Goal: Task Accomplishment & Management: Use online tool/utility

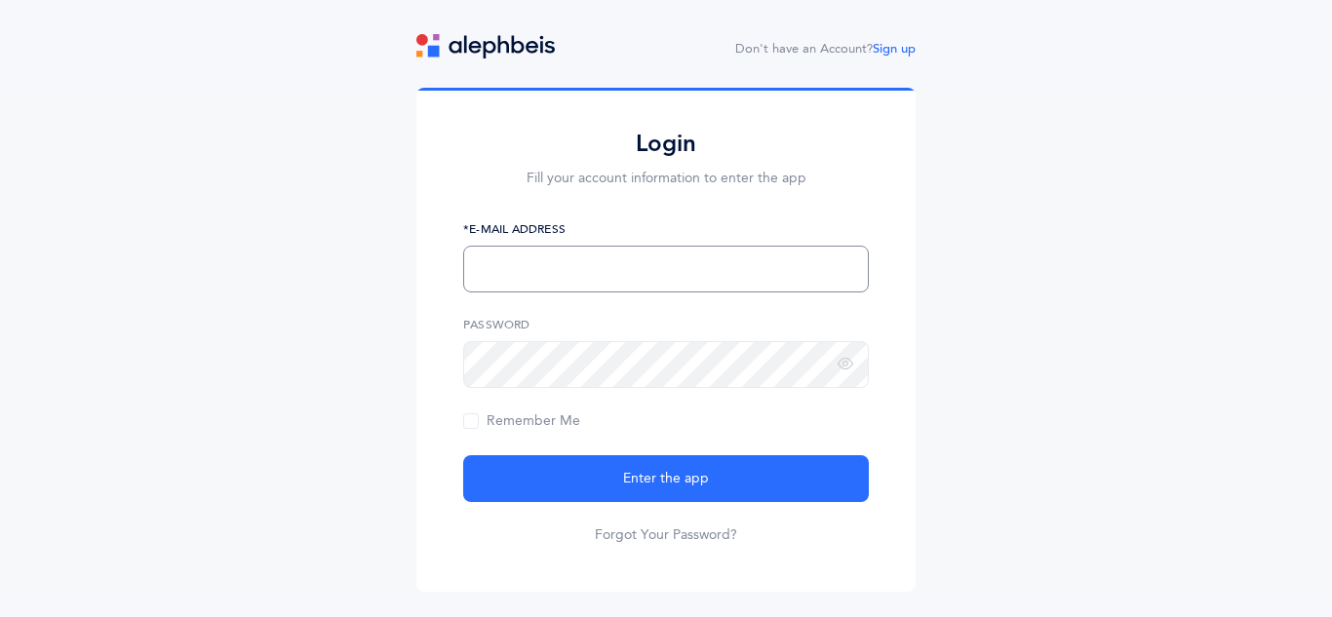
click at [498, 274] on input "text" at bounding box center [666, 269] width 406 height 47
type input "[EMAIL_ADDRESS][DOMAIN_NAME]"
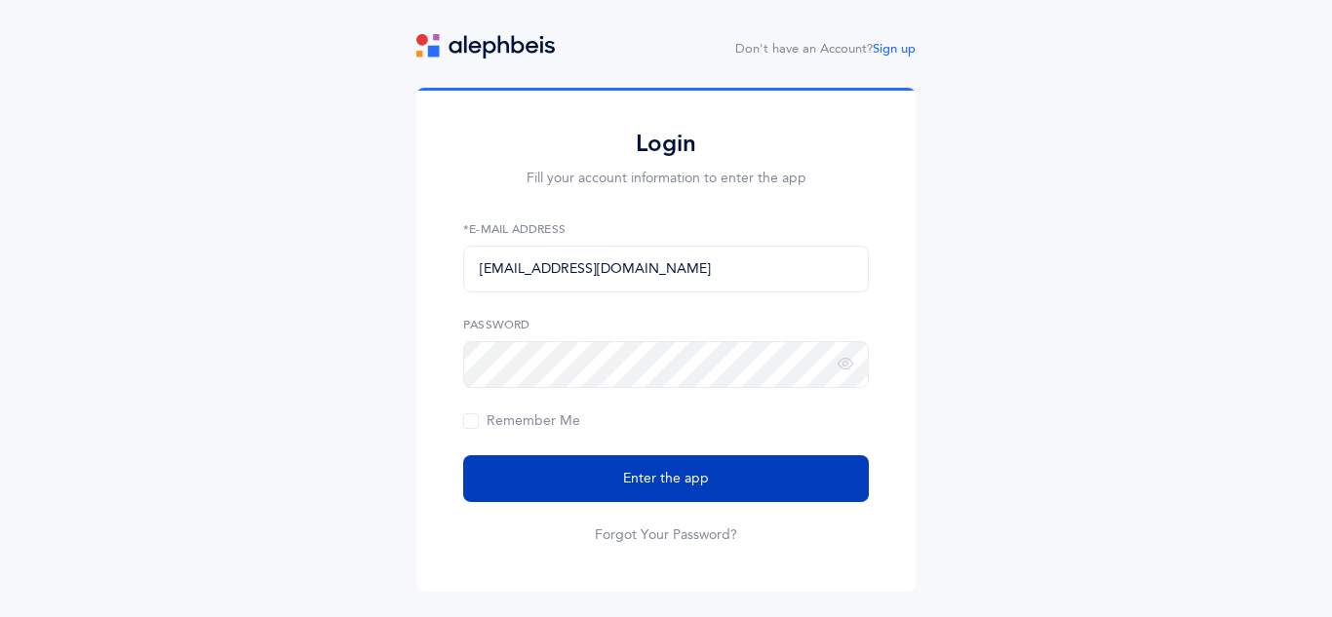
click at [726, 489] on button "Enter the app" at bounding box center [666, 478] width 406 height 47
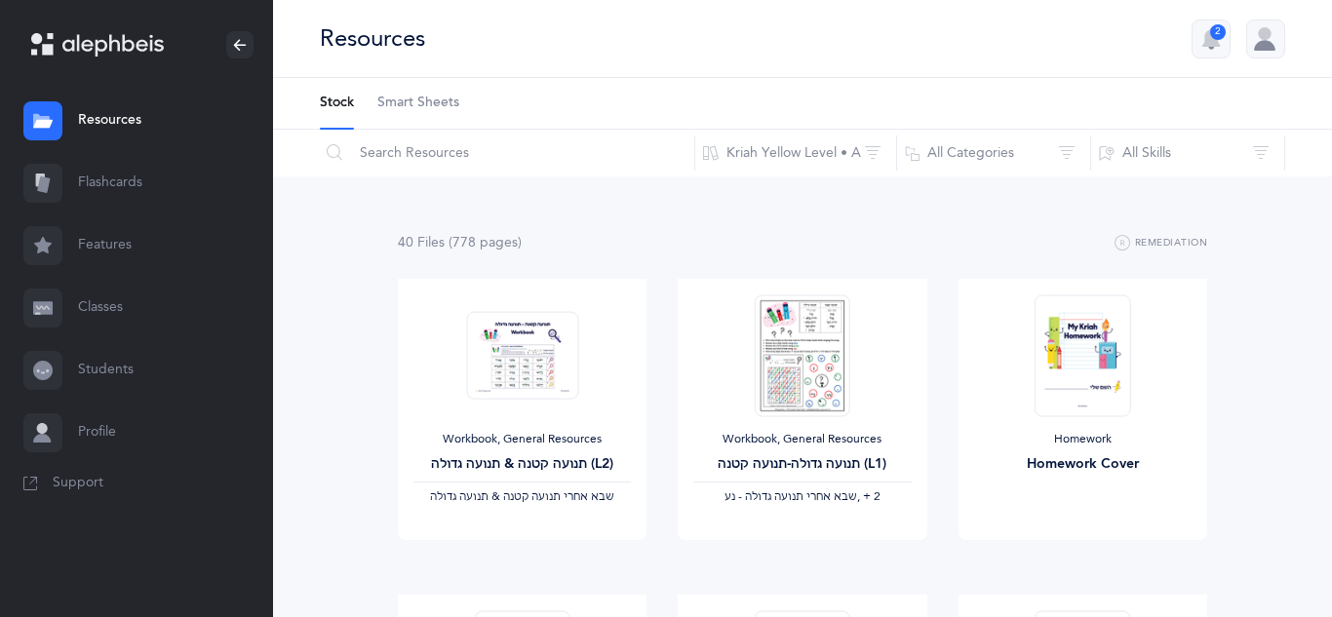
click at [86, 308] on link "Classes" at bounding box center [136, 308] width 273 height 62
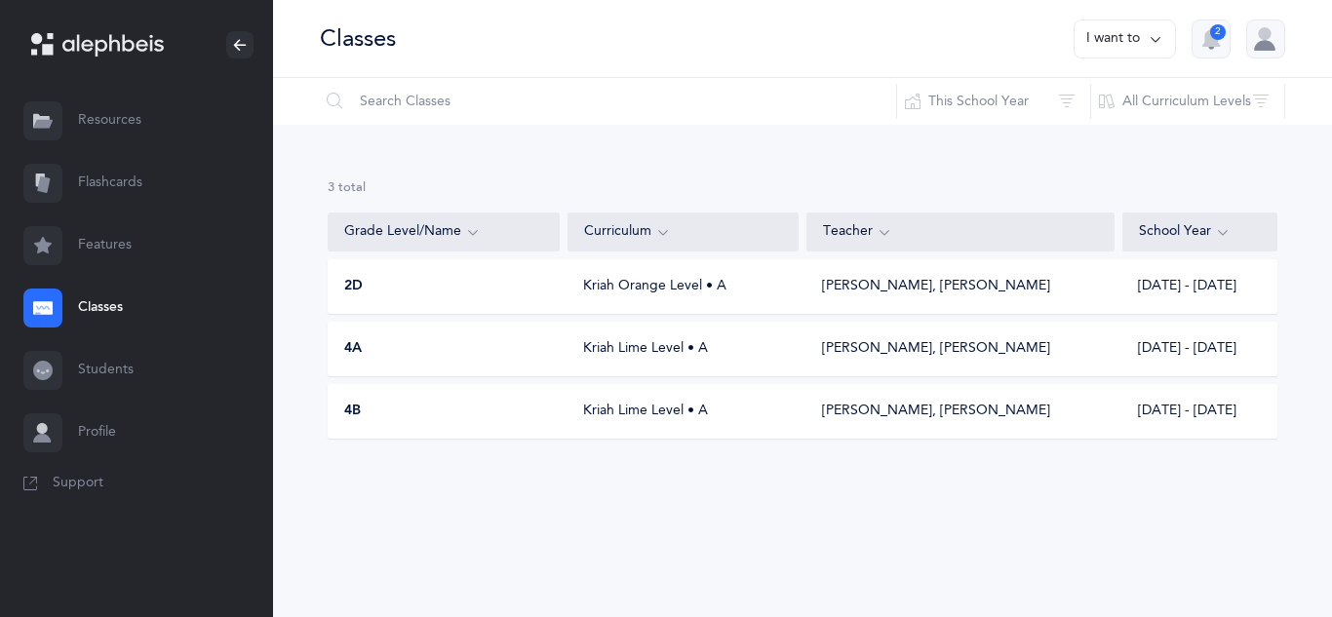
click at [897, 288] on div "Pinchas Weinreich, Akevy Greenblatt" at bounding box center [936, 287] width 228 height 20
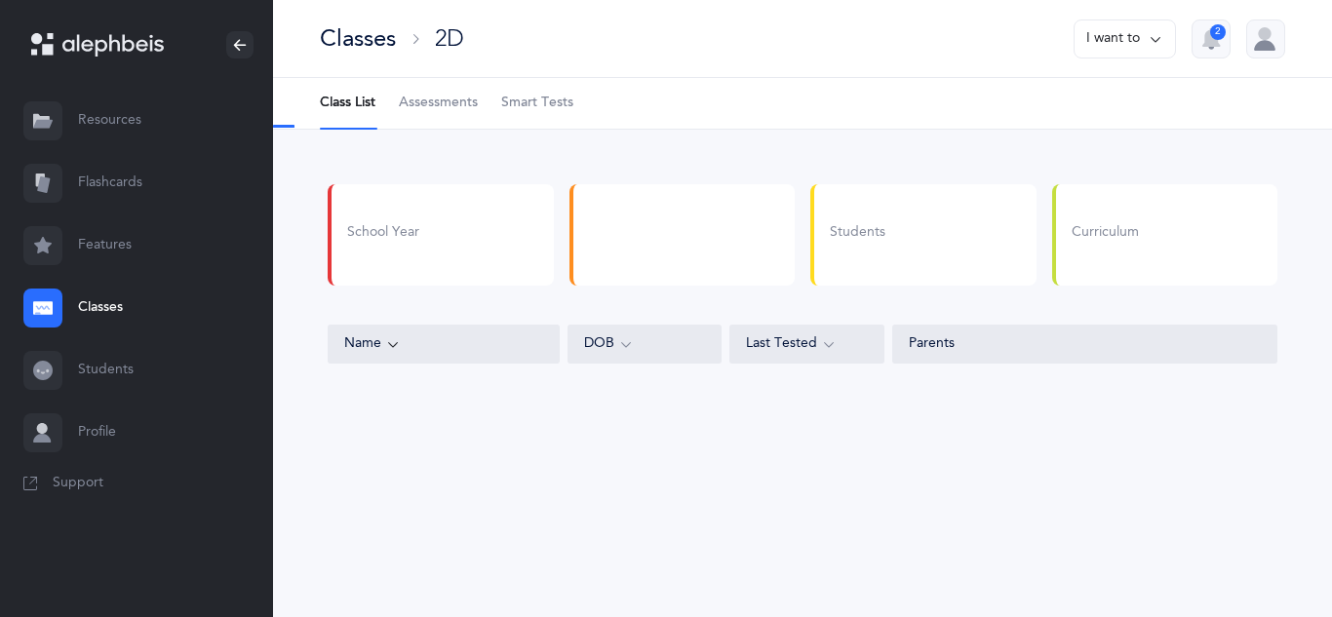
click at [543, 107] on span "Smart Tests" at bounding box center [537, 104] width 72 height 20
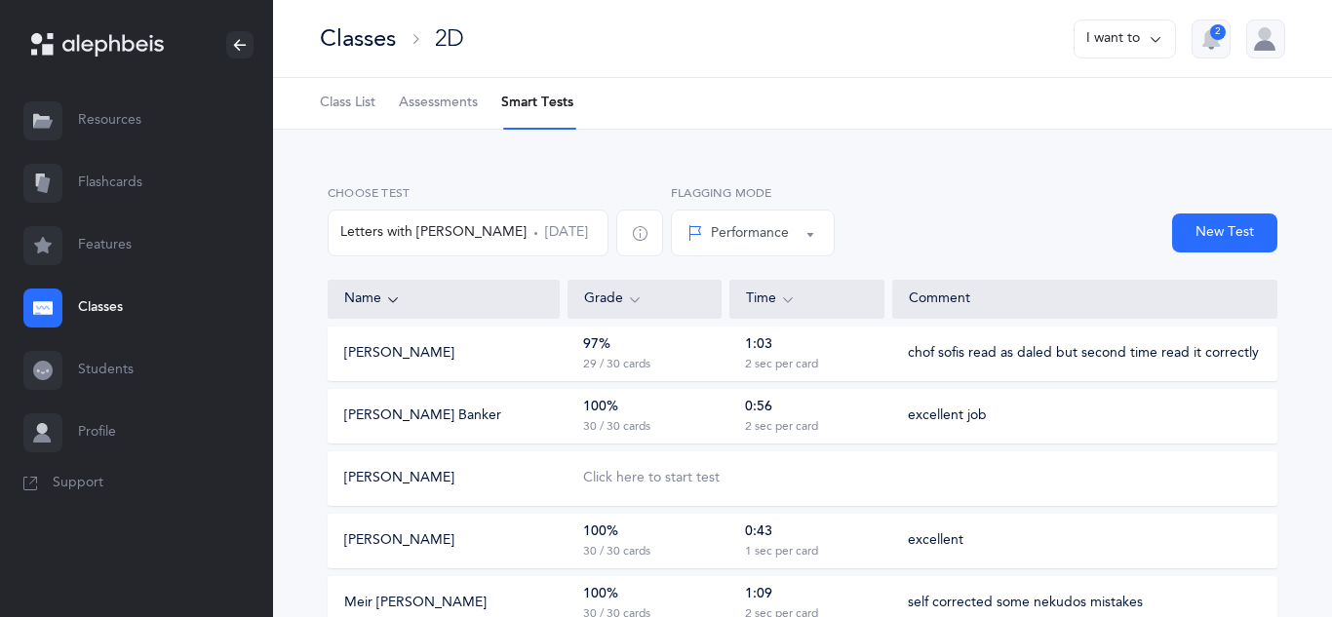
click at [1250, 225] on button "New Test" at bounding box center [1224, 233] width 105 height 39
select select
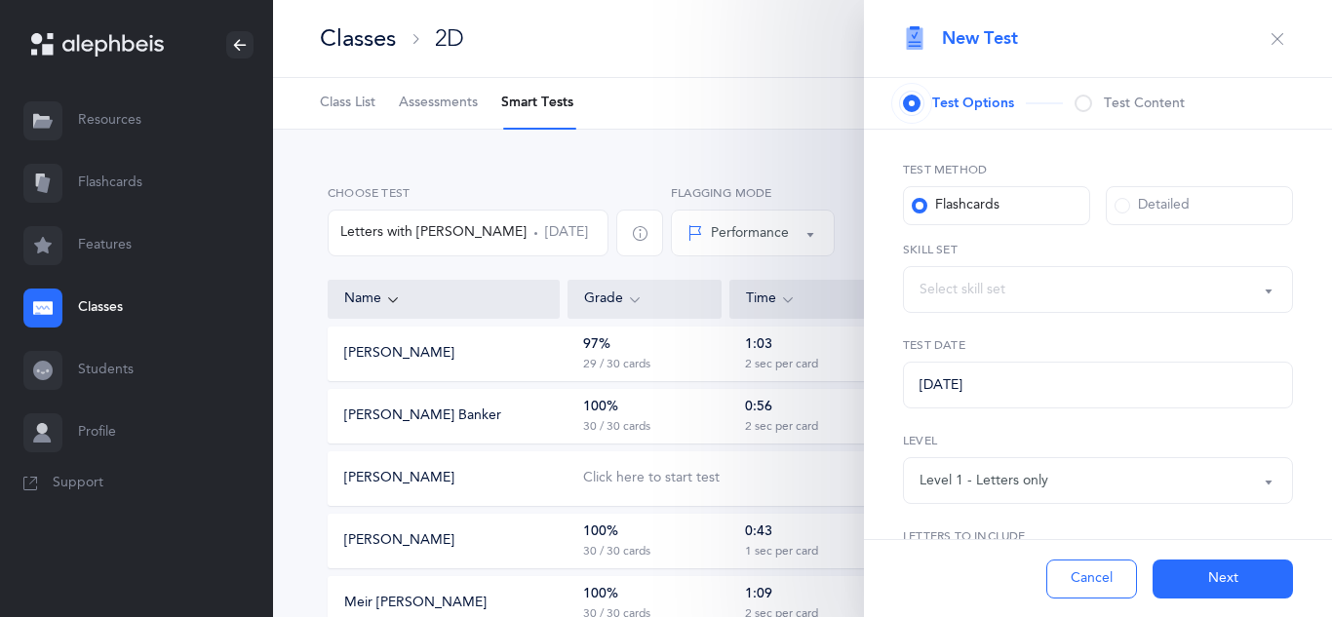
select select "27"
click at [1269, 293] on button "Letters and Nekudos" at bounding box center [1098, 289] width 390 height 47
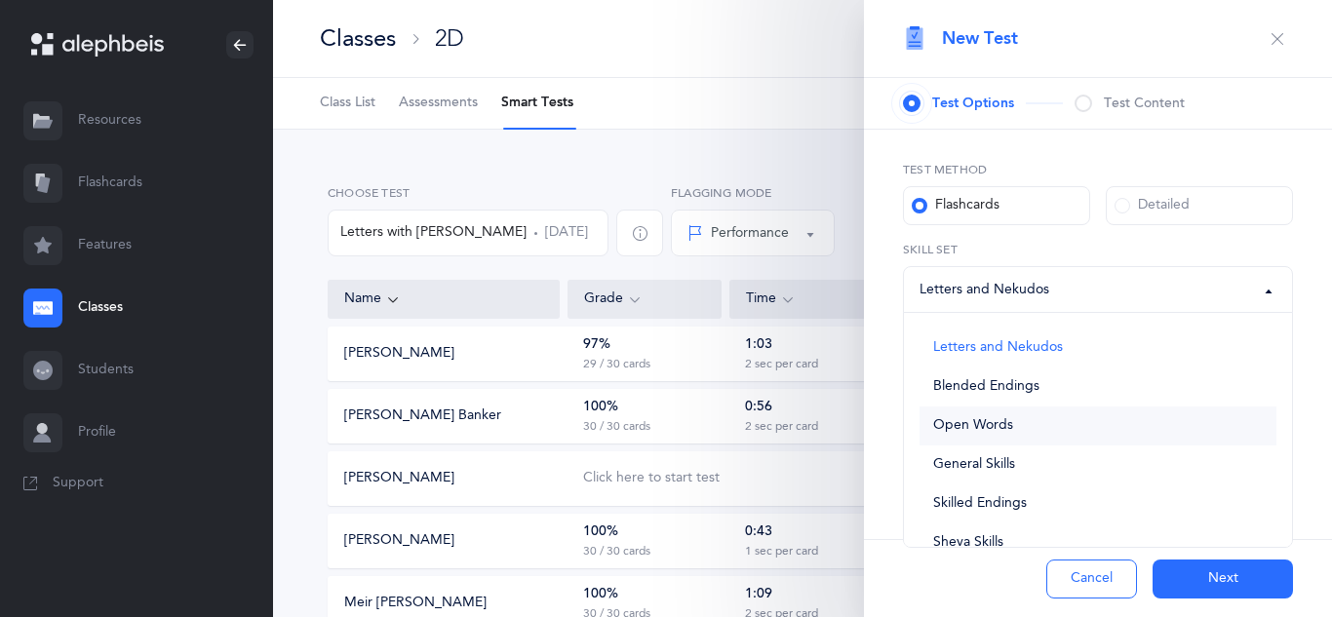
click at [979, 438] on link "Open Words" at bounding box center [1098, 426] width 357 height 39
select select "open-words"
select select
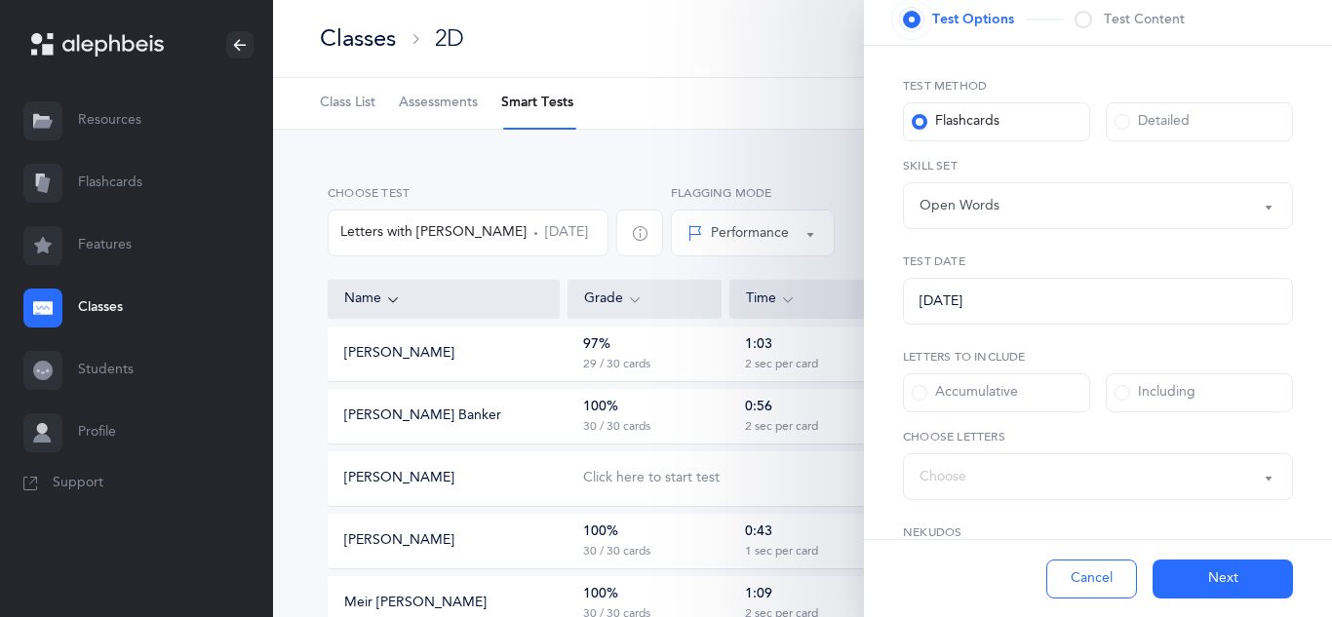
scroll to position [117, 0]
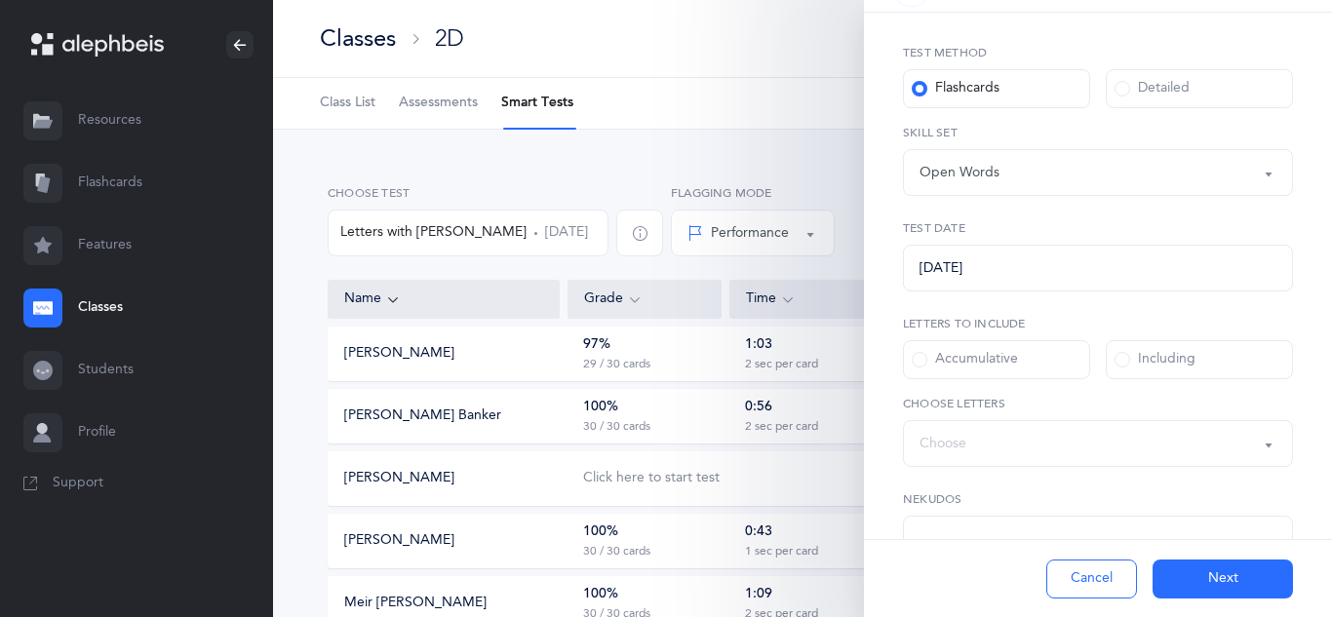
click at [920, 357] on span at bounding box center [920, 360] width 16 height 16
click at [0, 0] on input "Accumulative" at bounding box center [0, 0] width 0 height 0
click at [1264, 444] on button "Words up until: ת" at bounding box center [1098, 443] width 390 height 47
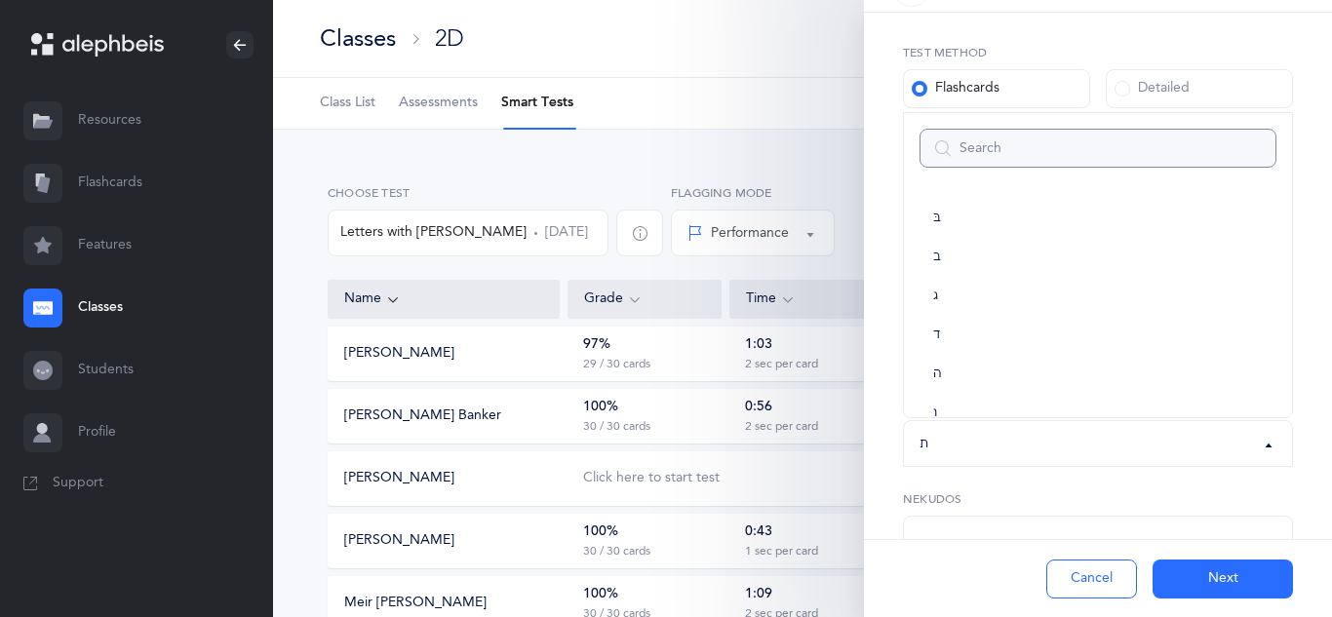
scroll to position [0, 0]
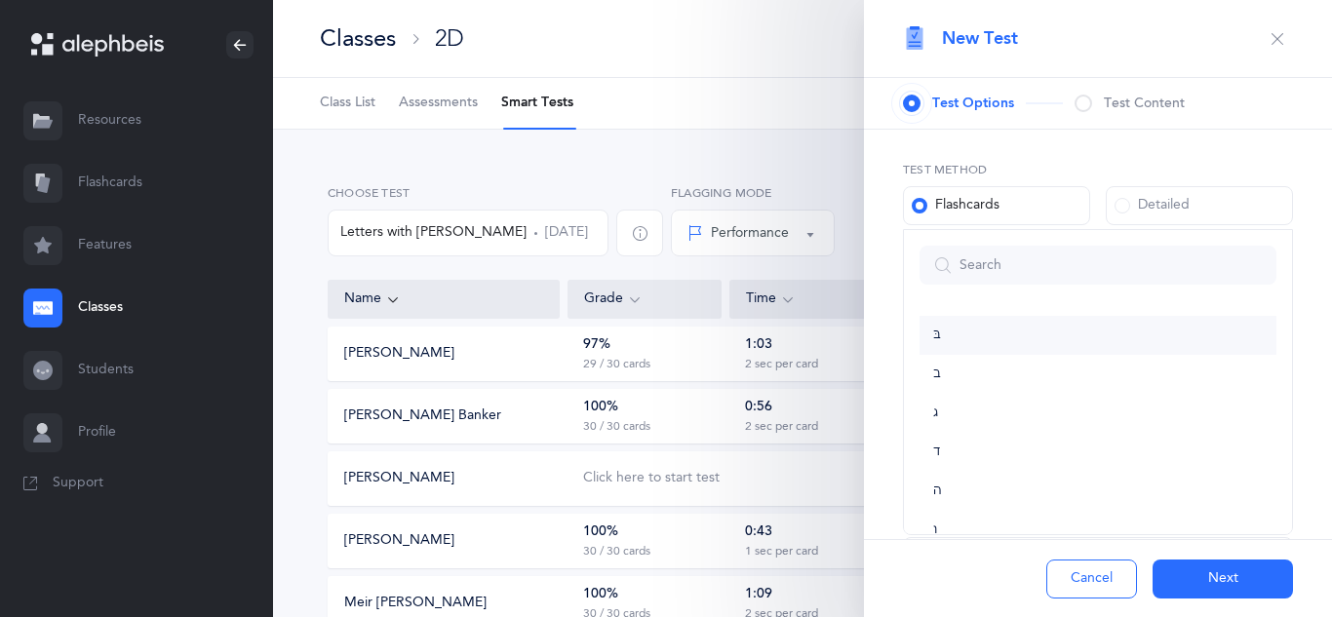
click at [931, 338] on link "בּ" at bounding box center [1098, 335] width 357 height 39
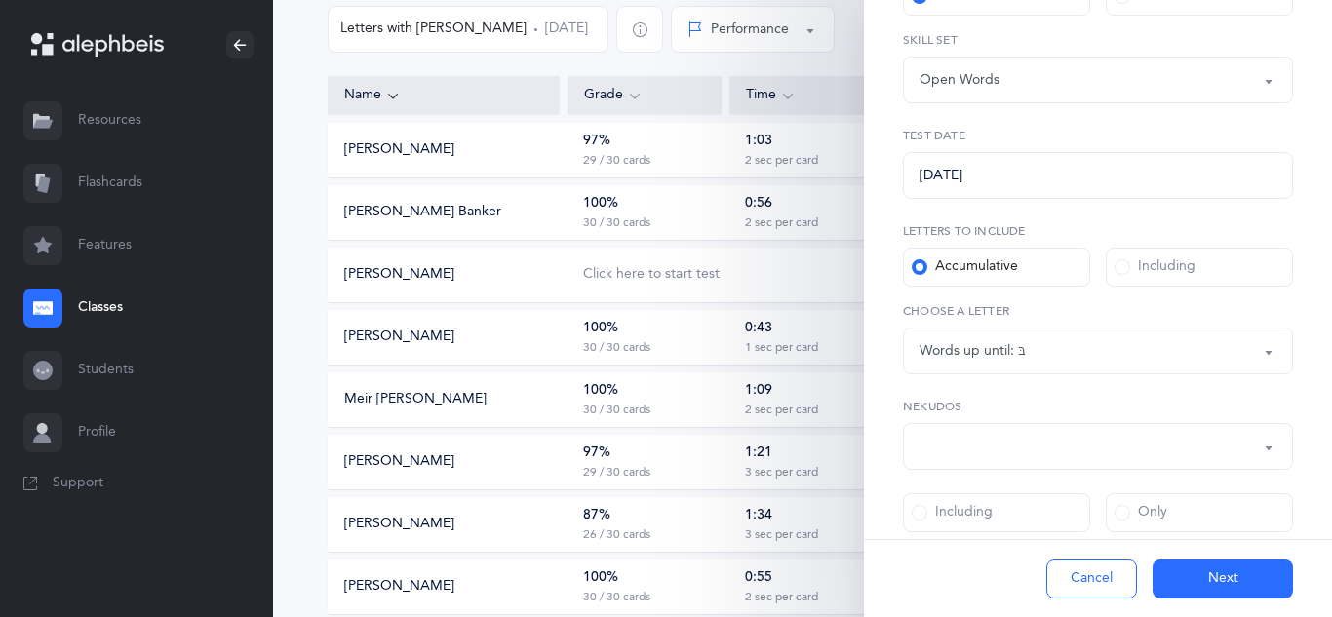
scroll to position [214, 0]
click at [1266, 351] on button "Words up until: בּ" at bounding box center [1098, 347] width 390 height 47
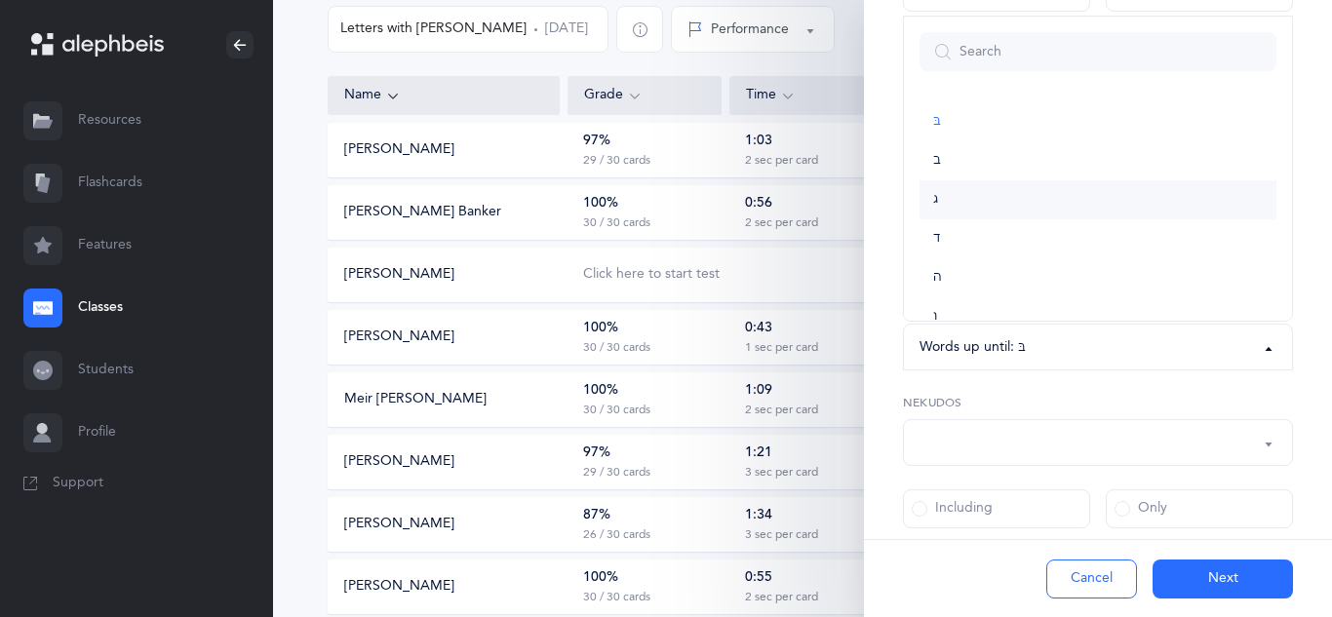
click at [936, 204] on span "ג" at bounding box center [935, 200] width 5 height 18
select select "3"
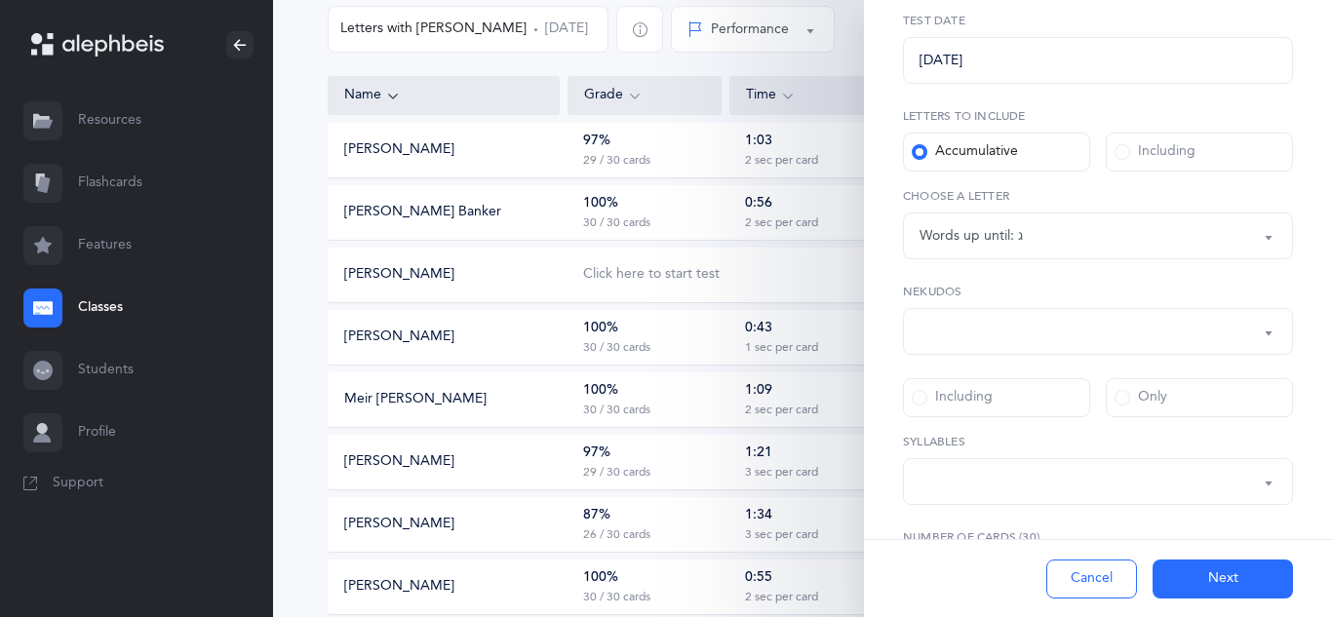
scroll to position [340, 0]
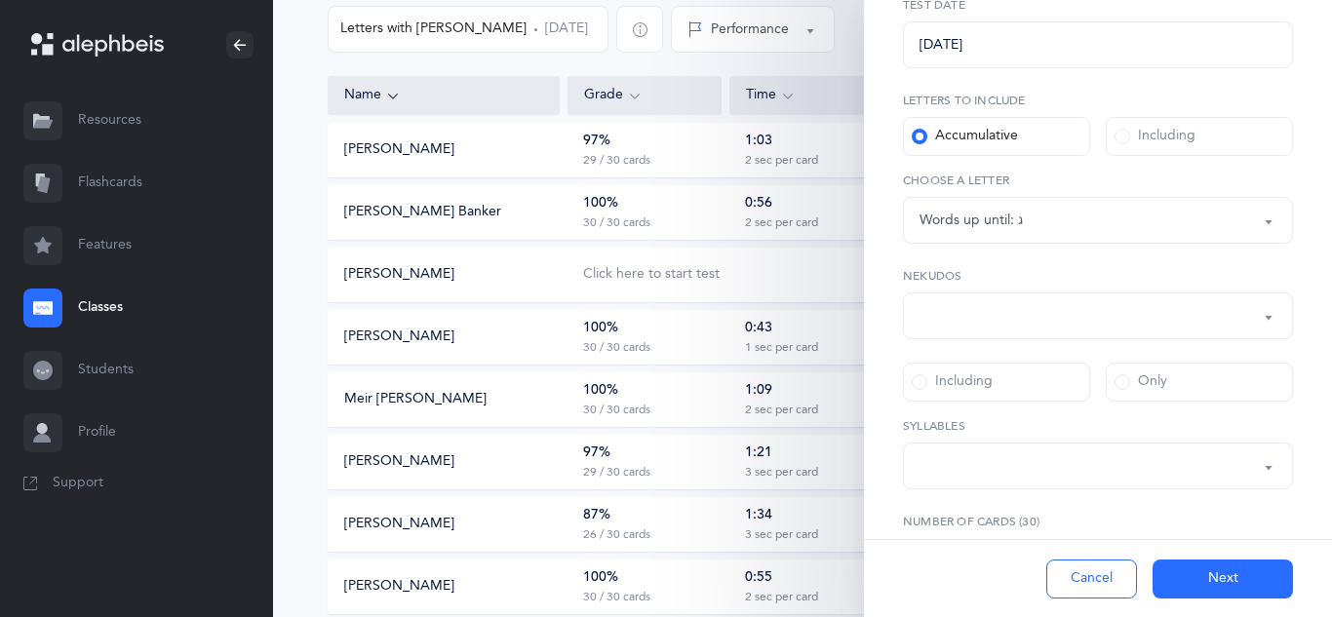
click at [1263, 316] on button "button" at bounding box center [1098, 316] width 390 height 47
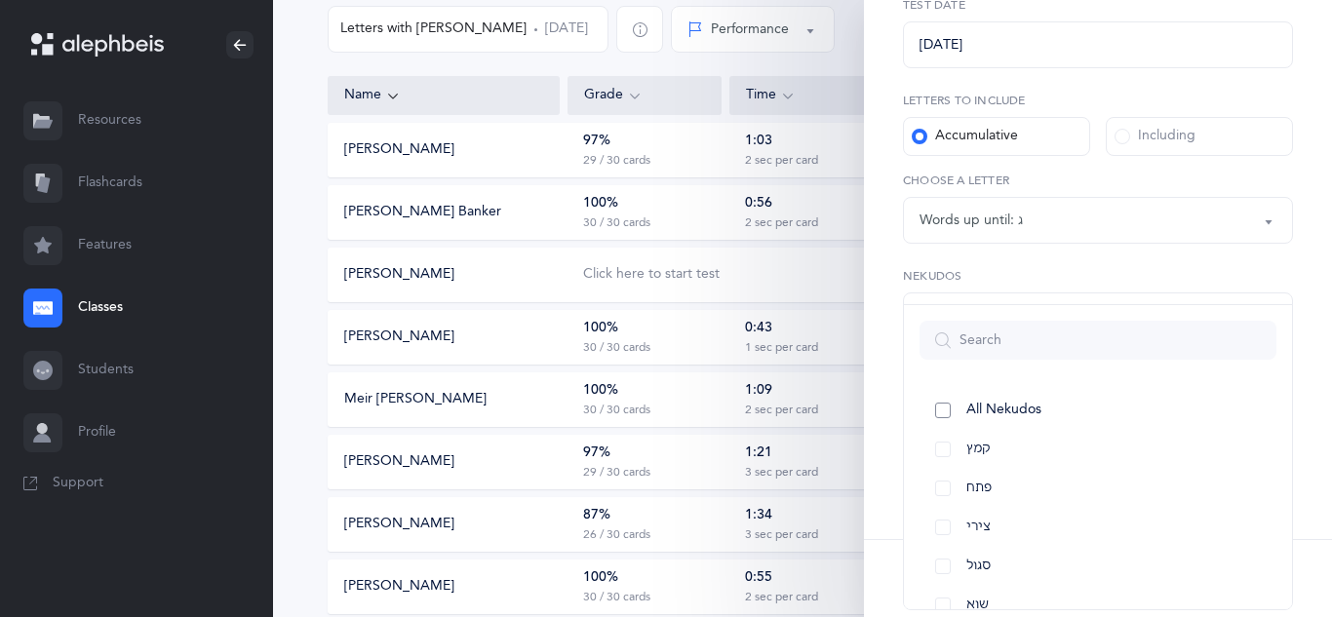
click at [934, 411] on link "All Nekudos" at bounding box center [1098, 410] width 357 height 39
select select "all"
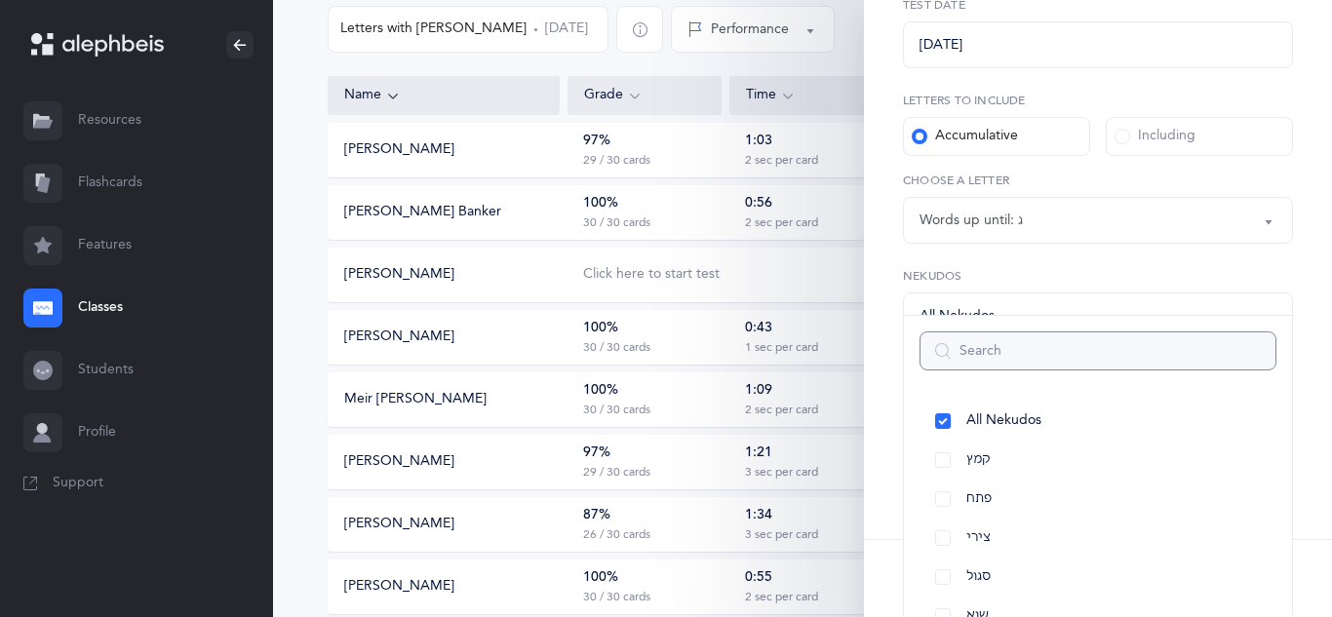
scroll to position [351, 0]
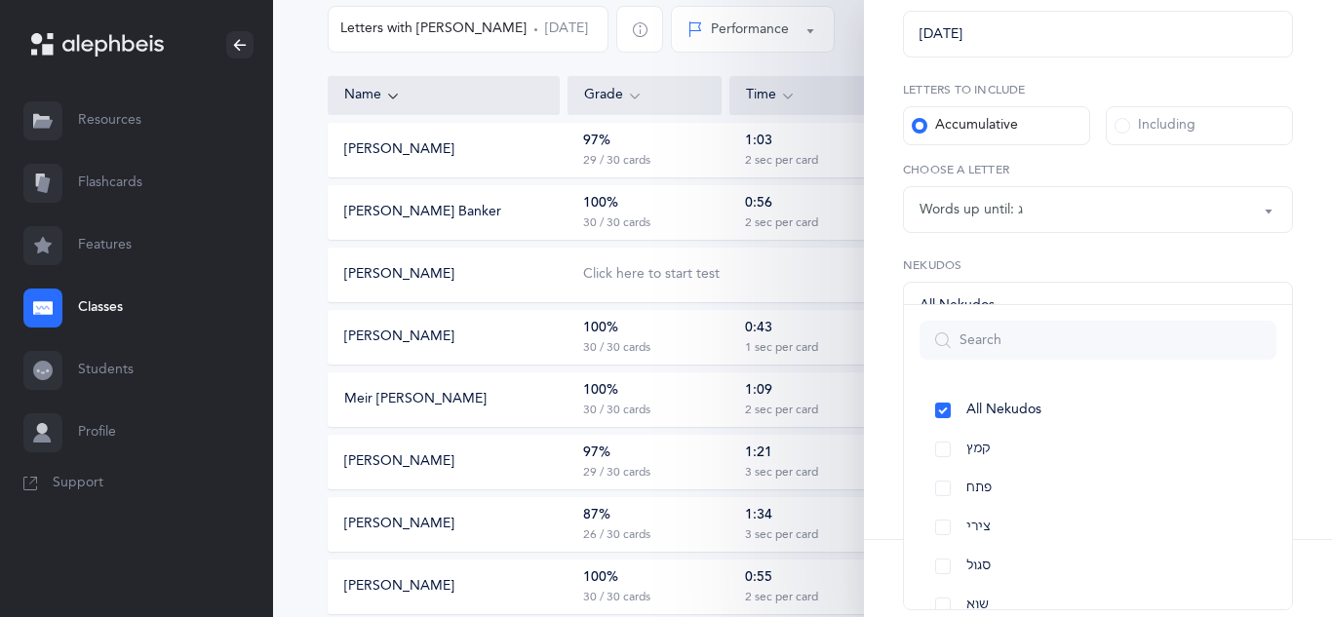
click at [1161, 284] on button "All Nekudos" at bounding box center [1098, 305] width 390 height 47
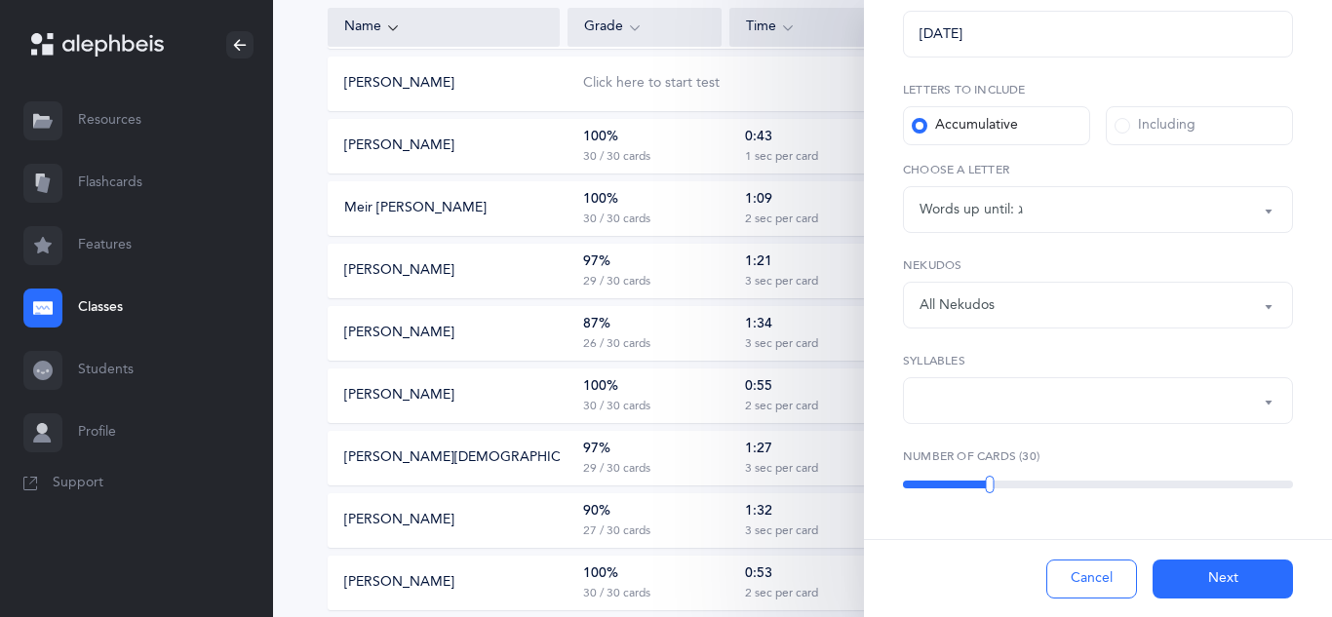
scroll to position [406, 0]
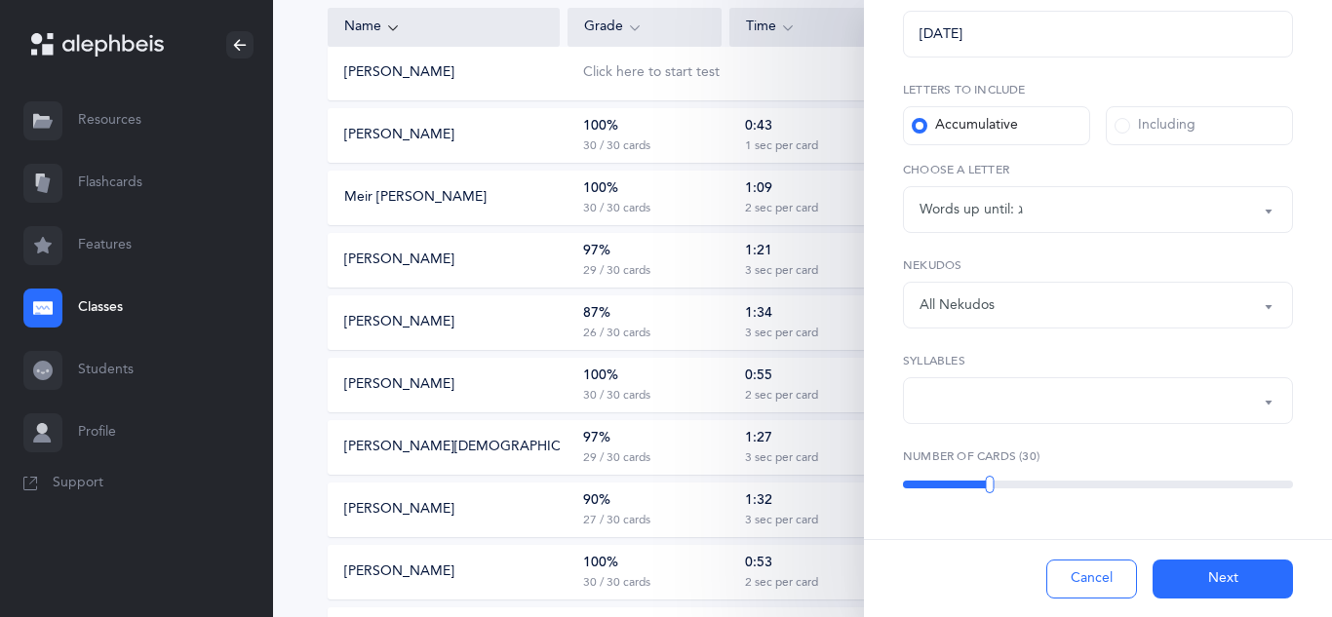
click at [1264, 404] on button "button" at bounding box center [1098, 400] width 390 height 47
click at [936, 219] on link "1" at bounding box center [1098, 222] width 357 height 39
select select "1"
click at [949, 264] on link "2" at bounding box center [1098, 261] width 357 height 39
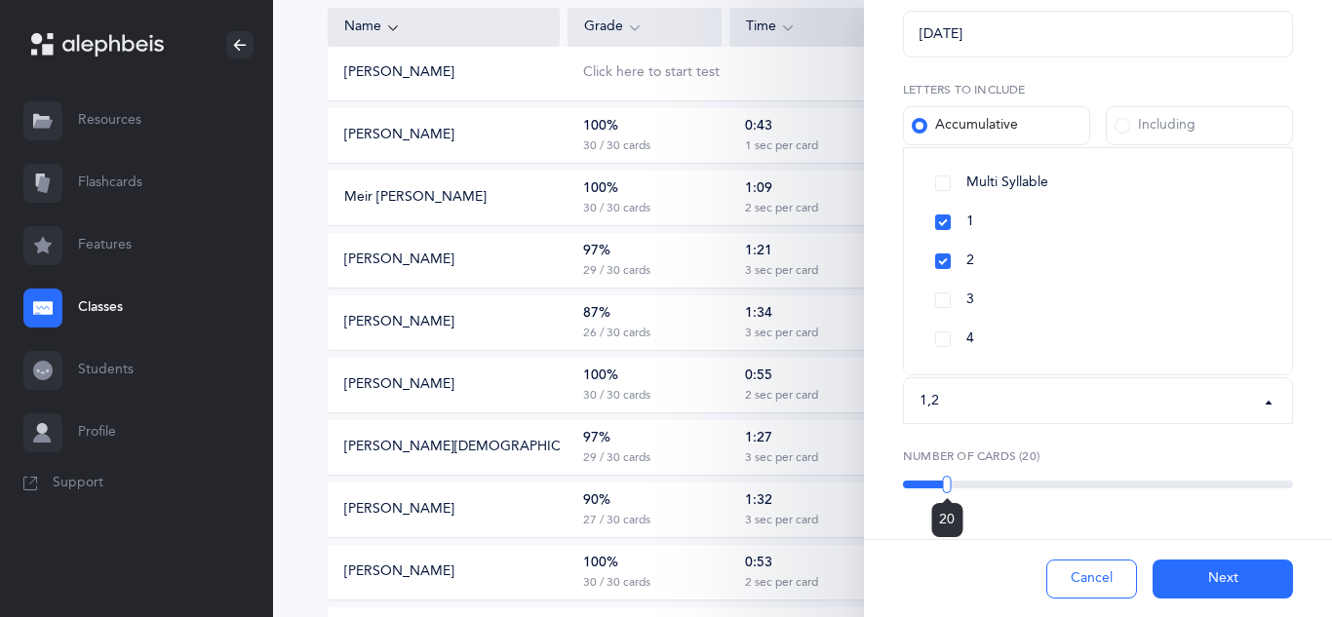
drag, startPoint x: 987, startPoint y: 484, endPoint x: 947, endPoint y: 477, distance: 40.6
click at [947, 477] on div at bounding box center [947, 485] width 9 height 18
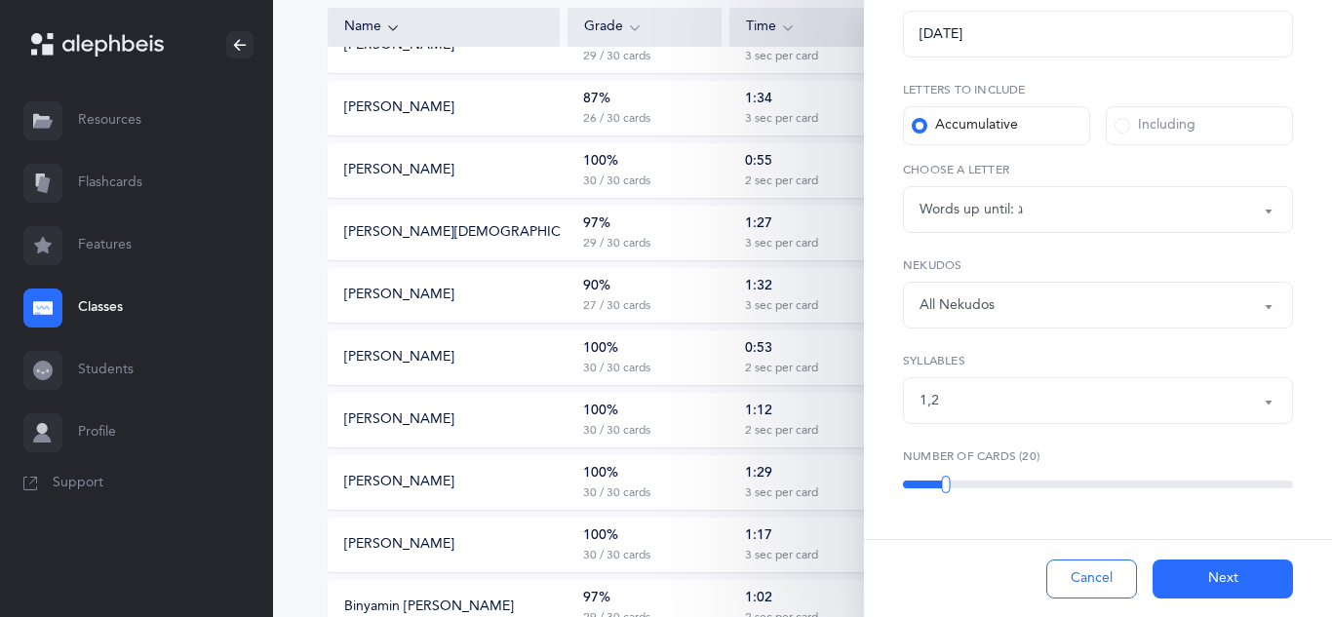
scroll to position [623, 0]
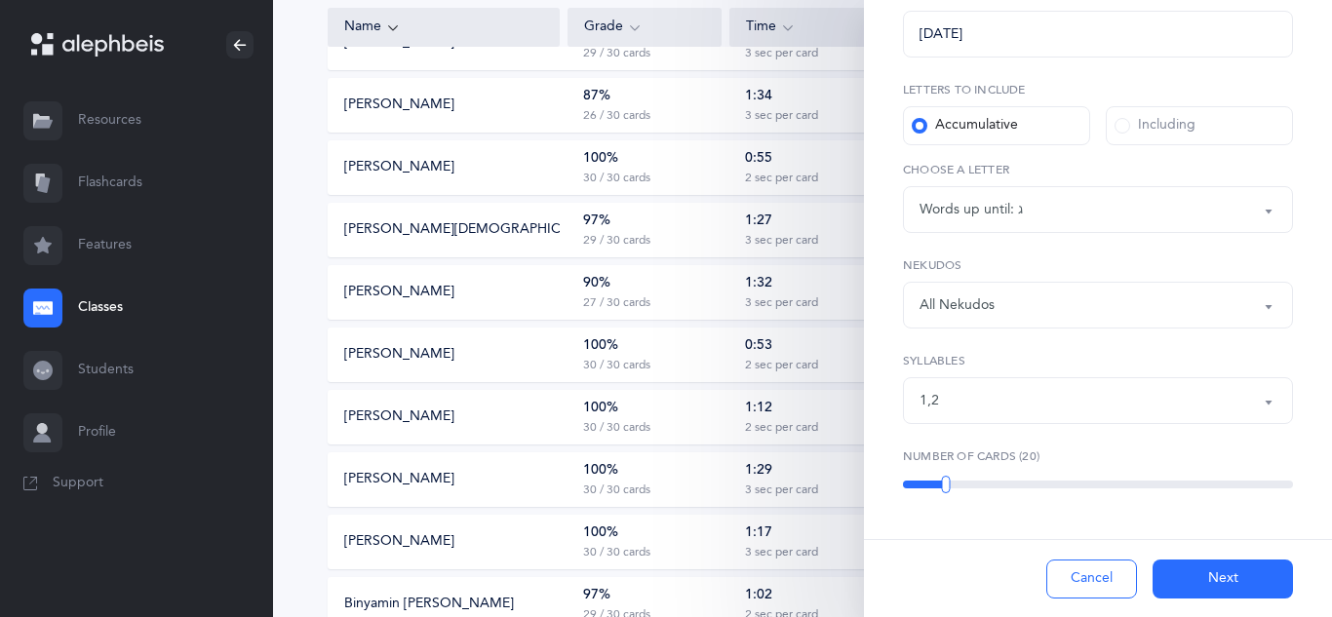
click at [1223, 582] on button "Next" at bounding box center [1223, 579] width 140 height 39
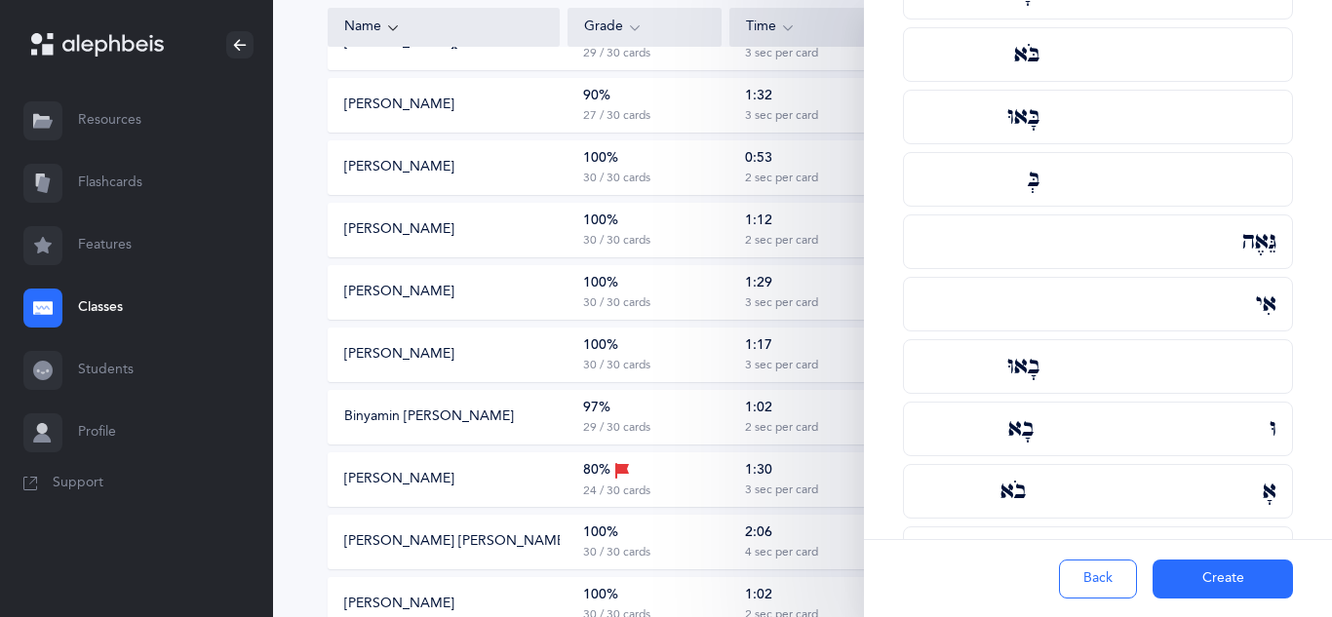
scroll to position [853, 0]
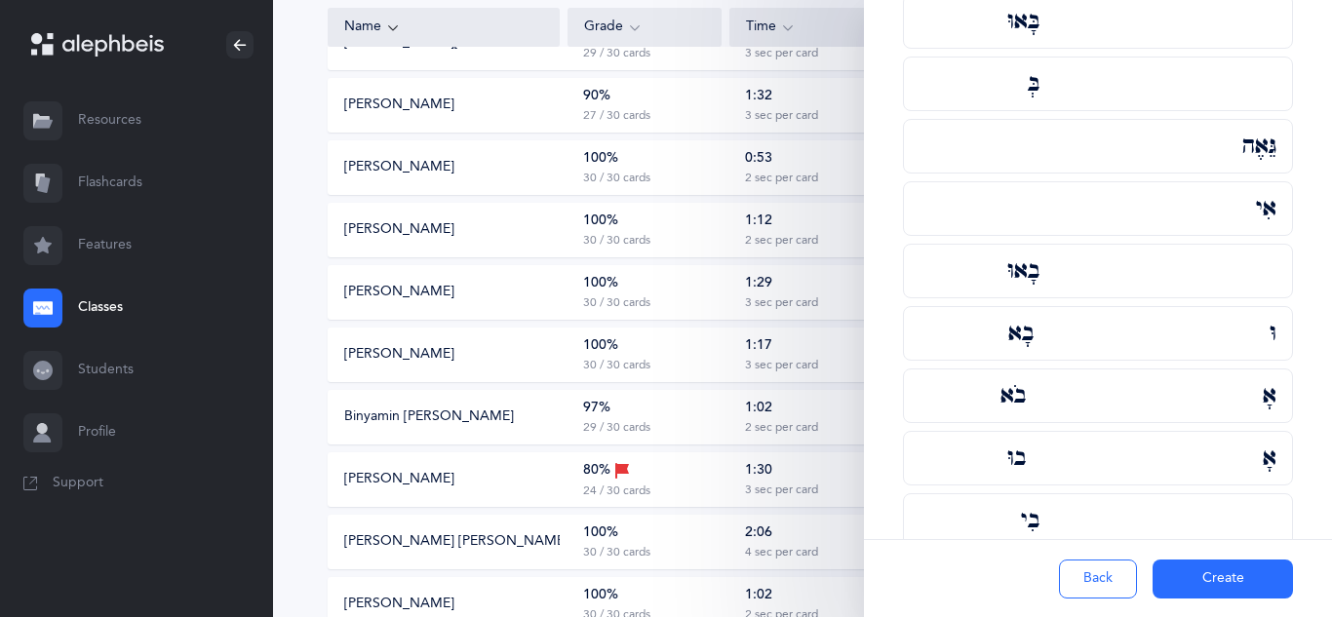
click at [1226, 586] on button "Create" at bounding box center [1223, 579] width 140 height 39
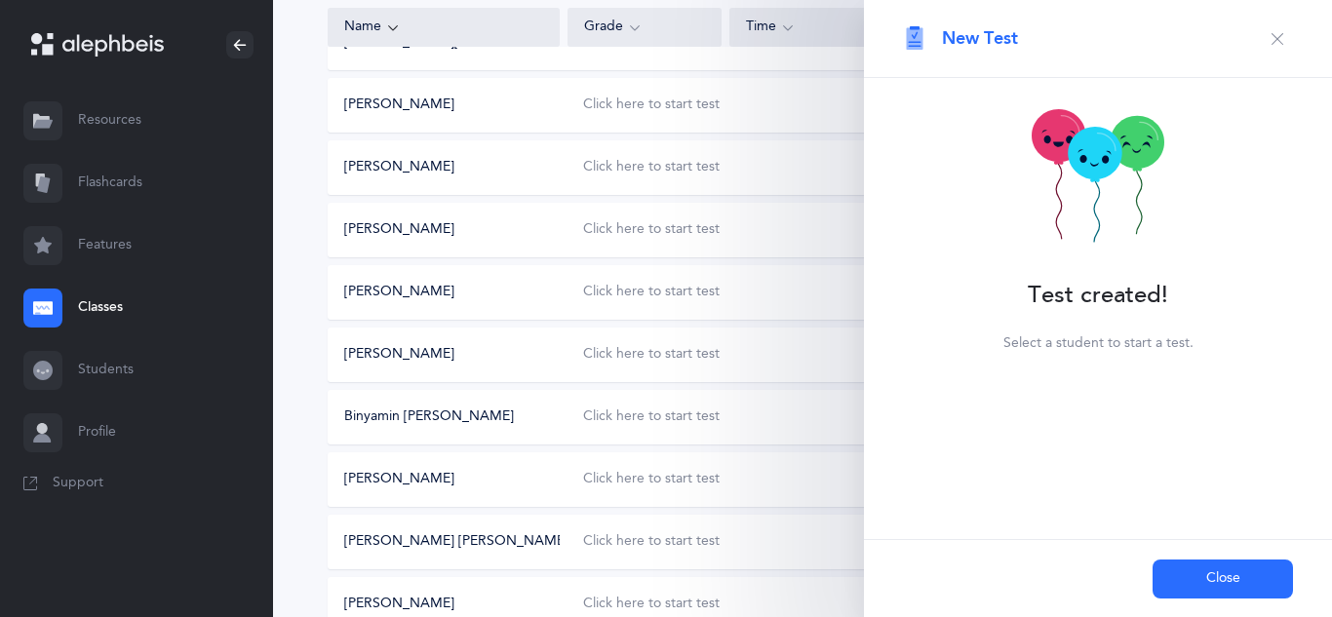
scroll to position [0, 0]
click at [1230, 584] on button "Close" at bounding box center [1223, 579] width 140 height 39
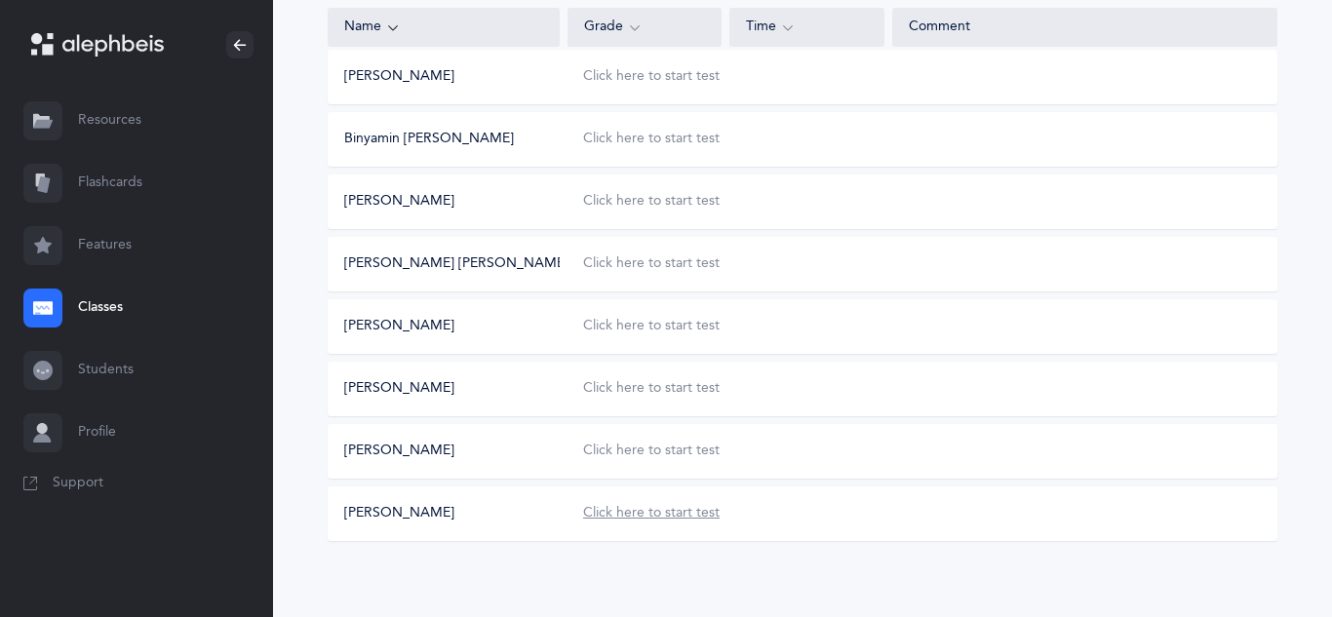
scroll to position [1098, 0]
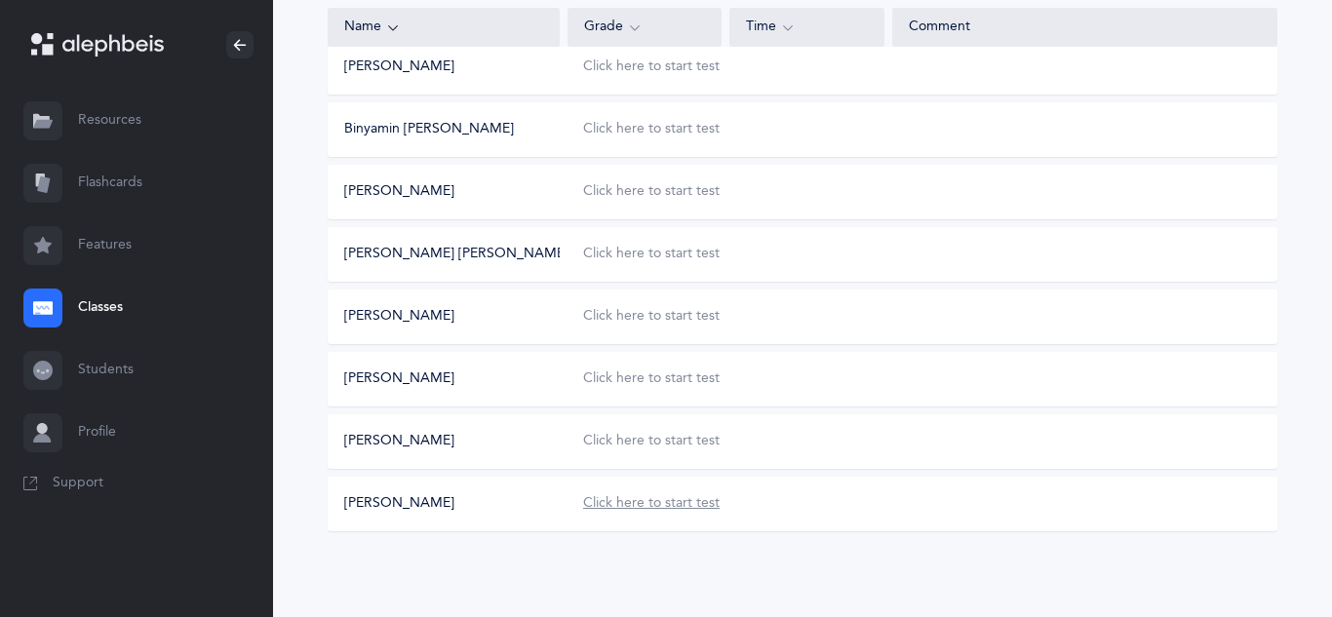
click at [653, 509] on div "Click here to start test" at bounding box center [651, 504] width 137 height 20
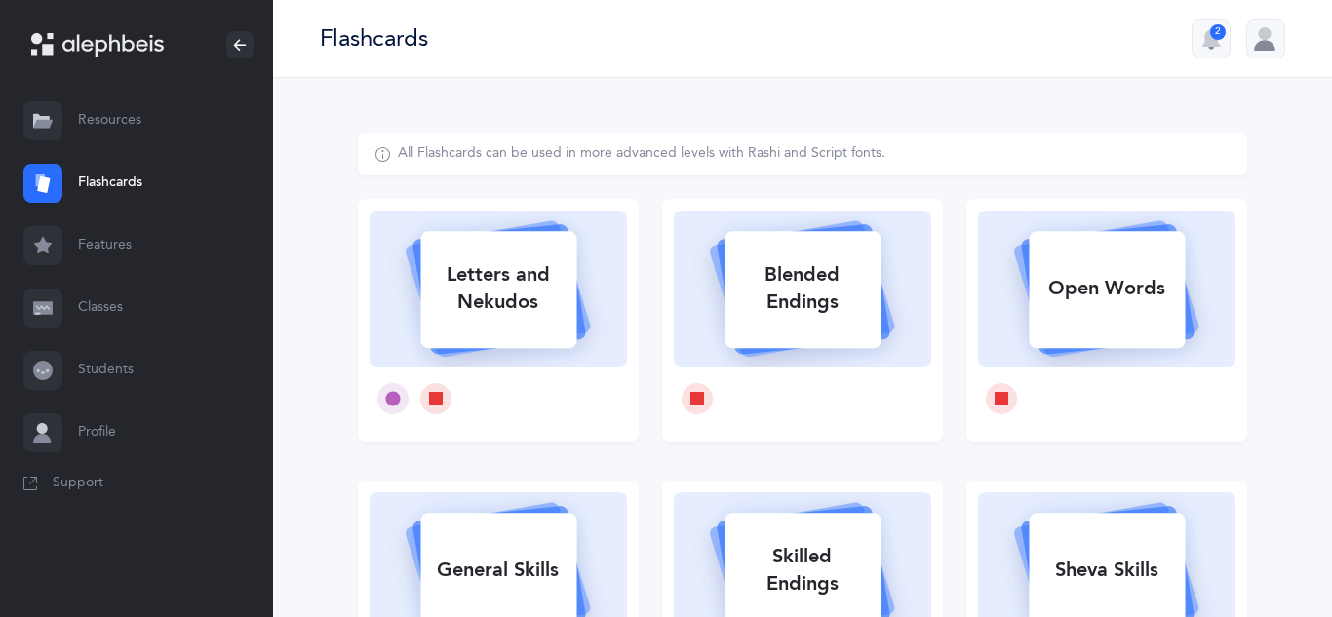
select select
select select "single"
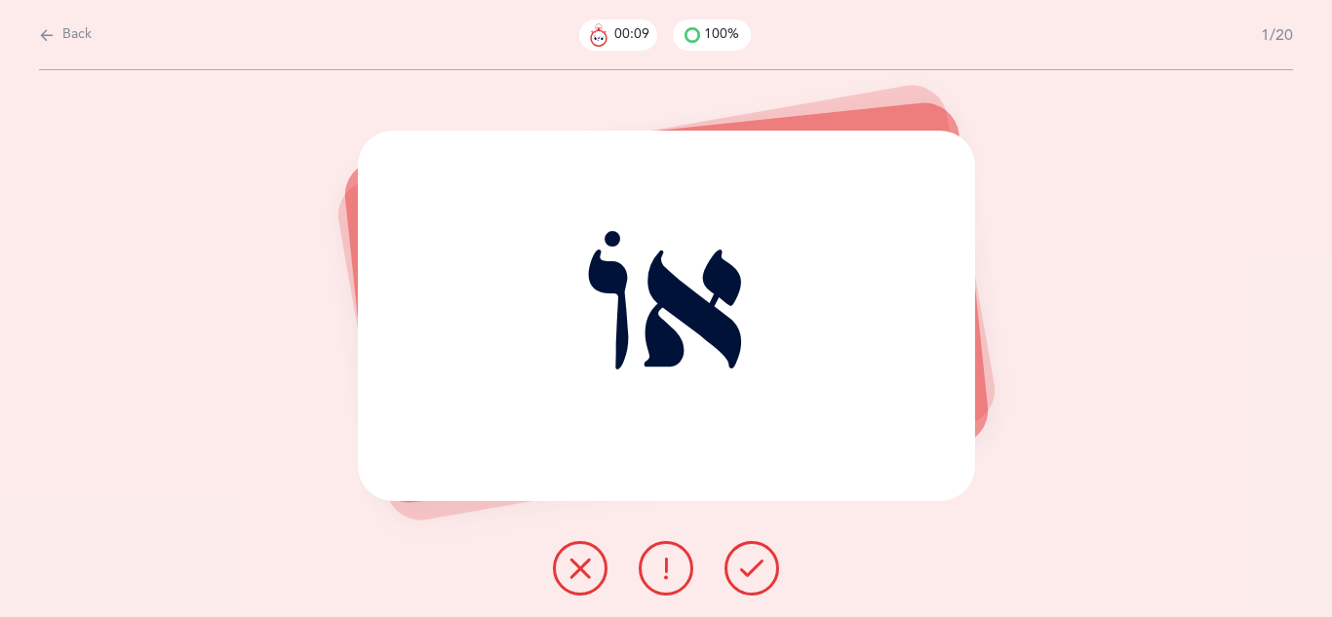
click at [748, 561] on icon at bounding box center [751, 568] width 23 height 23
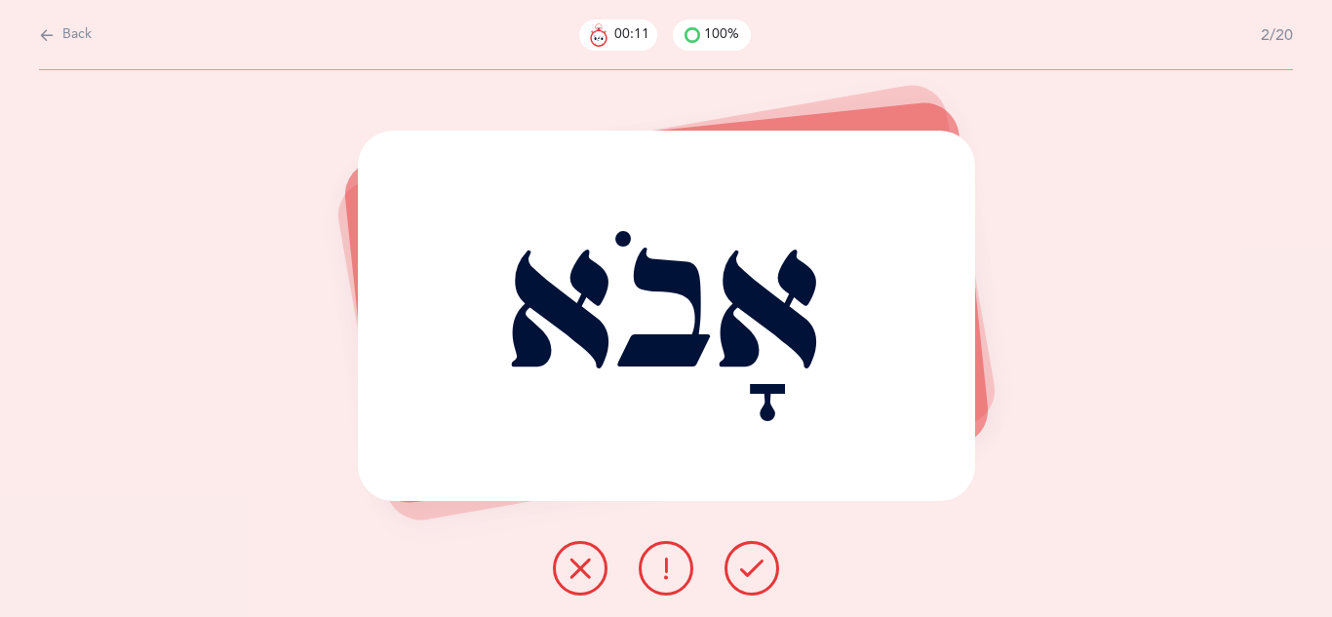
click at [748, 561] on icon at bounding box center [751, 568] width 23 height 23
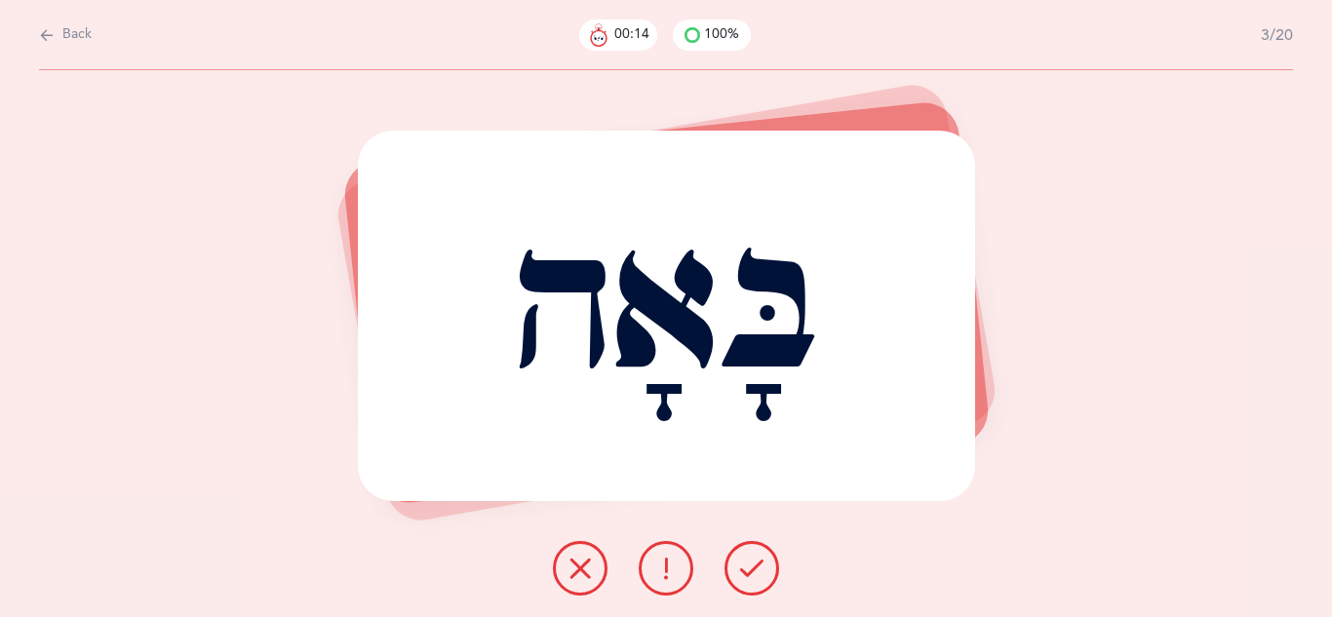
click at [748, 561] on icon at bounding box center [751, 568] width 23 height 23
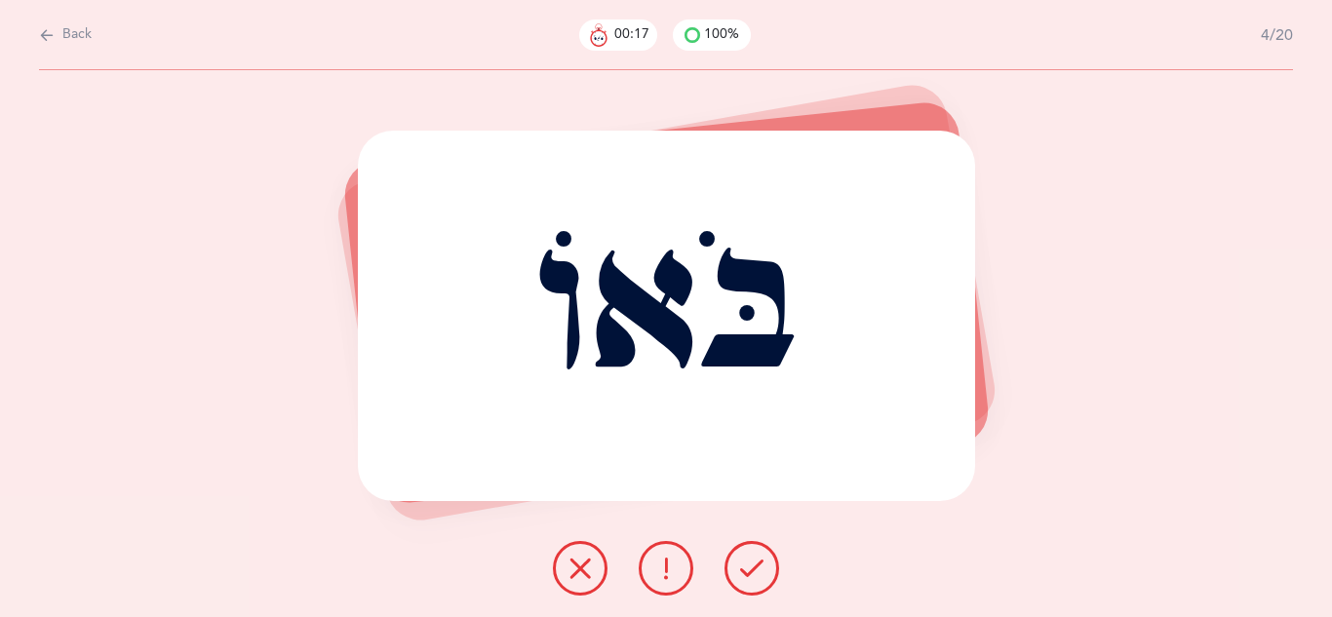
click at [748, 561] on icon at bounding box center [751, 568] width 23 height 23
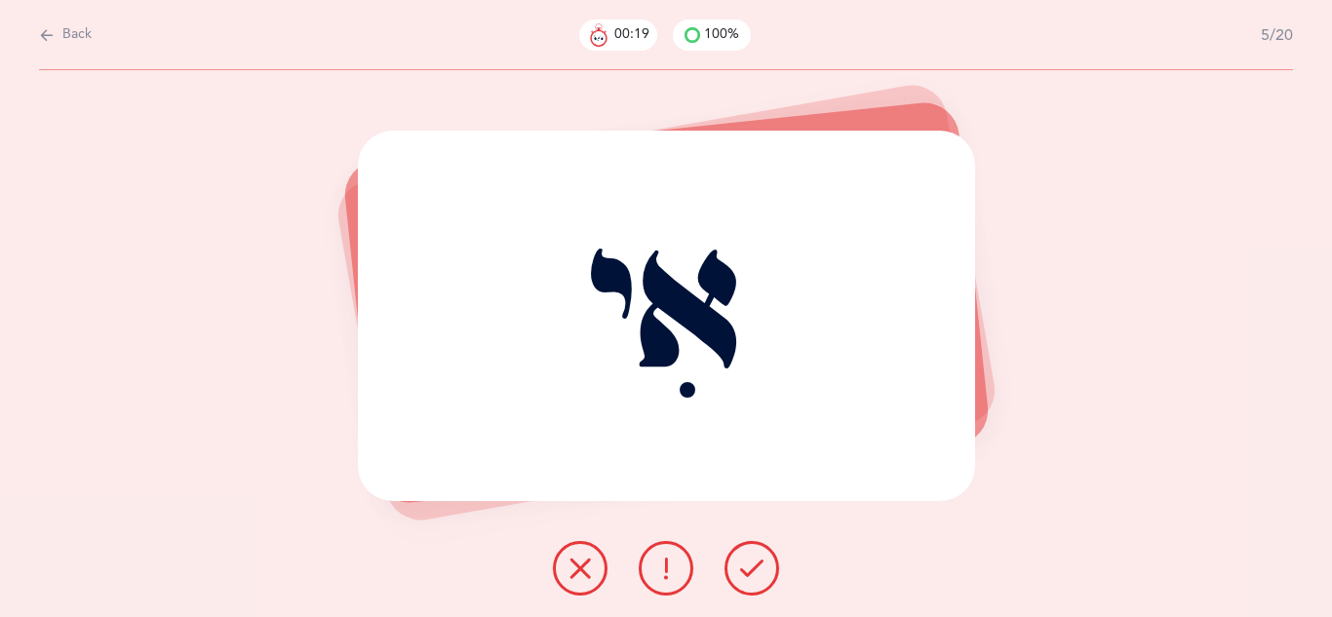
click at [748, 561] on icon at bounding box center [751, 568] width 23 height 23
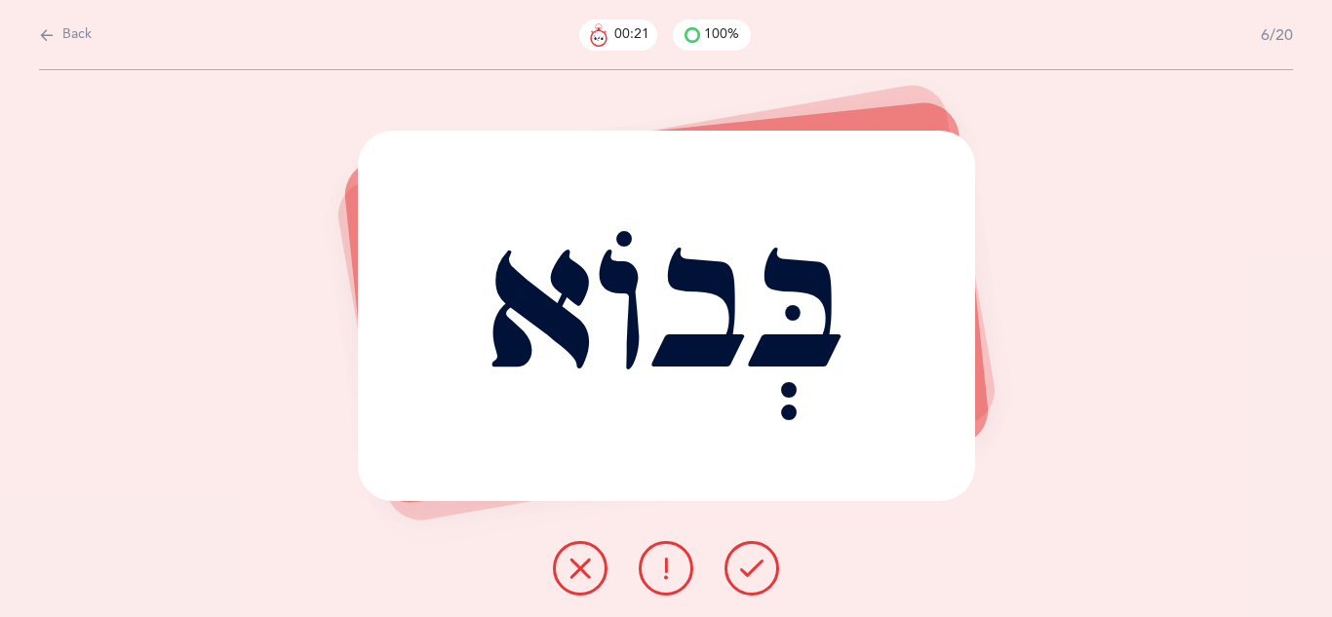
click at [748, 561] on icon at bounding box center [751, 568] width 23 height 23
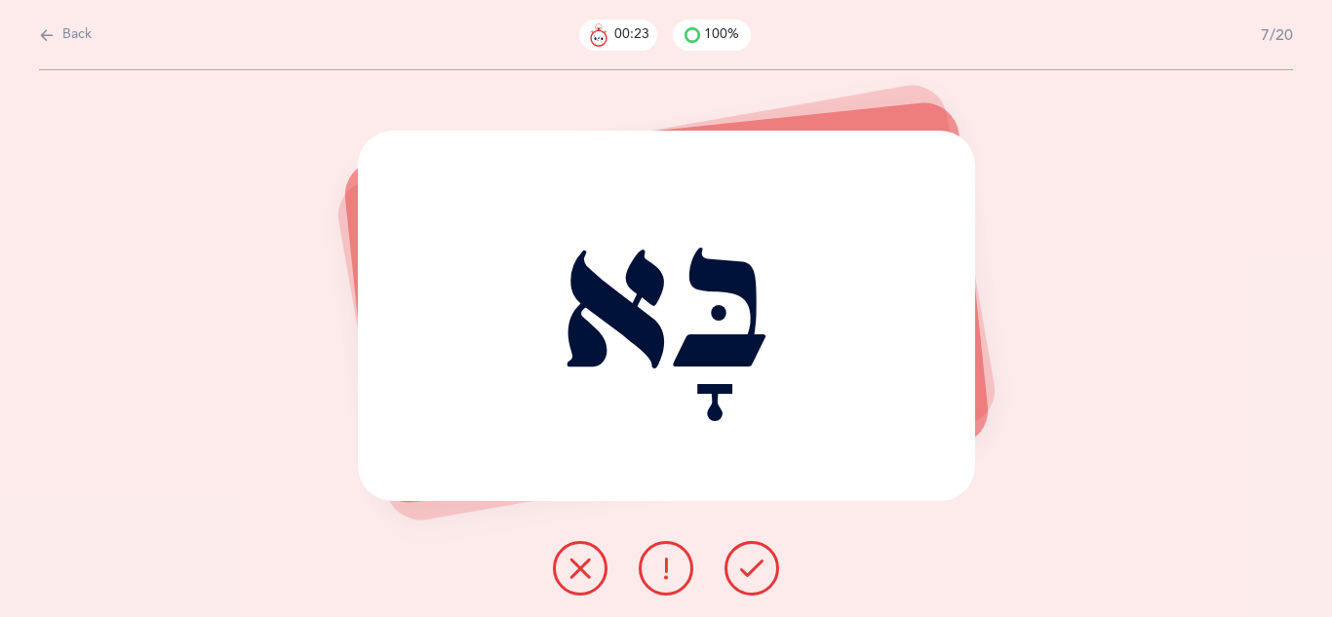
click at [748, 561] on icon at bounding box center [751, 568] width 23 height 23
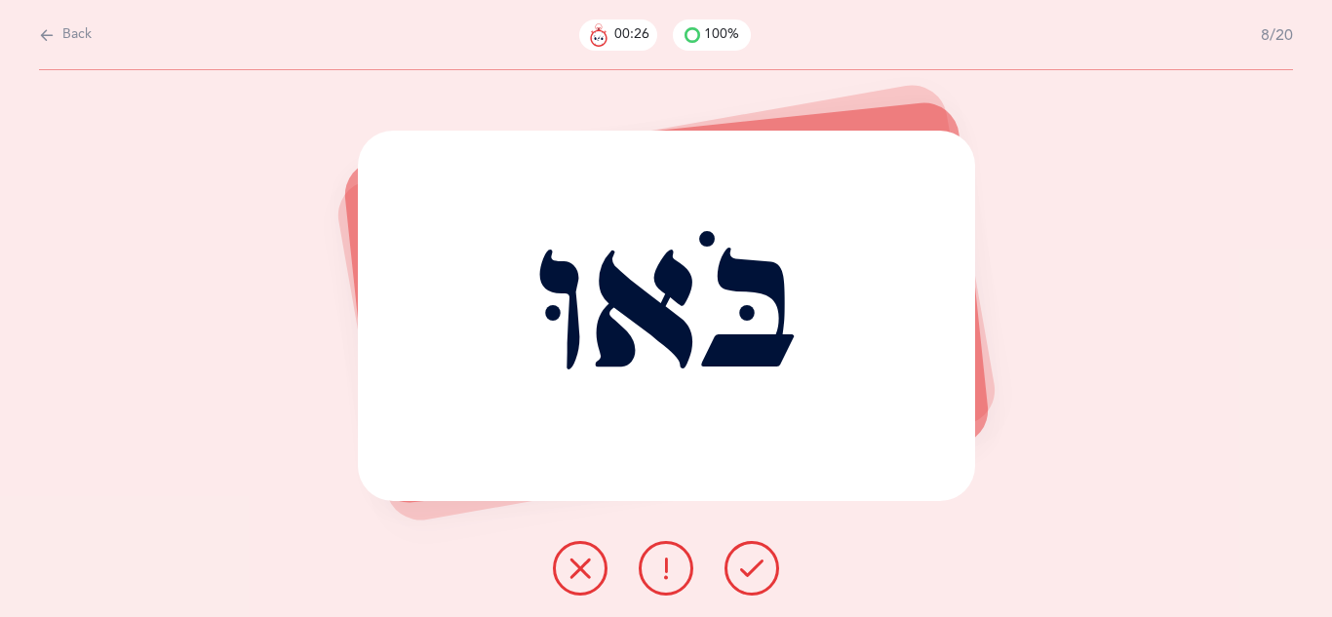
click at [748, 561] on icon at bounding box center [751, 568] width 23 height 23
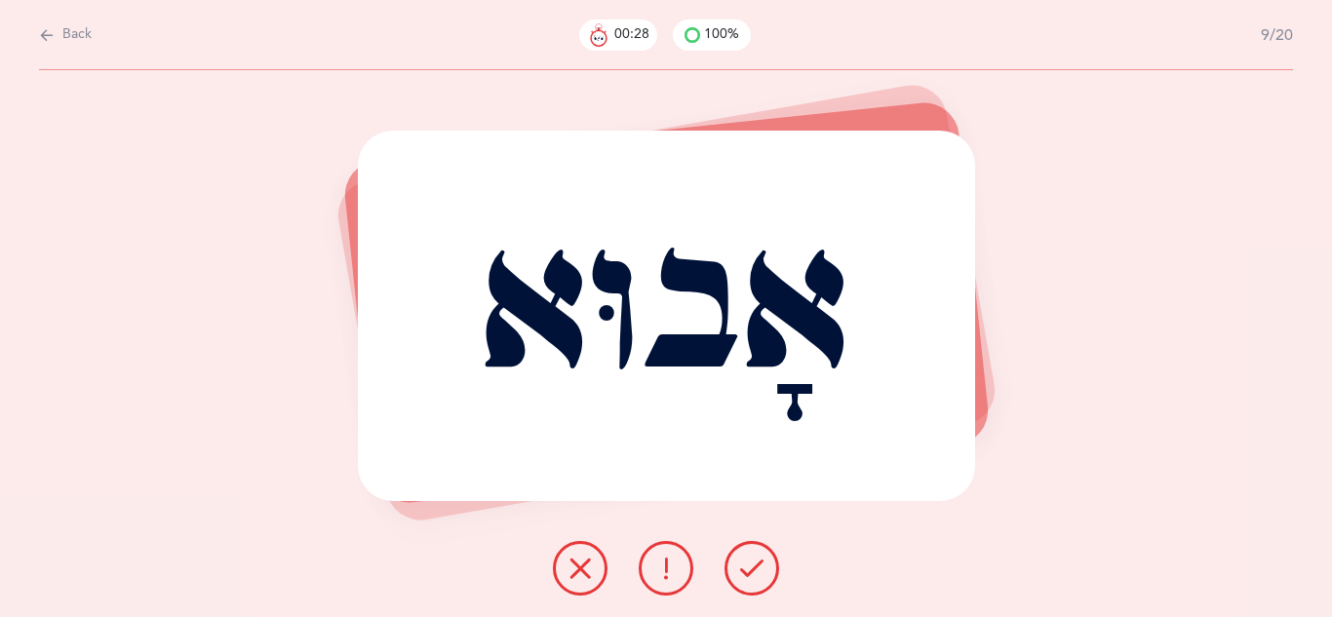
click at [748, 561] on icon at bounding box center [751, 568] width 23 height 23
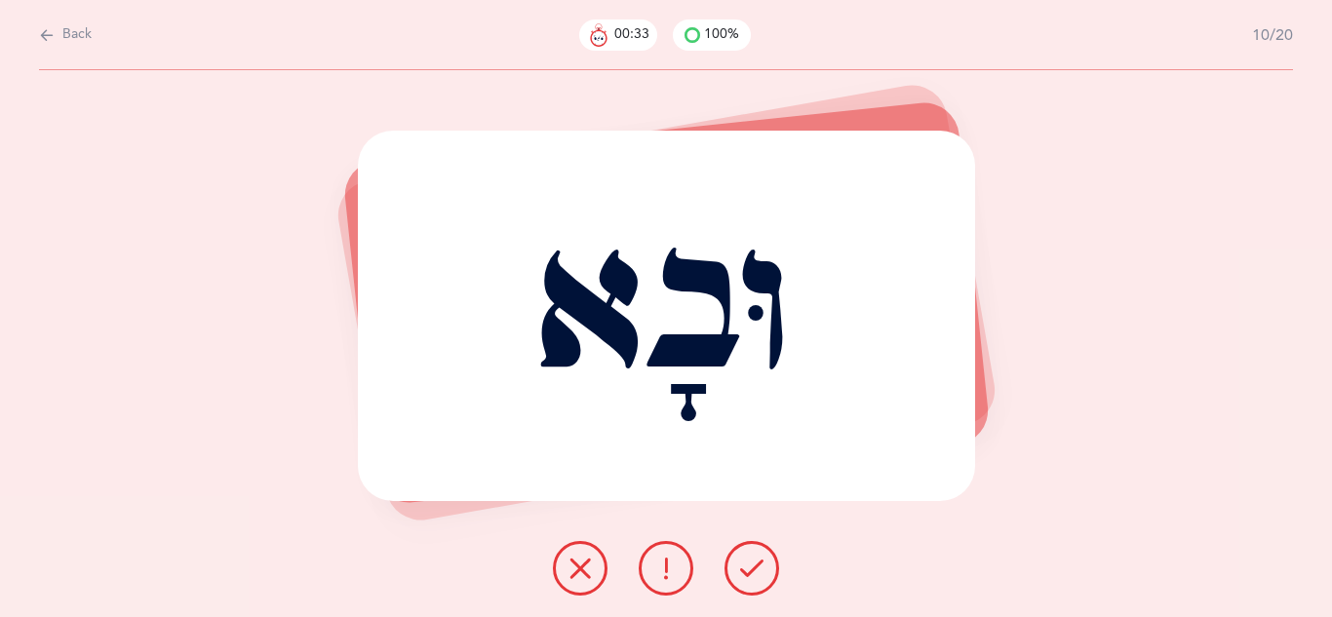
click at [750, 570] on icon at bounding box center [751, 568] width 23 height 23
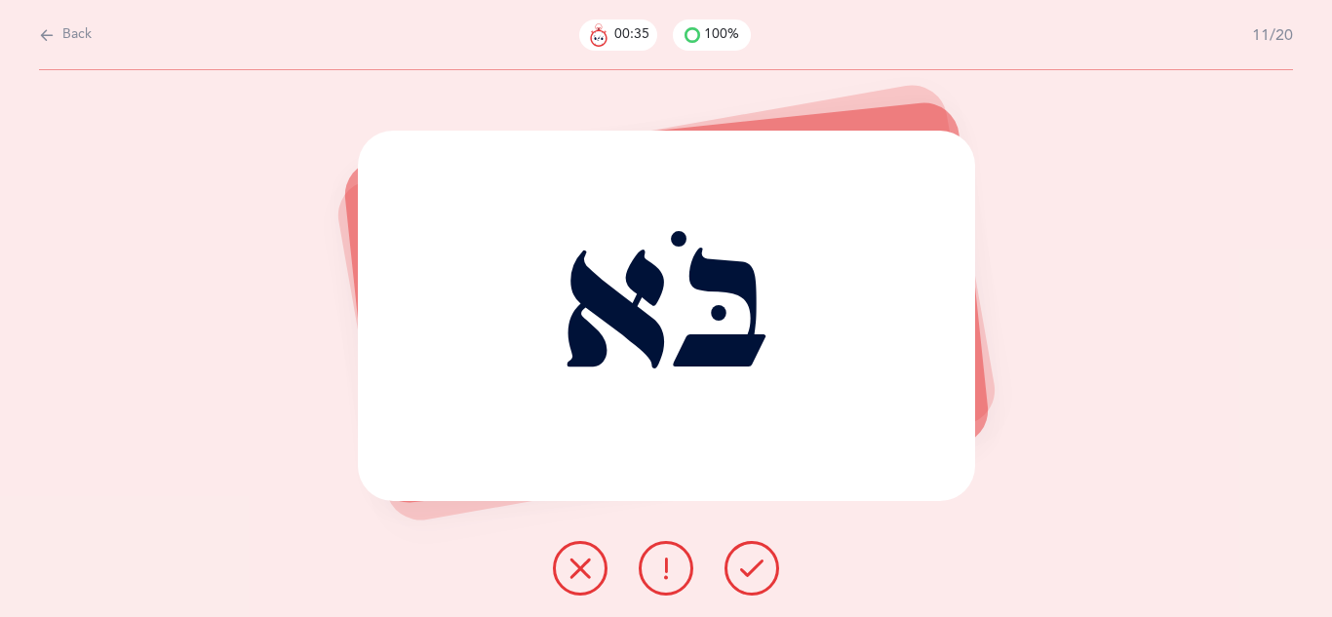
click at [750, 570] on icon at bounding box center [751, 568] width 23 height 23
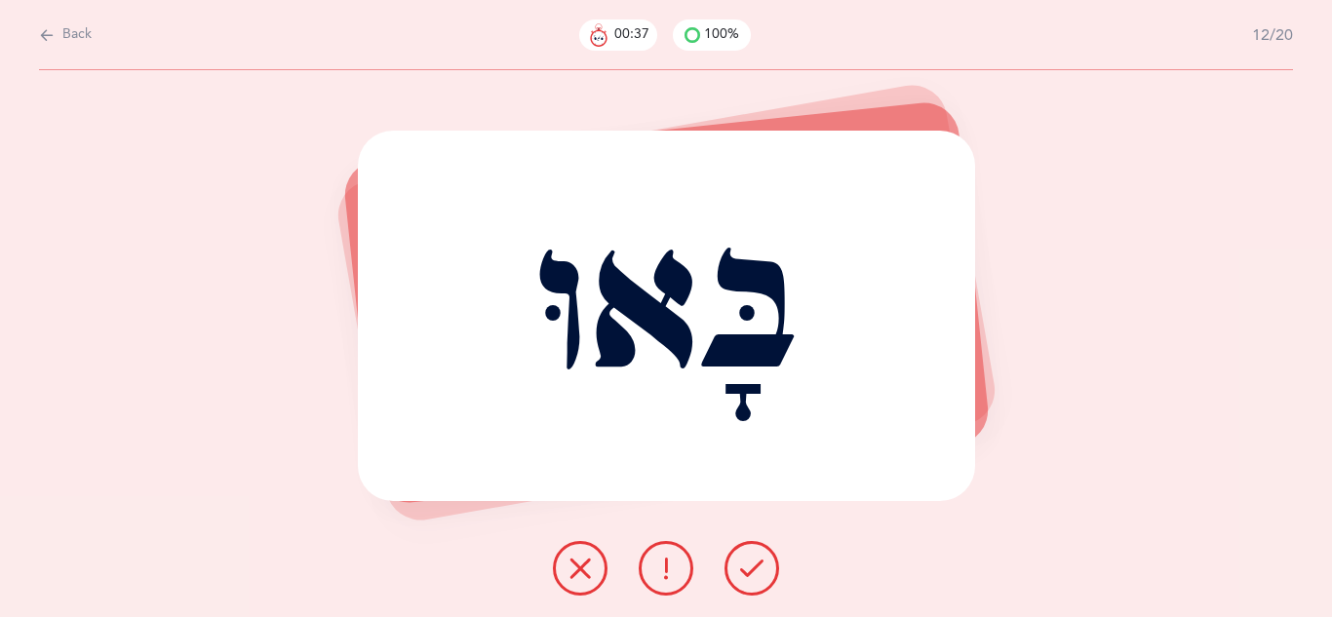
click at [750, 570] on icon at bounding box center [751, 568] width 23 height 23
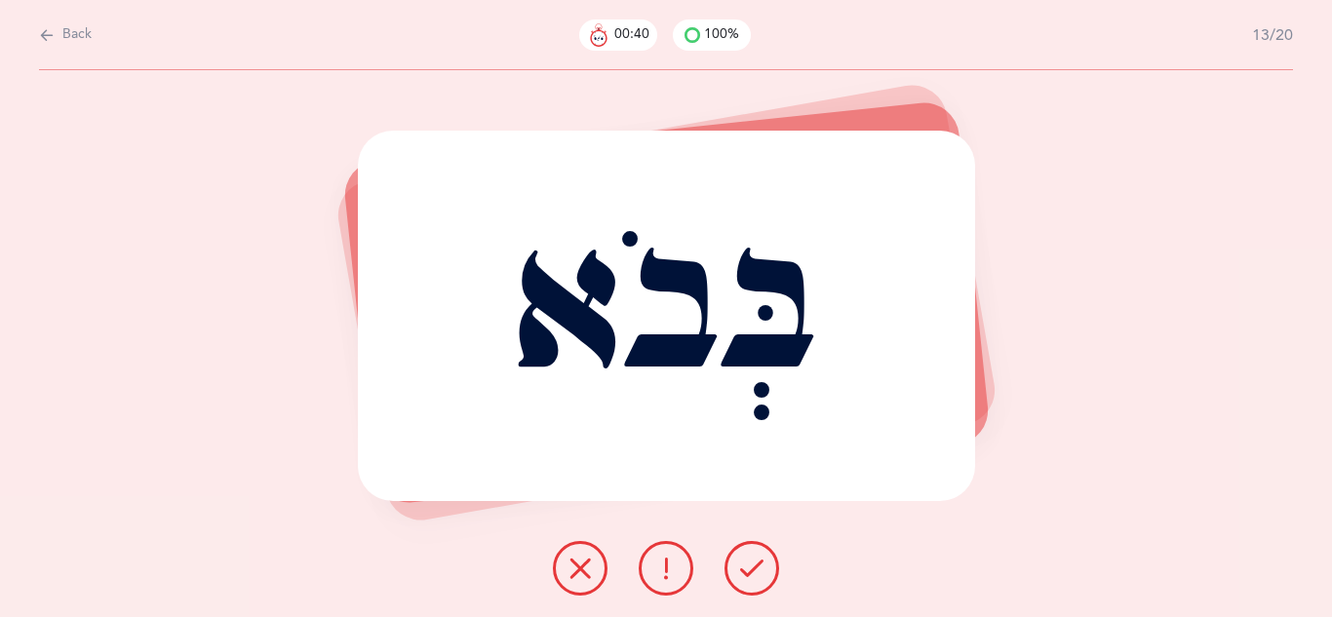
click at [750, 570] on icon at bounding box center [751, 568] width 23 height 23
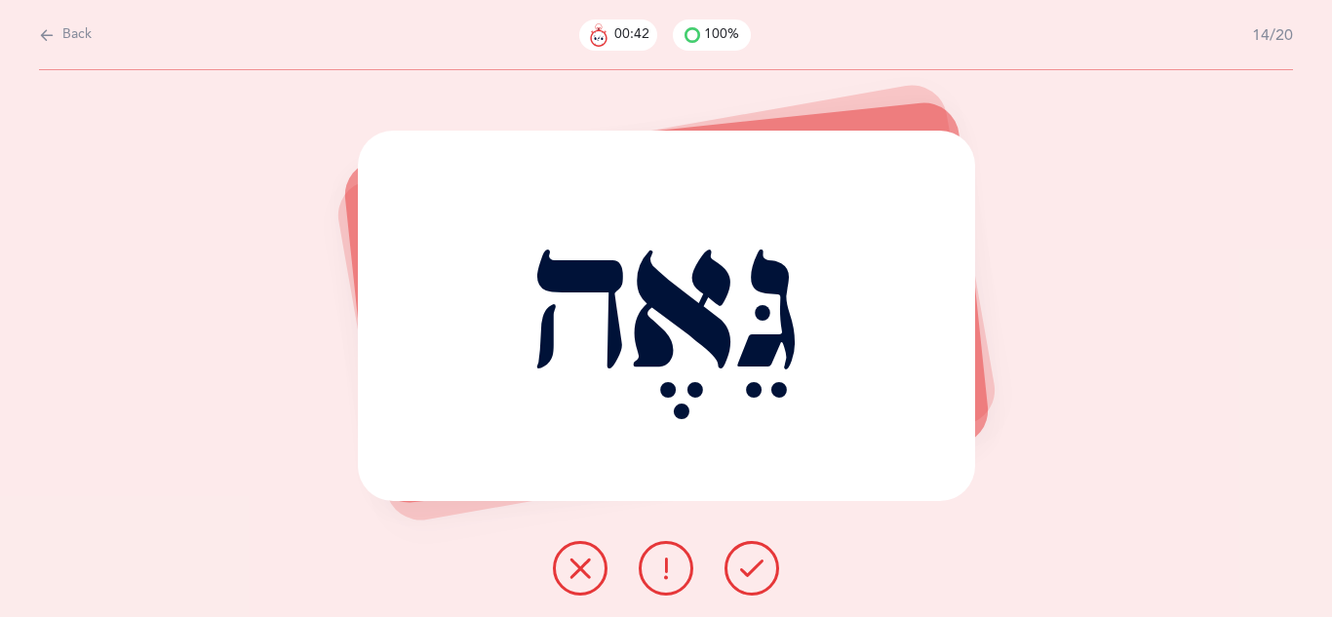
click at [750, 570] on icon at bounding box center [751, 568] width 23 height 23
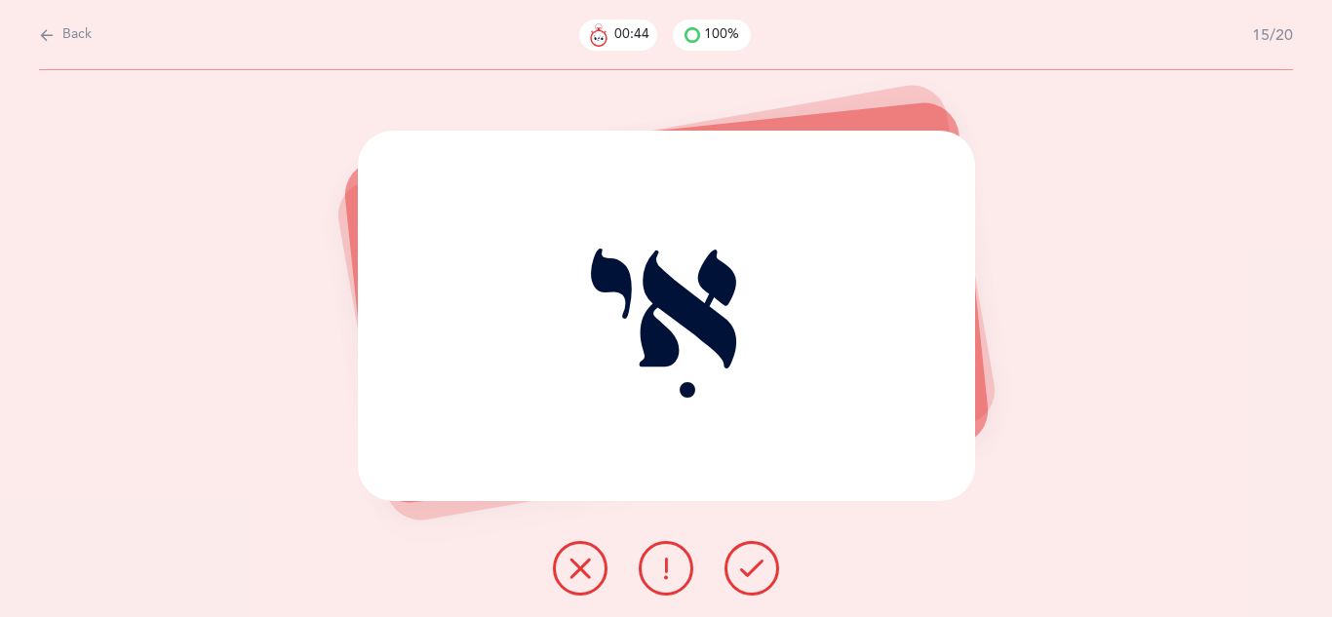
click at [750, 570] on icon at bounding box center [751, 568] width 23 height 23
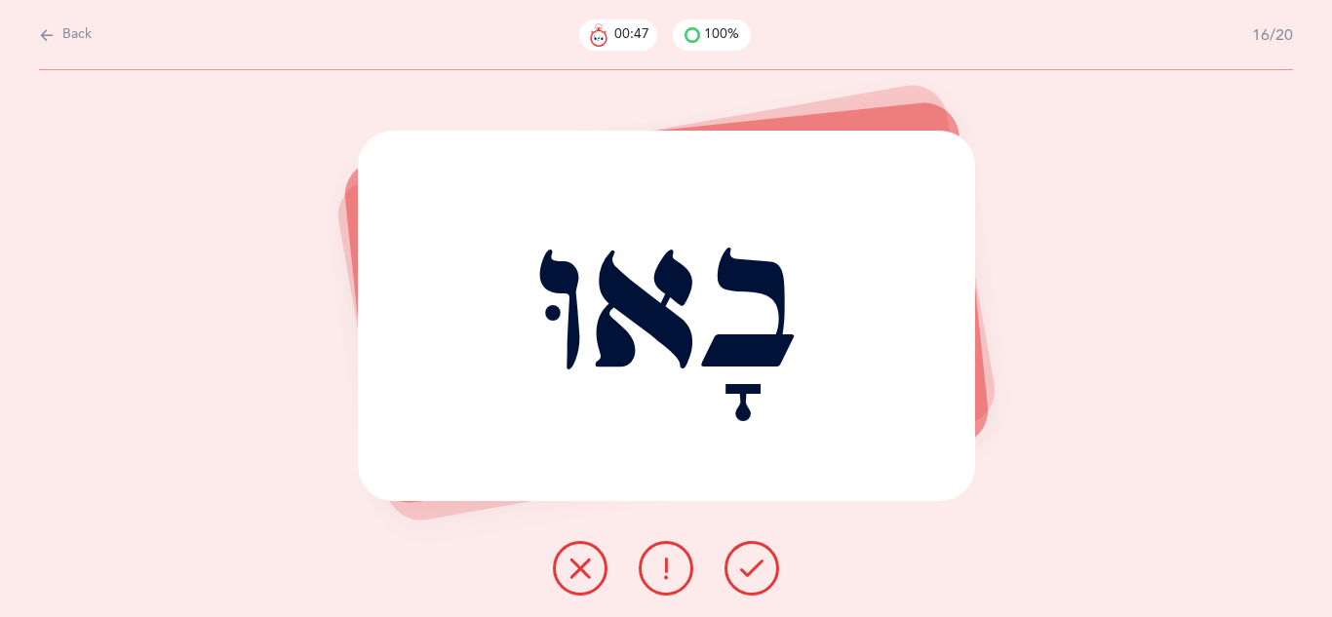
click at [750, 570] on icon at bounding box center [751, 568] width 23 height 23
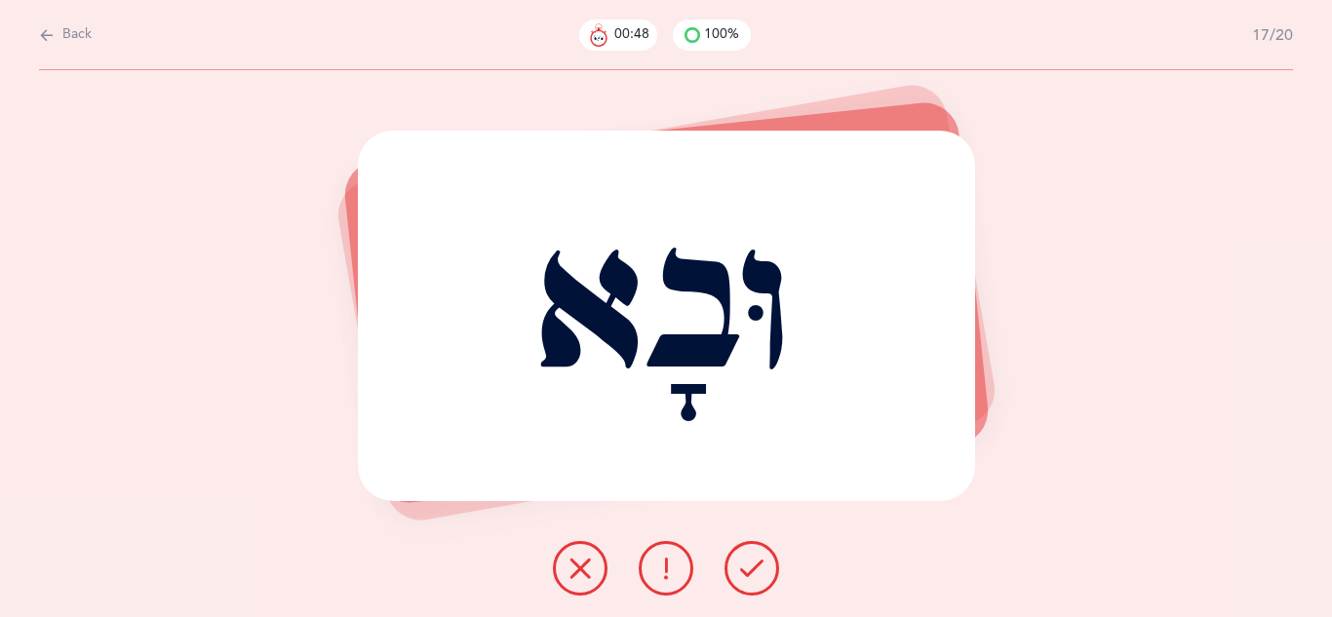
click at [750, 570] on icon at bounding box center [751, 568] width 23 height 23
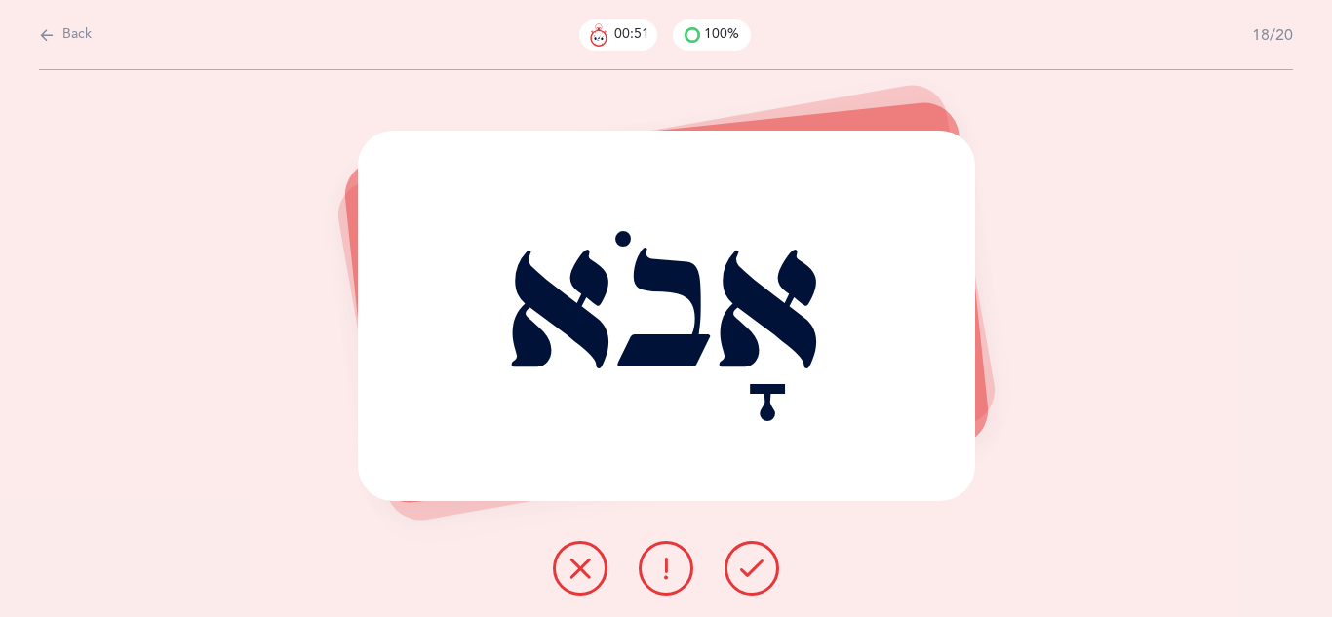
click at [750, 570] on icon at bounding box center [751, 568] width 23 height 23
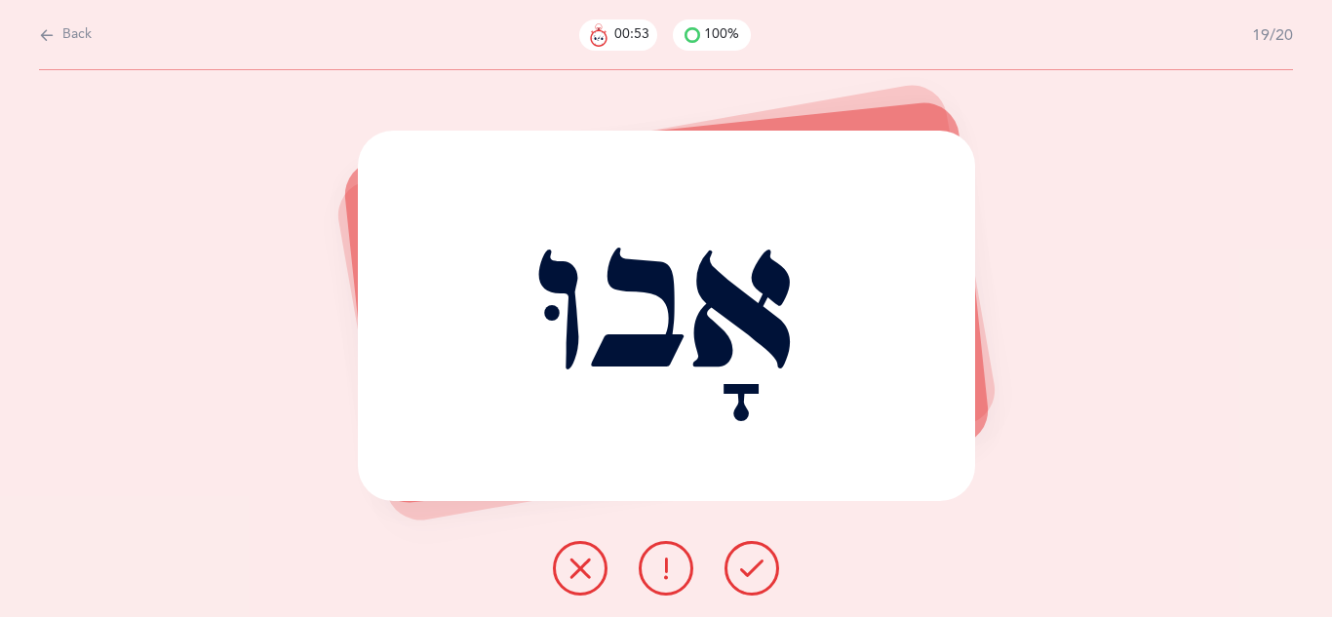
click at [750, 567] on icon at bounding box center [751, 568] width 23 height 23
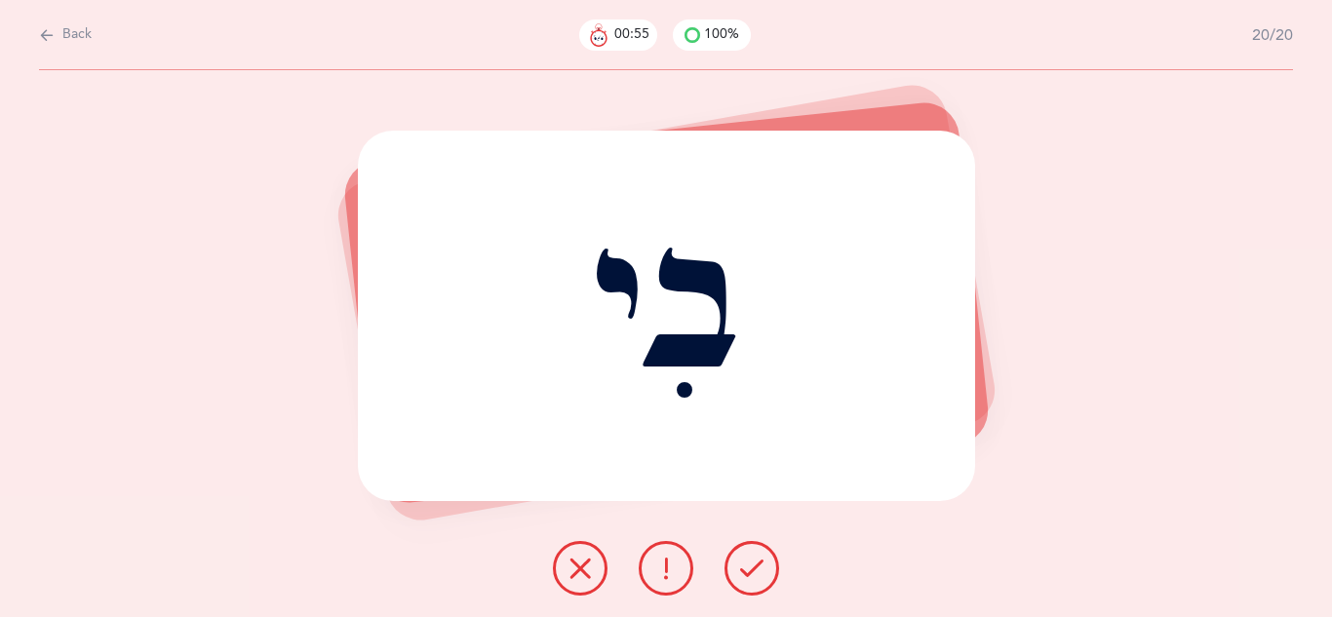
click at [750, 567] on icon at bounding box center [751, 568] width 23 height 23
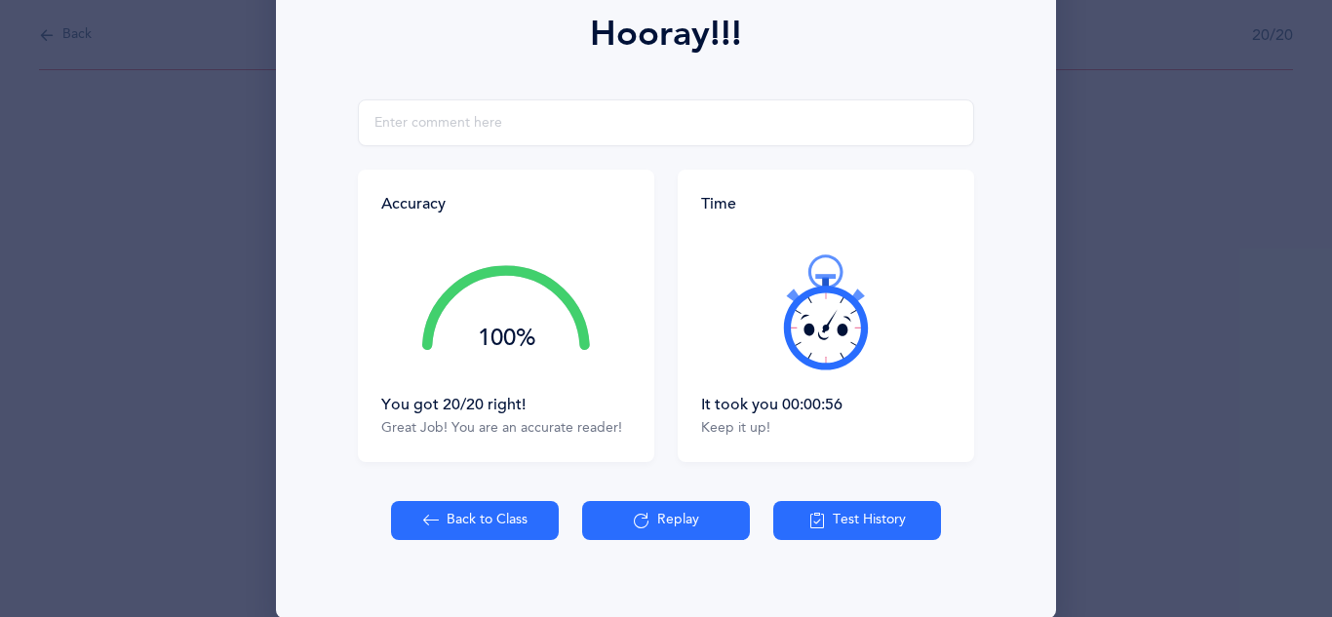
scroll to position [284, 0]
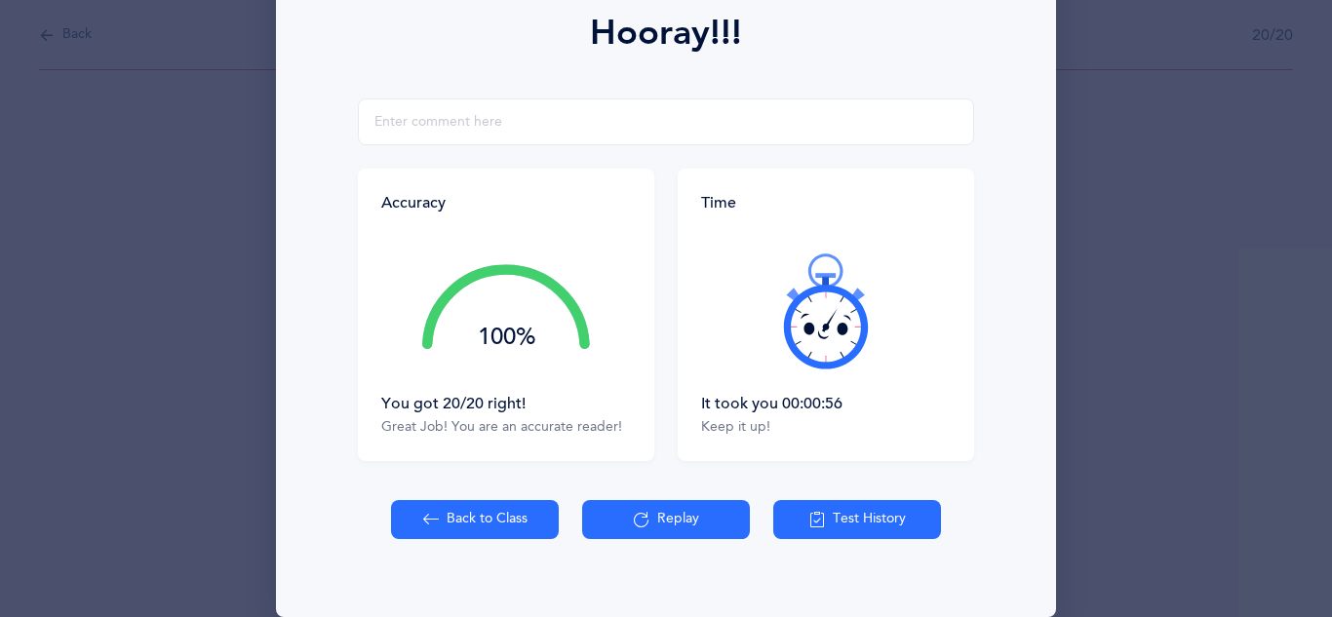
click at [487, 521] on button "Back to Class" at bounding box center [475, 519] width 168 height 39
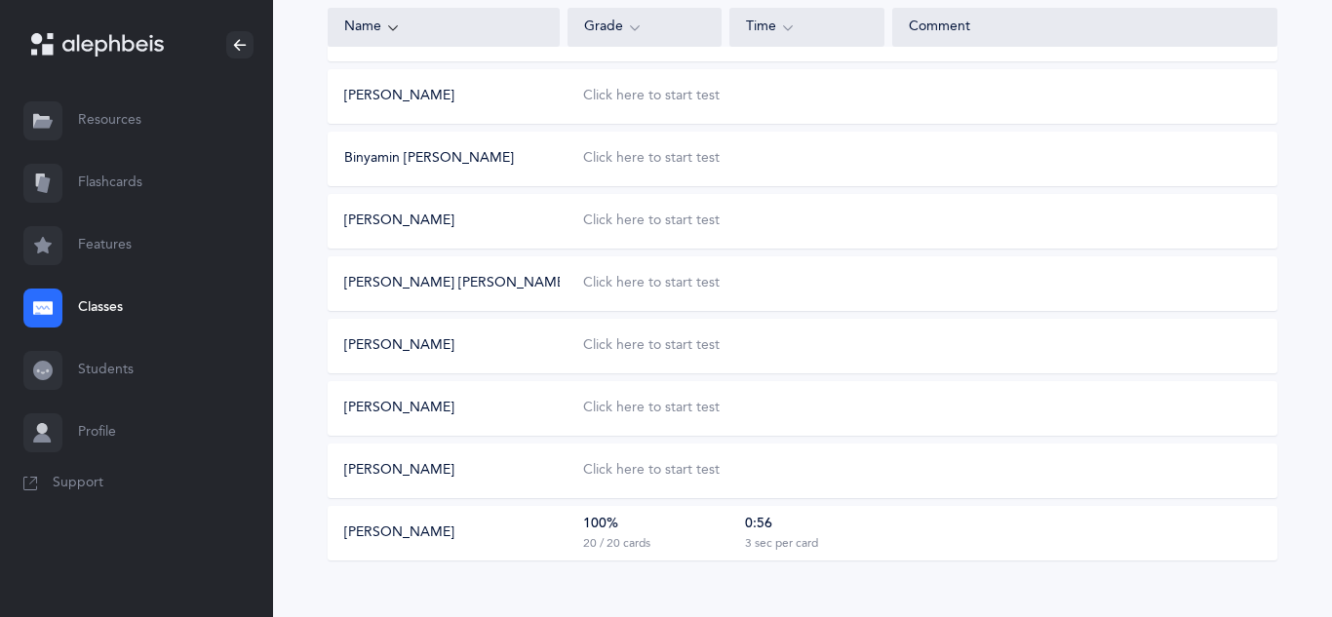
scroll to position [1098, 0]
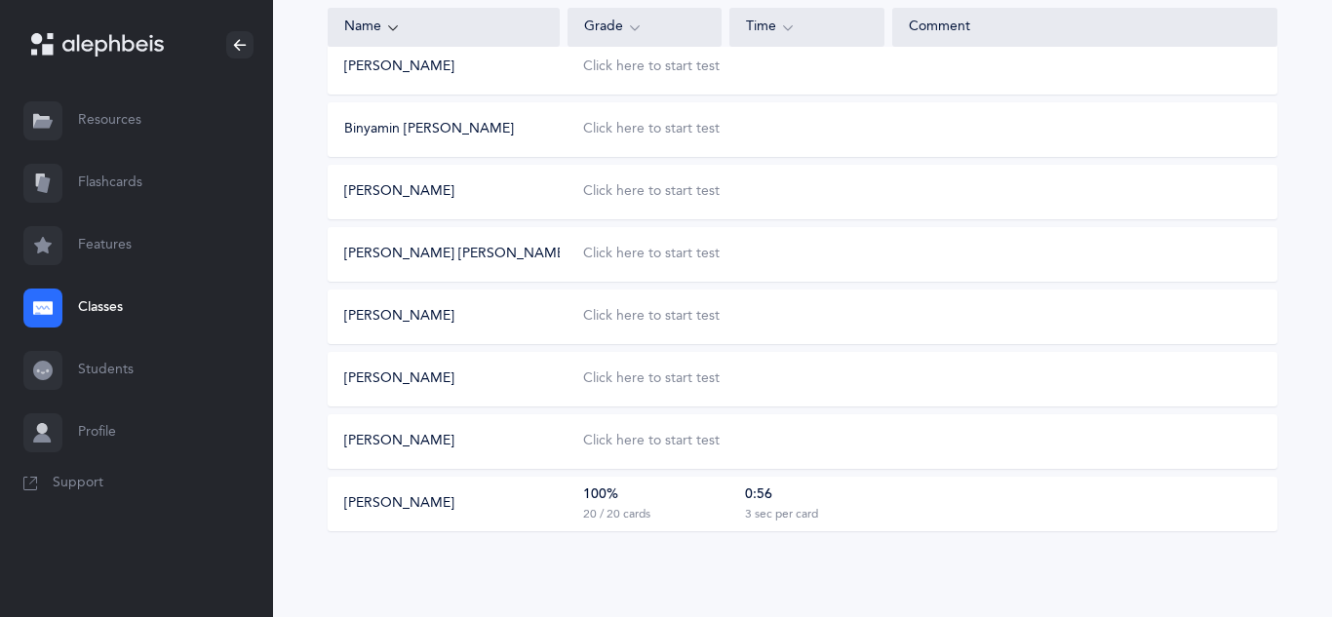
click at [680, 494] on div "100% 20 / 20 cards" at bounding box center [645, 504] width 154 height 37
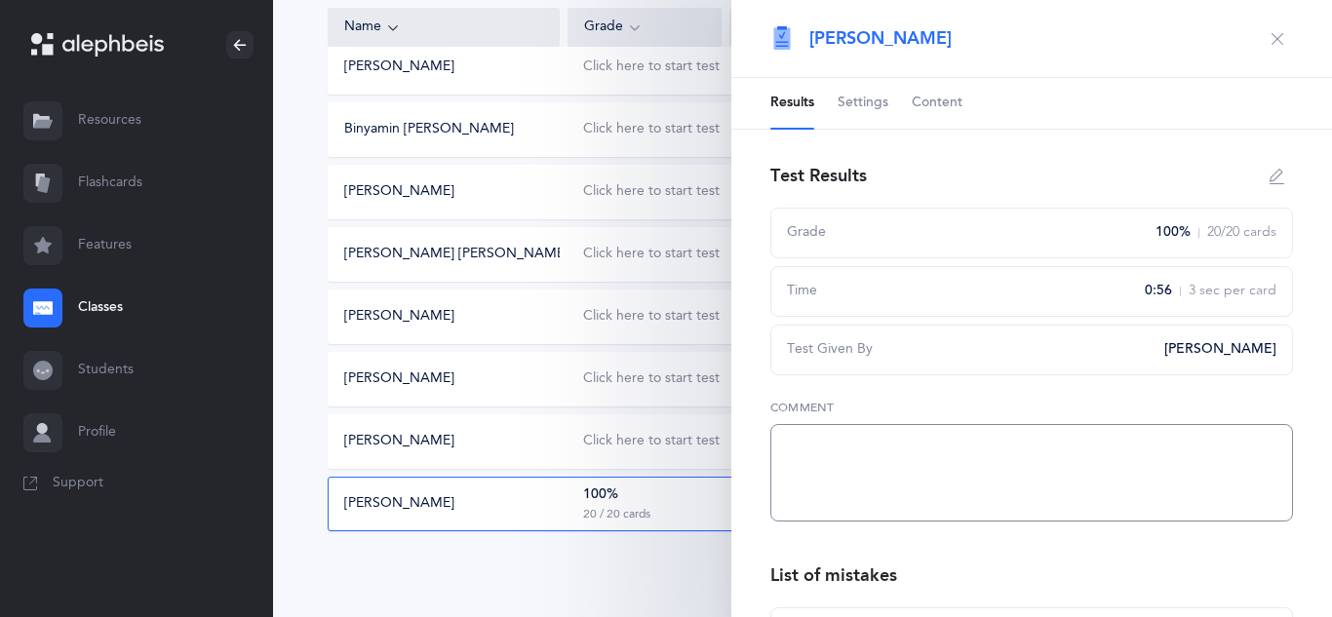
click at [830, 475] on textarea at bounding box center [1031, 473] width 523 height 98
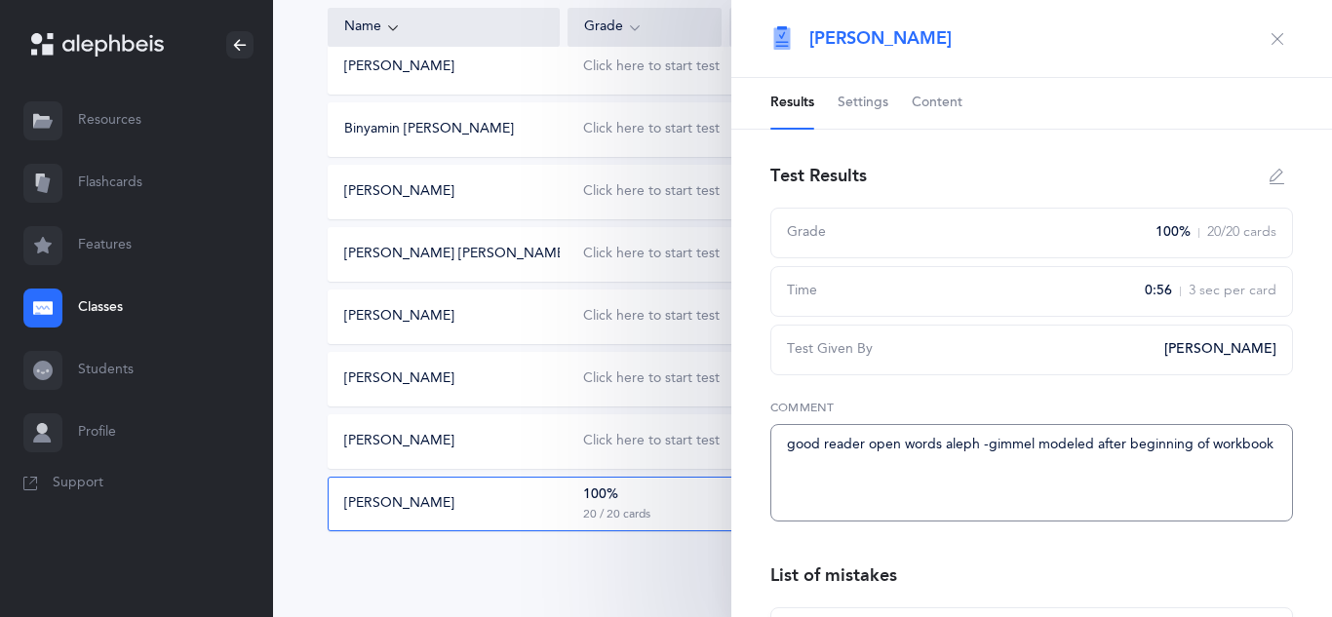
drag, startPoint x: 1276, startPoint y: 444, endPoint x: 780, endPoint y: 421, distance: 495.9
click at [780, 421] on div "Comment good reader open words aleph -gimmel modeled after beginning of workbook" at bounding box center [1031, 460] width 523 height 123
click at [842, 477] on textarea "good reader open words aleph -gimmel modeled after beginning of workbook" at bounding box center [1031, 473] width 523 height 98
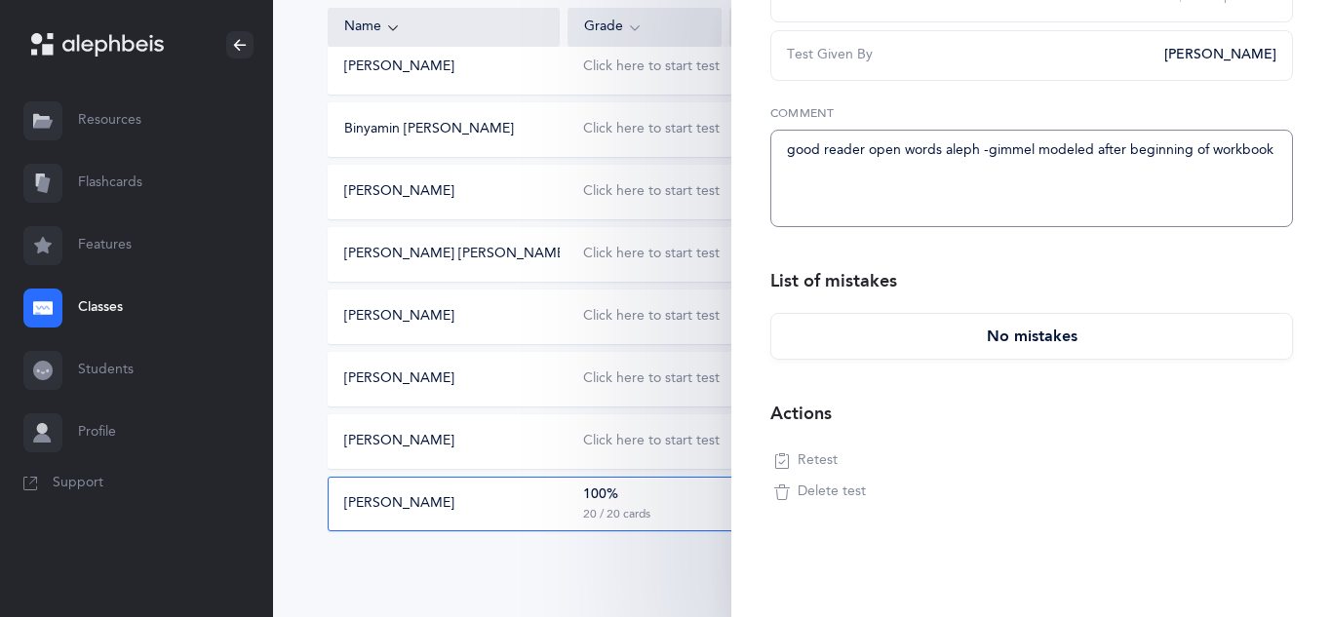
scroll to position [0, 0]
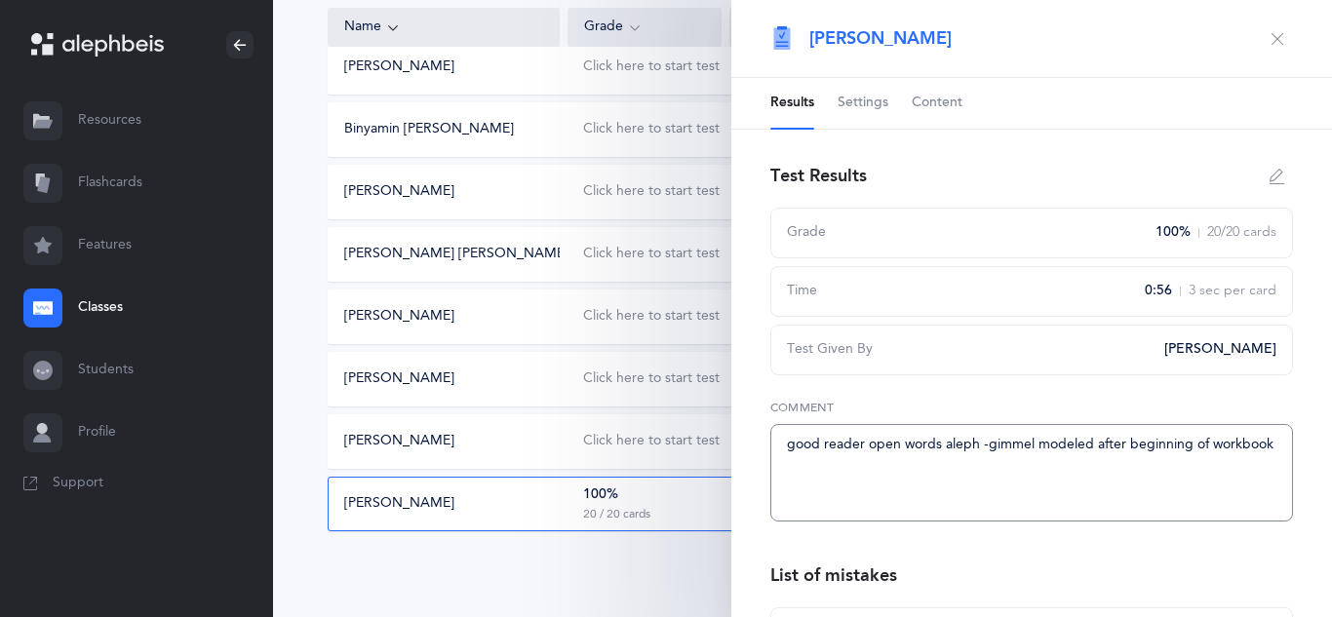
type textarea "good reader open words aleph -gimmel modeled after beginning of workbook"
click at [1275, 38] on icon "button" at bounding box center [1278, 39] width 16 height 16
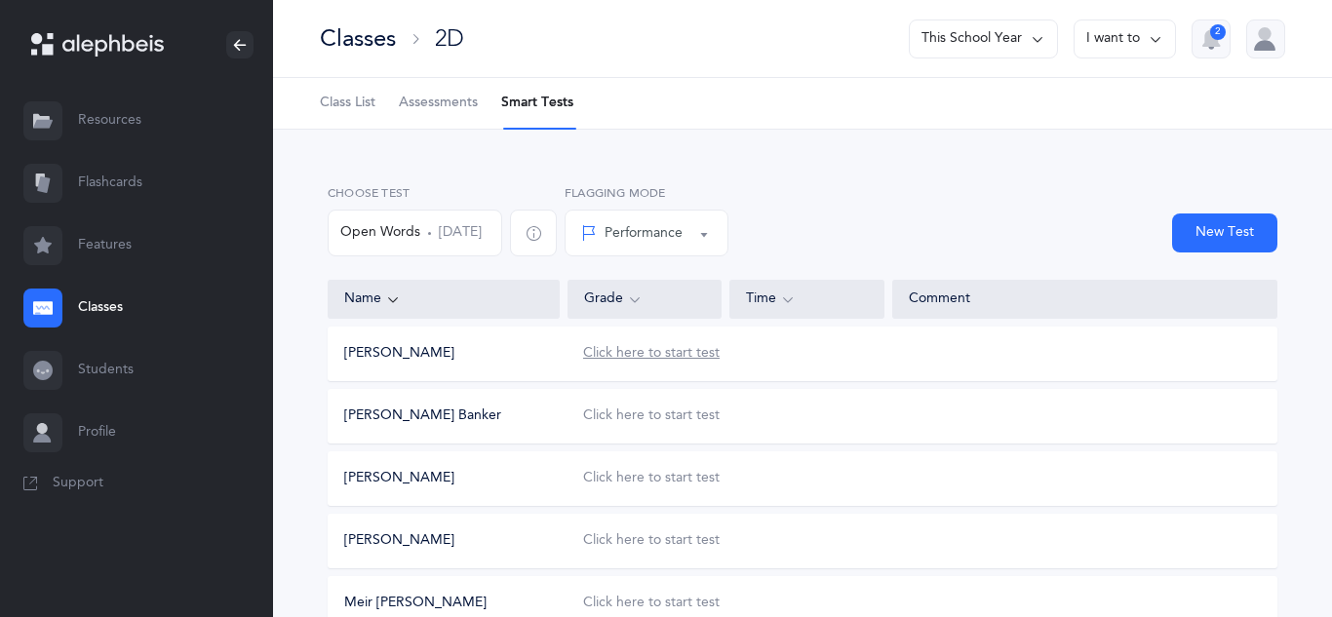
click at [684, 357] on div "Click here to start test" at bounding box center [651, 354] width 137 height 20
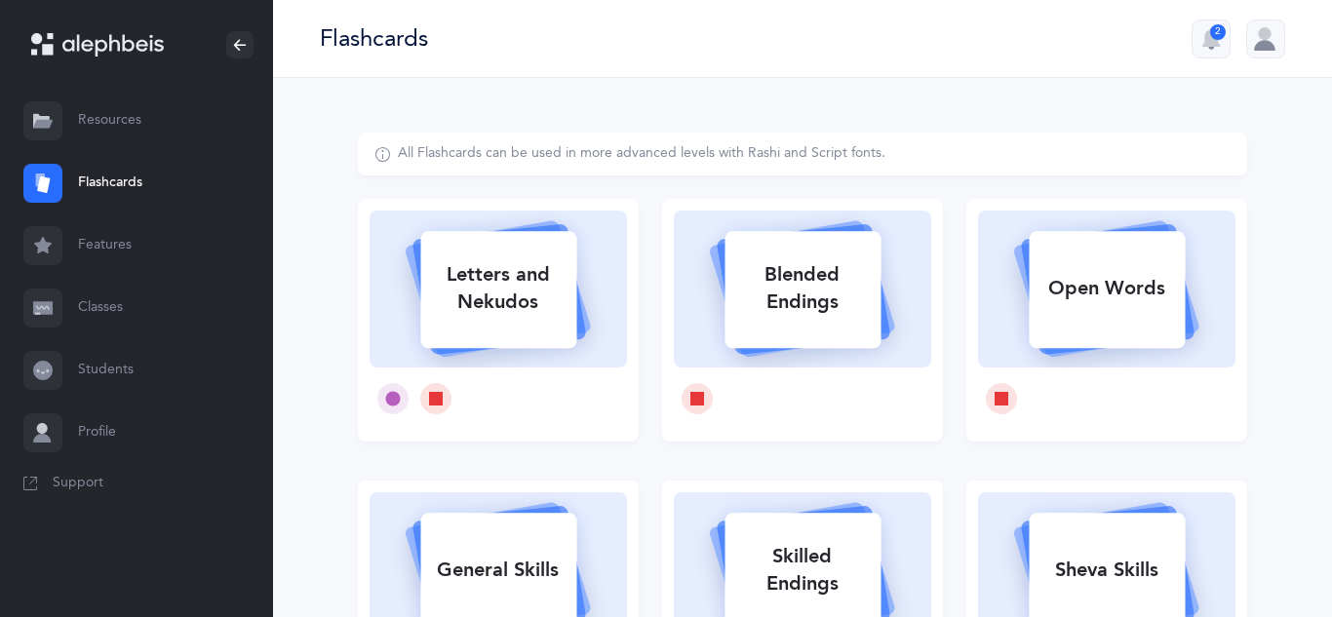
select select
select select "single"
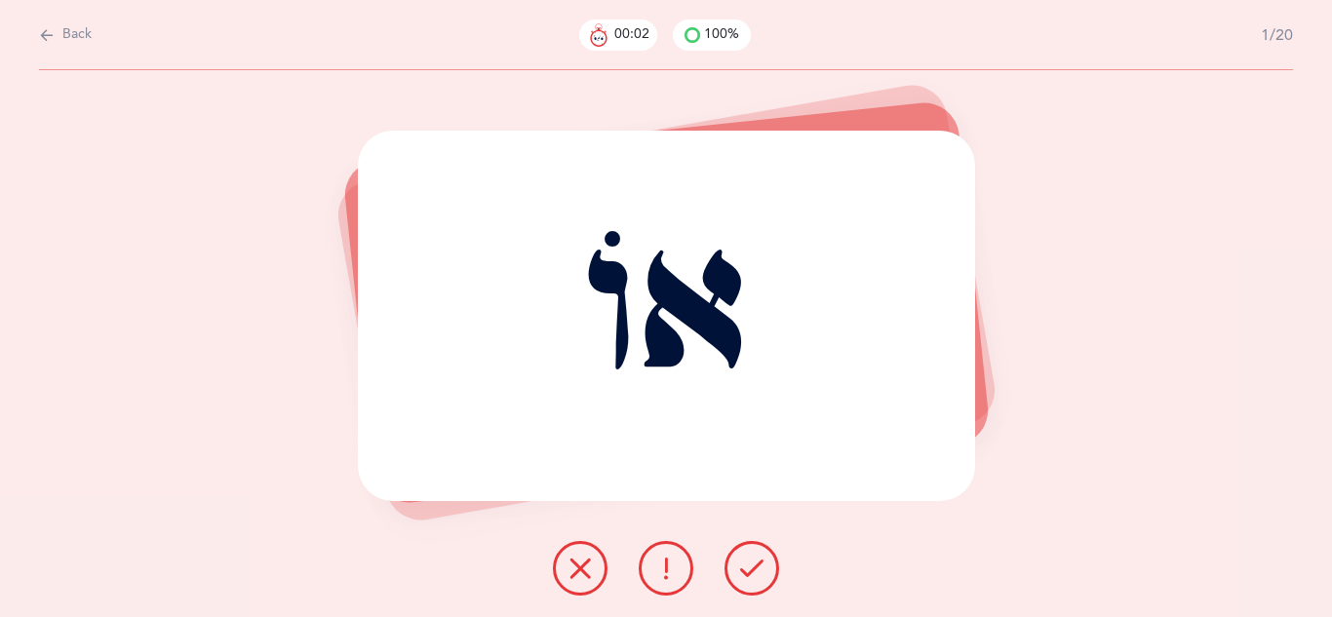
click at [754, 566] on icon at bounding box center [751, 568] width 23 height 23
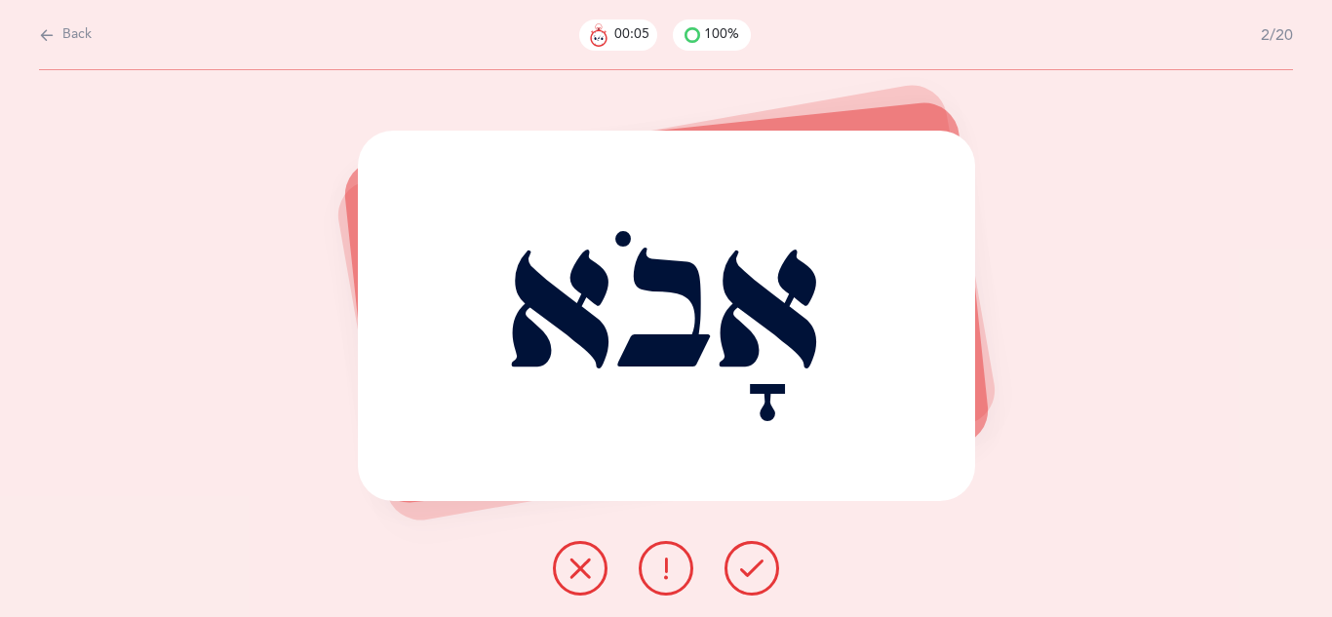
click at [754, 566] on icon at bounding box center [751, 568] width 23 height 23
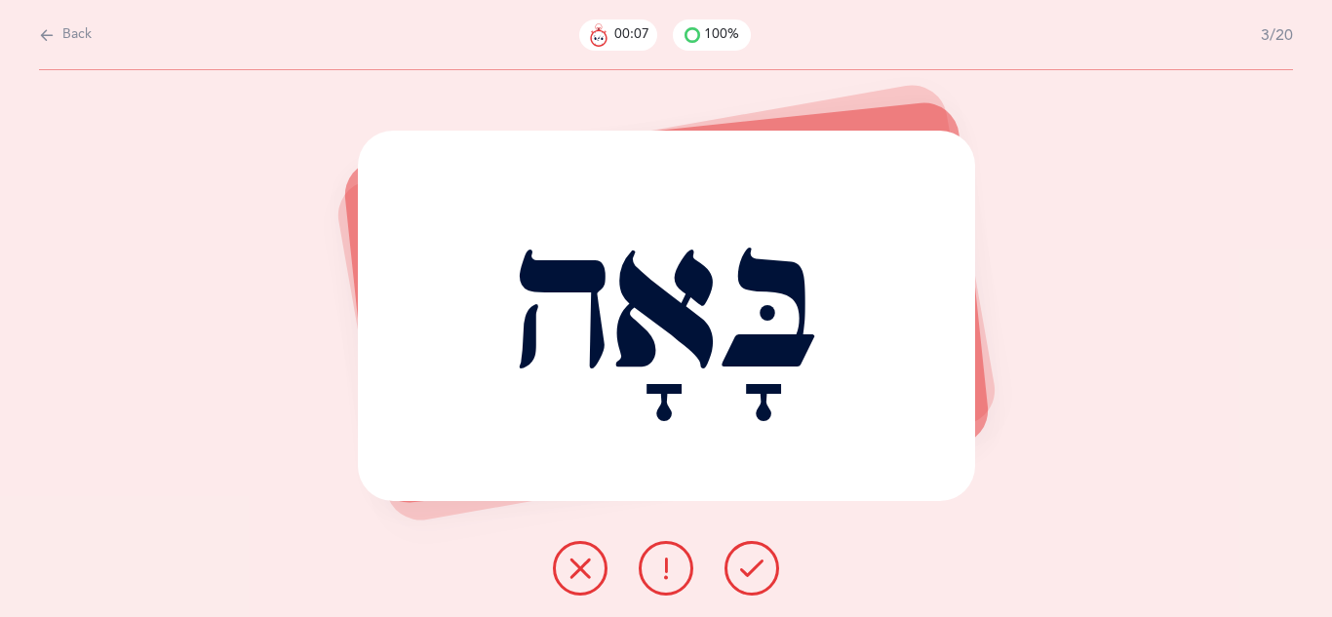
click at [754, 566] on icon at bounding box center [751, 568] width 23 height 23
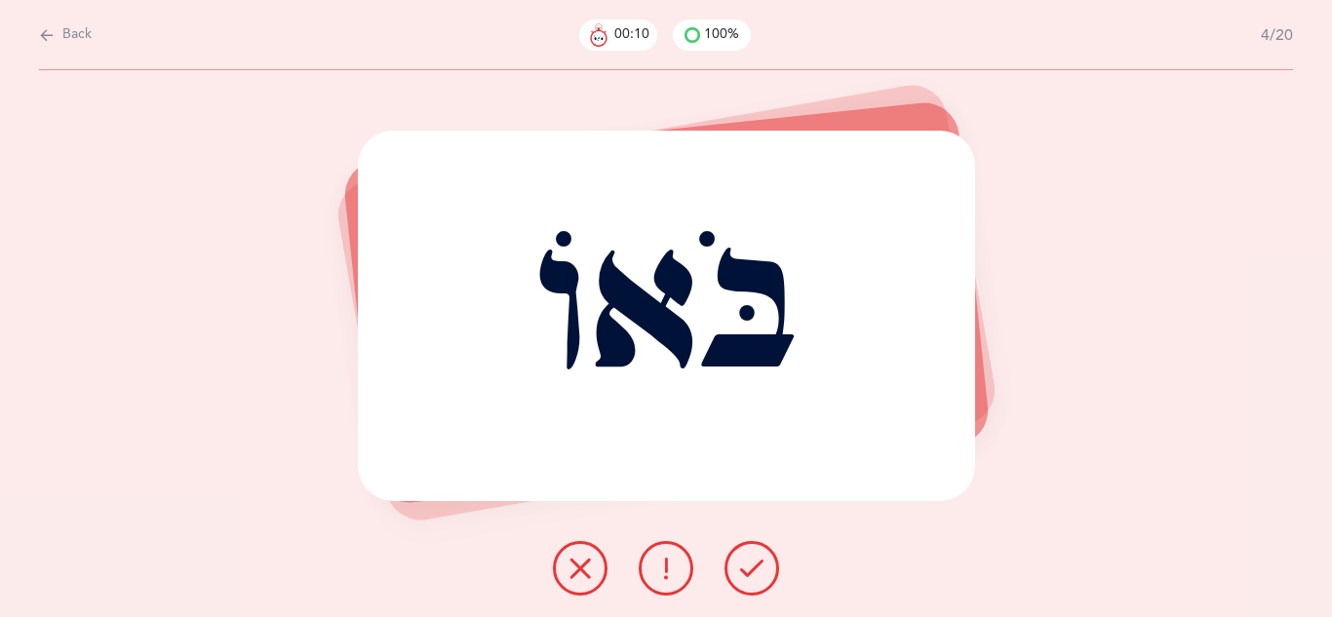
click at [754, 566] on icon at bounding box center [751, 568] width 23 height 23
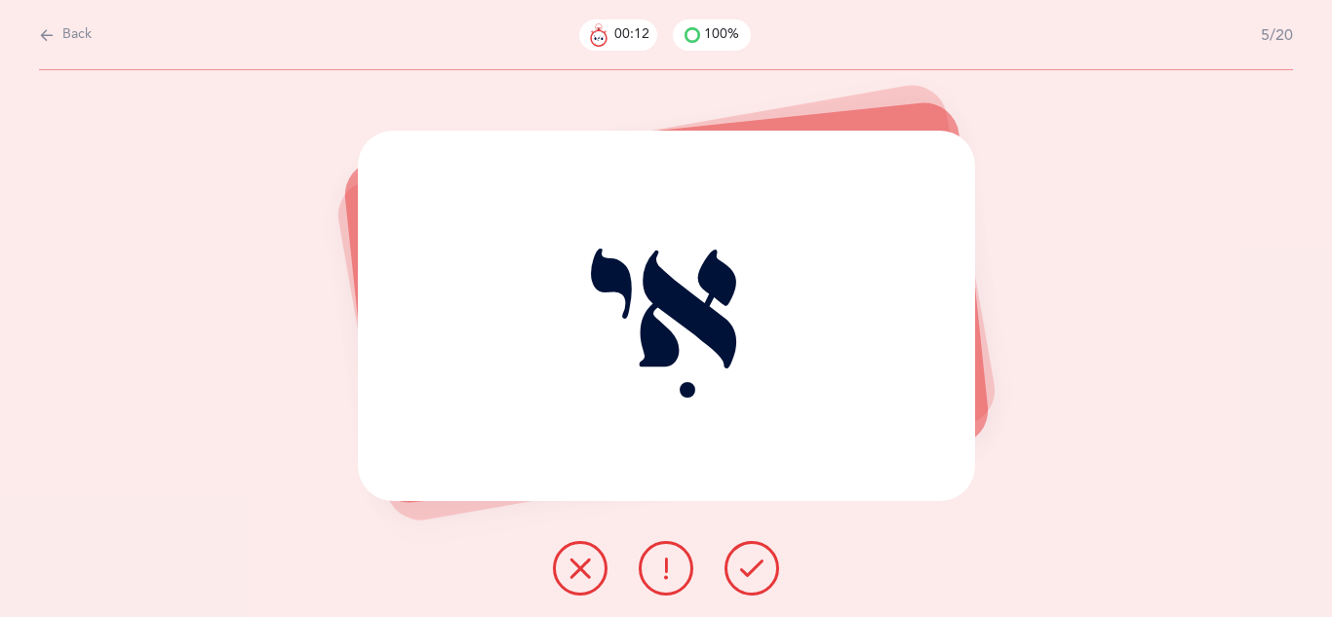
click at [754, 566] on icon at bounding box center [751, 568] width 23 height 23
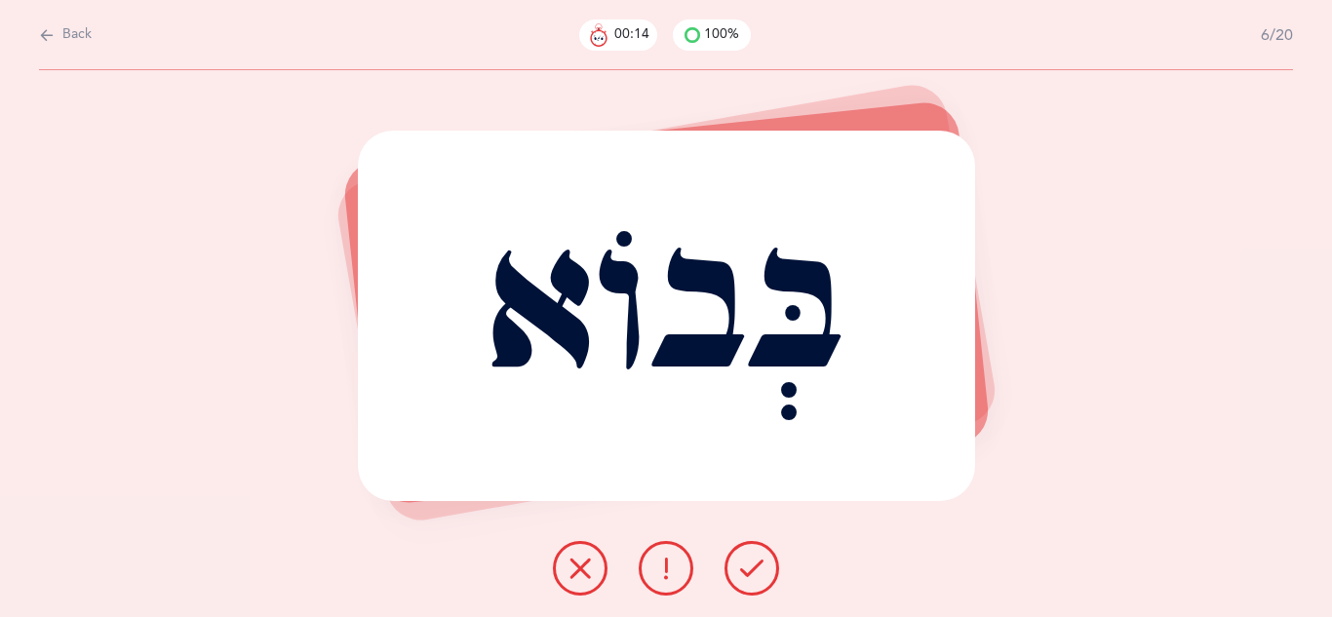
click at [754, 566] on icon at bounding box center [751, 568] width 23 height 23
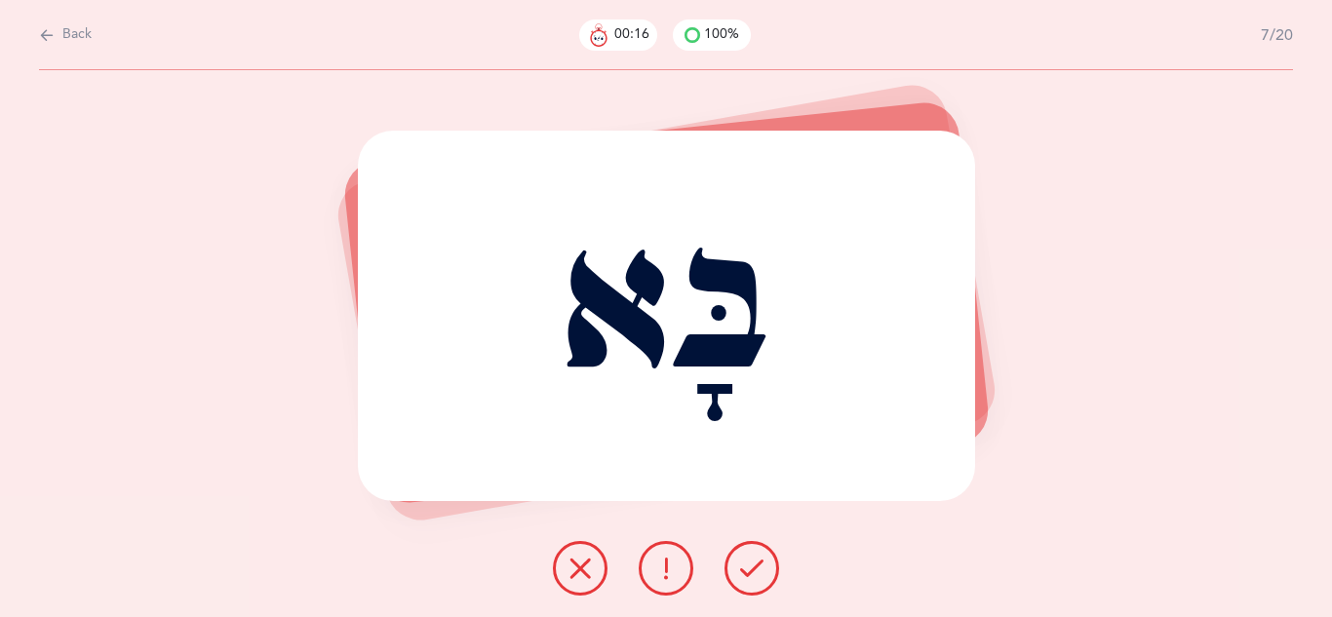
click at [754, 566] on icon at bounding box center [751, 568] width 23 height 23
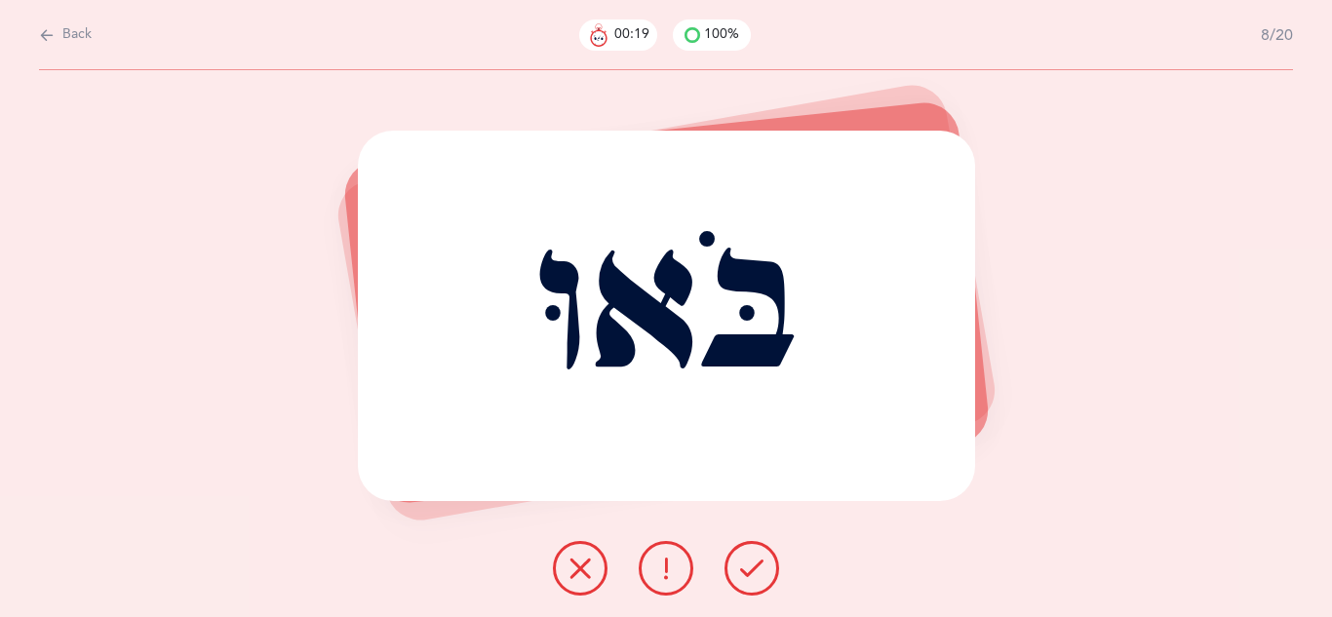
click at [754, 566] on icon at bounding box center [751, 568] width 23 height 23
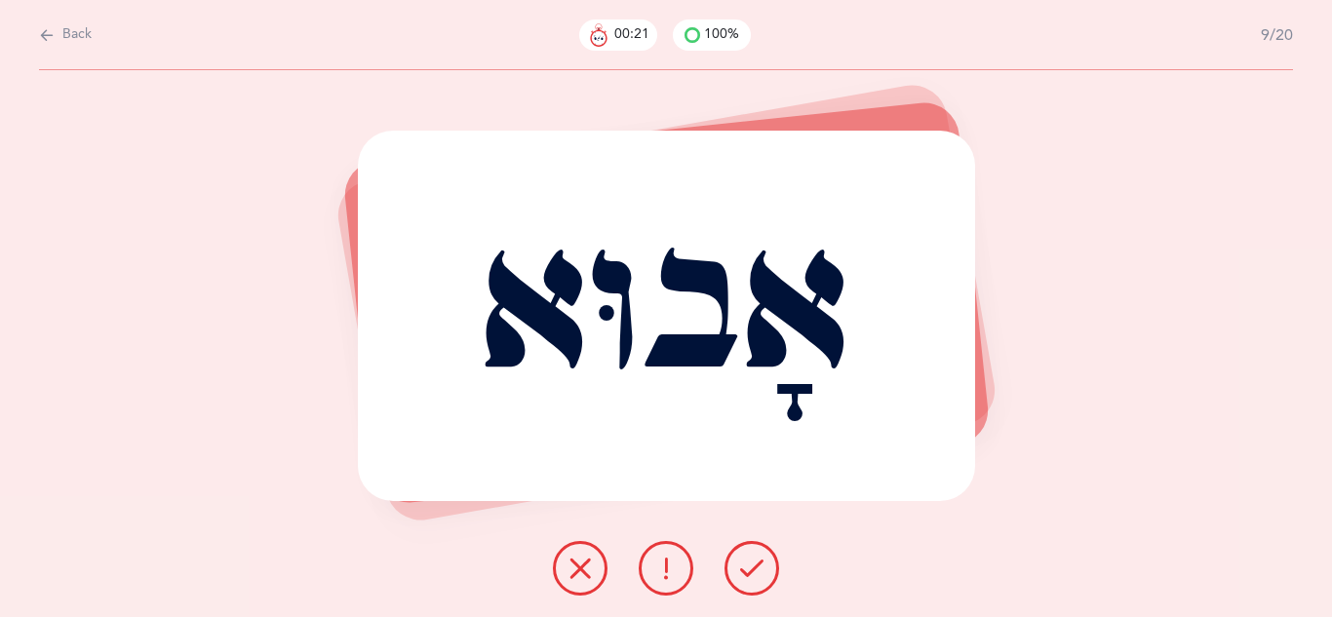
click at [754, 566] on icon at bounding box center [751, 568] width 23 height 23
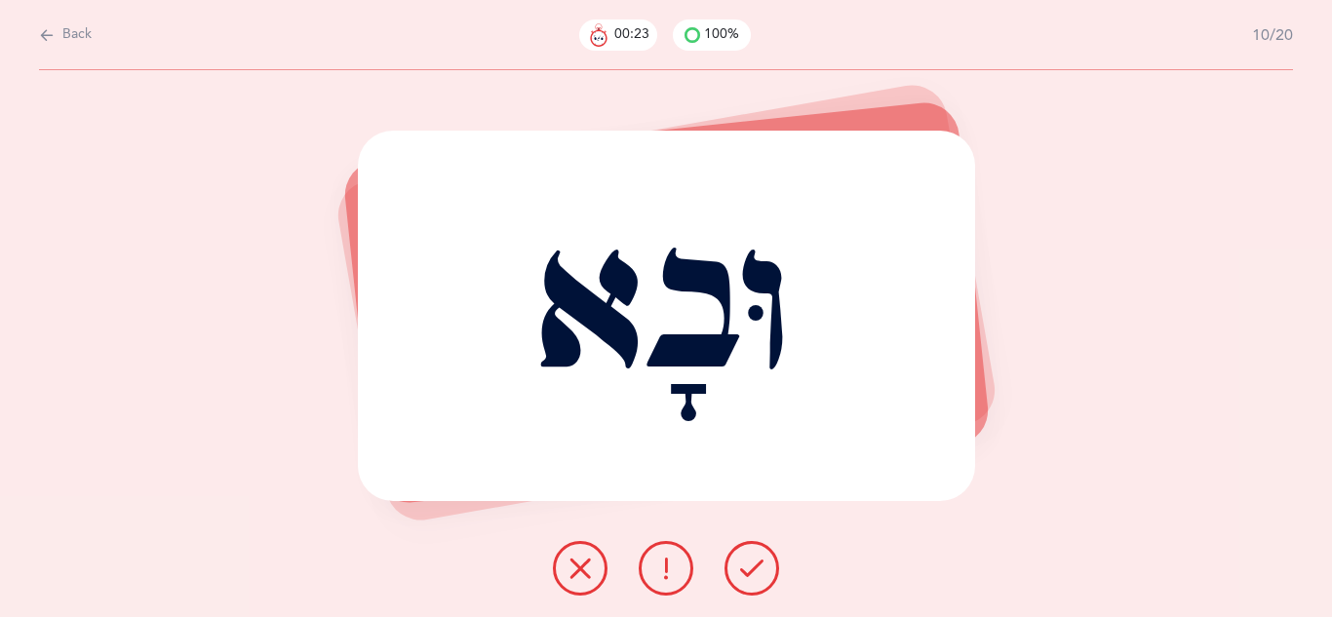
click at [754, 566] on icon at bounding box center [751, 568] width 23 height 23
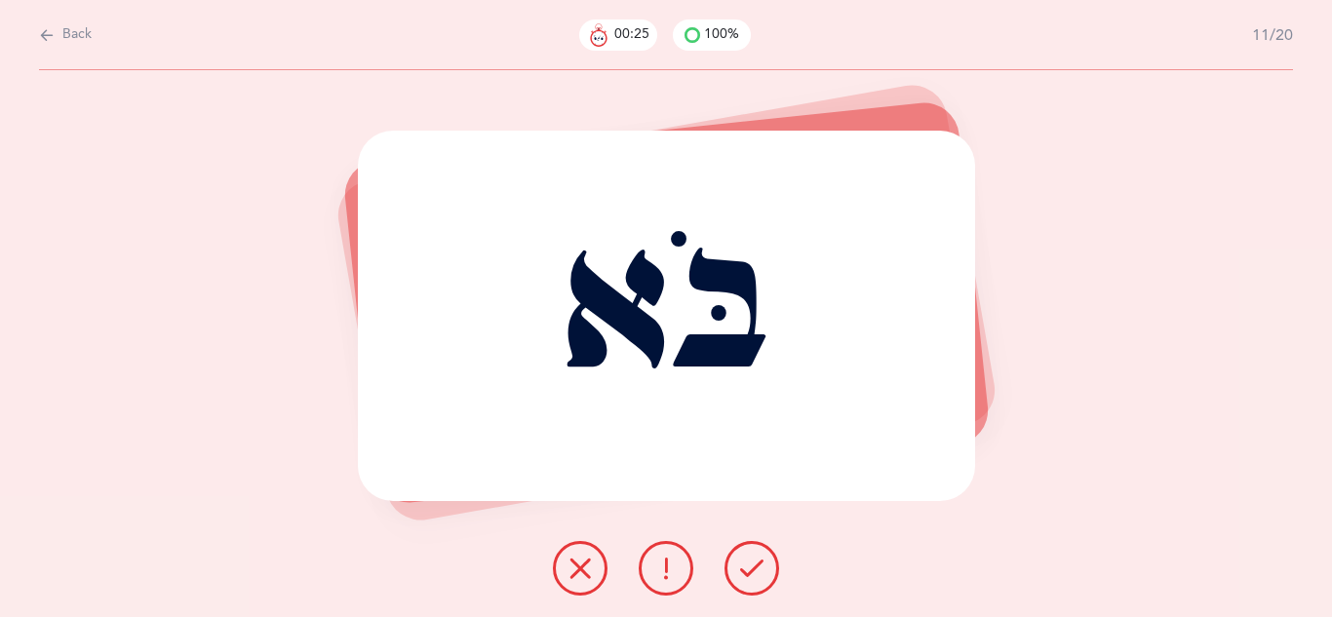
click at [754, 566] on icon at bounding box center [751, 568] width 23 height 23
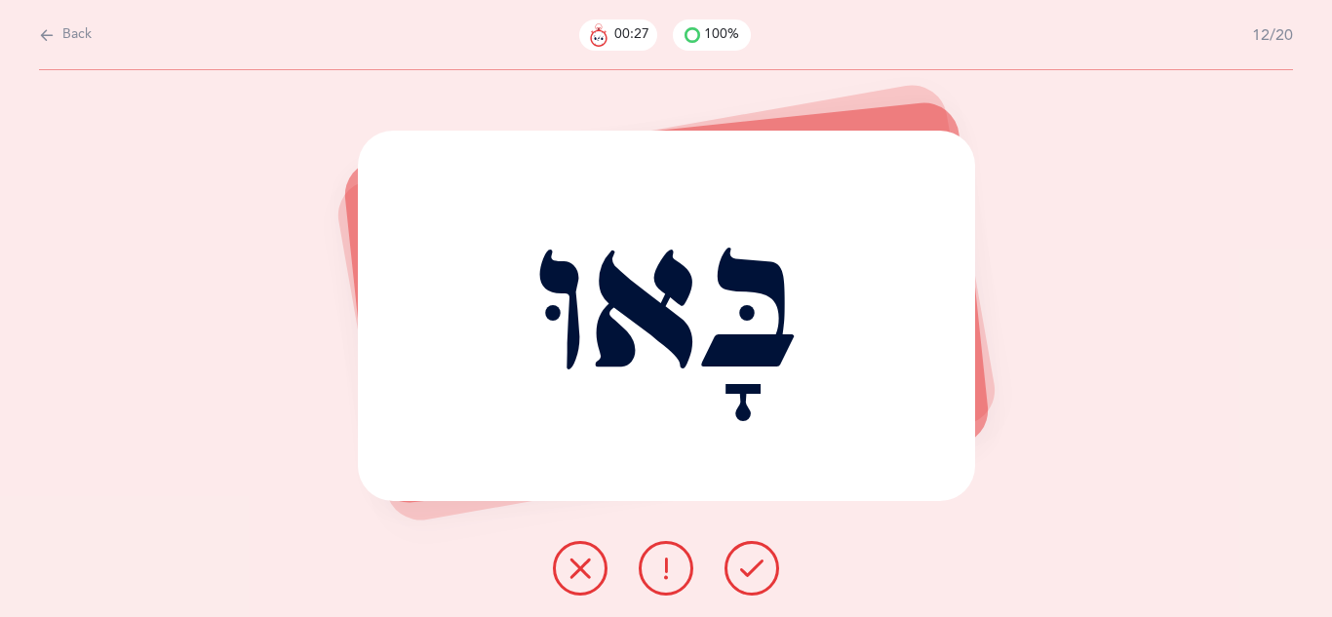
click at [754, 566] on icon at bounding box center [751, 568] width 23 height 23
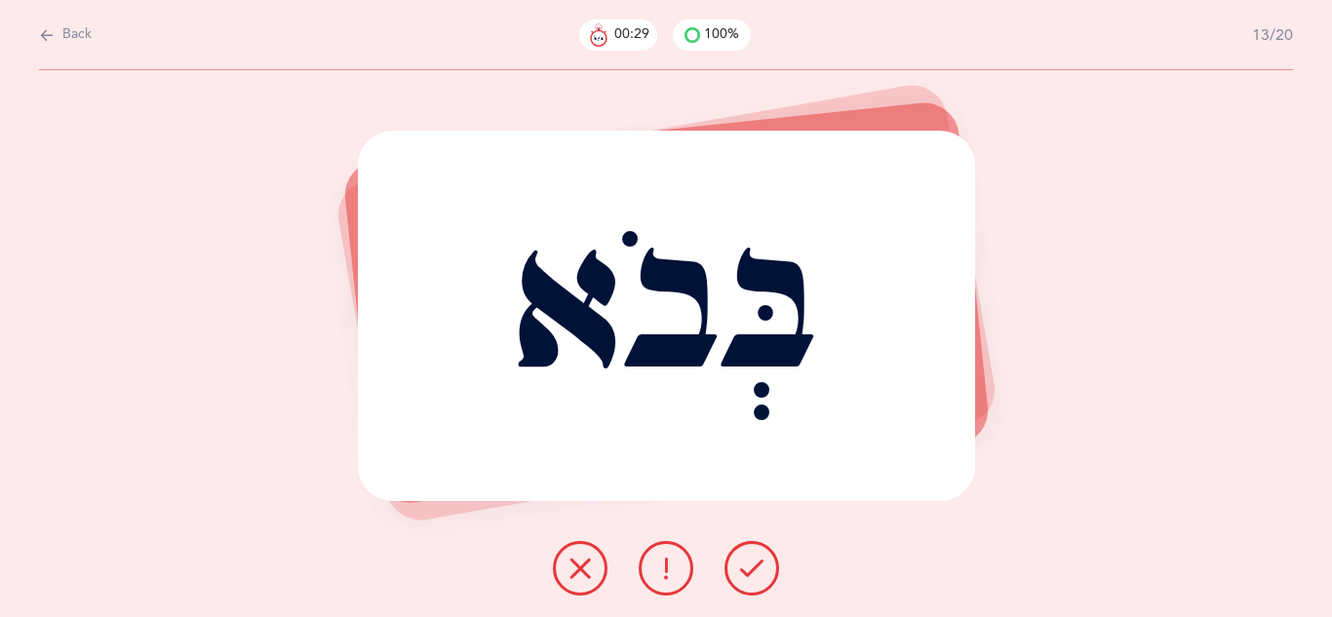
click at [754, 566] on icon at bounding box center [751, 568] width 23 height 23
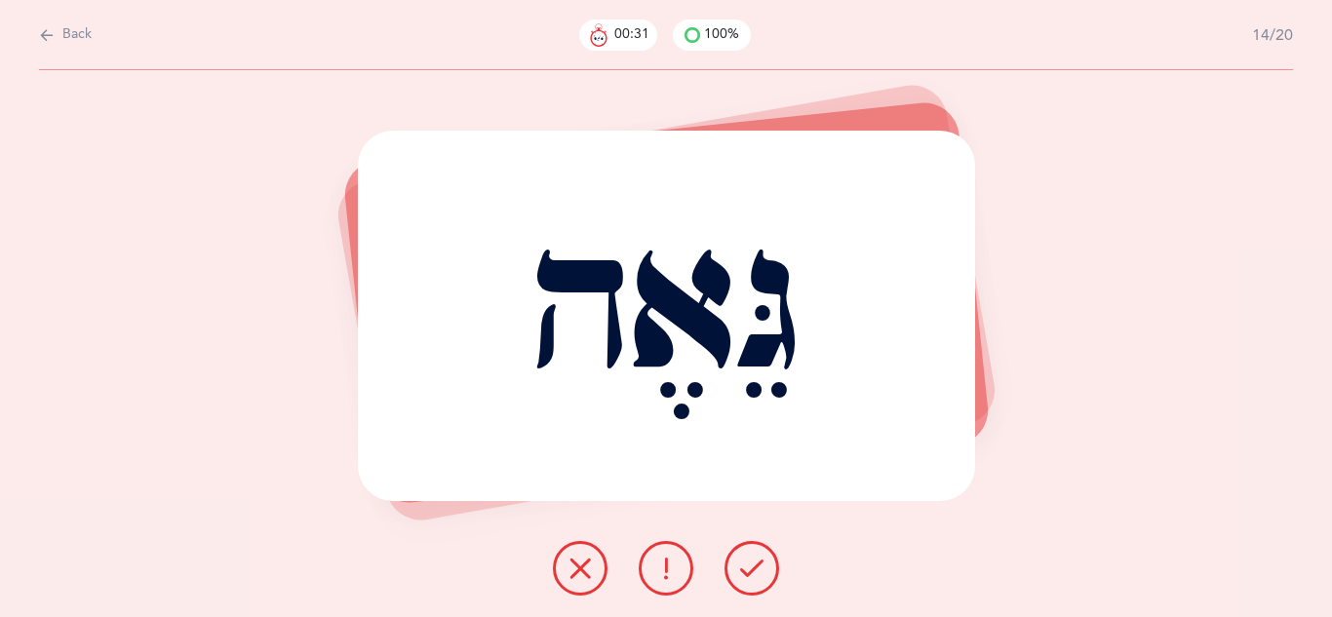
click at [754, 566] on icon at bounding box center [751, 568] width 23 height 23
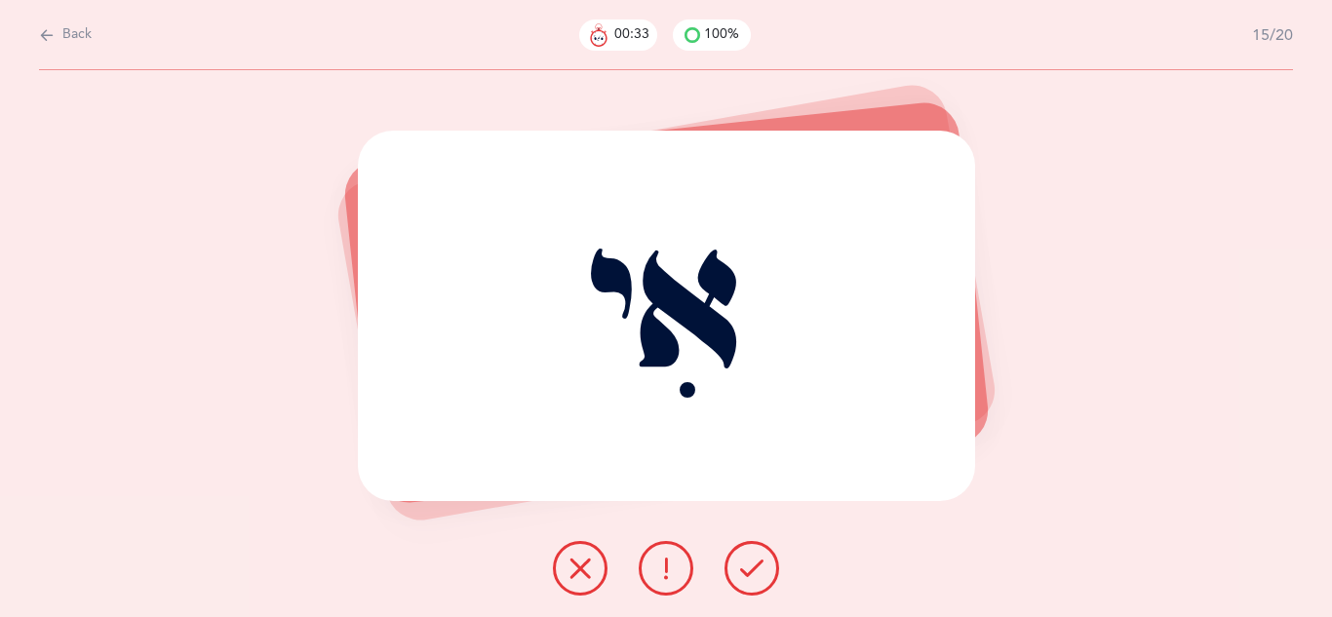
click at [754, 566] on icon at bounding box center [751, 568] width 23 height 23
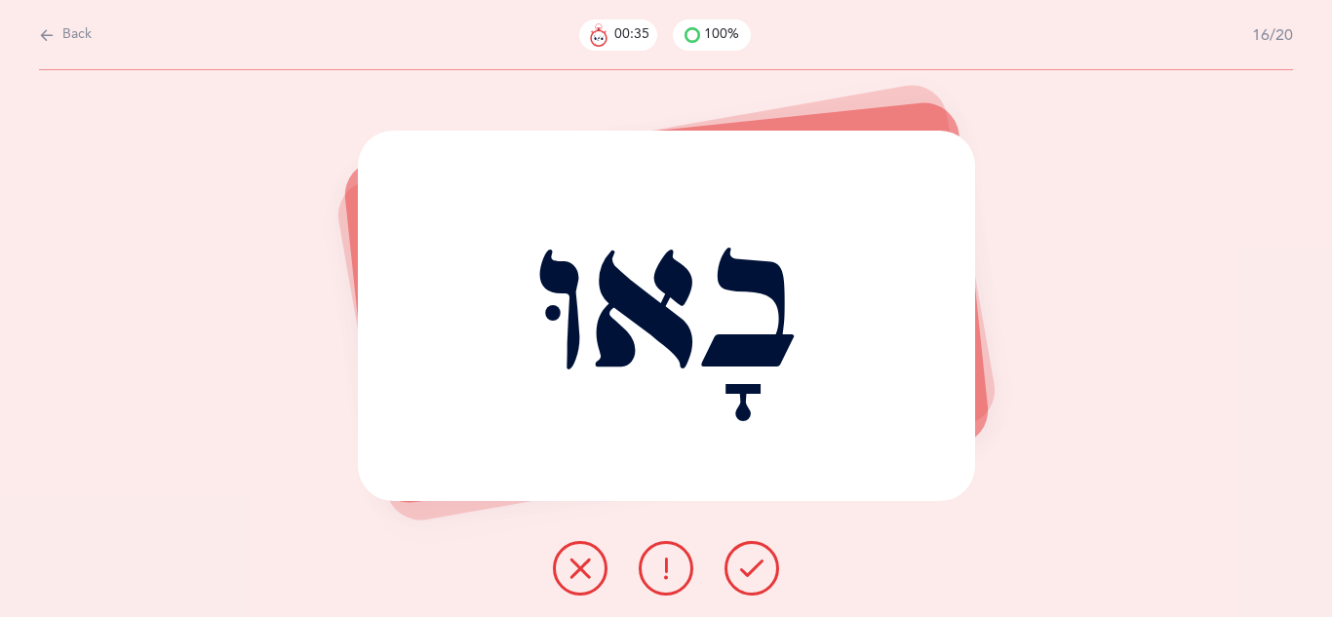
click at [754, 566] on icon at bounding box center [751, 568] width 23 height 23
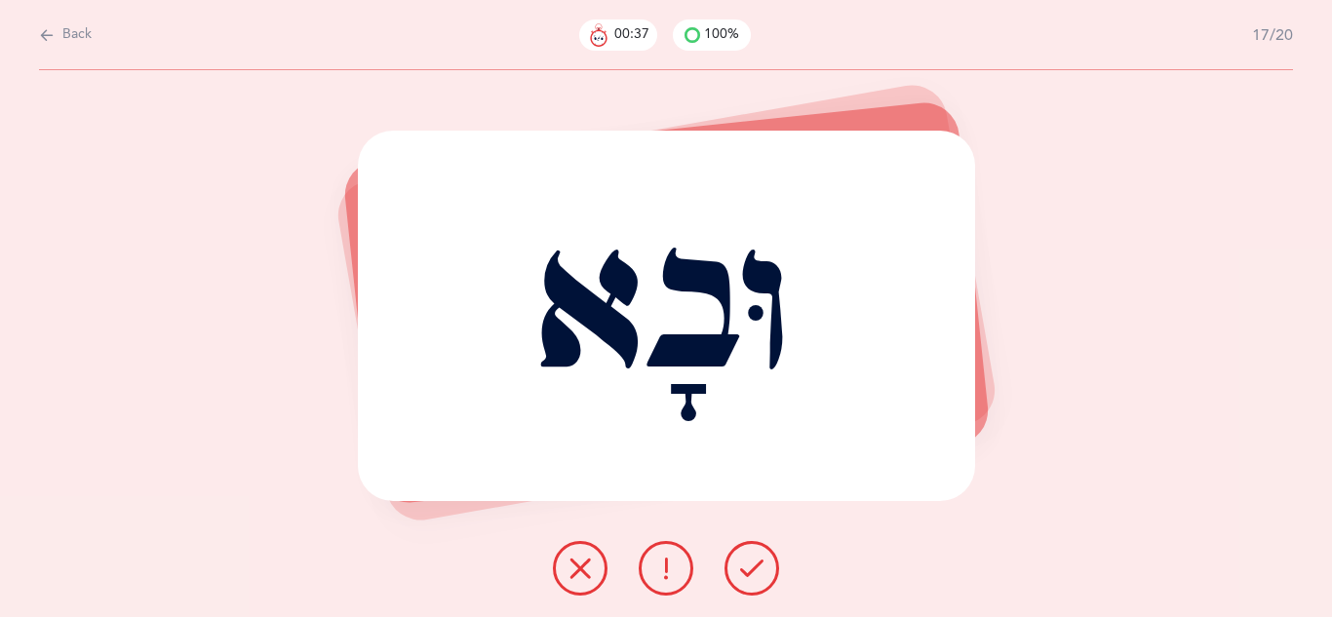
click at [754, 566] on icon at bounding box center [751, 568] width 23 height 23
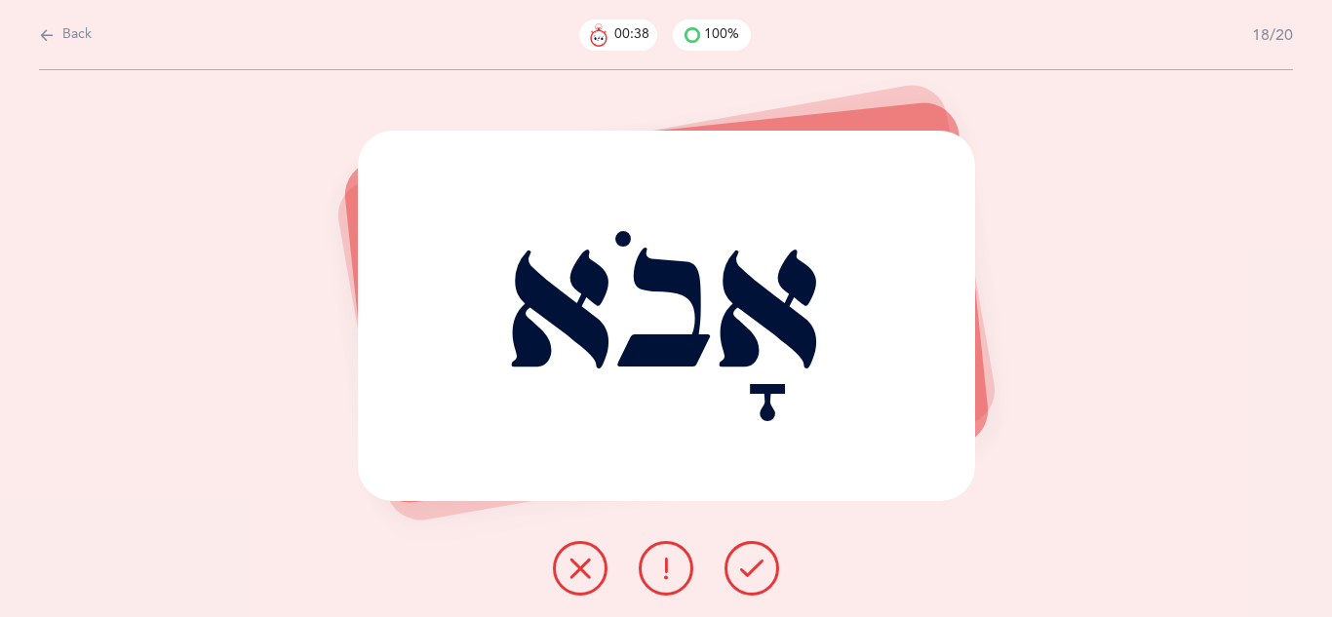
click at [754, 566] on icon at bounding box center [751, 568] width 23 height 23
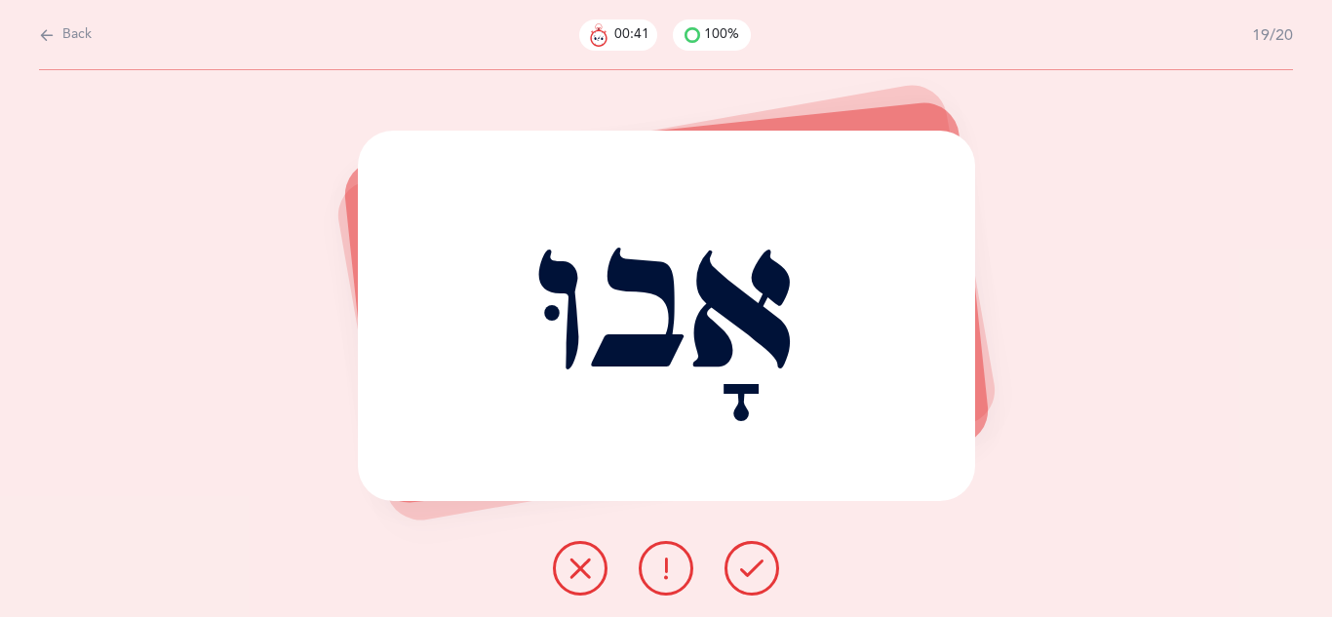
click at [754, 566] on icon at bounding box center [751, 568] width 23 height 23
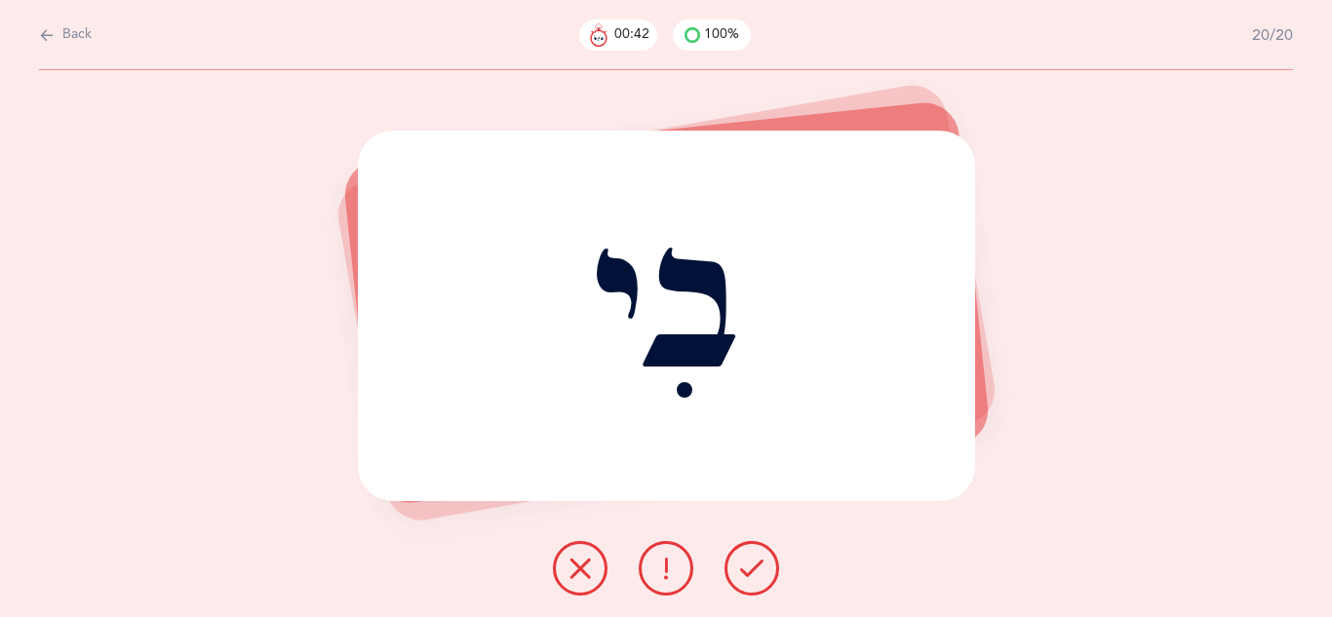
click at [754, 566] on icon at bounding box center [751, 568] width 23 height 23
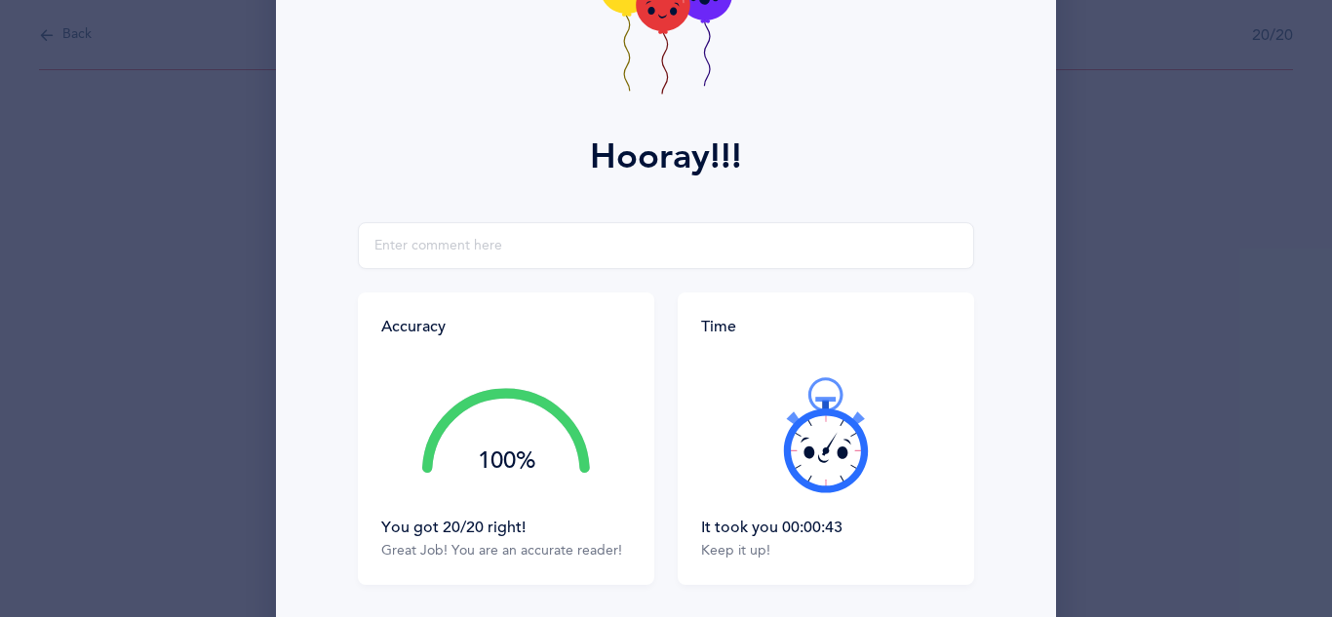
scroll to position [311, 0]
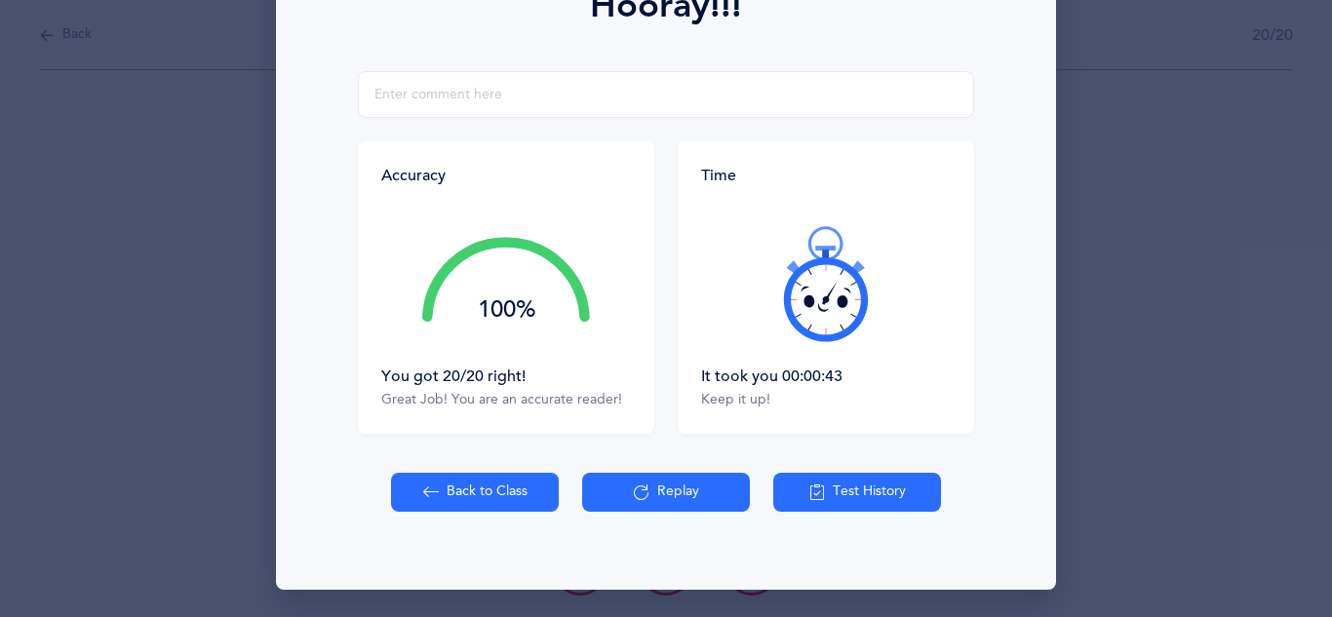
click at [501, 492] on button "Back to Class" at bounding box center [475, 492] width 168 height 39
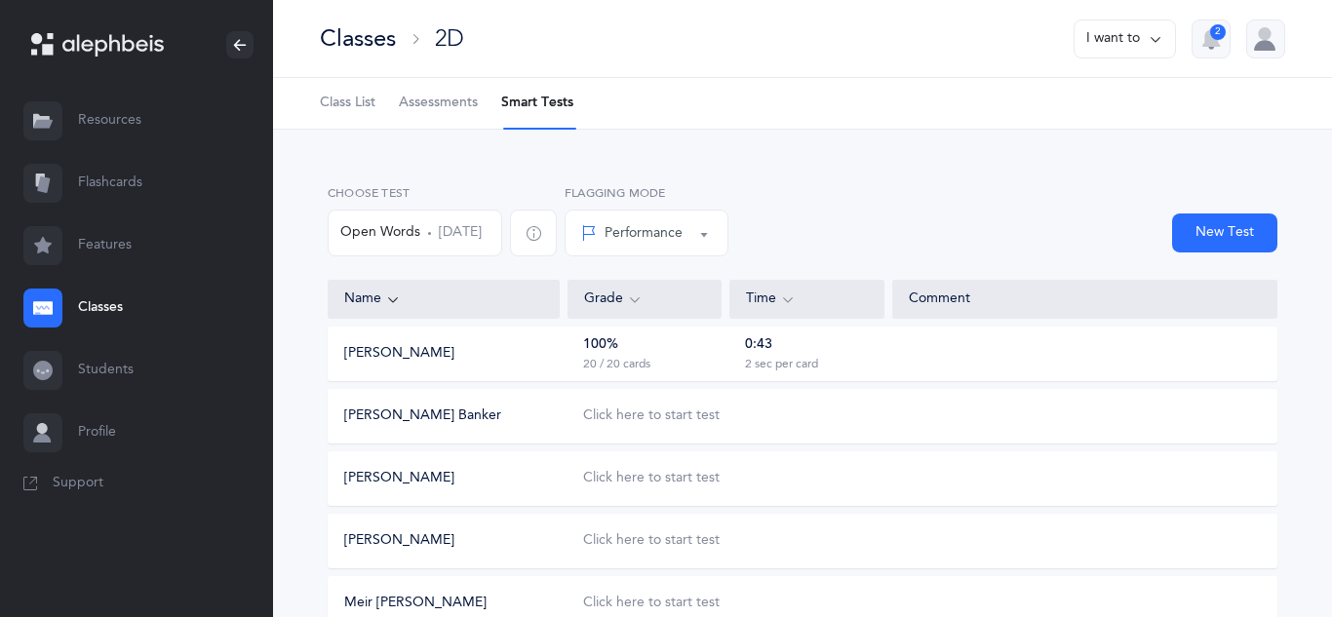
click at [704, 357] on div "100% 20 / 20 cards" at bounding box center [645, 353] width 154 height 37
click at [702, 358] on div "100% 20 / 20 cards" at bounding box center [645, 353] width 154 height 37
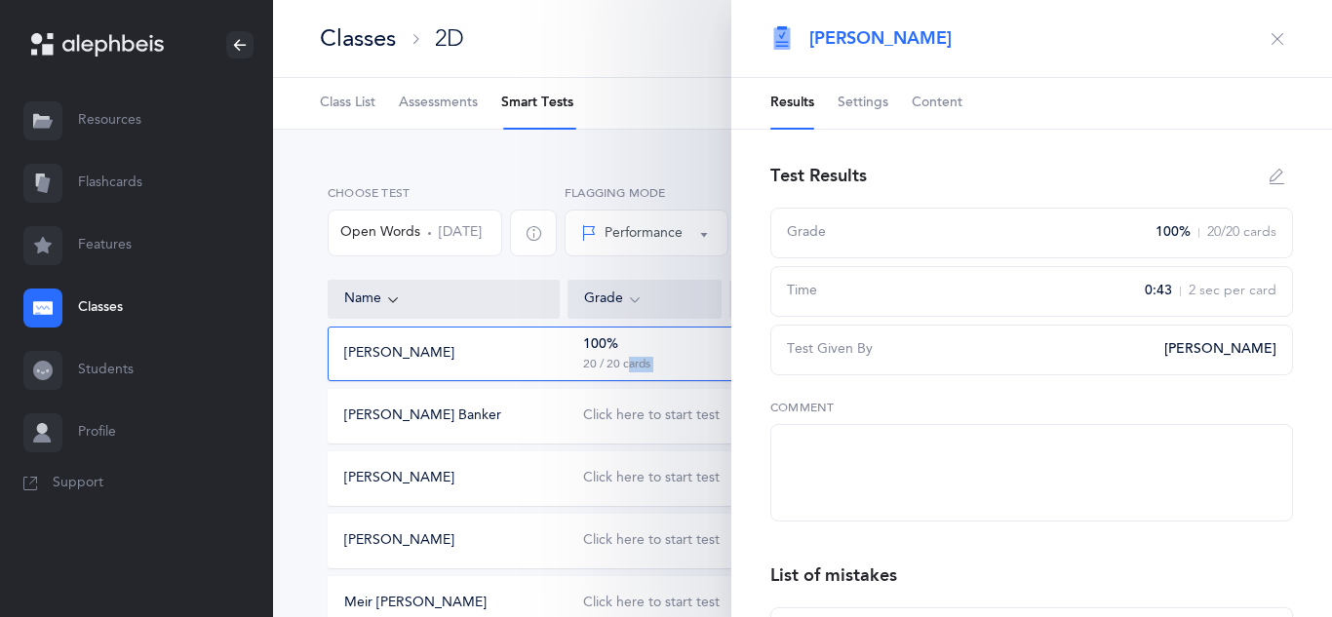
click at [702, 358] on div "100% 20 / 20 cards" at bounding box center [645, 353] width 154 height 37
click at [829, 442] on textarea at bounding box center [1031, 473] width 523 height 98
paste textarea "good reader open words aleph -gimmel modeled after beginning of workbook"
type textarea "good reader open words aleph -gimmel modeled after beginning of workbook"
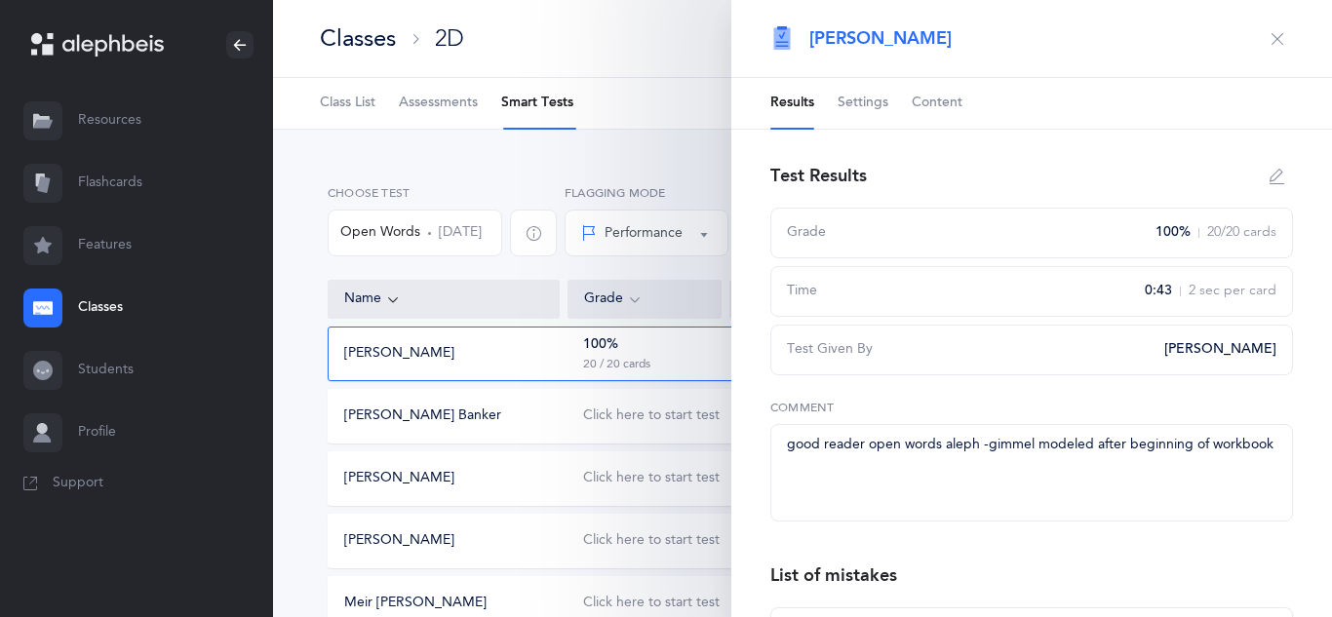
click at [1276, 51] on button "button" at bounding box center [1277, 38] width 31 height 31
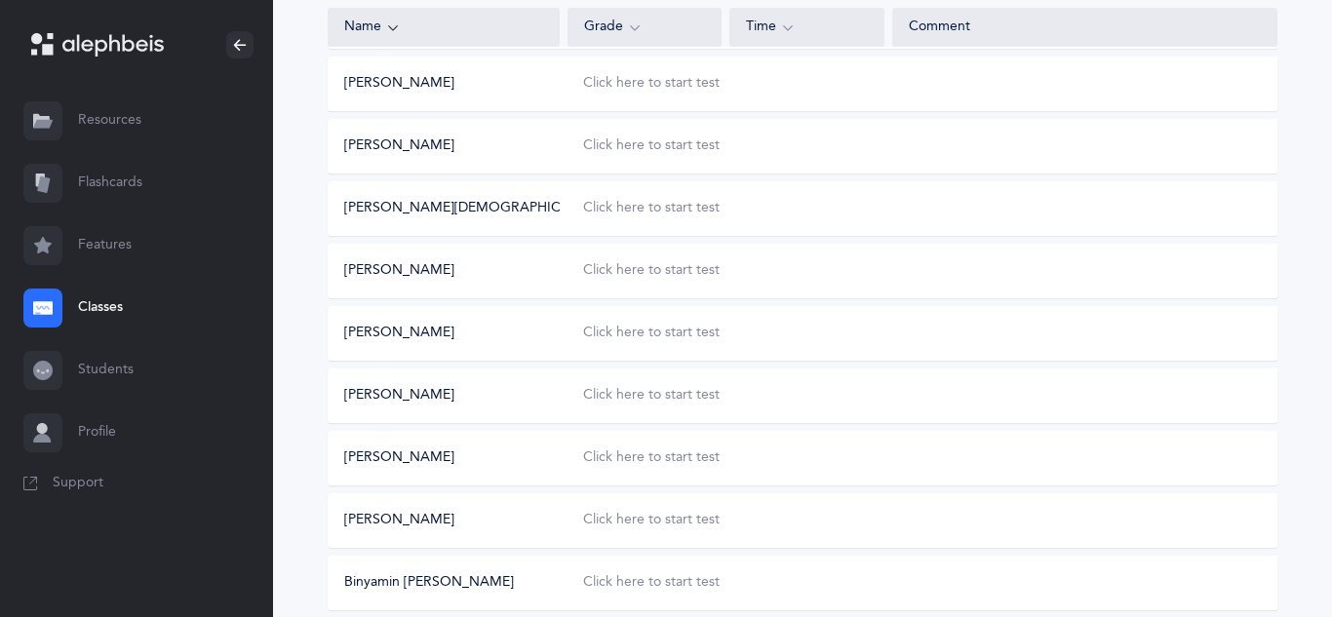
scroll to position [649, 0]
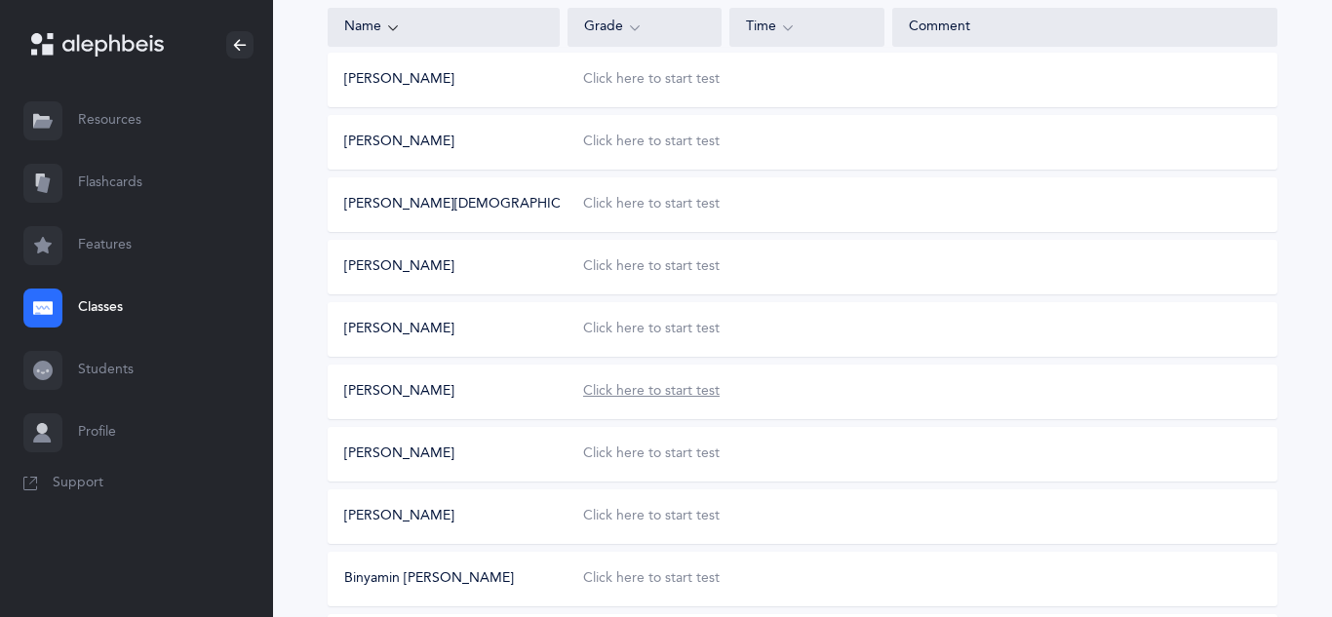
click at [634, 396] on div "Click here to start test" at bounding box center [651, 392] width 137 height 20
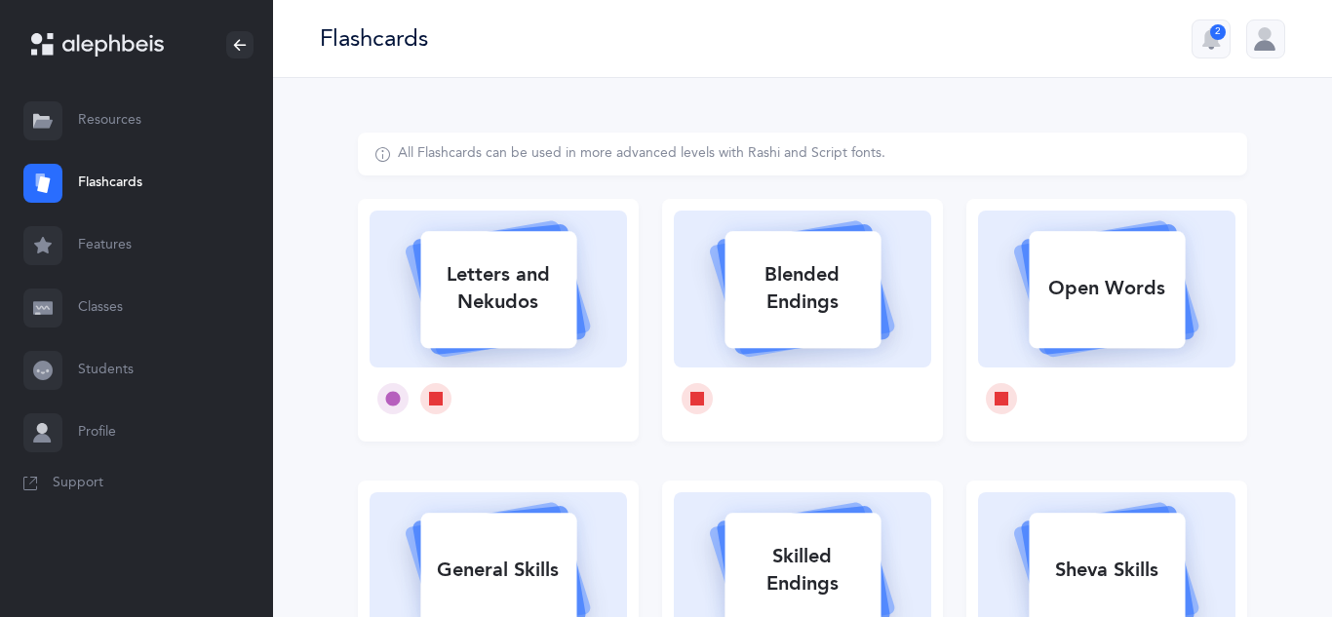
select select
select select "single"
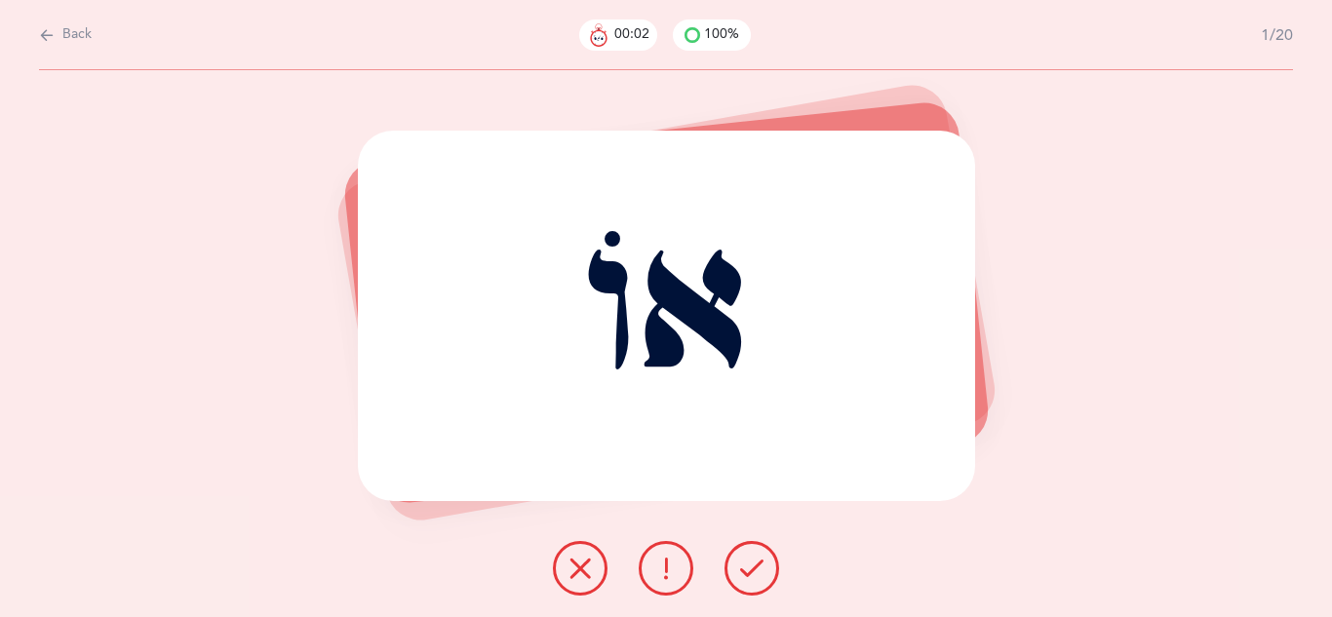
click at [752, 573] on icon at bounding box center [751, 568] width 23 height 23
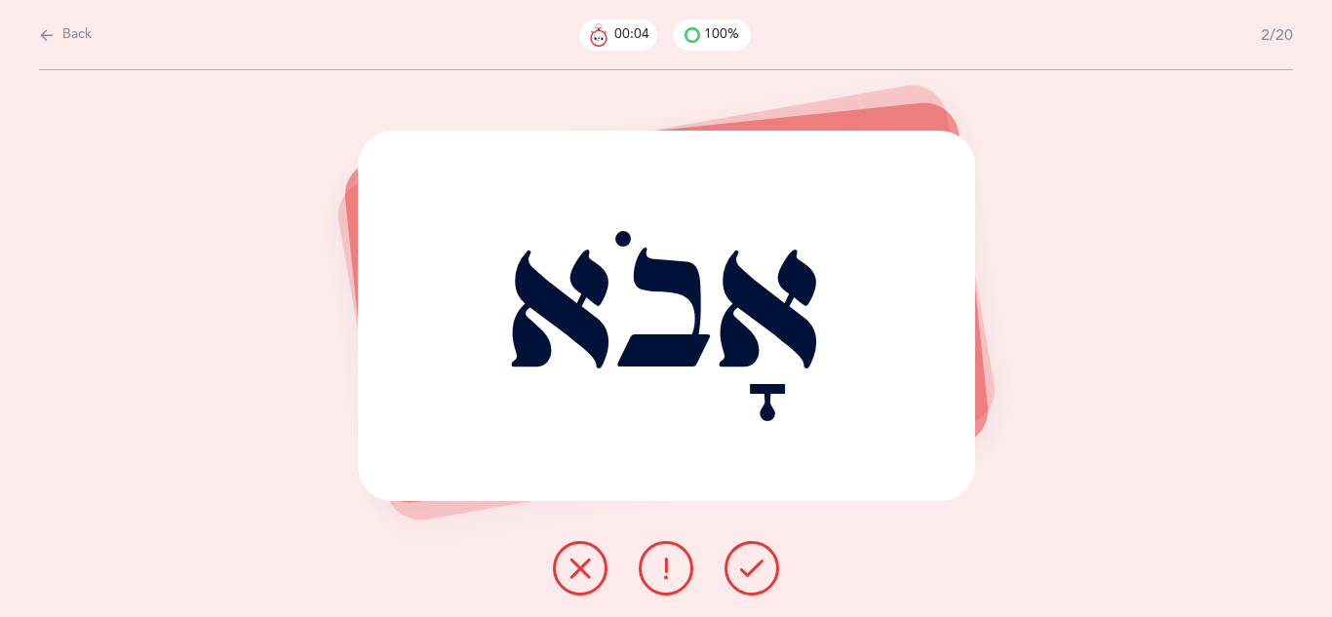
click at [752, 573] on icon at bounding box center [751, 568] width 23 height 23
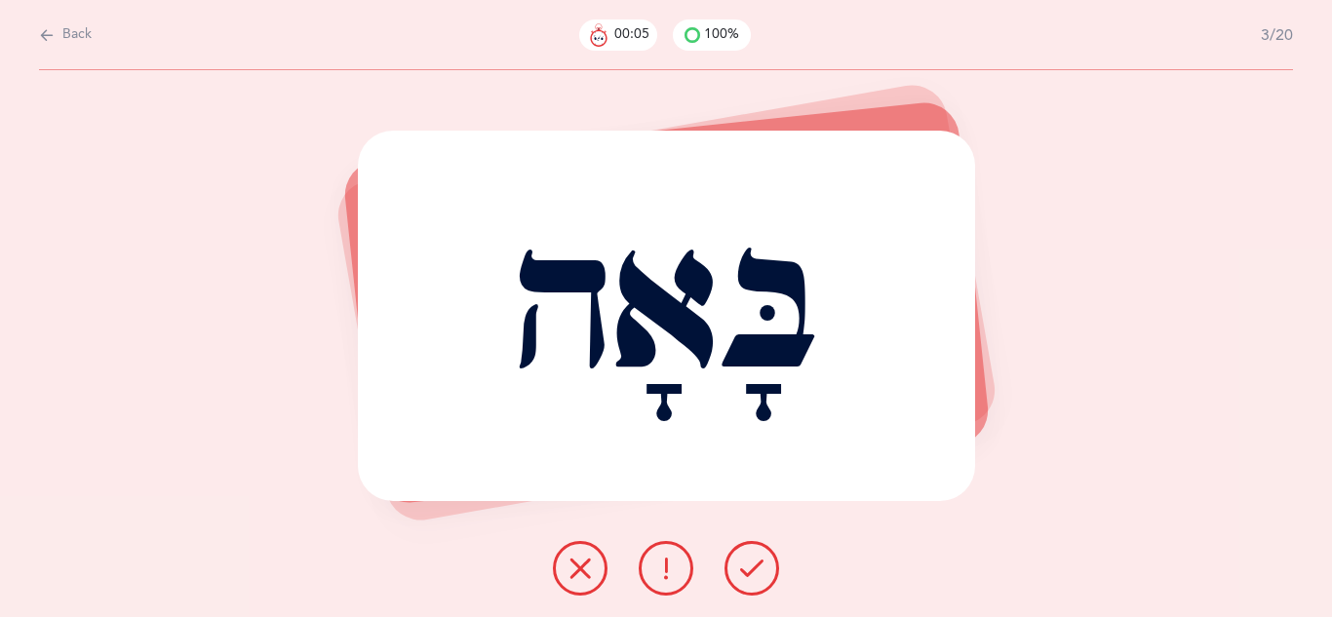
click at [752, 573] on icon at bounding box center [751, 568] width 23 height 23
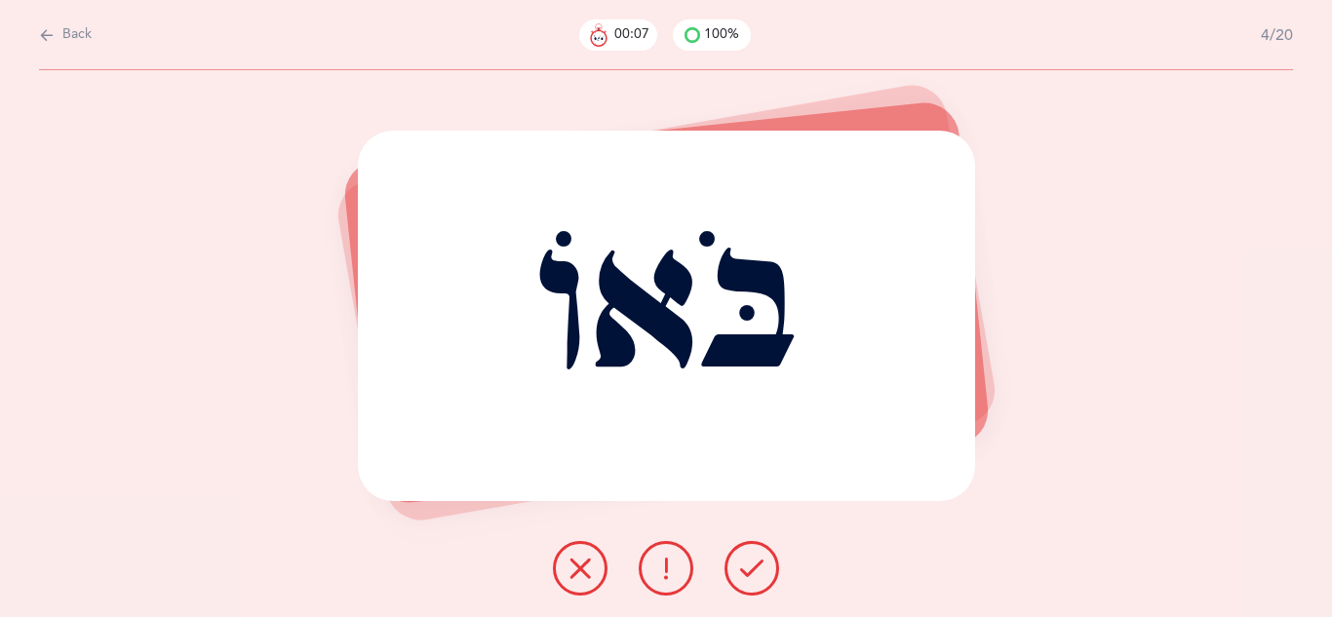
click at [752, 573] on icon at bounding box center [751, 568] width 23 height 23
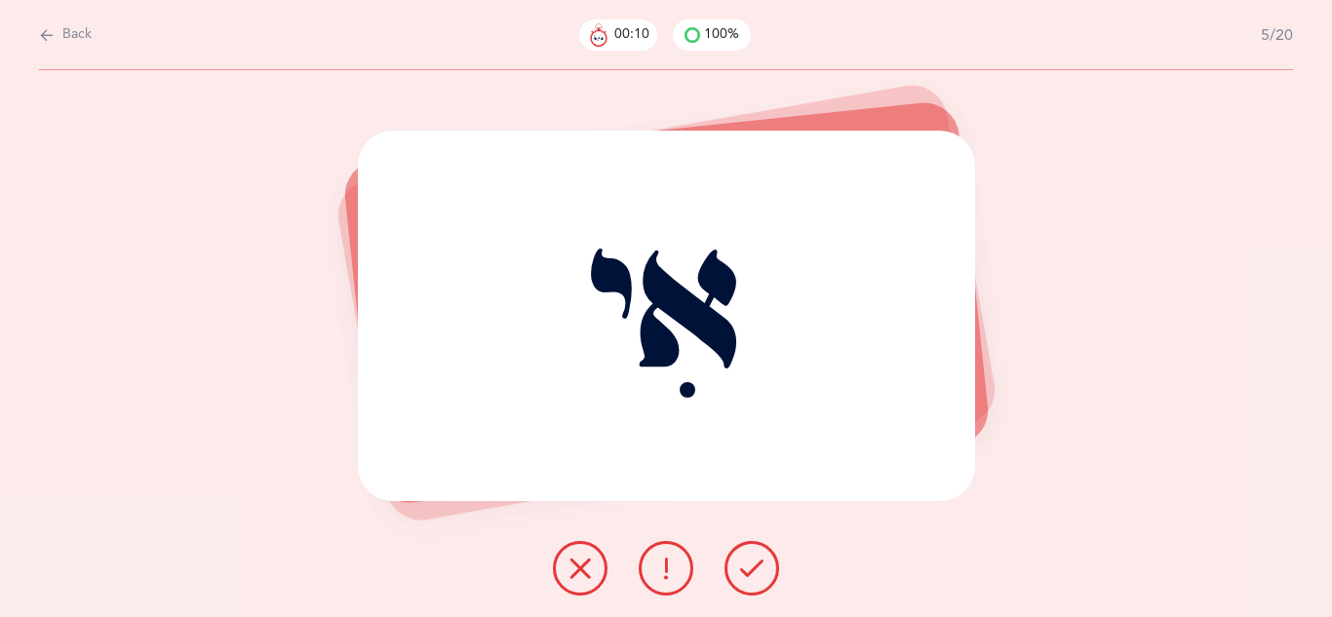
click at [752, 573] on icon at bounding box center [751, 568] width 23 height 23
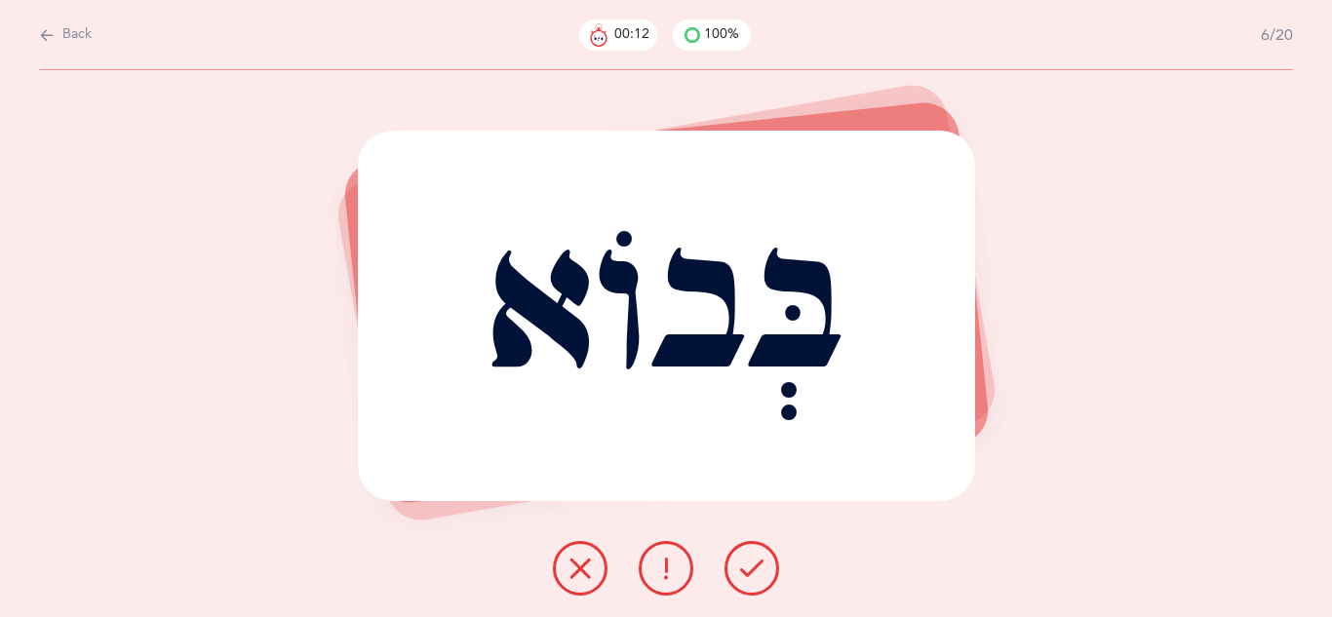
click at [752, 573] on icon at bounding box center [751, 568] width 23 height 23
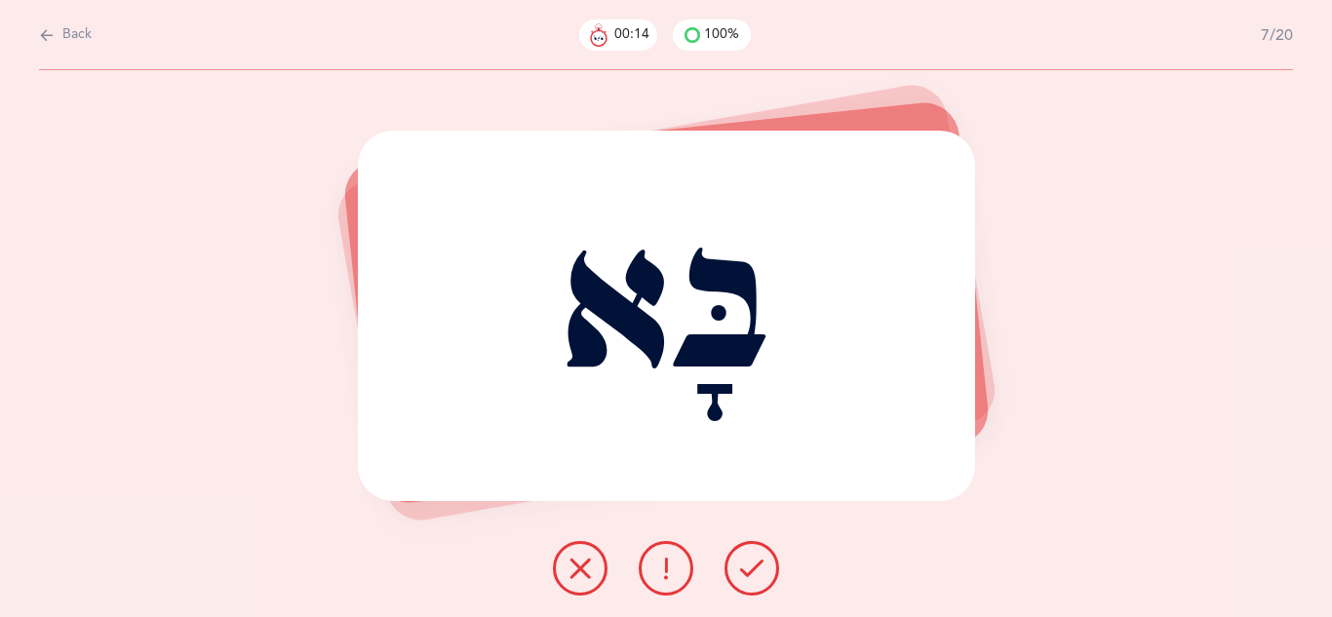
click at [752, 573] on icon at bounding box center [751, 568] width 23 height 23
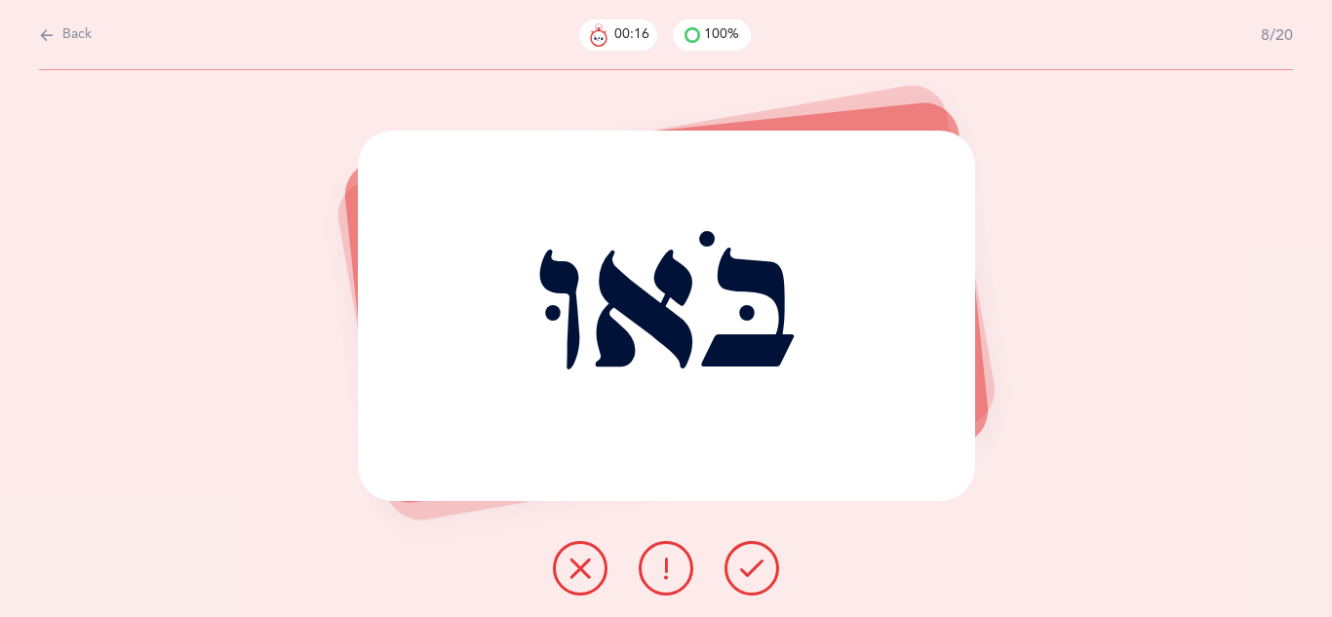
click at [752, 573] on icon at bounding box center [751, 568] width 23 height 23
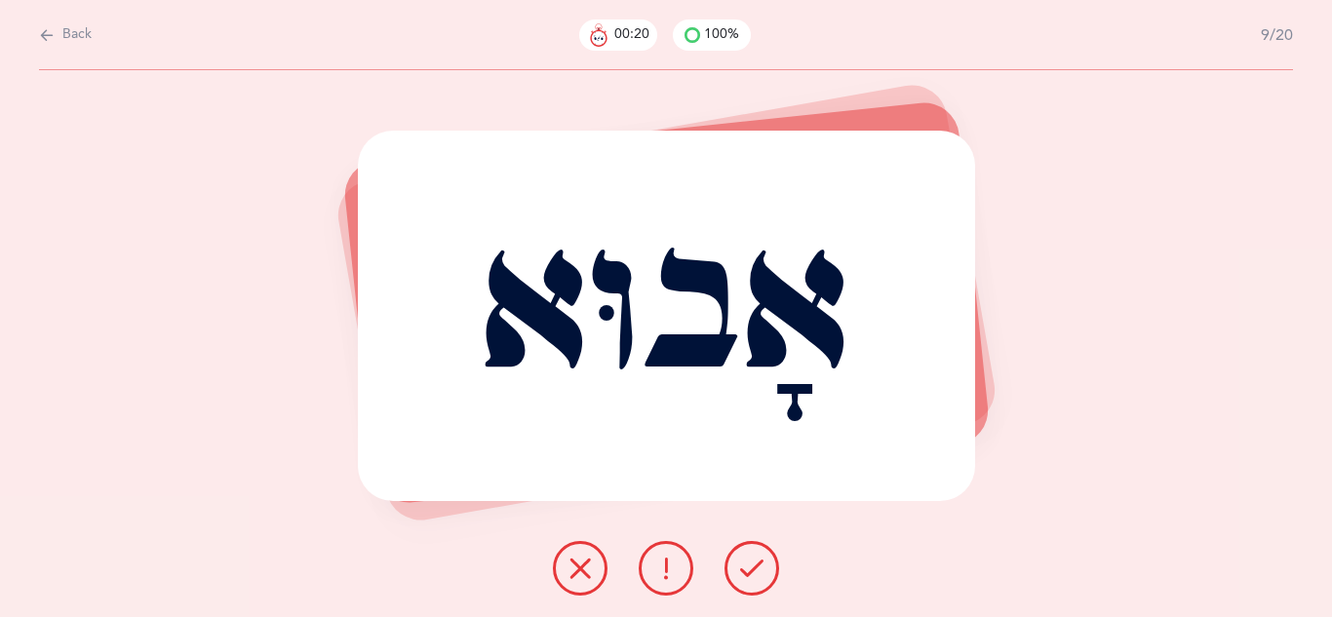
click at [752, 573] on icon at bounding box center [751, 568] width 23 height 23
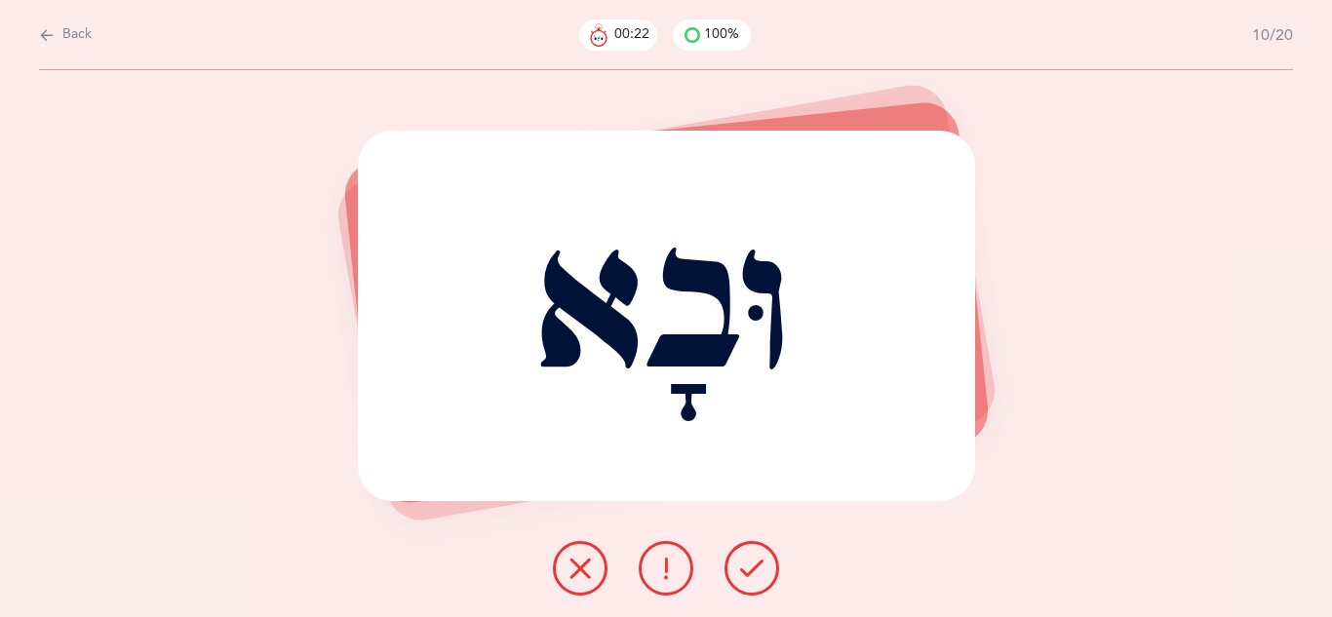
click at [752, 573] on icon at bounding box center [751, 568] width 23 height 23
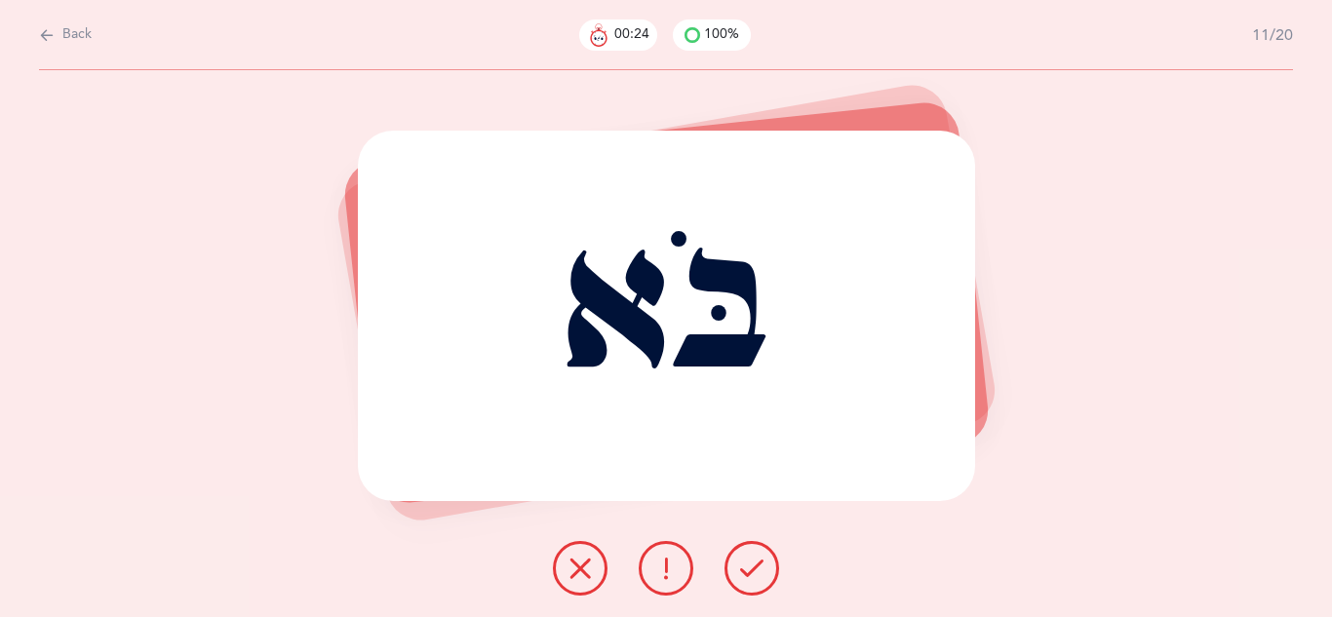
click at [752, 573] on icon at bounding box center [751, 568] width 23 height 23
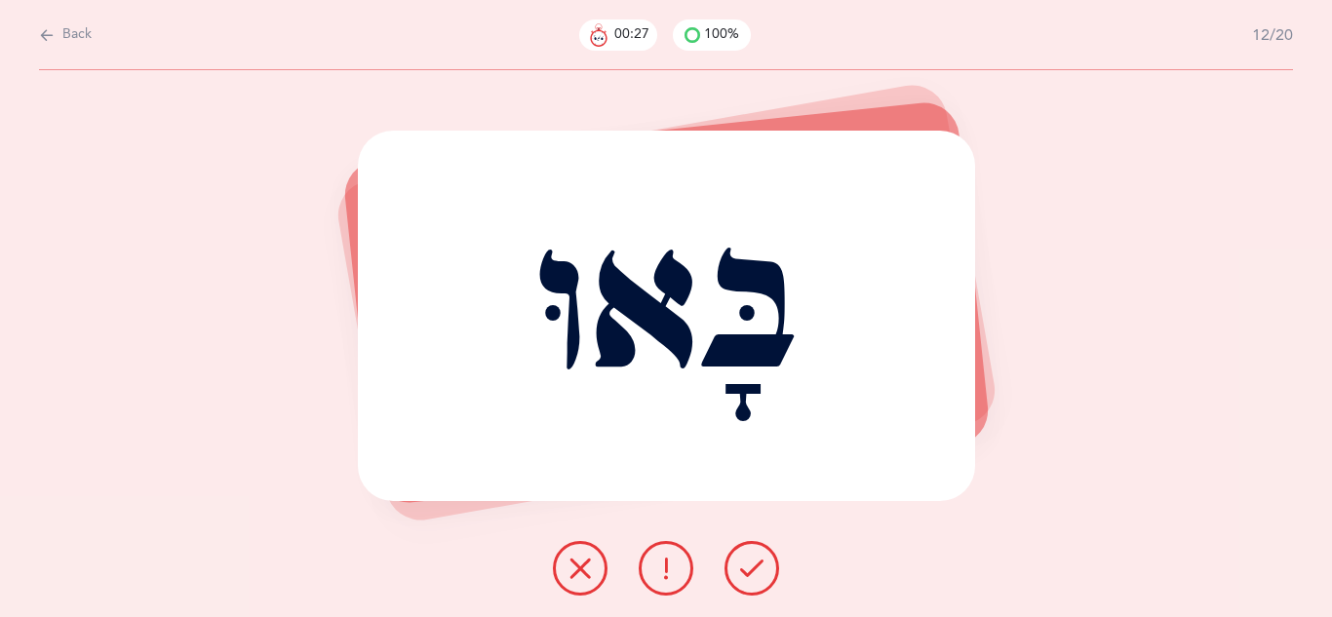
click at [752, 573] on icon at bounding box center [751, 568] width 23 height 23
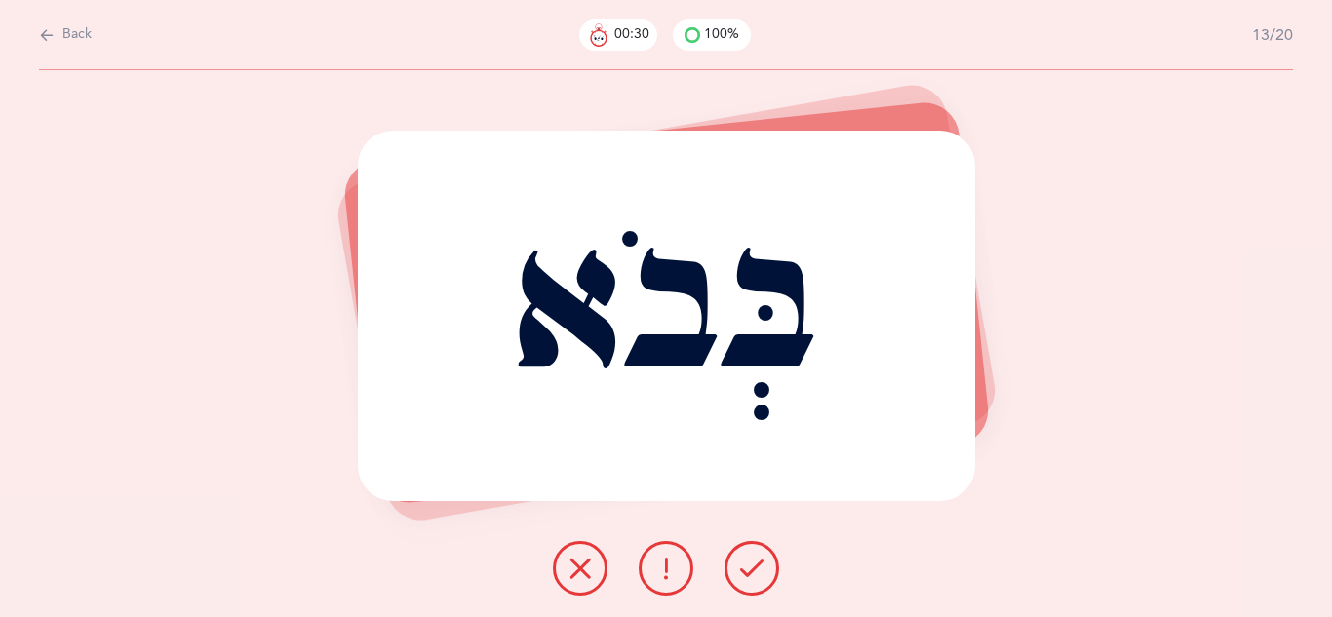
click at [752, 573] on icon at bounding box center [751, 568] width 23 height 23
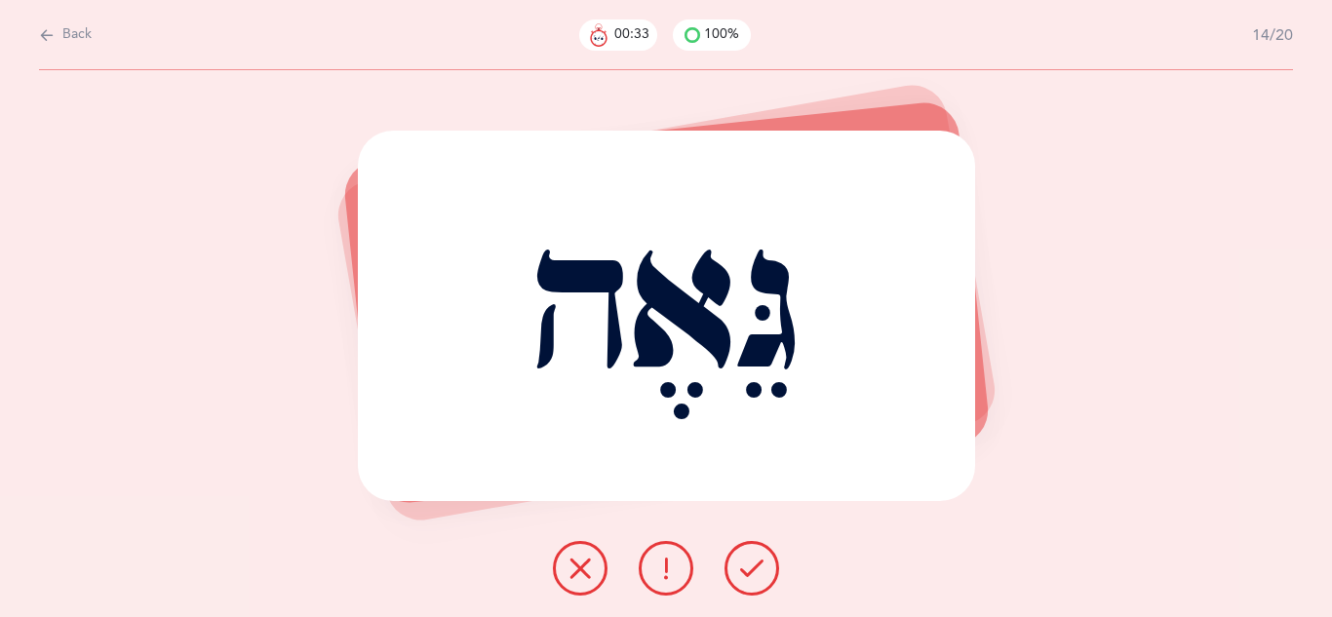
click at [752, 573] on icon at bounding box center [751, 568] width 23 height 23
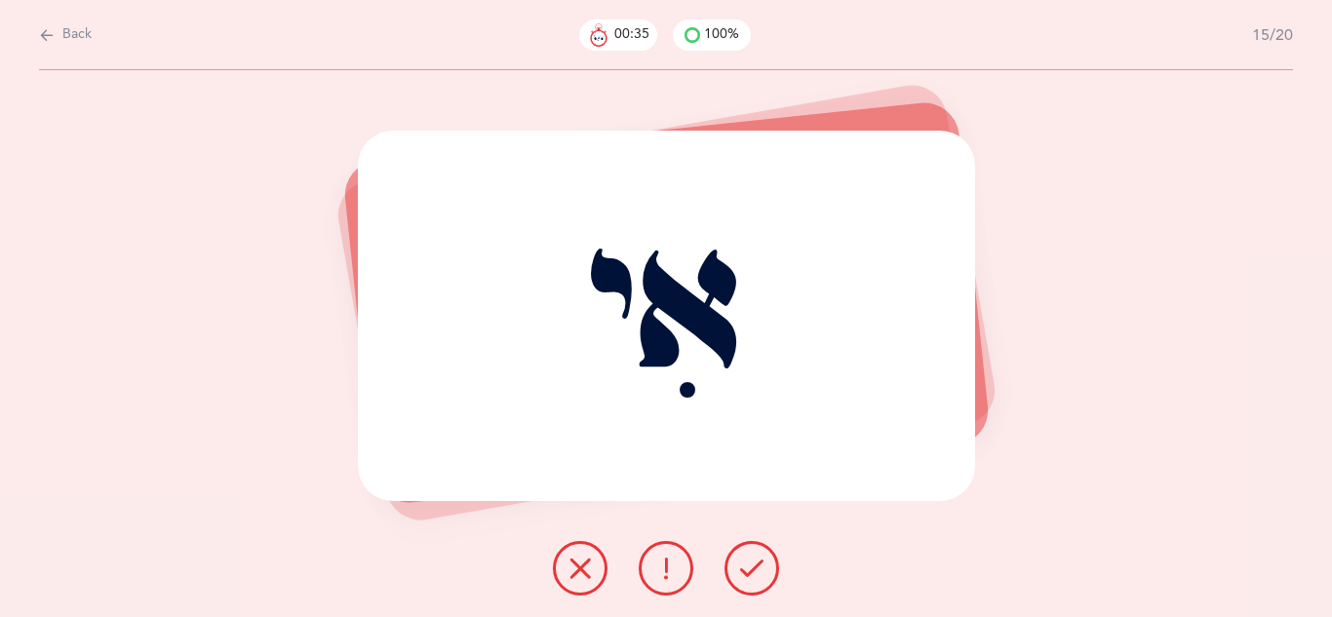
click at [752, 573] on icon at bounding box center [751, 568] width 23 height 23
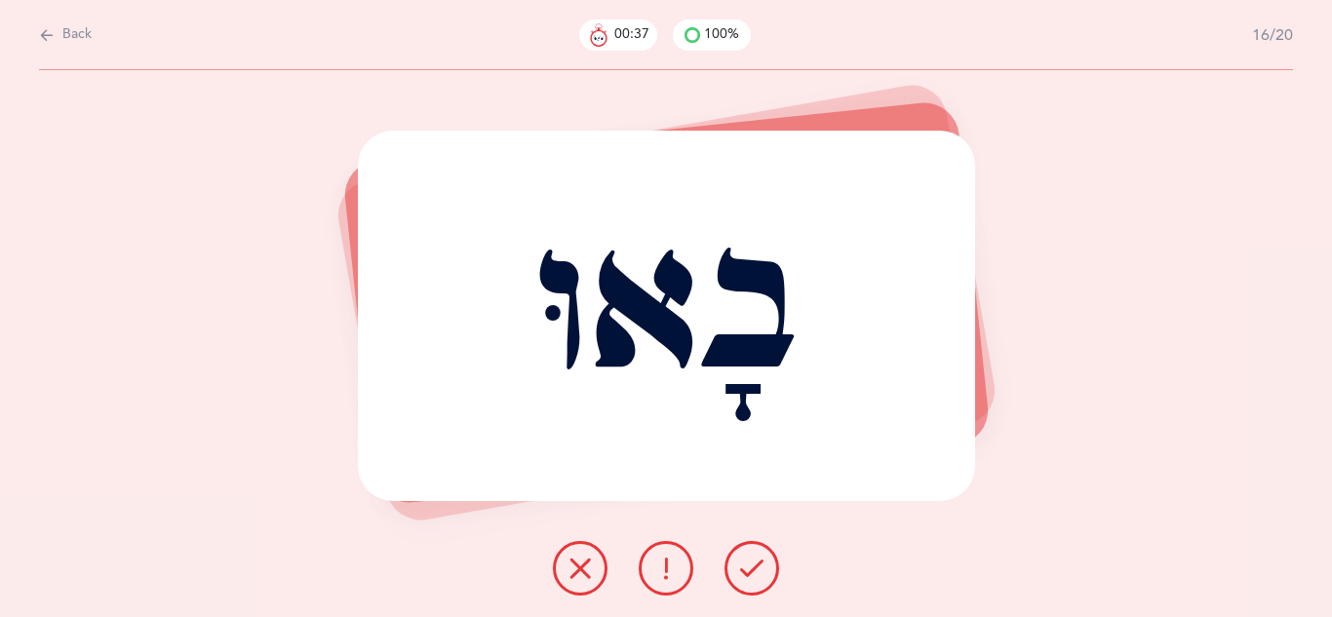
click at [752, 573] on icon at bounding box center [751, 568] width 23 height 23
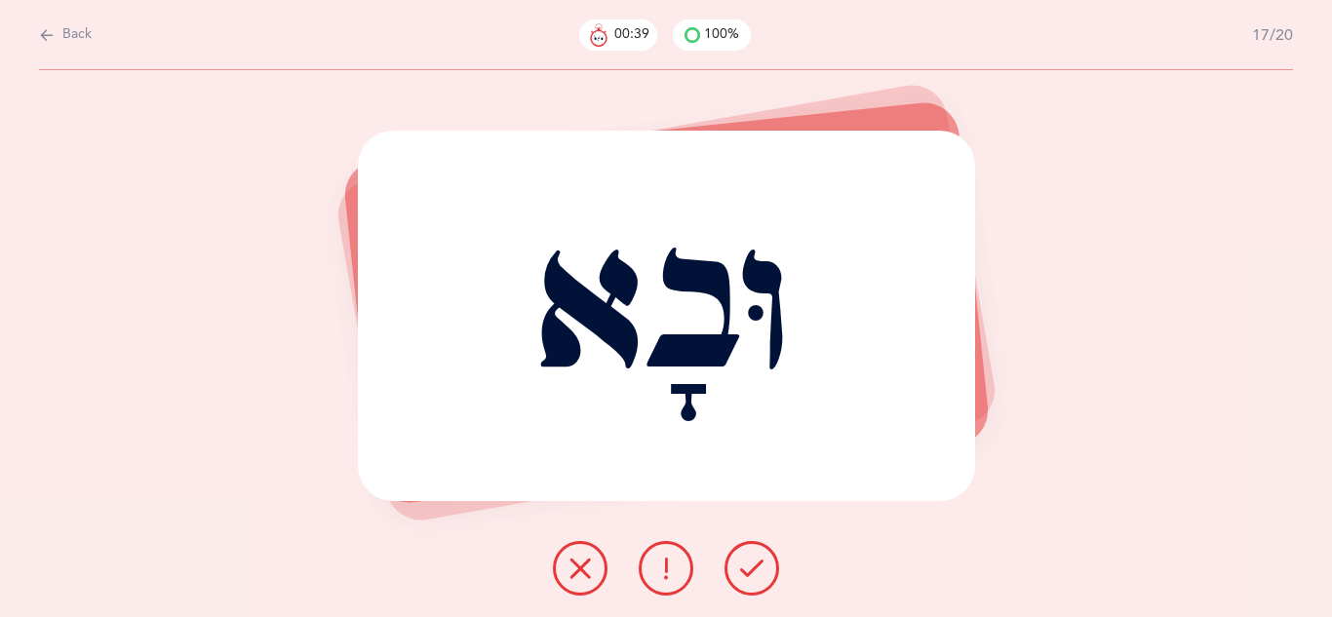
click at [752, 573] on icon at bounding box center [751, 568] width 23 height 23
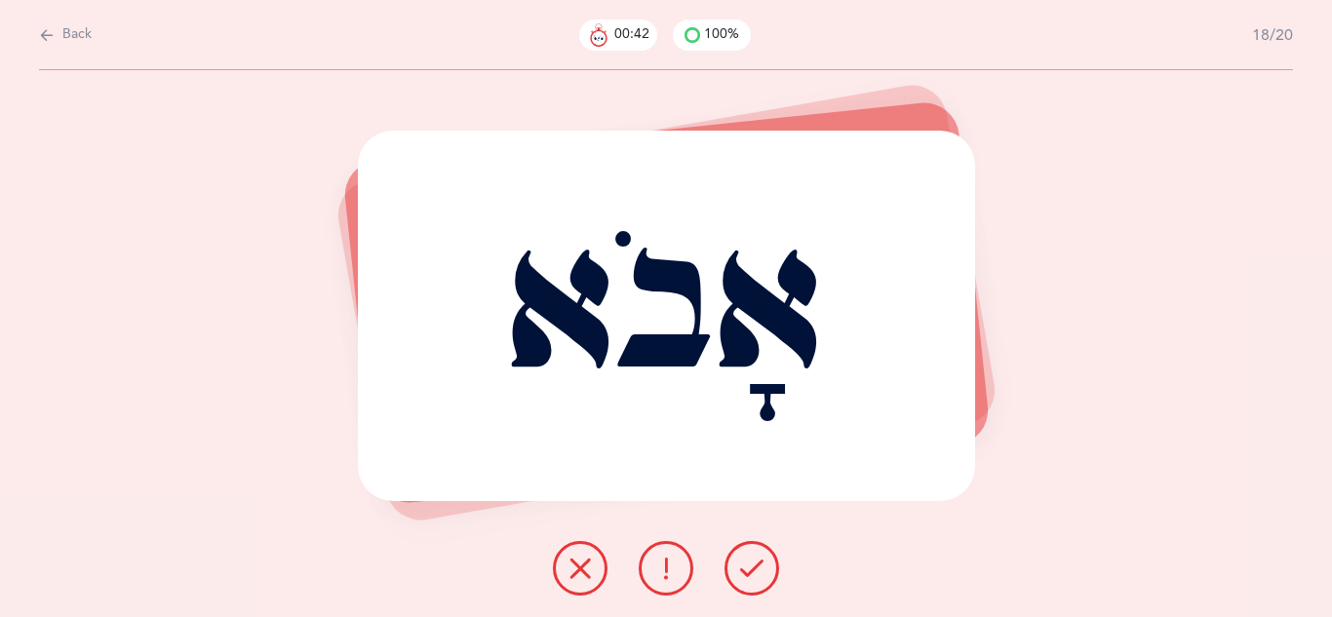
click at [752, 573] on icon at bounding box center [751, 568] width 23 height 23
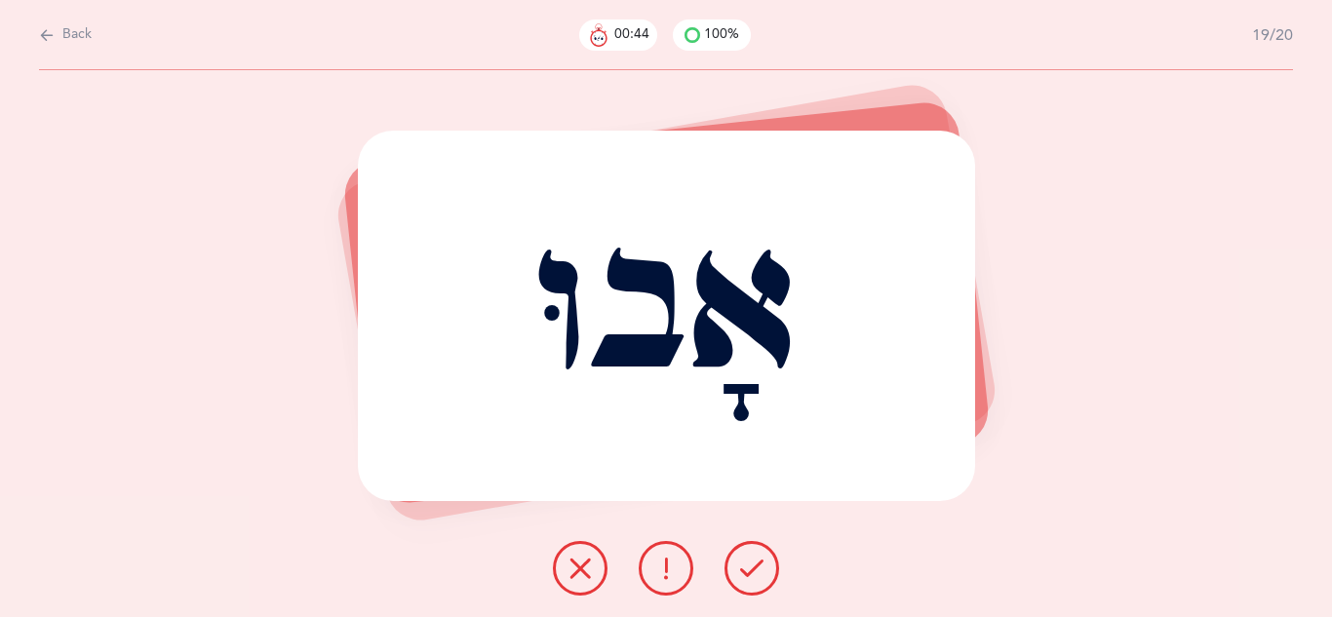
click at [752, 573] on icon at bounding box center [751, 568] width 23 height 23
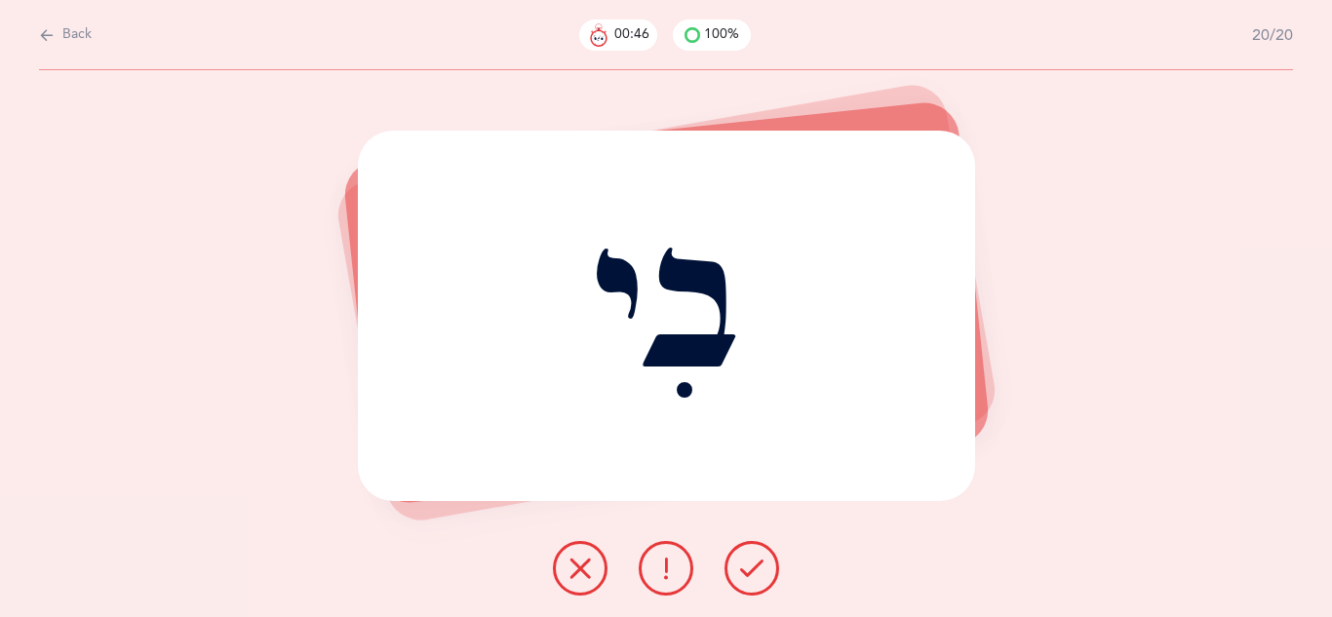
click at [752, 573] on icon at bounding box center [751, 568] width 23 height 23
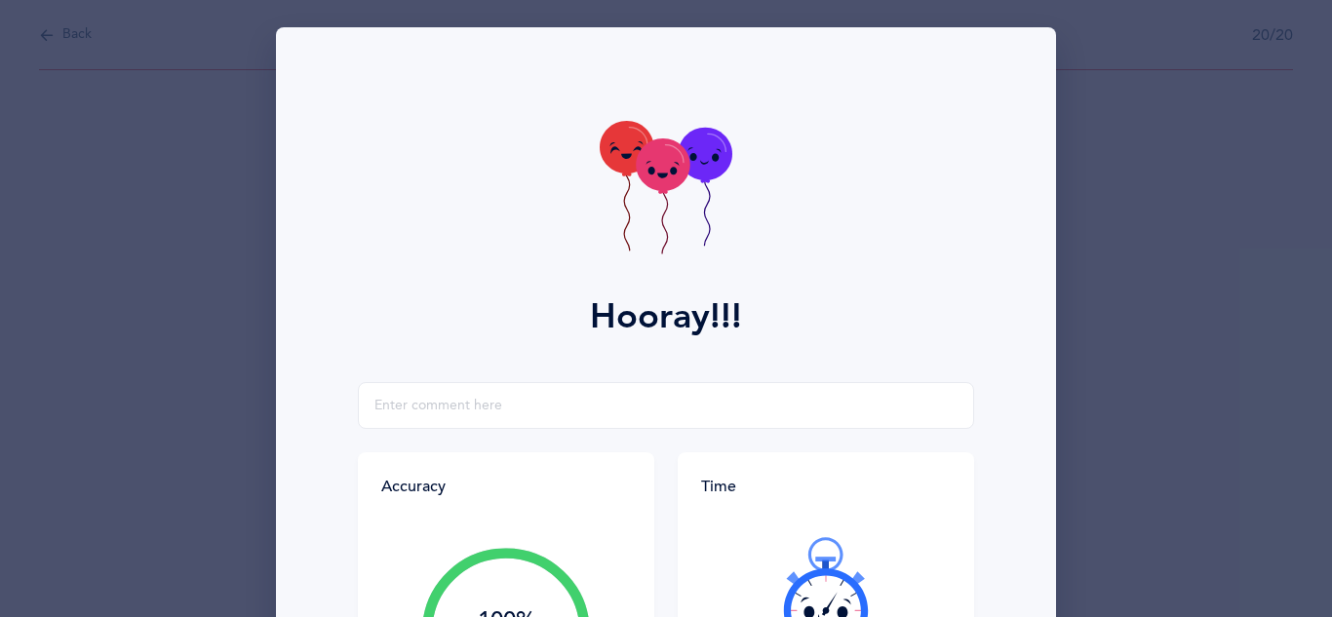
scroll to position [311, 0]
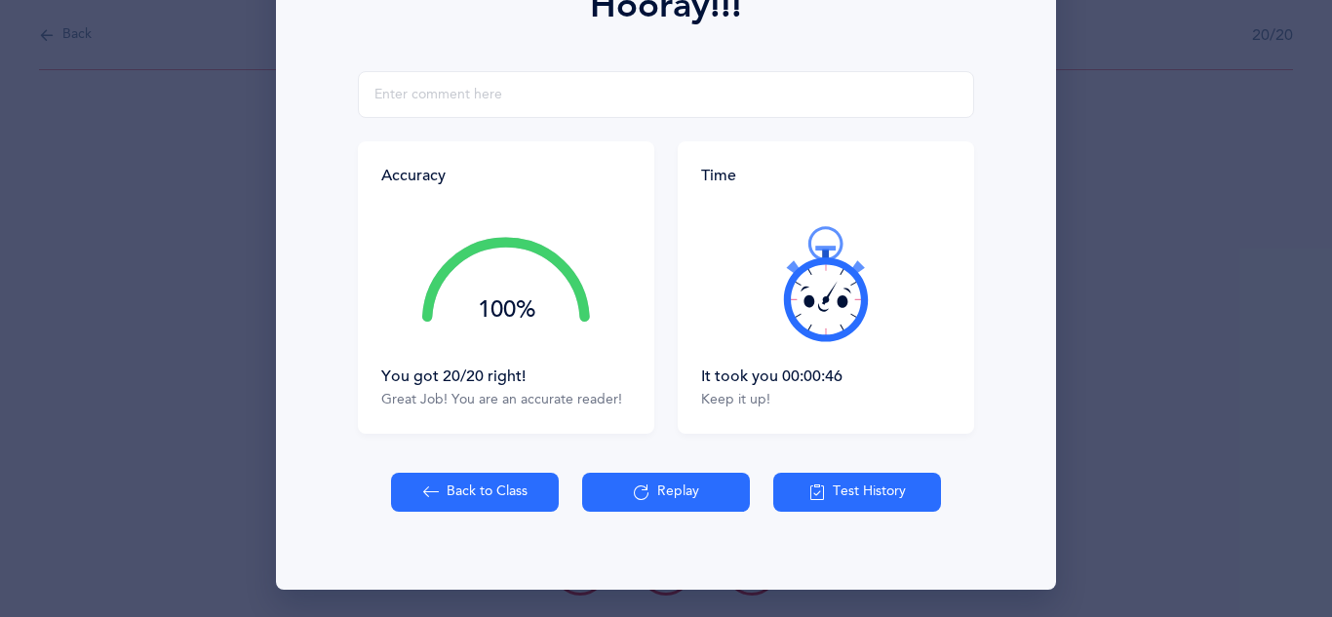
click at [502, 477] on button "Back to Class" at bounding box center [475, 492] width 168 height 39
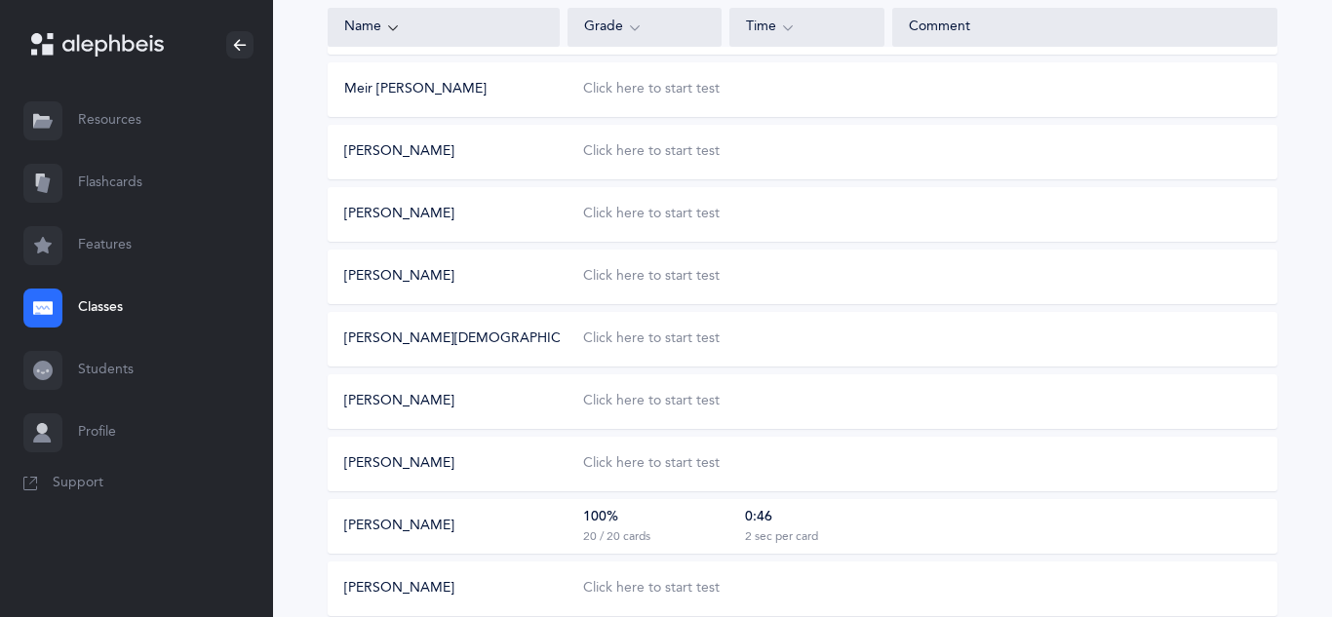
scroll to position [518, 0]
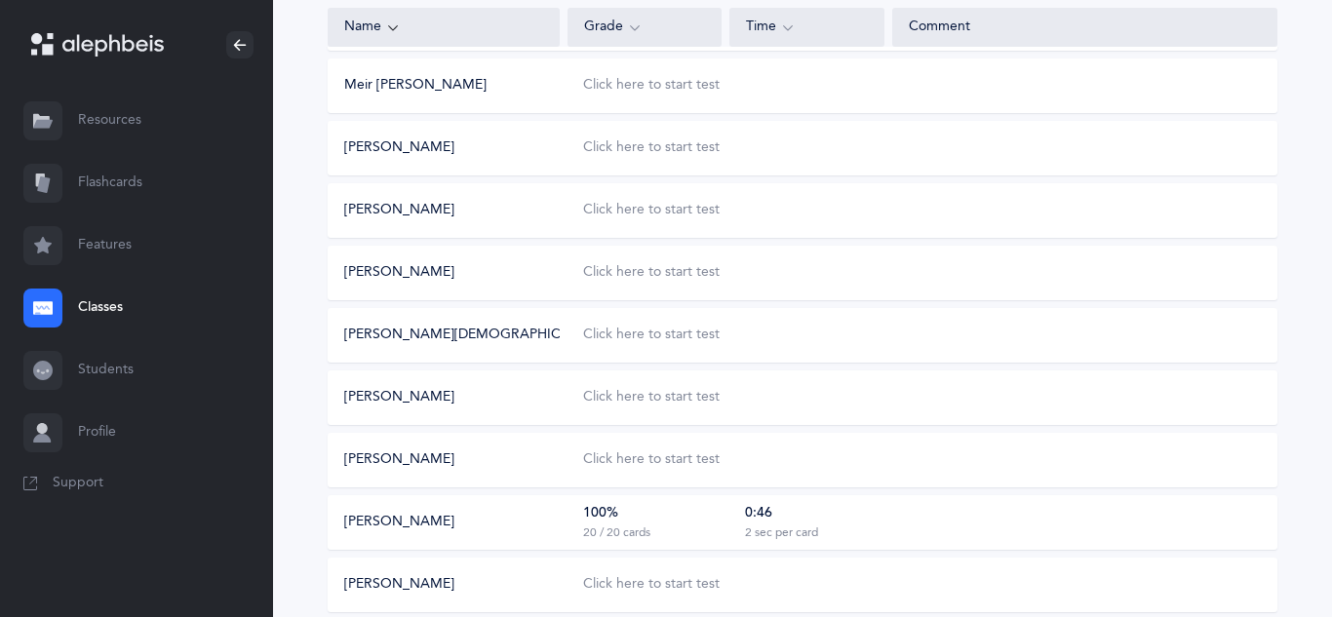
click at [678, 500] on div "[PERSON_NAME] 100% 20 / 20 cards 0:46 2 sec per card" at bounding box center [803, 522] width 950 height 55
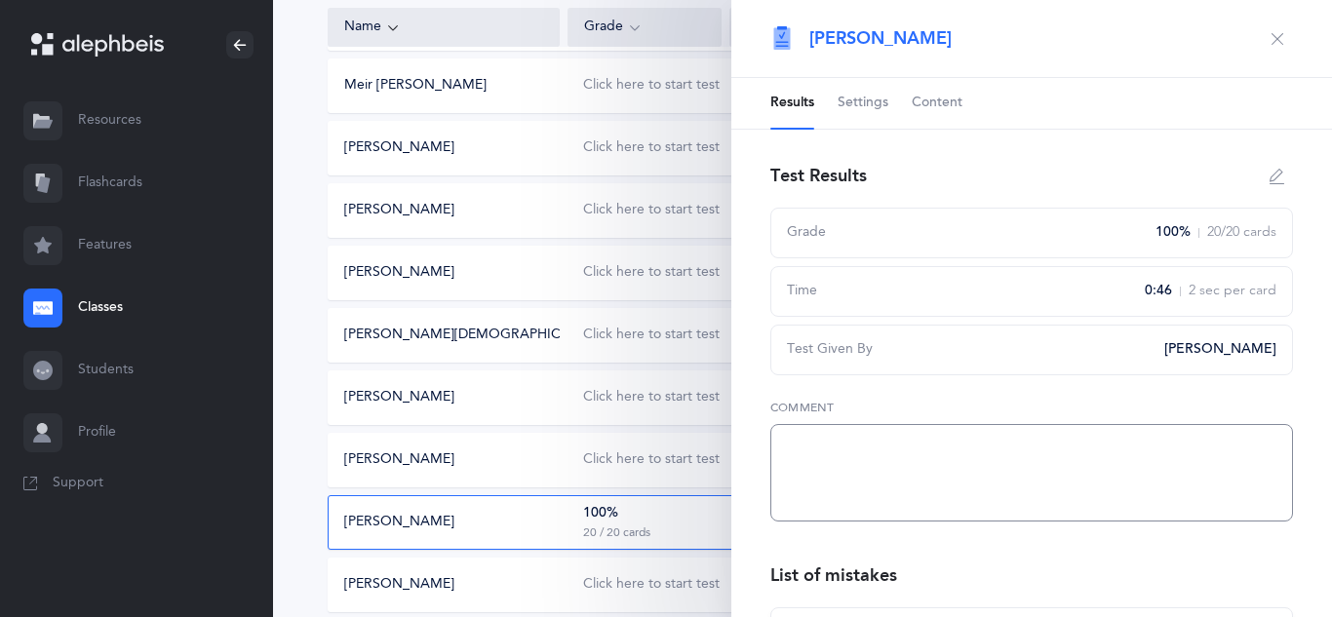
click at [824, 461] on textarea at bounding box center [1031, 473] width 523 height 98
paste textarea "good reader open words aleph -gimmel modeled after beginning of workbook"
type textarea "good reader open words aleph -gimmel modeled after beginning of workbook"
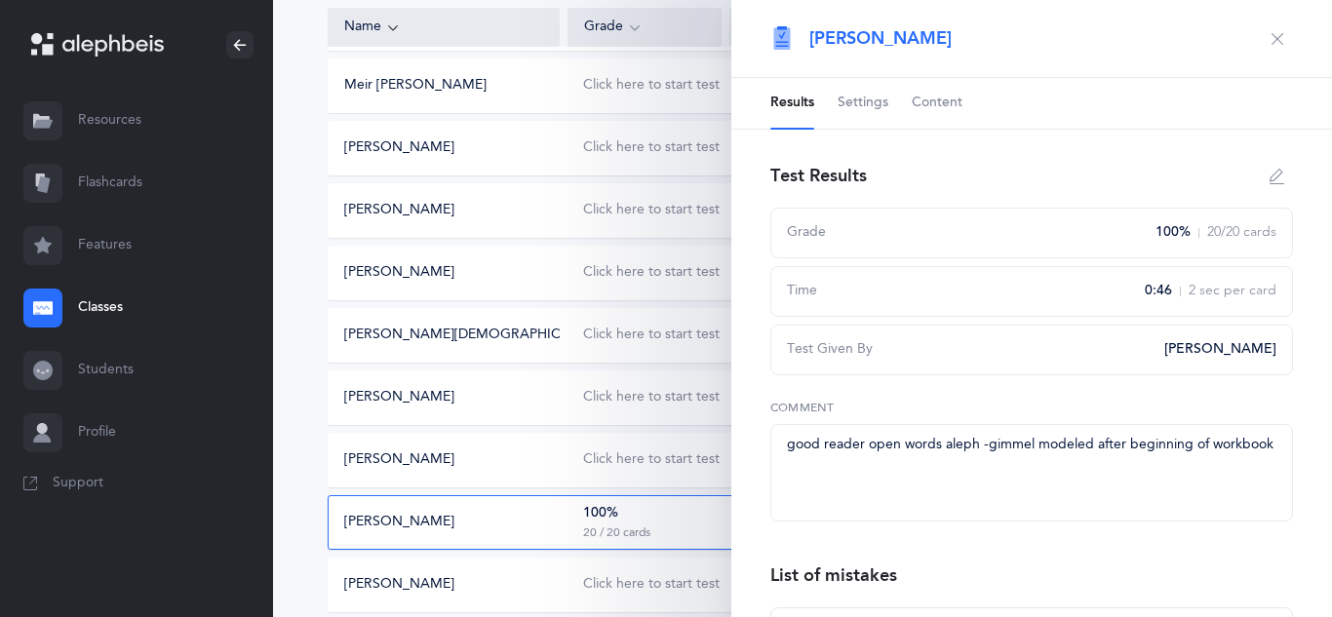
click at [1278, 42] on icon "button" at bounding box center [1278, 39] width 16 height 16
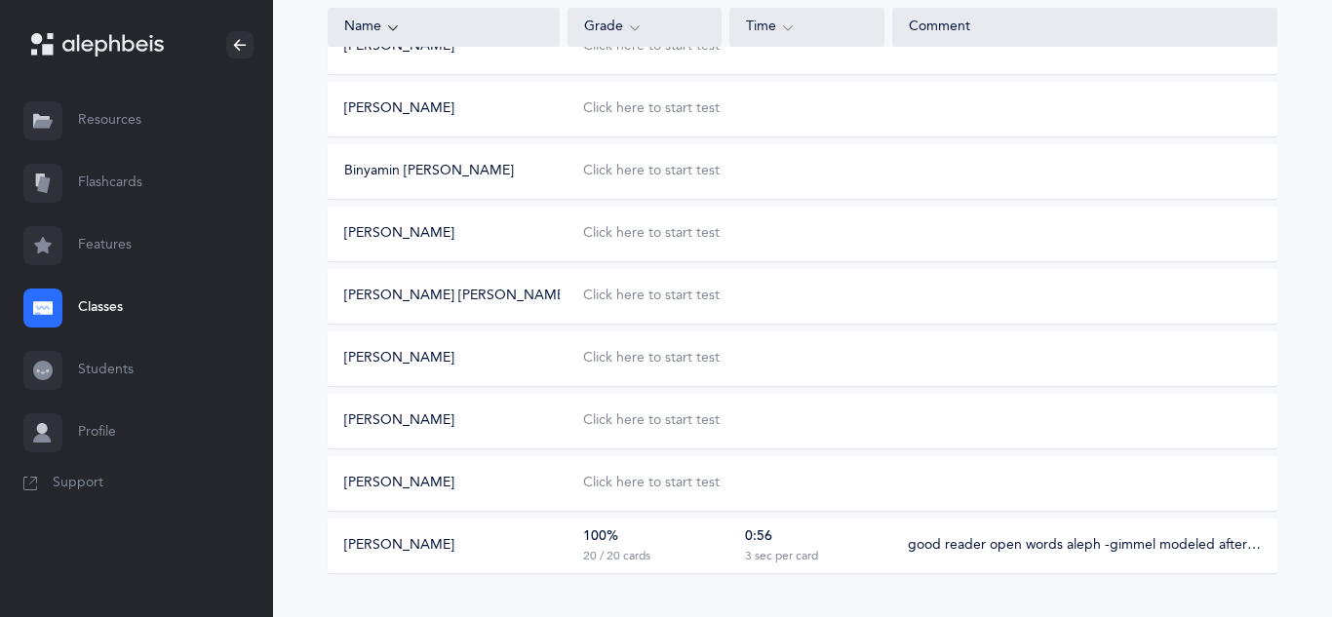
scroll to position [1098, 0]
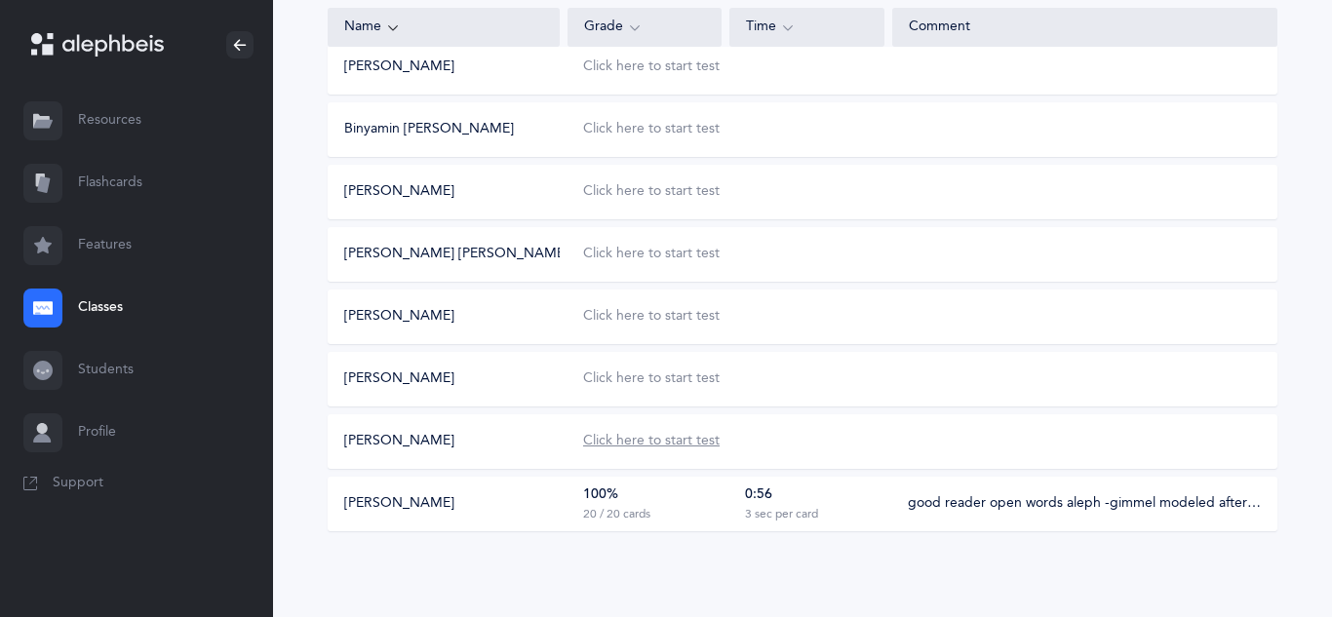
click at [684, 448] on div "Click here to start test" at bounding box center [651, 442] width 137 height 20
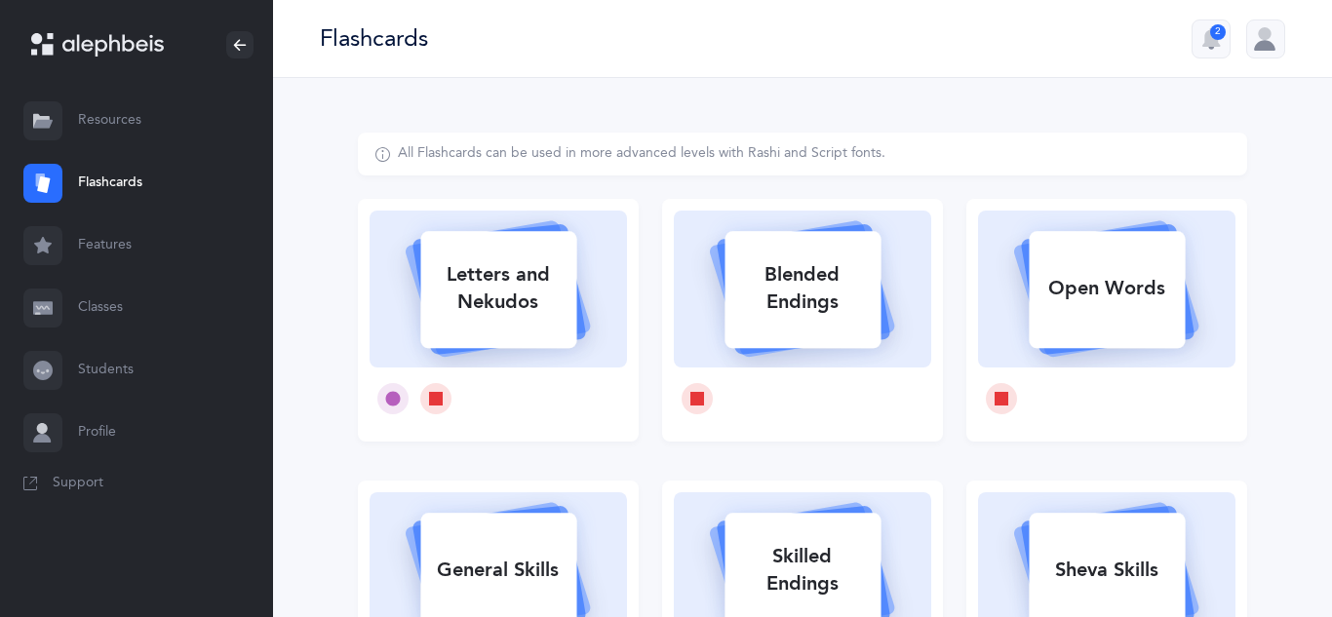
select select
select select "single"
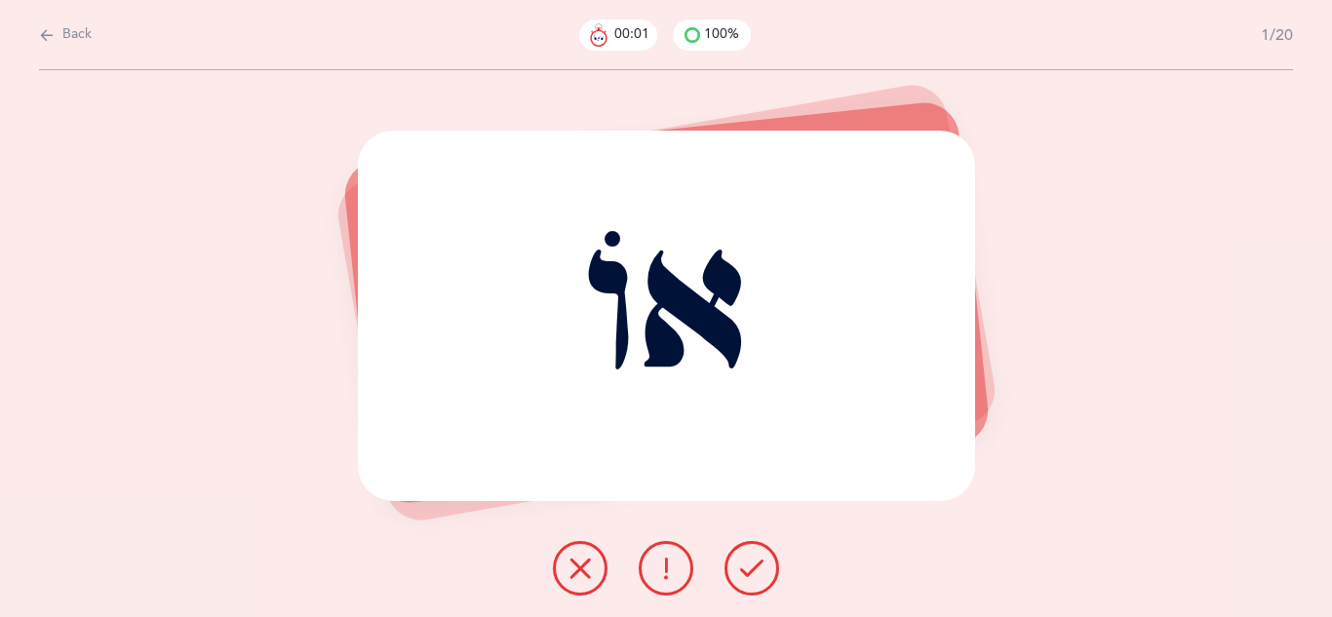
click at [742, 574] on icon at bounding box center [751, 568] width 23 height 23
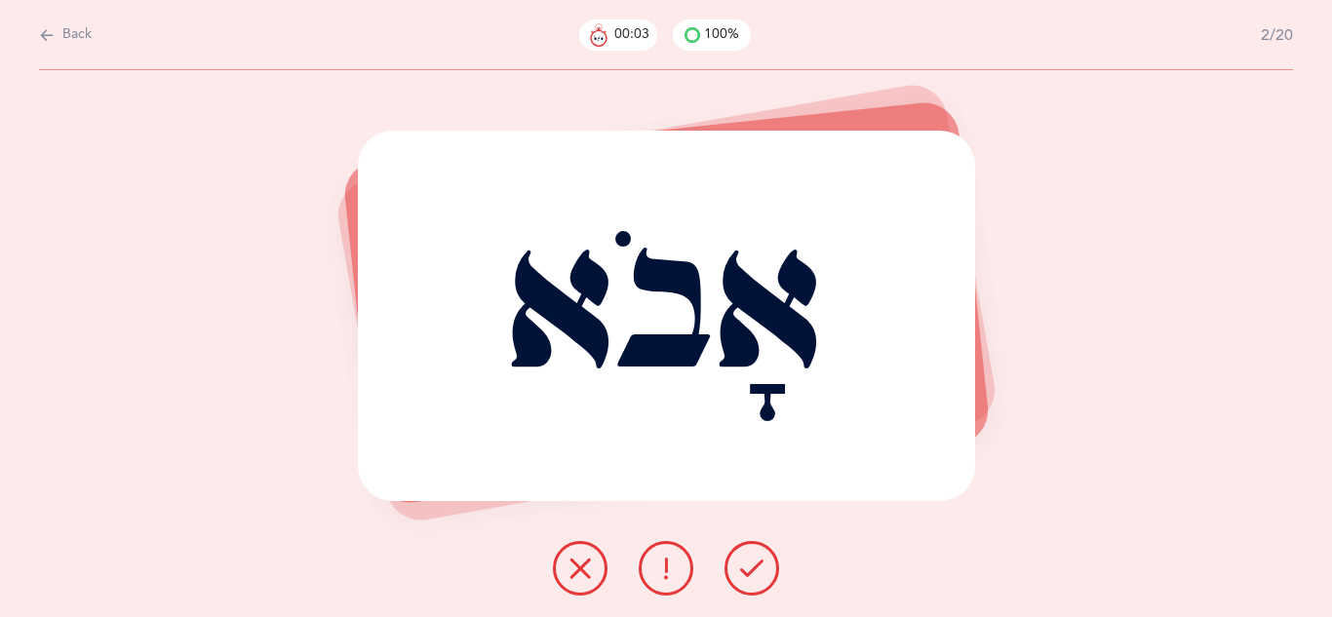
click at [742, 574] on icon at bounding box center [751, 568] width 23 height 23
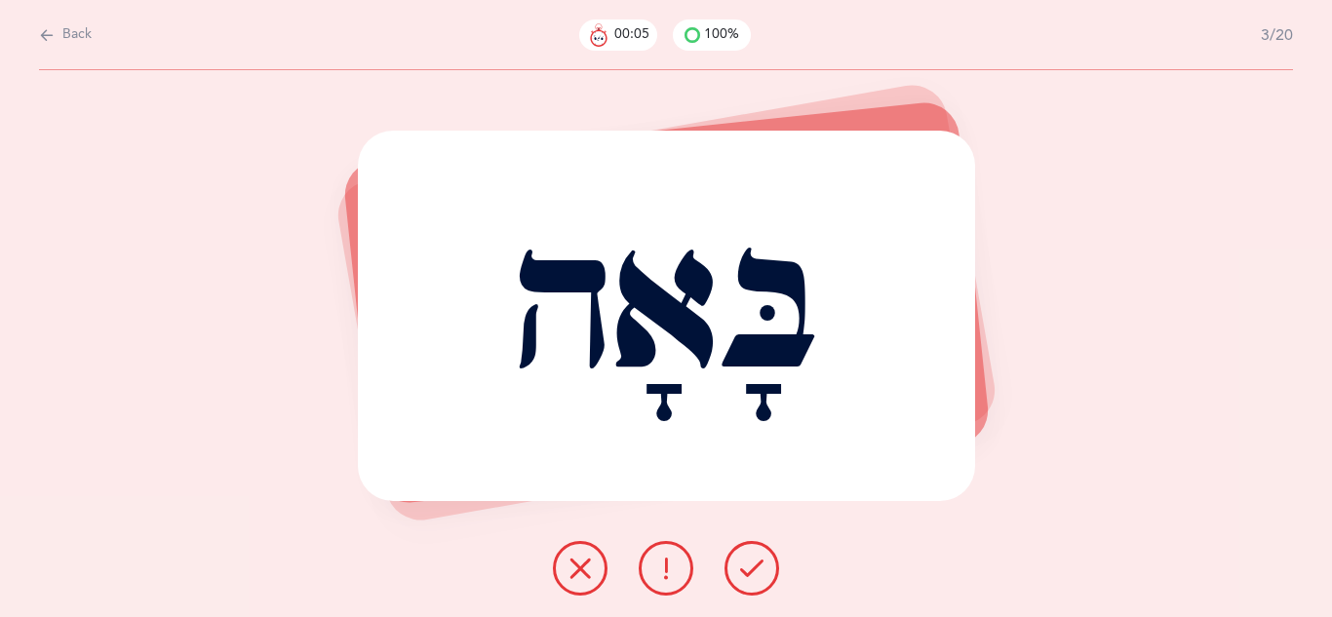
click at [742, 574] on icon at bounding box center [751, 568] width 23 height 23
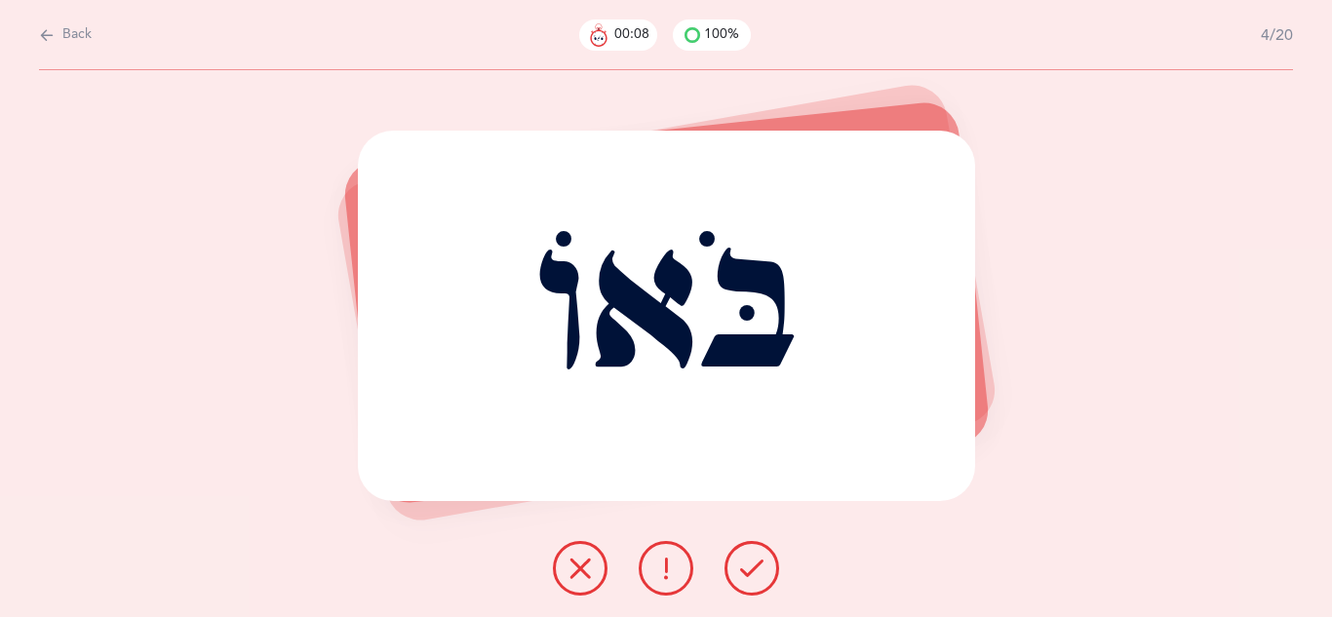
click at [742, 574] on icon at bounding box center [751, 568] width 23 height 23
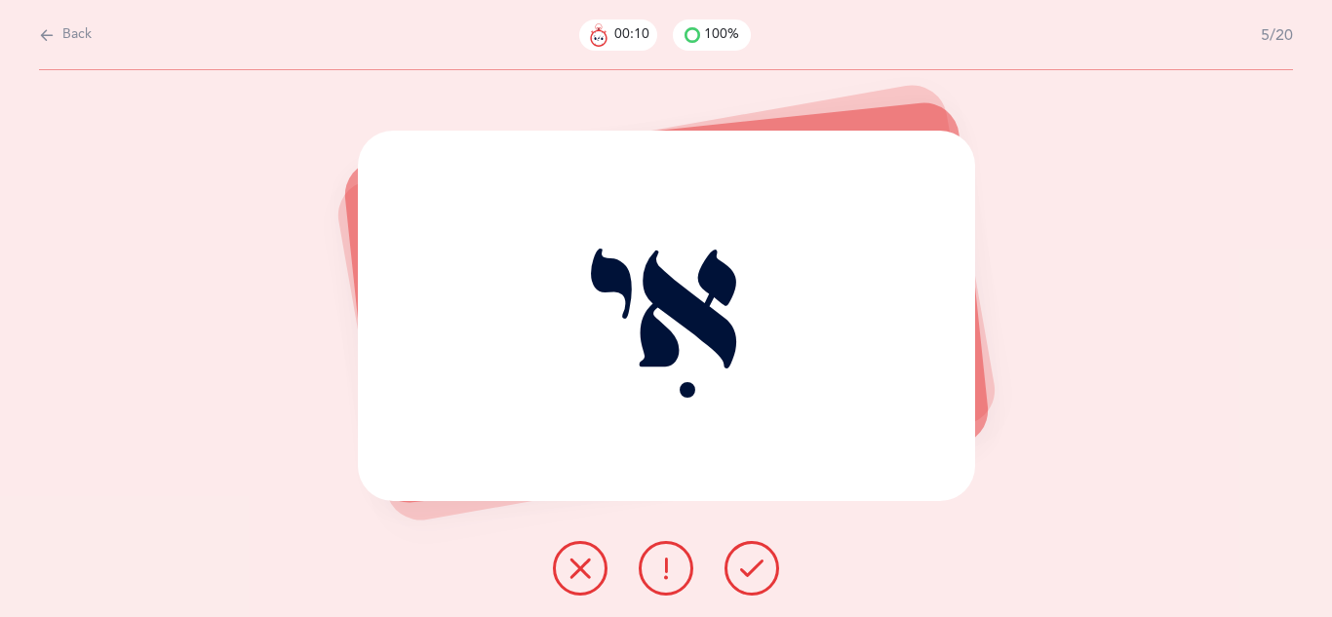
click at [742, 574] on icon at bounding box center [751, 568] width 23 height 23
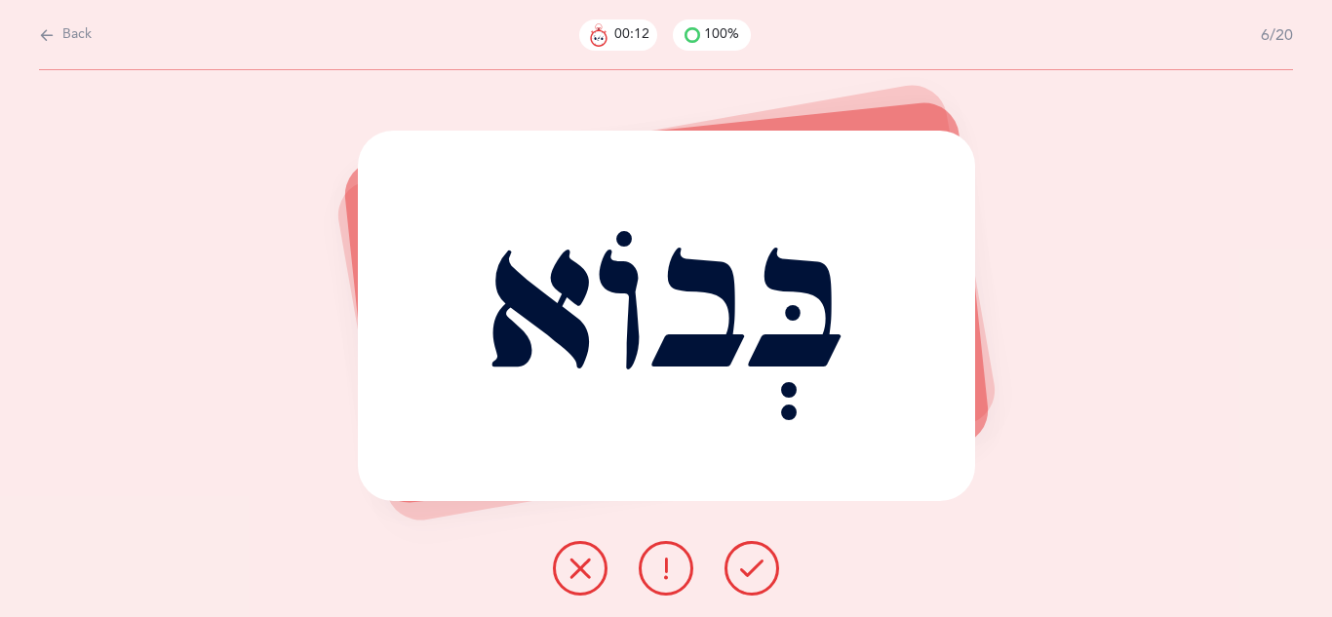
click at [742, 574] on icon at bounding box center [751, 568] width 23 height 23
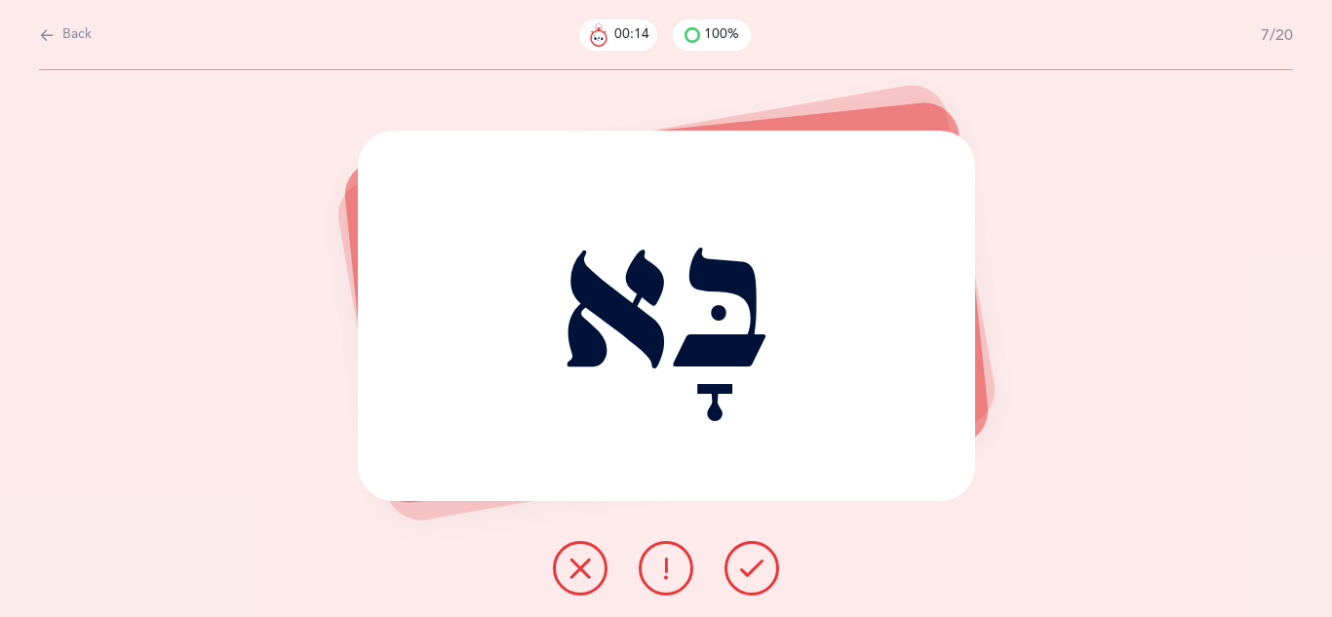
click at [742, 574] on icon at bounding box center [751, 568] width 23 height 23
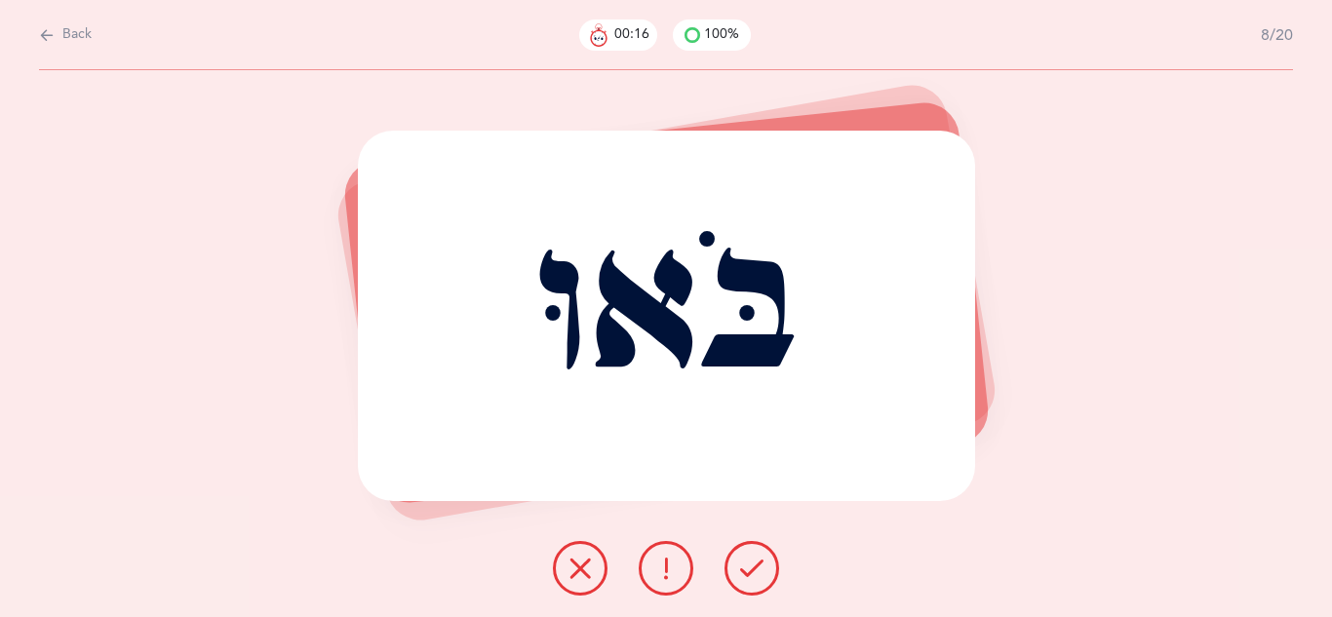
click at [742, 574] on icon at bounding box center [751, 568] width 23 height 23
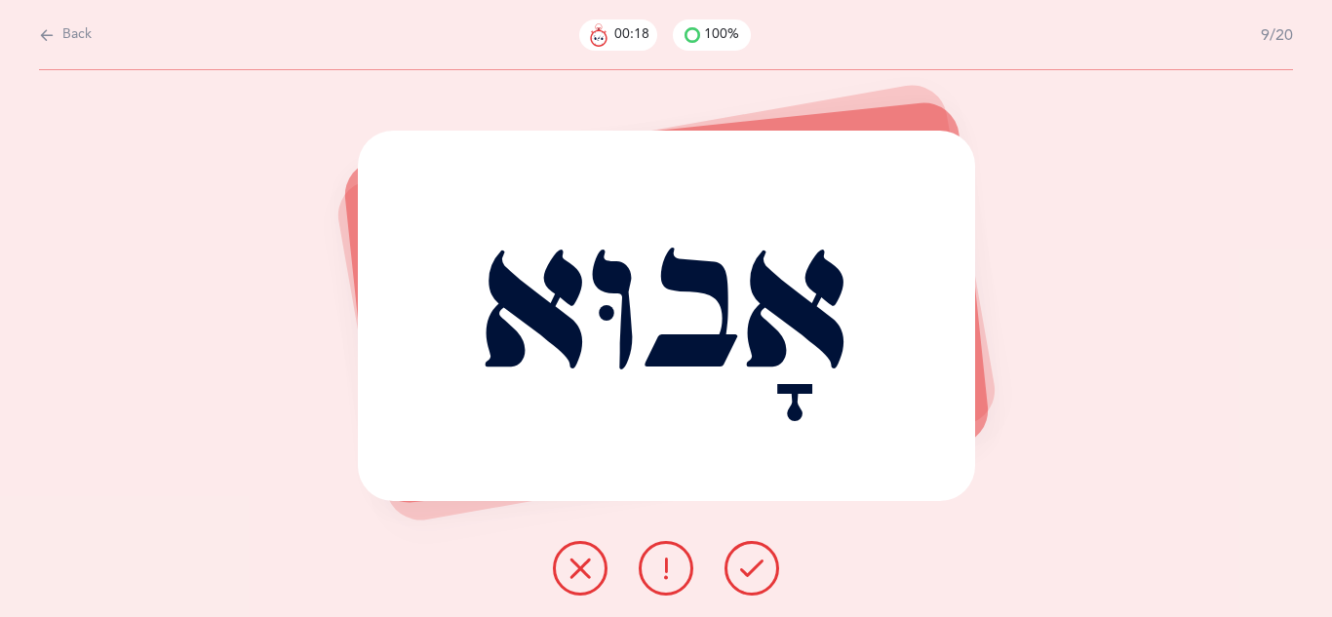
click at [742, 574] on icon at bounding box center [751, 568] width 23 height 23
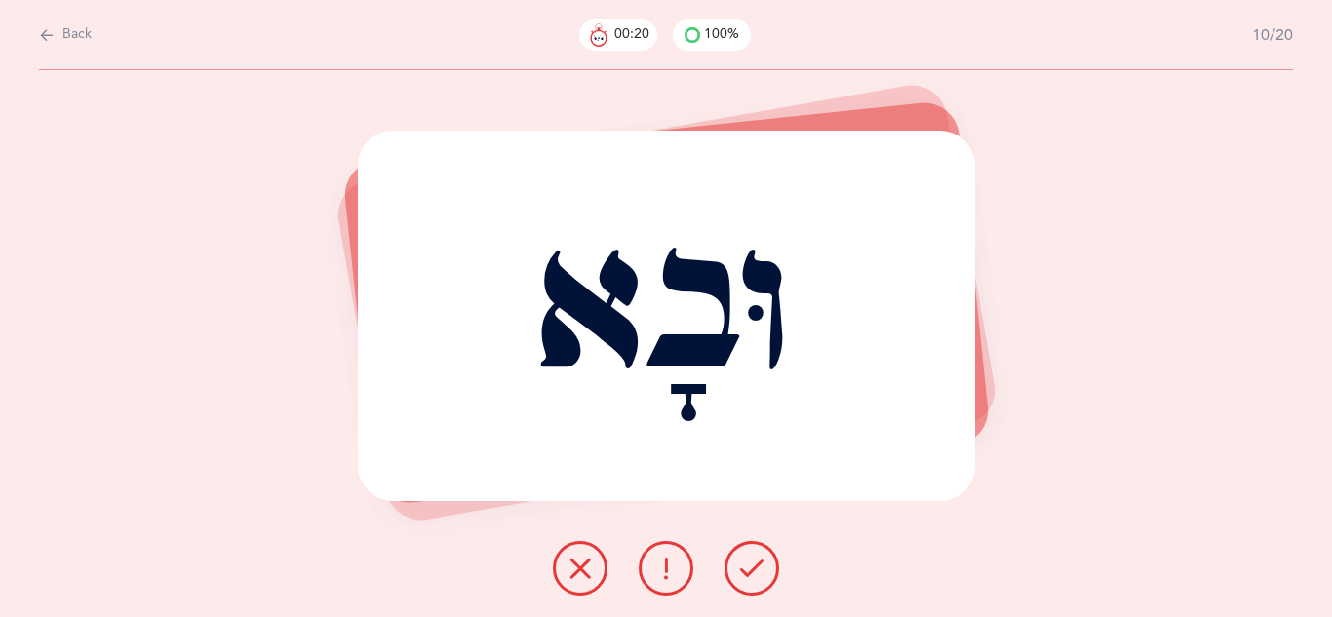
click at [742, 574] on icon at bounding box center [751, 568] width 23 height 23
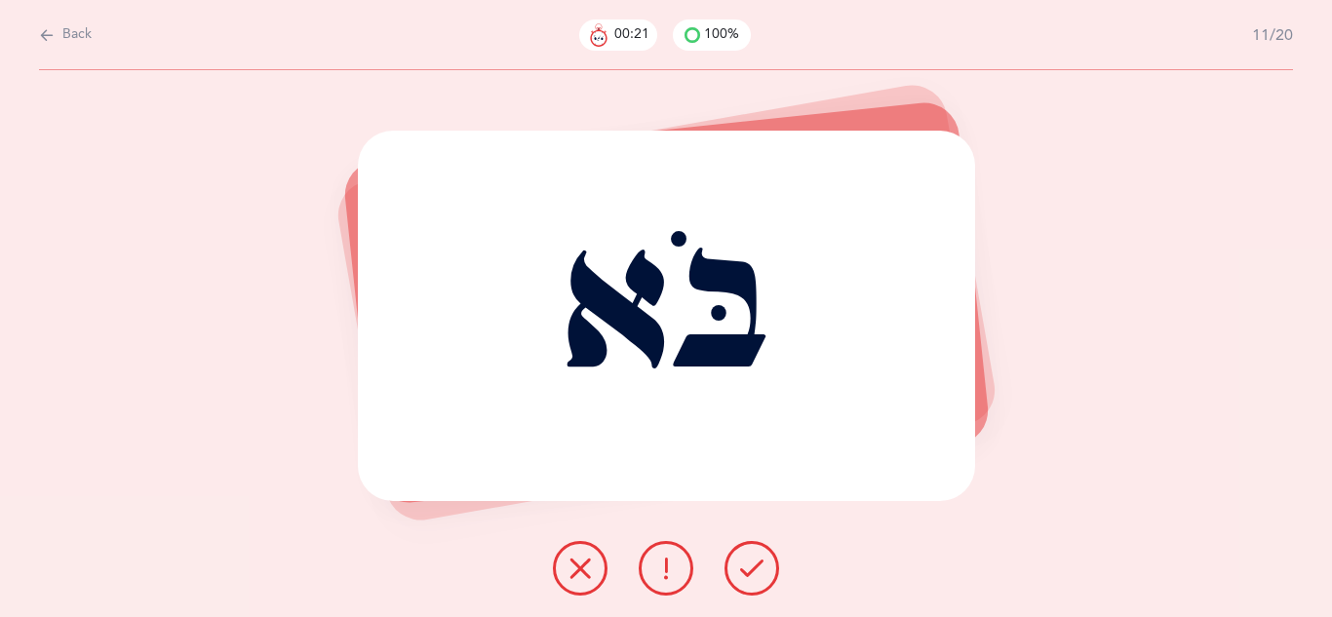
click at [742, 574] on icon at bounding box center [751, 568] width 23 height 23
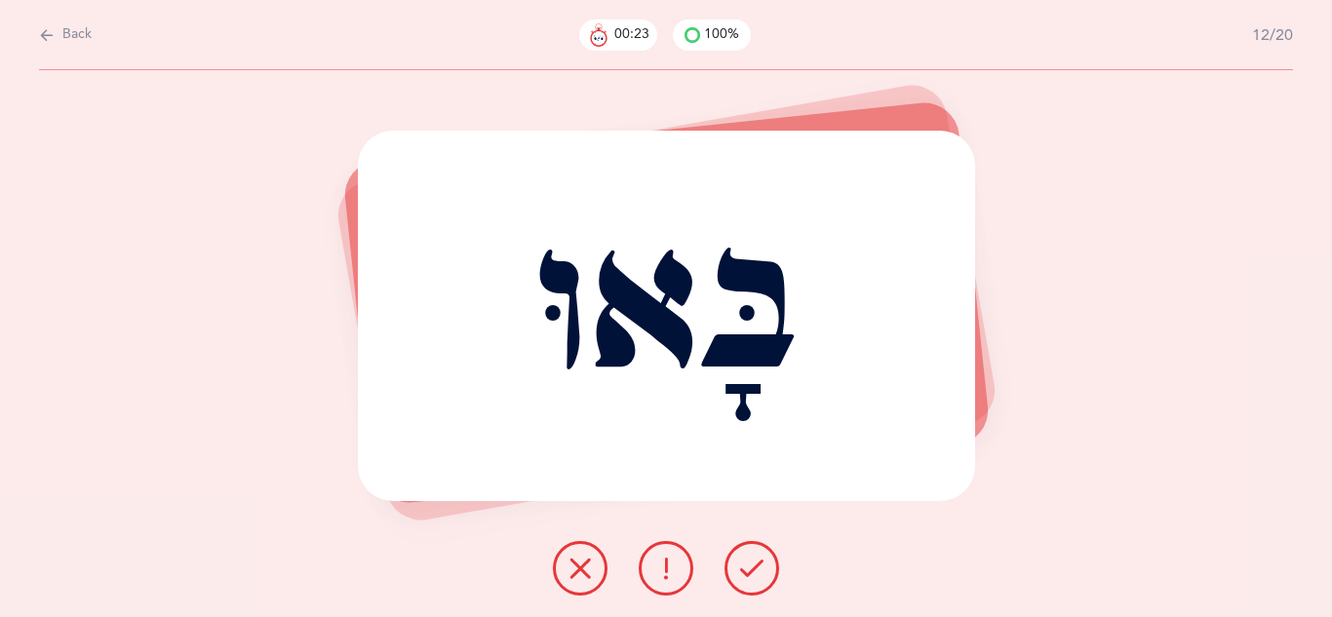
click at [742, 574] on icon at bounding box center [751, 568] width 23 height 23
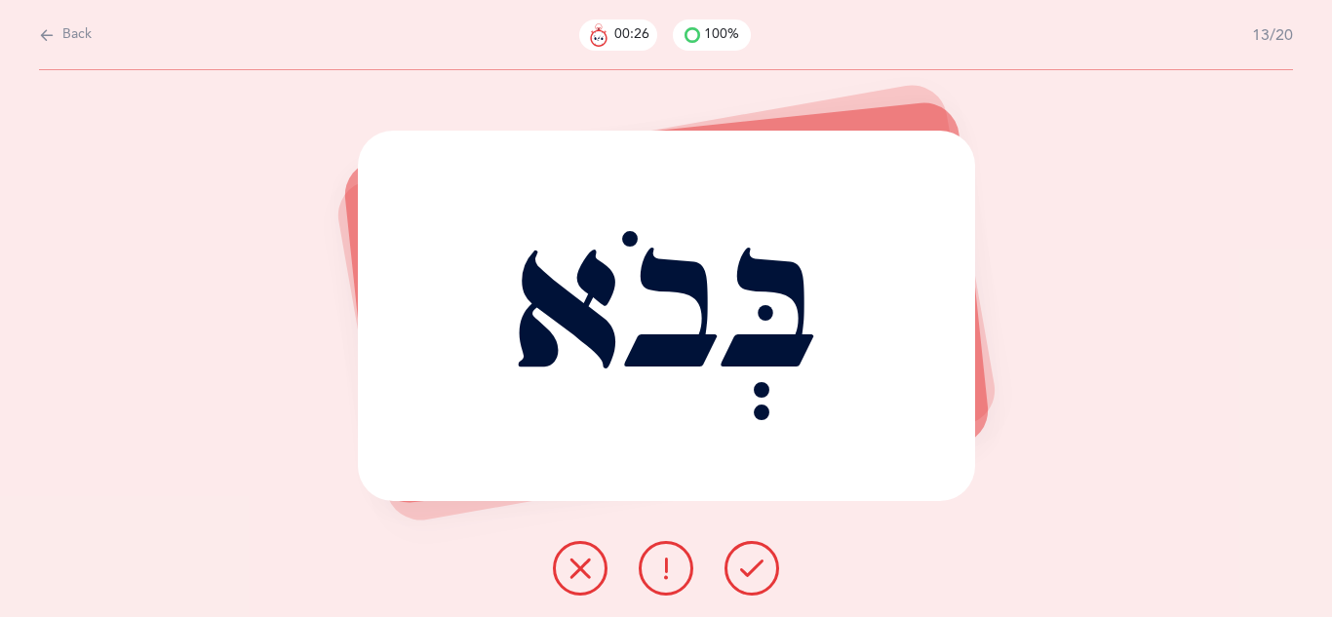
click at [742, 574] on icon at bounding box center [751, 568] width 23 height 23
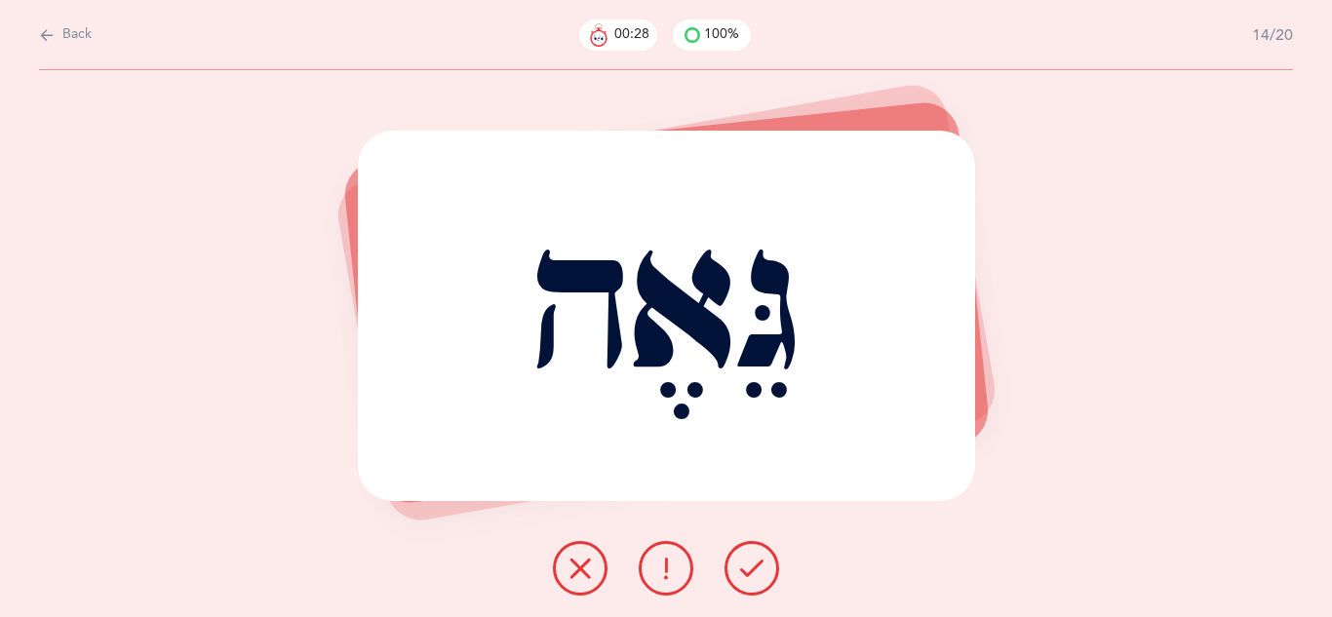
click at [742, 574] on icon at bounding box center [751, 568] width 23 height 23
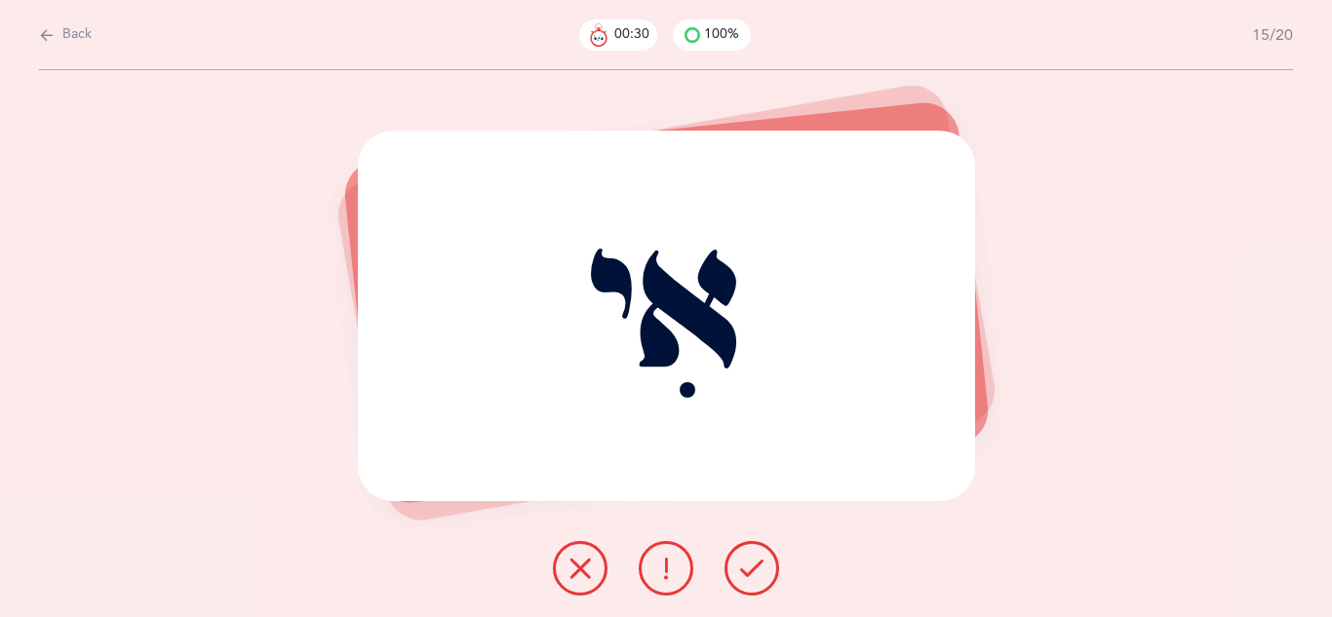
click at [742, 574] on icon at bounding box center [751, 568] width 23 height 23
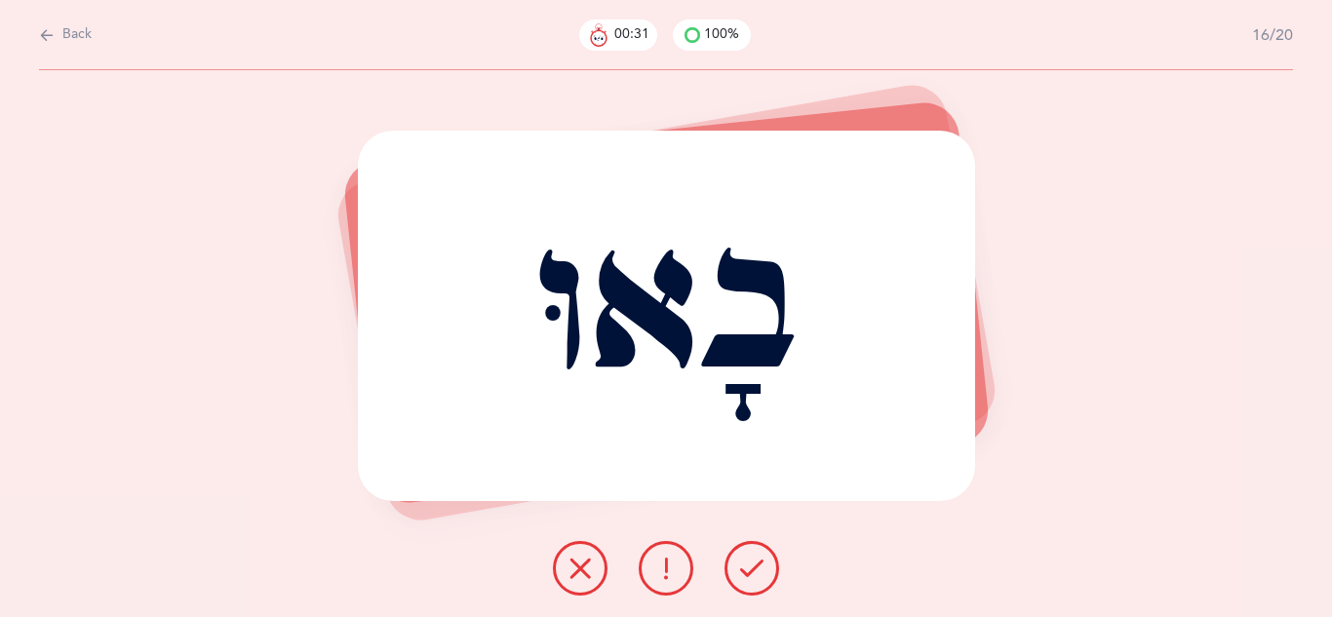
click at [742, 574] on icon at bounding box center [751, 568] width 23 height 23
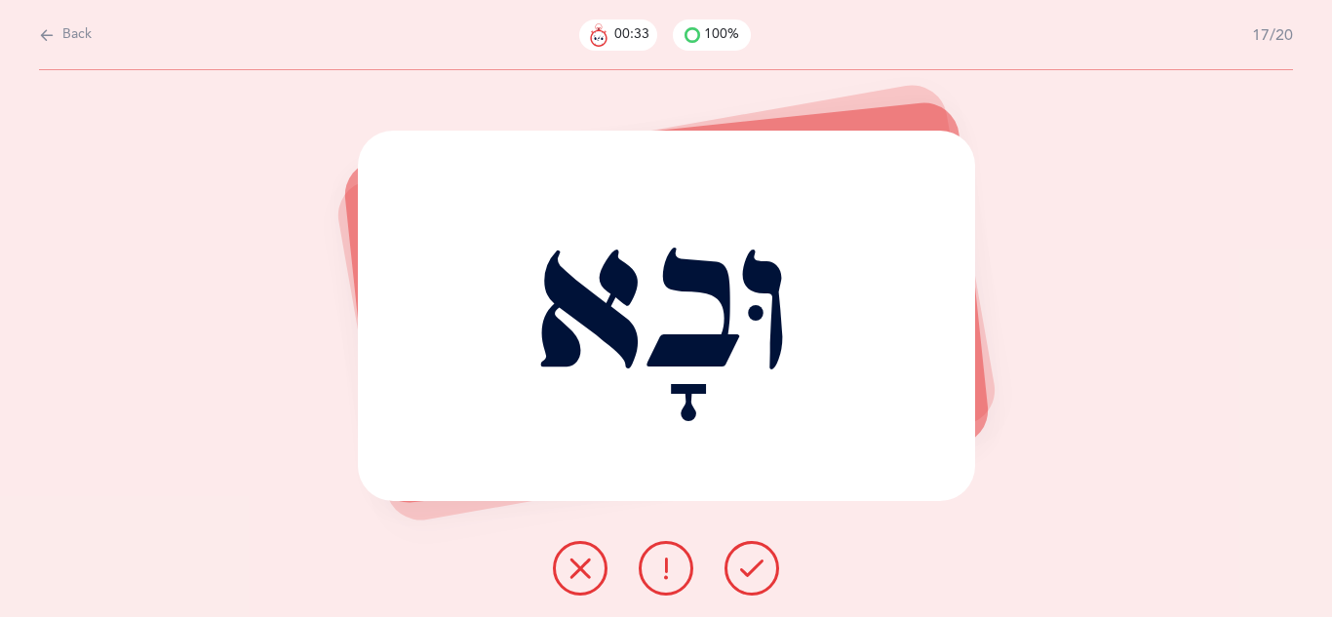
click at [742, 574] on icon at bounding box center [751, 568] width 23 height 23
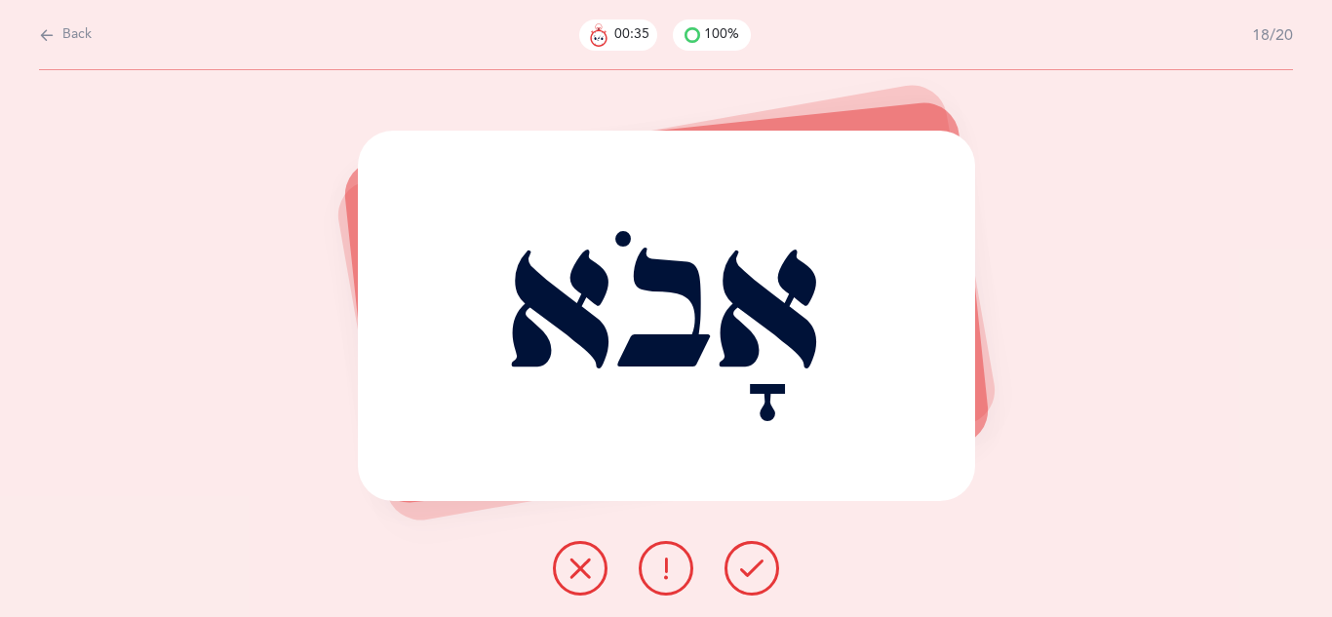
click at [742, 574] on icon at bounding box center [751, 568] width 23 height 23
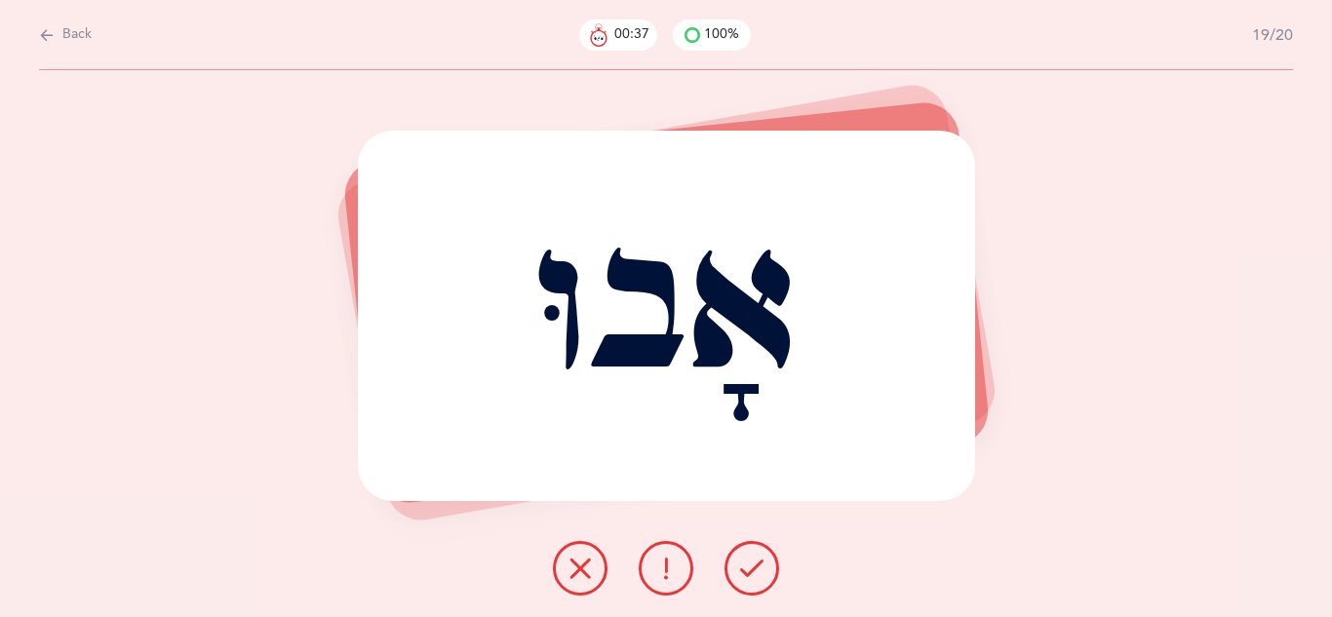
click at [742, 574] on icon at bounding box center [751, 568] width 23 height 23
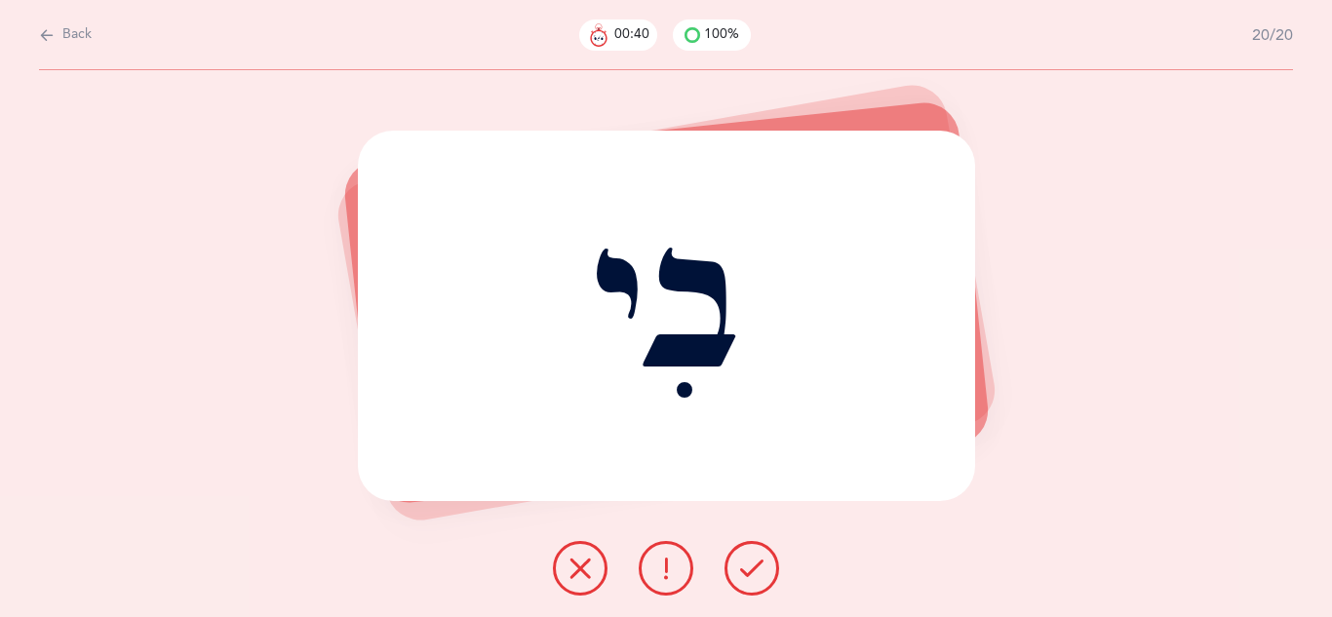
click at [742, 574] on icon at bounding box center [751, 568] width 23 height 23
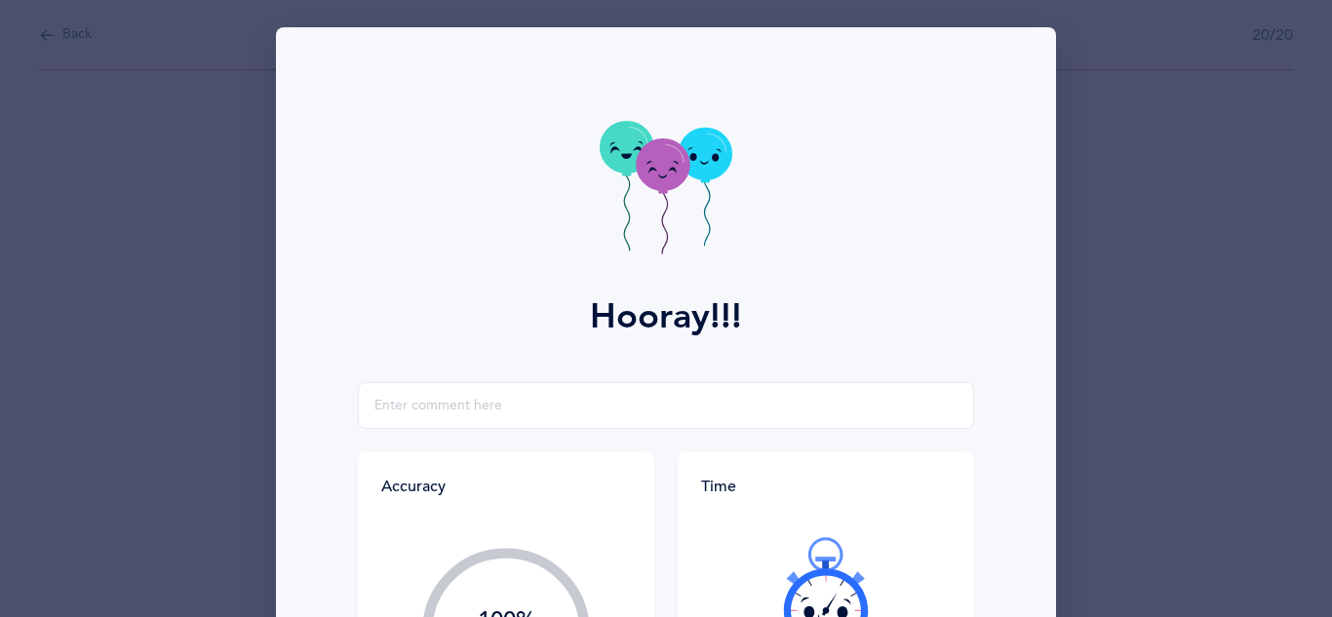
click at [742, 574] on div at bounding box center [826, 595] width 250 height 164
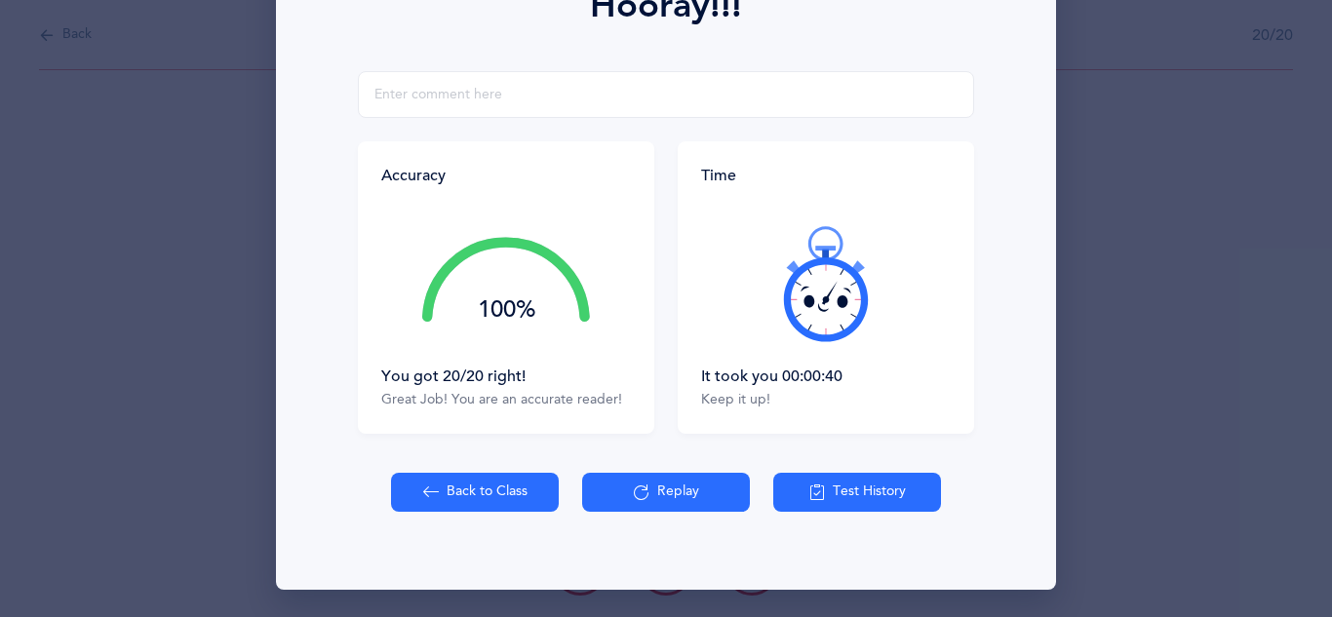
click at [466, 496] on button "Back to Class" at bounding box center [475, 492] width 168 height 39
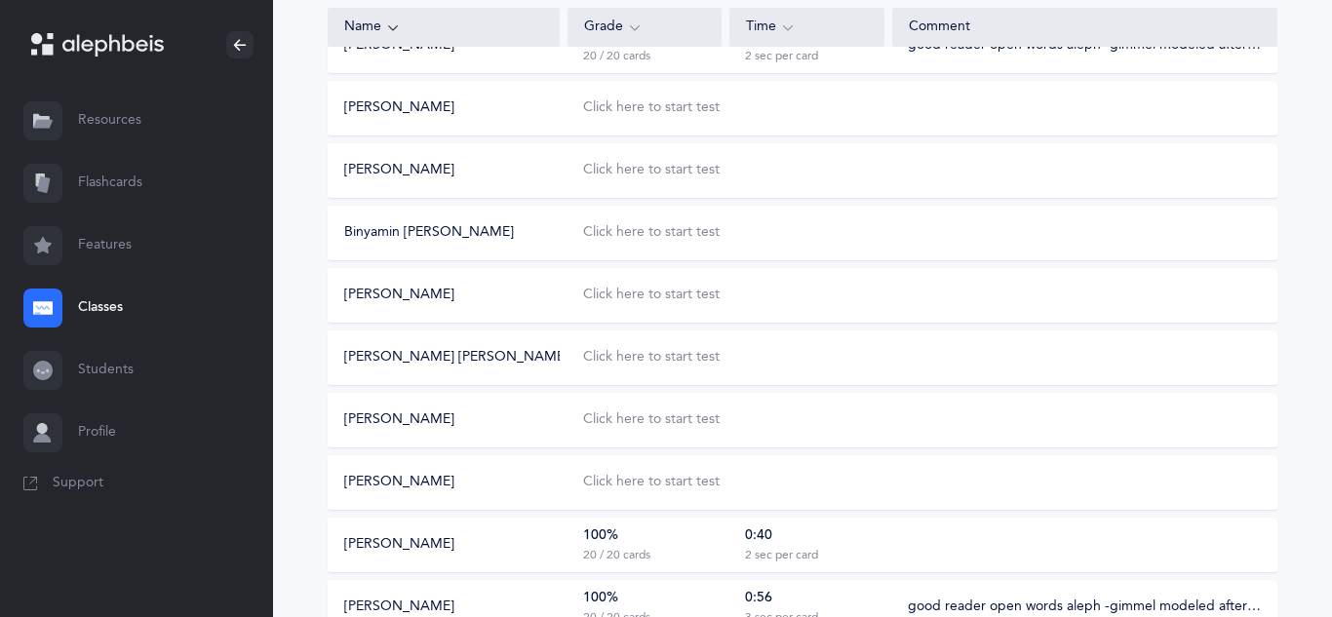
scroll to position [1098, 0]
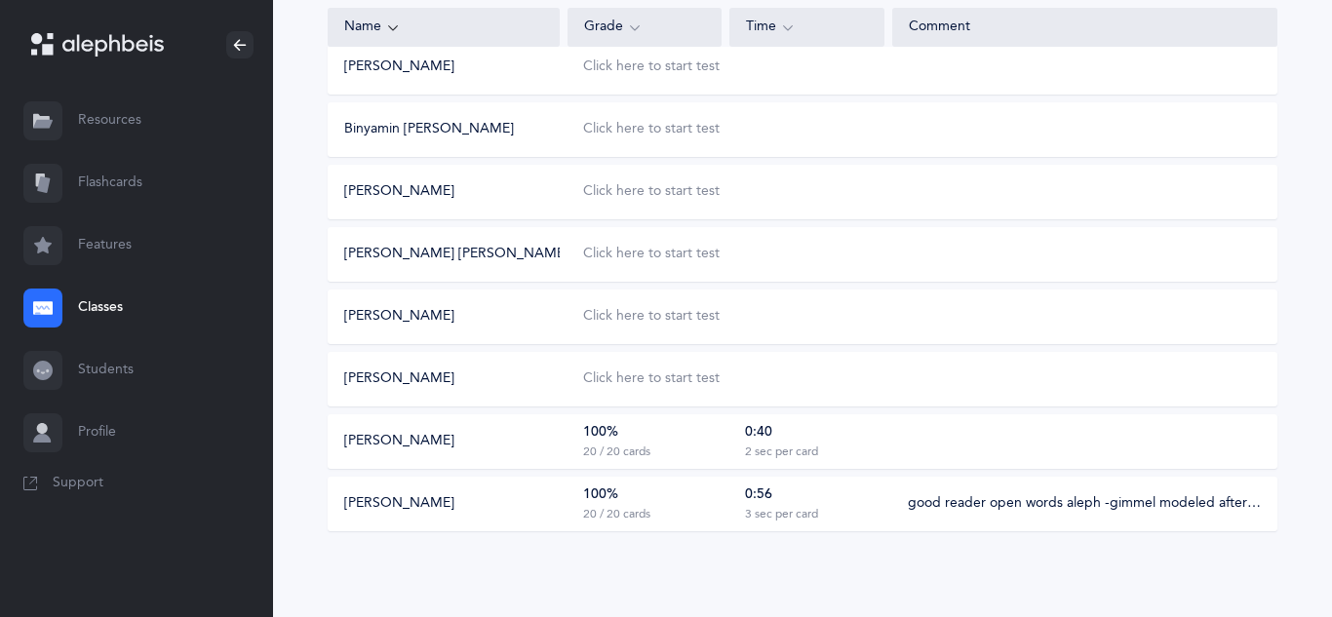
click at [704, 430] on div "100% 20 / 20 cards" at bounding box center [645, 441] width 154 height 37
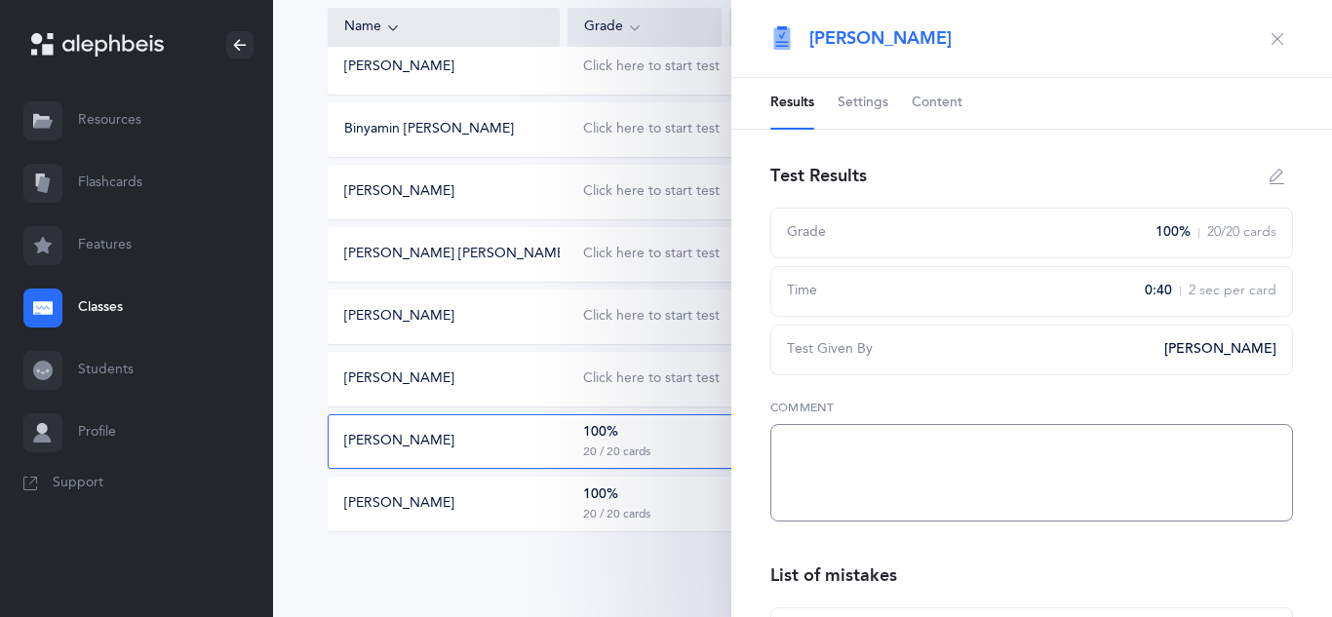
click at [856, 459] on textarea at bounding box center [1031, 473] width 523 height 98
paste textarea "good reader open words aleph -gimmel modeled after beginning of workbook"
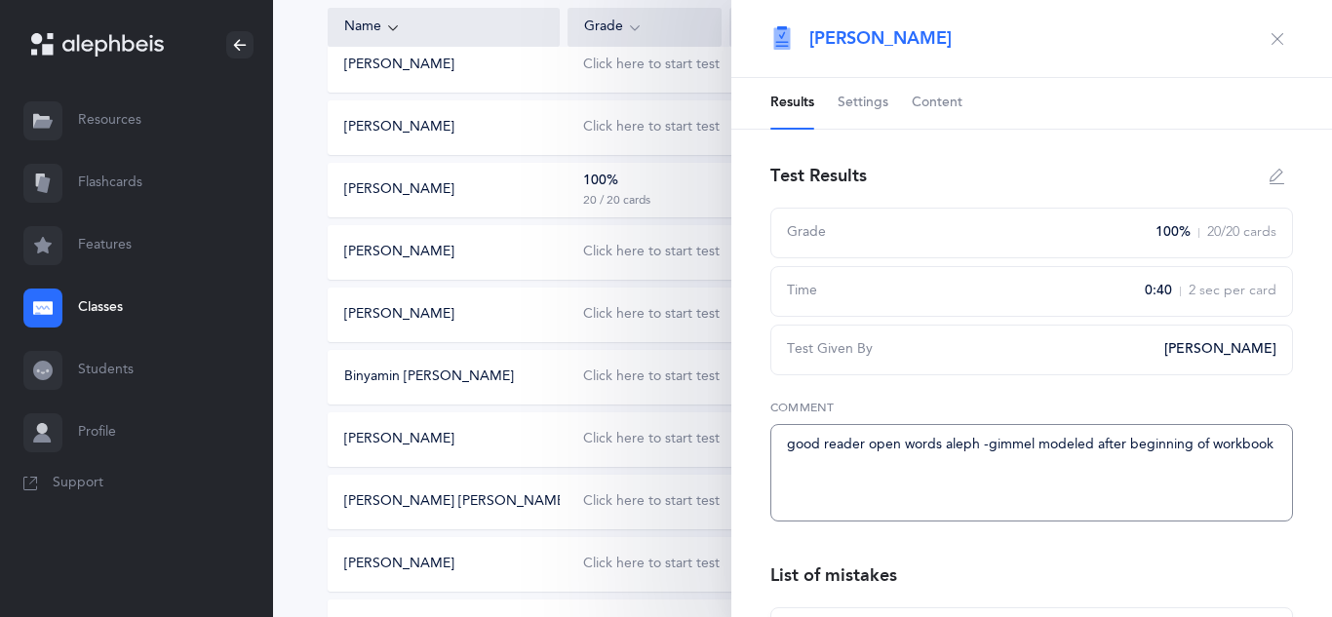
scroll to position [844, 0]
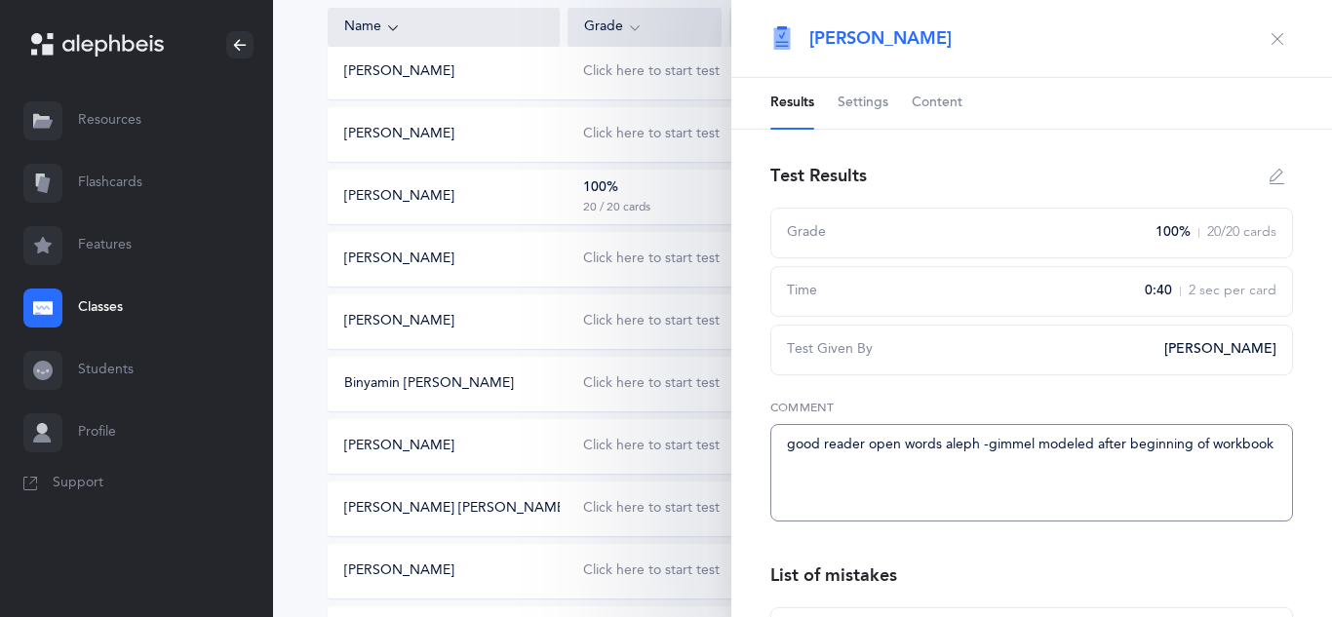
type textarea "good reader open words aleph -gimmel modeled after beginning of workbook"
click at [1278, 39] on icon "button" at bounding box center [1278, 39] width 16 height 16
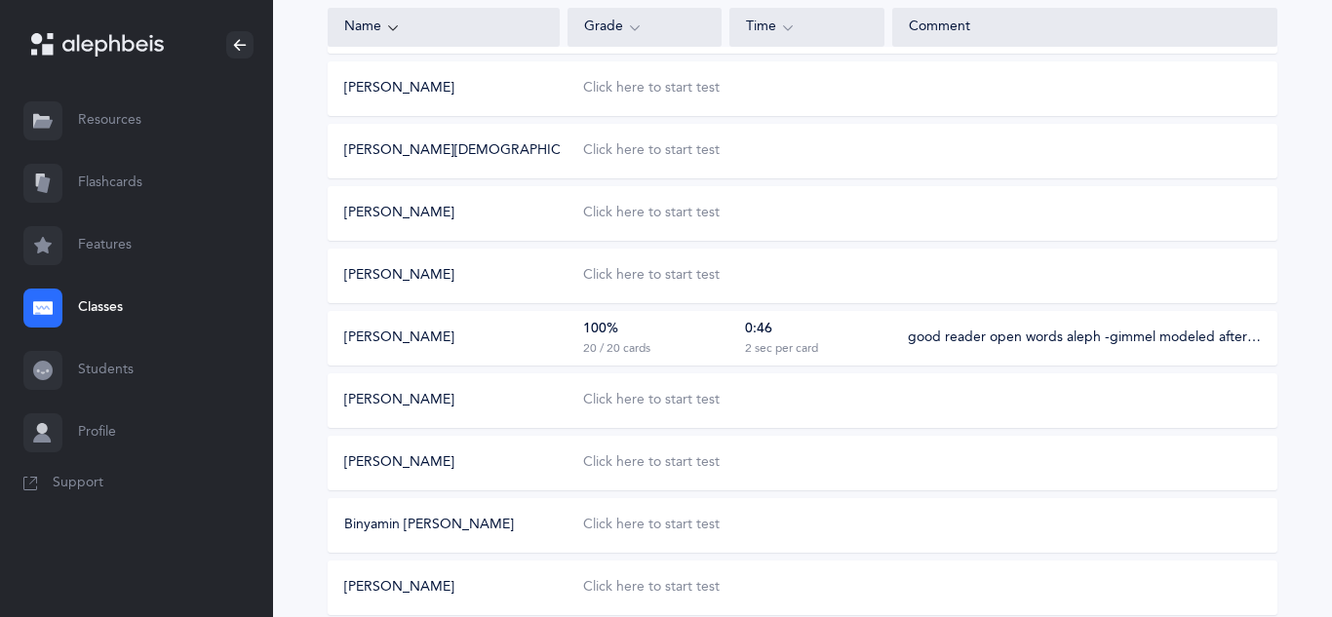
scroll to position [631, 0]
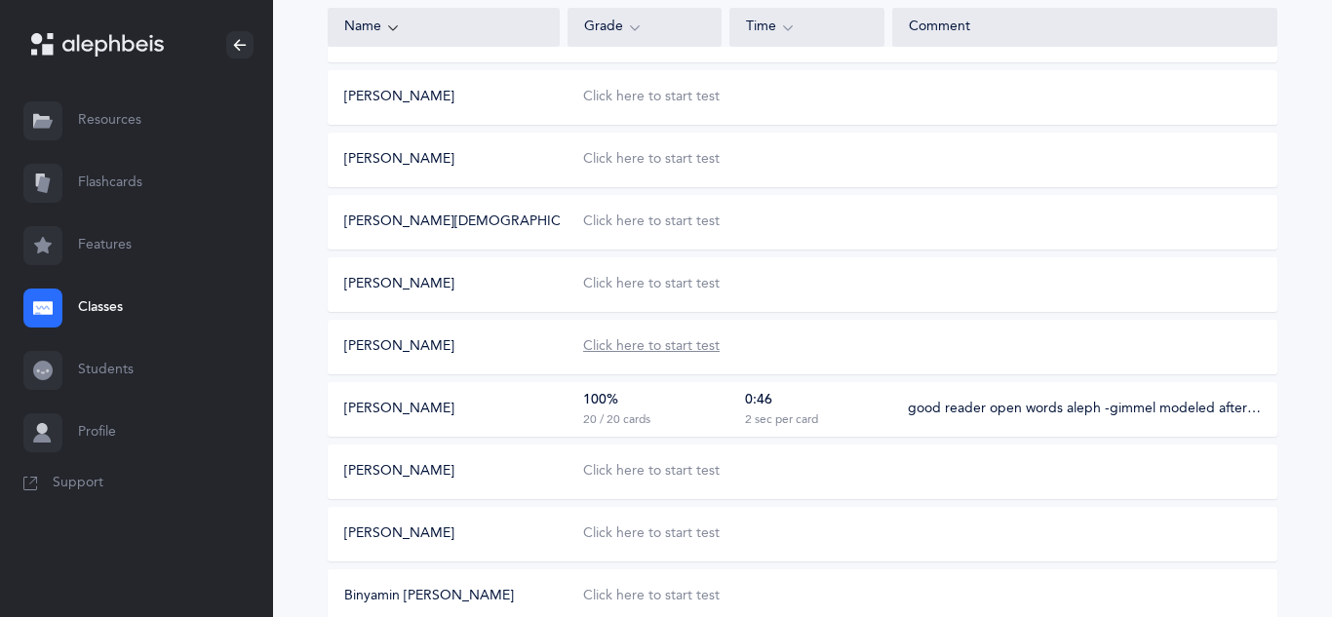
click at [637, 351] on div "Click here to start test" at bounding box center [651, 347] width 137 height 20
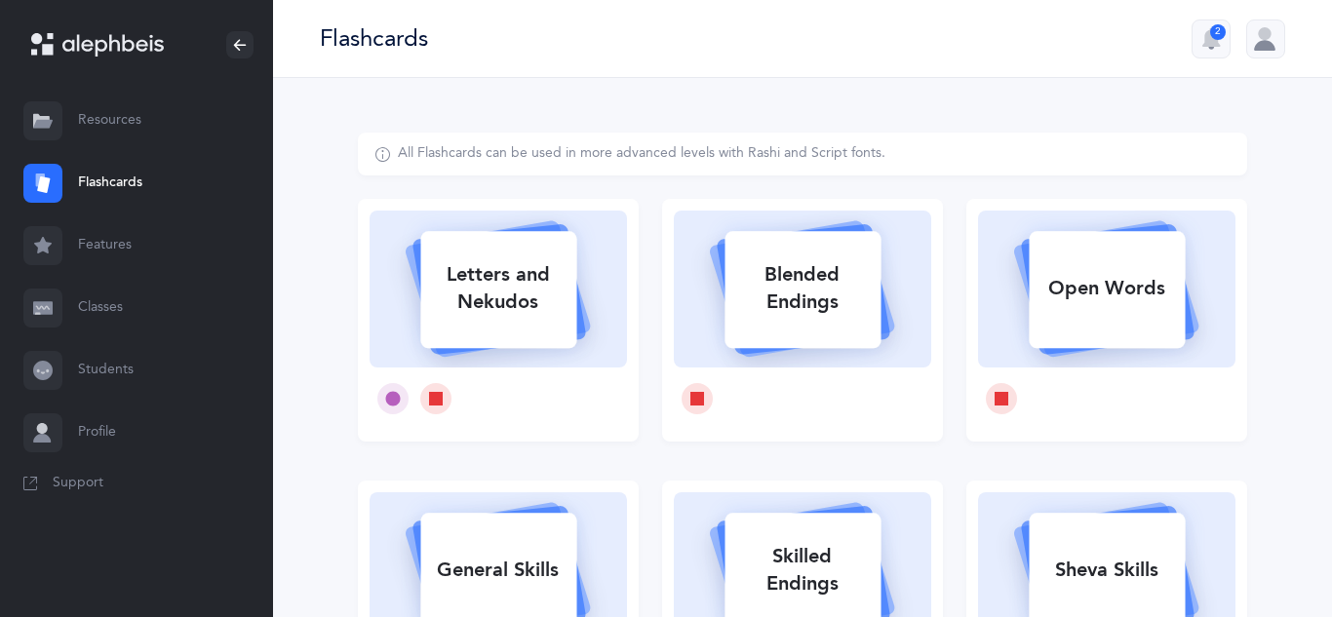
select select
select select "single"
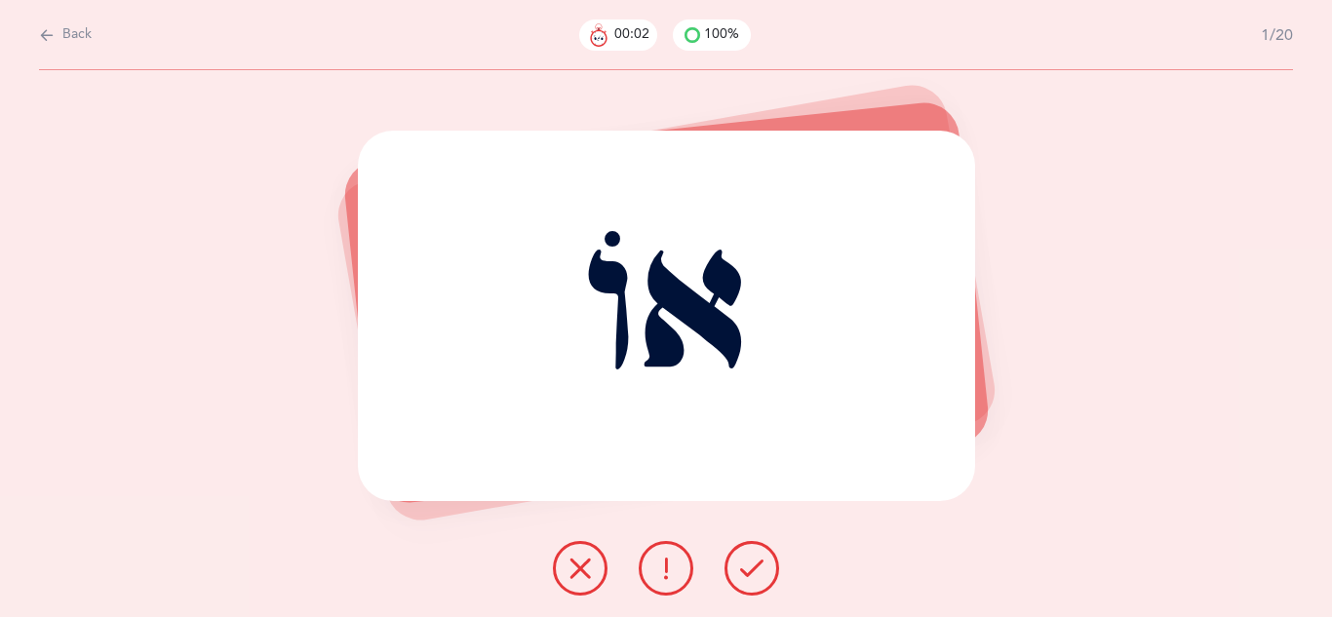
click at [747, 576] on icon at bounding box center [751, 568] width 23 height 23
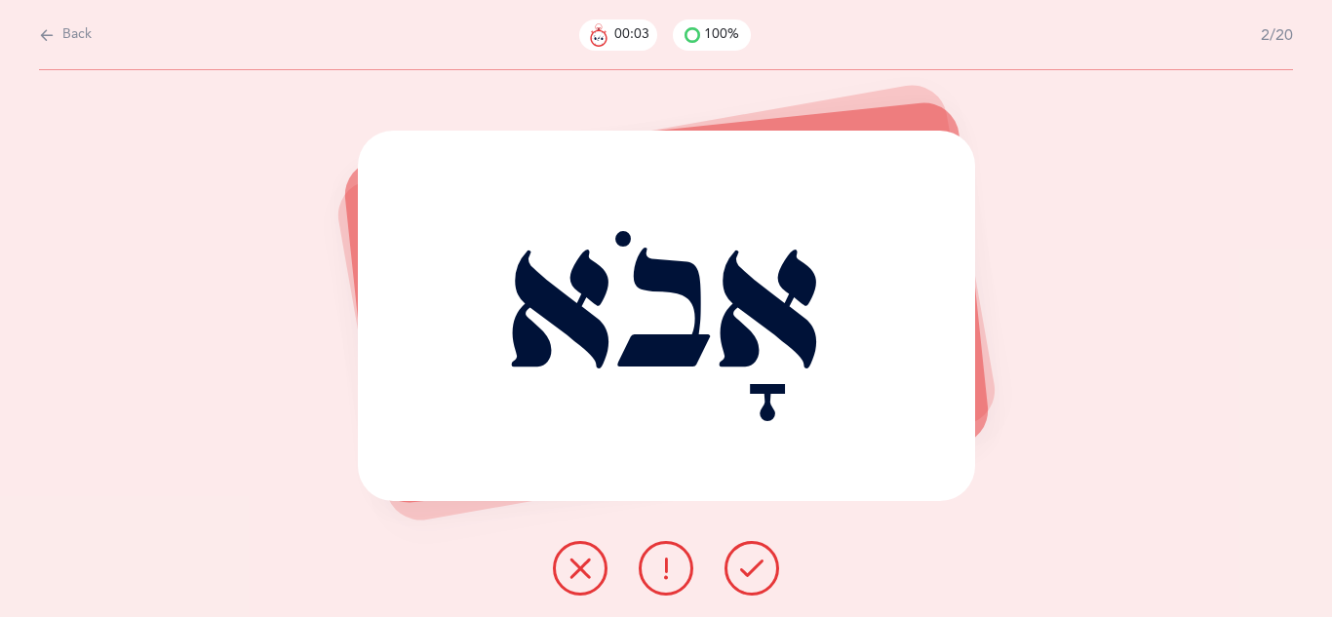
click at [746, 578] on icon at bounding box center [751, 568] width 23 height 23
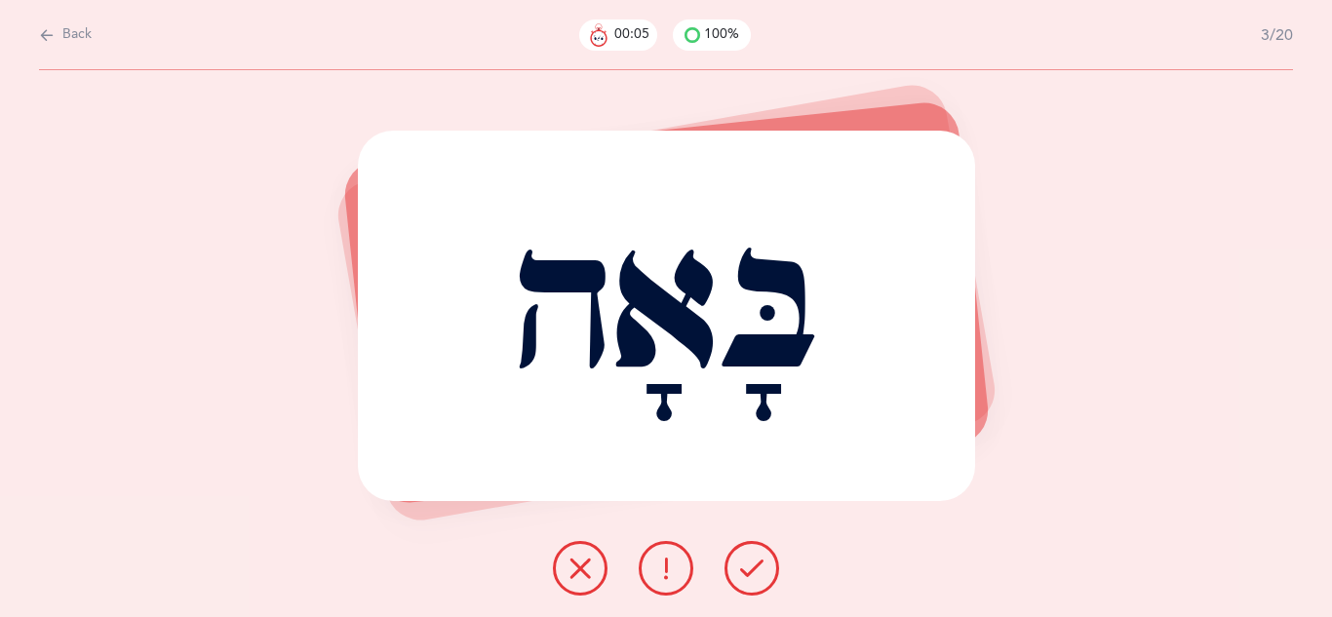
click at [746, 579] on button at bounding box center [752, 568] width 55 height 55
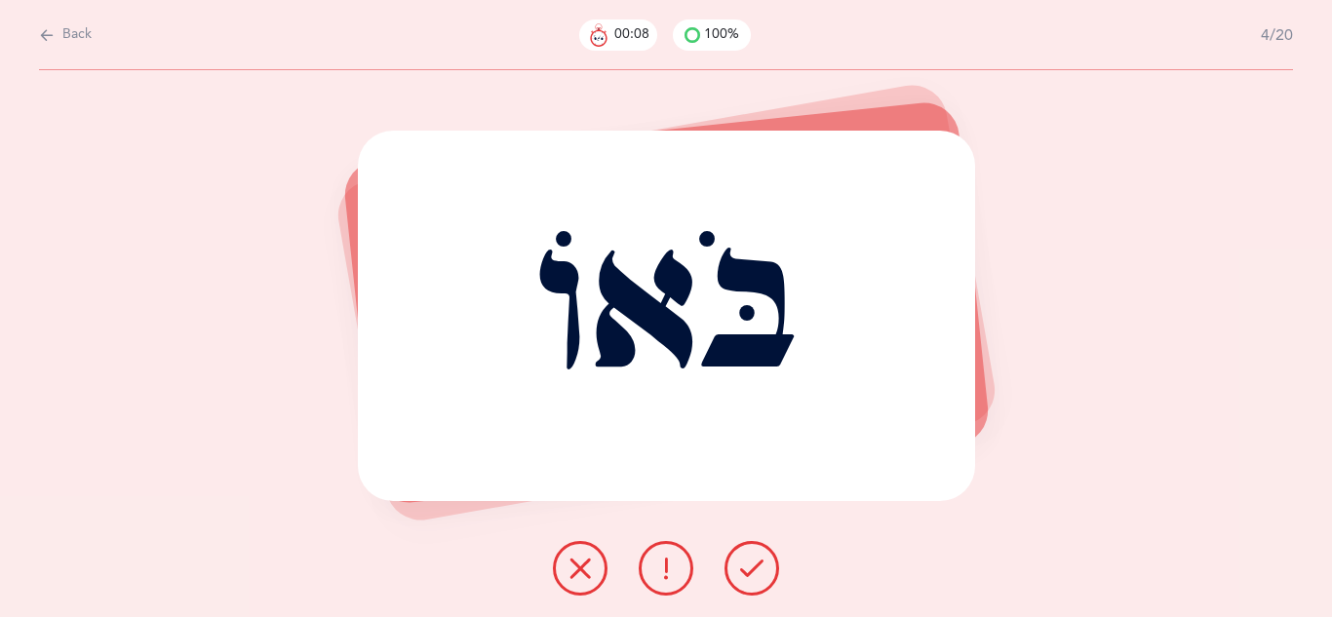
click at [746, 579] on button at bounding box center [752, 568] width 55 height 55
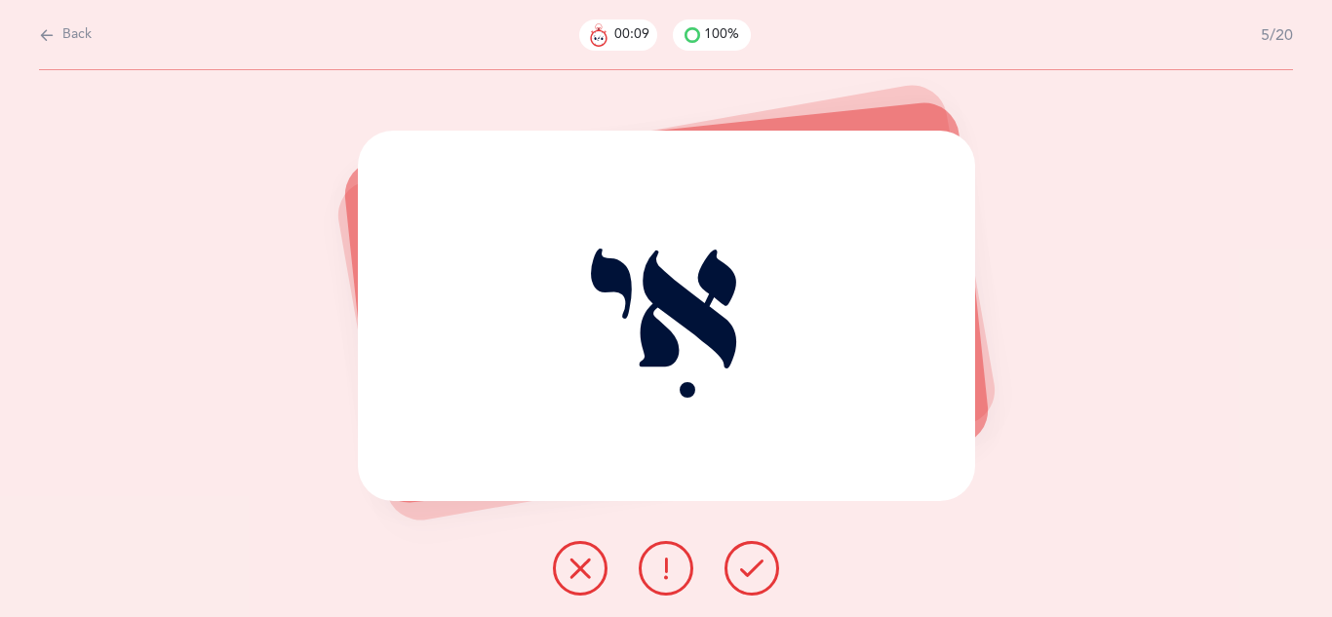
click at [746, 579] on button at bounding box center [752, 568] width 55 height 55
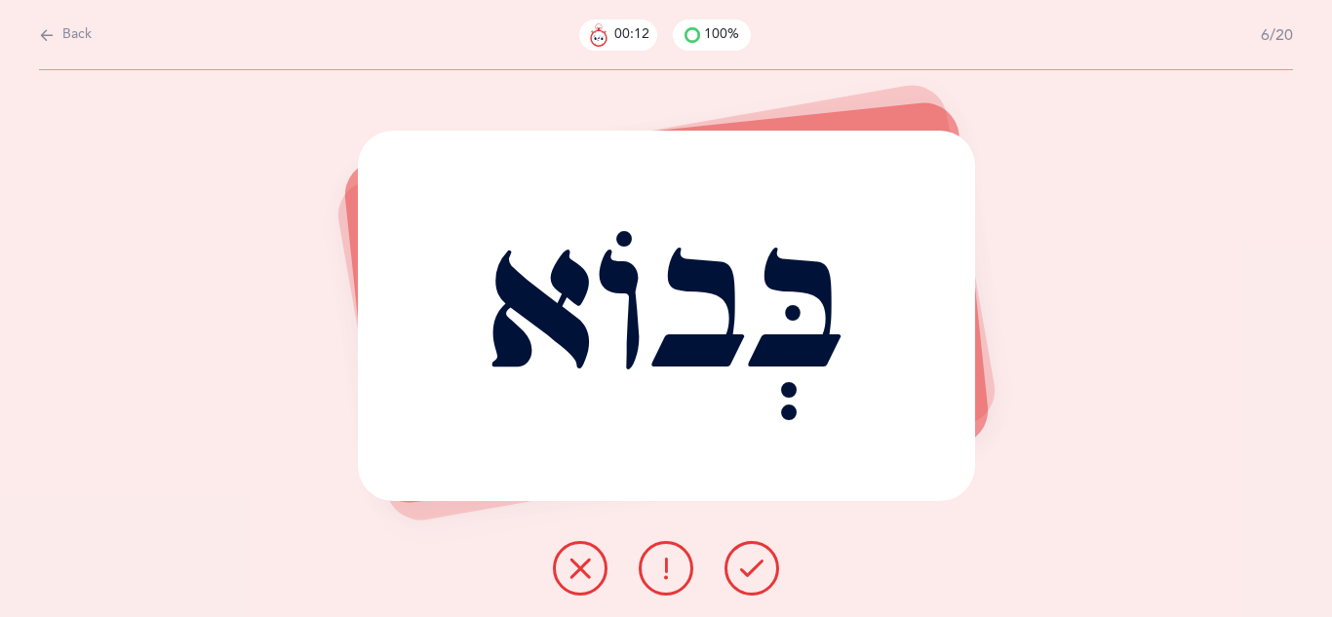
click at [746, 579] on button at bounding box center [752, 568] width 55 height 55
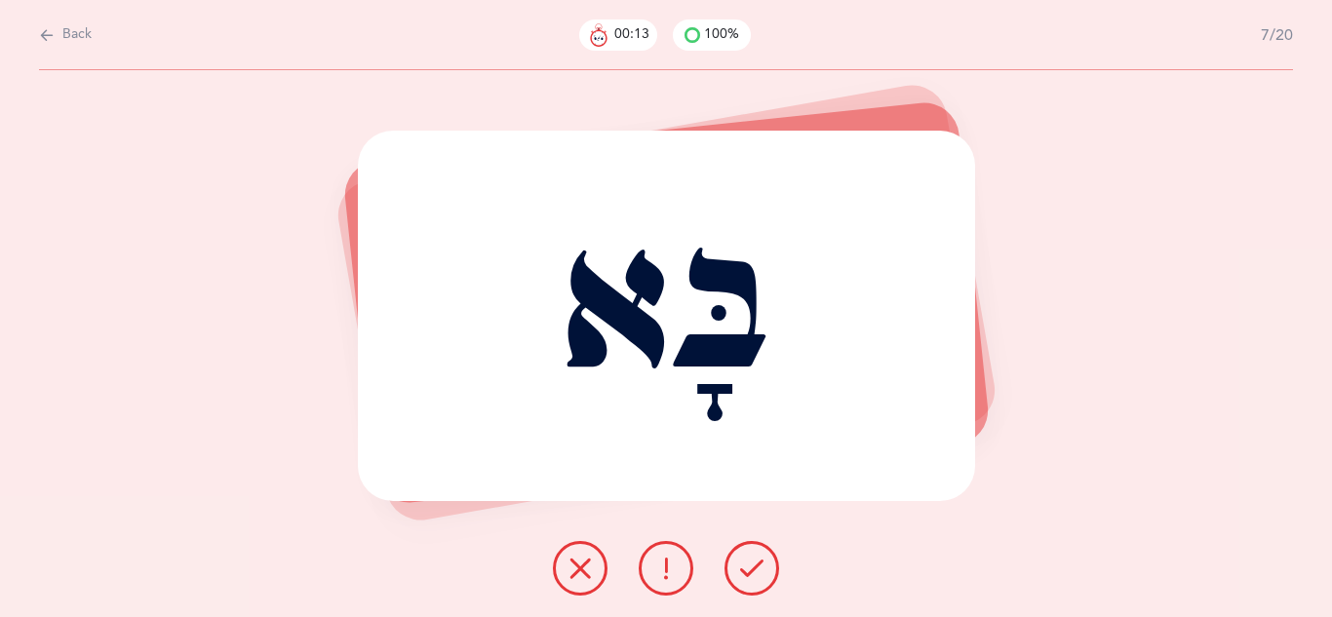
click at [746, 579] on button at bounding box center [752, 568] width 55 height 55
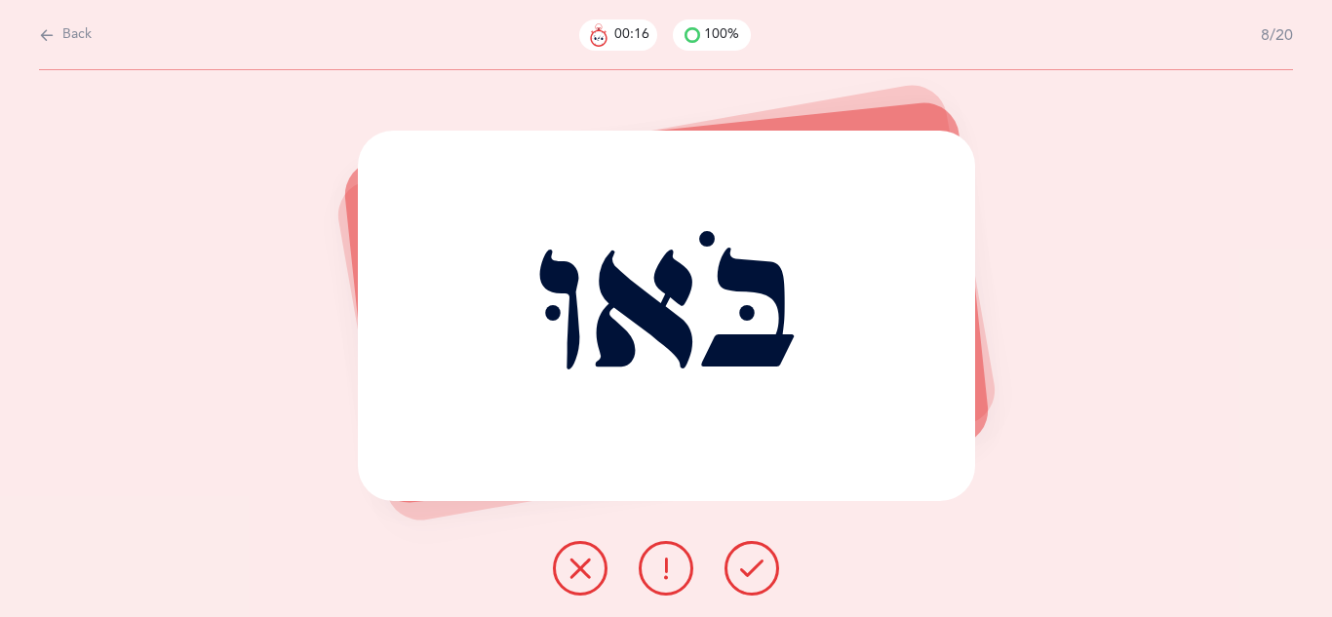
click at [746, 579] on button at bounding box center [752, 568] width 55 height 55
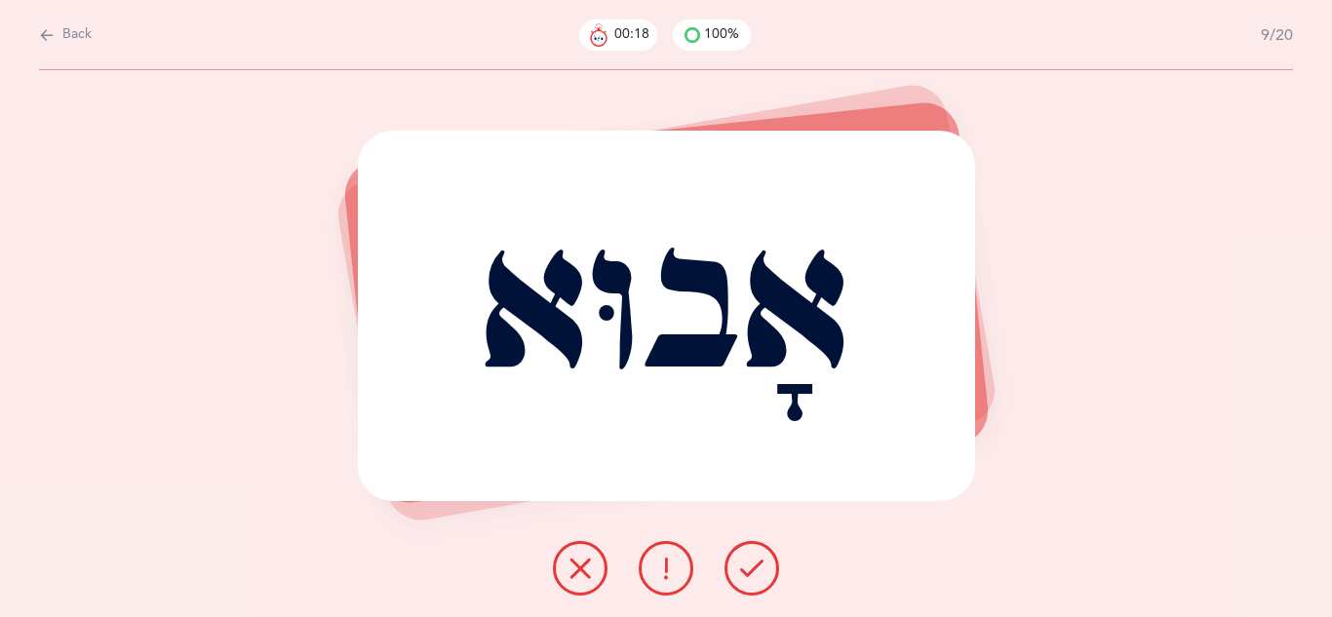
click at [746, 579] on button at bounding box center [752, 568] width 55 height 55
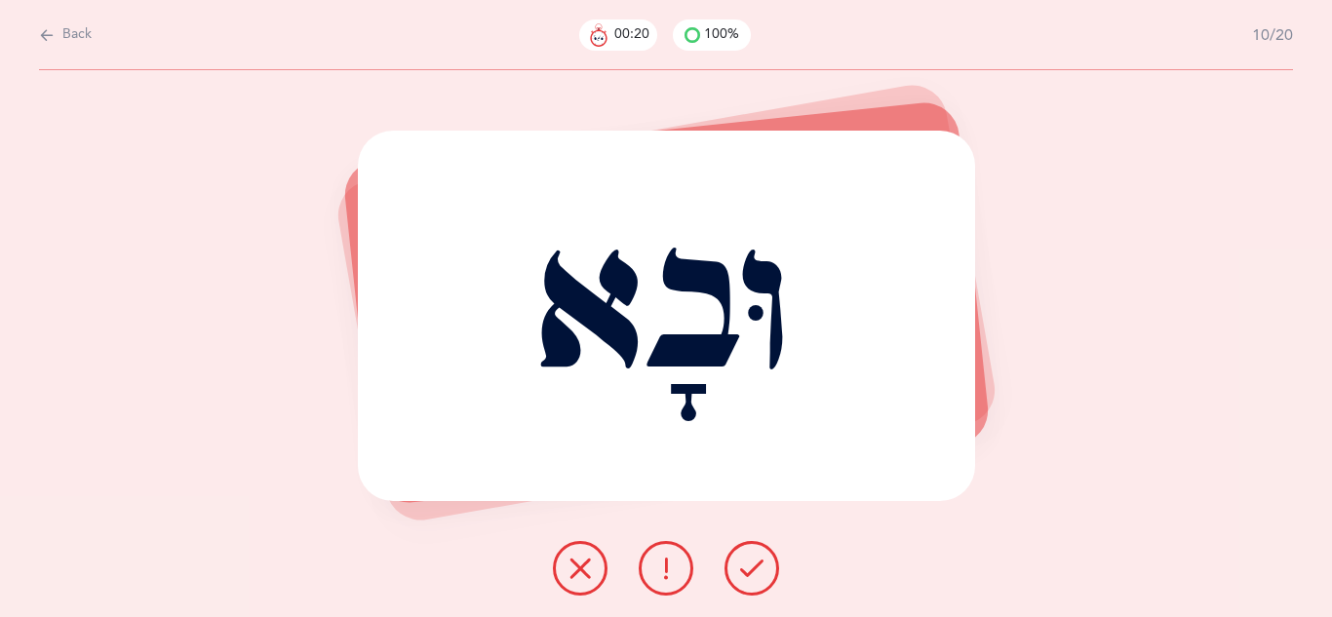
click at [746, 579] on button at bounding box center [752, 568] width 55 height 55
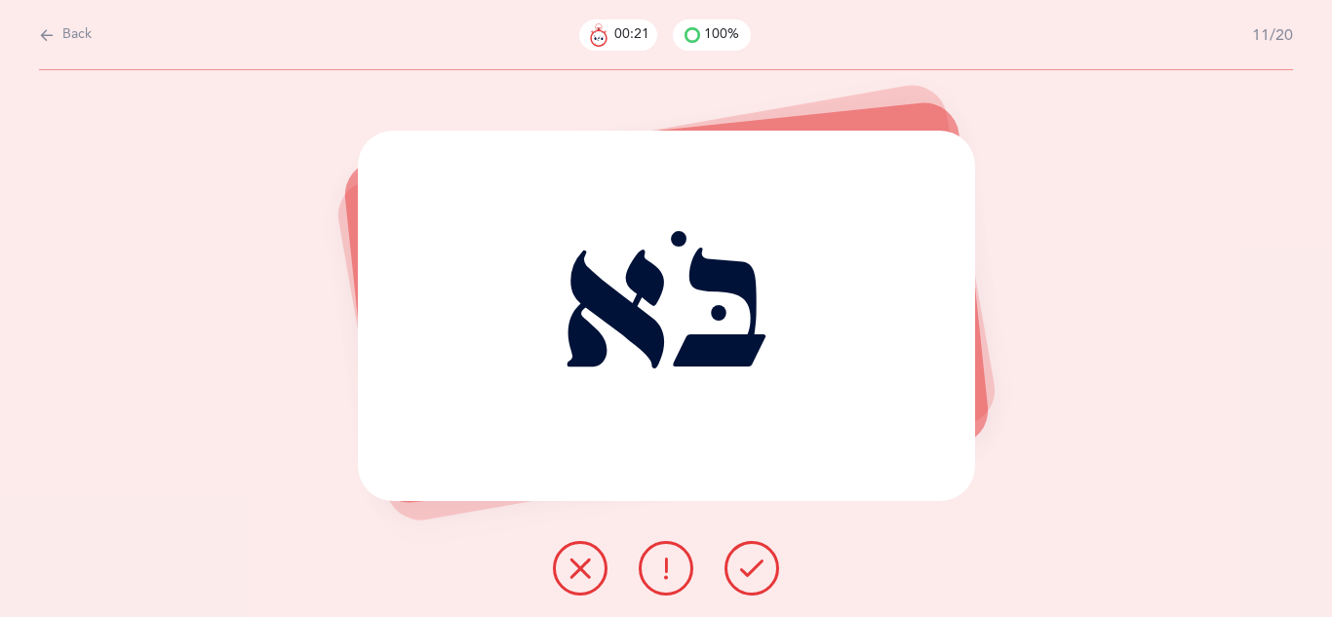
click at [746, 579] on button at bounding box center [752, 568] width 55 height 55
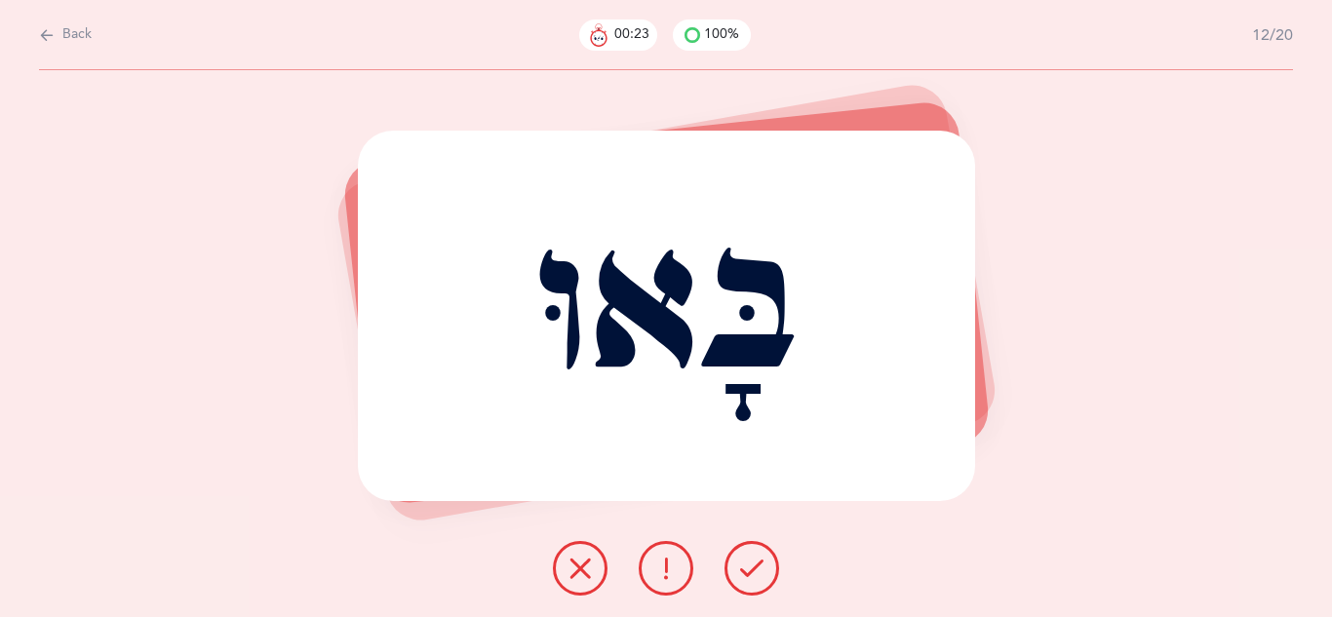
click at [746, 579] on button at bounding box center [752, 568] width 55 height 55
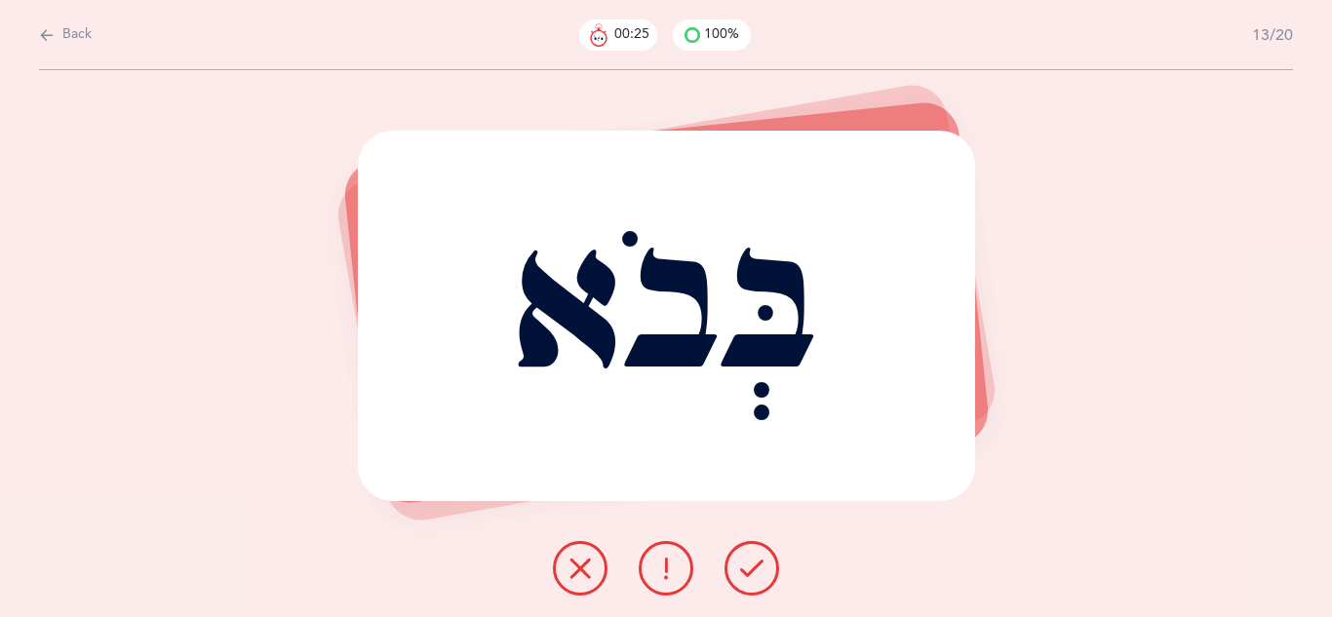
click at [746, 579] on button at bounding box center [752, 568] width 55 height 55
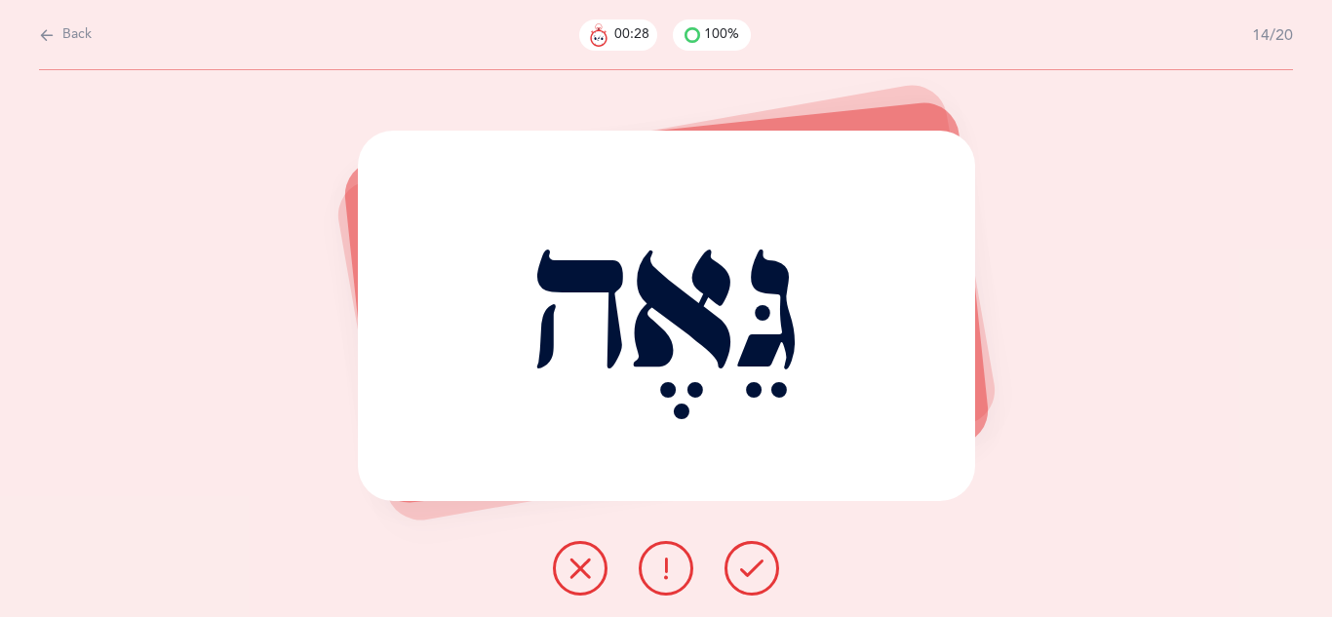
click at [746, 579] on button at bounding box center [752, 568] width 55 height 55
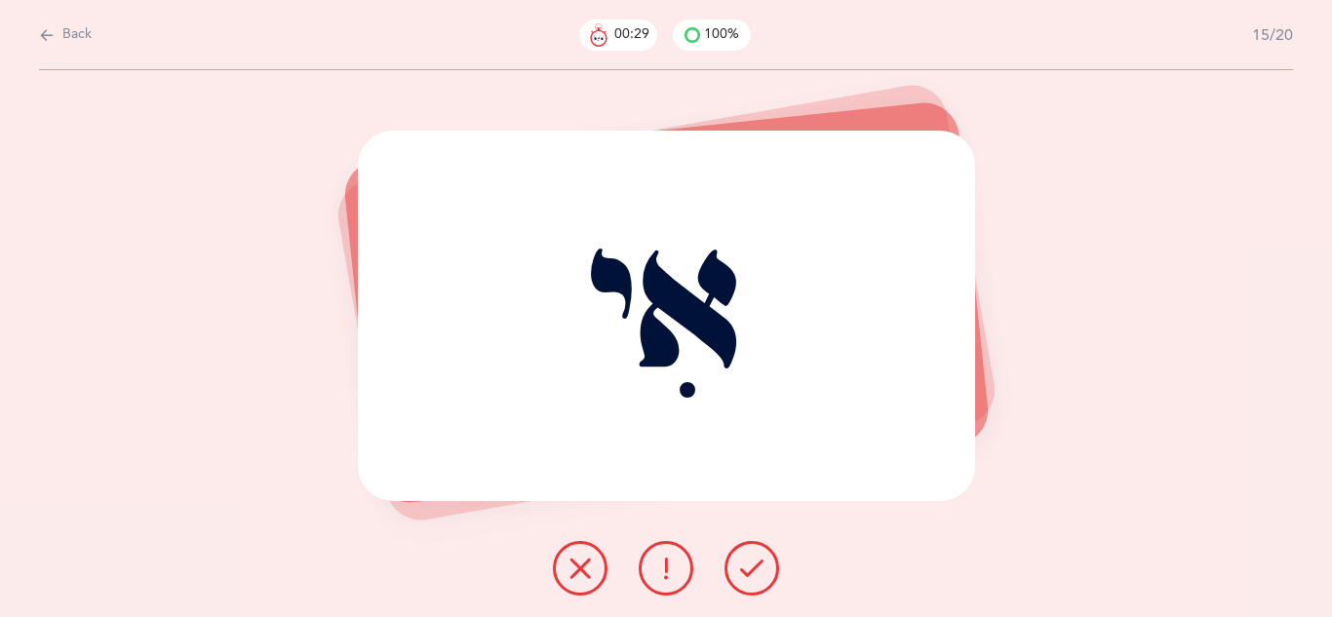
click at [746, 579] on button at bounding box center [752, 568] width 55 height 55
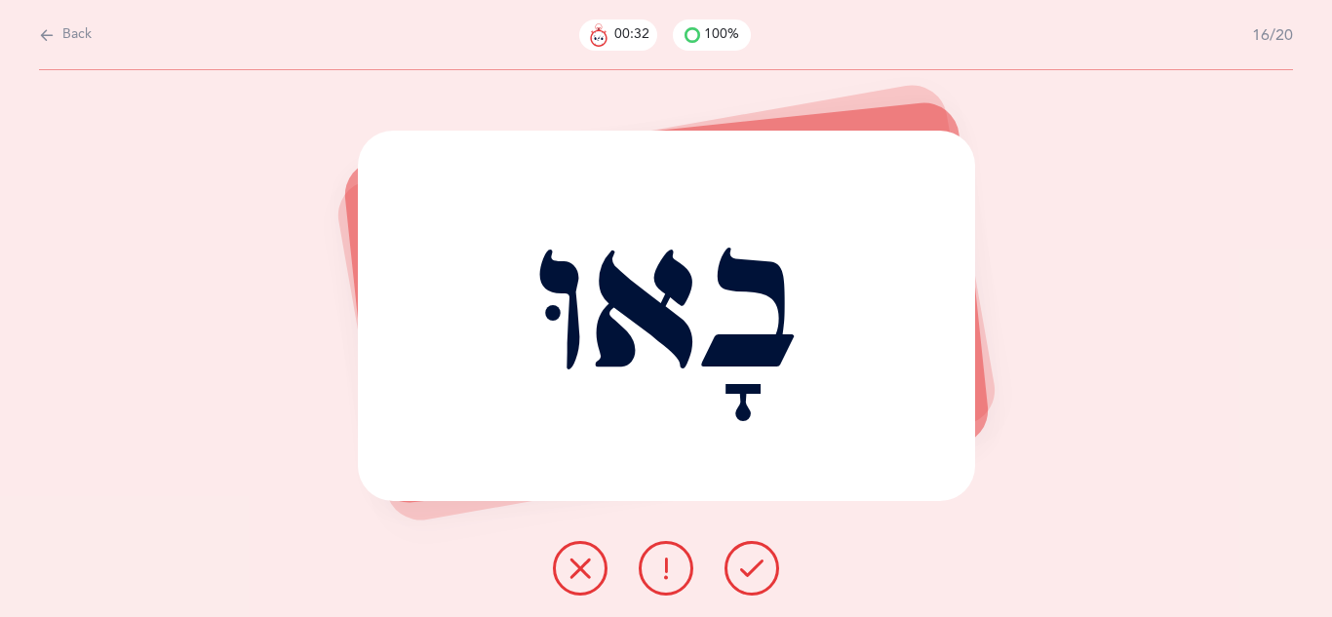
click at [746, 579] on button at bounding box center [752, 568] width 55 height 55
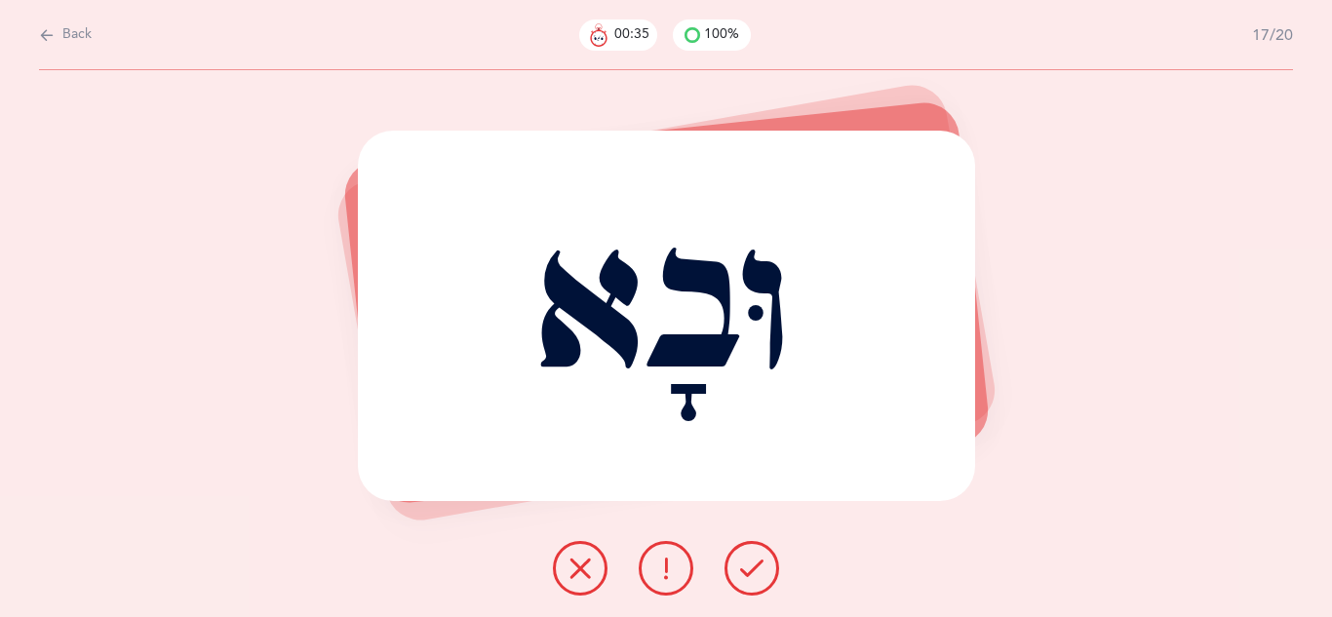
click at [746, 579] on button at bounding box center [752, 568] width 55 height 55
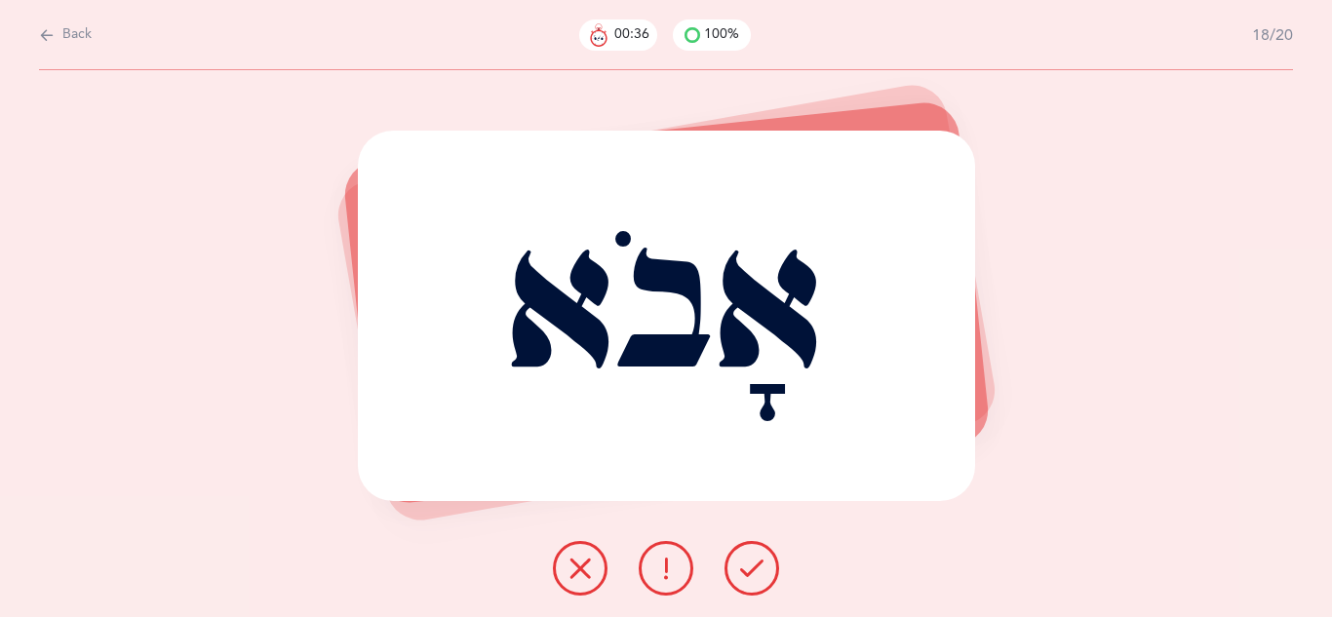
click at [746, 580] on button at bounding box center [752, 568] width 55 height 55
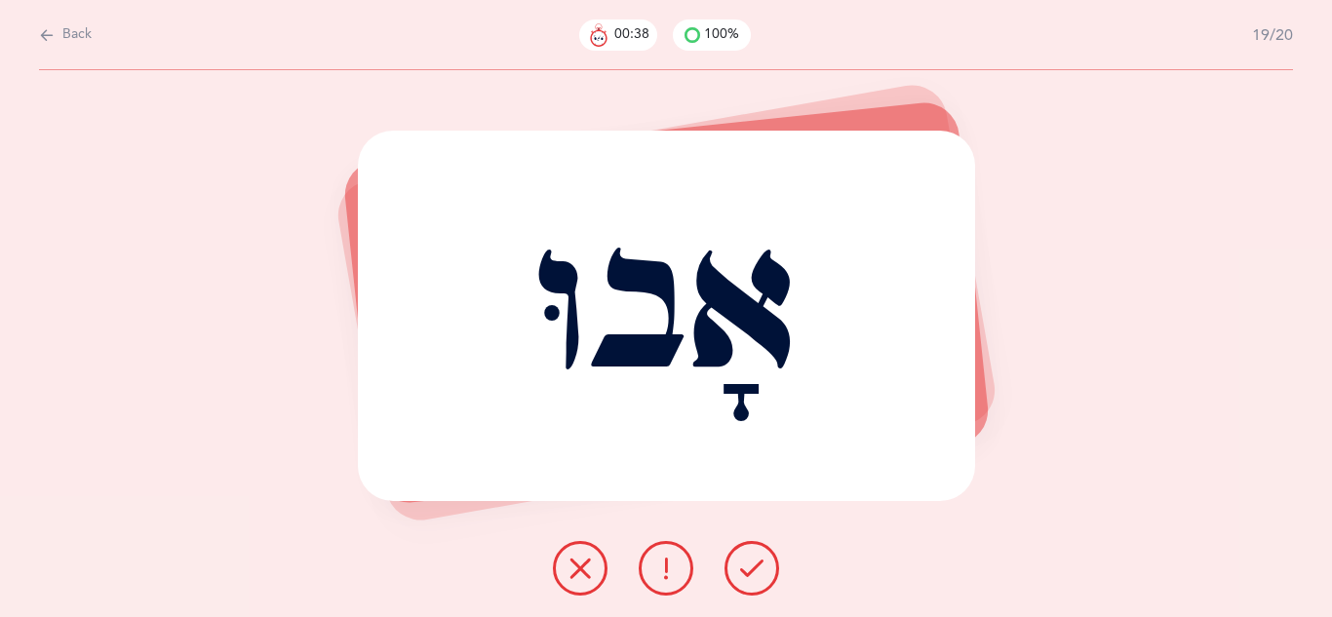
click at [746, 580] on button at bounding box center [752, 568] width 55 height 55
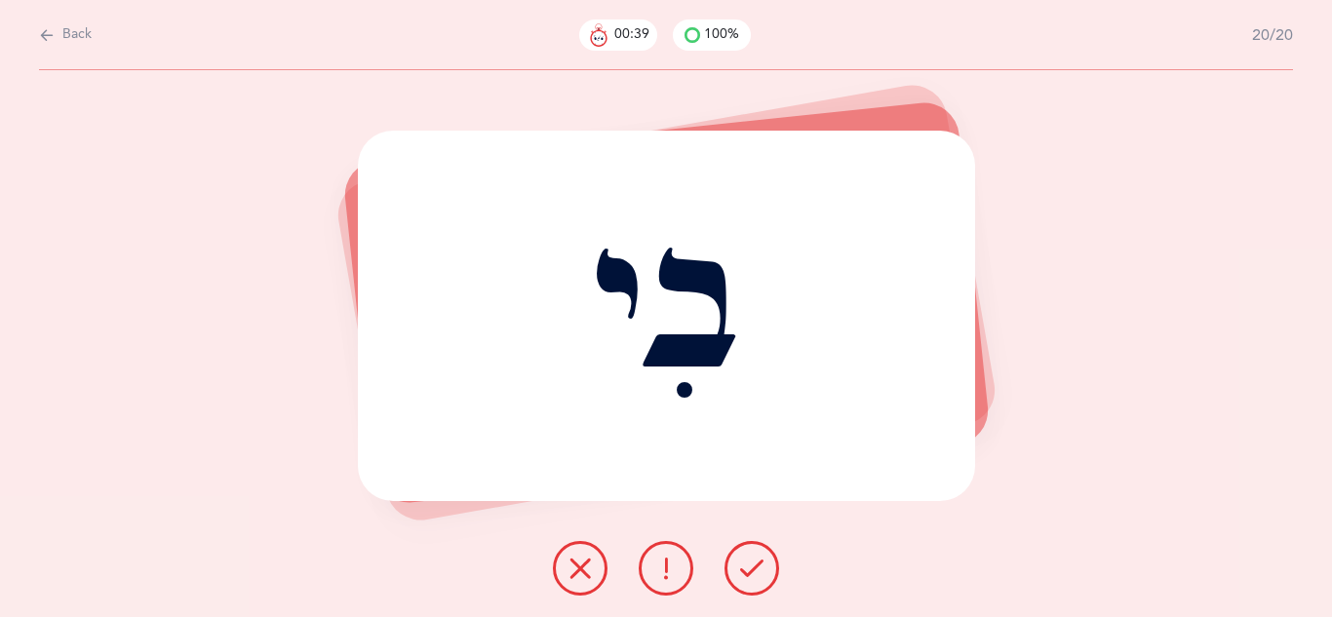
click at [746, 580] on button at bounding box center [752, 568] width 55 height 55
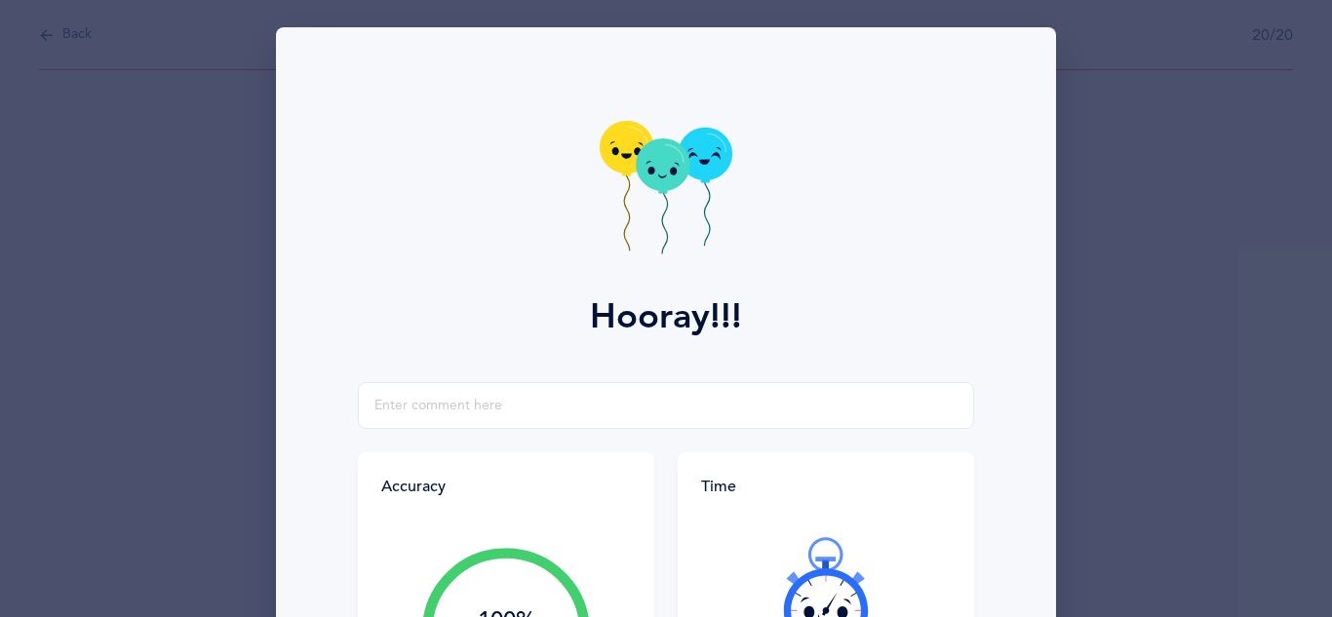
scroll to position [311, 0]
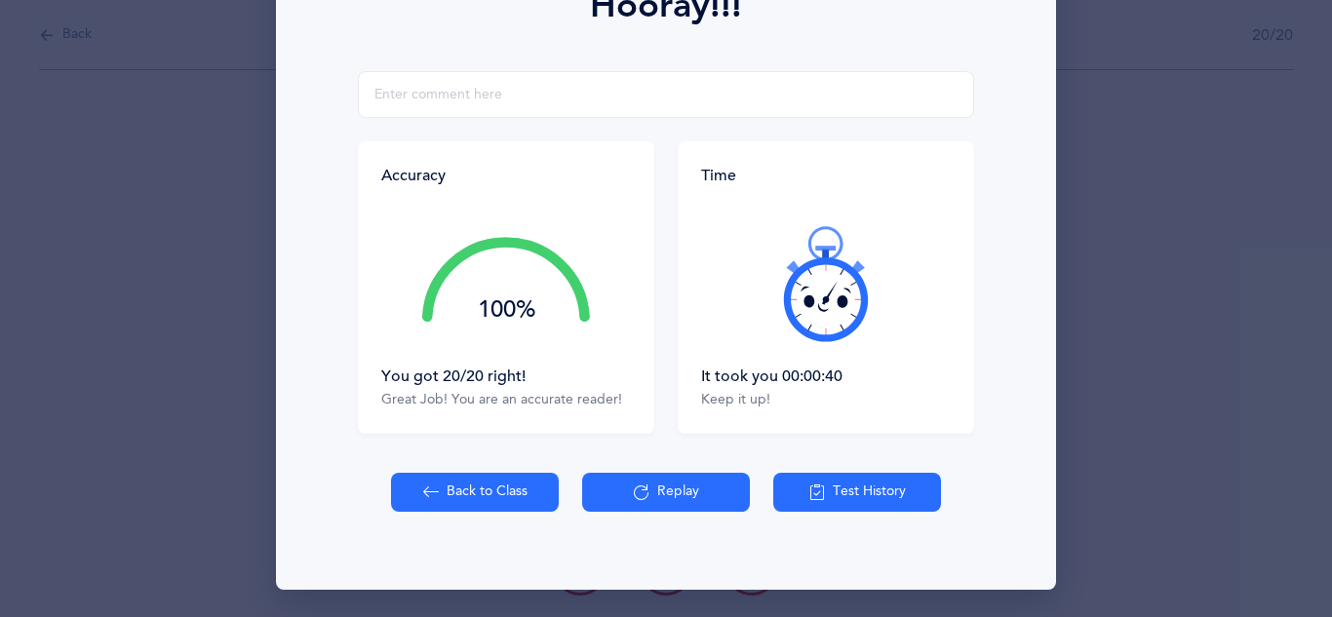
click at [487, 508] on button "Back to Class" at bounding box center [475, 492] width 168 height 39
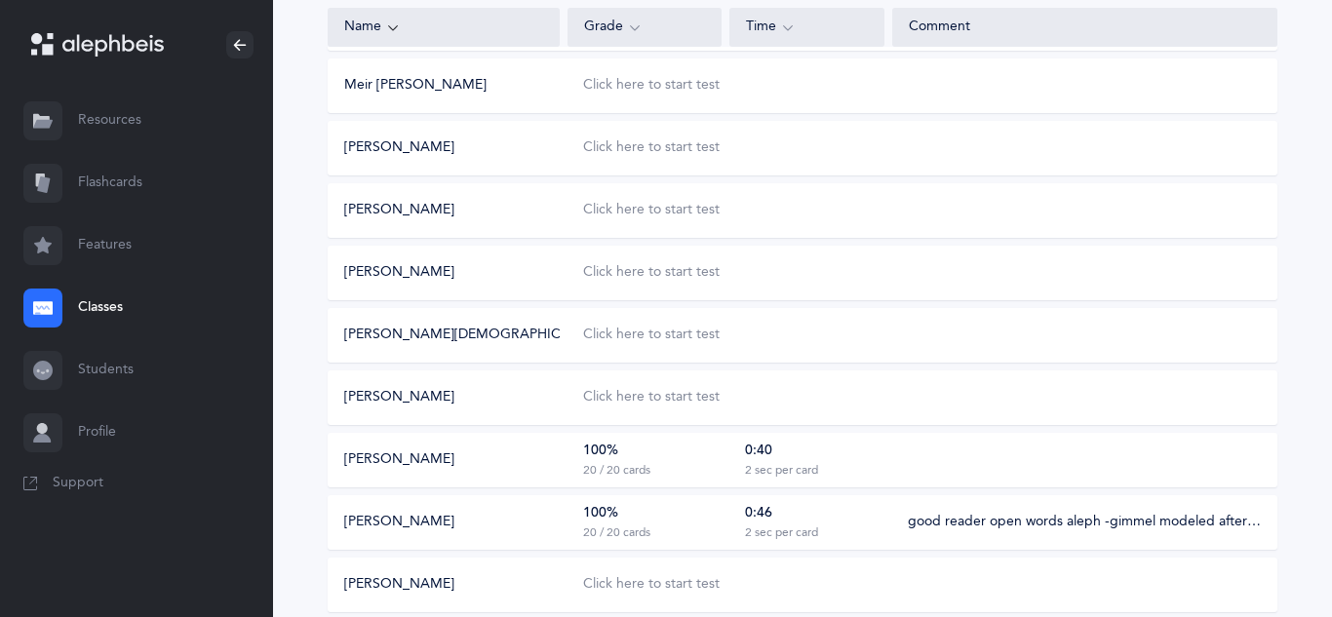
scroll to position [517, 0]
click at [733, 463] on div "0:40 2 sec per card" at bounding box center [806, 461] width 154 height 37
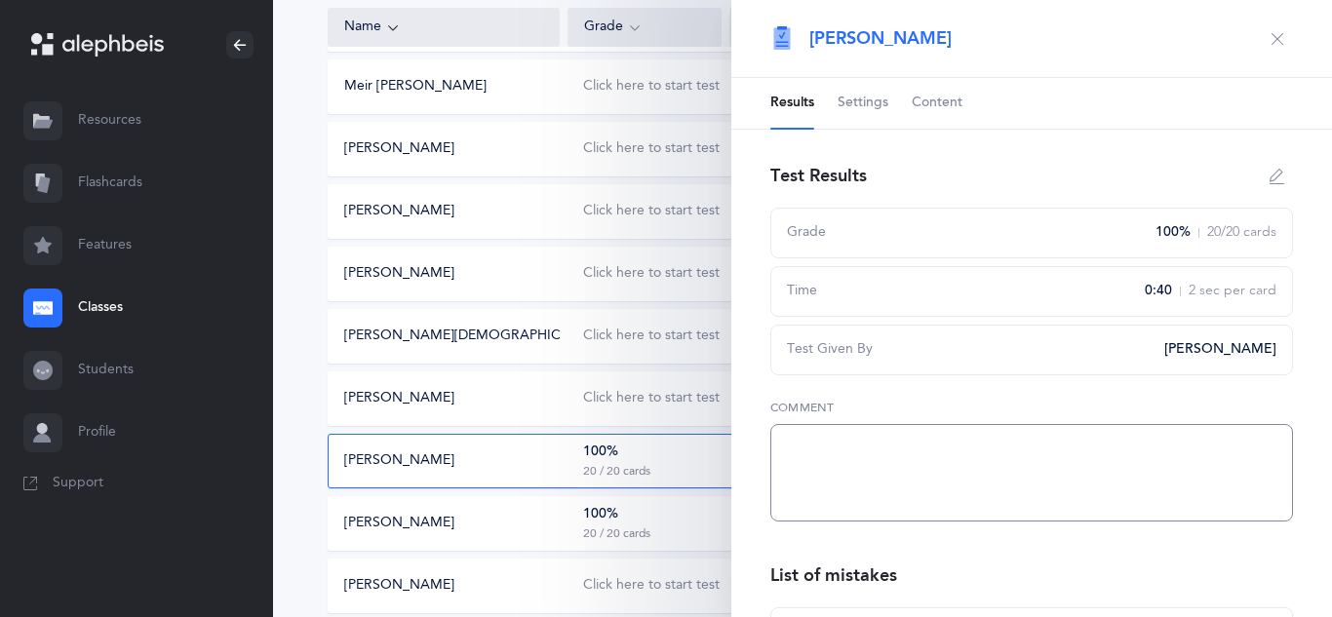
click at [831, 463] on textarea at bounding box center [1031, 473] width 523 height 98
paste textarea "good reader open words aleph -gimmel modeled after beginning of workbook"
type textarea "good reader open words aleph -gimmel modeled after beginning of workbook"
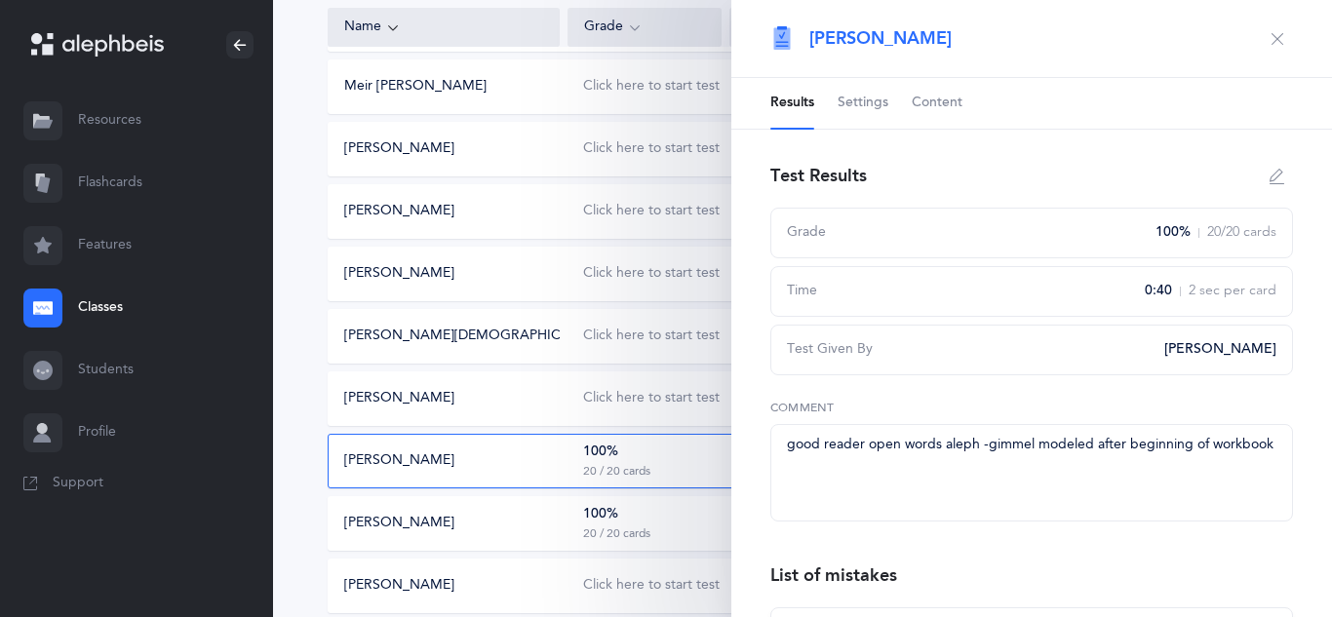
click at [1272, 41] on icon "button" at bounding box center [1278, 39] width 16 height 16
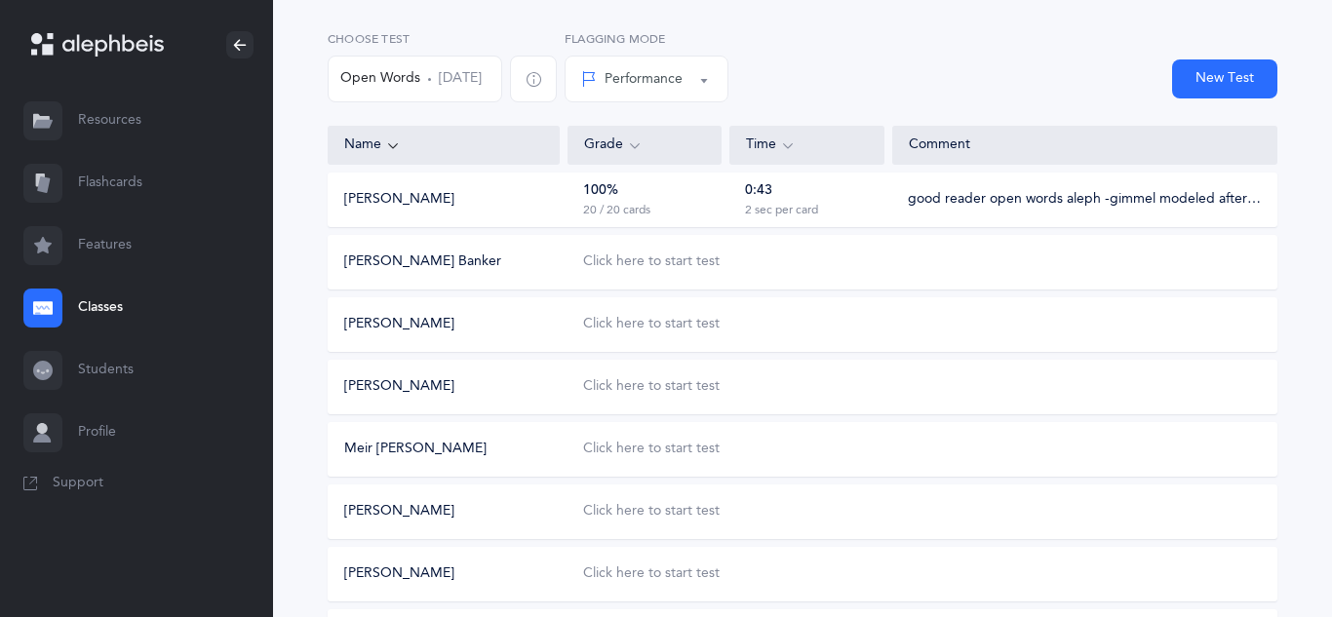
scroll to position [156, 0]
click at [635, 262] on div "Click here to start test" at bounding box center [651, 261] width 137 height 20
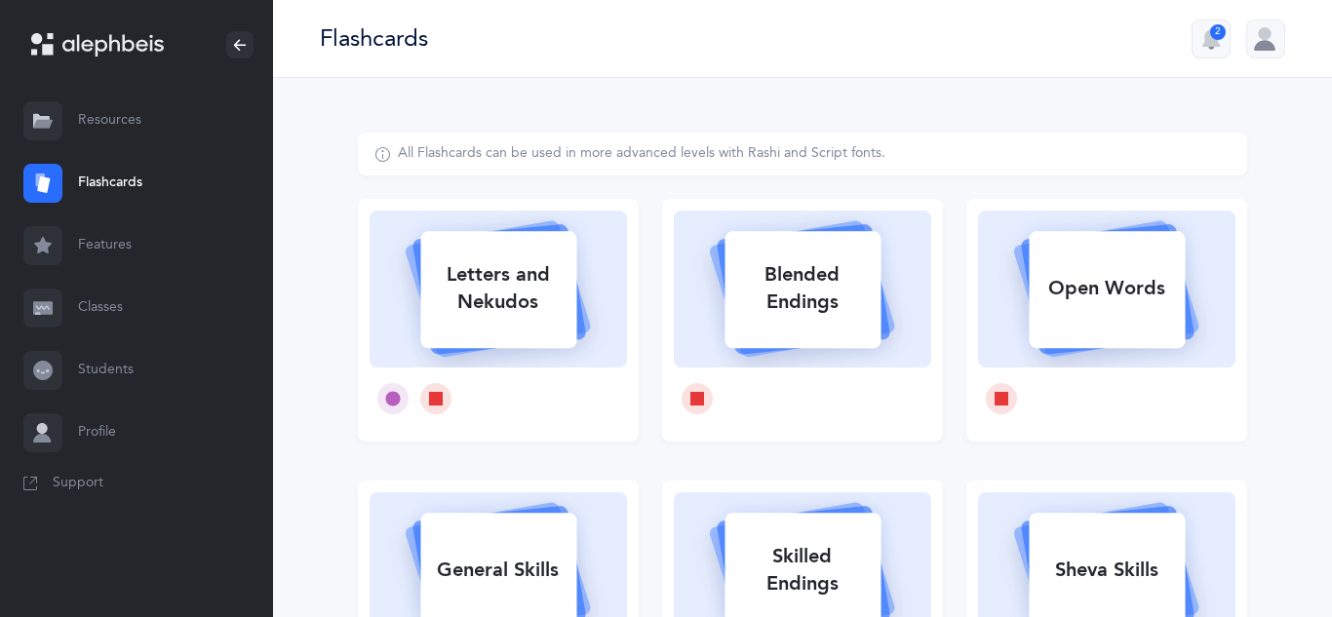
select select
select select "single"
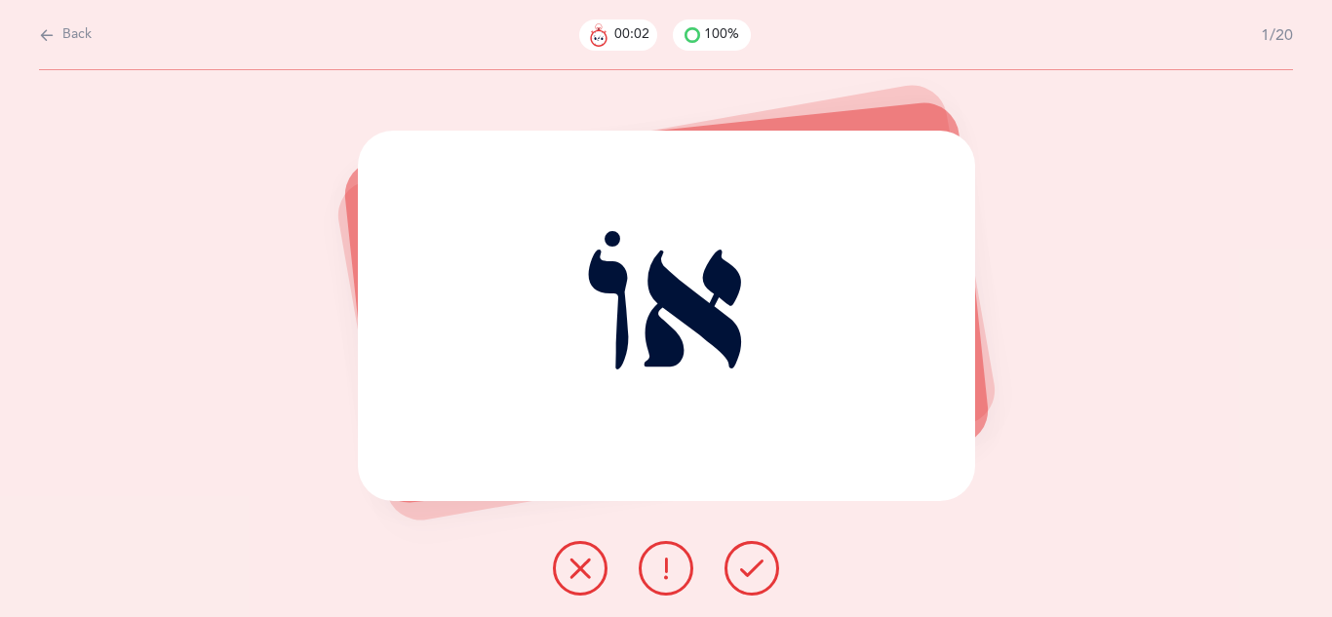
click at [756, 576] on icon at bounding box center [751, 568] width 23 height 23
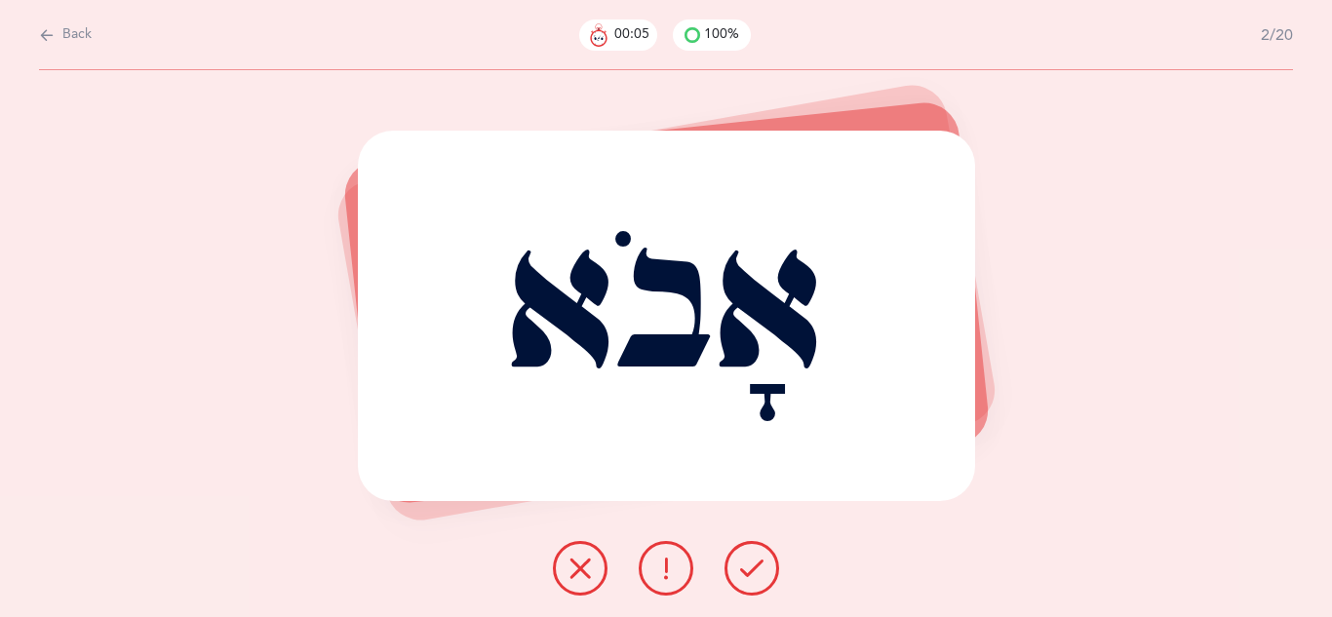
click at [756, 576] on icon at bounding box center [751, 568] width 23 height 23
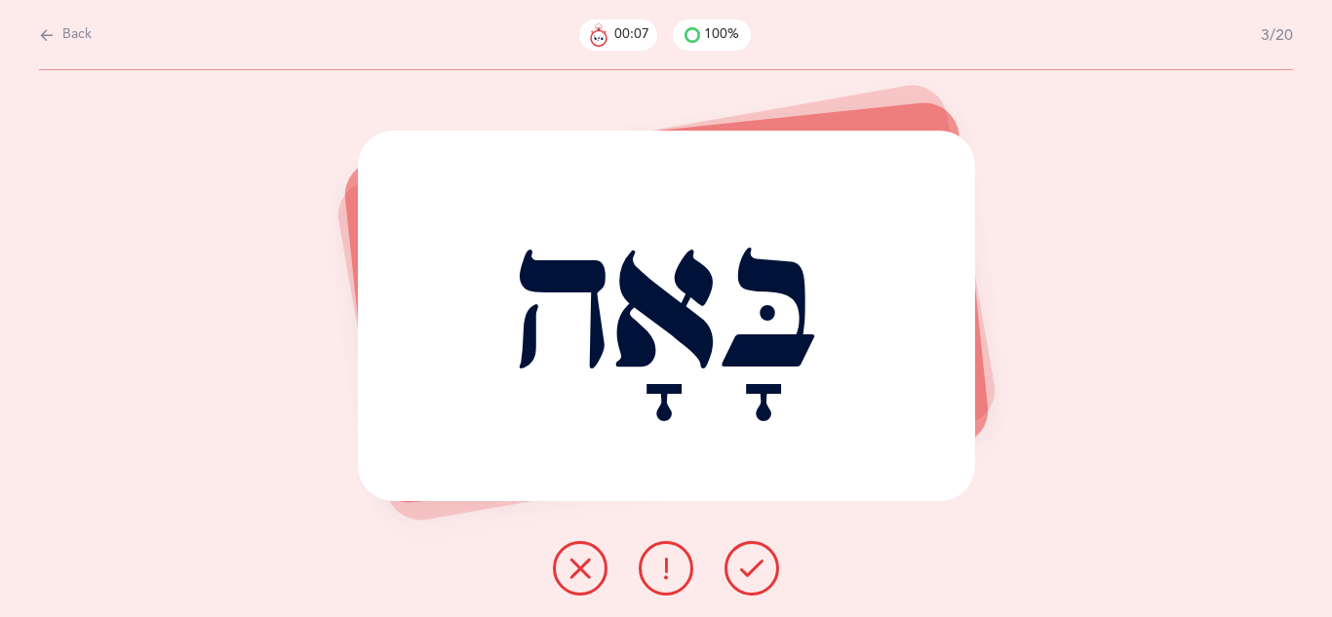
click at [756, 576] on icon at bounding box center [751, 568] width 23 height 23
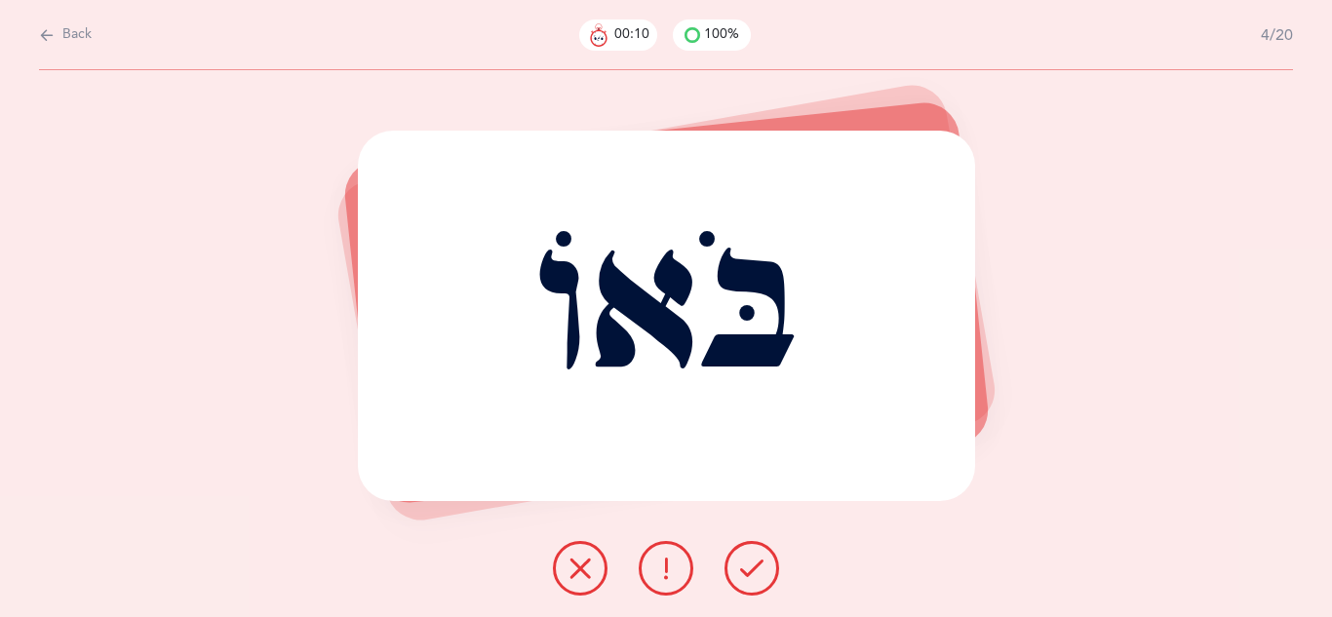
click at [756, 576] on icon at bounding box center [751, 568] width 23 height 23
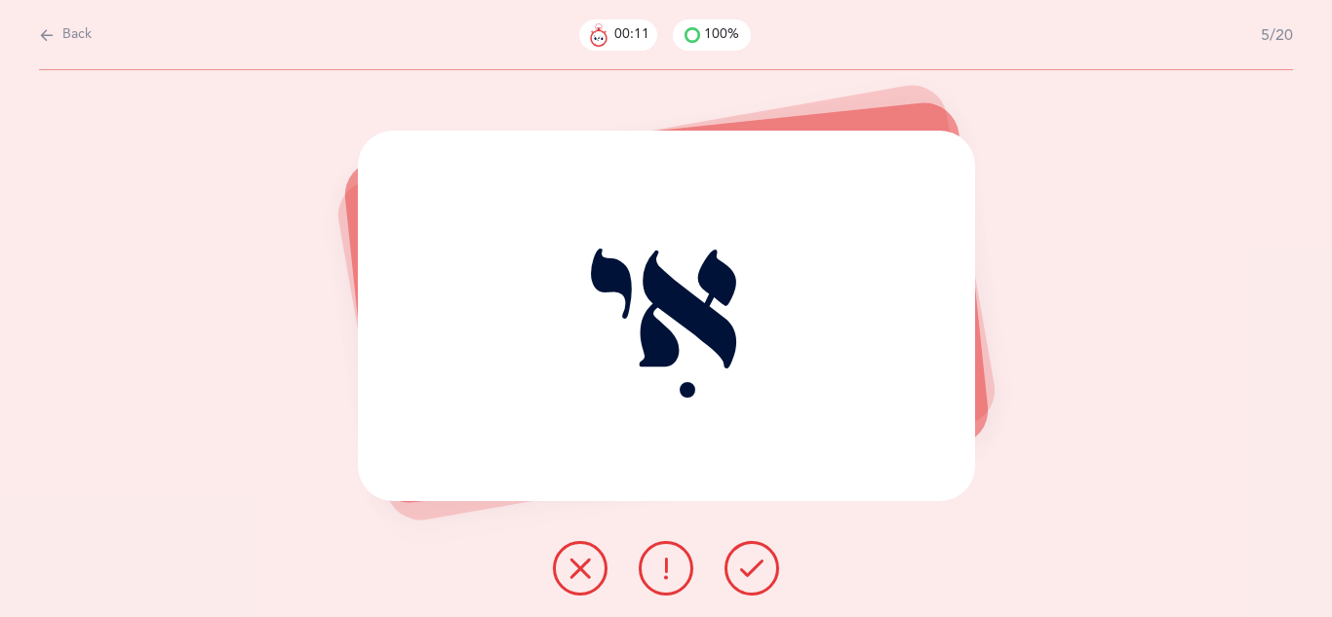
click at [756, 576] on icon at bounding box center [751, 568] width 23 height 23
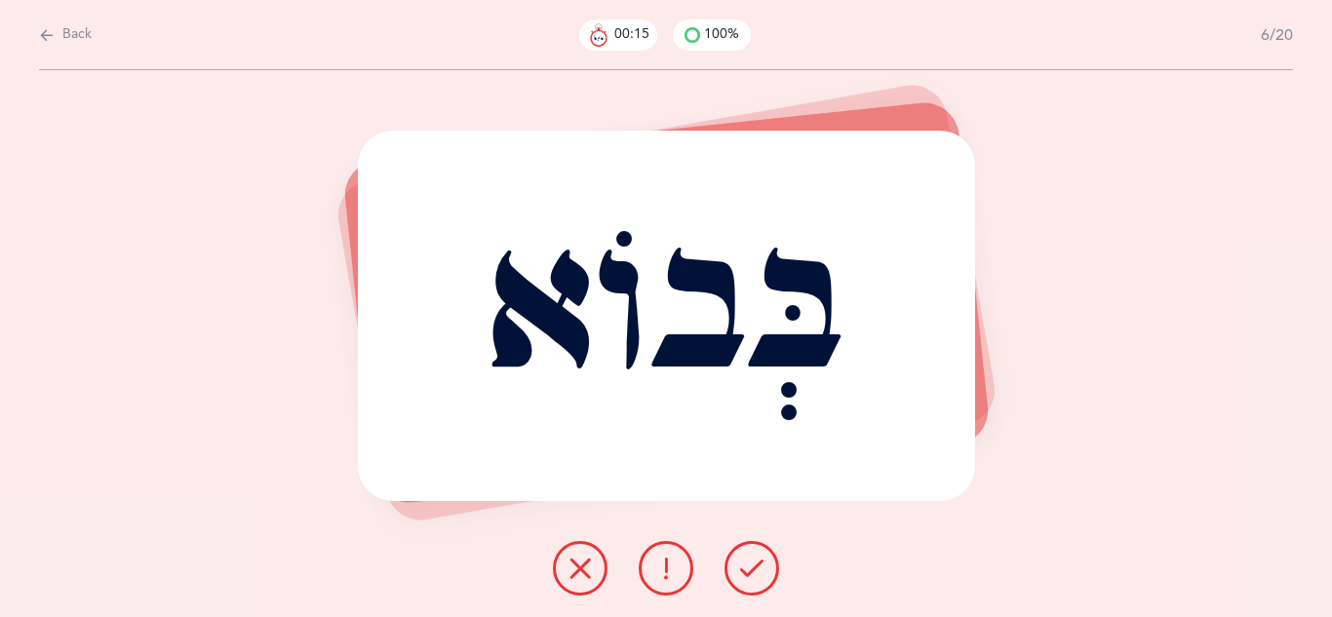
click at [756, 576] on icon at bounding box center [751, 568] width 23 height 23
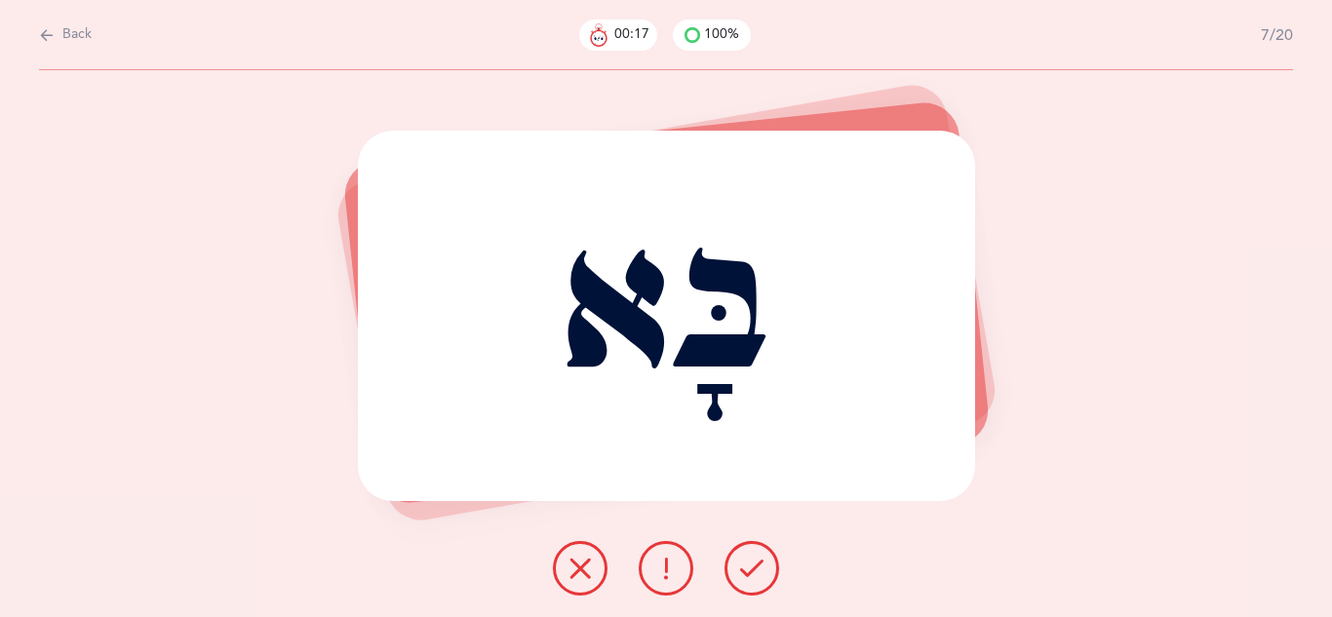
click at [756, 576] on icon at bounding box center [751, 568] width 23 height 23
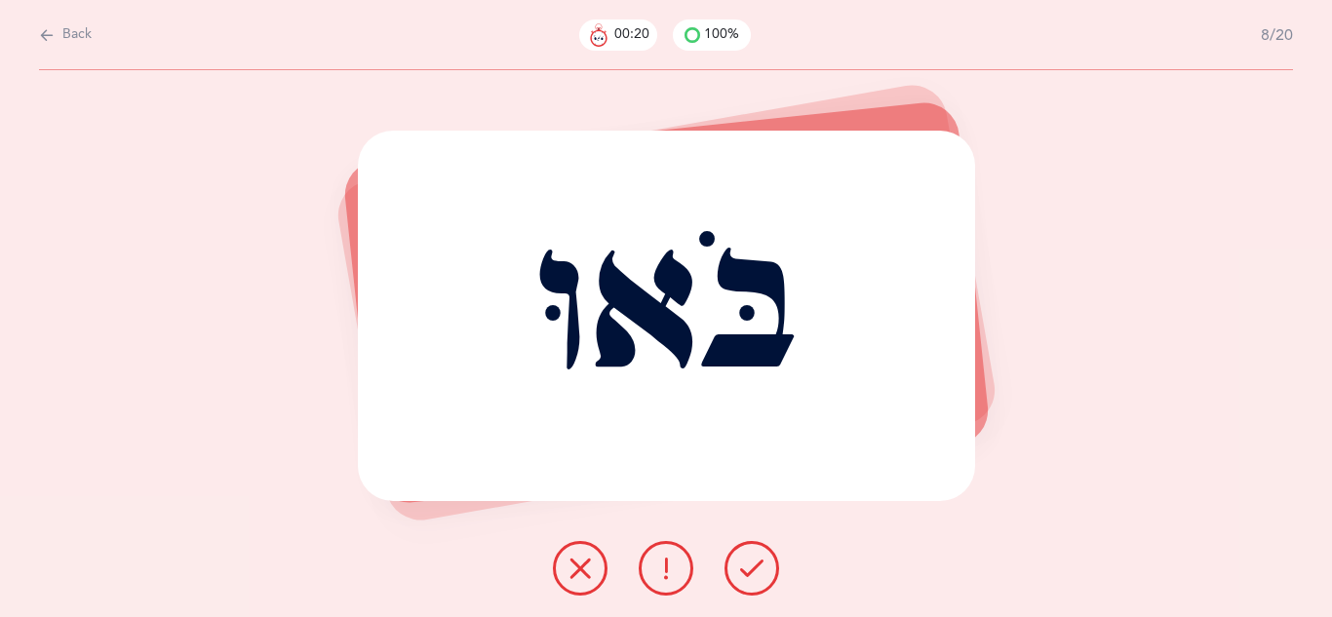
click at [756, 576] on icon at bounding box center [751, 568] width 23 height 23
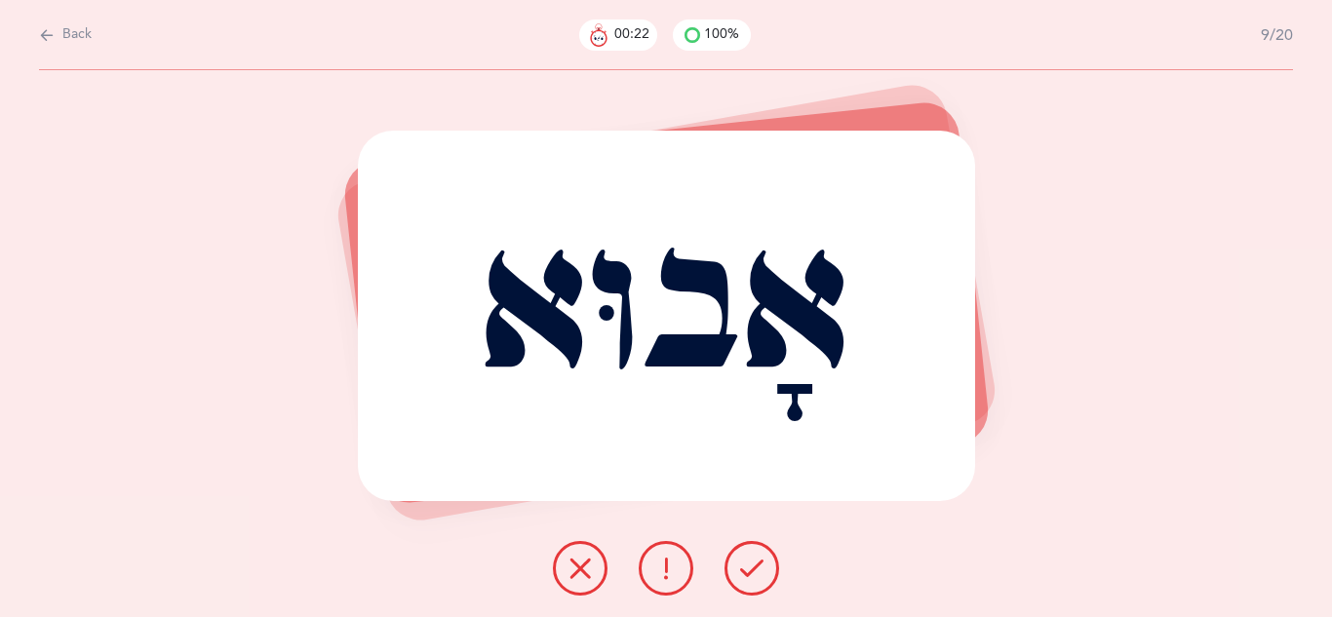
click at [756, 576] on icon at bounding box center [751, 568] width 23 height 23
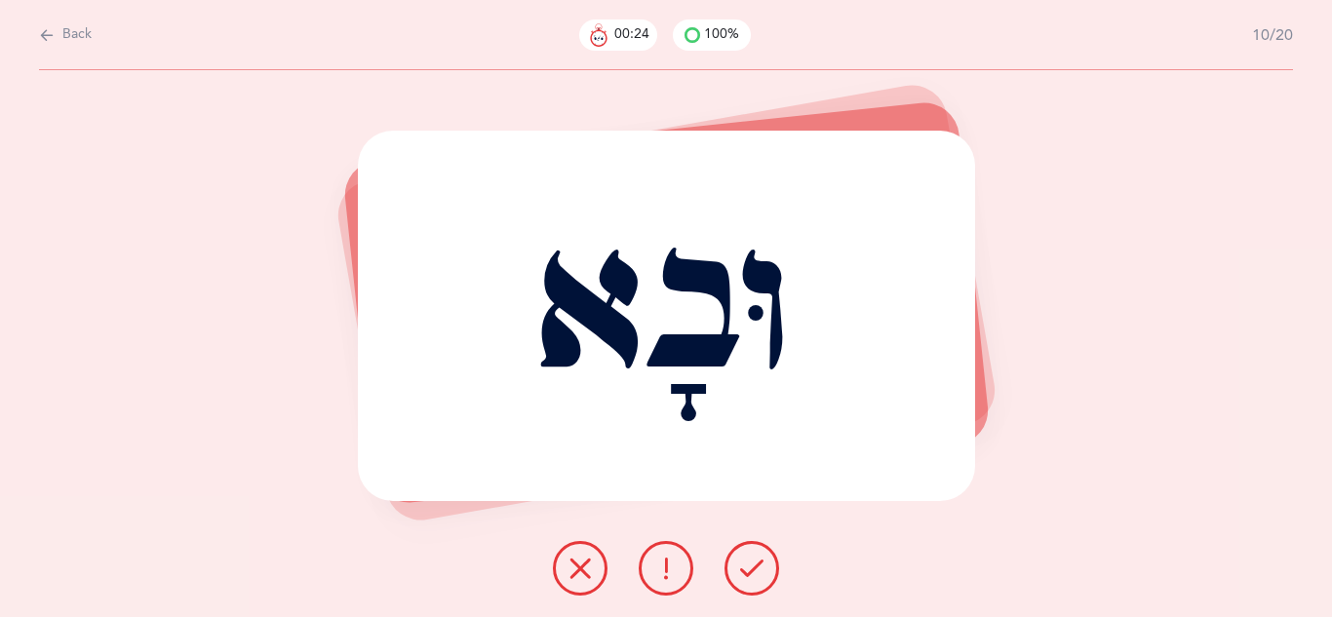
click at [756, 576] on icon at bounding box center [751, 568] width 23 height 23
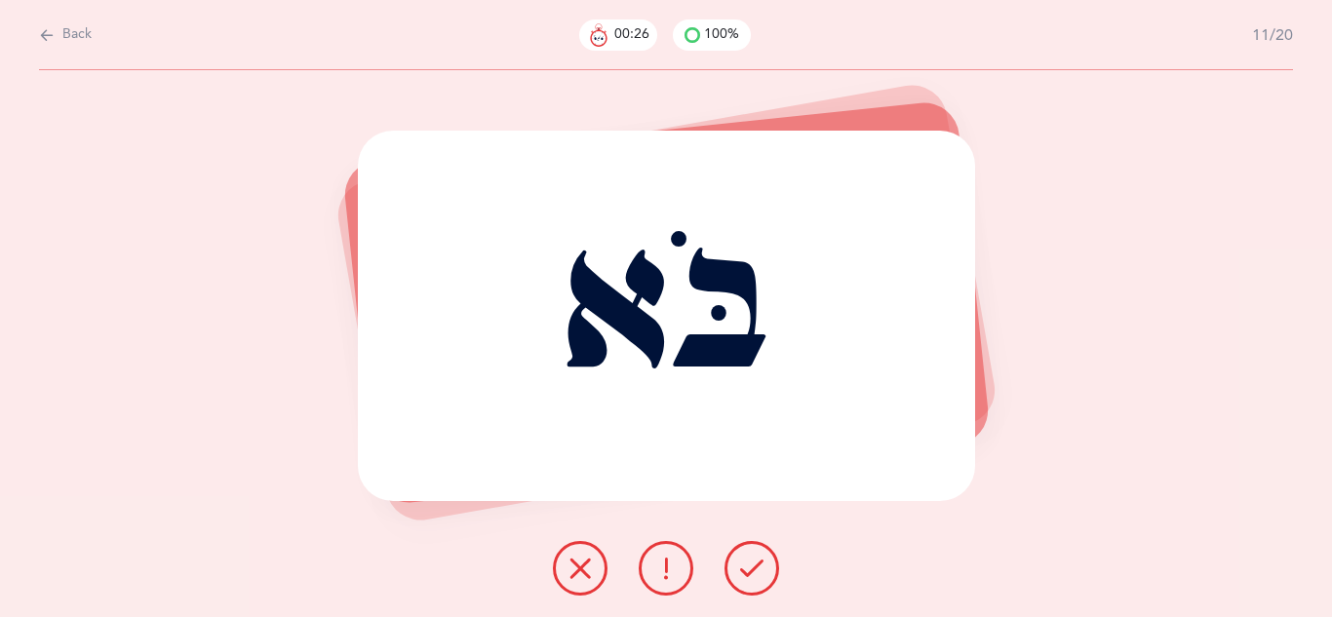
click at [756, 576] on icon at bounding box center [751, 568] width 23 height 23
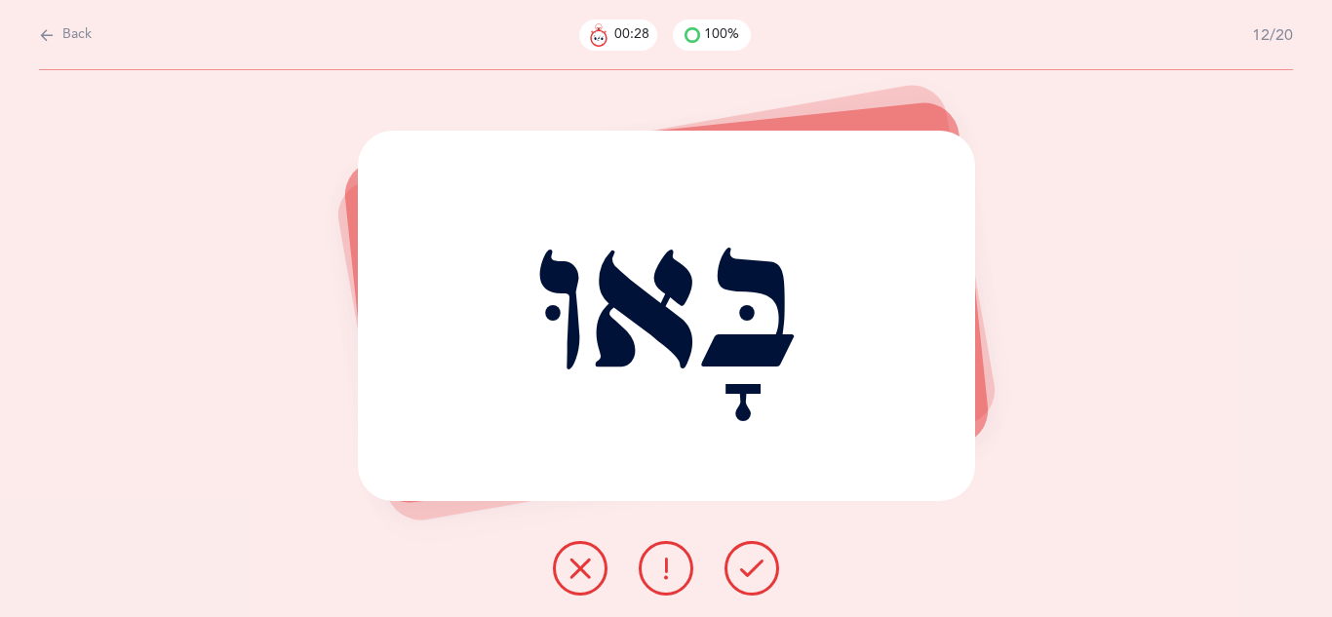
click at [756, 576] on icon at bounding box center [751, 568] width 23 height 23
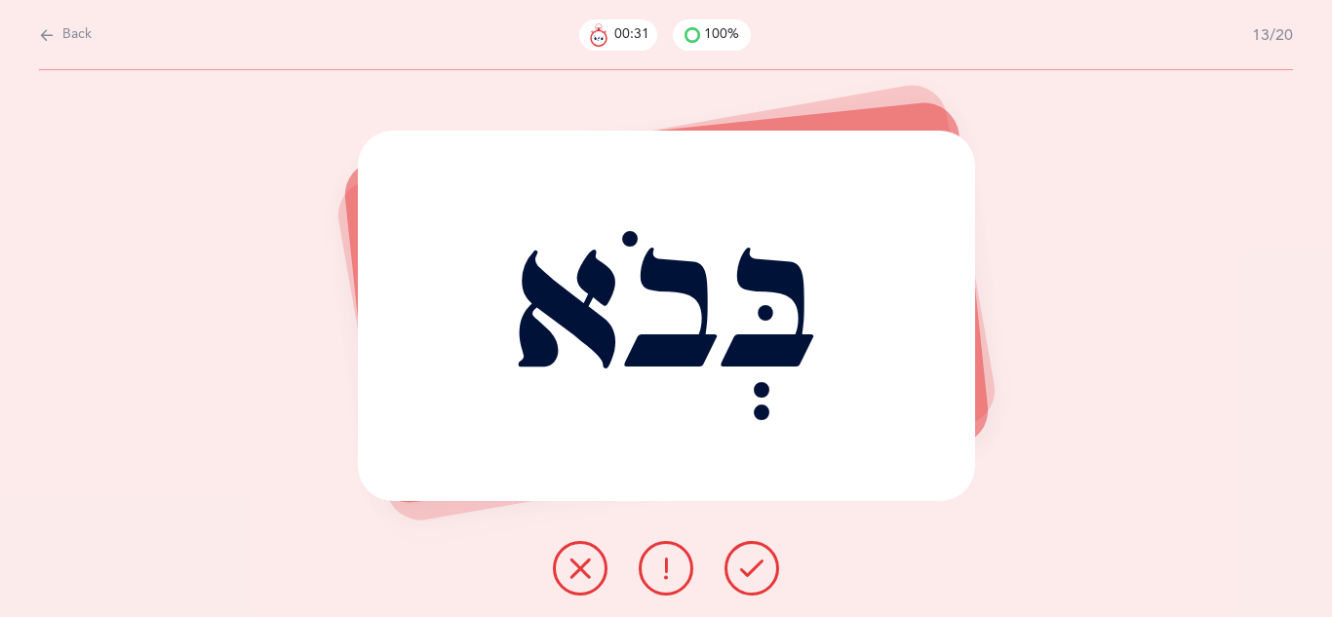
click at [756, 576] on icon at bounding box center [751, 568] width 23 height 23
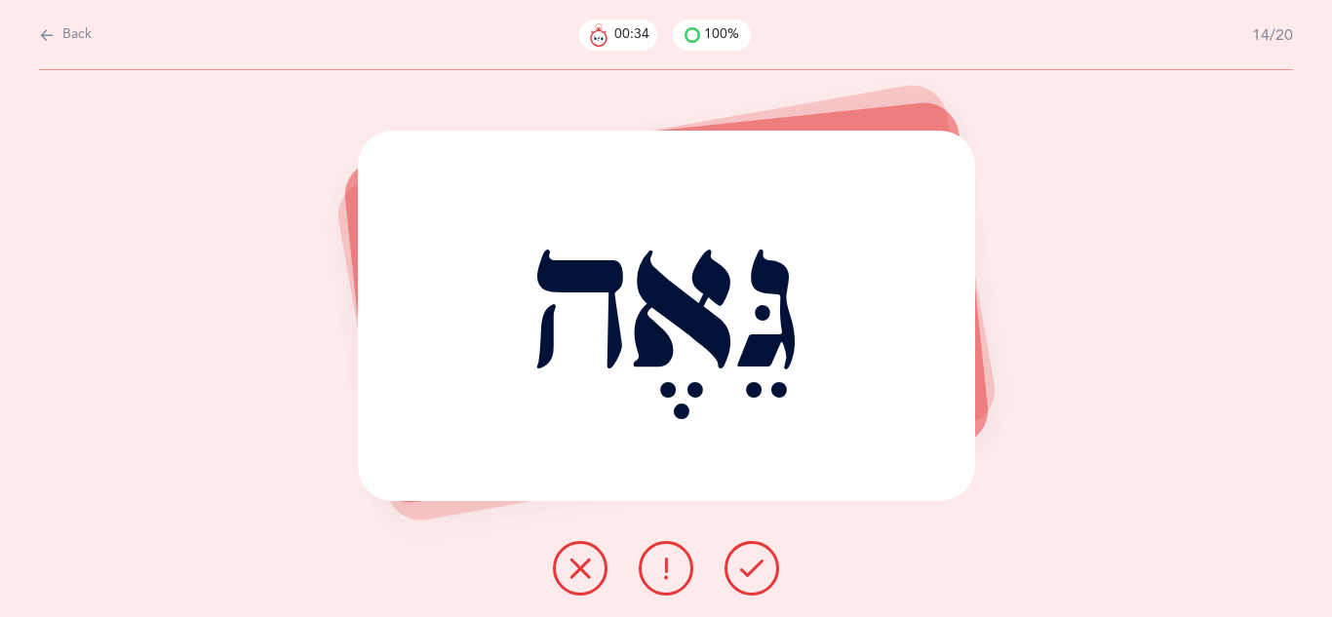
click at [756, 576] on icon at bounding box center [751, 568] width 23 height 23
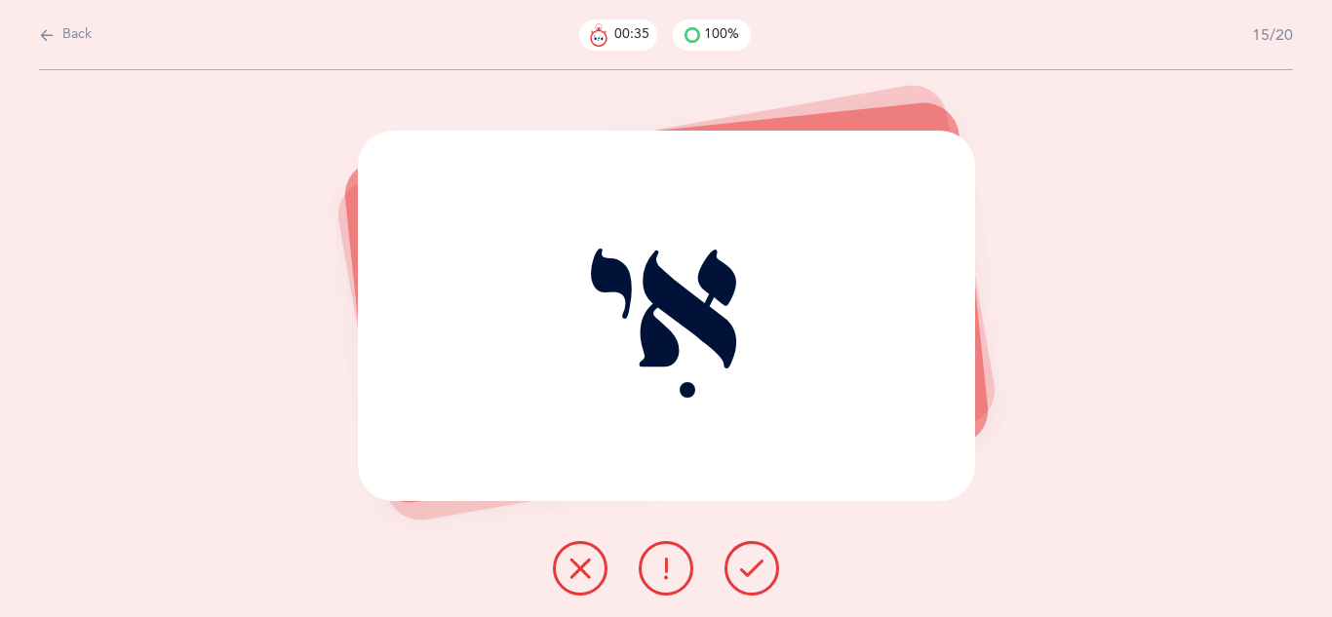
click at [756, 576] on icon at bounding box center [751, 568] width 23 height 23
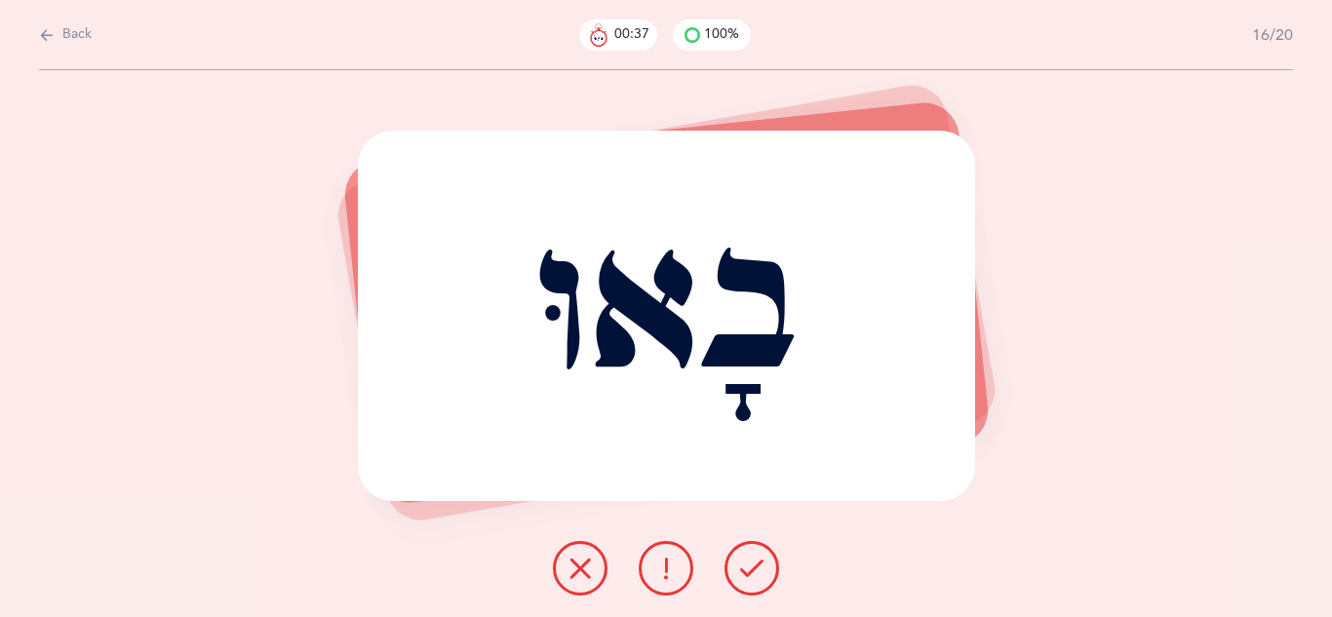
click at [756, 576] on icon at bounding box center [751, 568] width 23 height 23
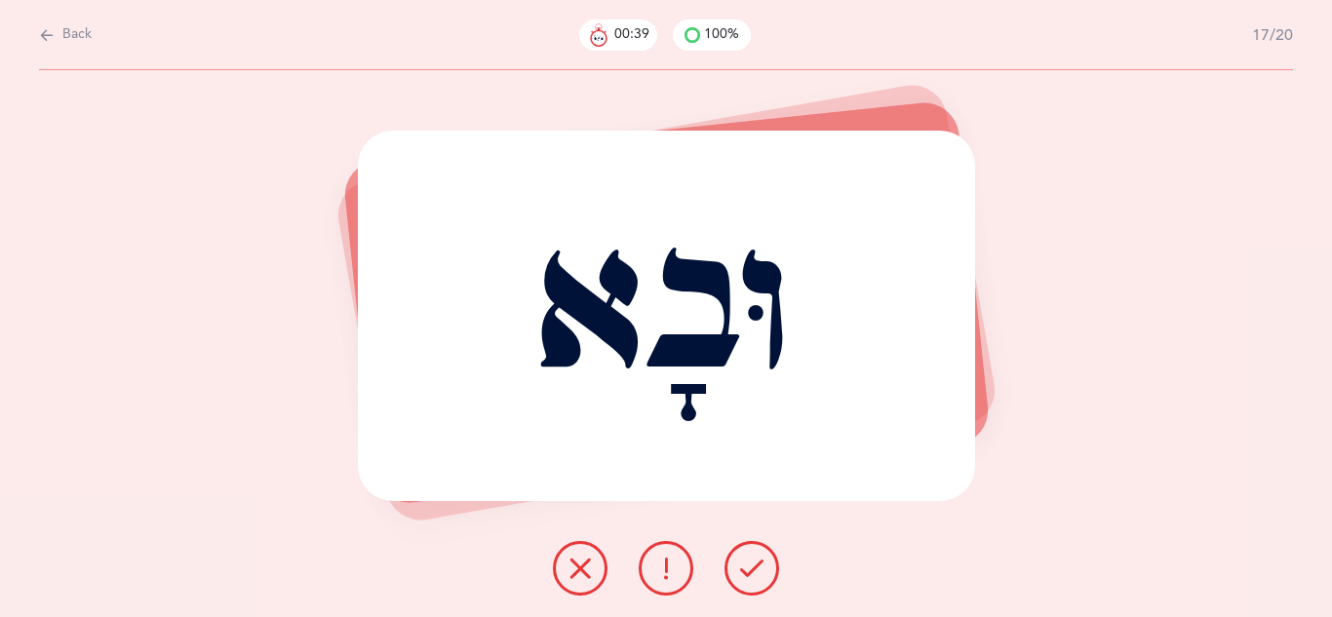
click at [756, 576] on icon at bounding box center [751, 568] width 23 height 23
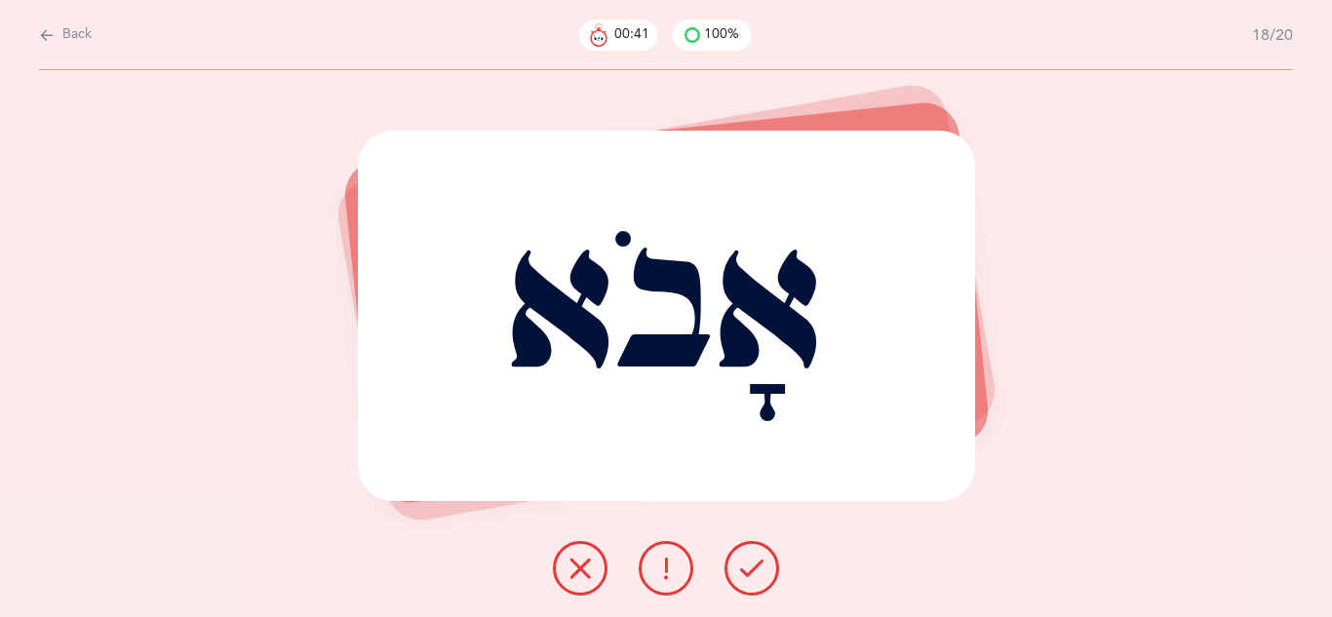
click at [756, 576] on icon at bounding box center [751, 568] width 23 height 23
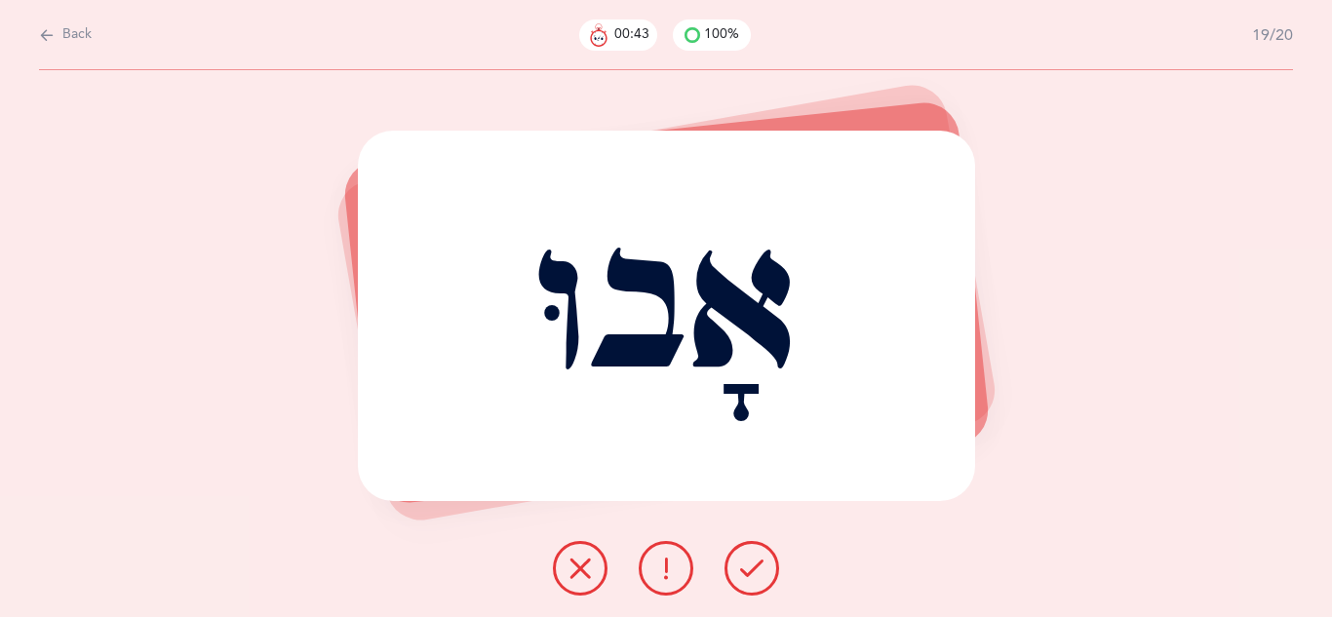
click at [756, 576] on icon at bounding box center [751, 568] width 23 height 23
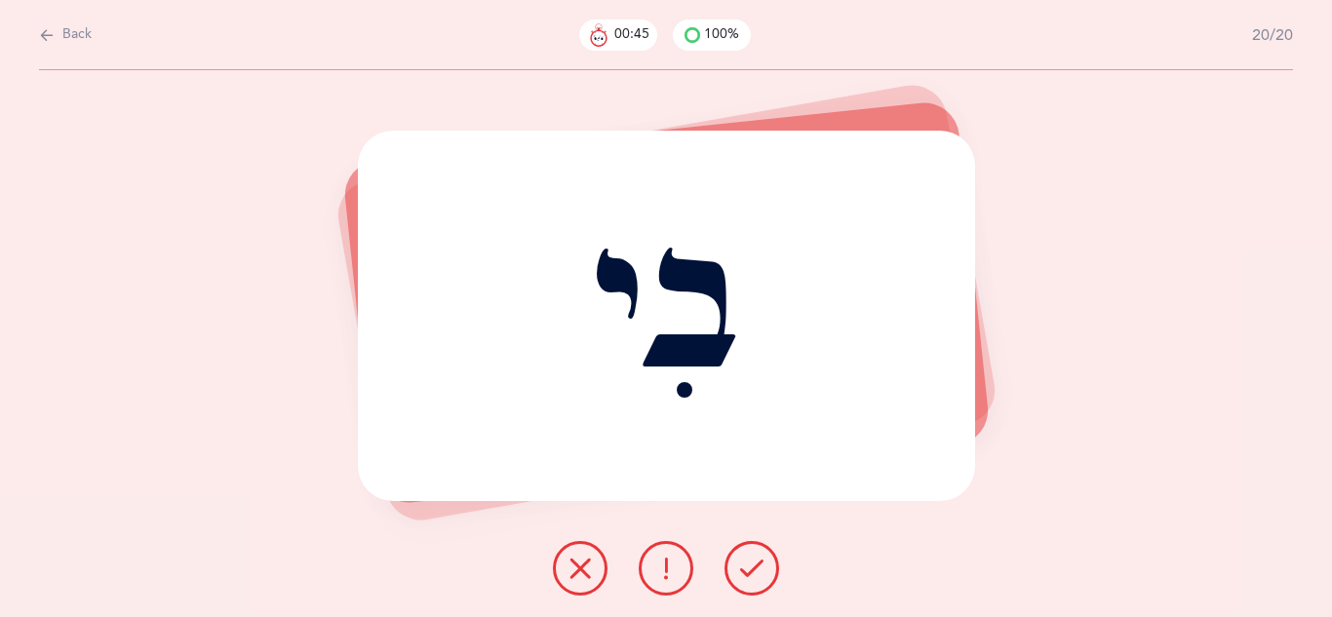
click at [756, 576] on icon at bounding box center [751, 568] width 23 height 23
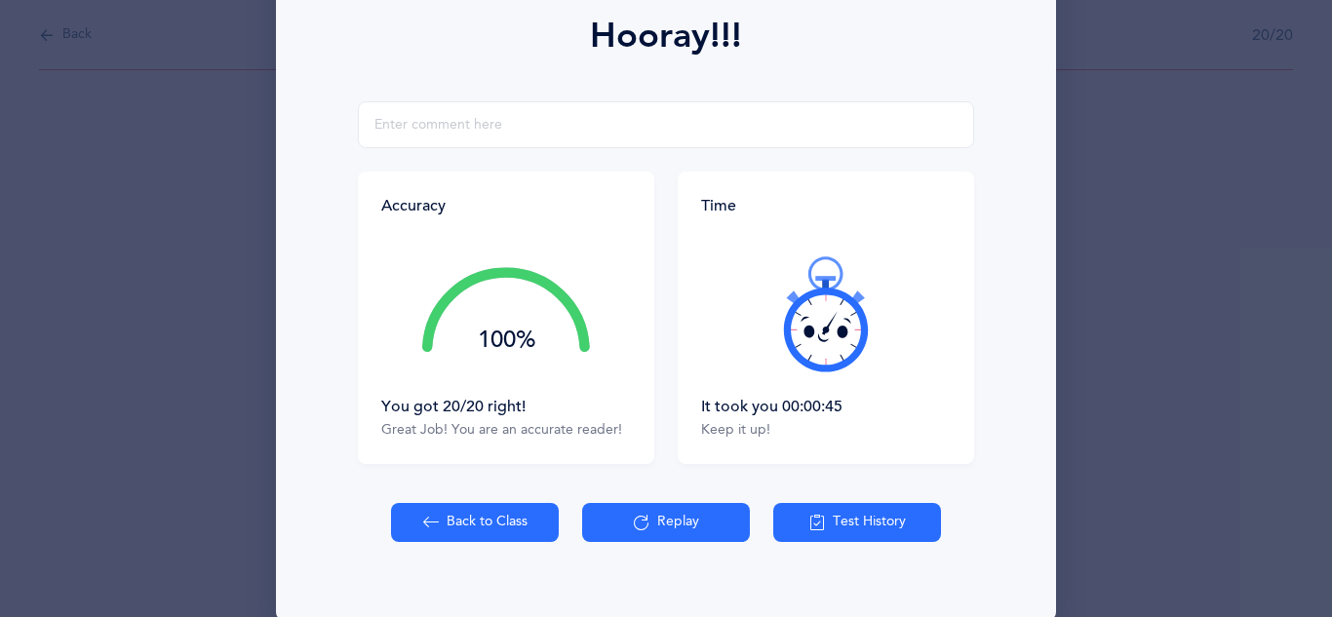
scroll to position [311, 0]
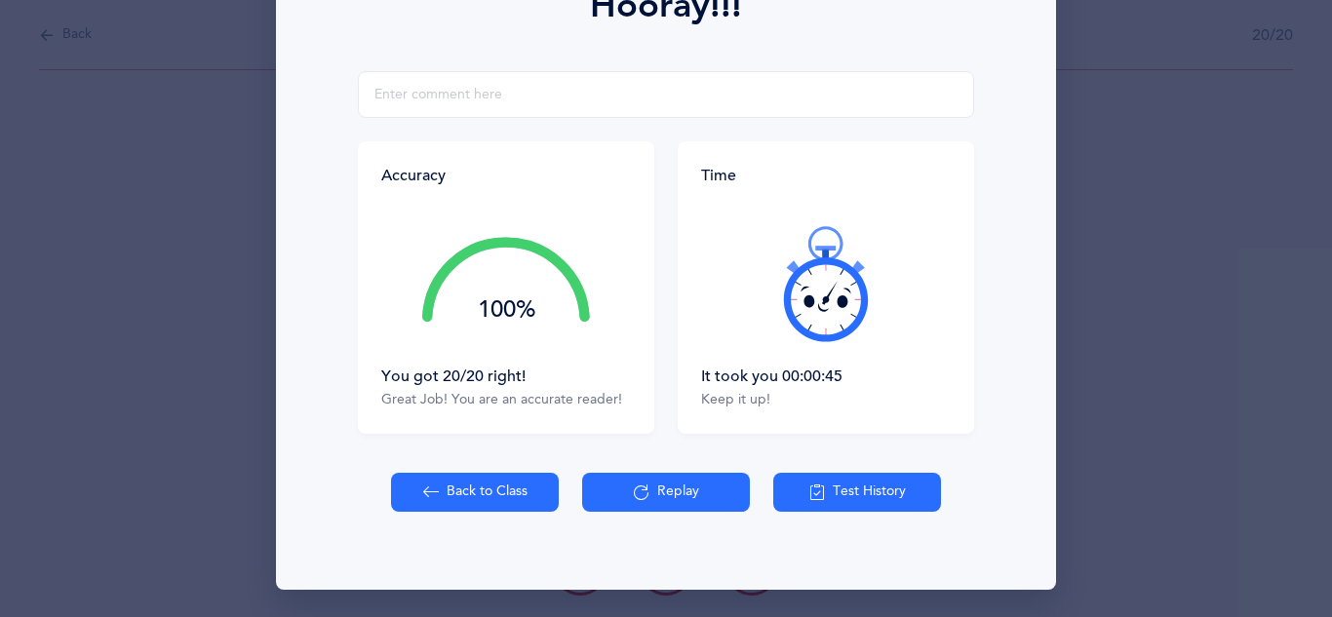
click at [490, 494] on button "Back to Class" at bounding box center [475, 492] width 168 height 39
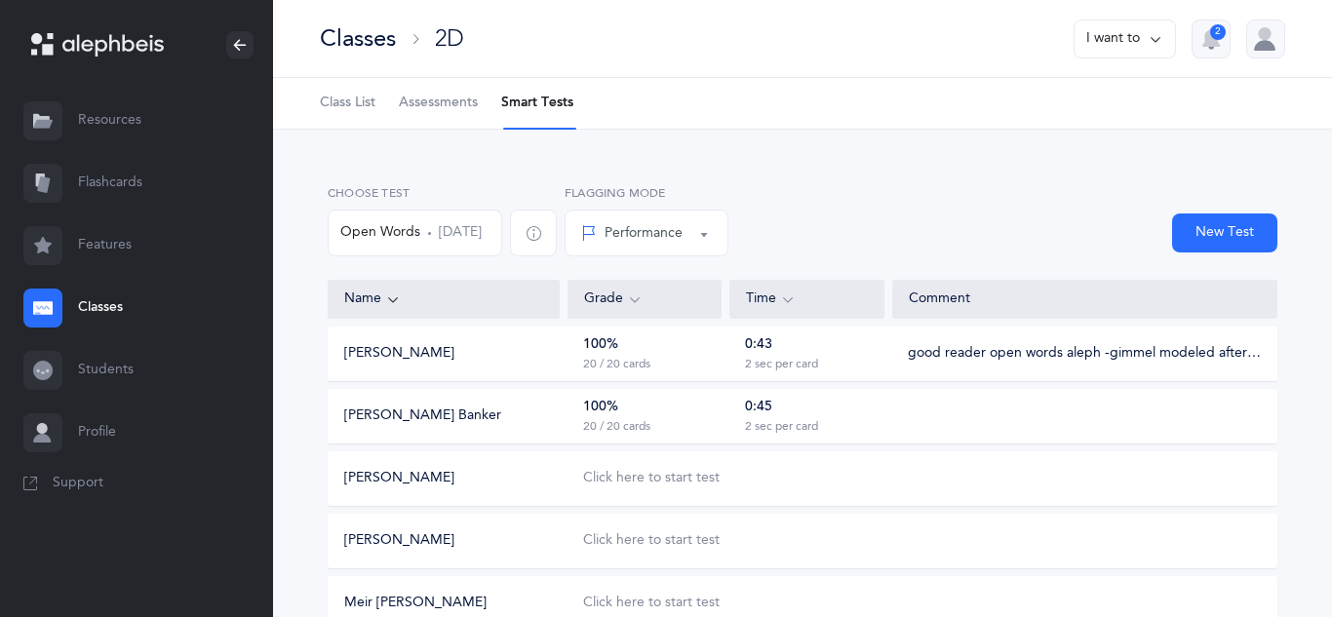
click at [716, 418] on div "100% 20 / 20 cards" at bounding box center [645, 416] width 154 height 37
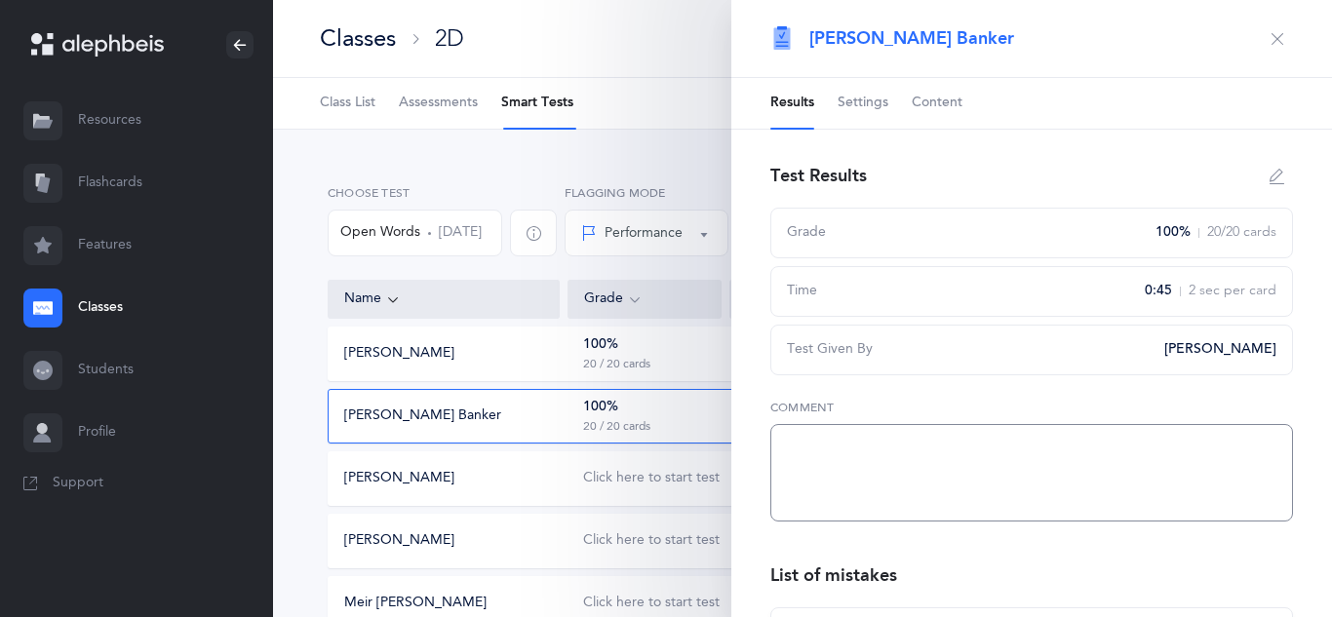
click at [806, 448] on textarea at bounding box center [1031, 473] width 523 height 98
paste textarea "good reader open words aleph -gimmel modeled after beginning of workbook"
type textarea "good reader open words aleph -gimmel modeled after beginning of workbook"
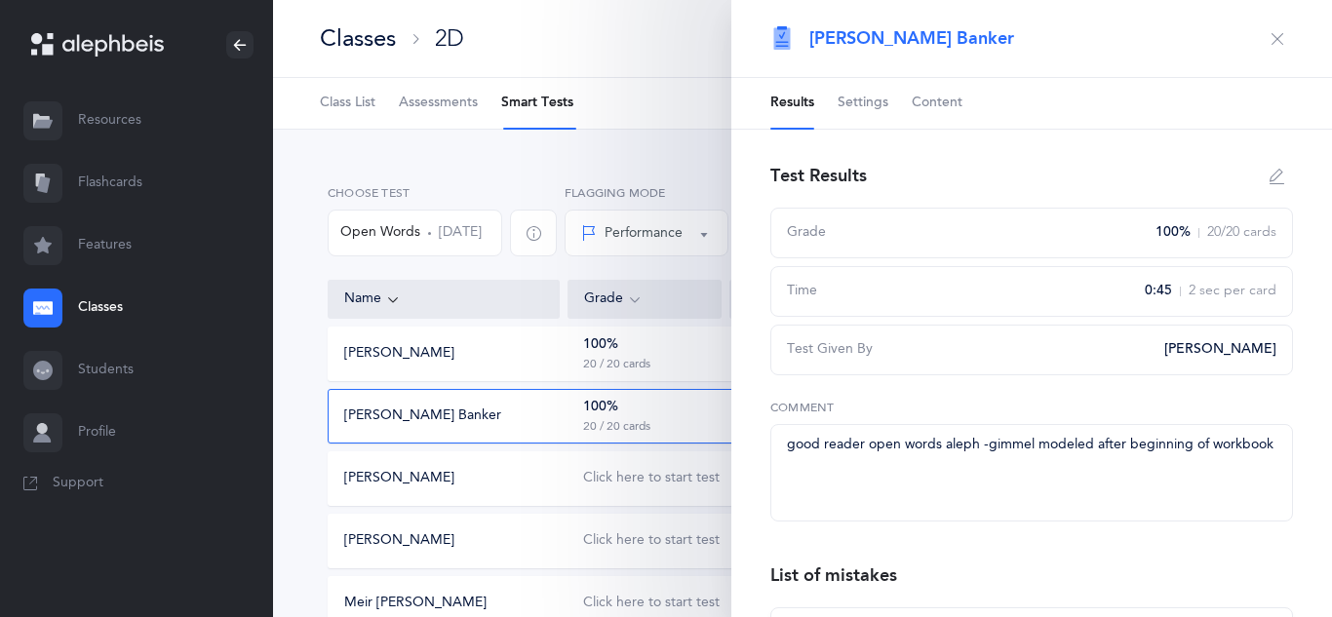
click at [1278, 45] on icon "button" at bounding box center [1278, 39] width 16 height 16
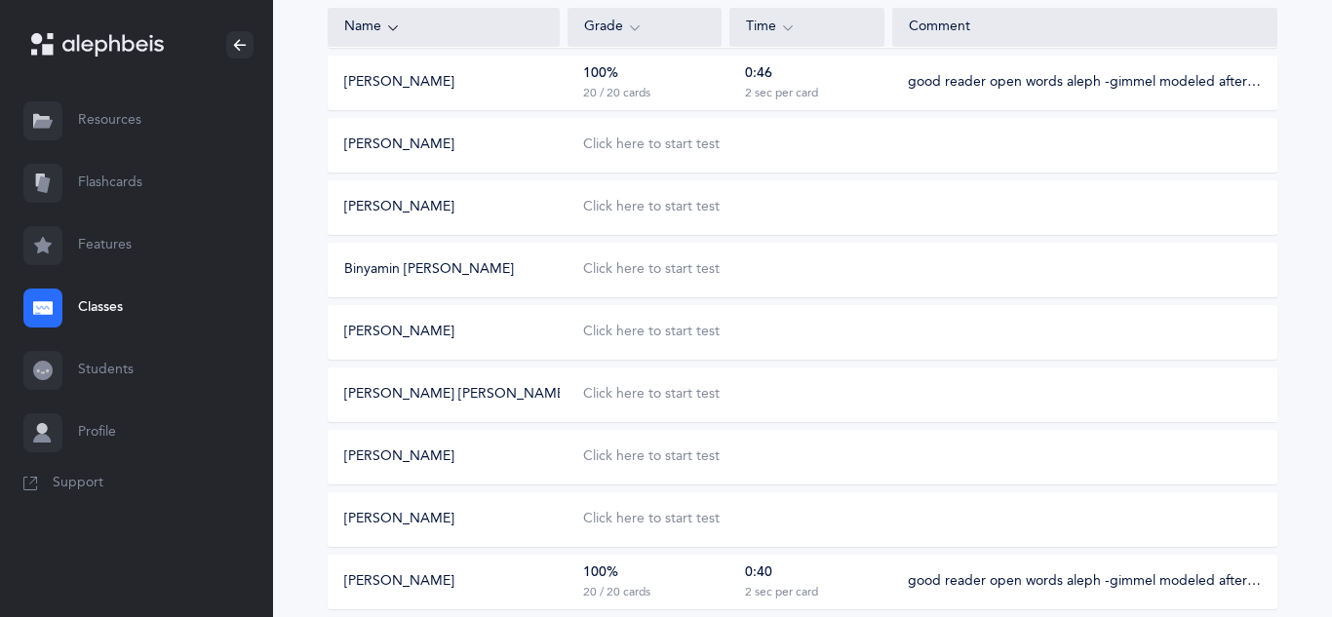
scroll to position [1098, 0]
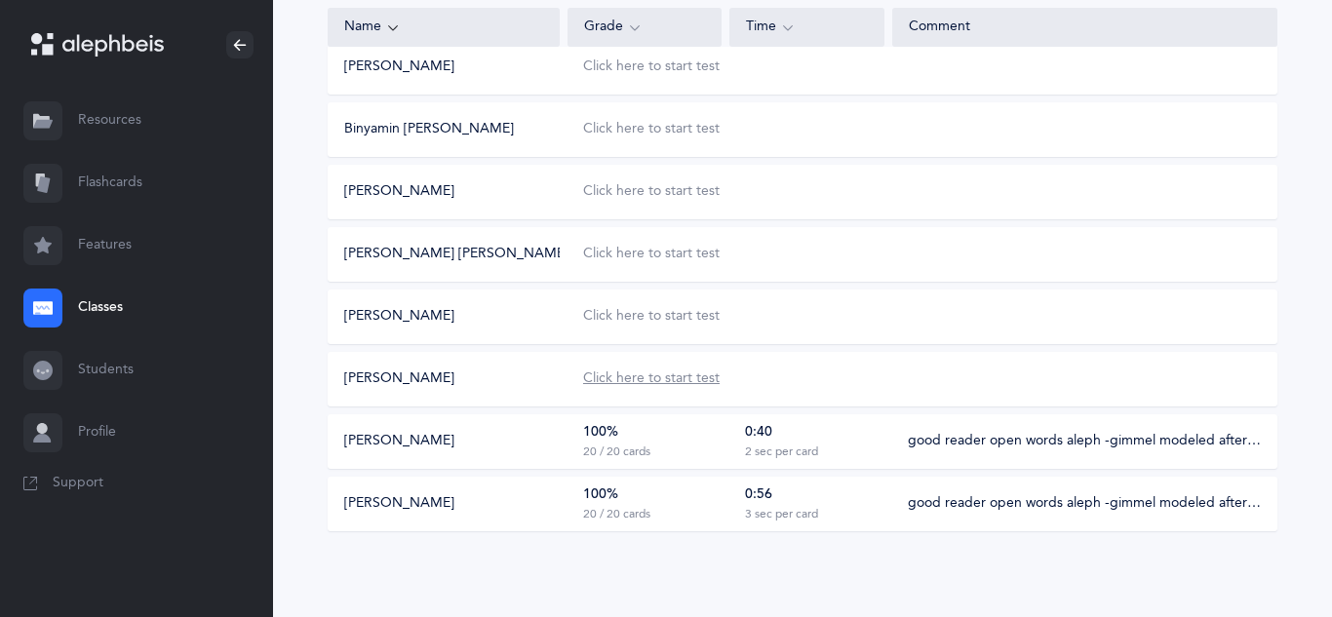
click at [646, 384] on div "Click here to start test" at bounding box center [651, 380] width 137 height 20
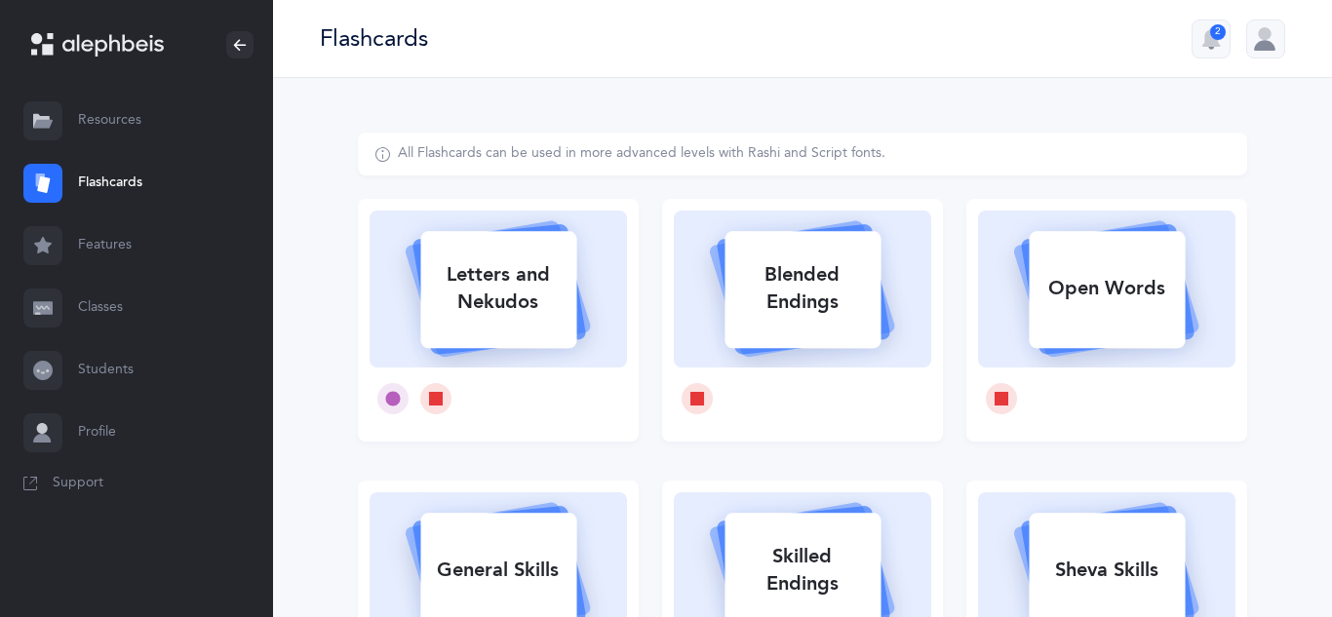
select select
select select "single"
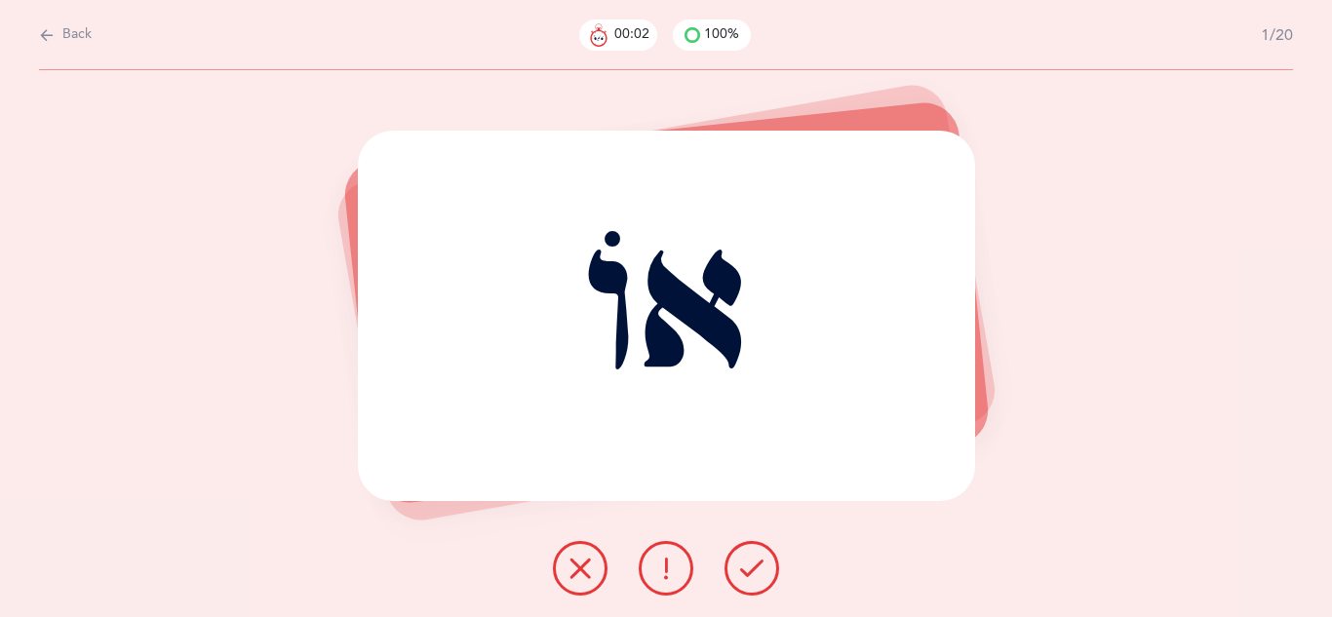
click at [757, 588] on button at bounding box center [752, 568] width 55 height 55
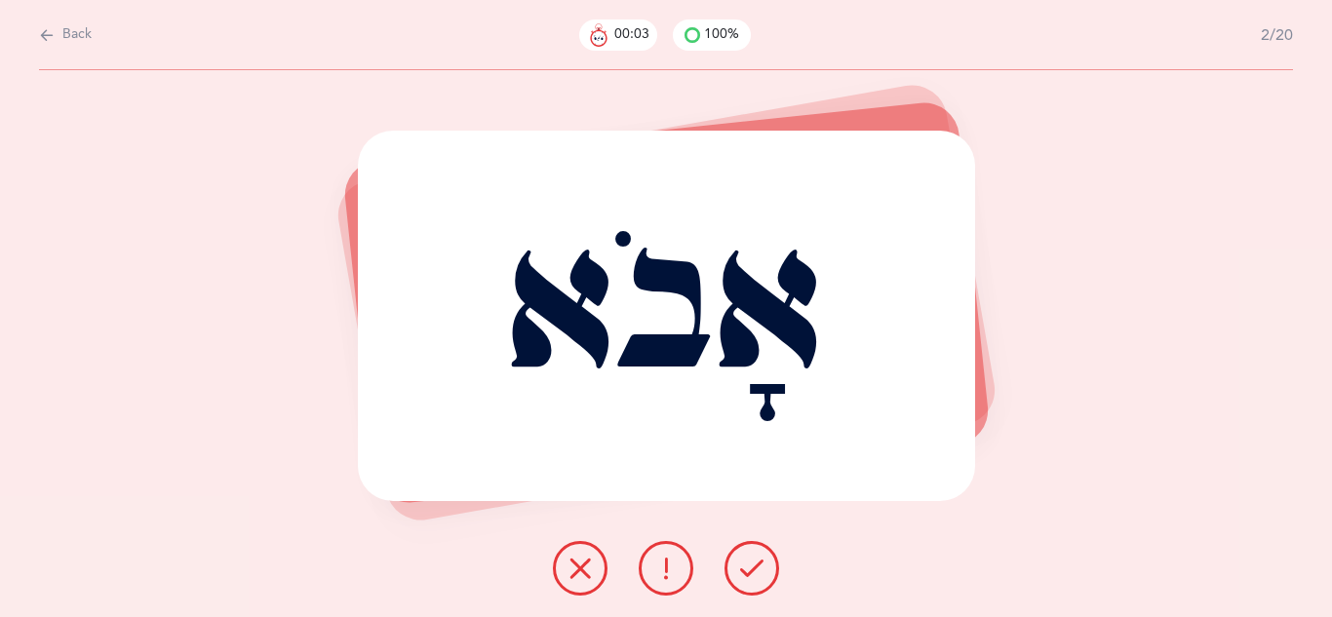
click at [757, 588] on button at bounding box center [752, 568] width 55 height 55
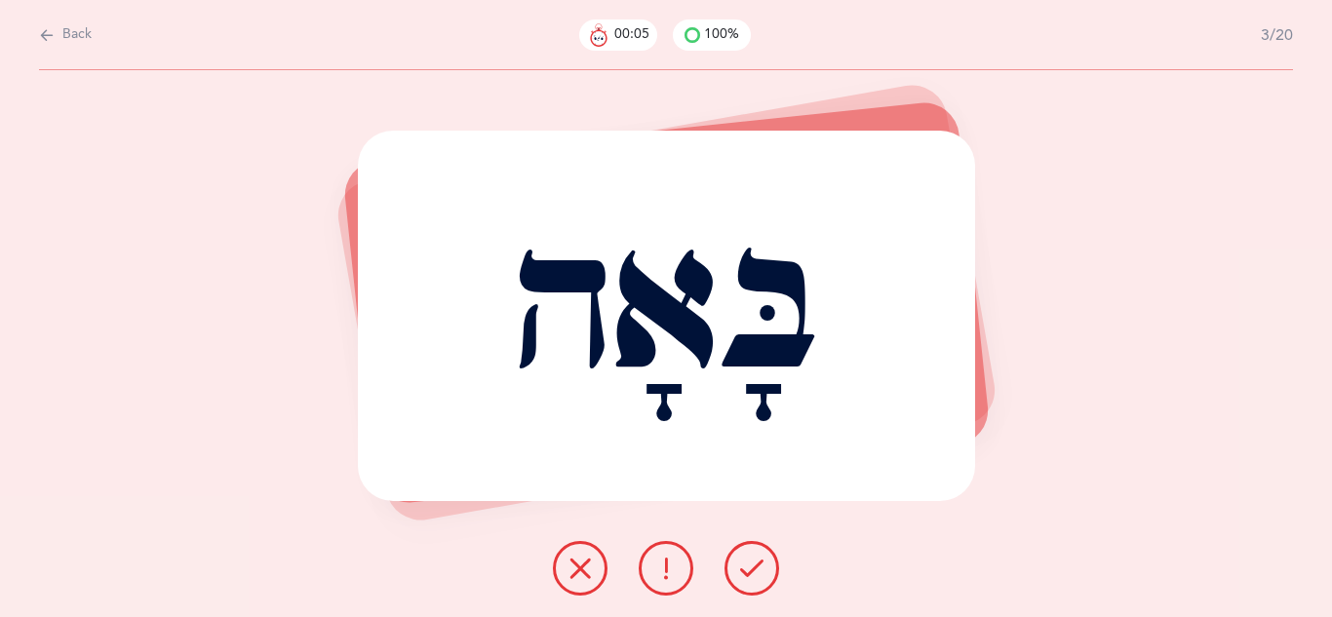
click at [757, 588] on button at bounding box center [752, 568] width 55 height 55
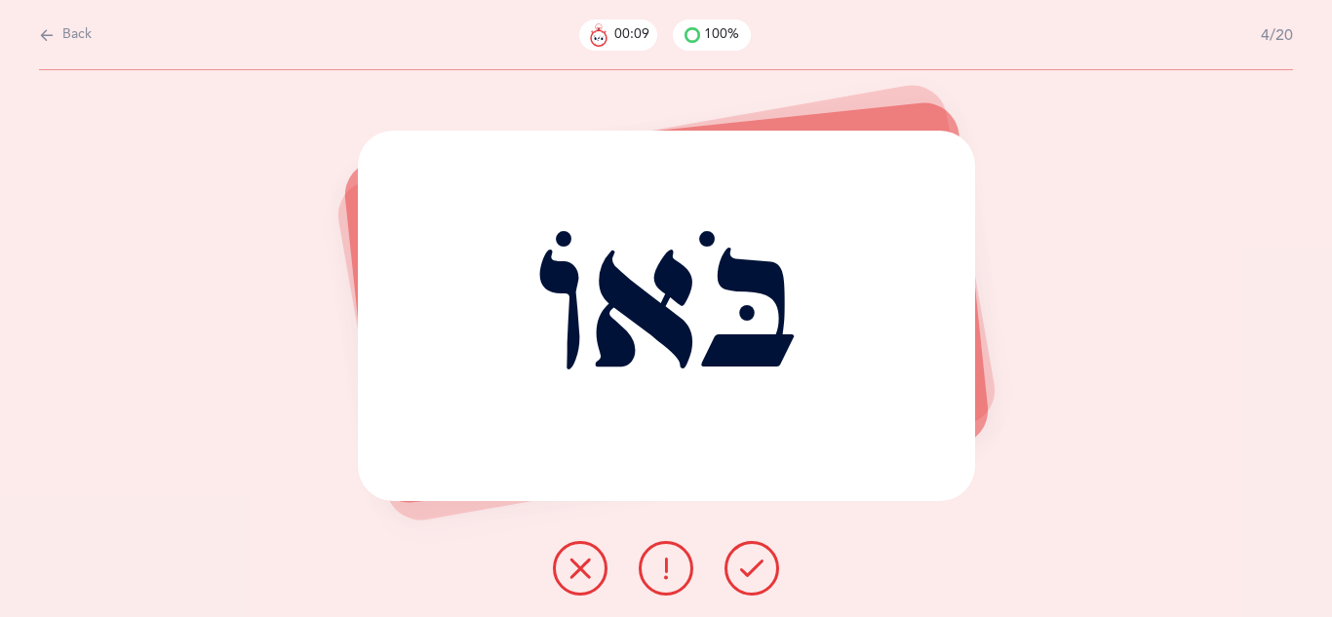
click at [759, 583] on button at bounding box center [752, 568] width 55 height 55
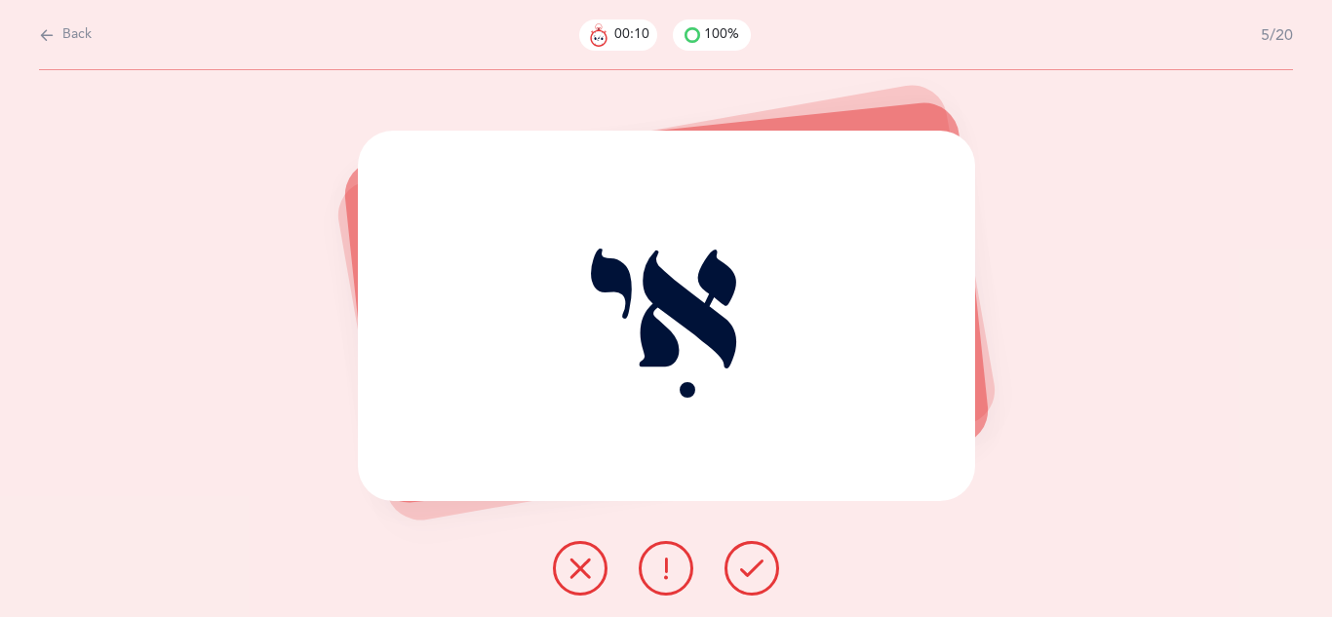
click at [759, 583] on button at bounding box center [752, 568] width 55 height 55
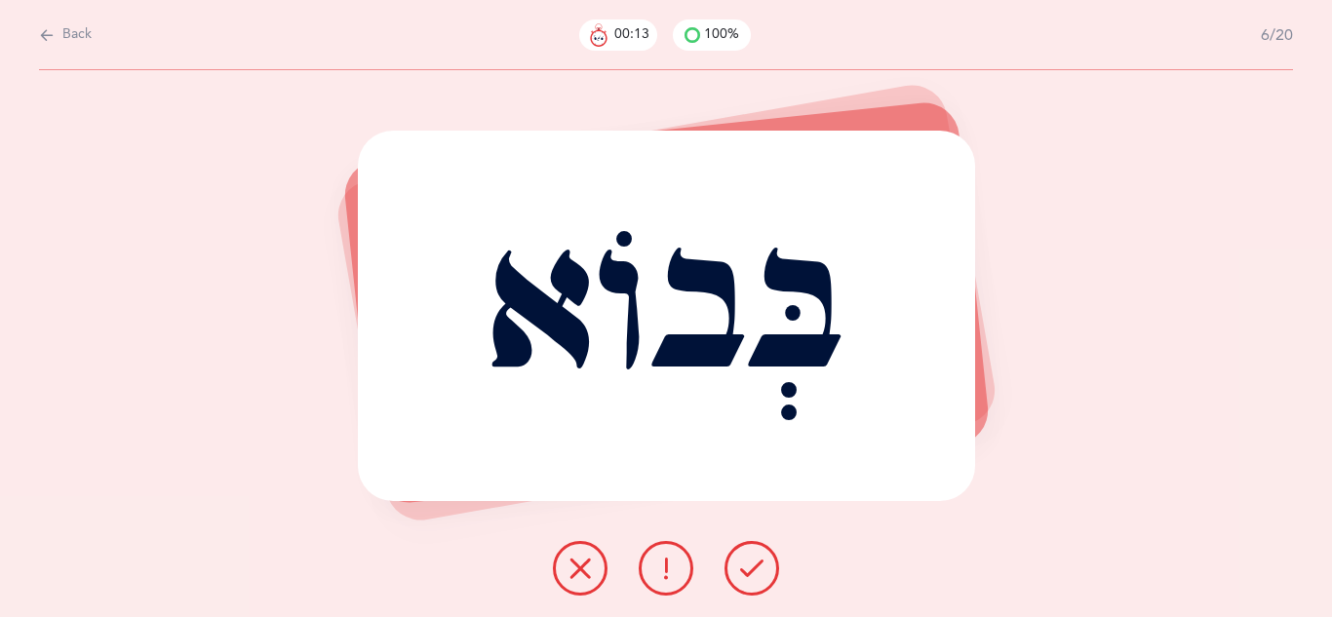
click at [759, 585] on button at bounding box center [752, 568] width 55 height 55
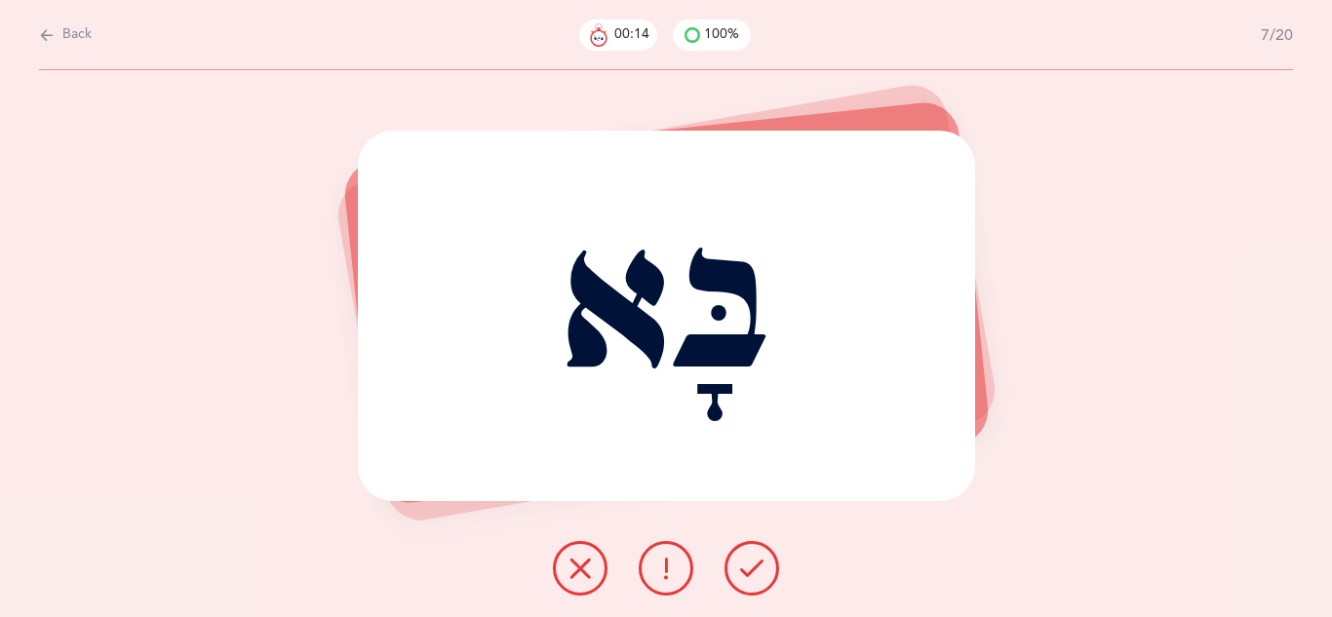
click at [759, 585] on button at bounding box center [752, 568] width 55 height 55
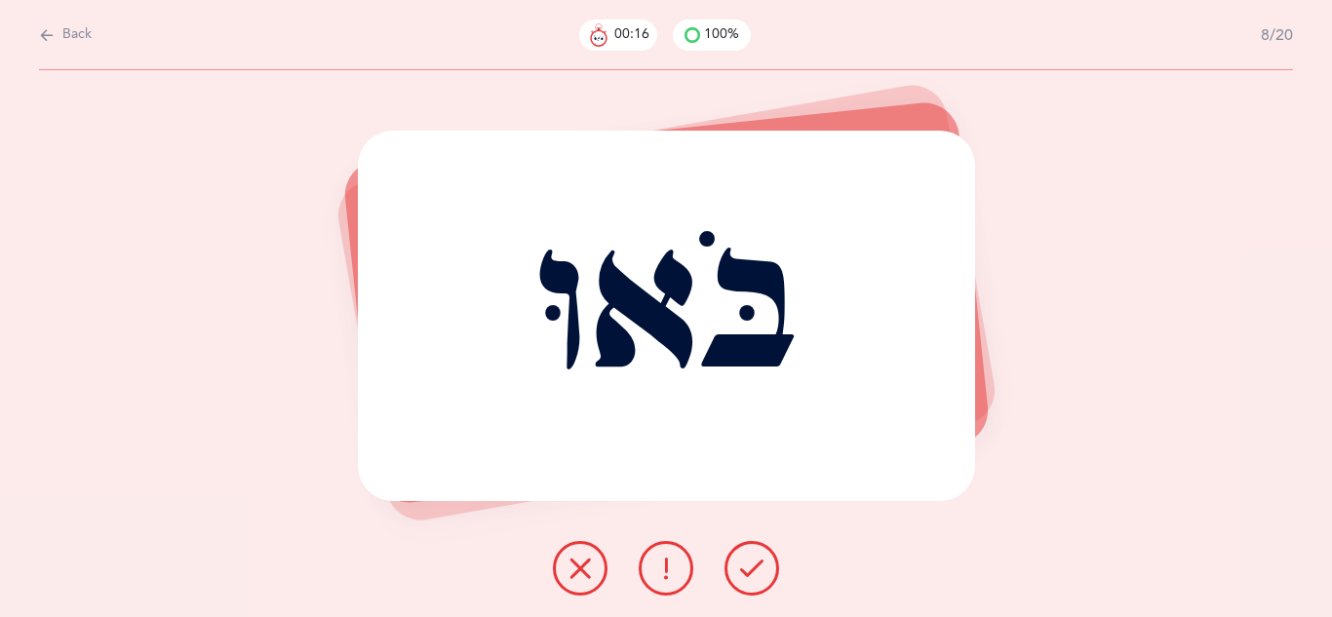
click at [759, 585] on button at bounding box center [752, 568] width 55 height 55
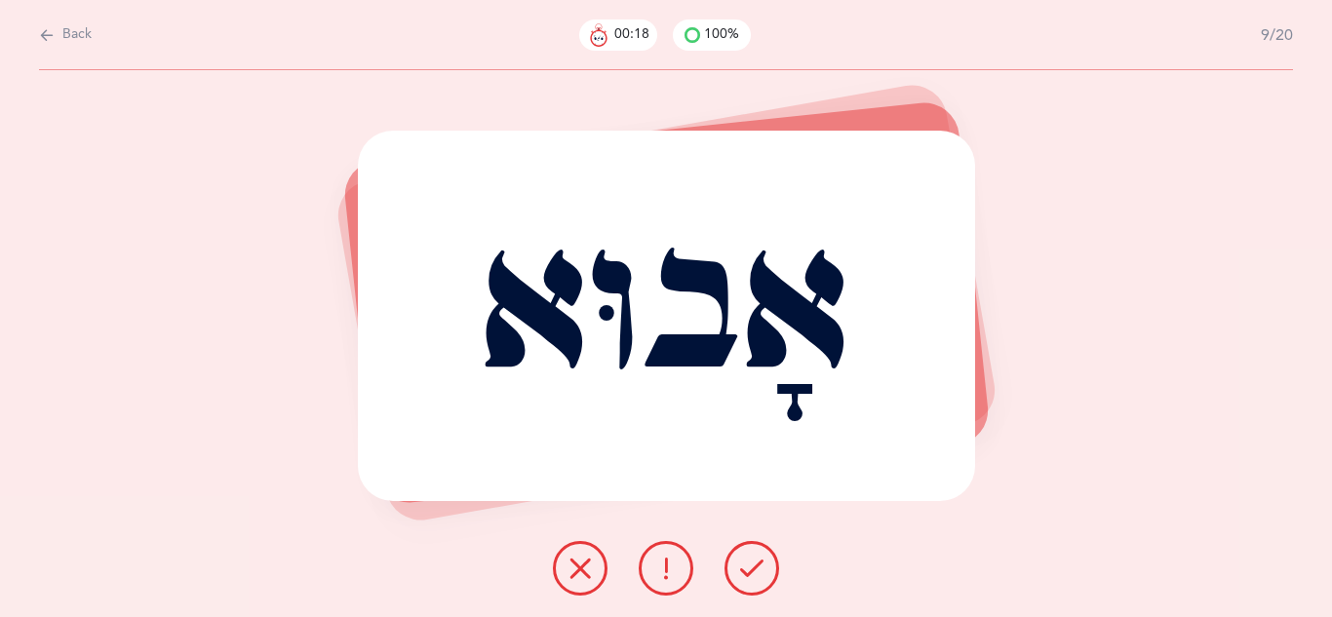
click at [759, 585] on button at bounding box center [752, 568] width 55 height 55
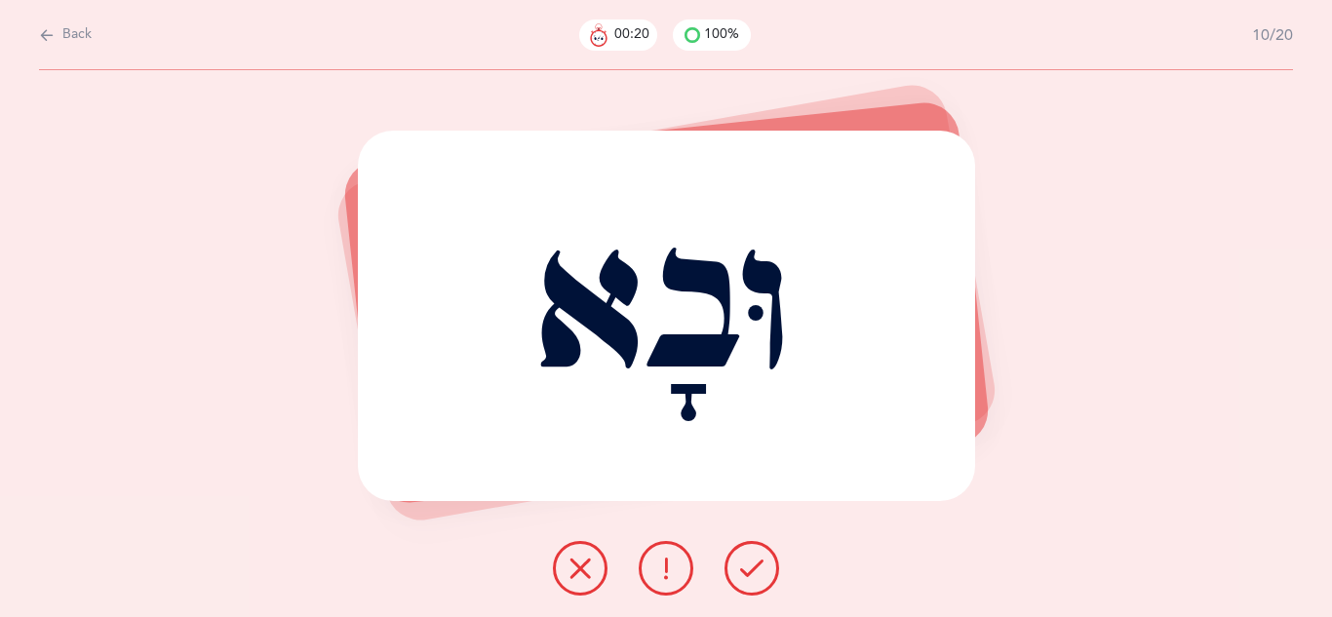
click at [759, 585] on button at bounding box center [752, 568] width 55 height 55
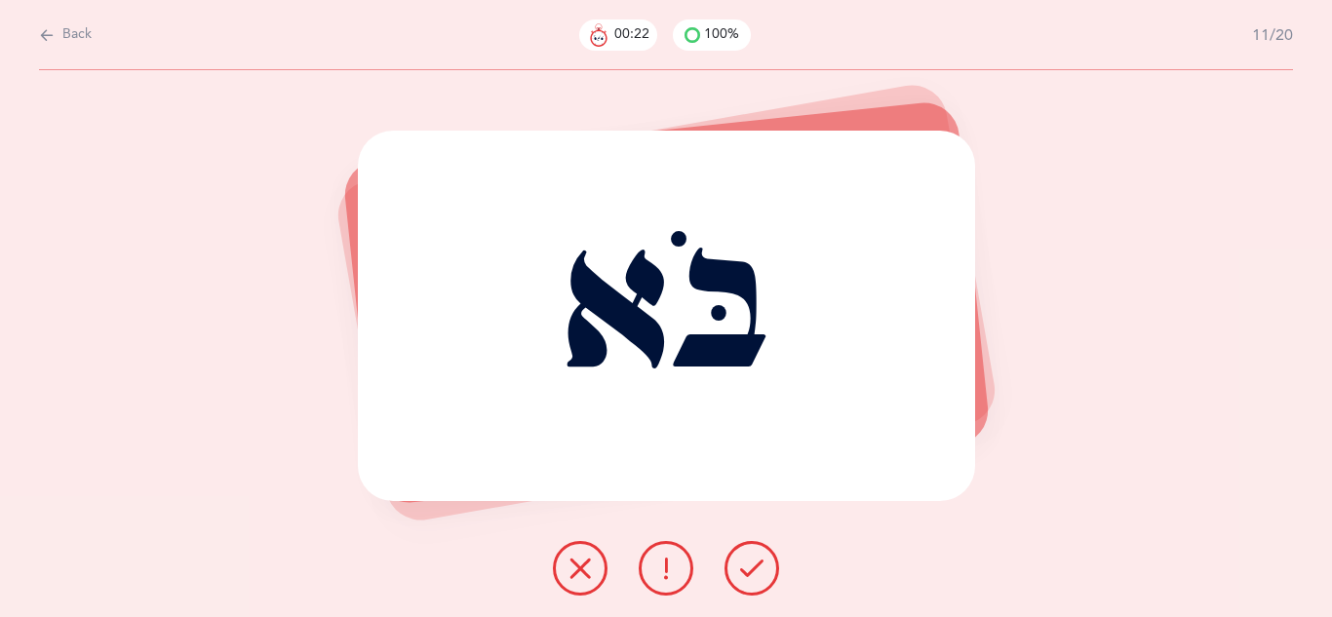
click at [759, 585] on button at bounding box center [752, 568] width 55 height 55
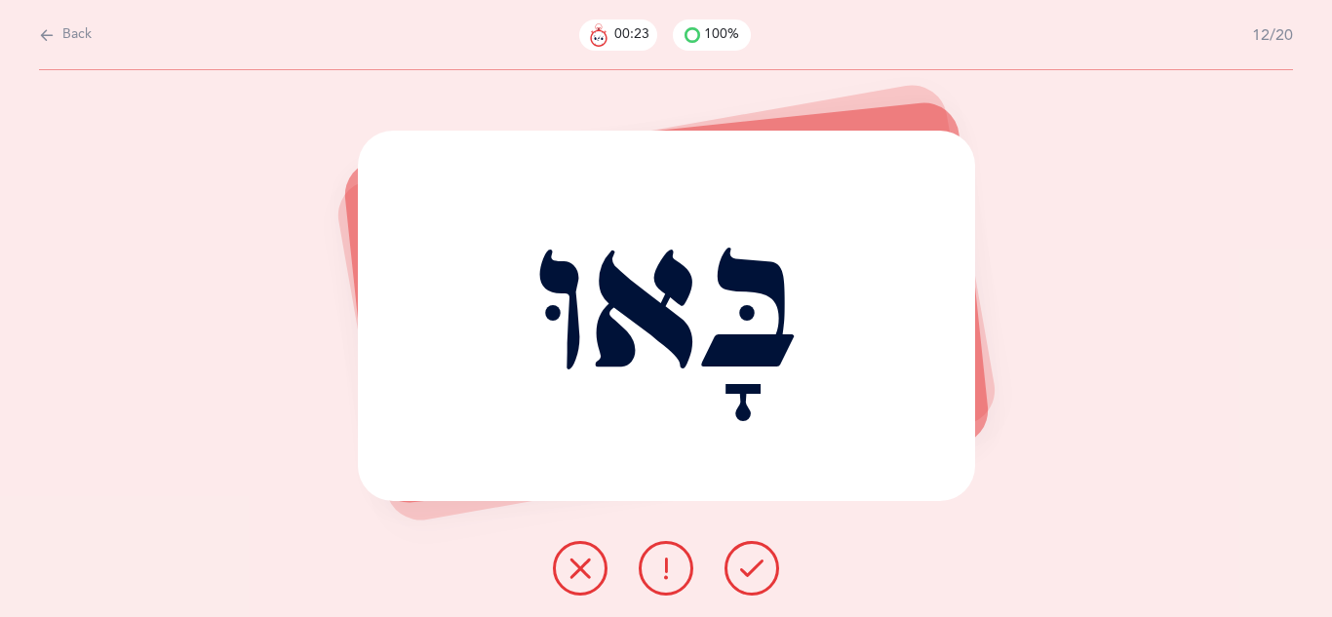
click at [759, 585] on button at bounding box center [752, 568] width 55 height 55
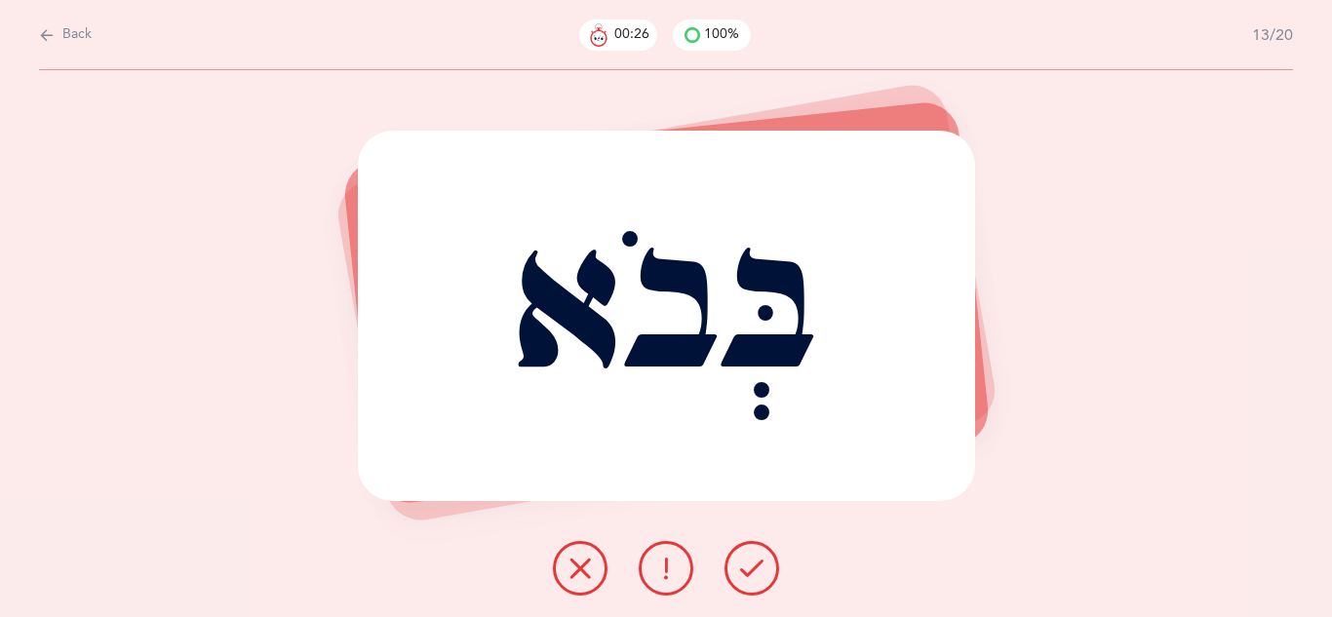
click at [759, 585] on button at bounding box center [752, 568] width 55 height 55
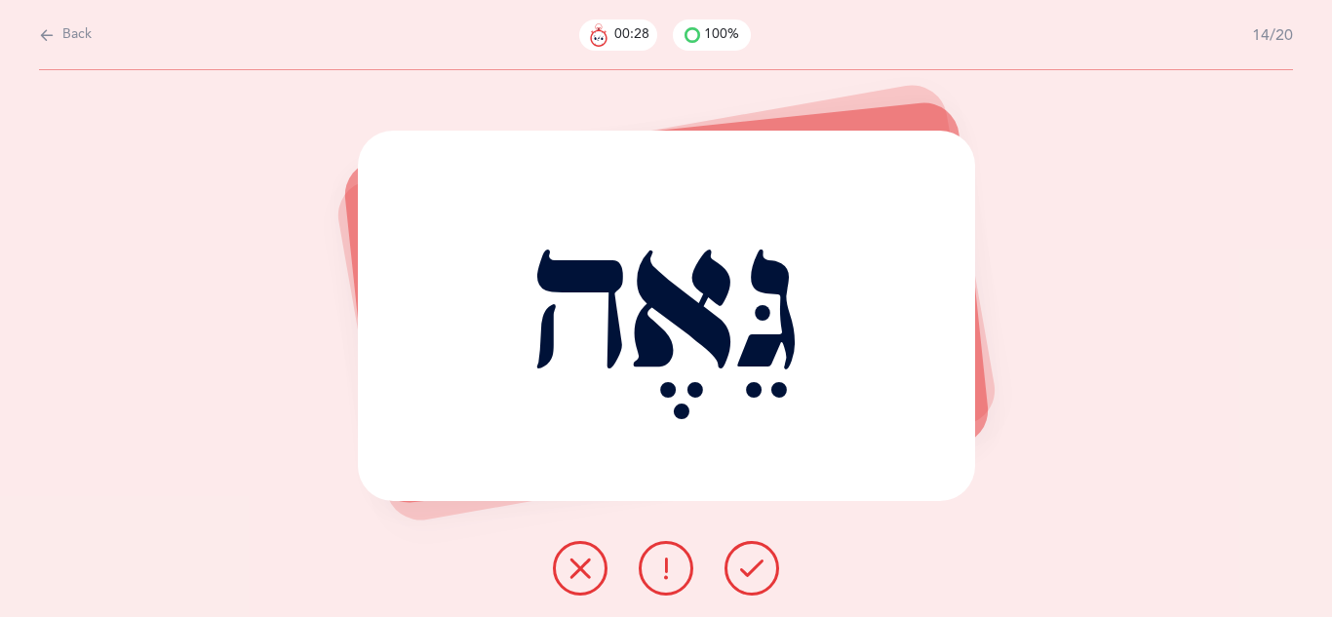
click at [759, 585] on button at bounding box center [752, 568] width 55 height 55
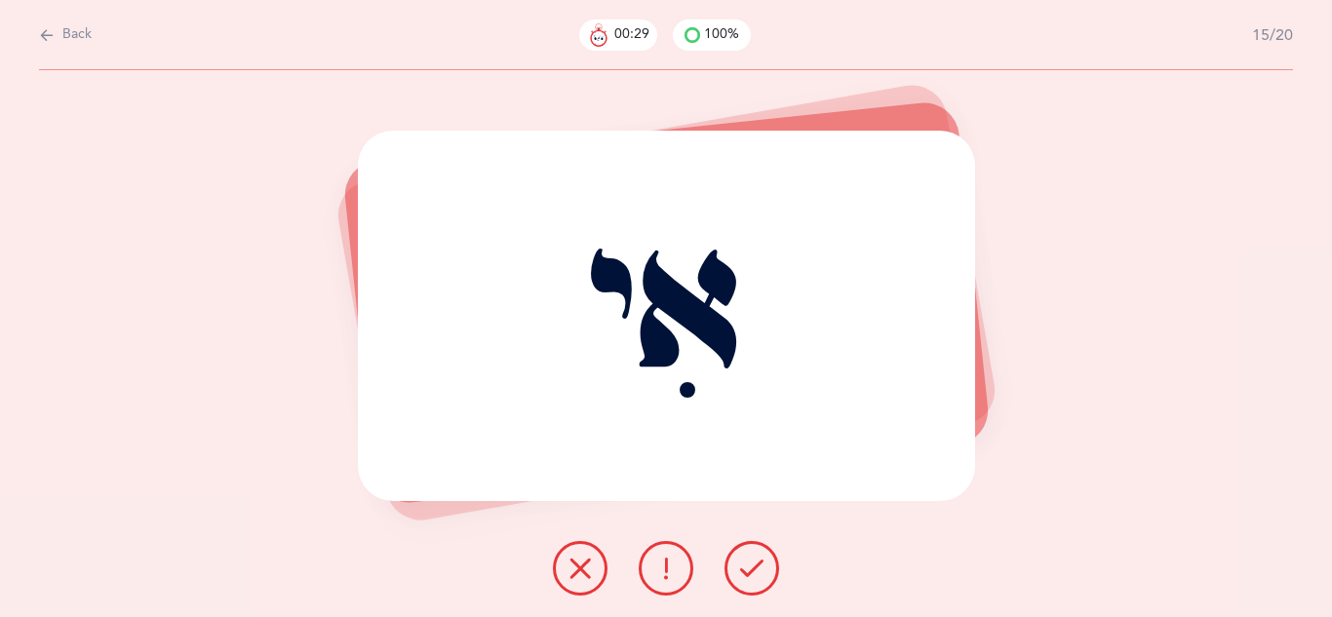
click at [759, 585] on button at bounding box center [752, 568] width 55 height 55
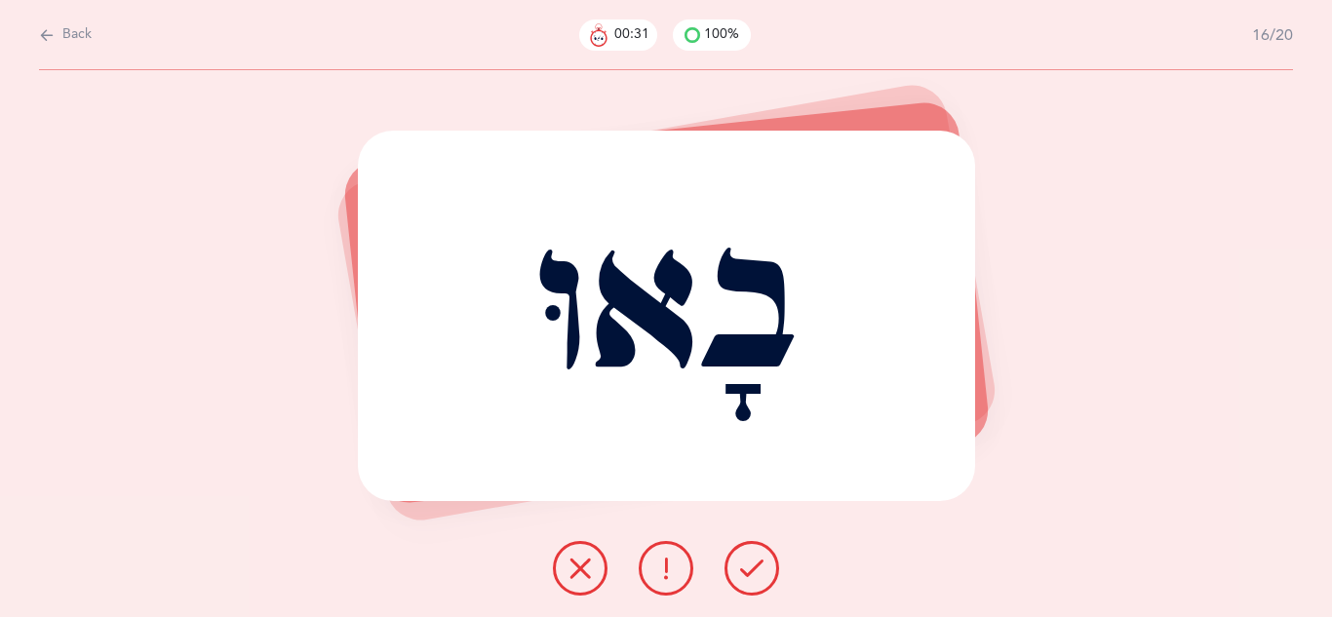
click at [758, 586] on button at bounding box center [752, 568] width 55 height 55
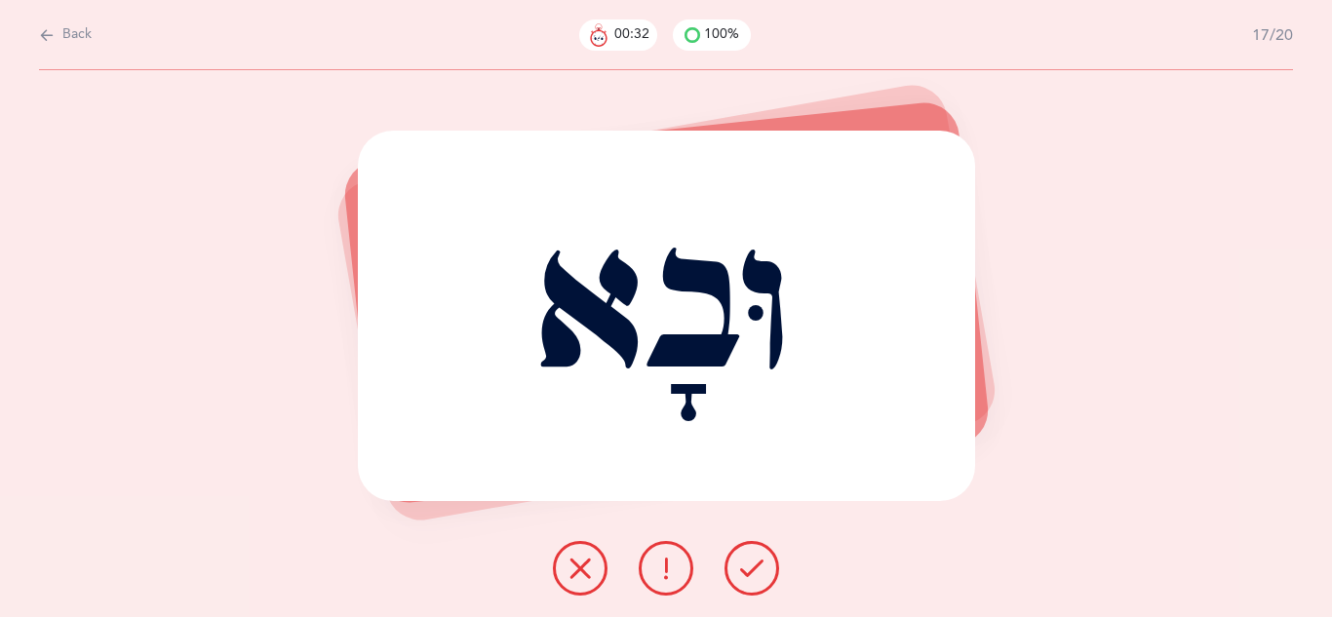
click at [758, 586] on button at bounding box center [752, 568] width 55 height 55
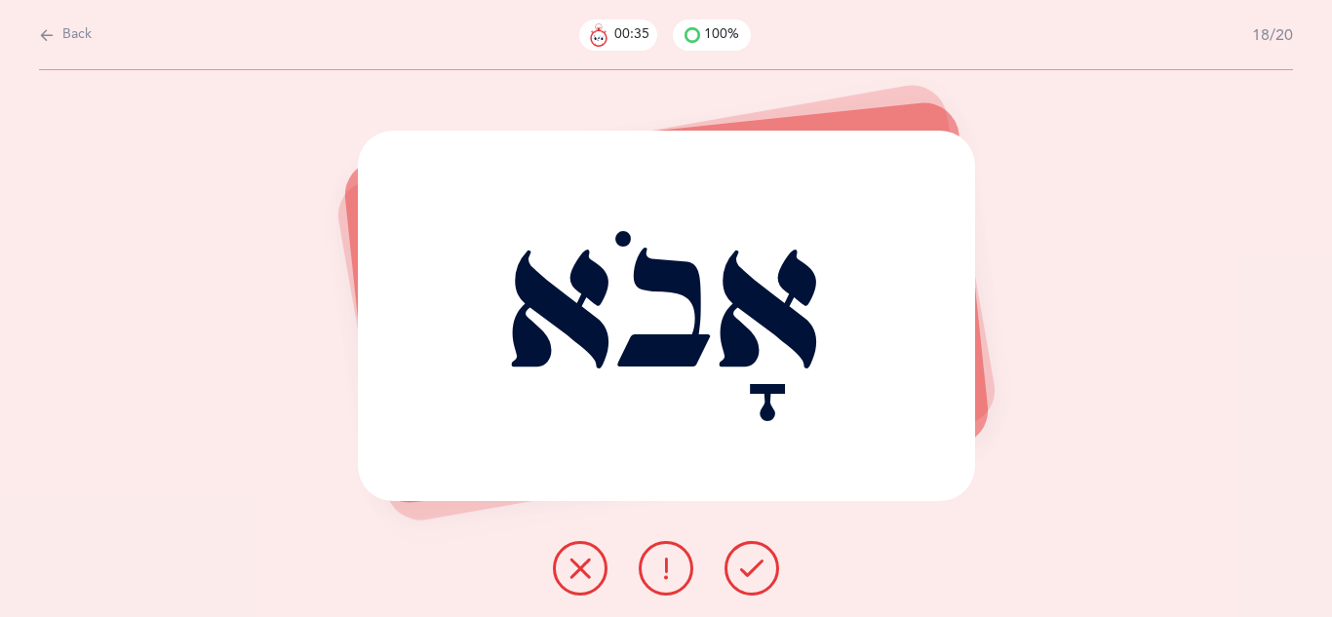
click at [758, 586] on button at bounding box center [752, 568] width 55 height 55
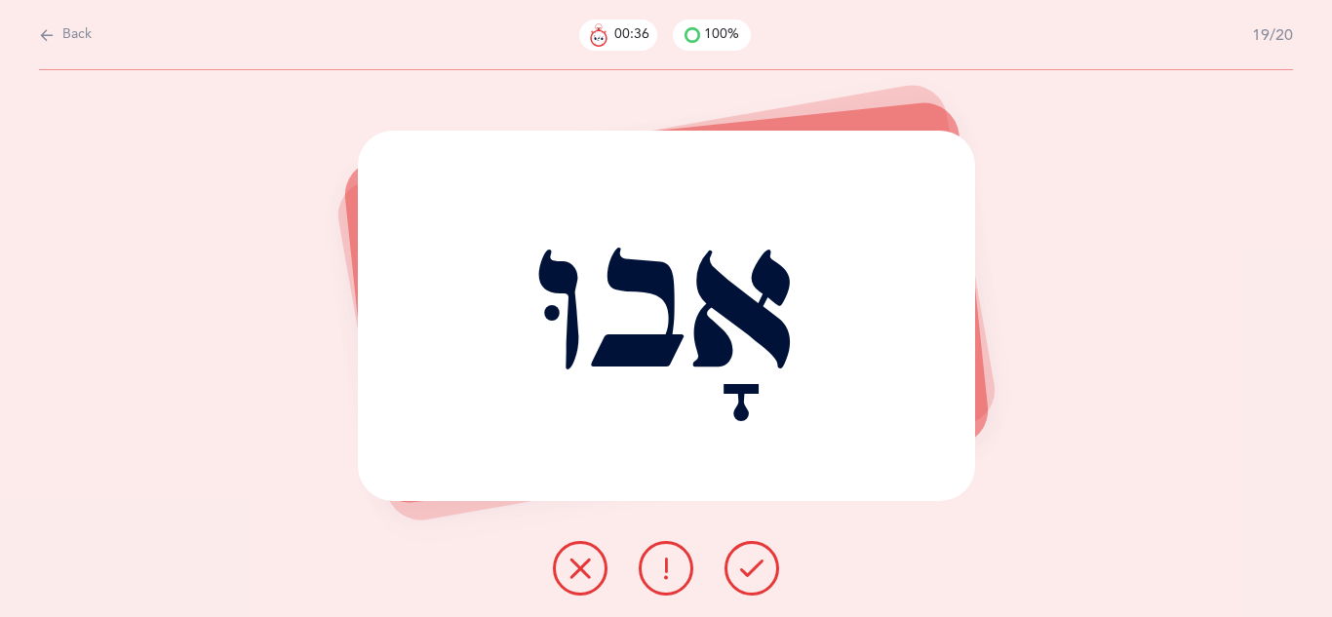
click at [758, 586] on button at bounding box center [752, 568] width 55 height 55
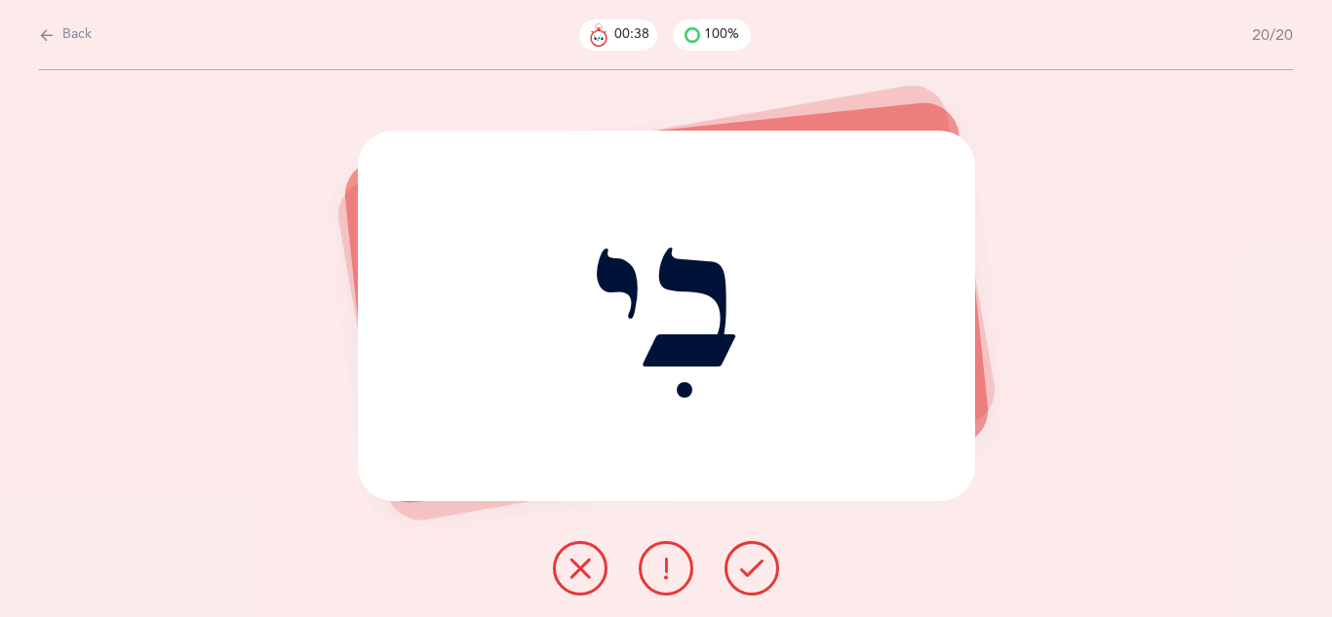
click at [758, 586] on button at bounding box center [752, 568] width 55 height 55
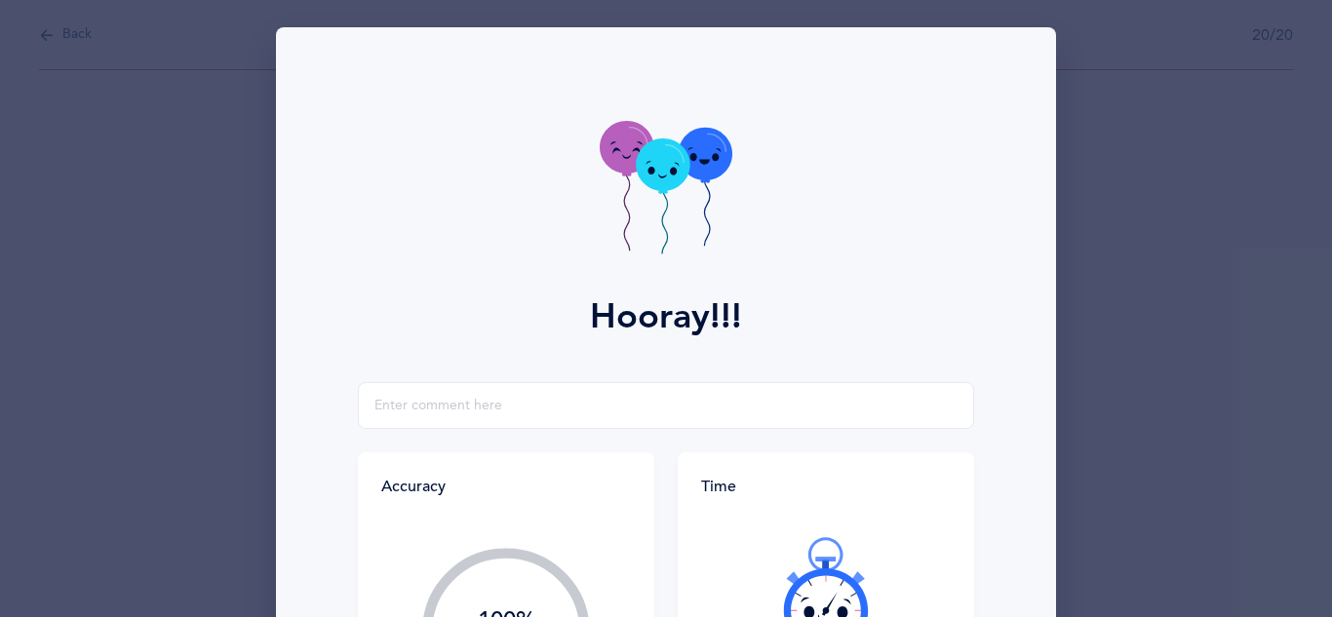
click at [751, 571] on div at bounding box center [826, 595] width 250 height 164
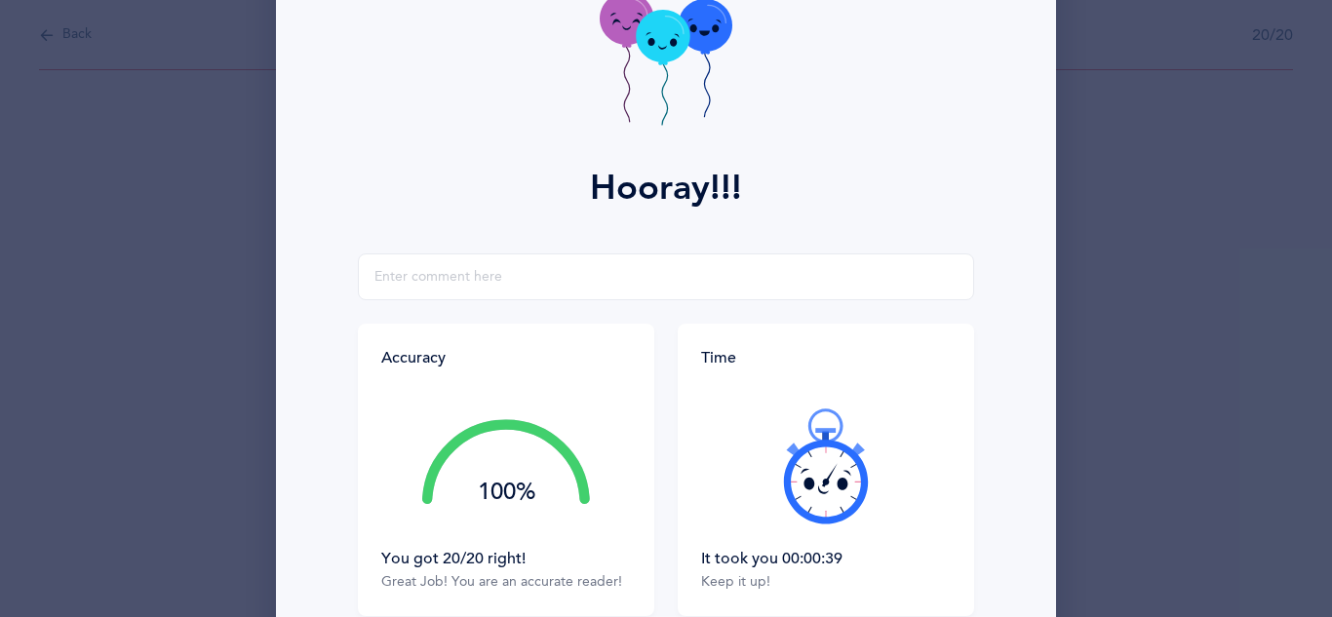
scroll to position [272, 0]
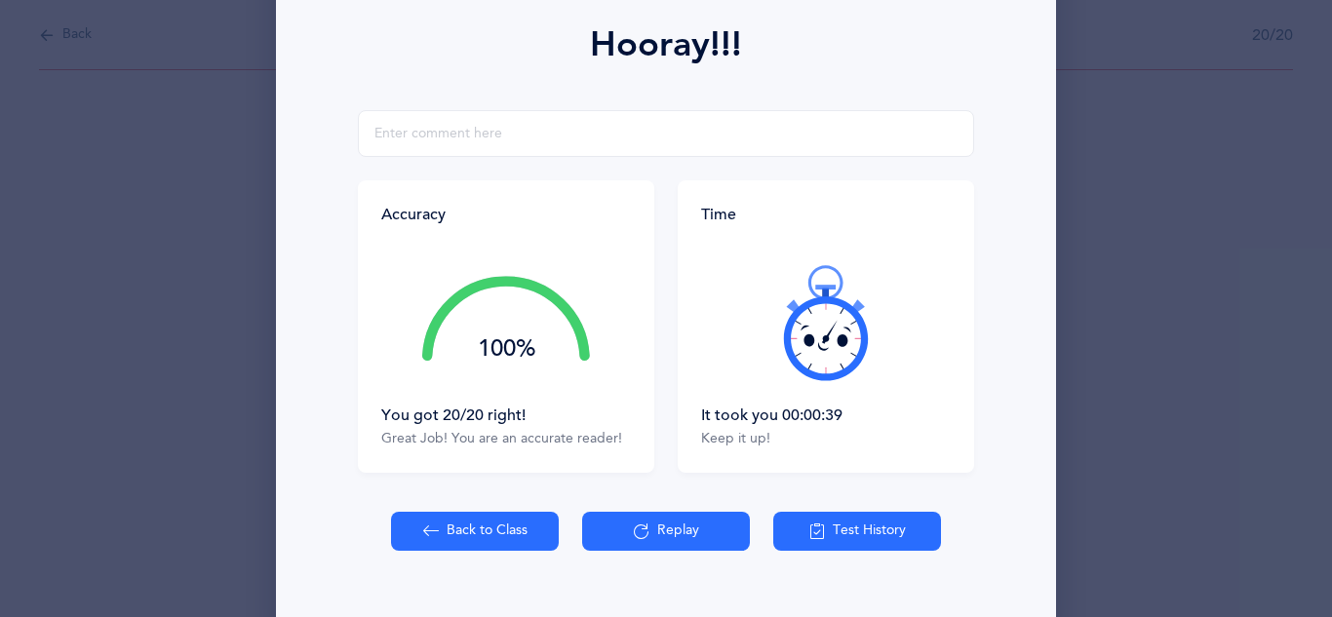
click at [476, 536] on button "Back to Class" at bounding box center [475, 531] width 168 height 39
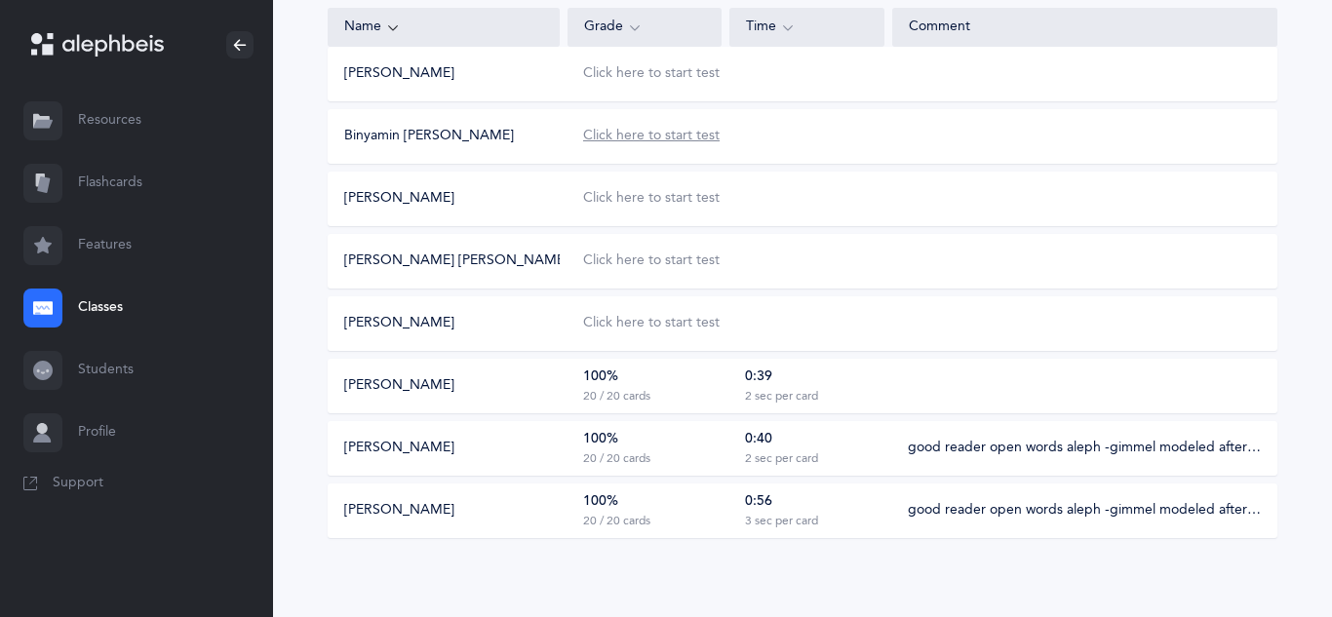
scroll to position [1098, 0]
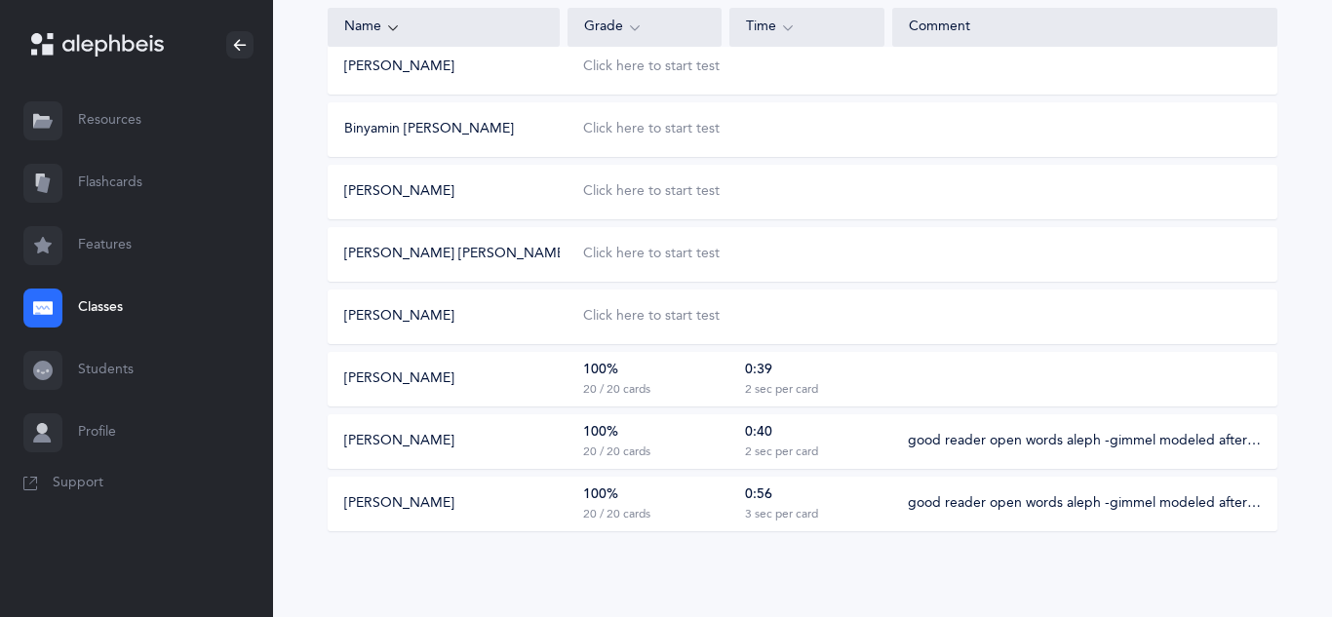
click at [675, 375] on div "100% 20 / 20 cards" at bounding box center [645, 379] width 154 height 37
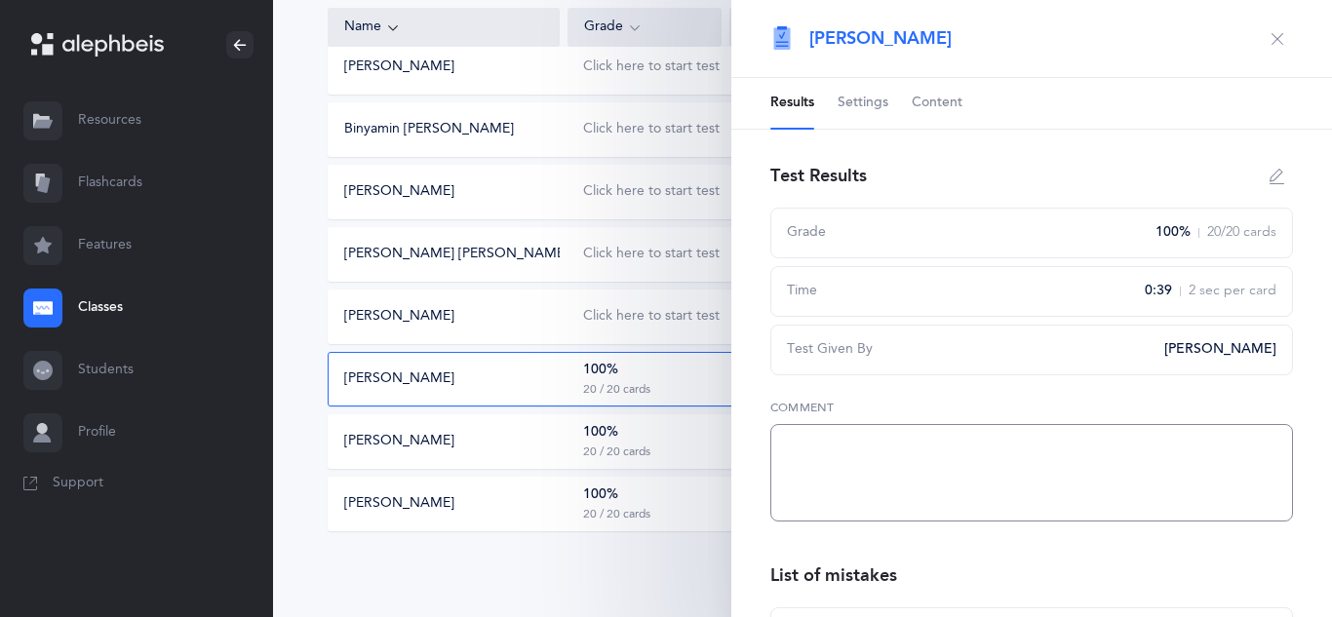
click at [797, 440] on textarea at bounding box center [1031, 473] width 523 height 98
paste textarea "good reader open words aleph -gimmel modeled after beginning of workbook"
type textarea "good reader open words aleph -gimmel modeled after beginning of workbook"
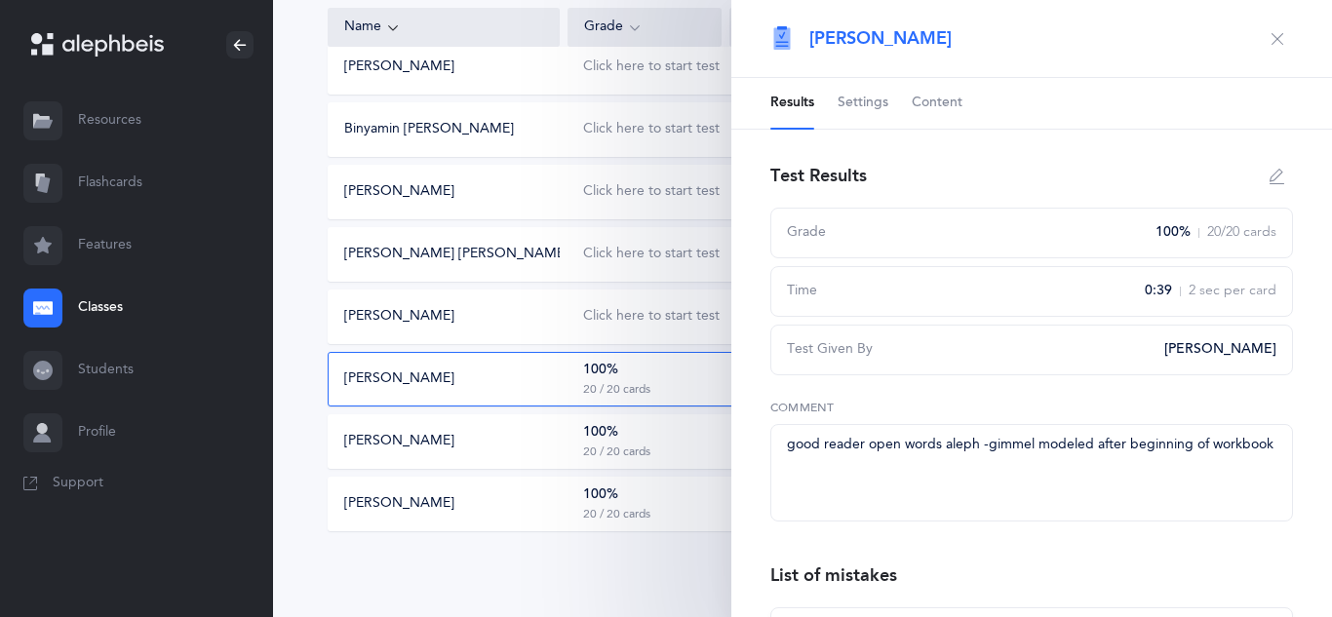
click at [1282, 46] on icon "button" at bounding box center [1278, 39] width 16 height 16
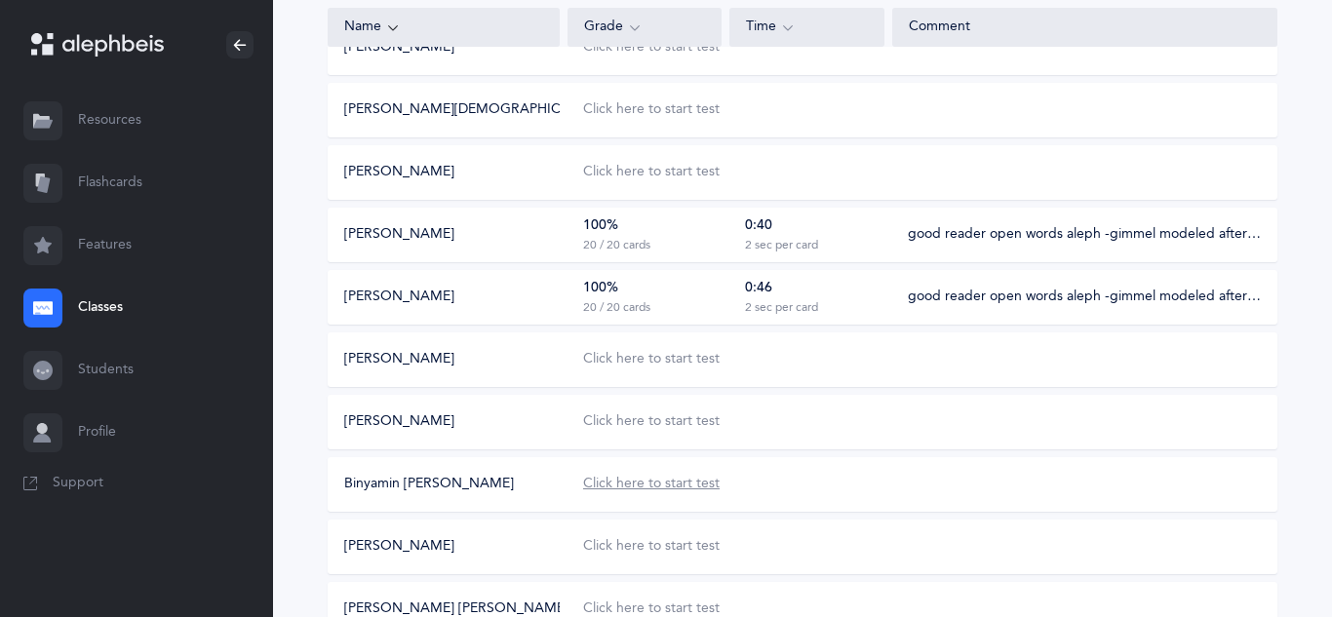
scroll to position [740, 0]
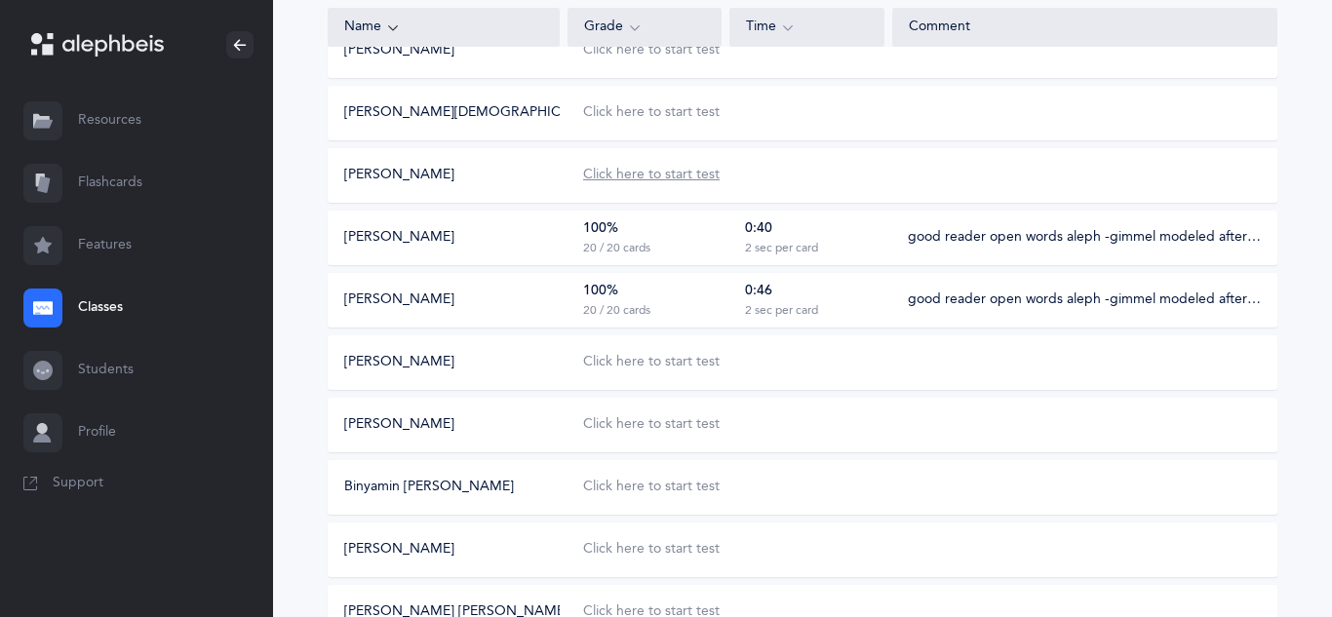
click at [669, 177] on div "Click here to start test" at bounding box center [651, 176] width 137 height 20
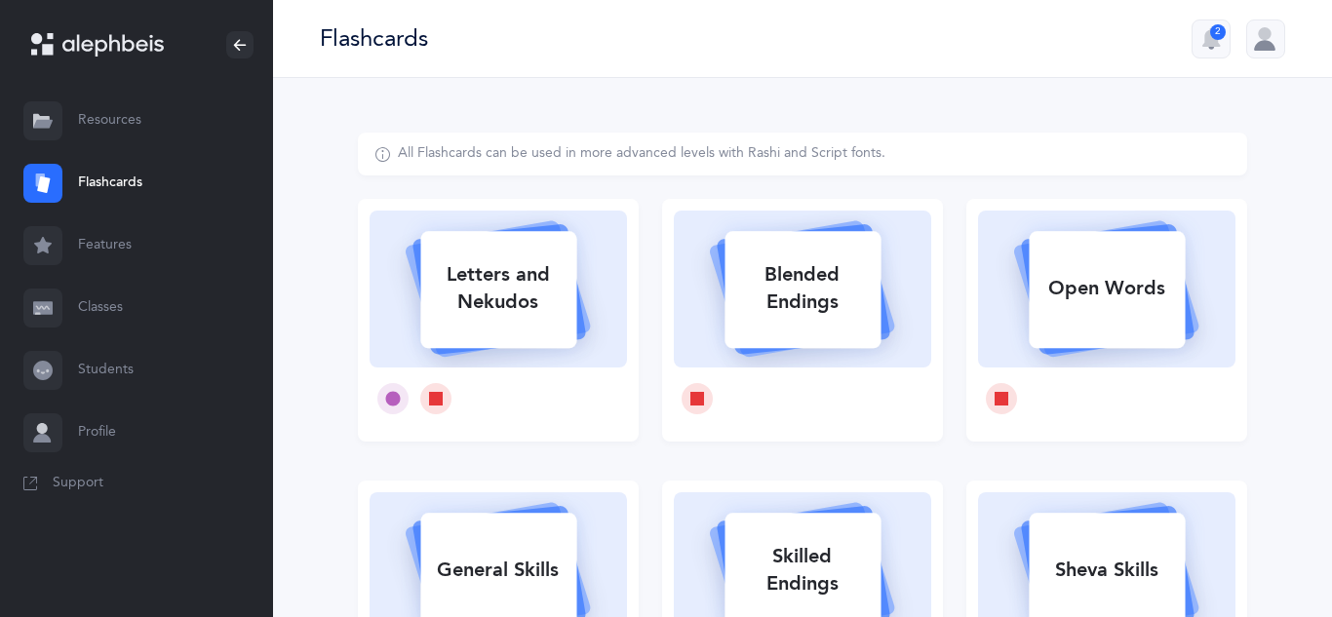
select select
select select "single"
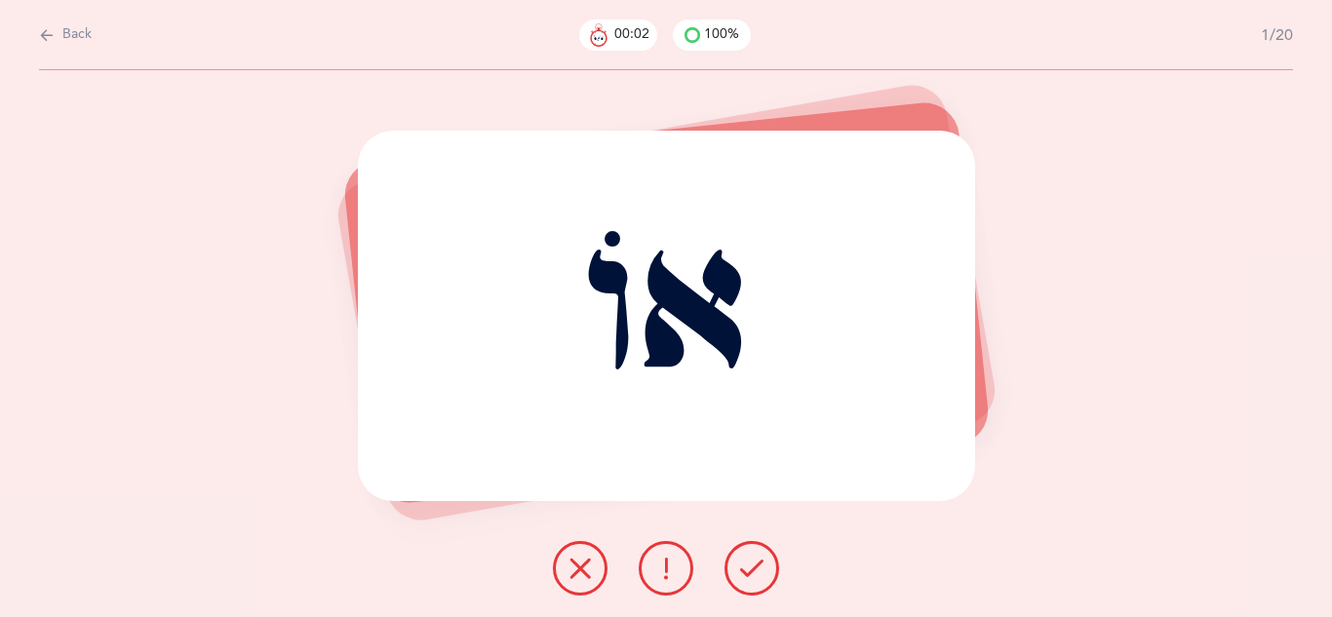
click at [753, 571] on icon at bounding box center [751, 568] width 23 height 23
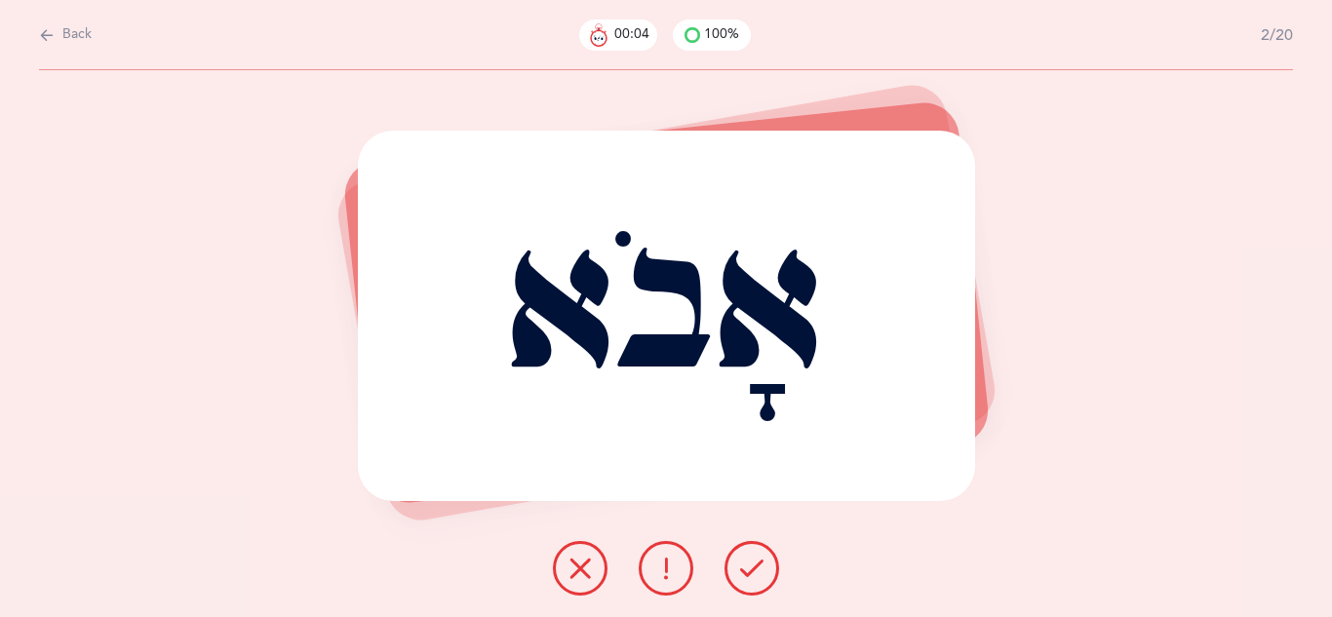
click at [753, 571] on icon at bounding box center [751, 568] width 23 height 23
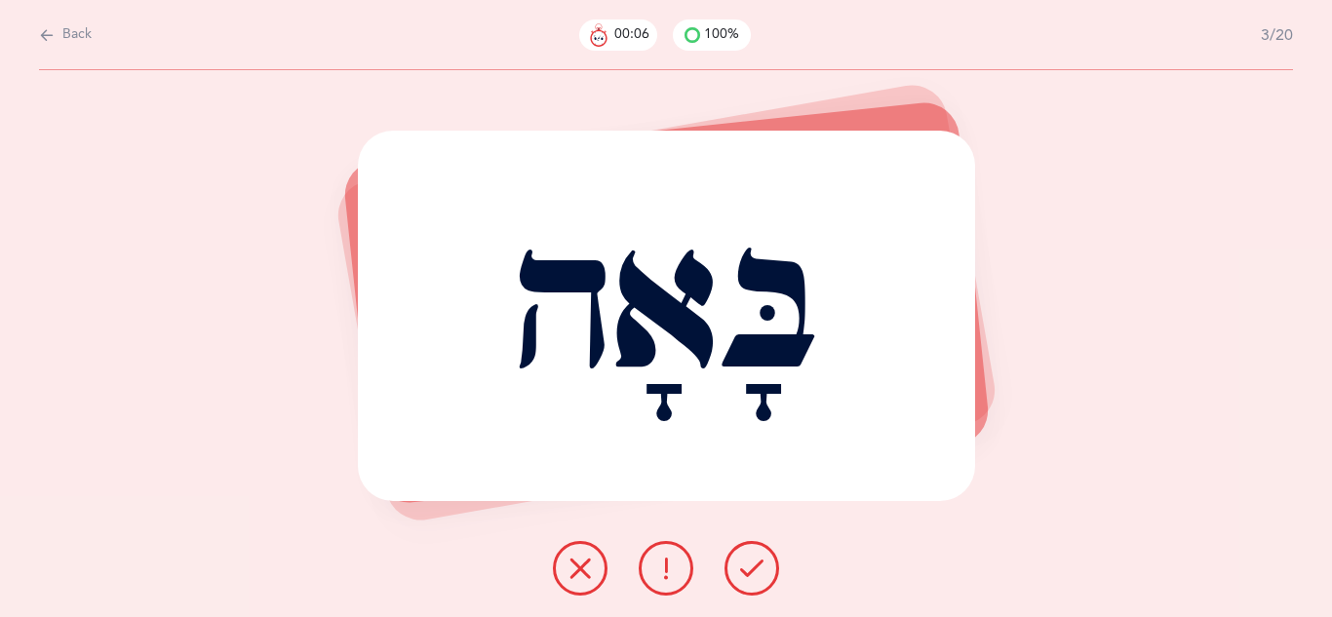
click at [753, 571] on icon at bounding box center [751, 568] width 23 height 23
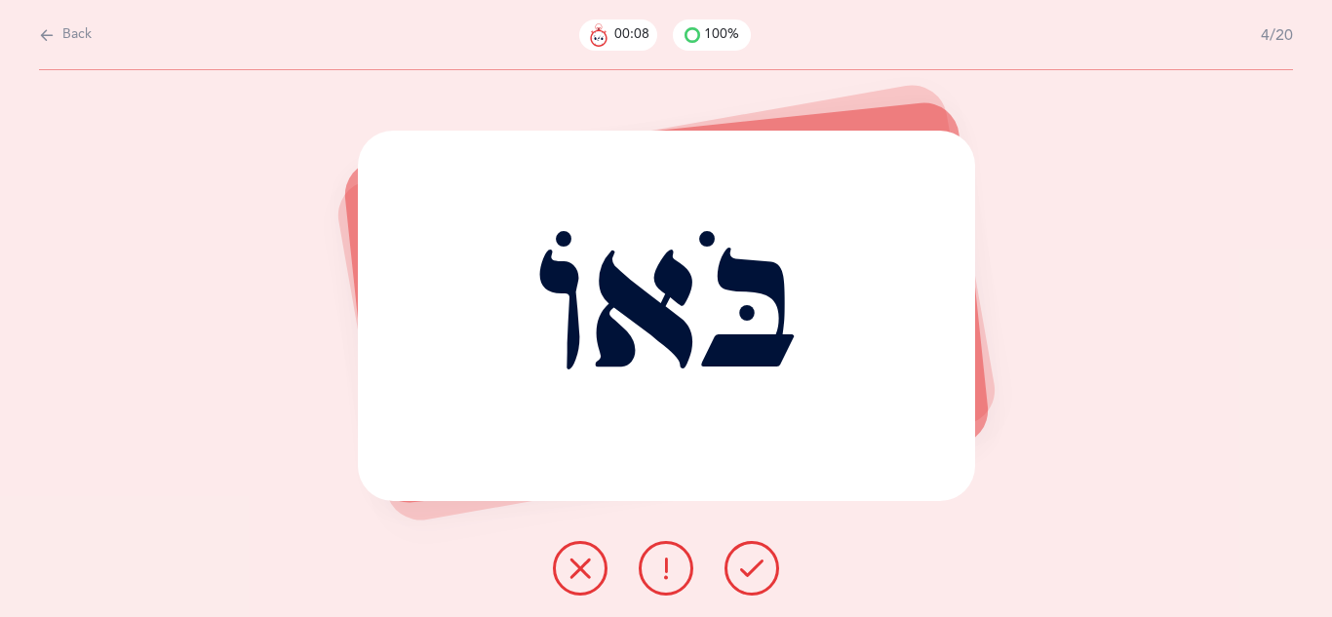
click at [753, 571] on icon at bounding box center [751, 568] width 23 height 23
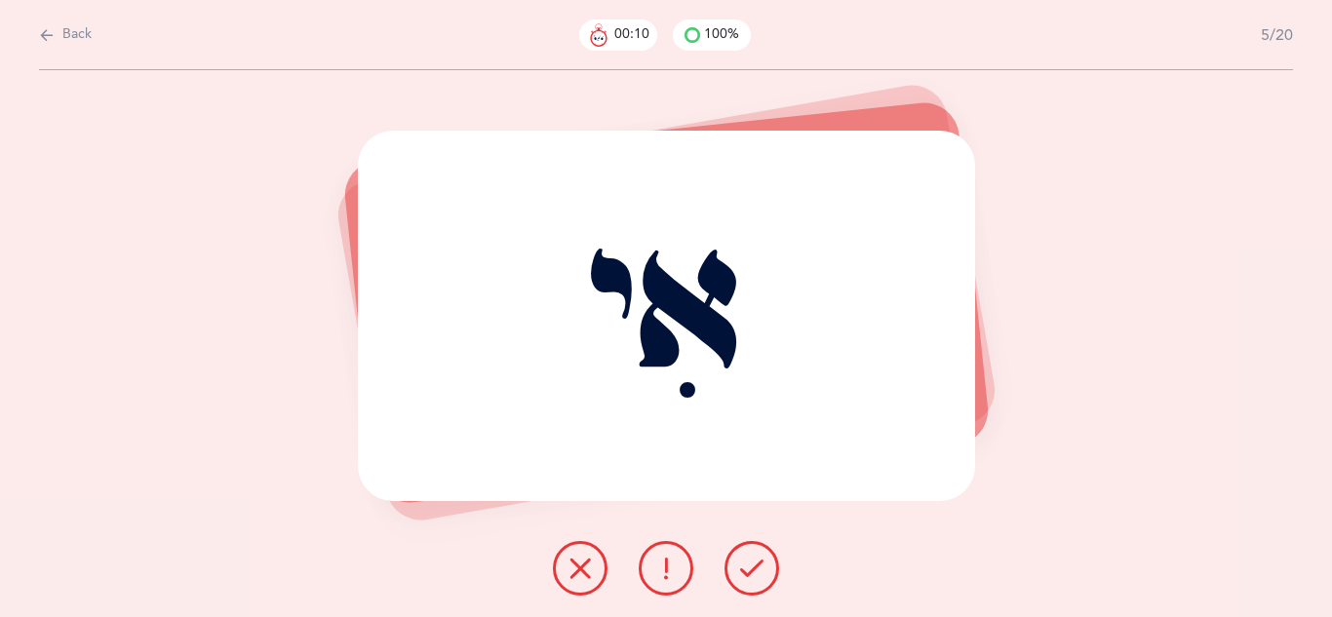
click at [753, 571] on icon at bounding box center [751, 568] width 23 height 23
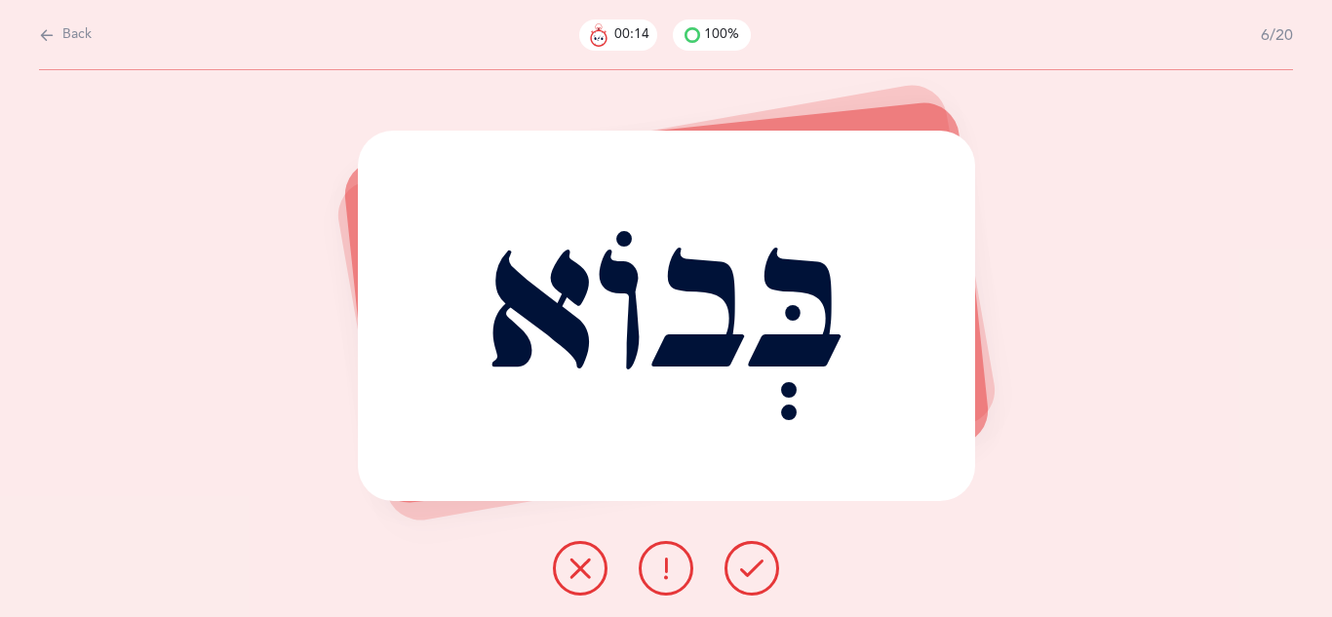
click at [753, 571] on icon at bounding box center [751, 568] width 23 height 23
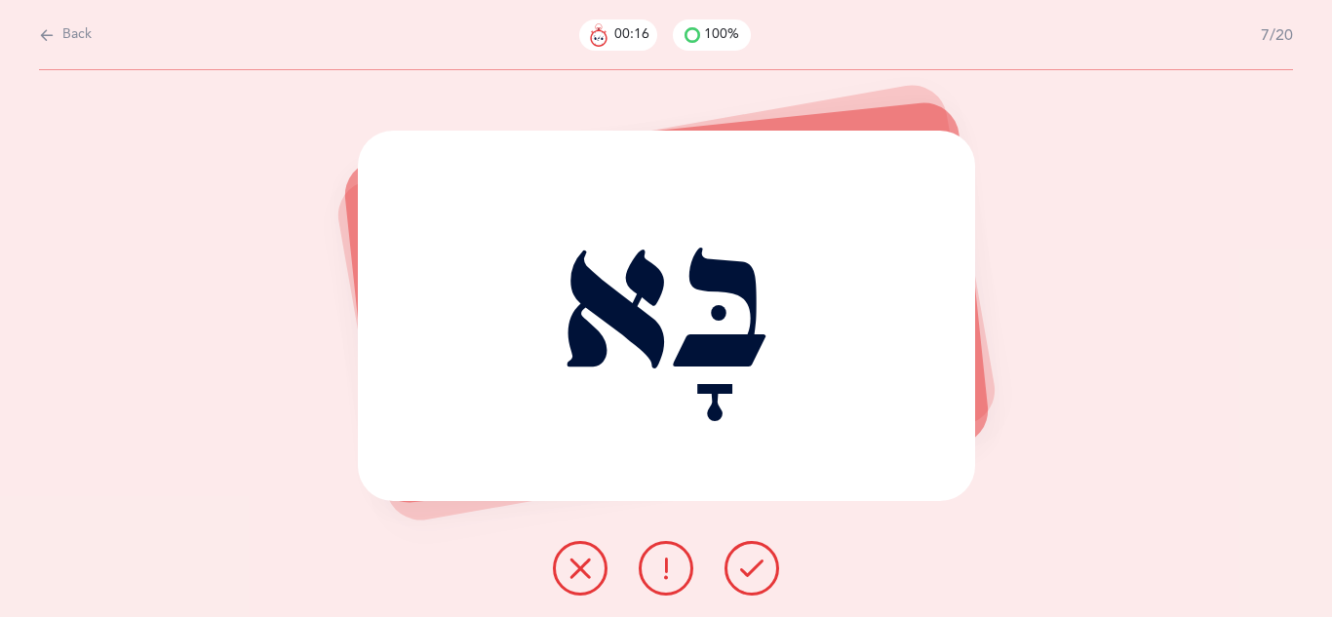
click at [753, 571] on icon at bounding box center [751, 568] width 23 height 23
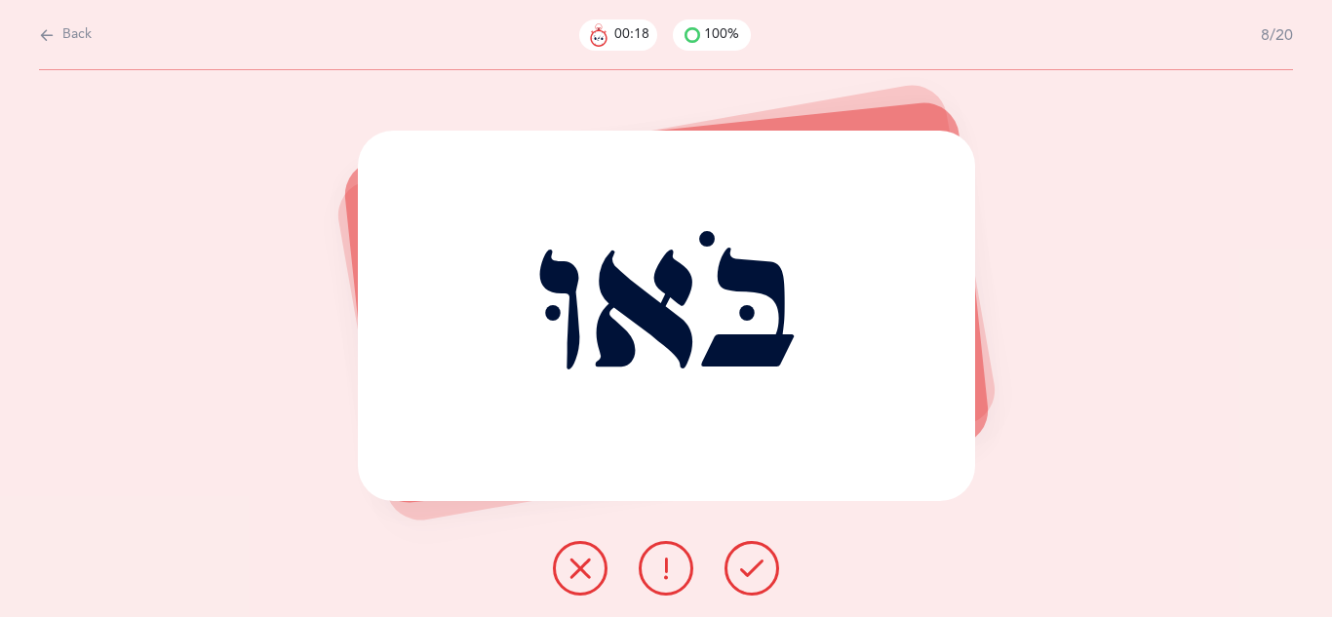
click at [753, 571] on icon at bounding box center [751, 568] width 23 height 23
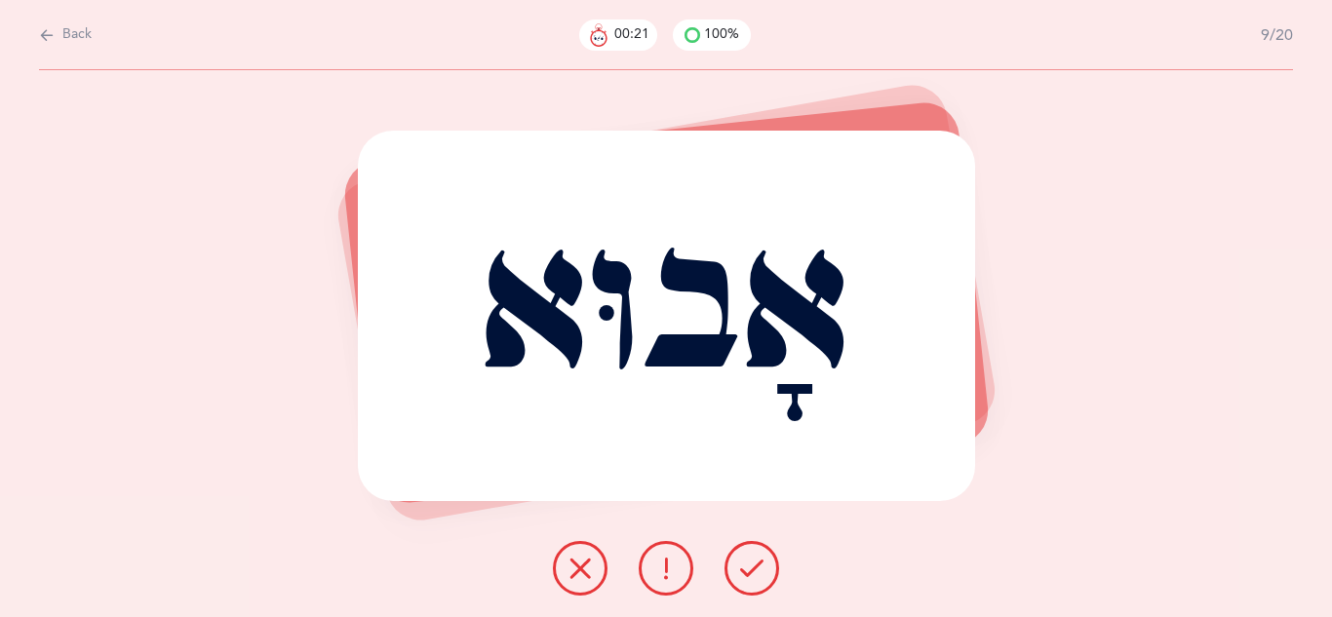
click at [753, 571] on icon at bounding box center [751, 568] width 23 height 23
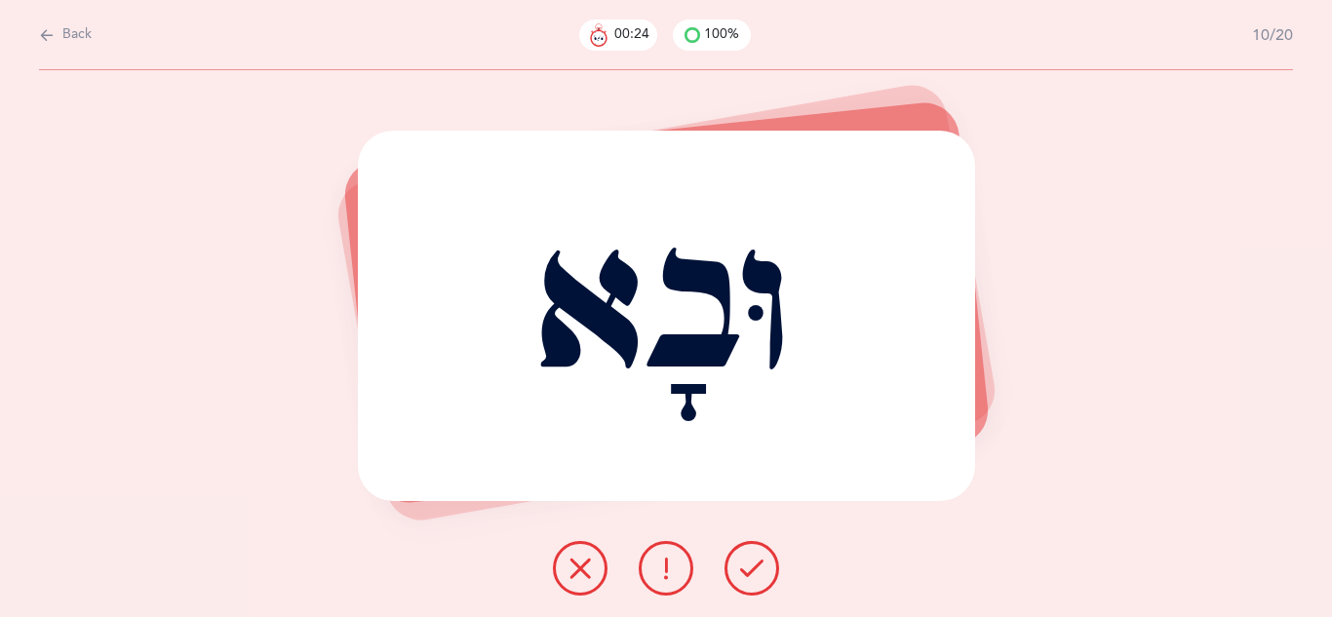
click at [753, 571] on icon at bounding box center [751, 568] width 23 height 23
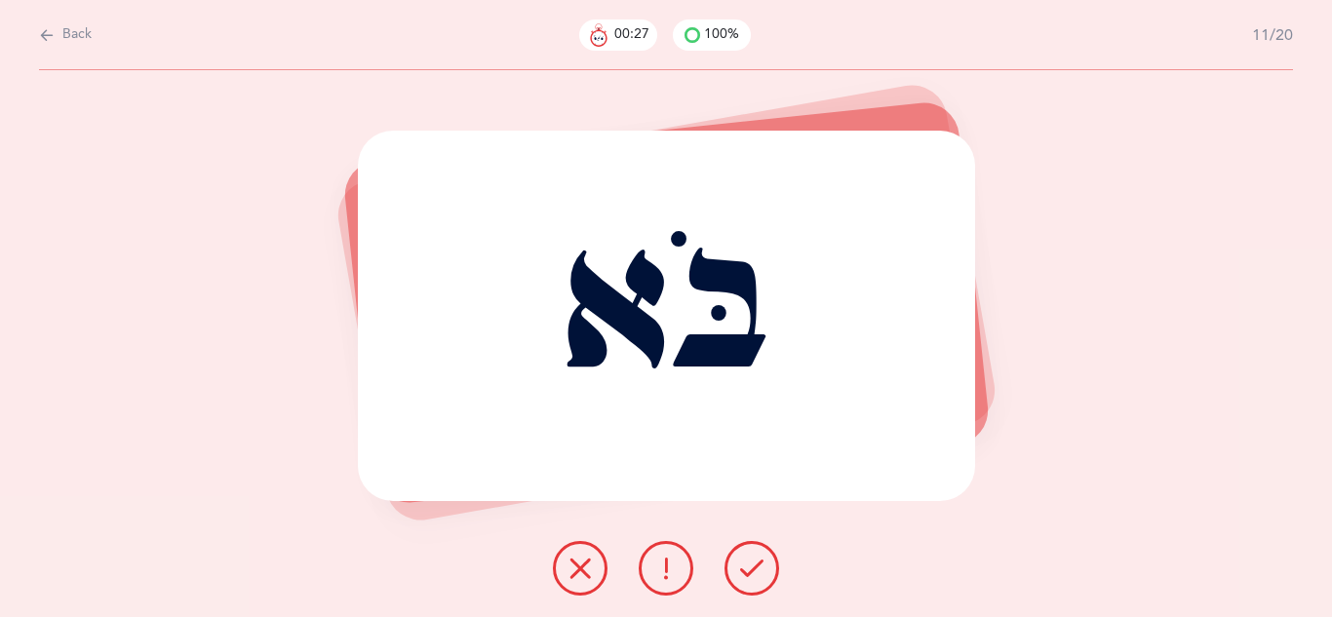
click at [753, 571] on icon at bounding box center [751, 568] width 23 height 23
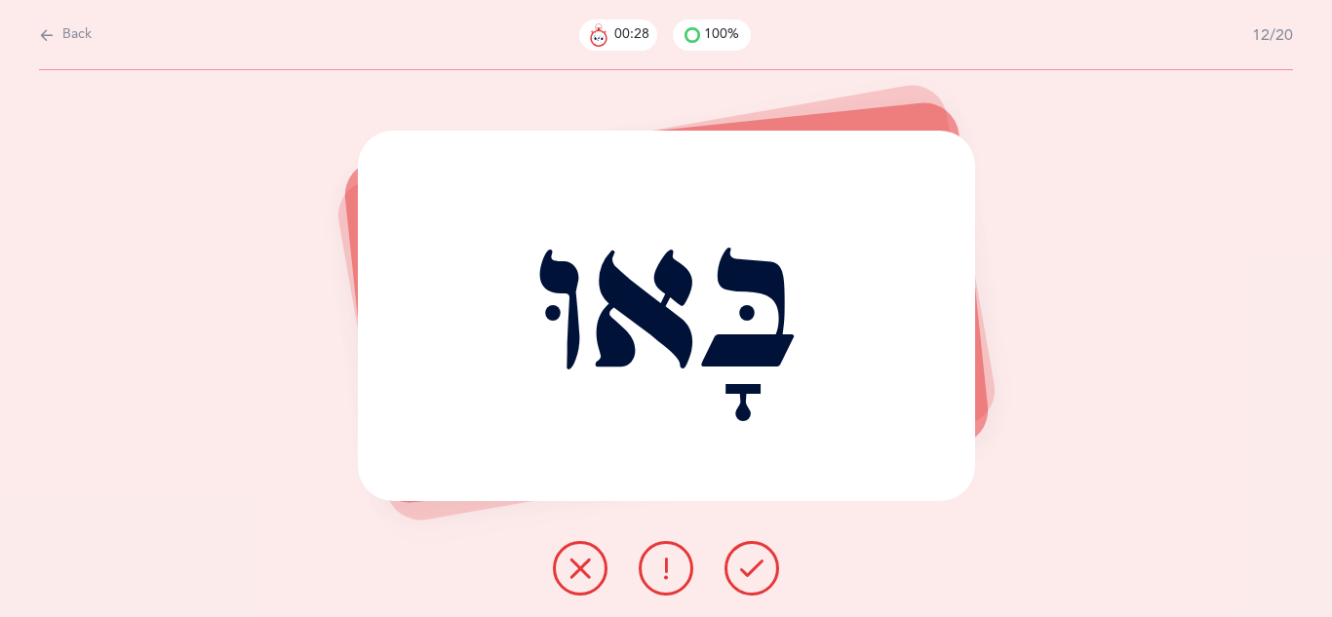
click at [753, 571] on icon at bounding box center [751, 568] width 23 height 23
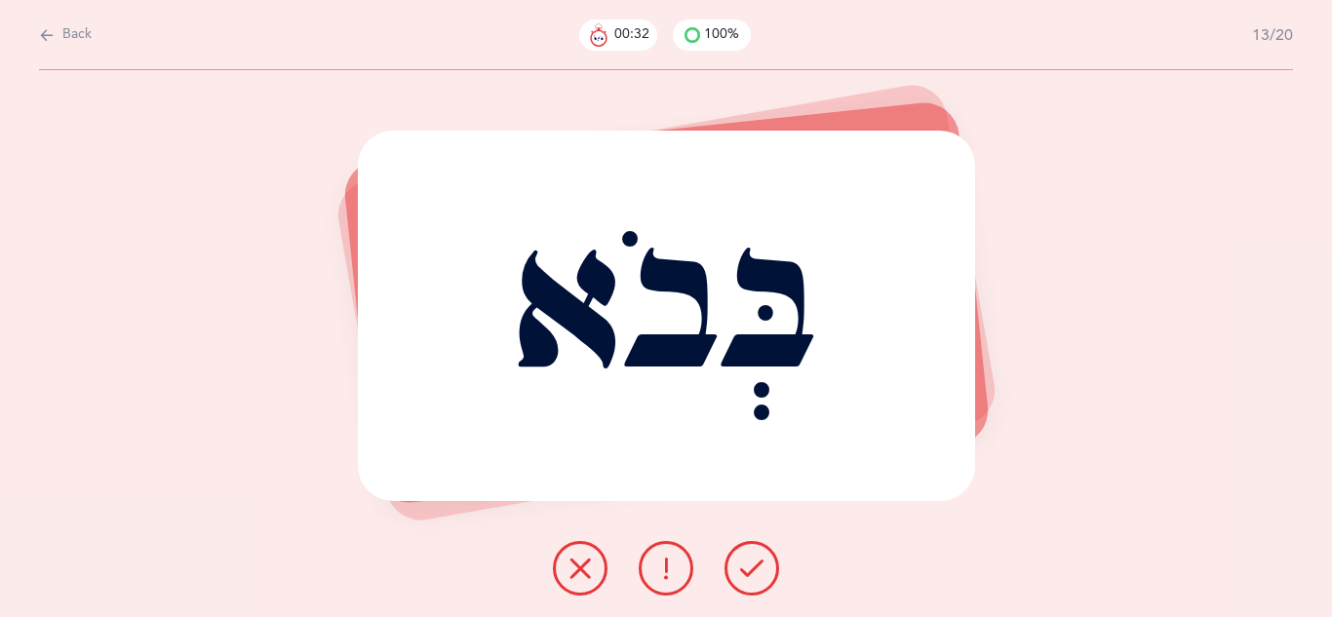
click at [753, 571] on icon at bounding box center [751, 568] width 23 height 23
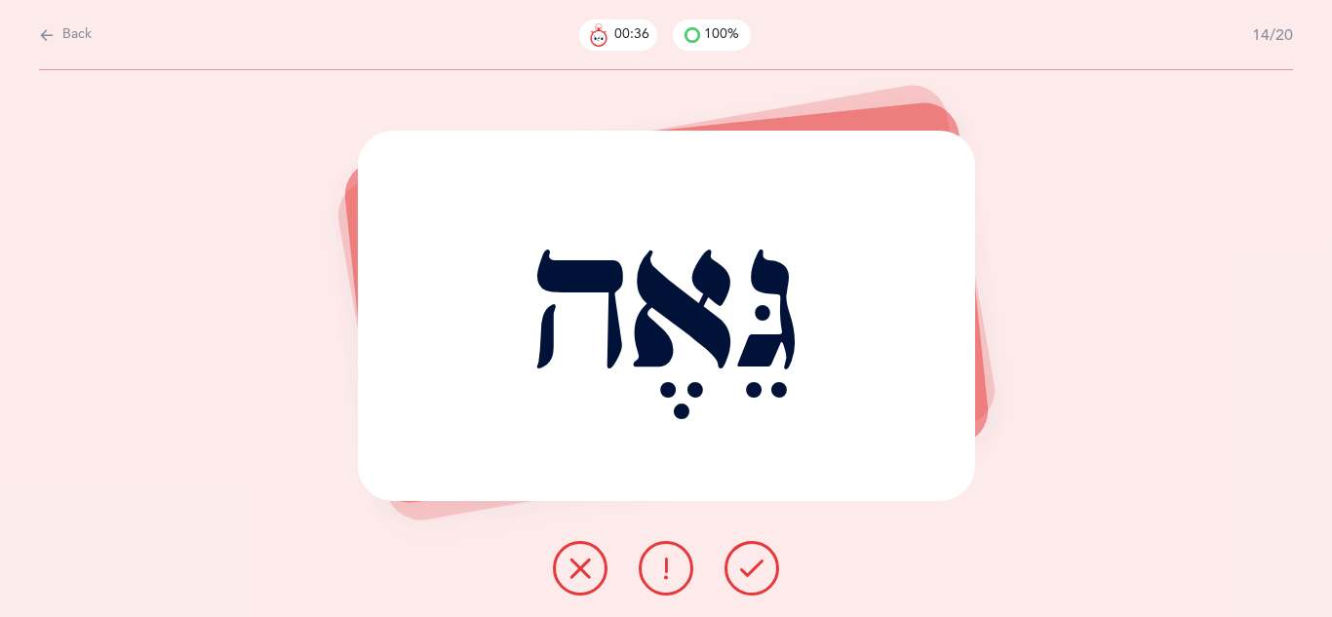
click at [753, 571] on icon at bounding box center [751, 568] width 23 height 23
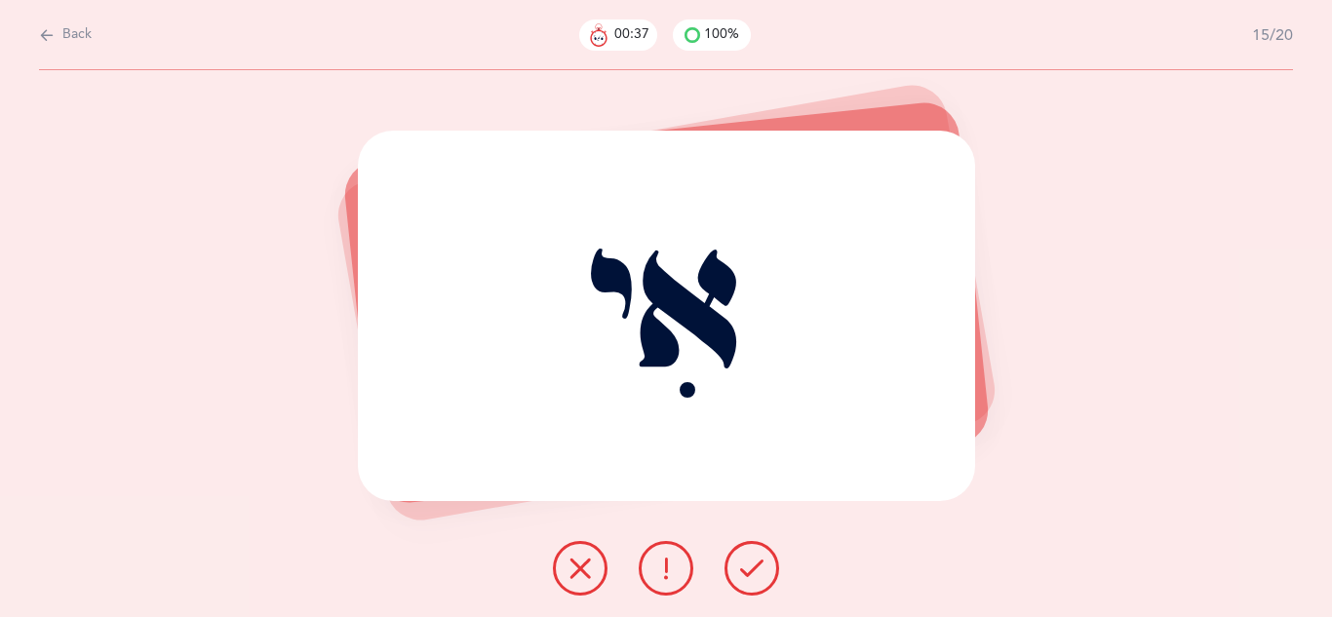
click at [753, 571] on icon at bounding box center [751, 568] width 23 height 23
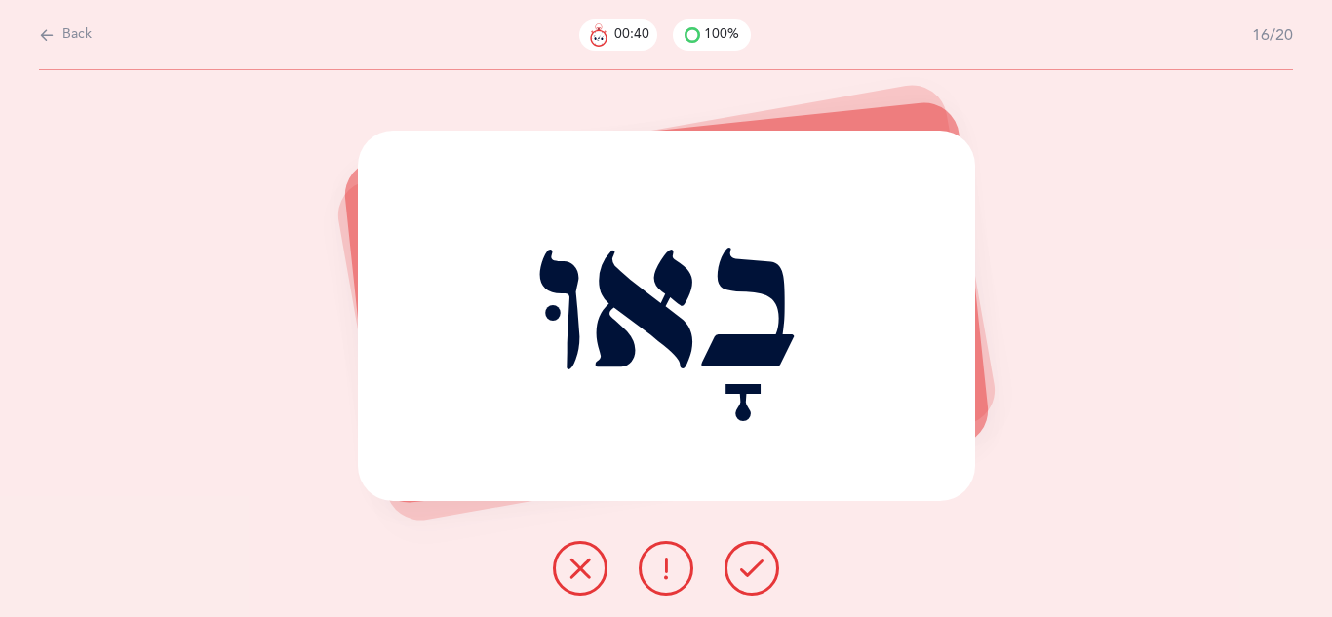
click at [753, 571] on icon at bounding box center [751, 568] width 23 height 23
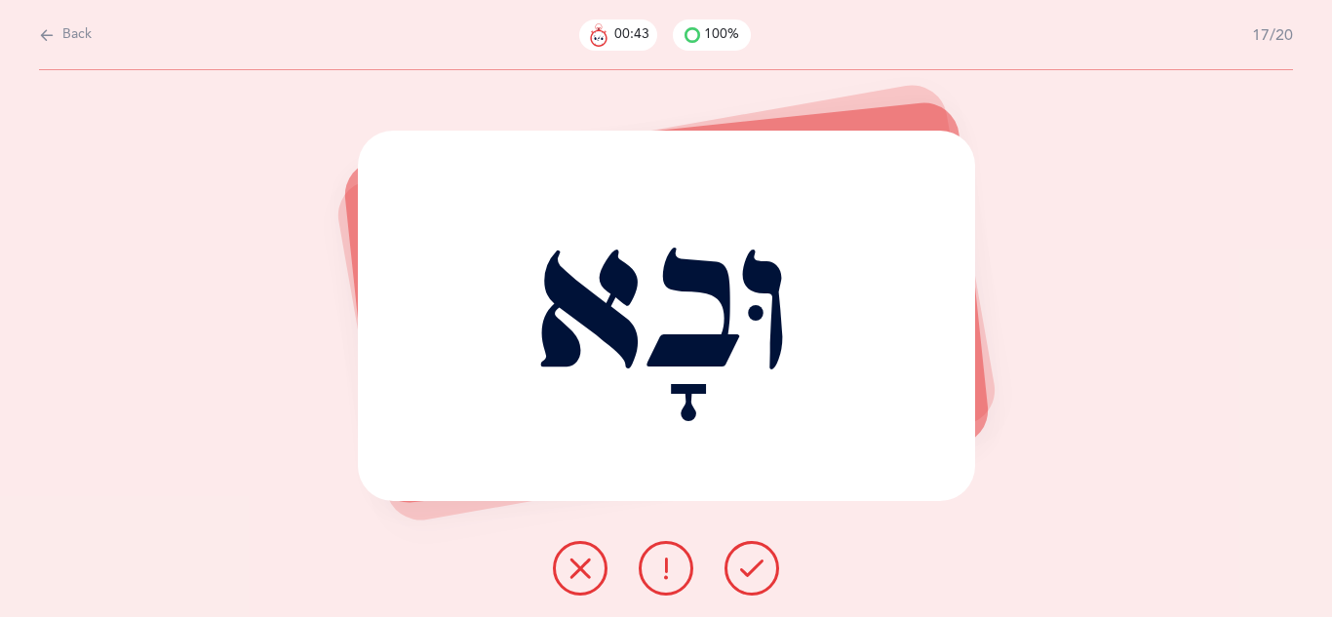
click at [753, 571] on icon at bounding box center [751, 568] width 23 height 23
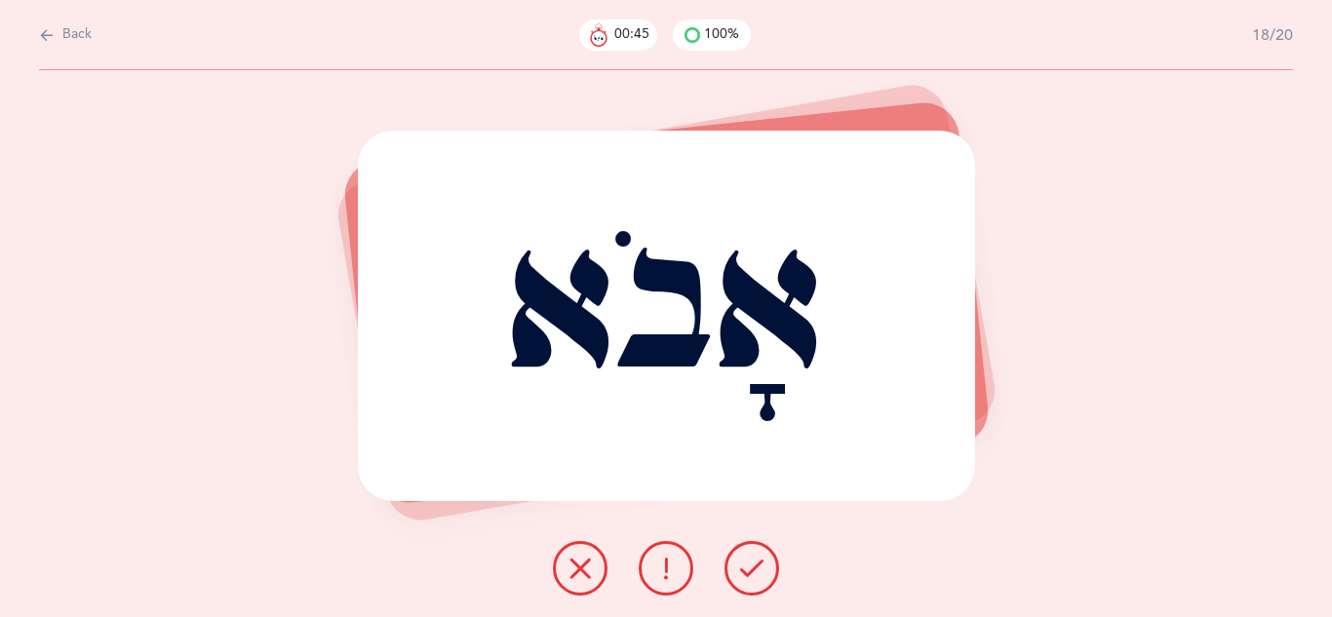
click at [753, 571] on icon at bounding box center [751, 568] width 23 height 23
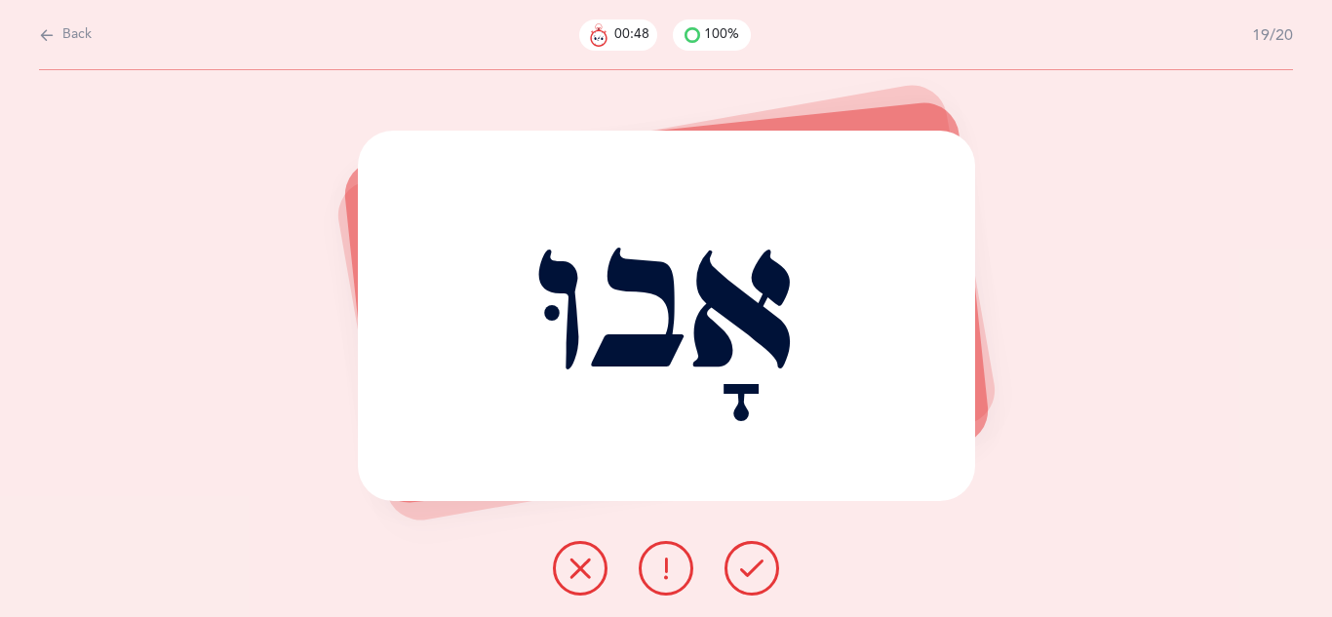
click at [753, 571] on icon at bounding box center [751, 568] width 23 height 23
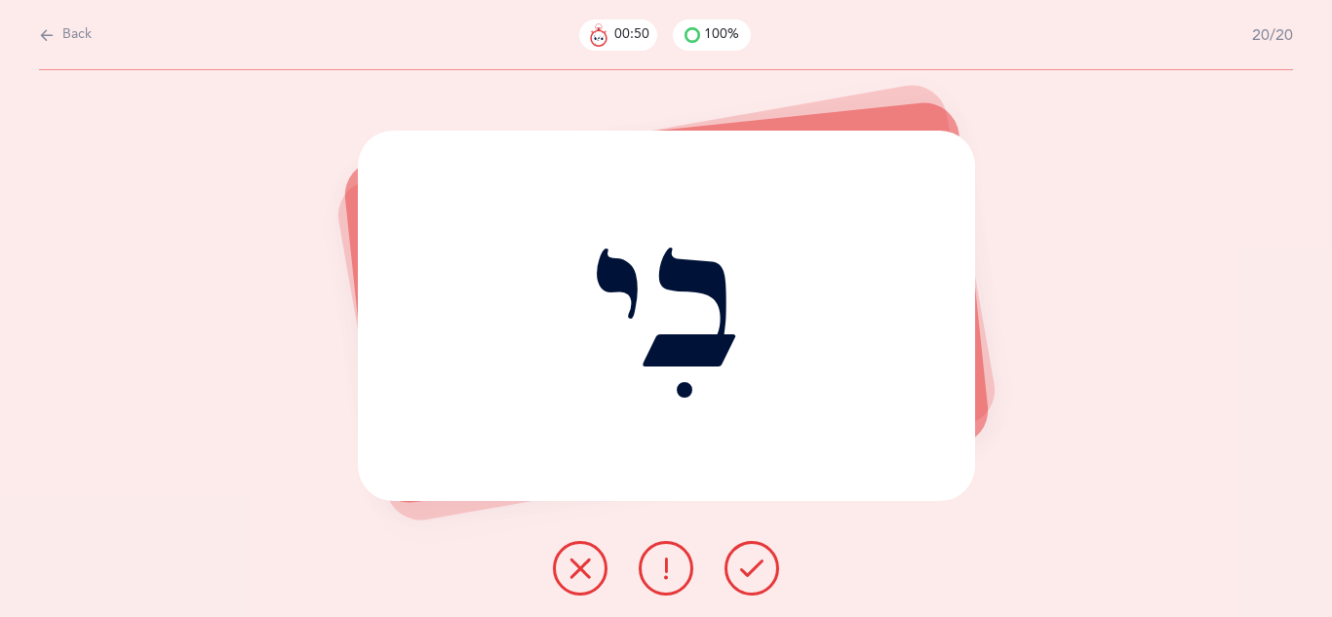
click at [753, 571] on icon at bounding box center [751, 568] width 23 height 23
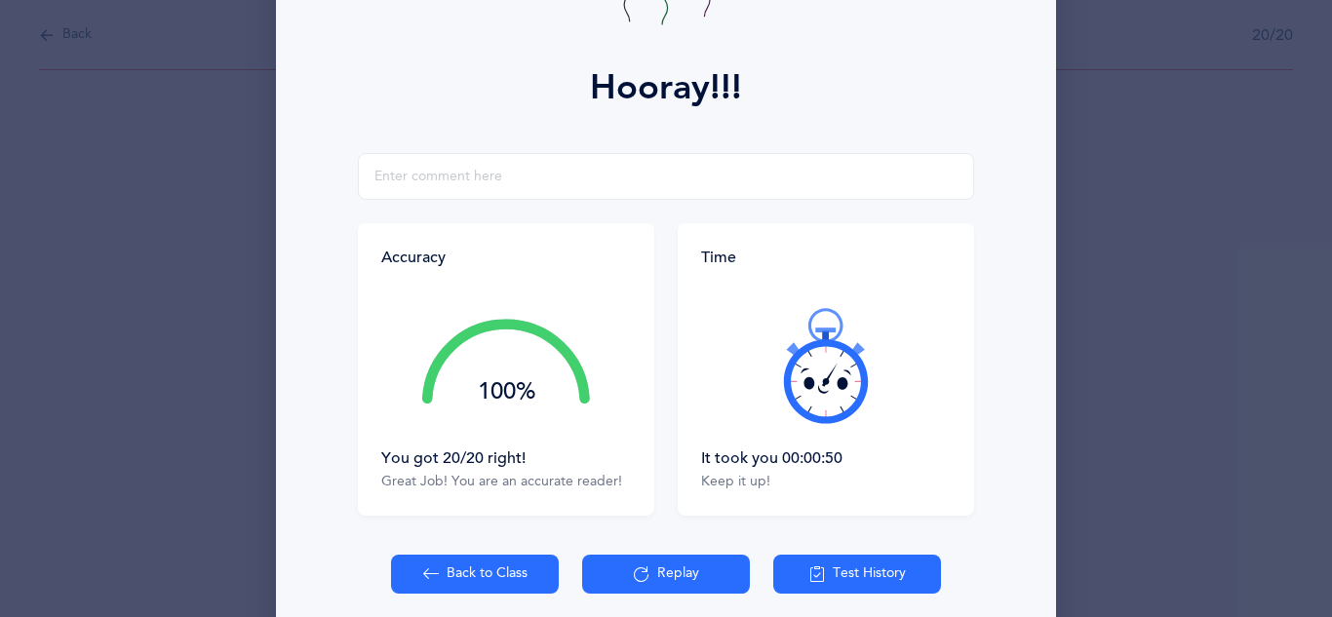
scroll to position [259, 0]
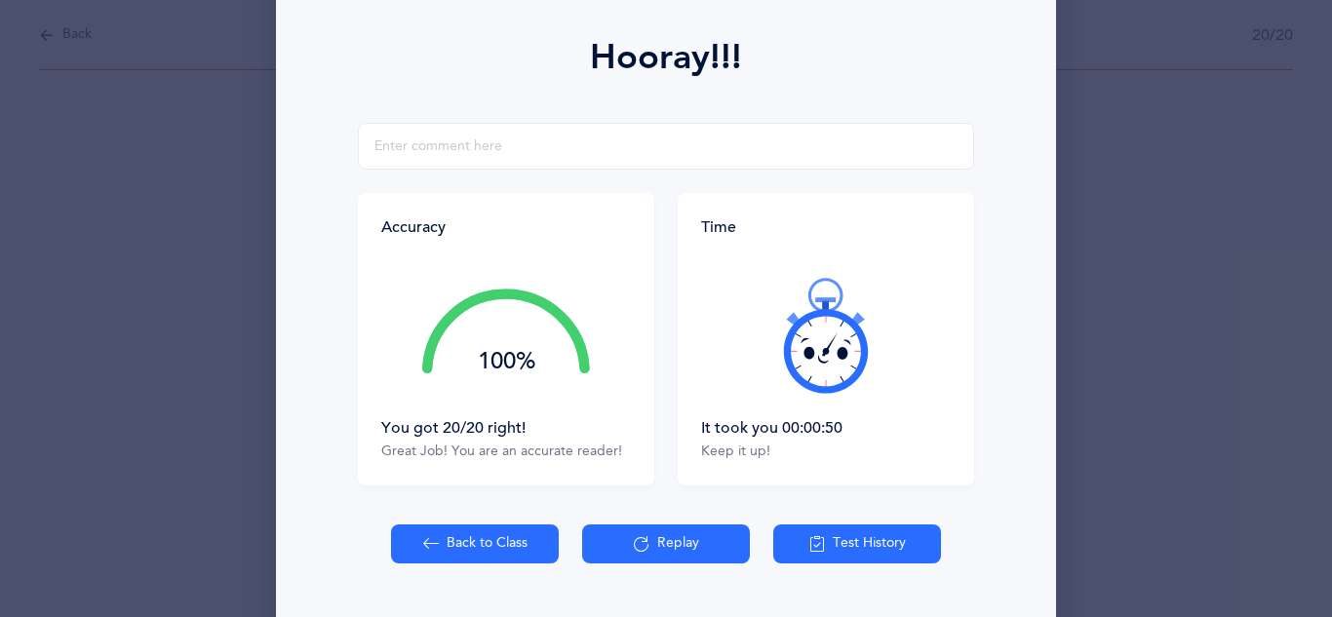
click at [498, 550] on button "Back to Class" at bounding box center [475, 544] width 168 height 39
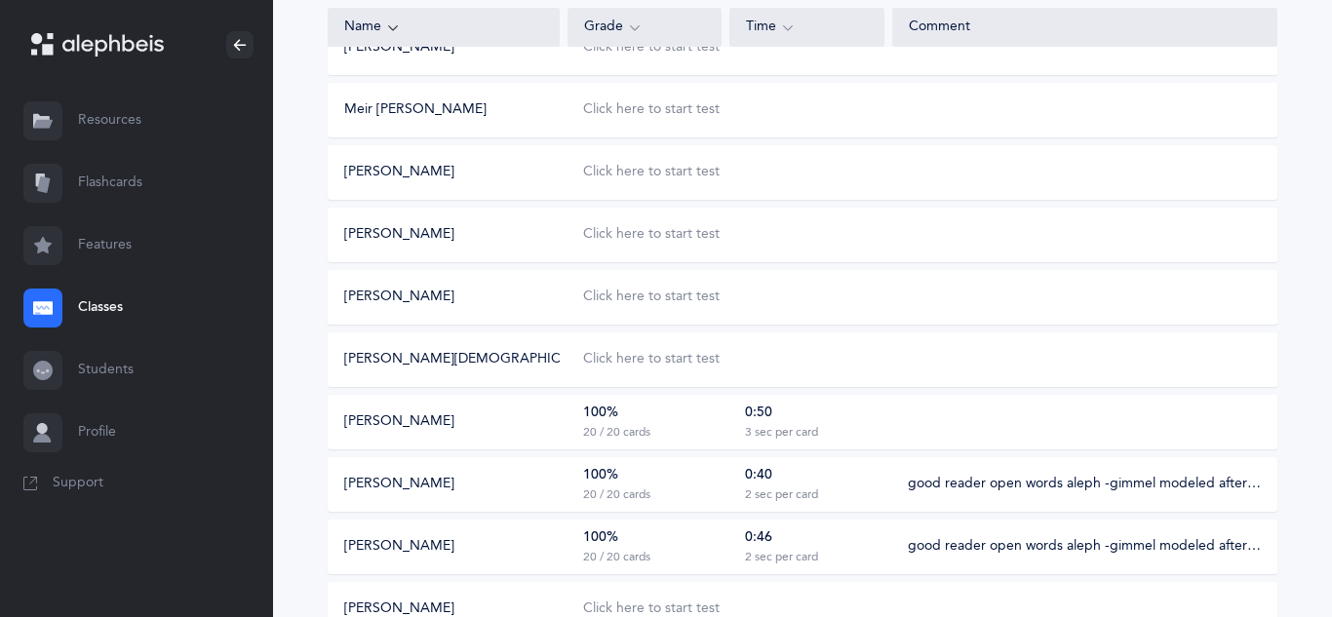
scroll to position [495, 0]
click at [715, 415] on div "100% 20 / 20 cards" at bounding box center [645, 420] width 154 height 37
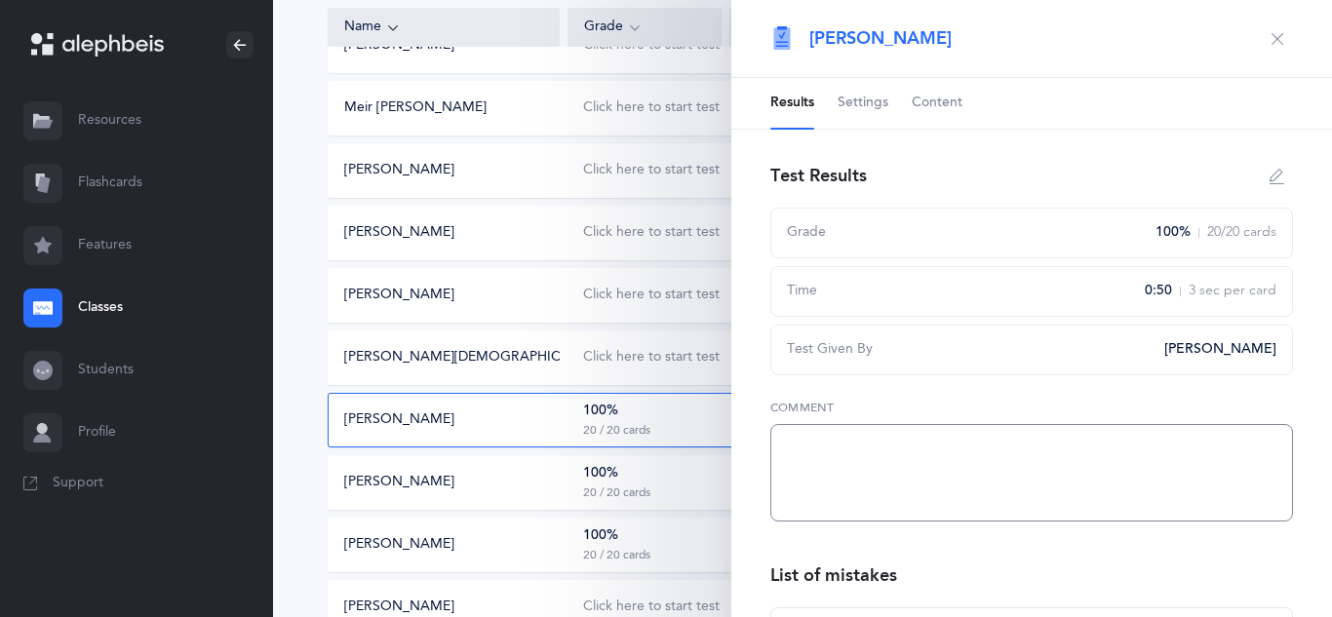
click at [810, 438] on textarea at bounding box center [1031, 473] width 523 height 98
paste textarea "good reader open words aleph -gimmel modeled after beginning of workbook"
type textarea "good reader open words aleph -gimmel modeled after beginning of workbook"
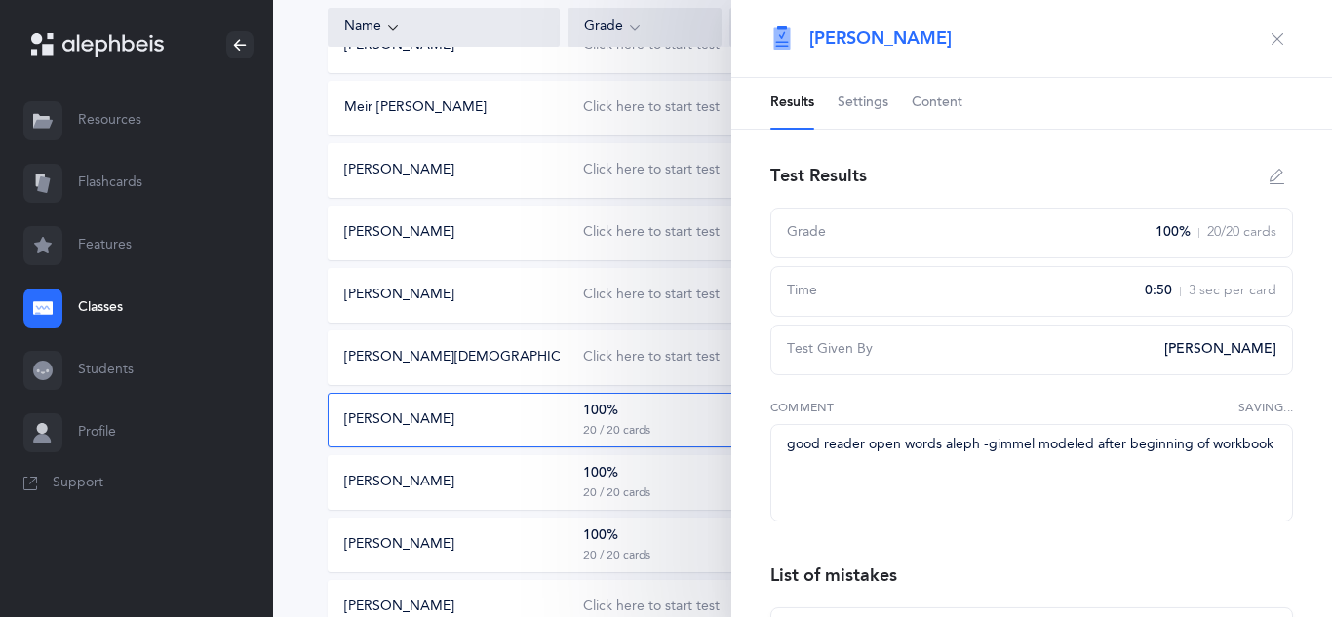
click at [1278, 47] on button "button" at bounding box center [1277, 38] width 31 height 31
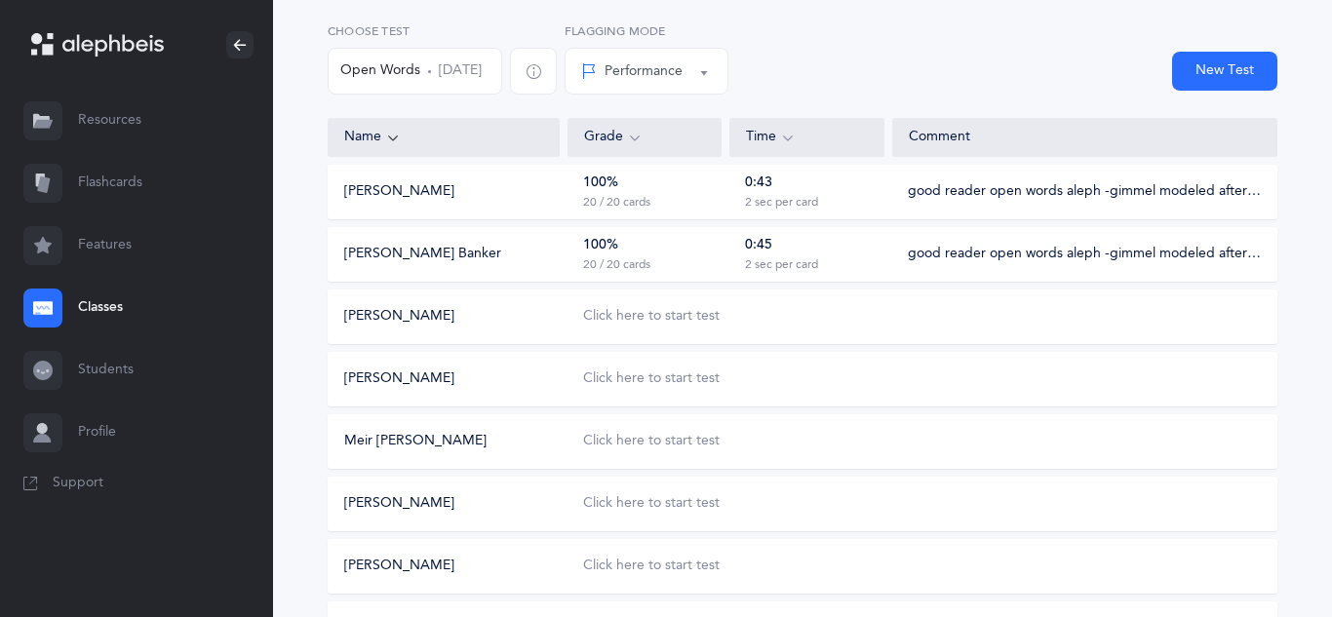
scroll to position [167, 0]
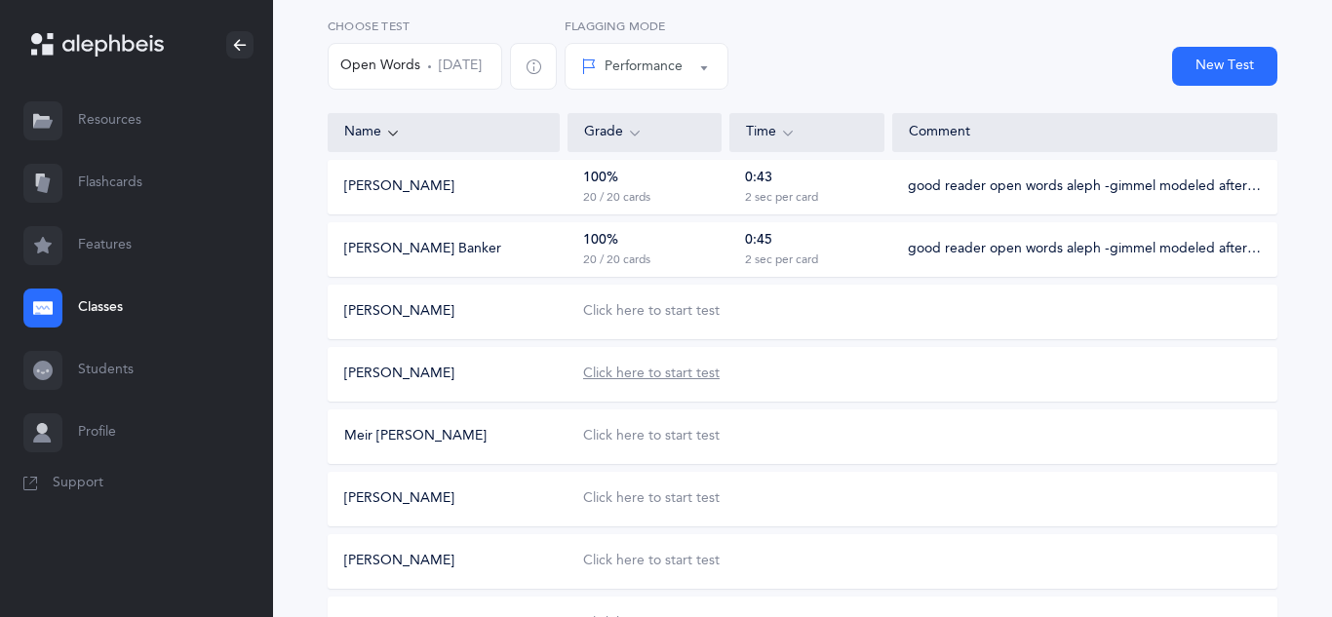
click at [650, 374] on div "Click here to start test" at bounding box center [651, 375] width 137 height 20
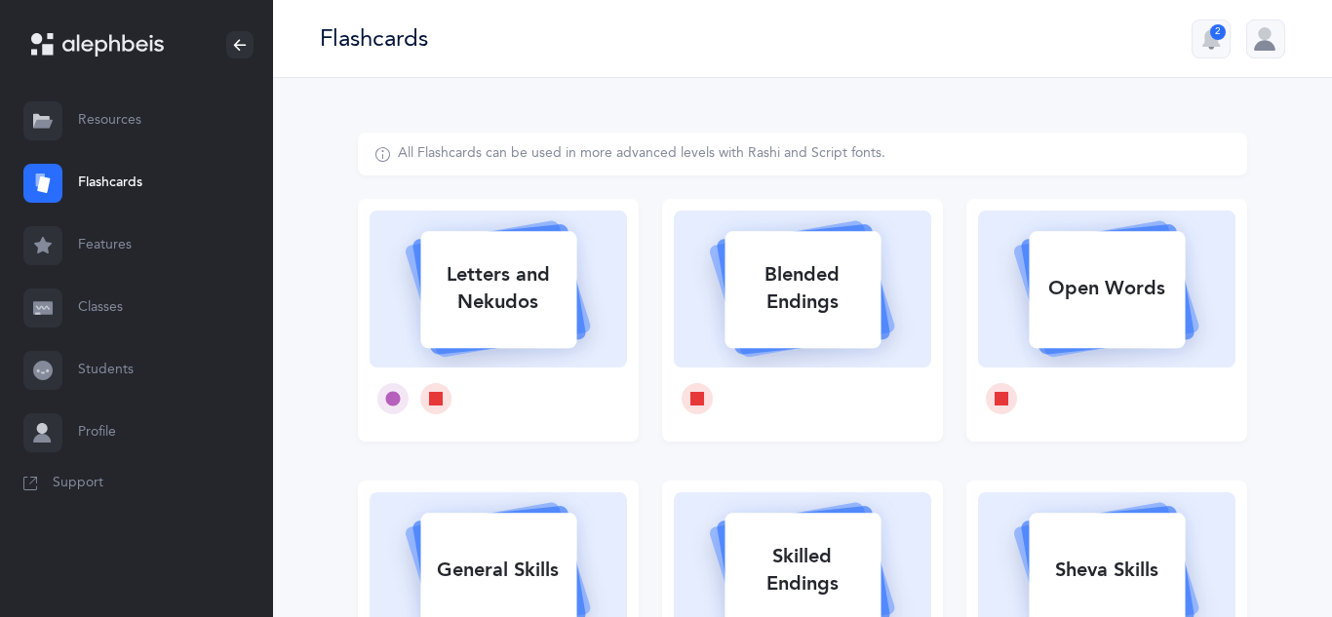
select select
select select "single"
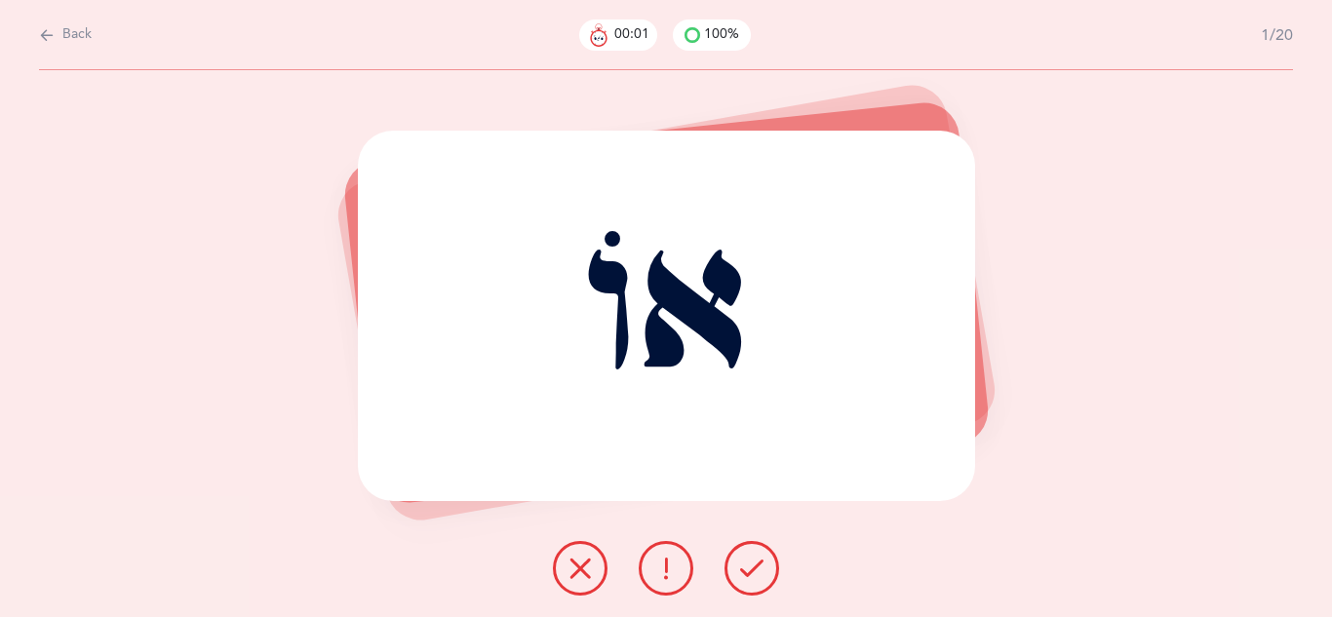
click at [748, 579] on icon at bounding box center [751, 568] width 23 height 23
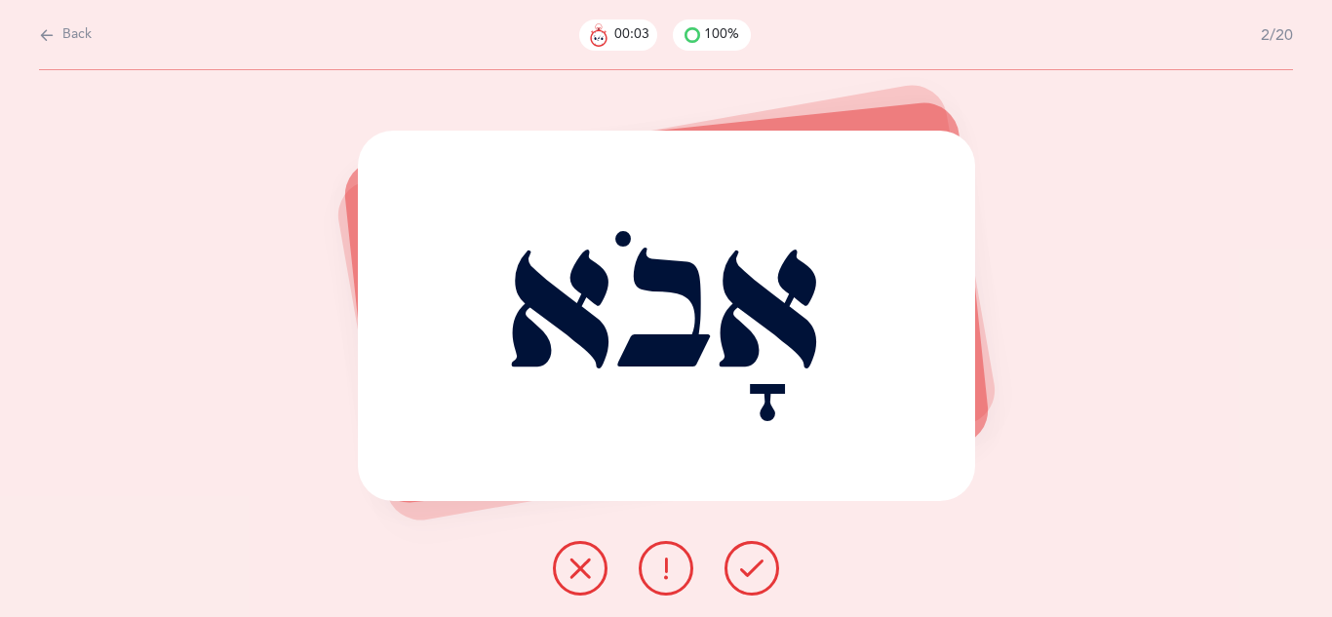
click at [748, 579] on icon at bounding box center [751, 568] width 23 height 23
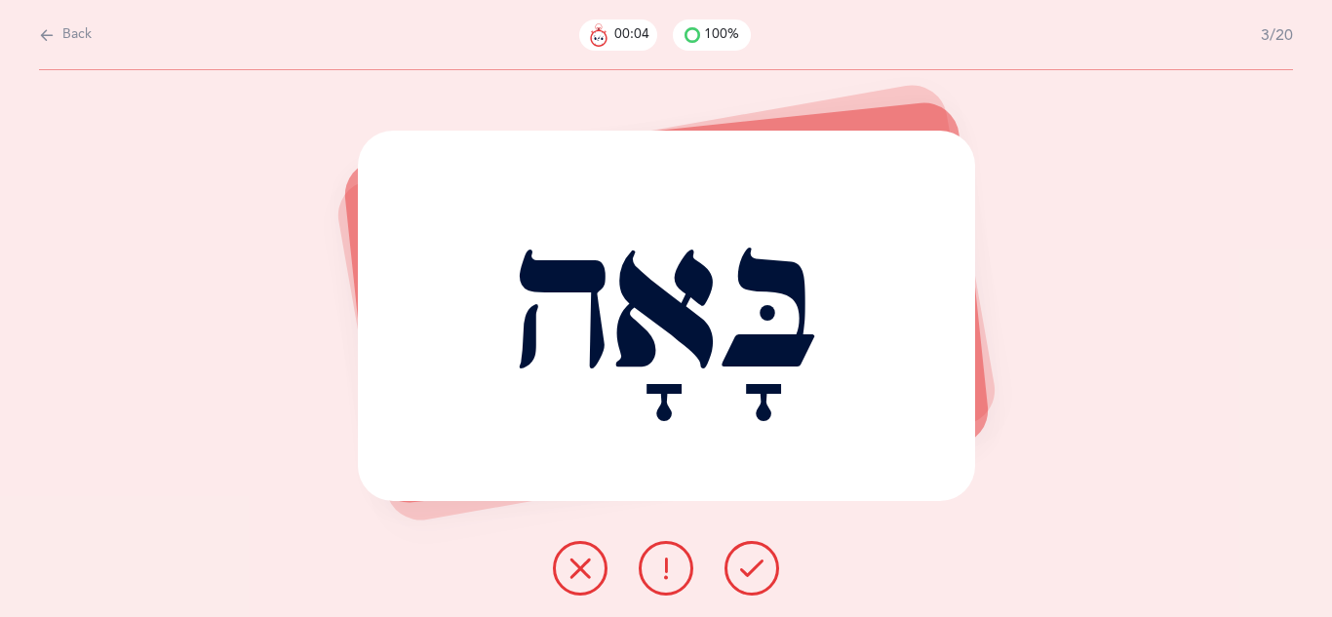
click at [748, 579] on icon at bounding box center [751, 568] width 23 height 23
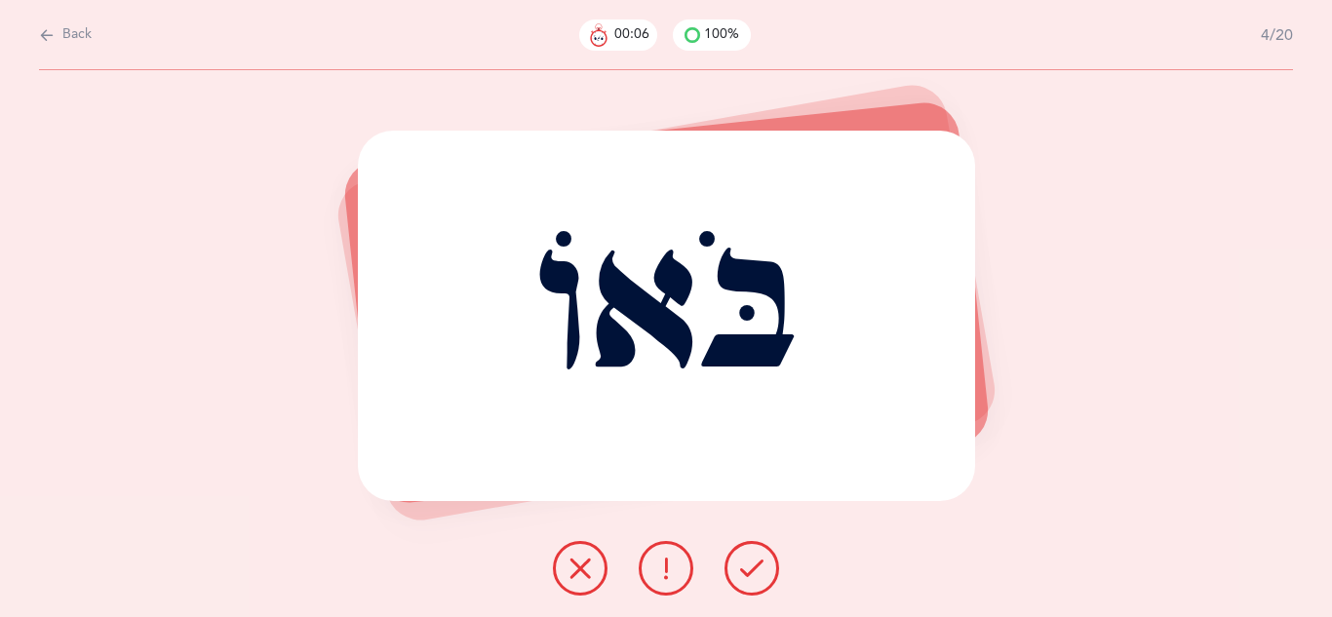
click at [748, 579] on icon at bounding box center [751, 568] width 23 height 23
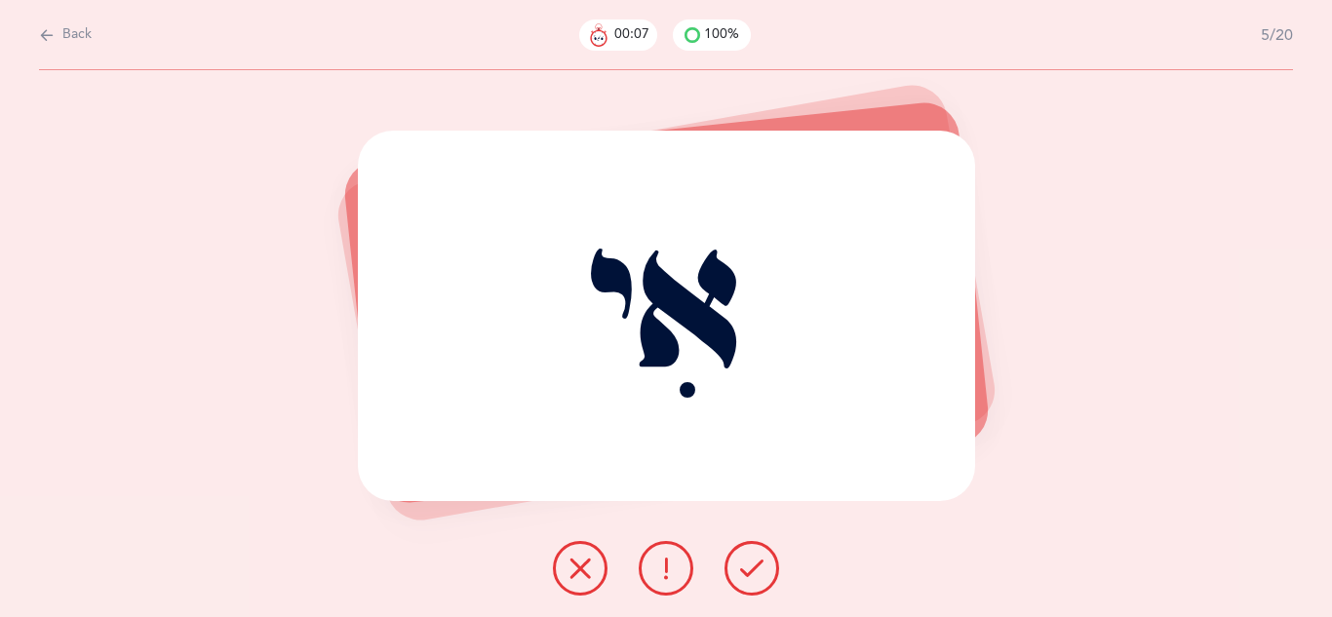
click at [748, 579] on icon at bounding box center [751, 568] width 23 height 23
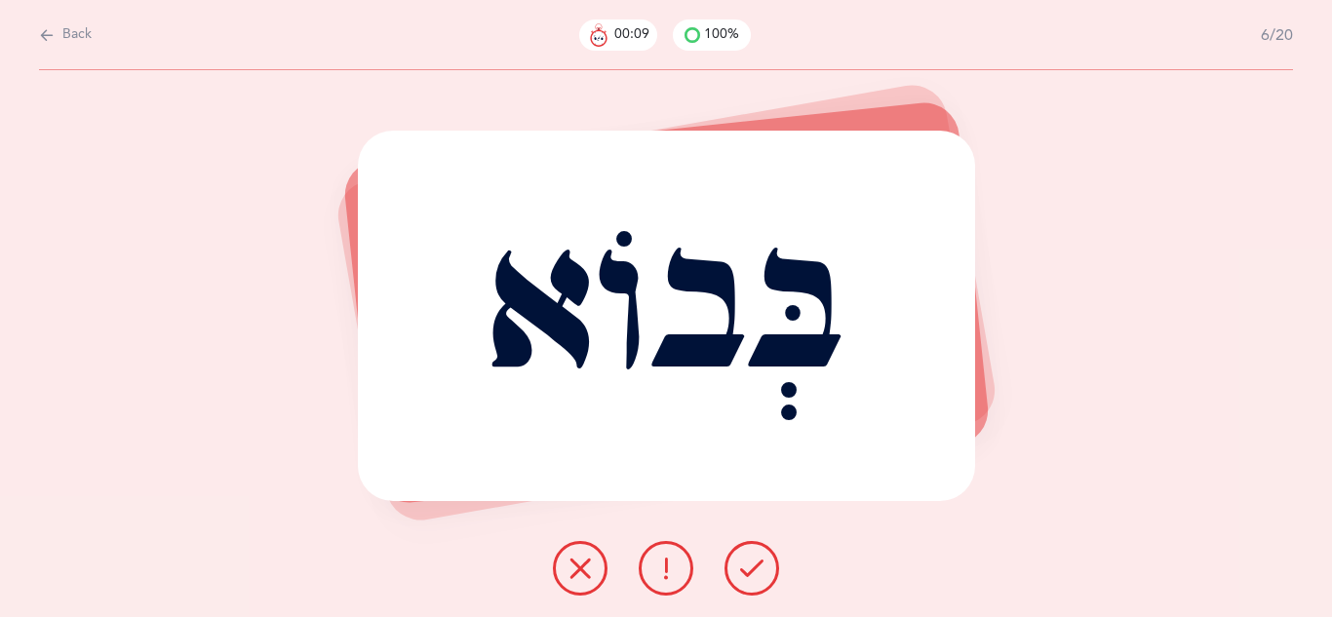
click at [748, 579] on icon at bounding box center [751, 568] width 23 height 23
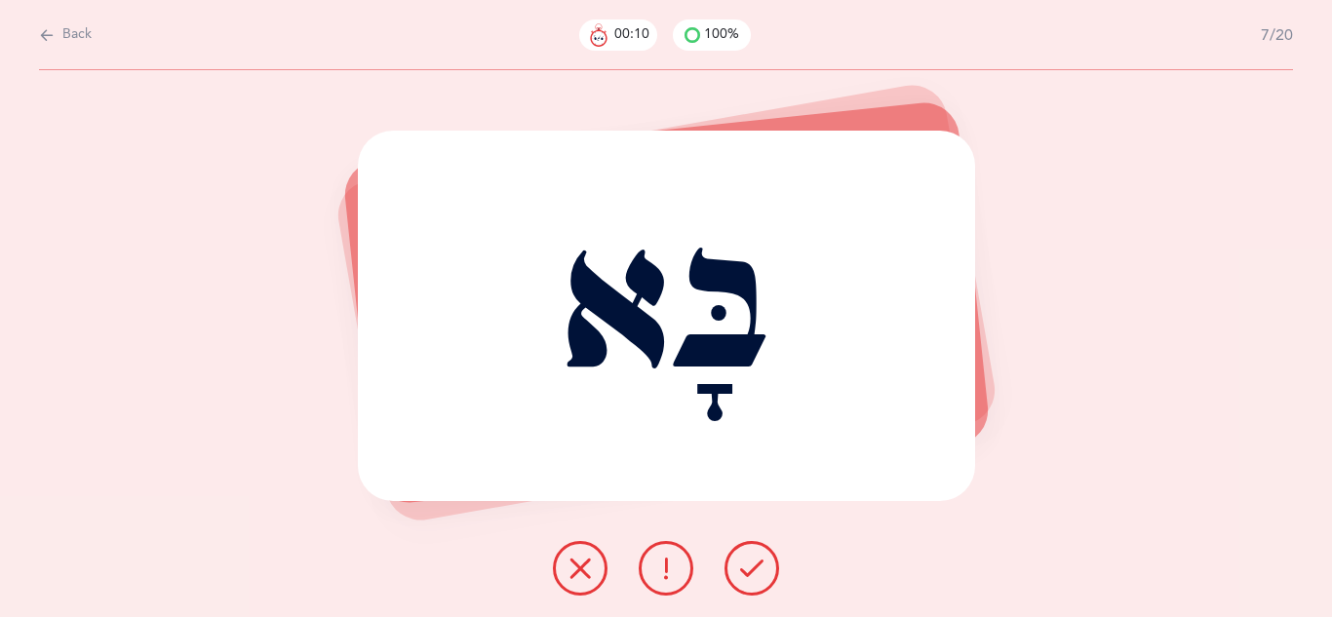
click at [748, 579] on icon at bounding box center [751, 568] width 23 height 23
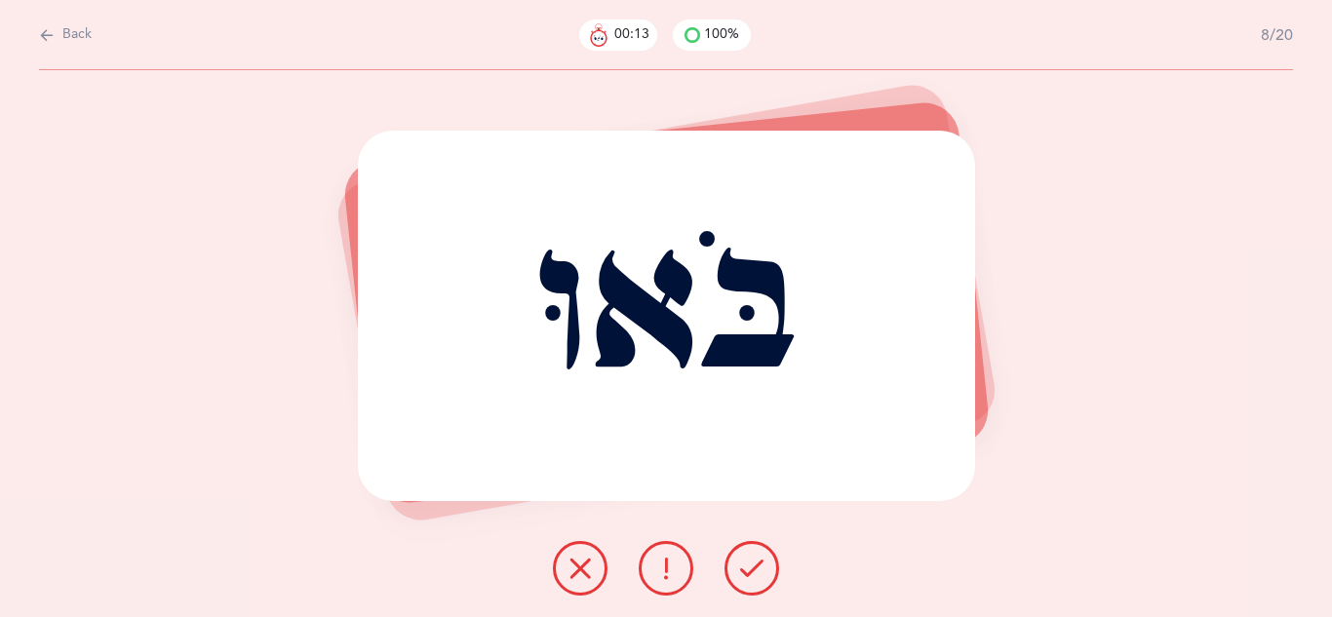
click at [748, 579] on icon at bounding box center [751, 568] width 23 height 23
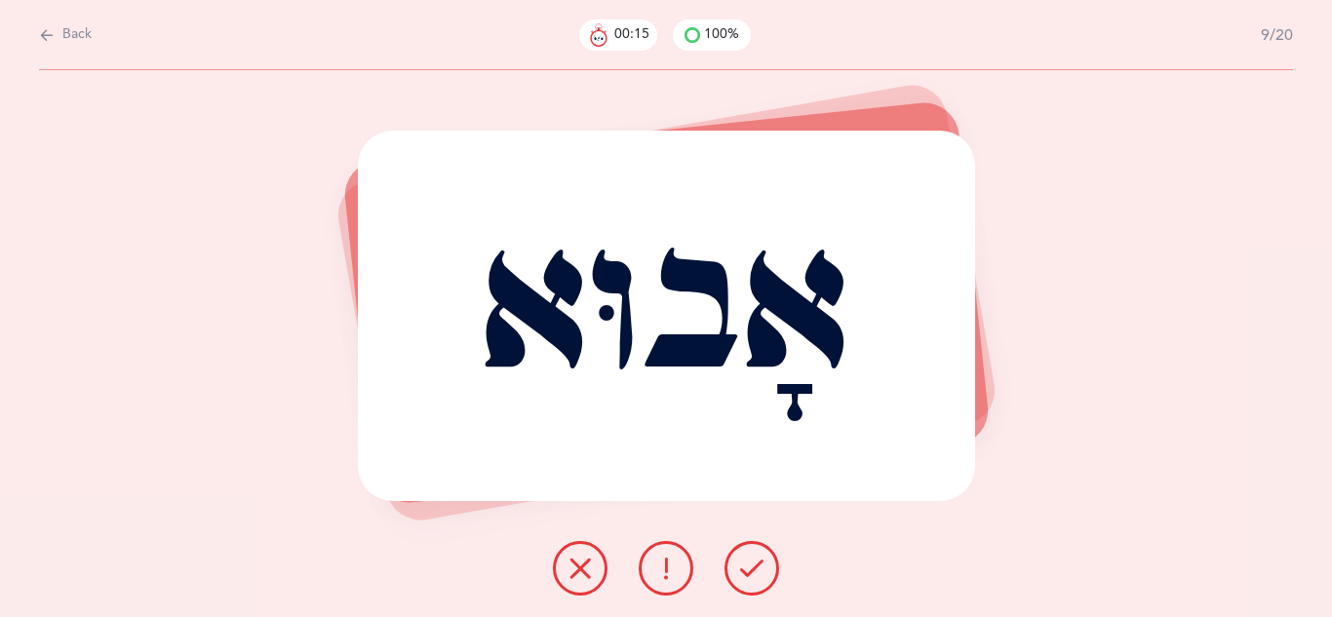
click at [748, 579] on icon at bounding box center [751, 568] width 23 height 23
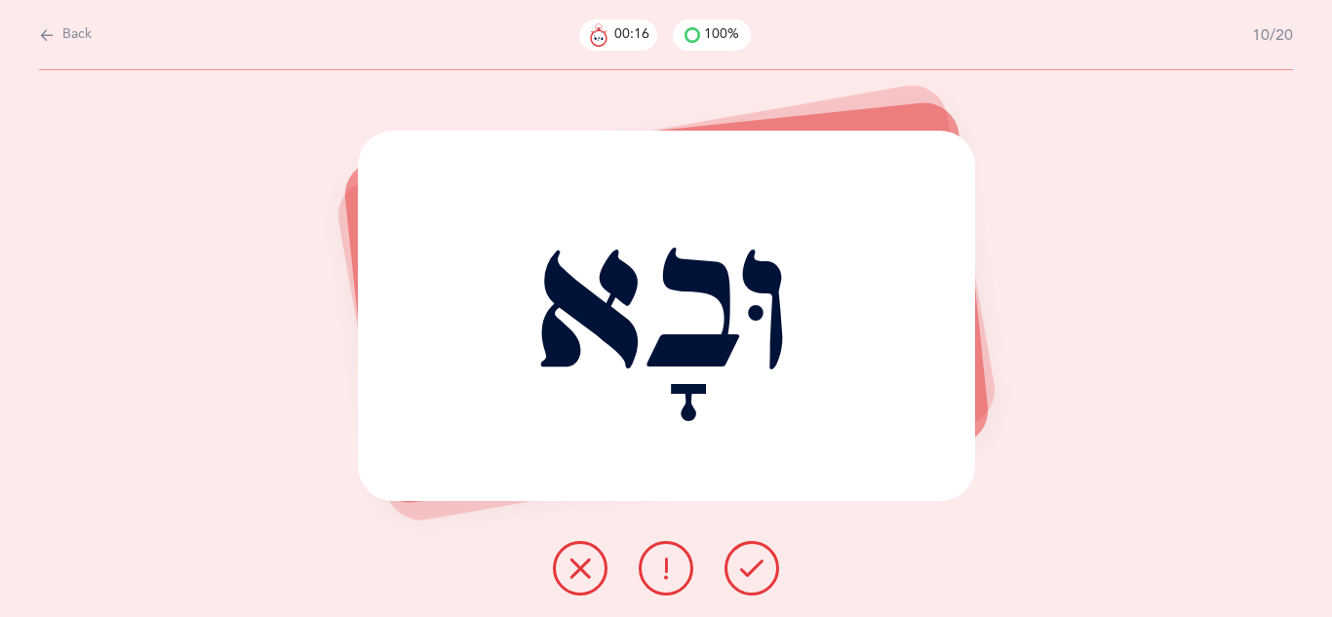
click at [748, 579] on icon at bounding box center [751, 568] width 23 height 23
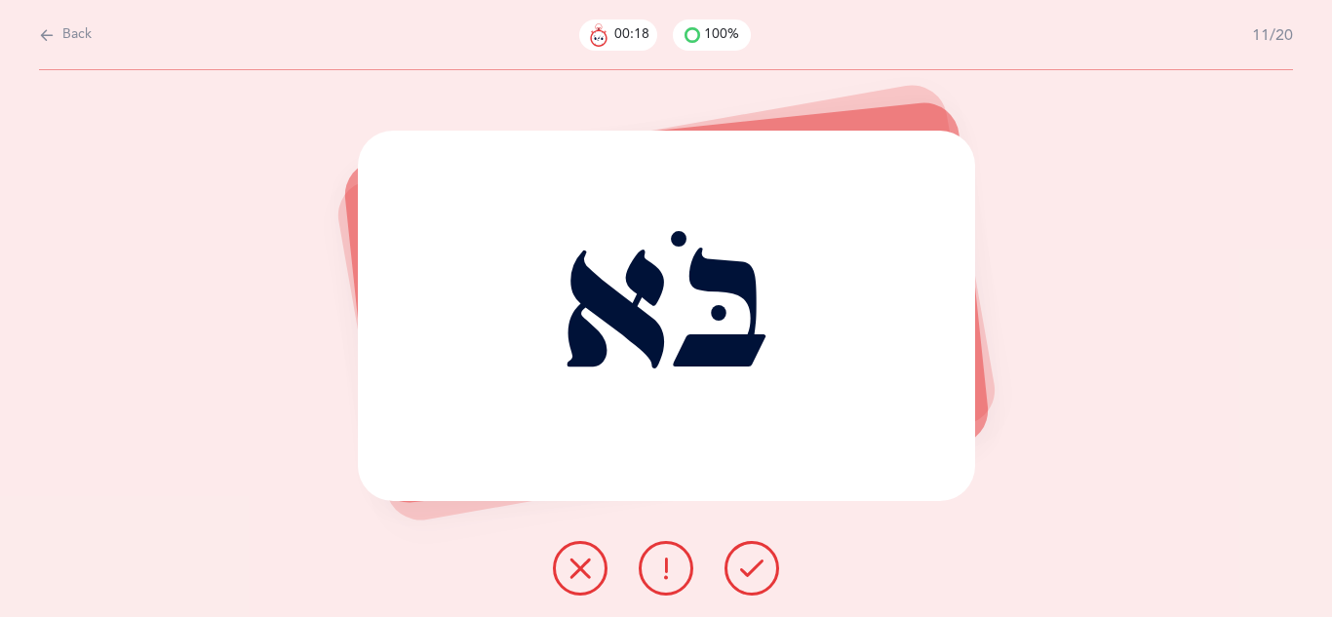
click at [748, 579] on icon at bounding box center [751, 568] width 23 height 23
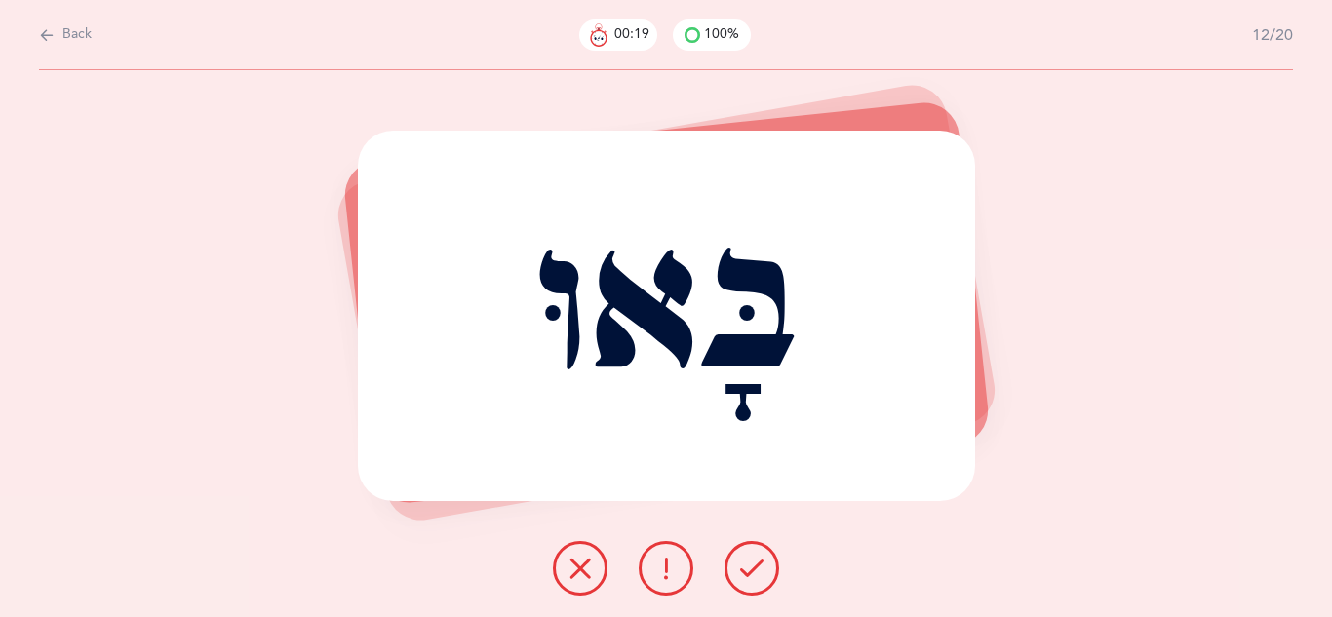
click at [748, 579] on icon at bounding box center [751, 568] width 23 height 23
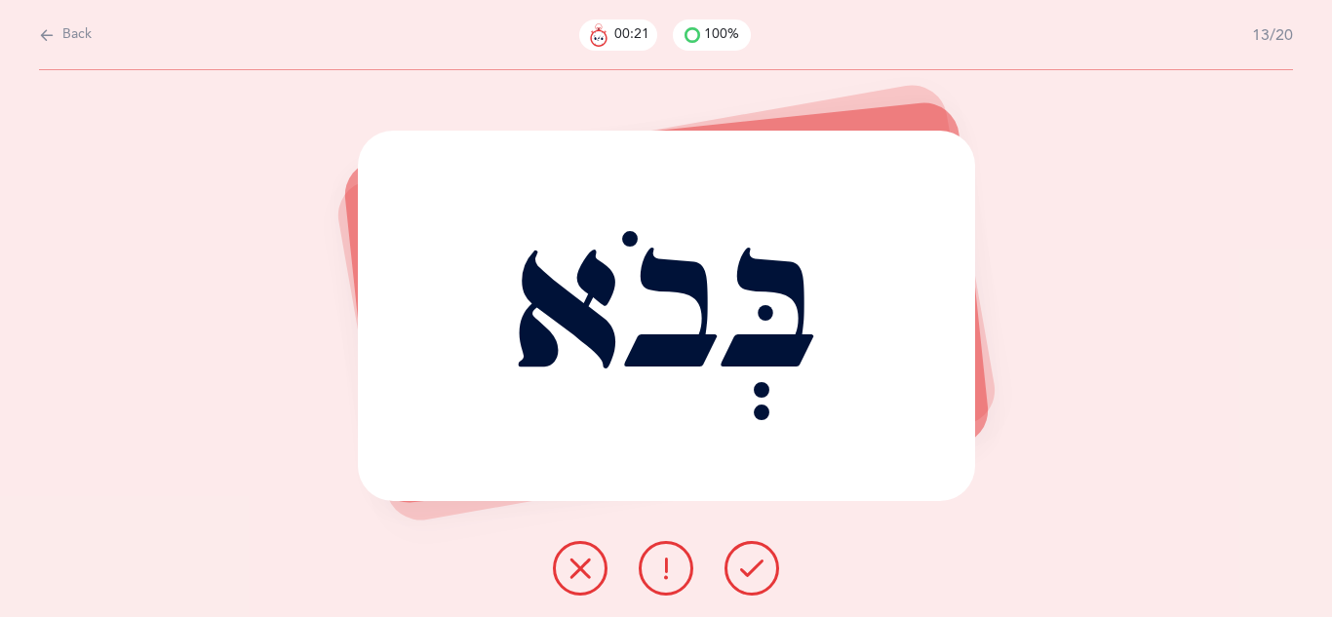
click at [748, 579] on icon at bounding box center [751, 568] width 23 height 23
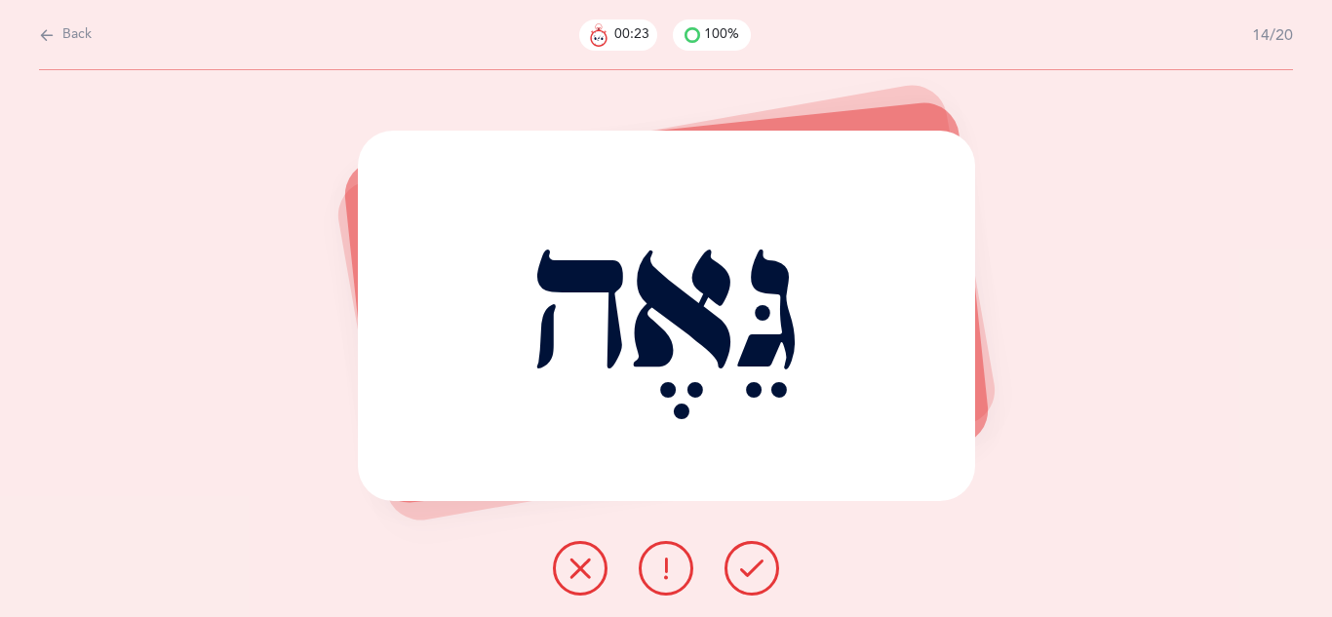
click at [748, 579] on icon at bounding box center [751, 568] width 23 height 23
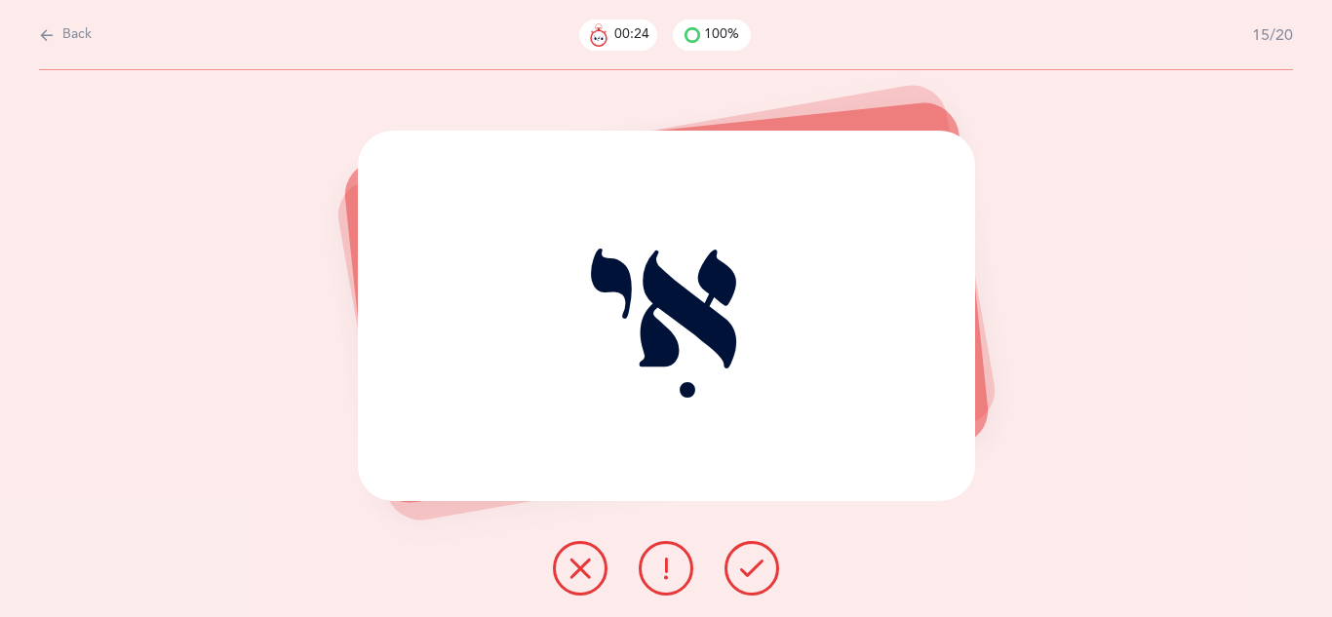
click at [748, 579] on icon at bounding box center [751, 568] width 23 height 23
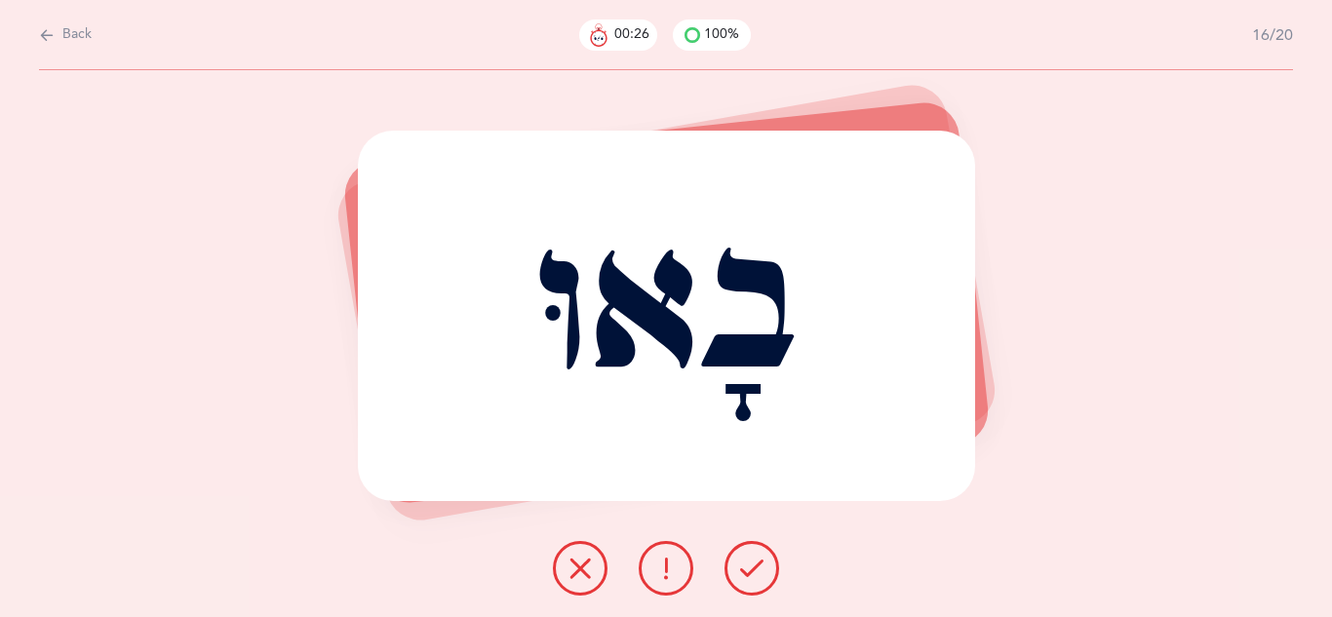
click at [748, 579] on icon at bounding box center [751, 568] width 23 height 23
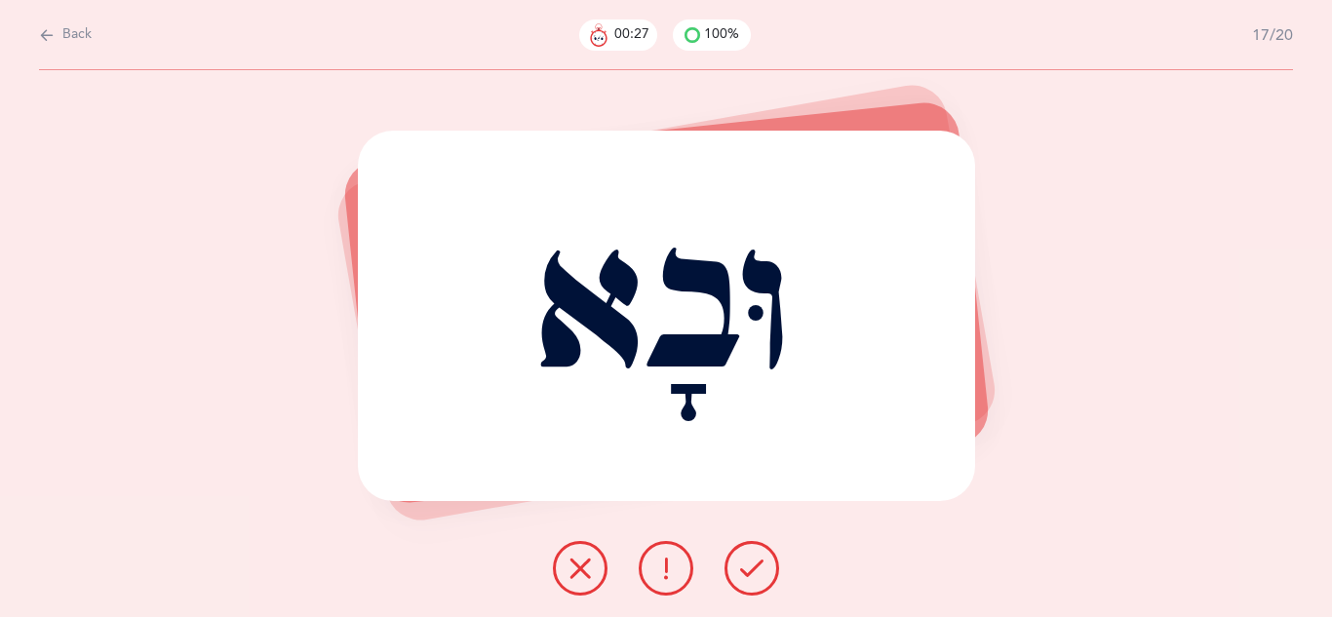
click at [748, 579] on icon at bounding box center [751, 568] width 23 height 23
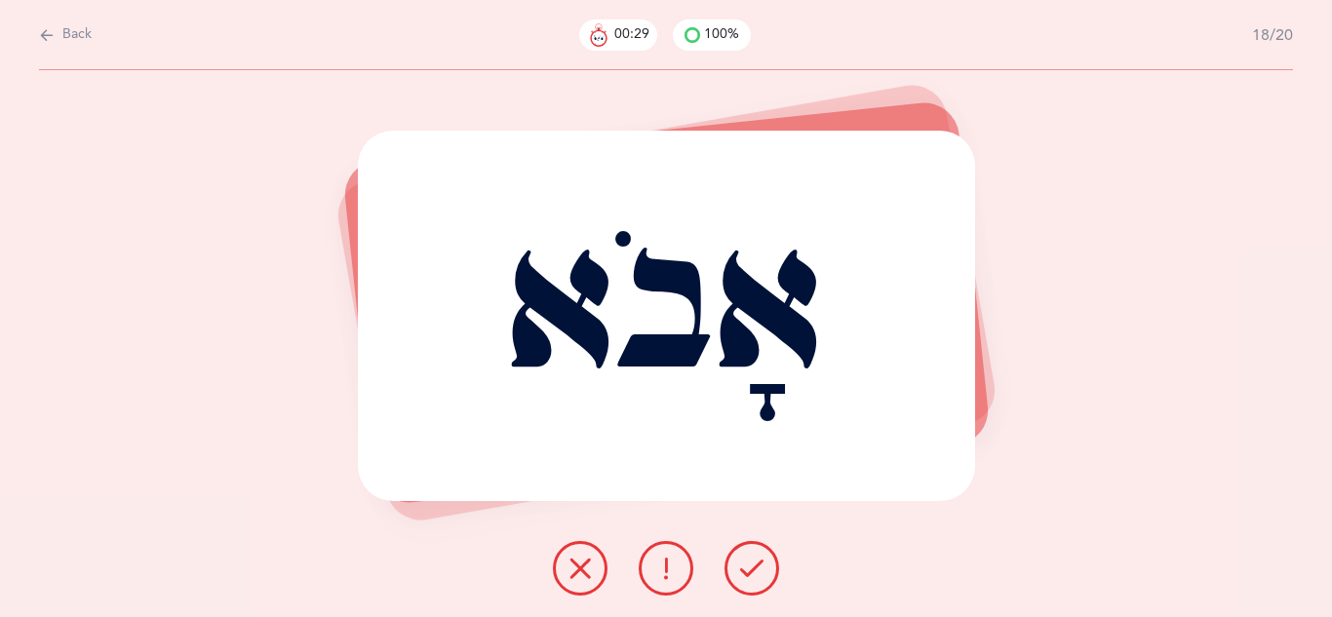
click at [748, 579] on icon at bounding box center [751, 568] width 23 height 23
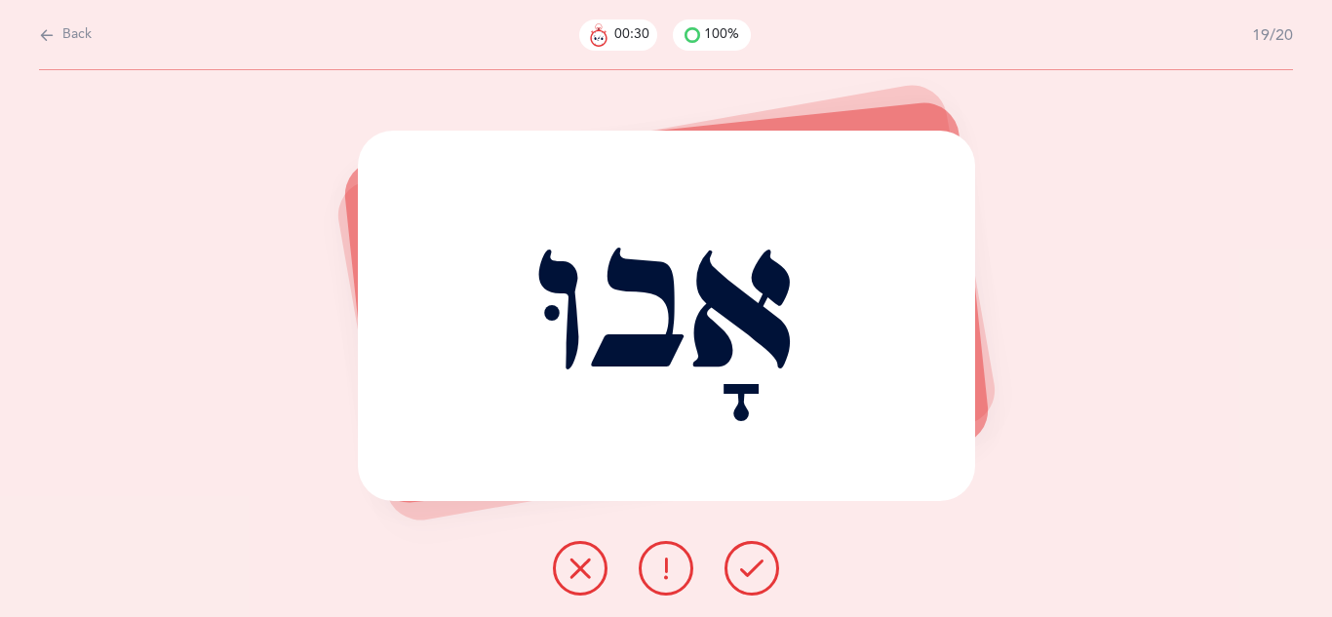
click at [748, 579] on icon at bounding box center [751, 568] width 23 height 23
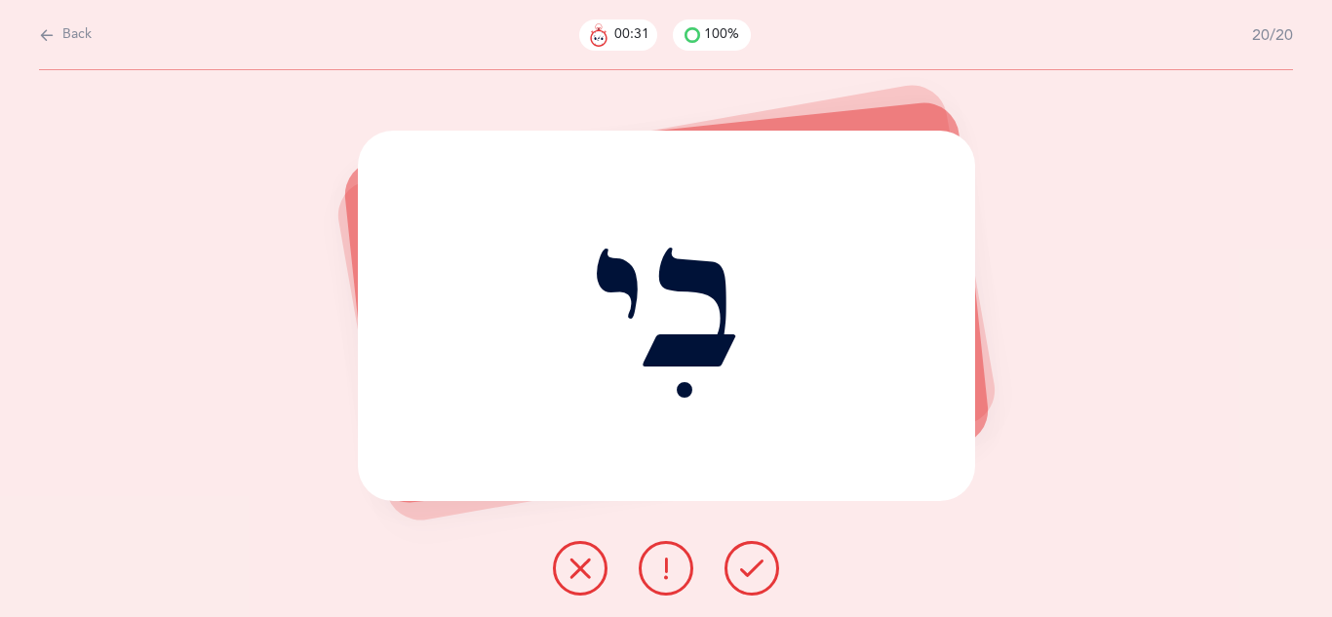
click at [748, 579] on icon at bounding box center [751, 568] width 23 height 23
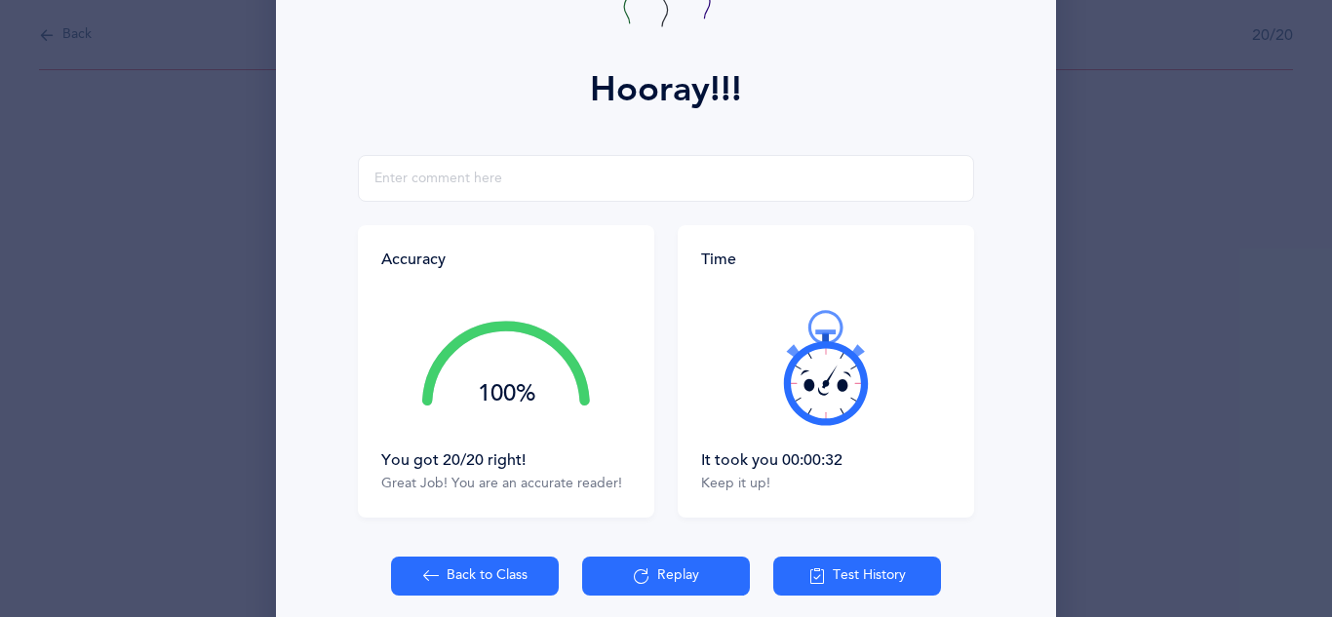
scroll to position [231, 0]
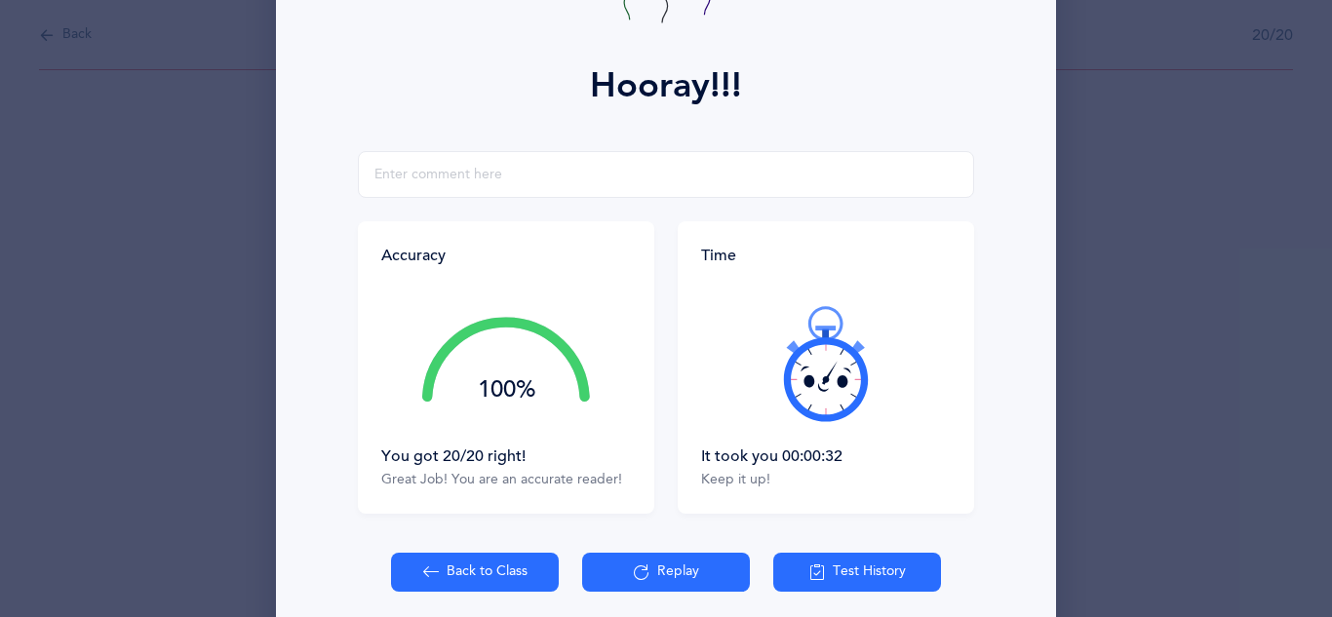
click at [479, 572] on button "Back to Class" at bounding box center [475, 572] width 168 height 39
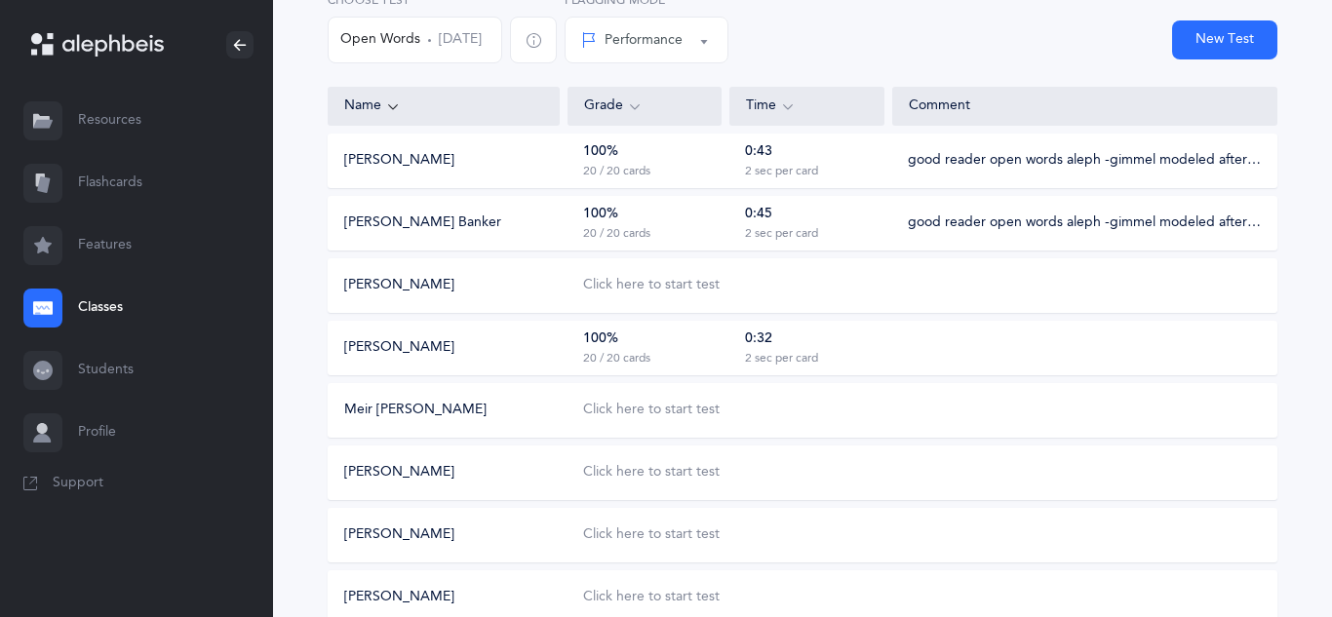
scroll to position [197, 0]
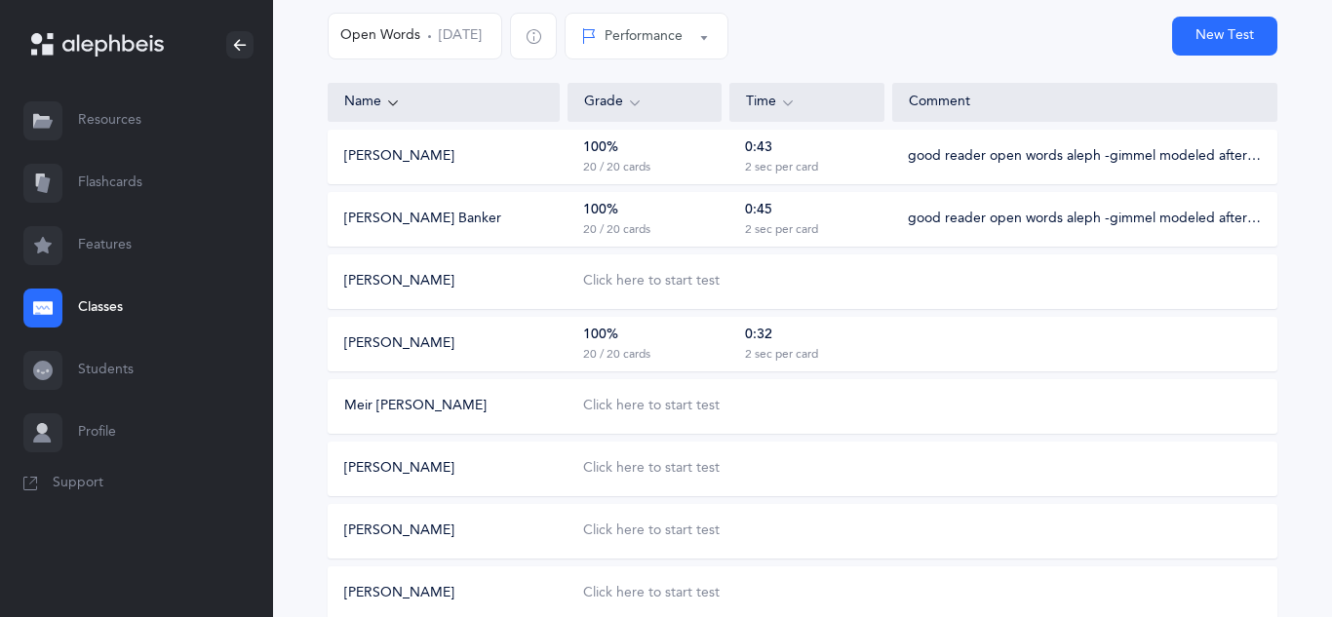
click at [681, 344] on div "100% 20 / 20 cards" at bounding box center [645, 344] width 154 height 37
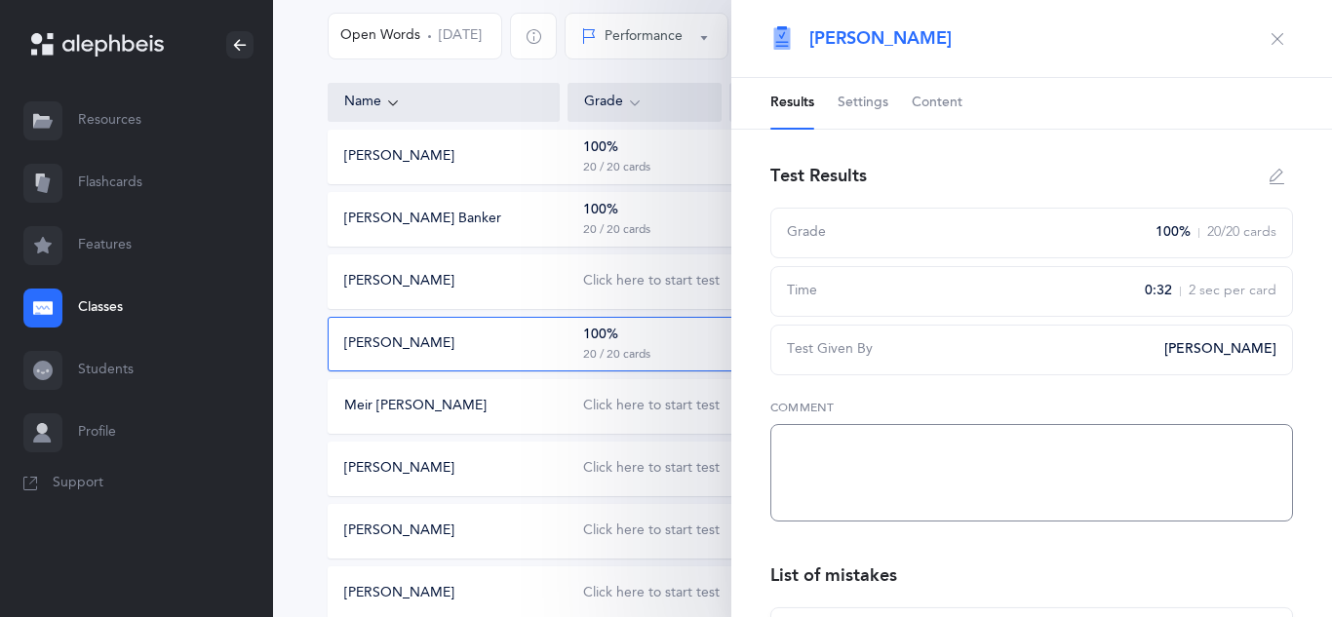
click at [807, 469] on textarea at bounding box center [1031, 473] width 523 height 98
paste textarea "good reader open words aleph -gimmel modeled after beginning of workbook"
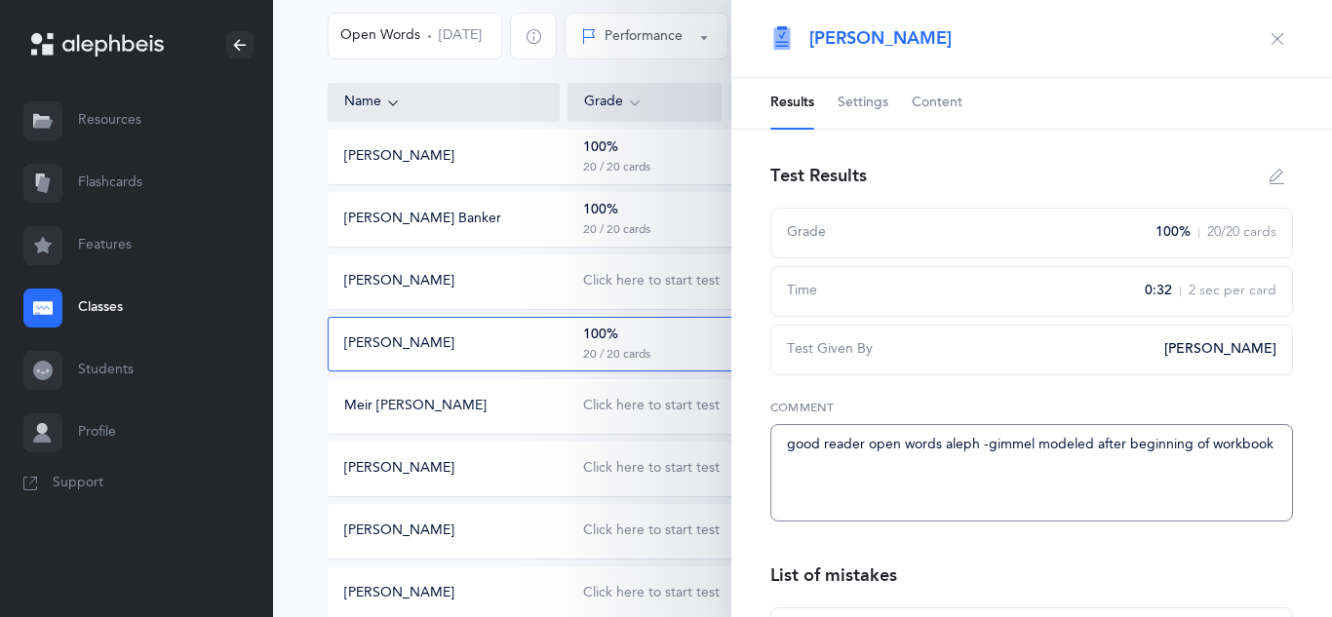
click at [820, 443] on textarea "good reader open words aleph -gimmel modeled after beginning of workbook" at bounding box center [1031, 473] width 523 height 98
type textarea "excellent reader open words aleph -gimmel modeled after beginning of workbook"
click at [1280, 42] on icon "button" at bounding box center [1278, 39] width 16 height 16
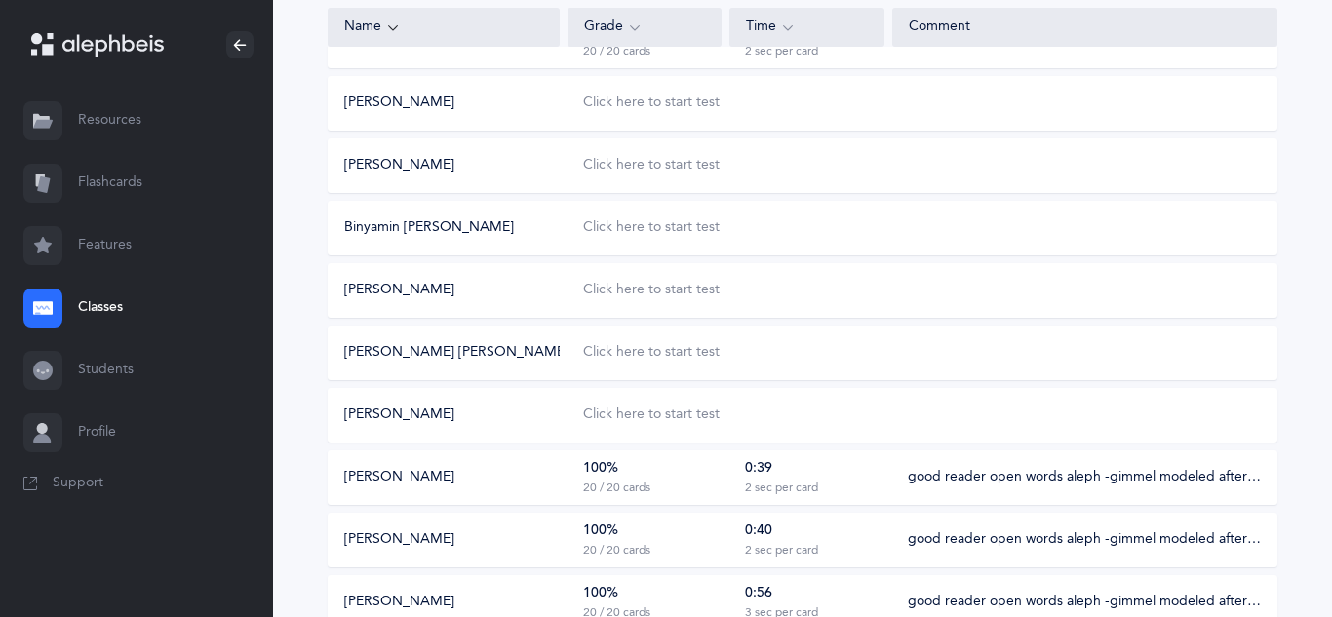
scroll to position [1002, 0]
click at [650, 415] on div "Click here to start test" at bounding box center [651, 414] width 137 height 20
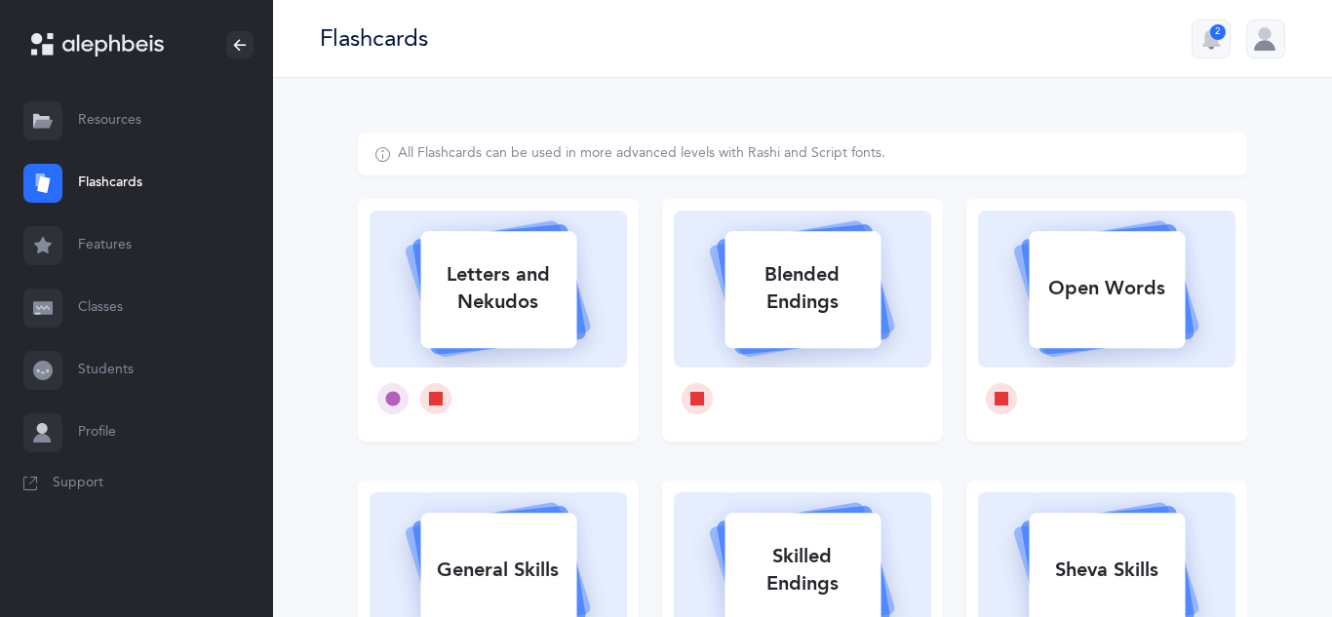
select select
select select "single"
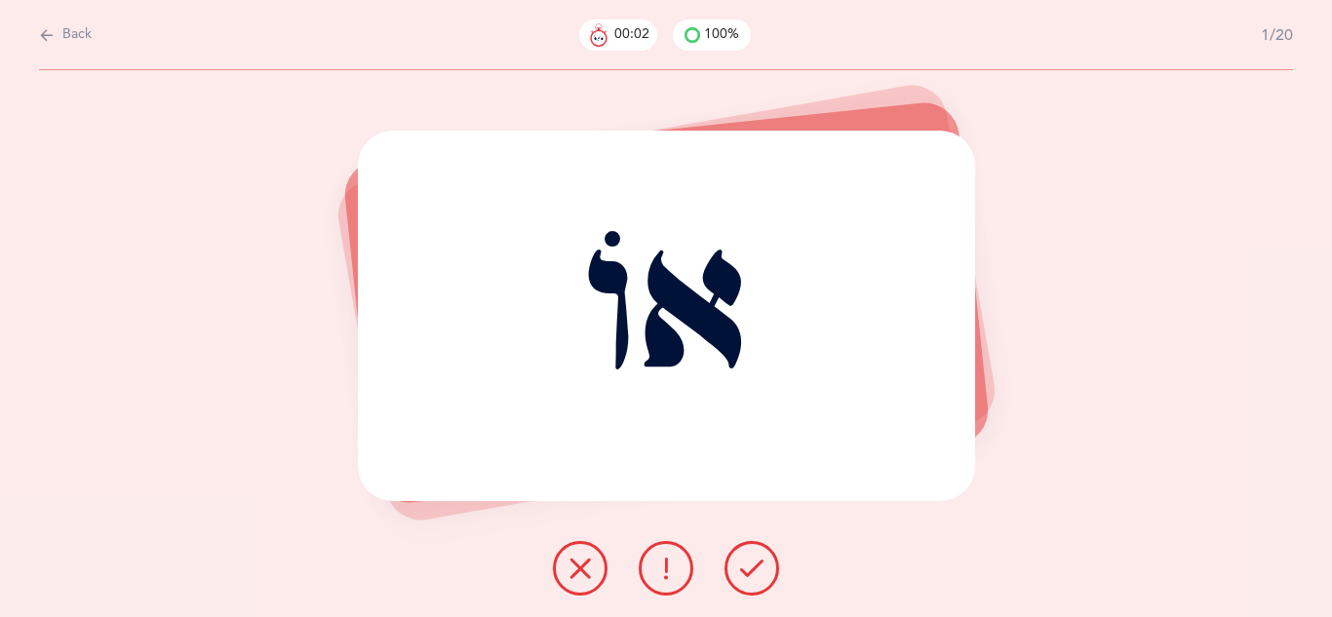
click at [750, 570] on icon at bounding box center [751, 568] width 23 height 23
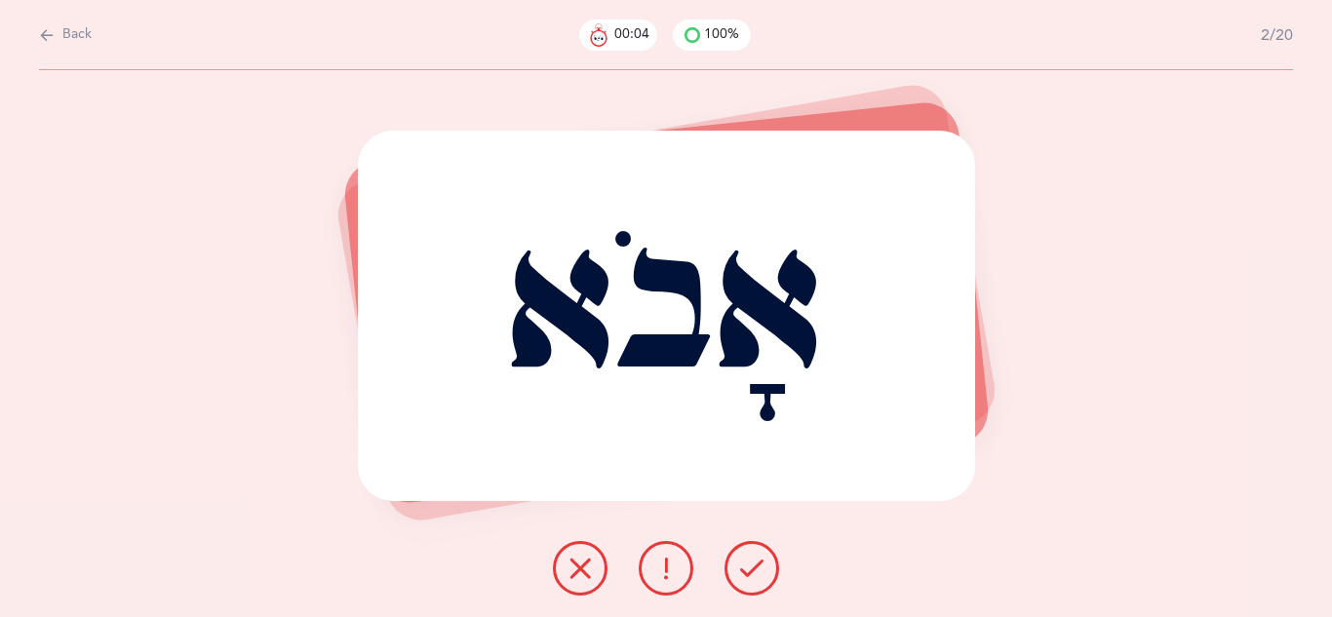
click at [750, 570] on icon at bounding box center [751, 568] width 23 height 23
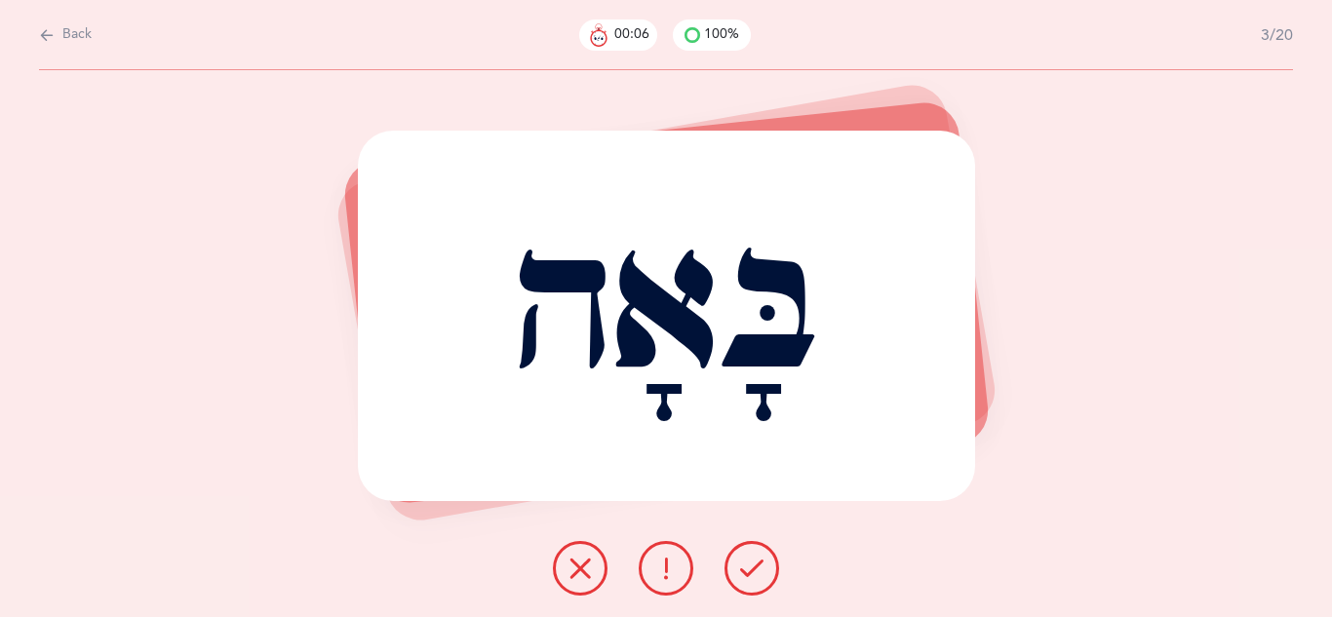
click at [750, 570] on icon at bounding box center [751, 568] width 23 height 23
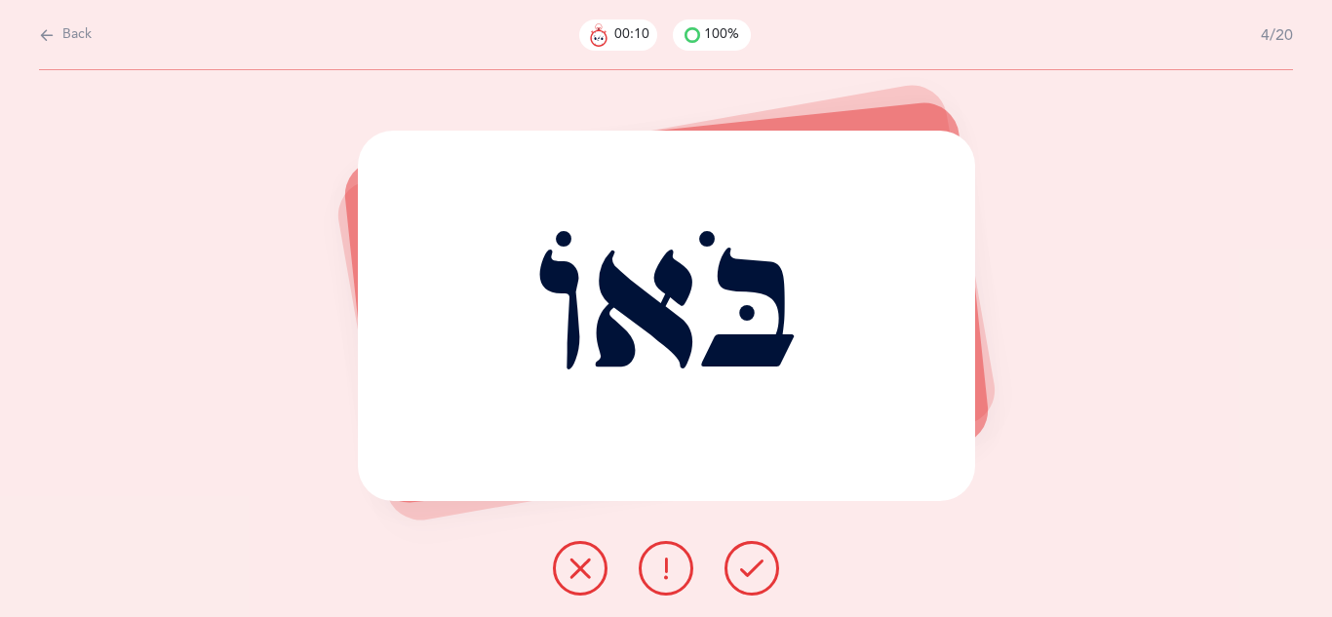
click at [750, 570] on icon at bounding box center [751, 568] width 23 height 23
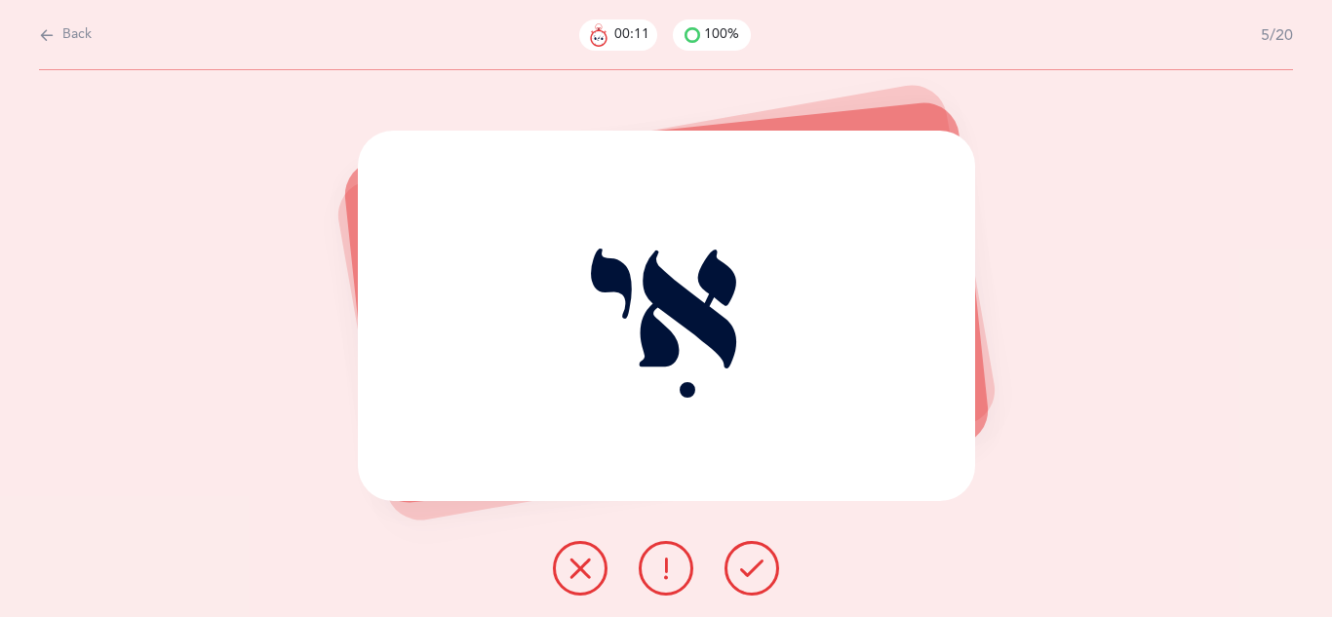
click at [750, 570] on icon at bounding box center [751, 568] width 23 height 23
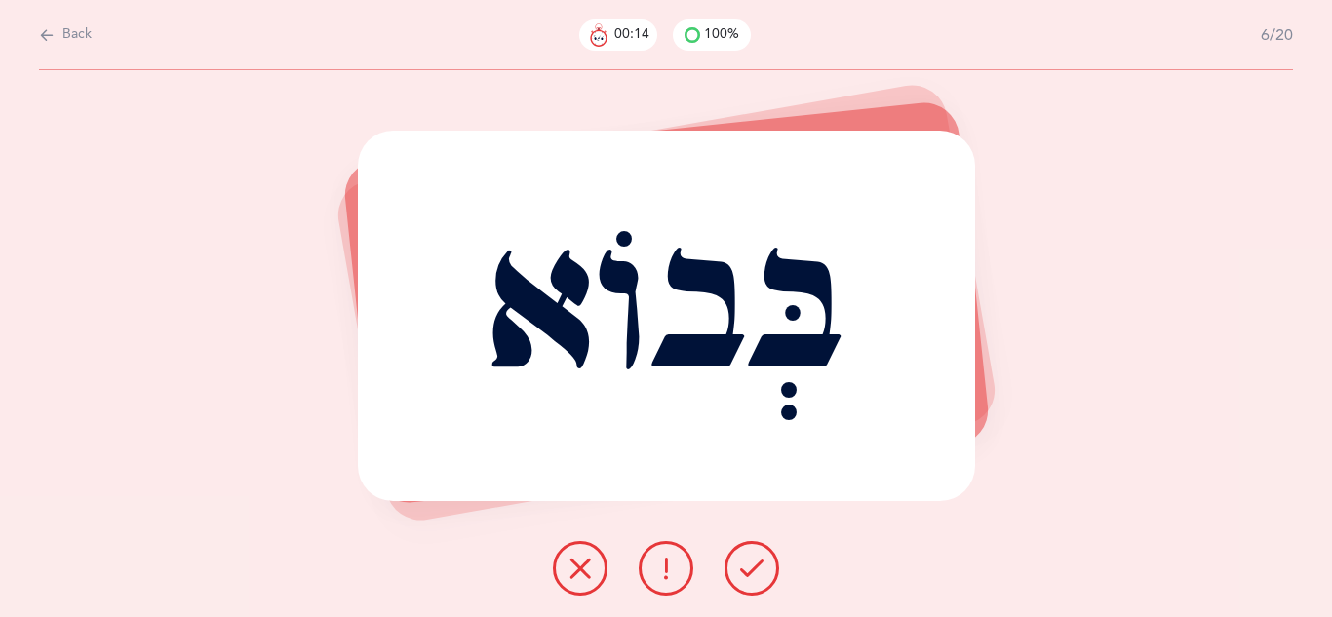
click at [750, 570] on icon at bounding box center [751, 568] width 23 height 23
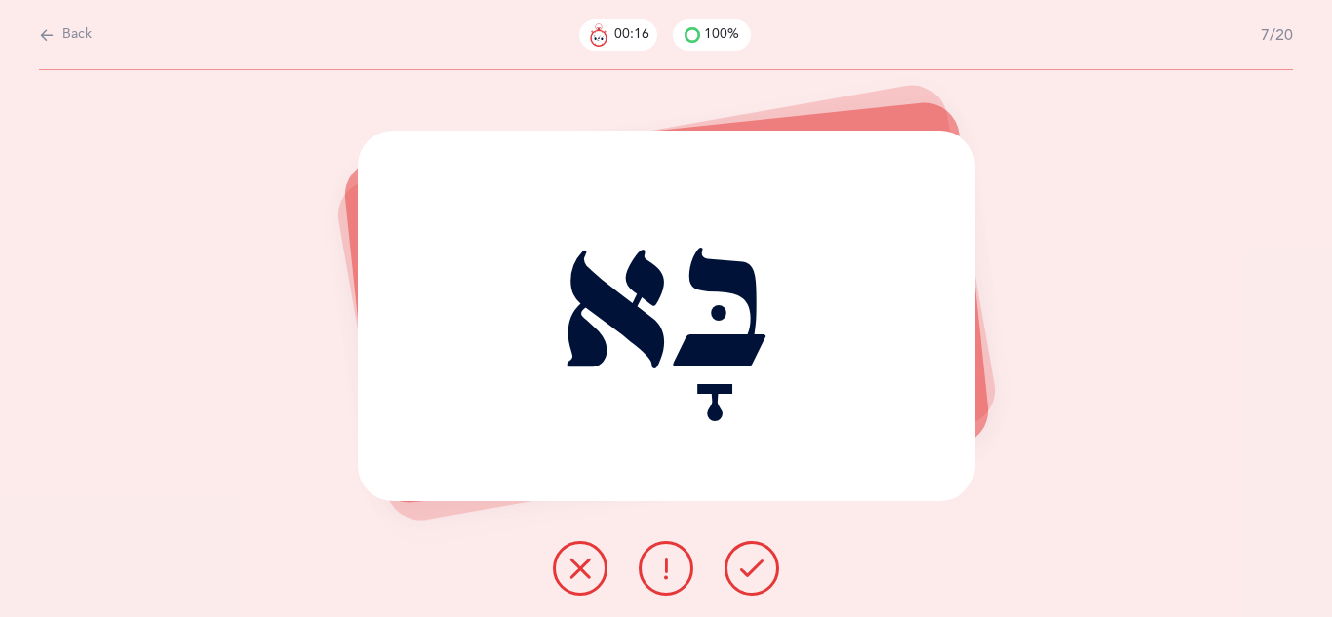
click at [750, 570] on icon at bounding box center [751, 568] width 23 height 23
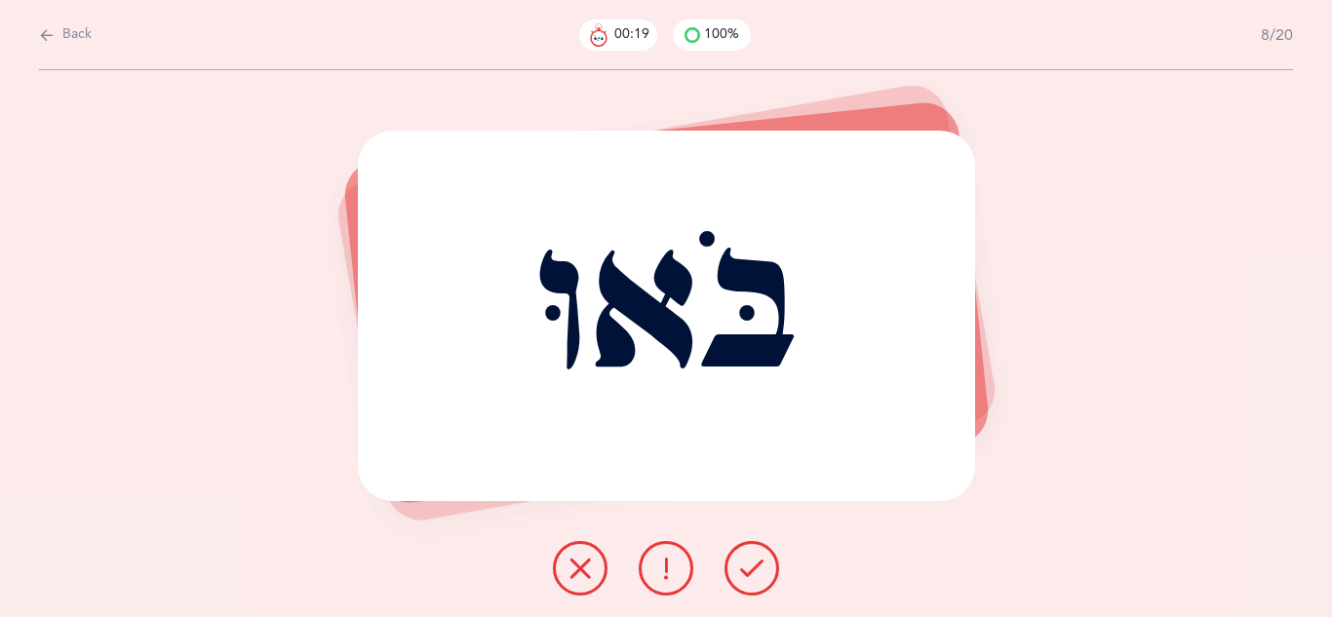
click at [750, 570] on icon at bounding box center [751, 568] width 23 height 23
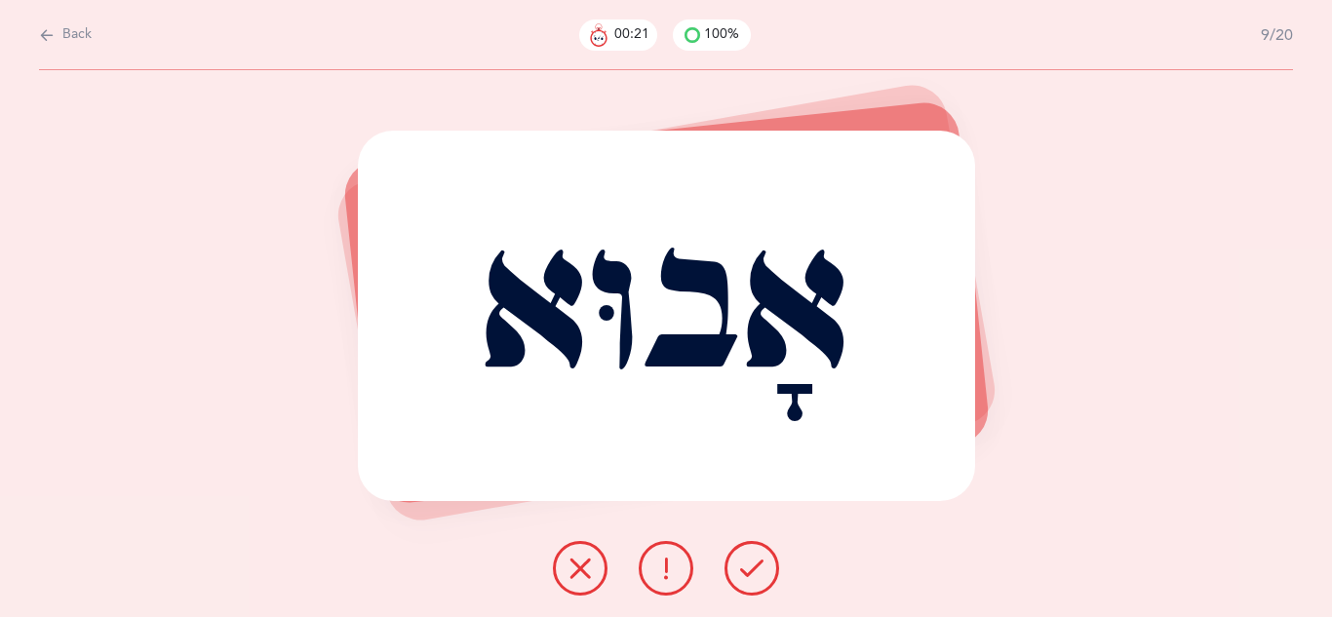
click at [750, 571] on icon at bounding box center [751, 568] width 23 height 23
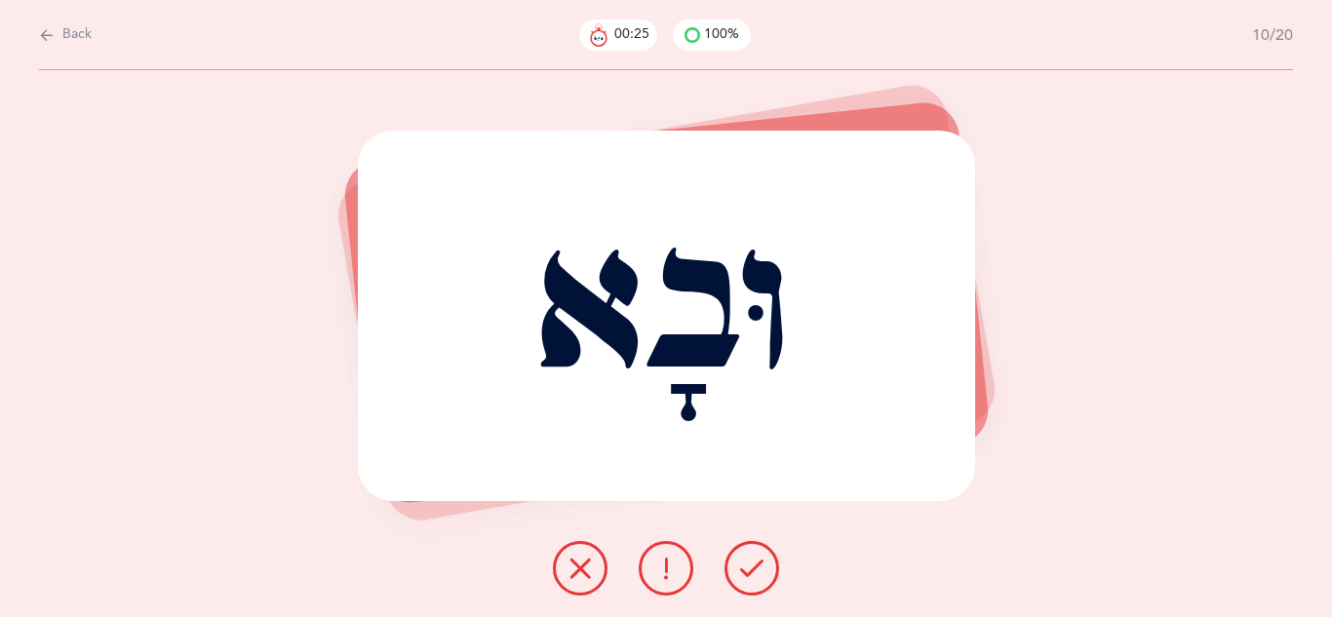
click at [685, 567] on button at bounding box center [666, 568] width 55 height 55
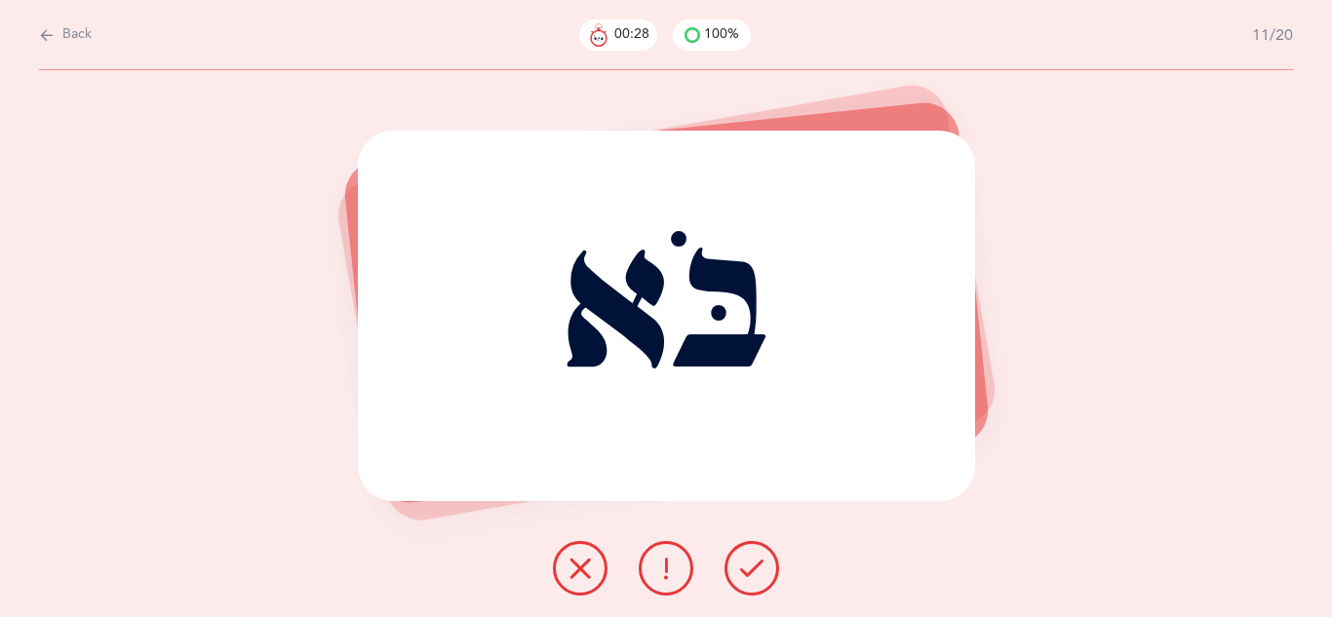
click at [748, 575] on icon at bounding box center [751, 568] width 23 height 23
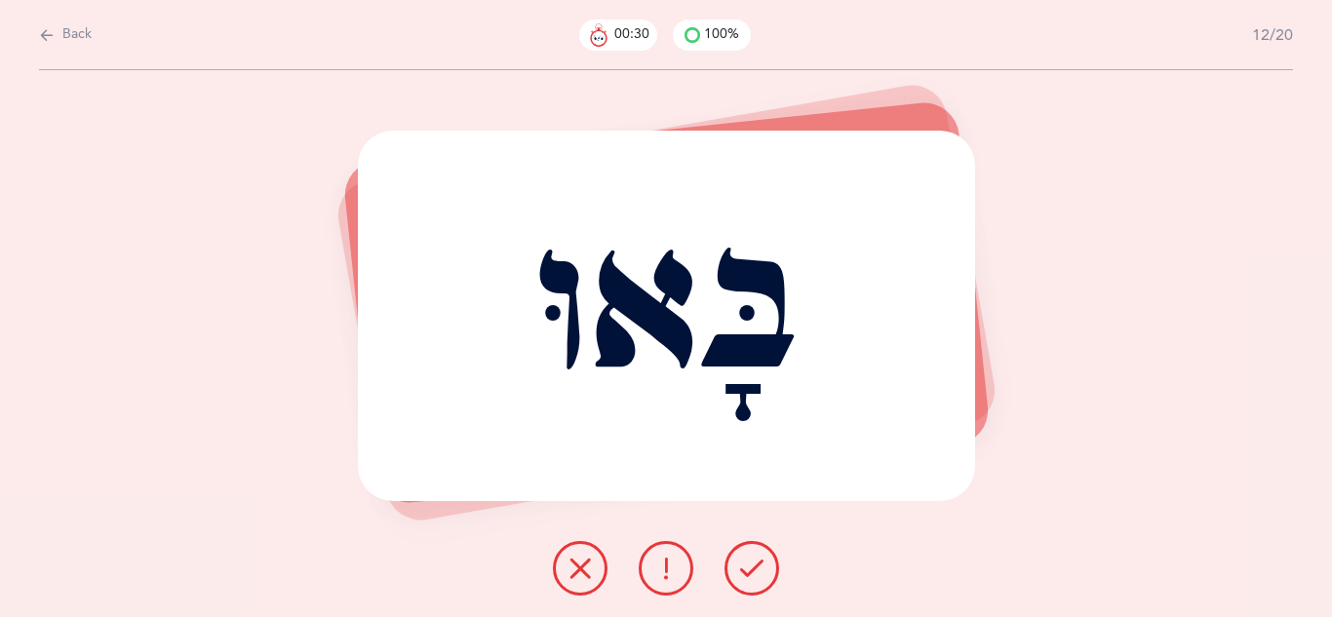
click at [748, 575] on icon at bounding box center [751, 568] width 23 height 23
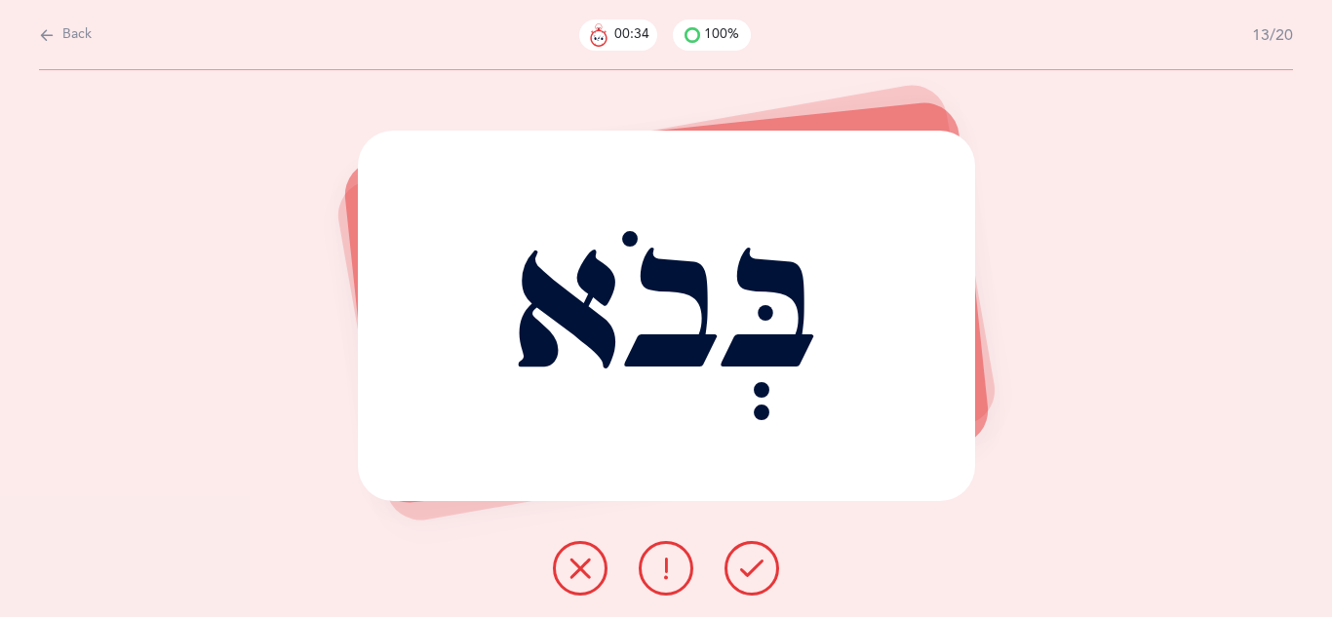
click at [748, 575] on icon at bounding box center [751, 568] width 23 height 23
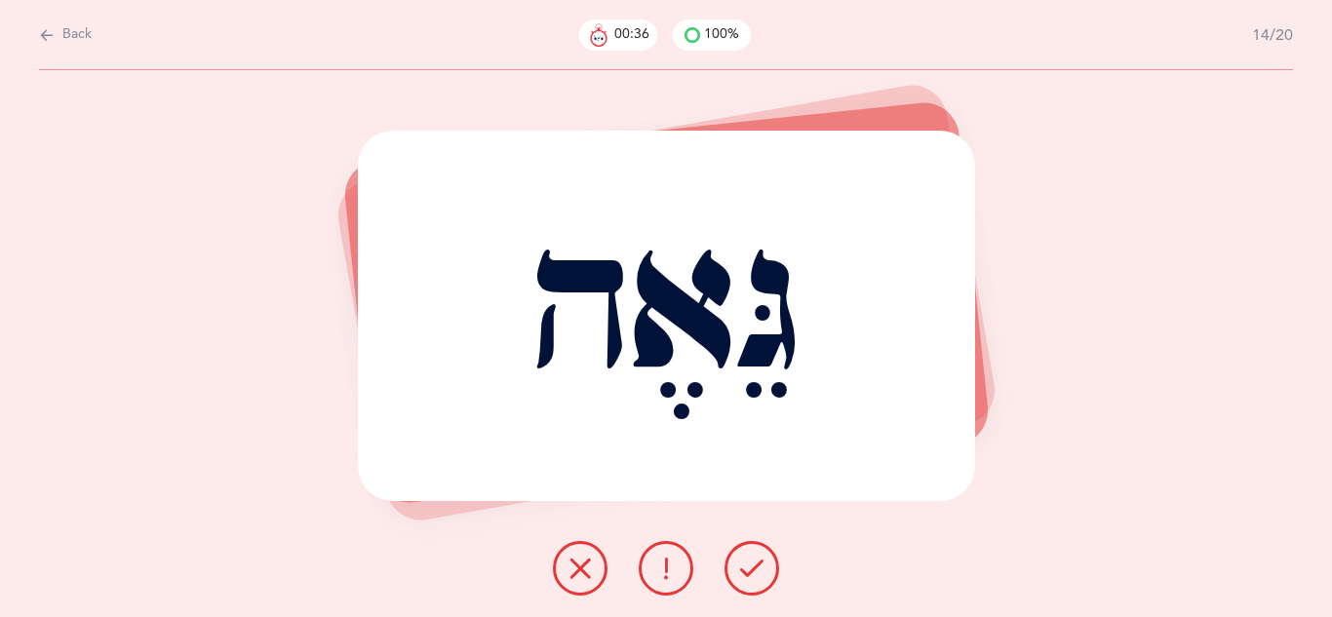
click at [748, 575] on icon at bounding box center [751, 568] width 23 height 23
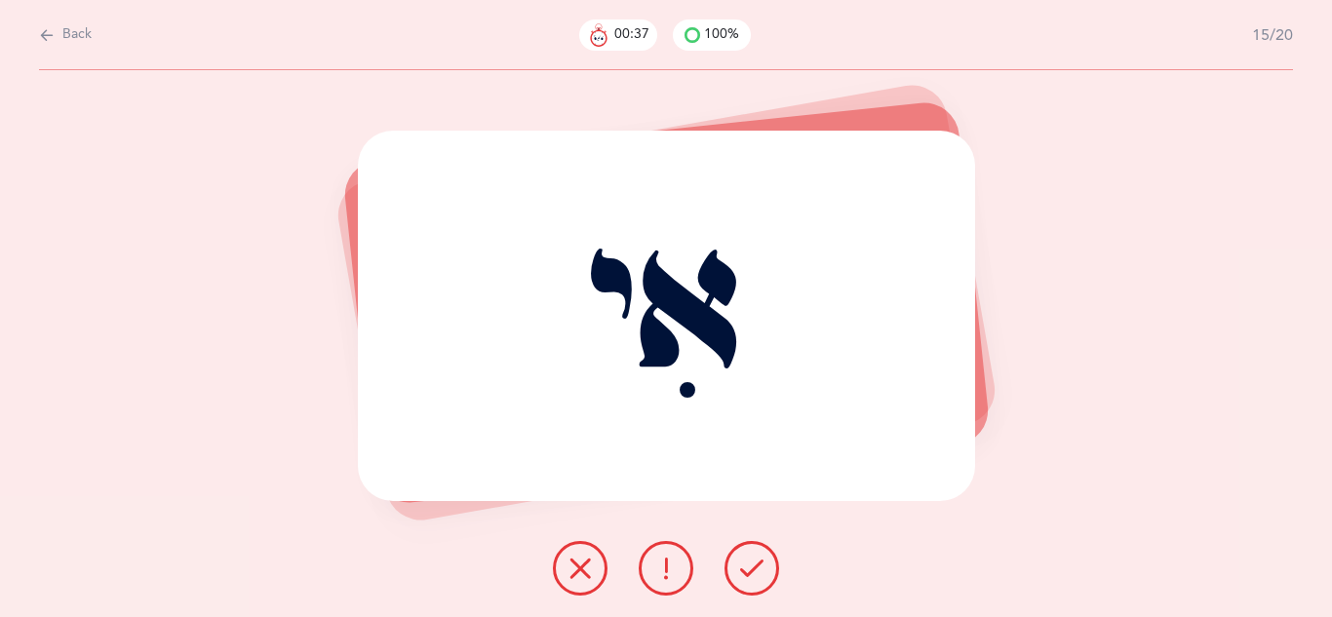
click at [748, 575] on icon at bounding box center [751, 568] width 23 height 23
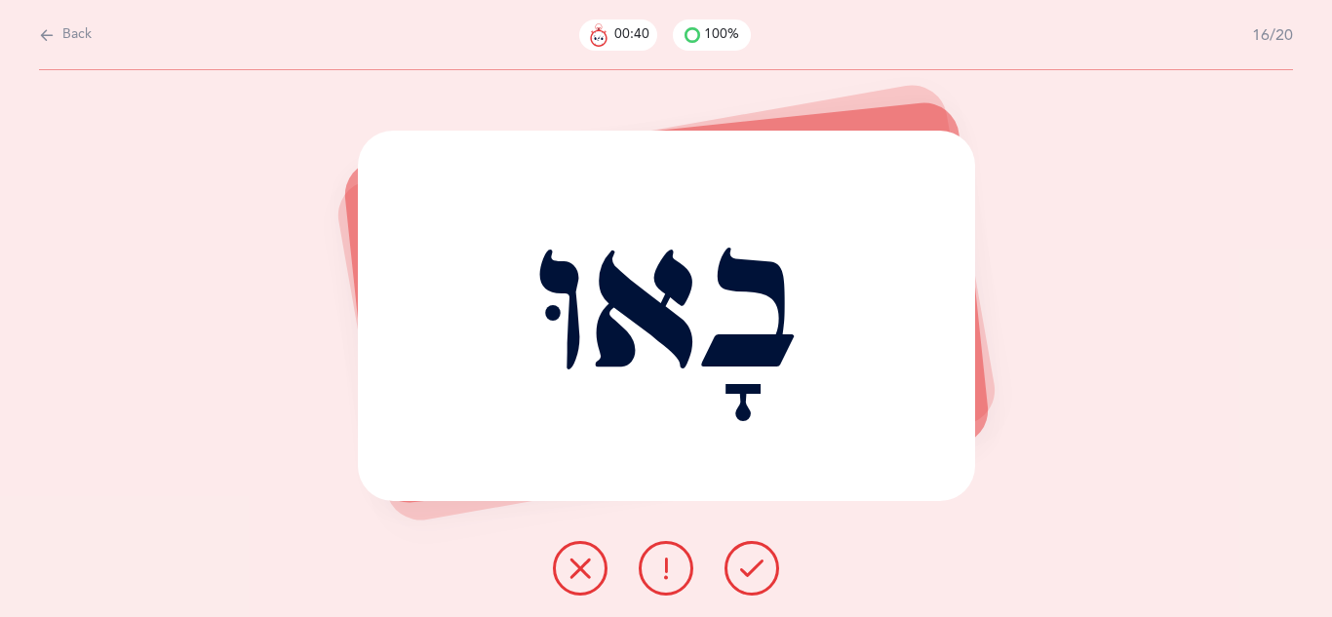
click at [748, 575] on icon at bounding box center [751, 568] width 23 height 23
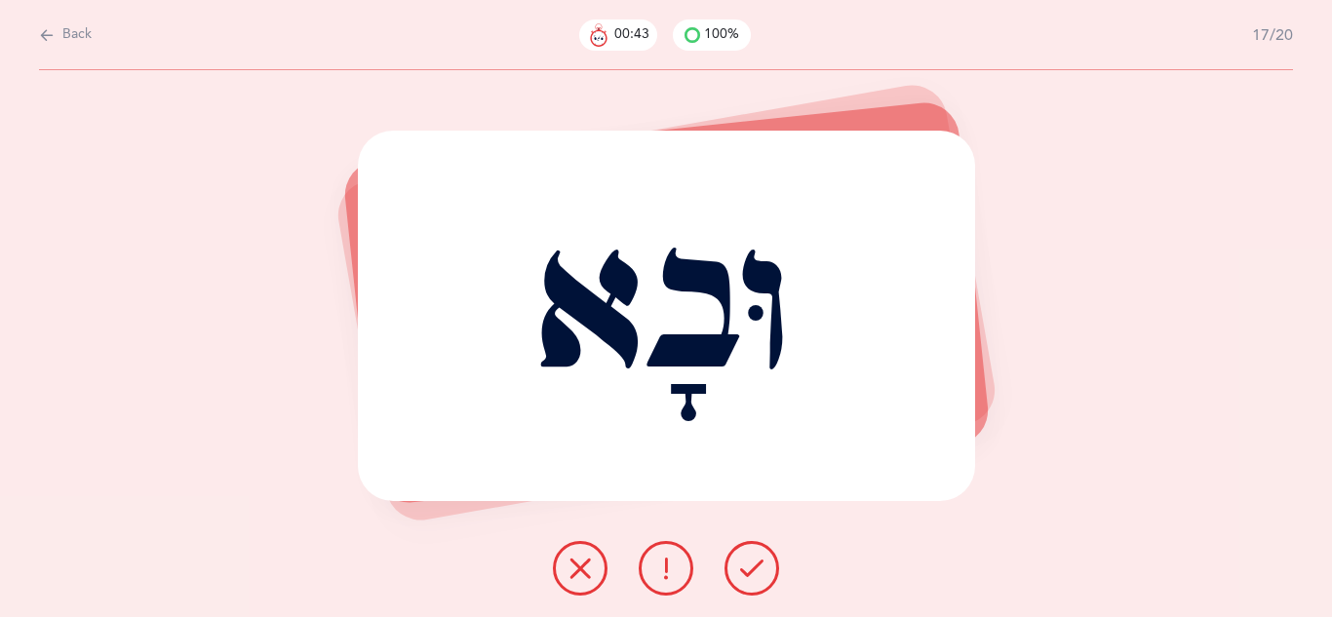
click at [748, 575] on icon at bounding box center [751, 568] width 23 height 23
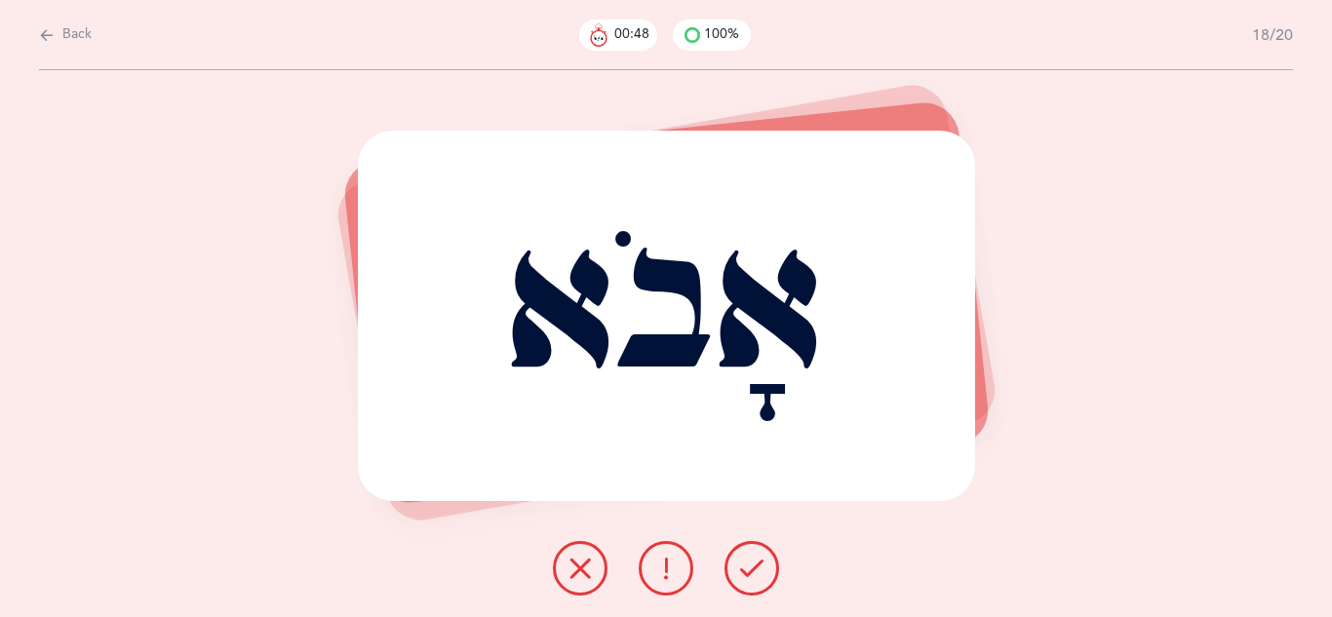
click at [657, 567] on icon at bounding box center [665, 568] width 23 height 23
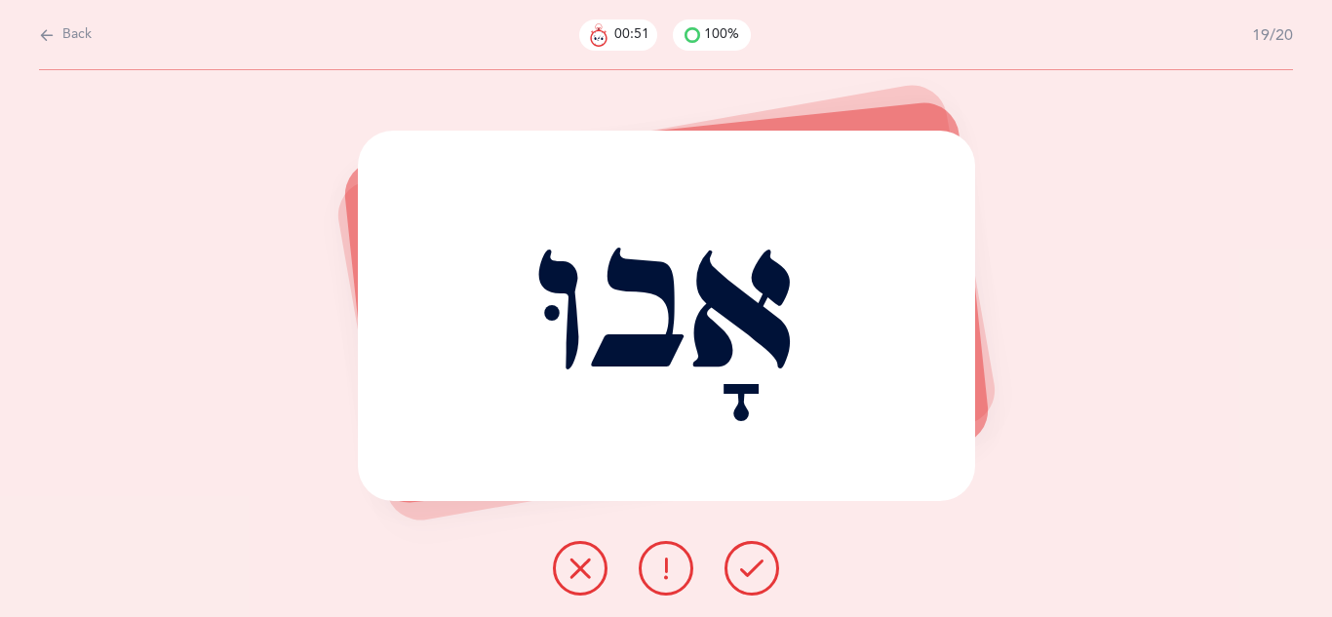
click at [738, 565] on button at bounding box center [752, 568] width 55 height 55
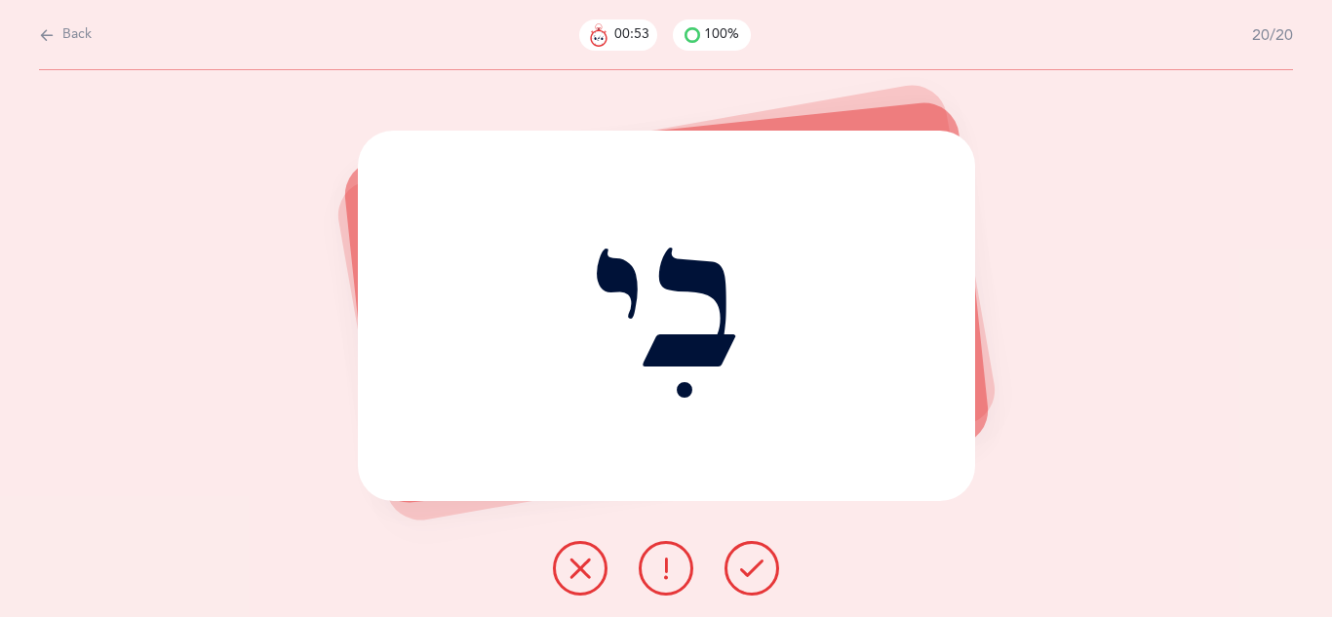
click at [738, 565] on button at bounding box center [752, 568] width 55 height 55
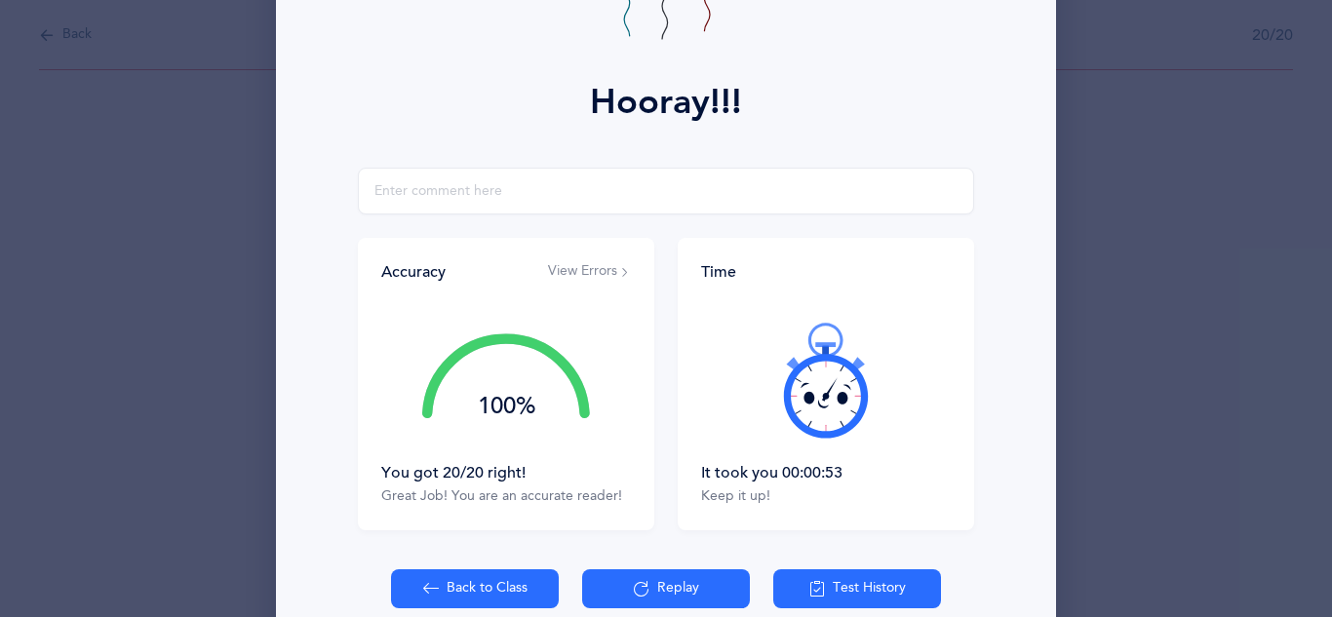
scroll to position [235, 0]
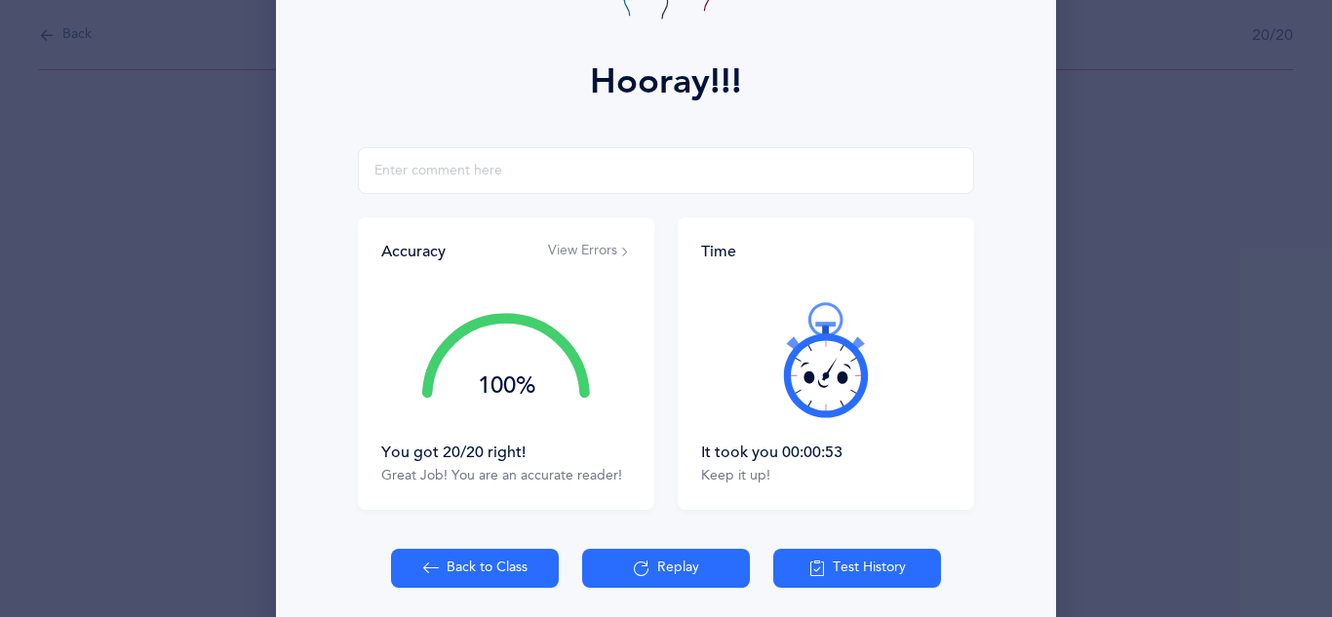
click at [497, 572] on button "Back to Class" at bounding box center [475, 568] width 168 height 39
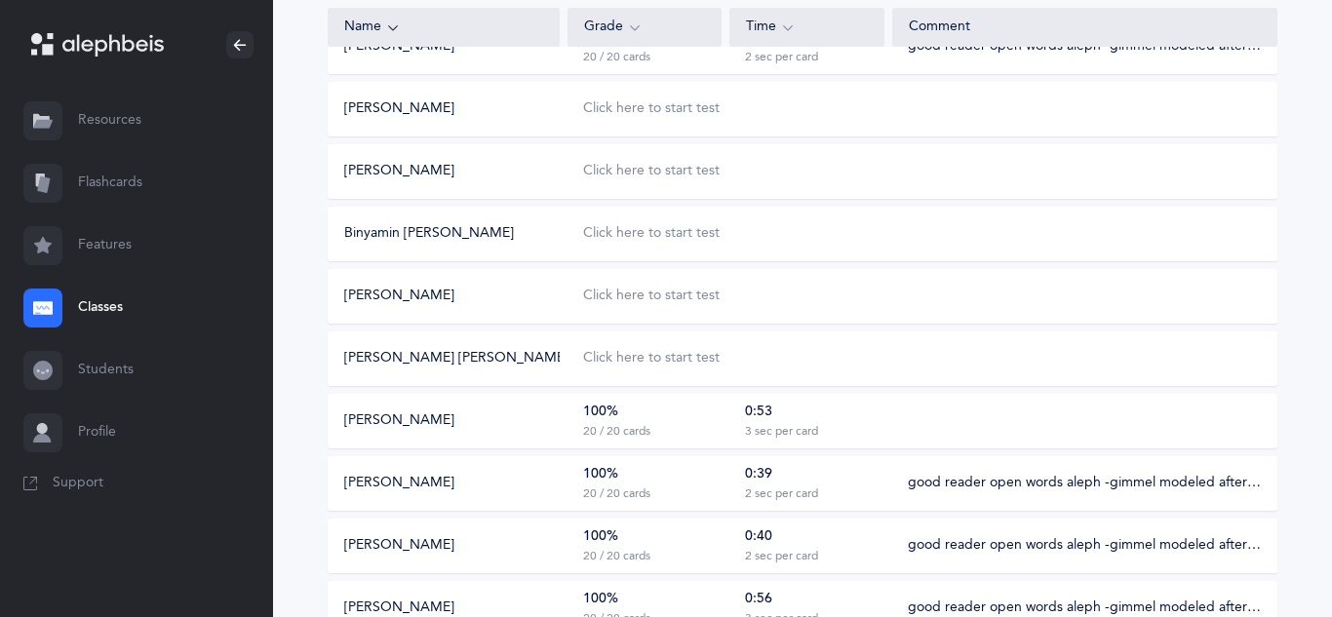
scroll to position [985, 0]
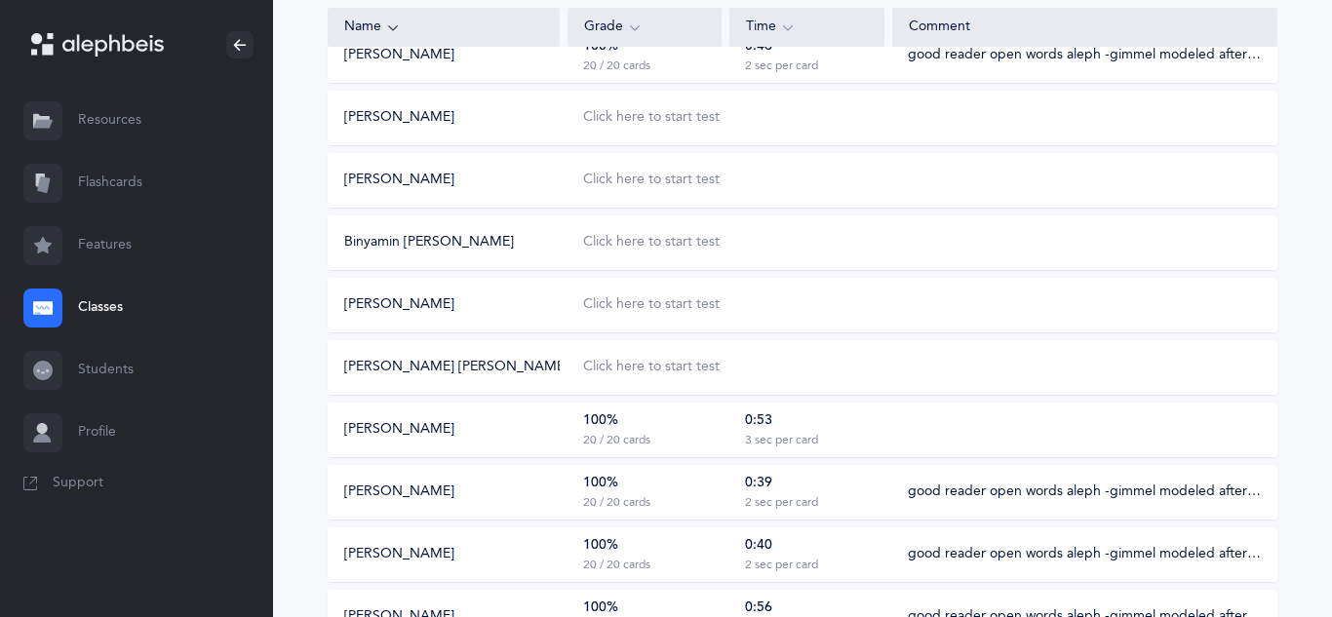
click at [816, 425] on div "0:53 3 sec per card" at bounding box center [806, 430] width 154 height 37
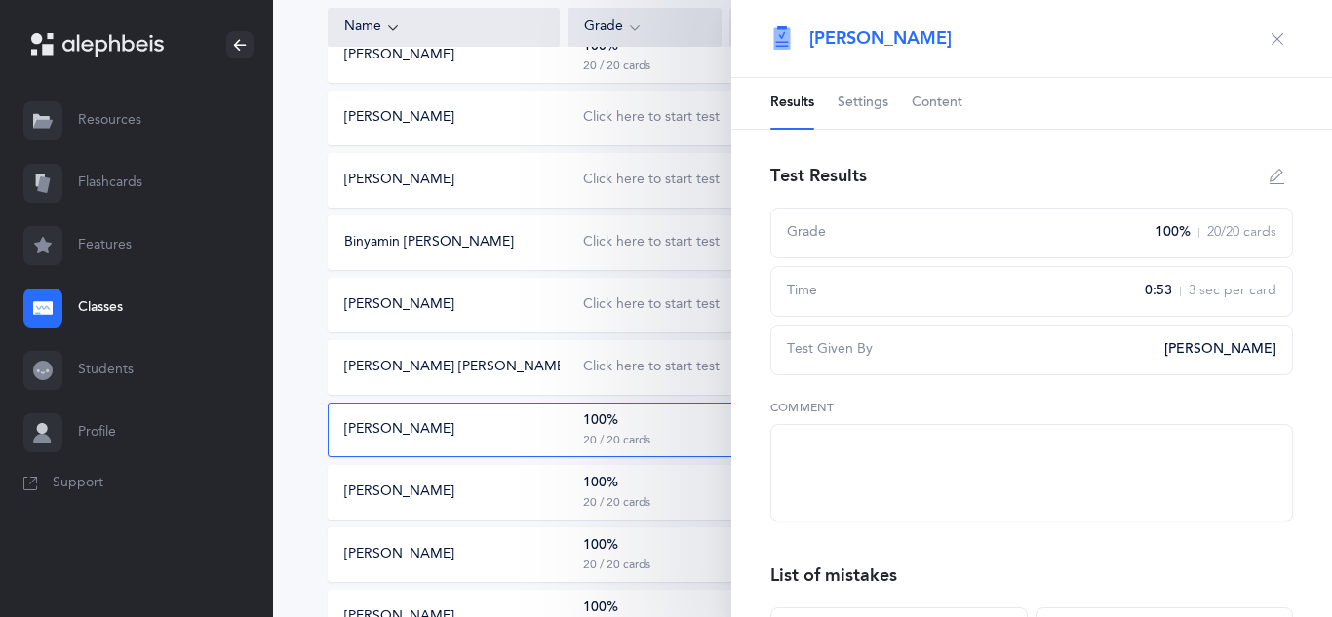
click at [823, 433] on textarea at bounding box center [1031, 473] width 523 height 98
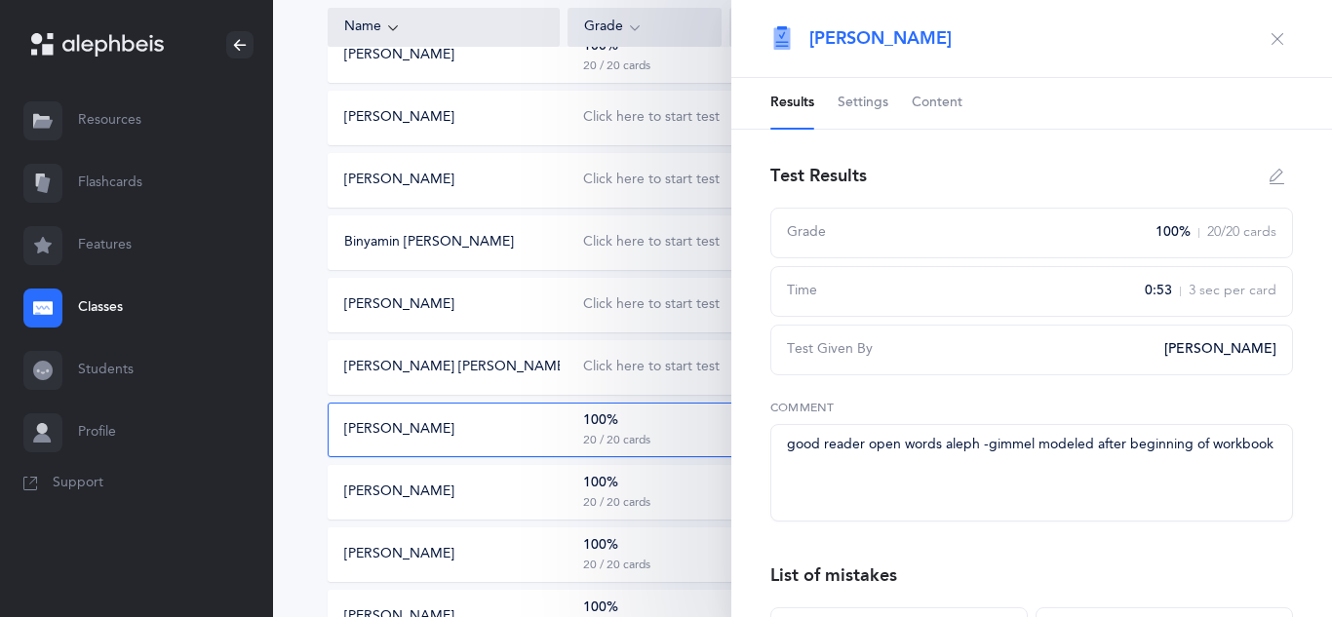
click at [870, 449] on textarea "good reader open words aleph -gimmel modeled after beginning of workbook" at bounding box center [1031, 473] width 523 height 98
type textarea "self corrected but good job open words aleph -gimmel modeled after beginning of…"
click at [1275, 39] on icon "button" at bounding box center [1278, 39] width 16 height 16
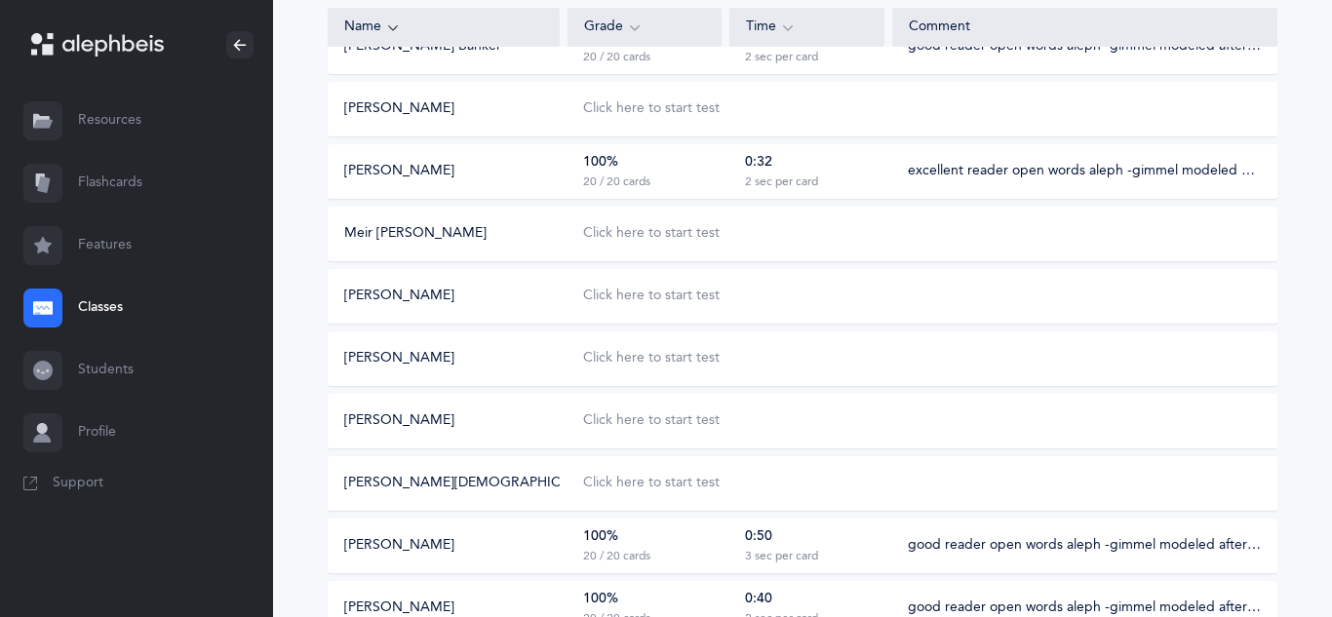
scroll to position [374, 0]
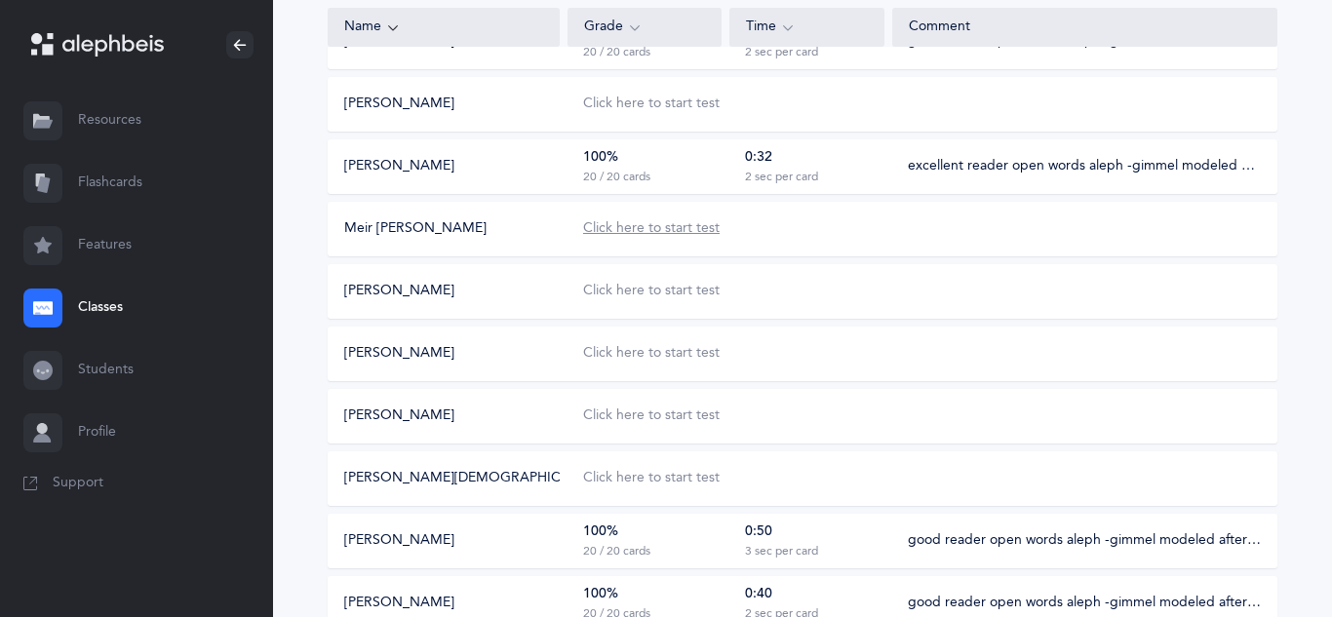
click at [639, 225] on div "Click here to start test" at bounding box center [651, 229] width 137 height 20
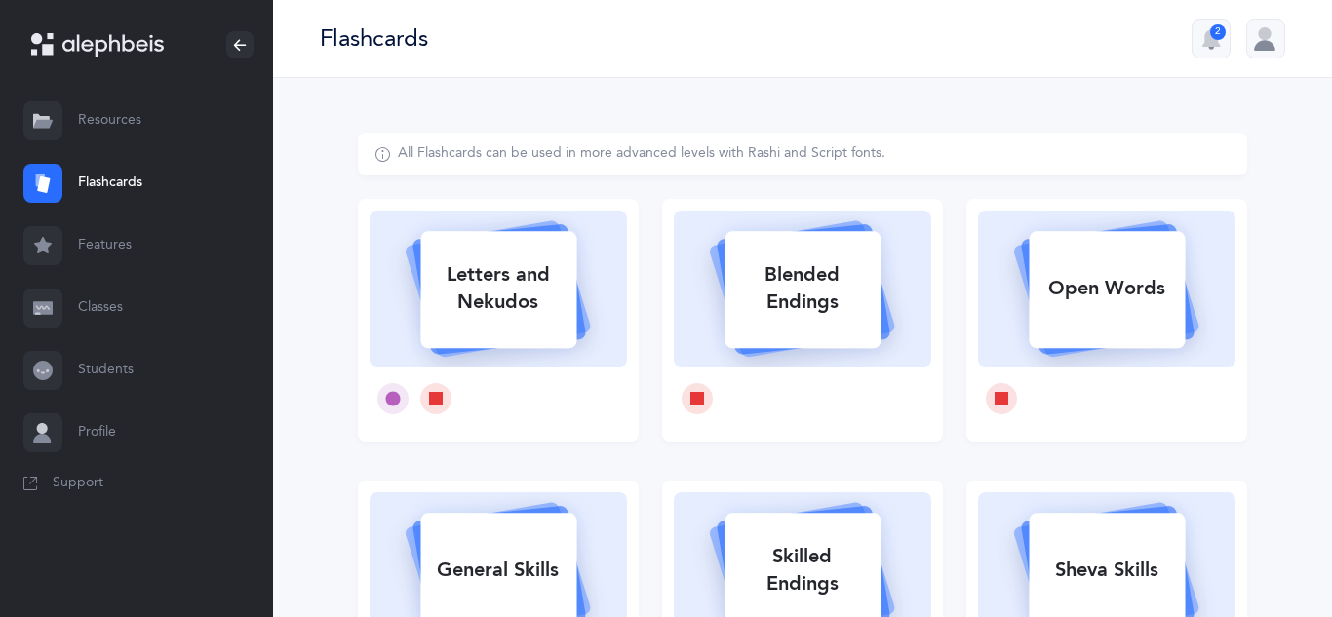
select select
select select "single"
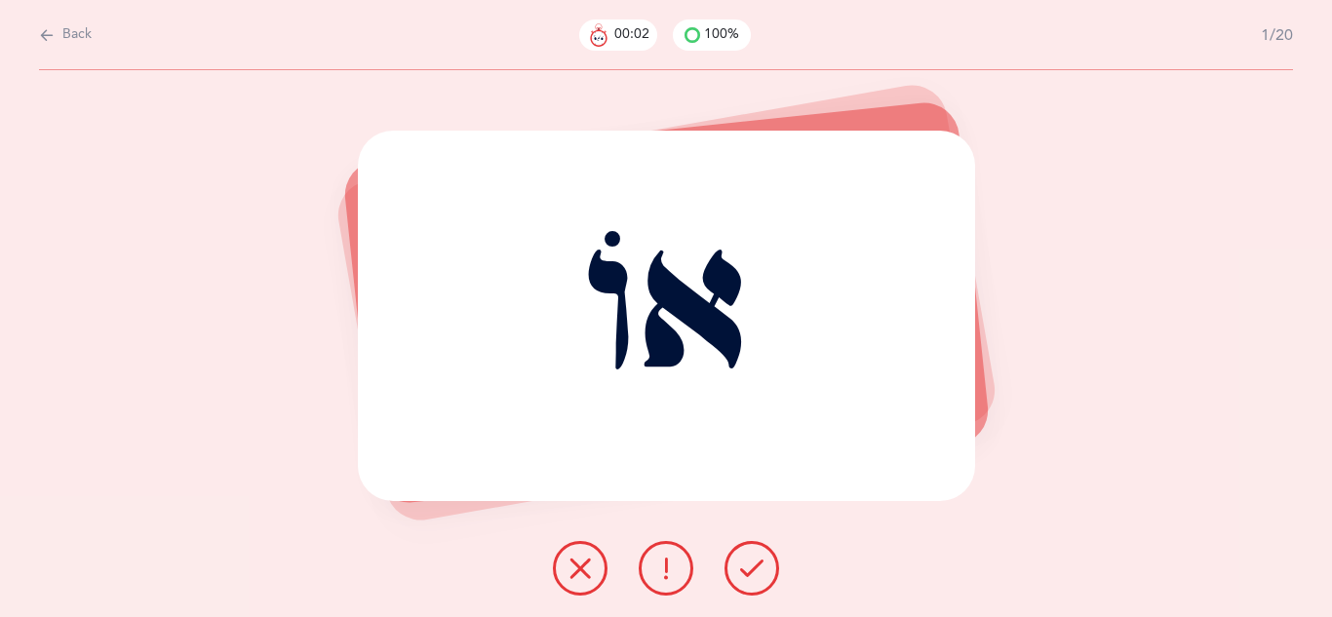
click at [763, 566] on icon at bounding box center [751, 568] width 23 height 23
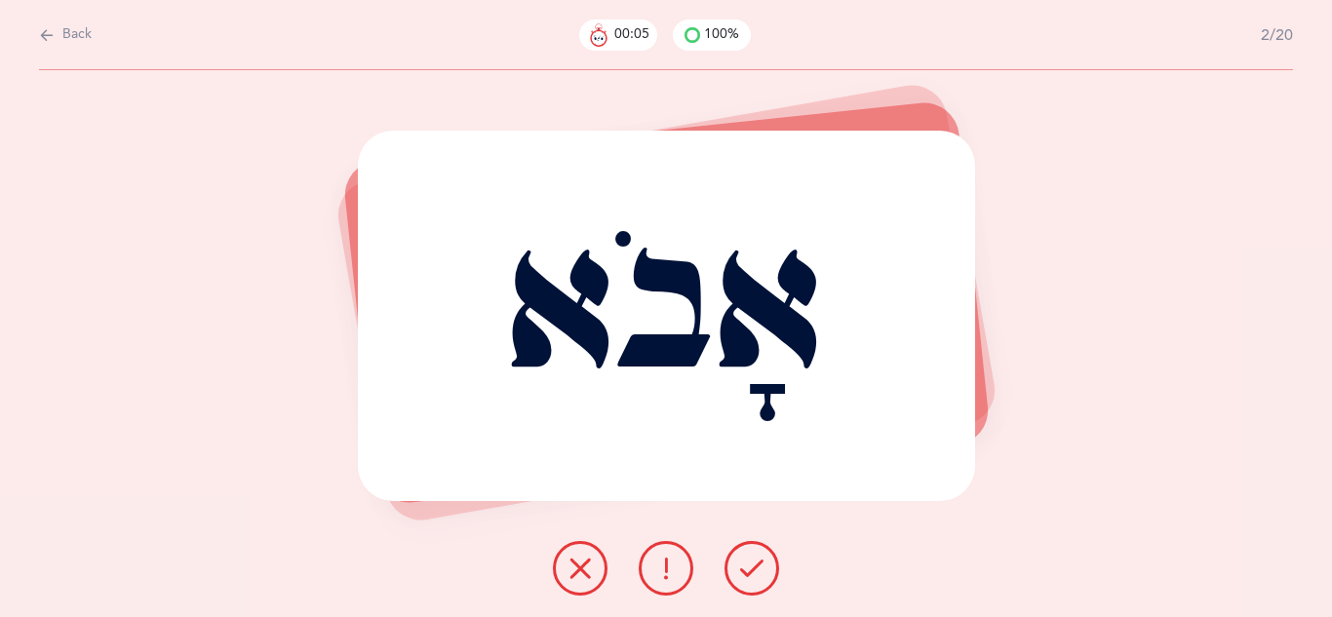
click at [763, 566] on icon at bounding box center [751, 568] width 23 height 23
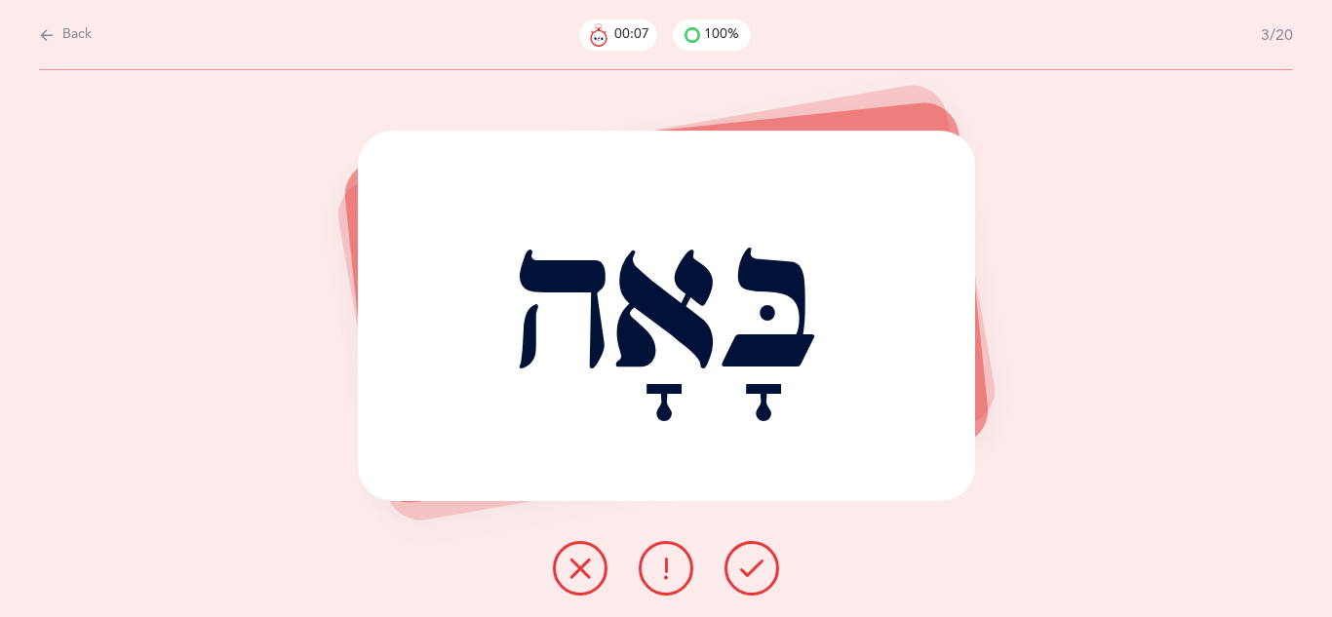
click at [763, 566] on icon at bounding box center [751, 568] width 23 height 23
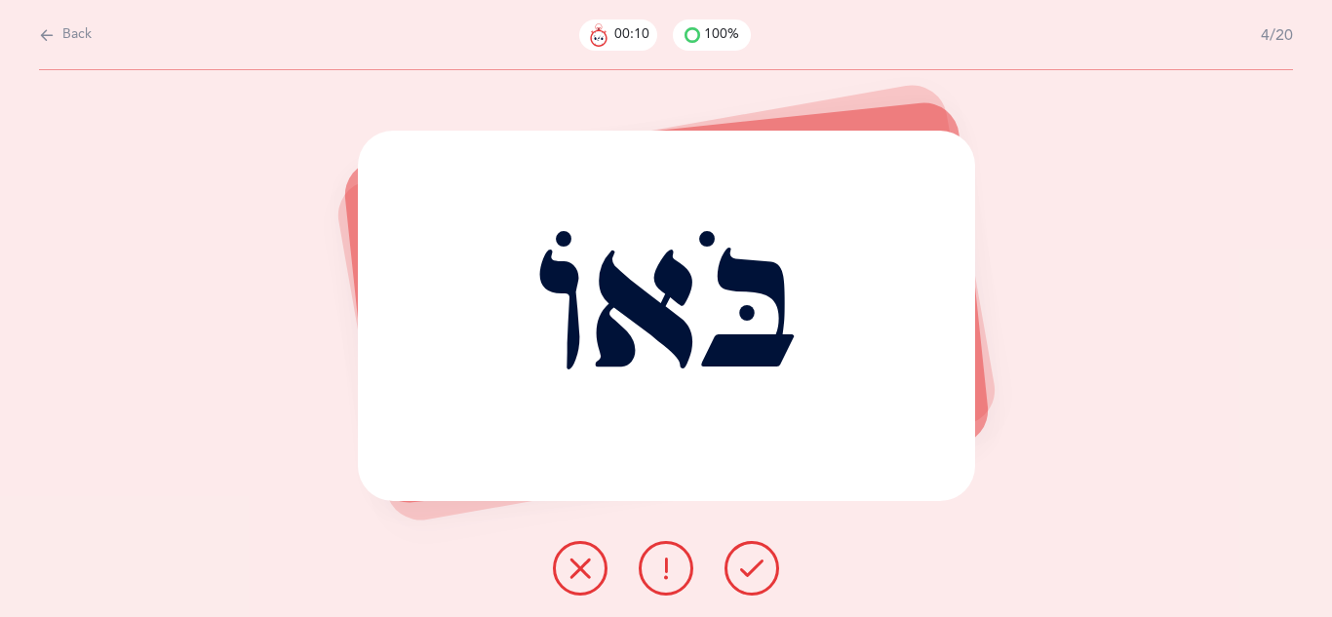
click at [763, 566] on icon at bounding box center [751, 568] width 23 height 23
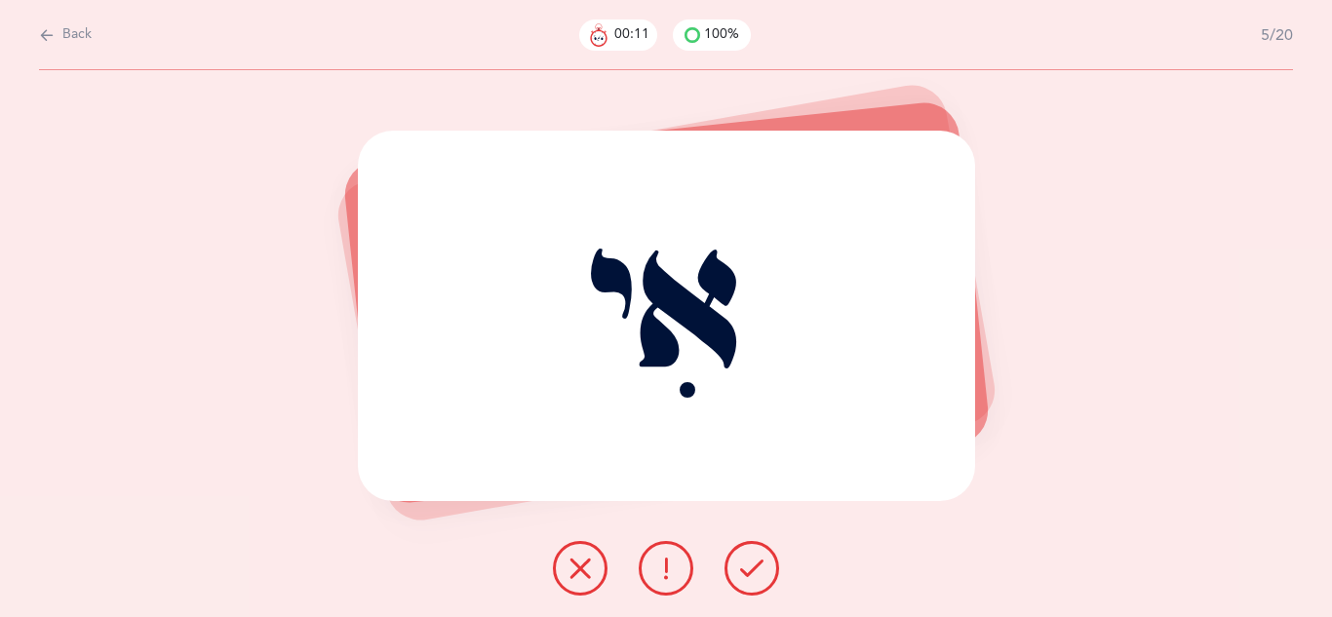
click at [763, 566] on icon at bounding box center [751, 568] width 23 height 23
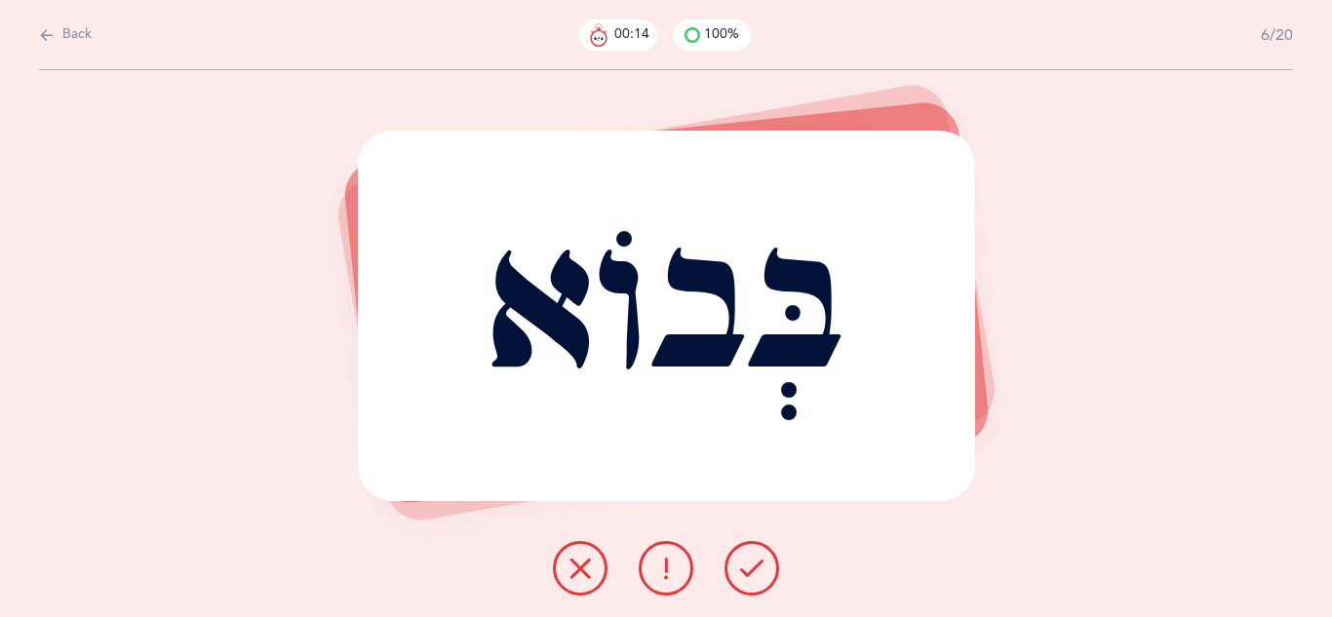
click at [763, 566] on icon at bounding box center [751, 568] width 23 height 23
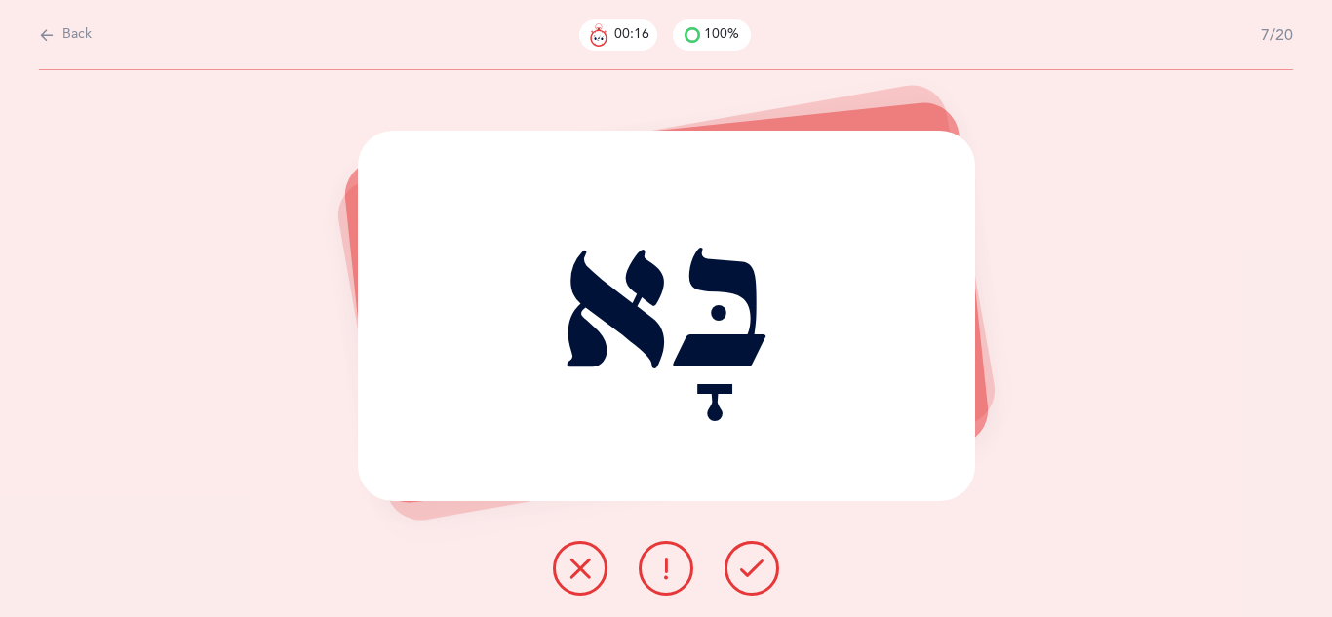
click at [763, 566] on icon at bounding box center [751, 568] width 23 height 23
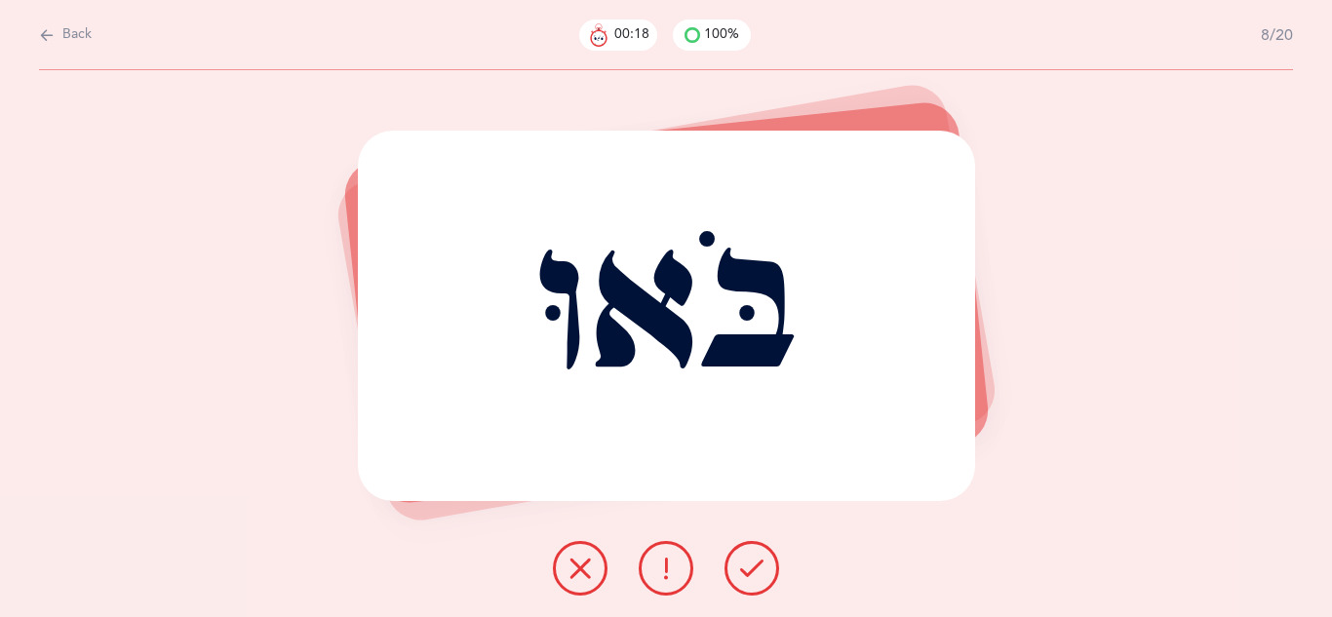
click at [763, 566] on icon at bounding box center [751, 568] width 23 height 23
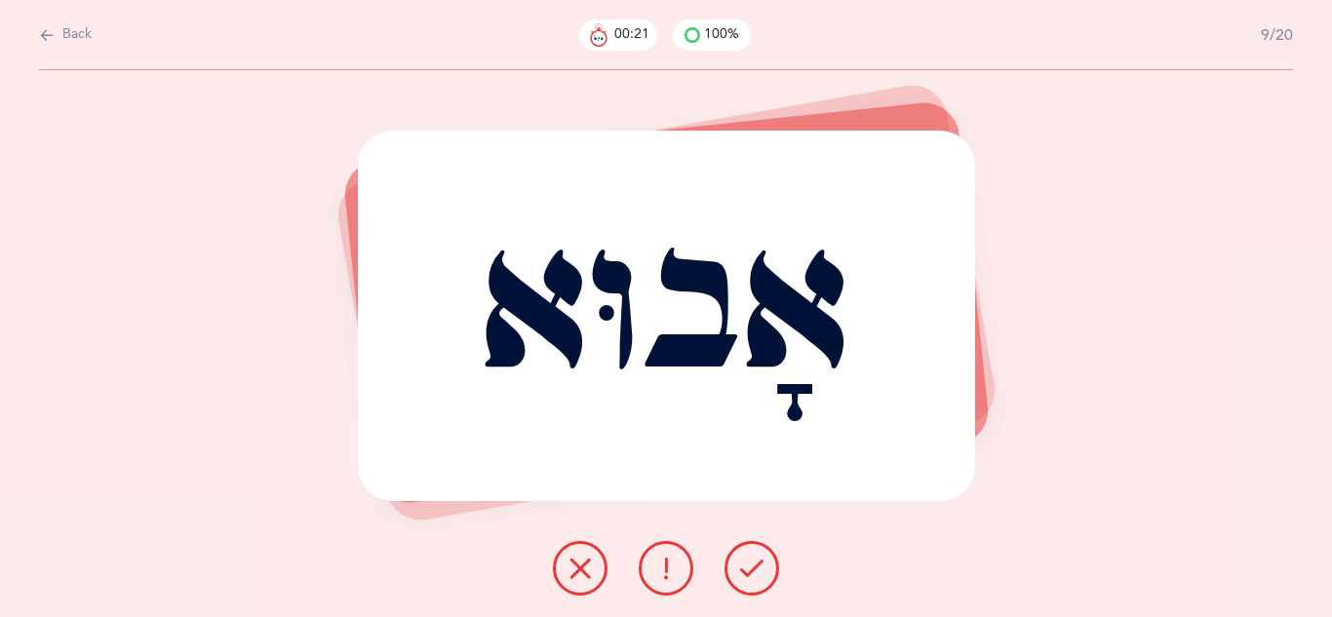
click at [763, 566] on icon at bounding box center [751, 568] width 23 height 23
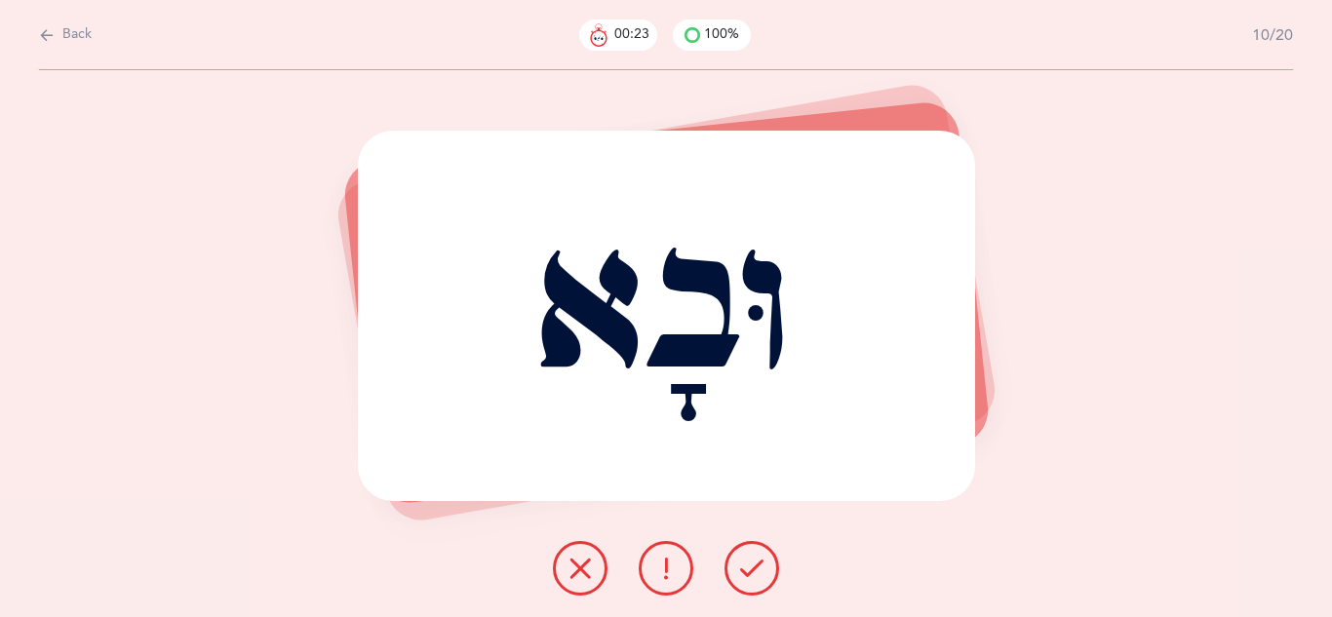
click at [763, 566] on icon at bounding box center [751, 568] width 23 height 23
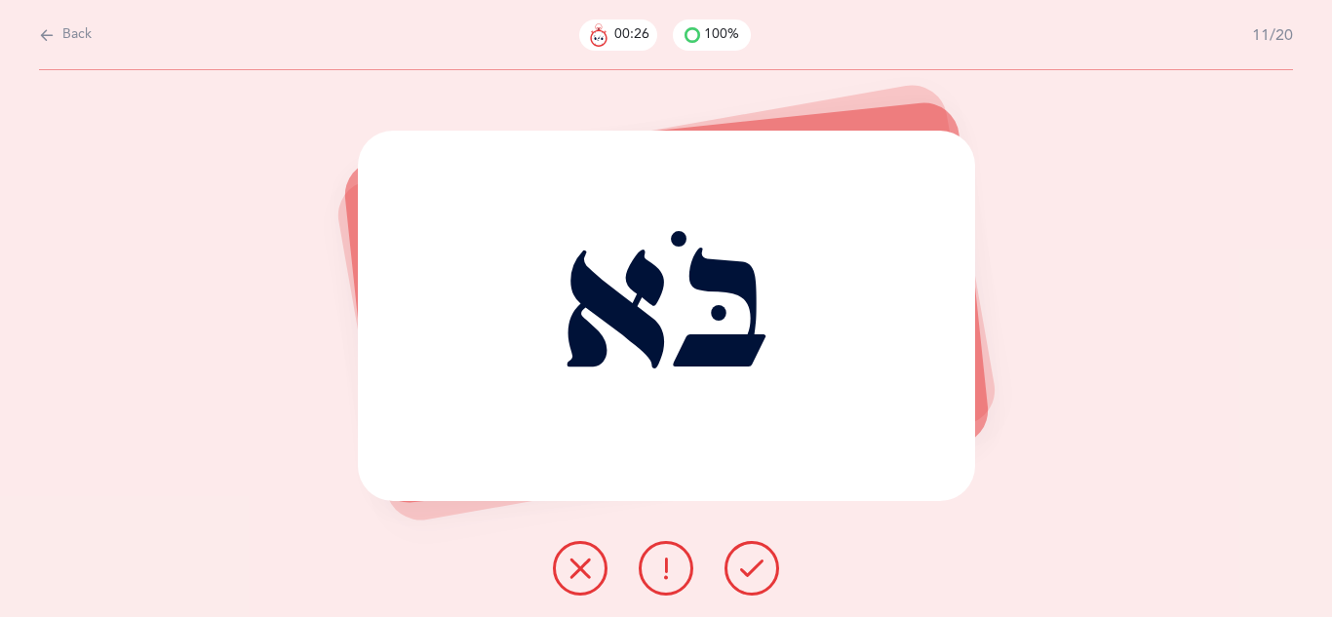
click at [763, 566] on icon at bounding box center [751, 568] width 23 height 23
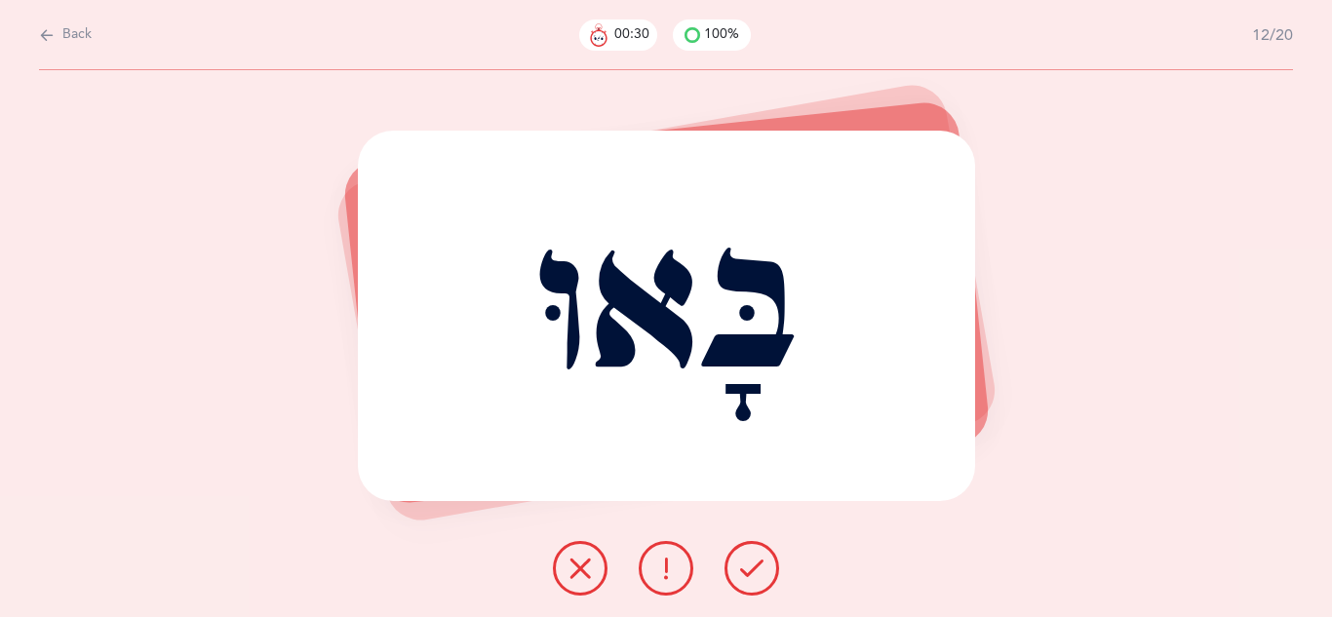
click at [767, 568] on button at bounding box center [752, 568] width 55 height 55
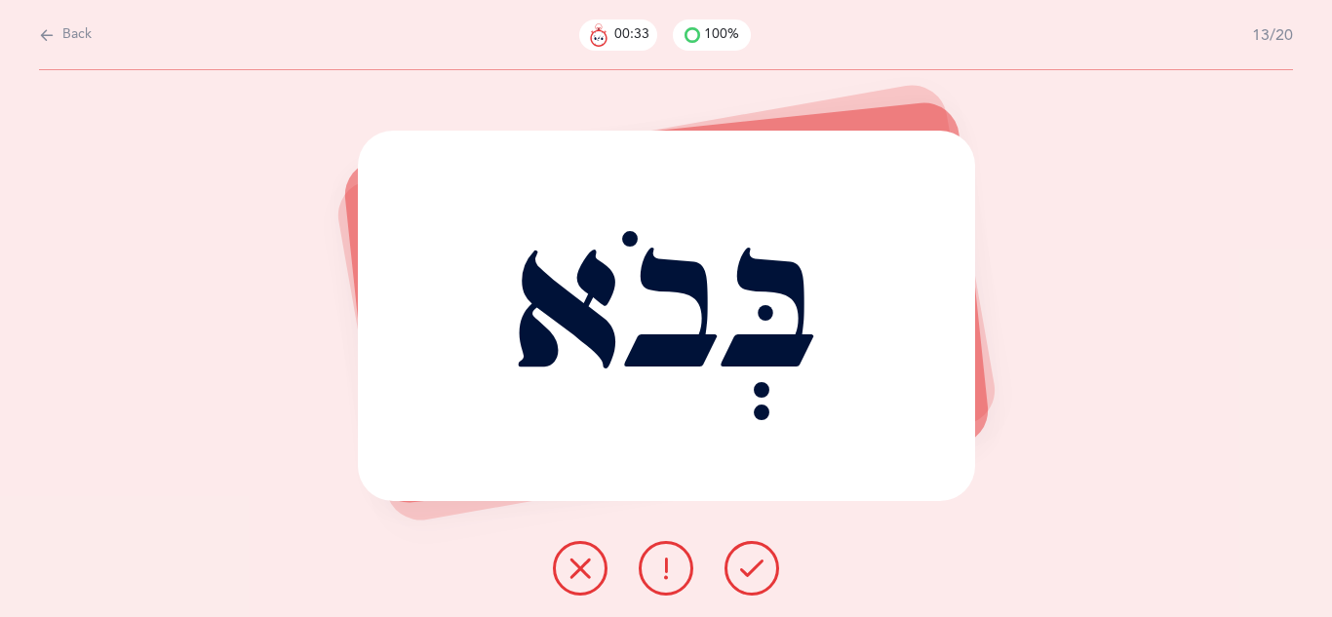
click at [745, 563] on icon at bounding box center [751, 568] width 23 height 23
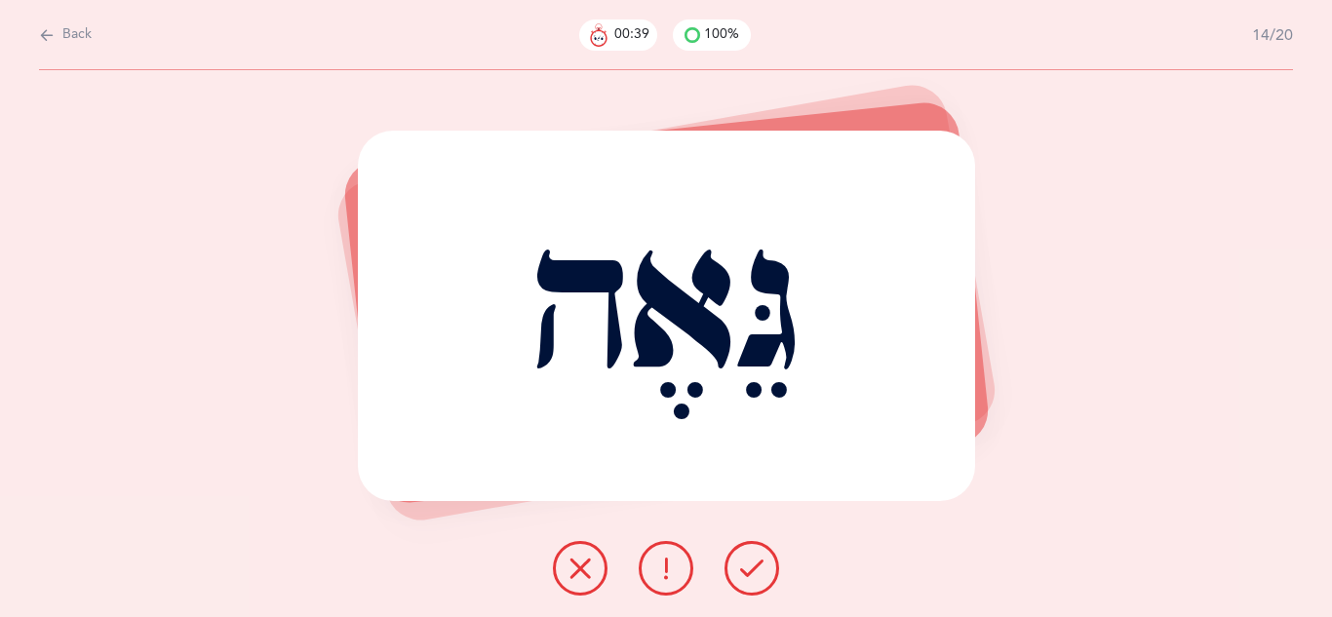
click at [745, 562] on icon at bounding box center [751, 568] width 23 height 23
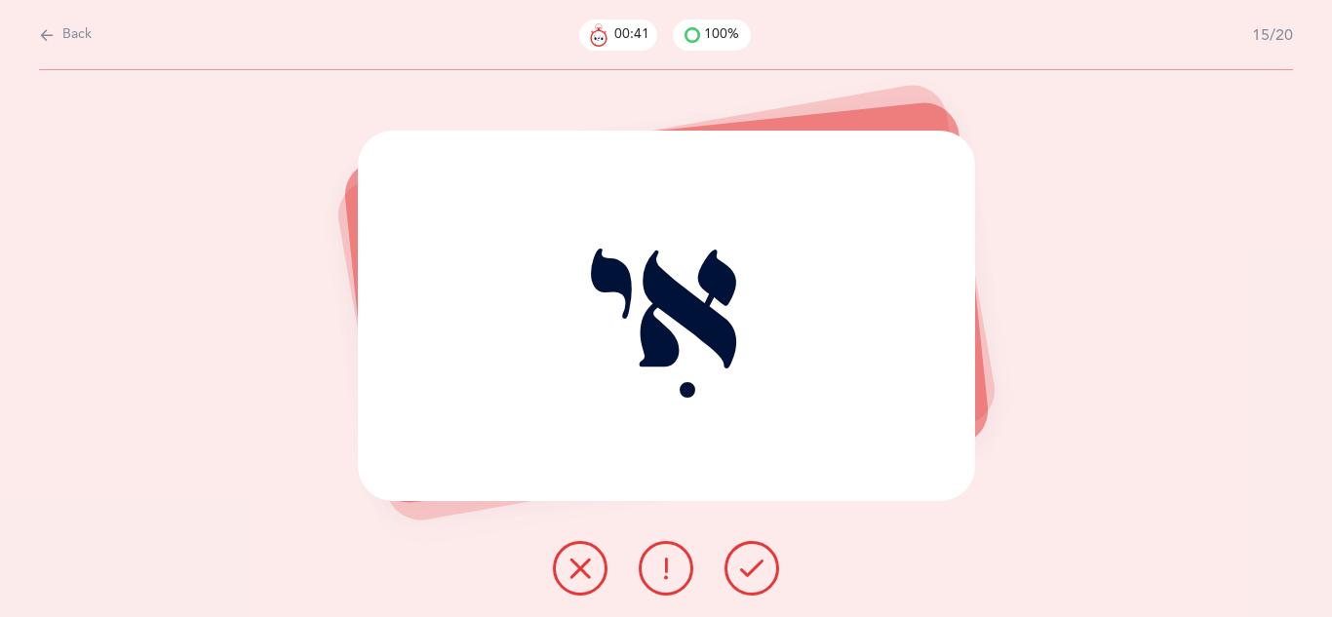
click at [745, 562] on icon at bounding box center [751, 568] width 23 height 23
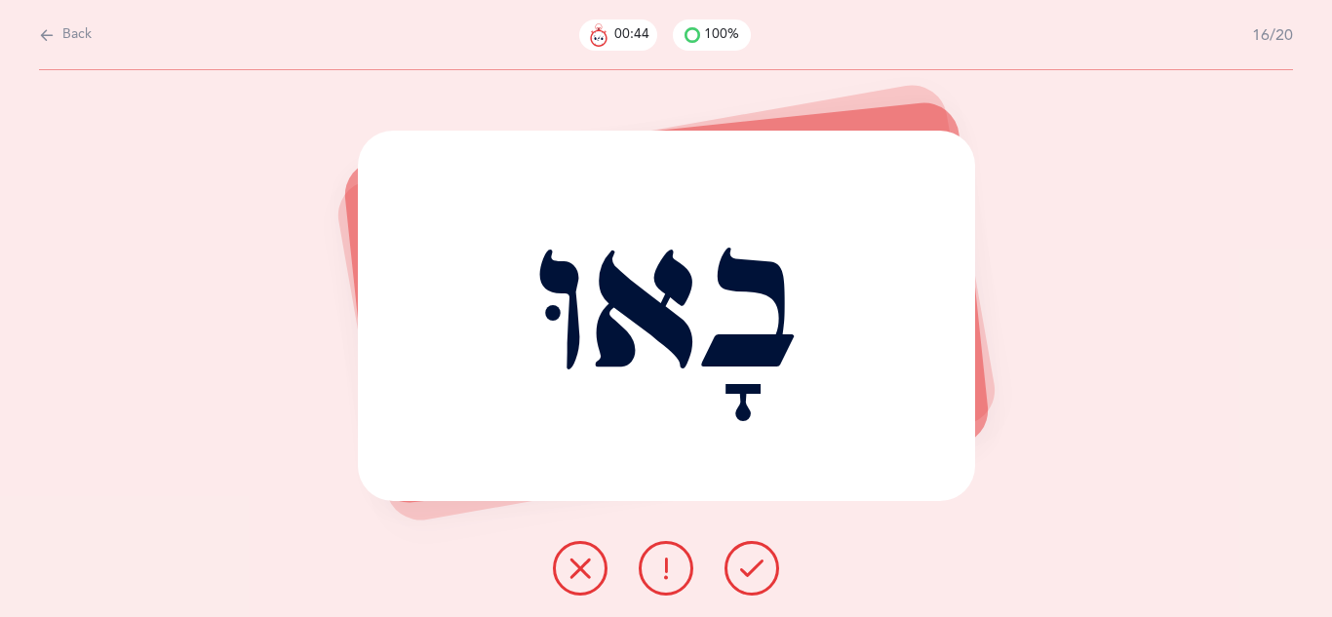
click at [745, 562] on icon at bounding box center [751, 568] width 23 height 23
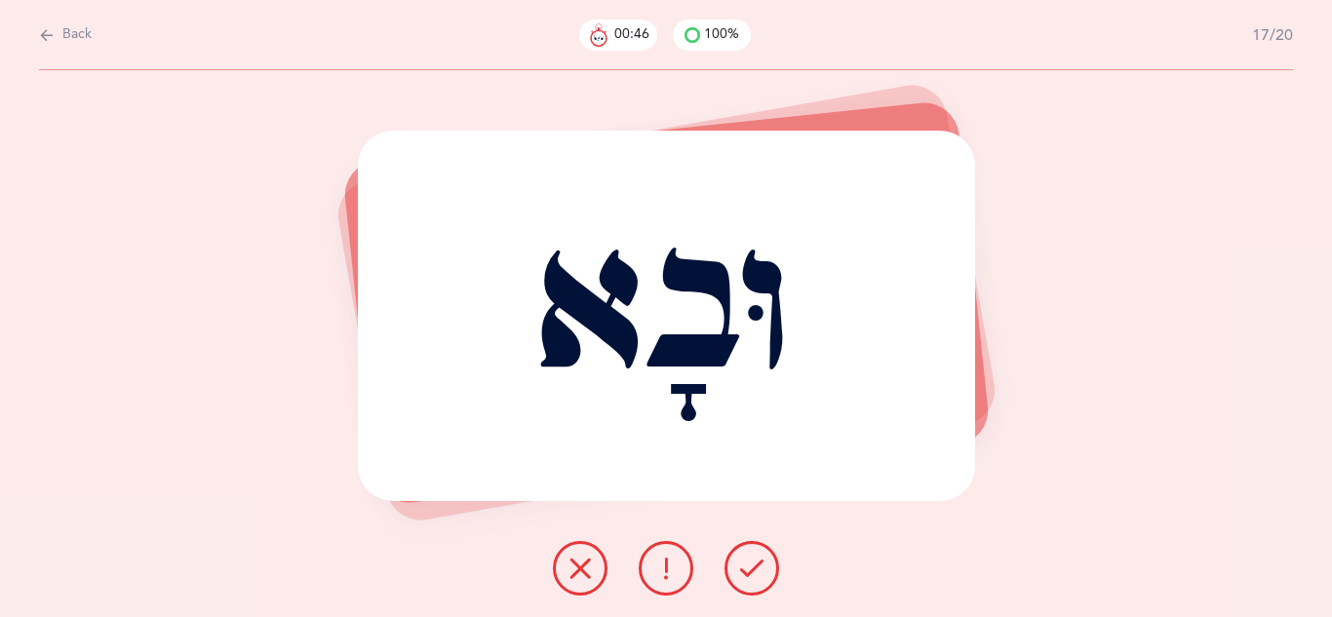
click at [745, 562] on icon at bounding box center [751, 568] width 23 height 23
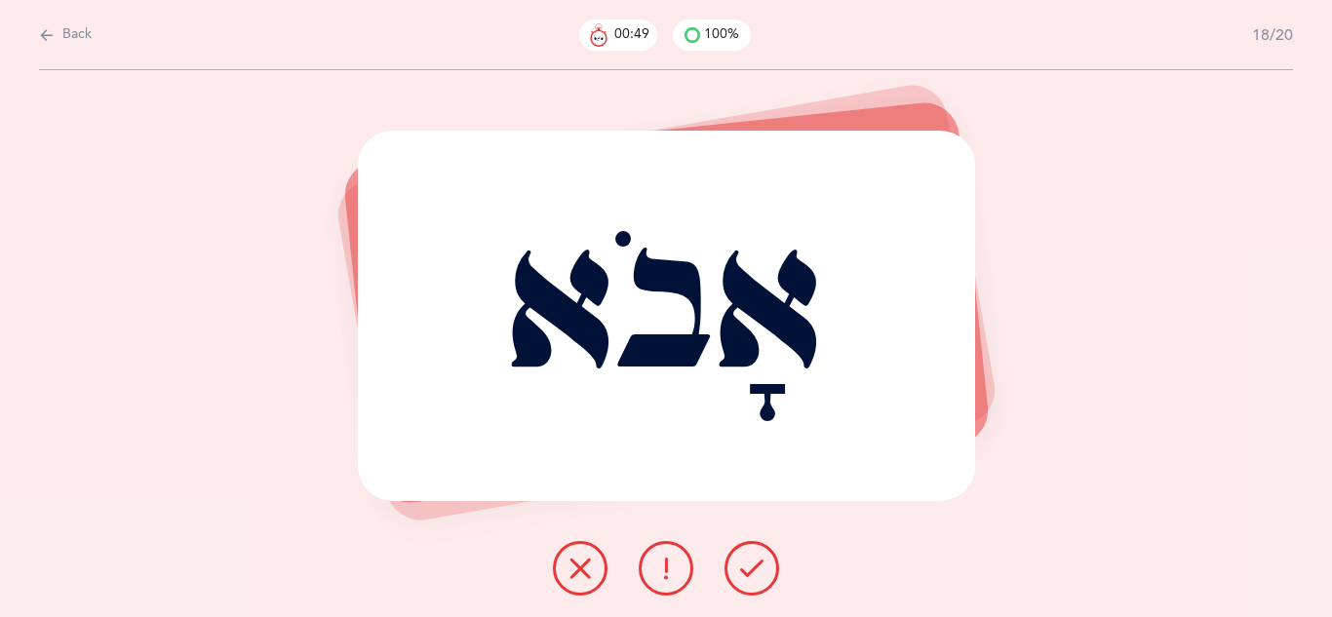
click at [745, 564] on icon at bounding box center [751, 568] width 23 height 23
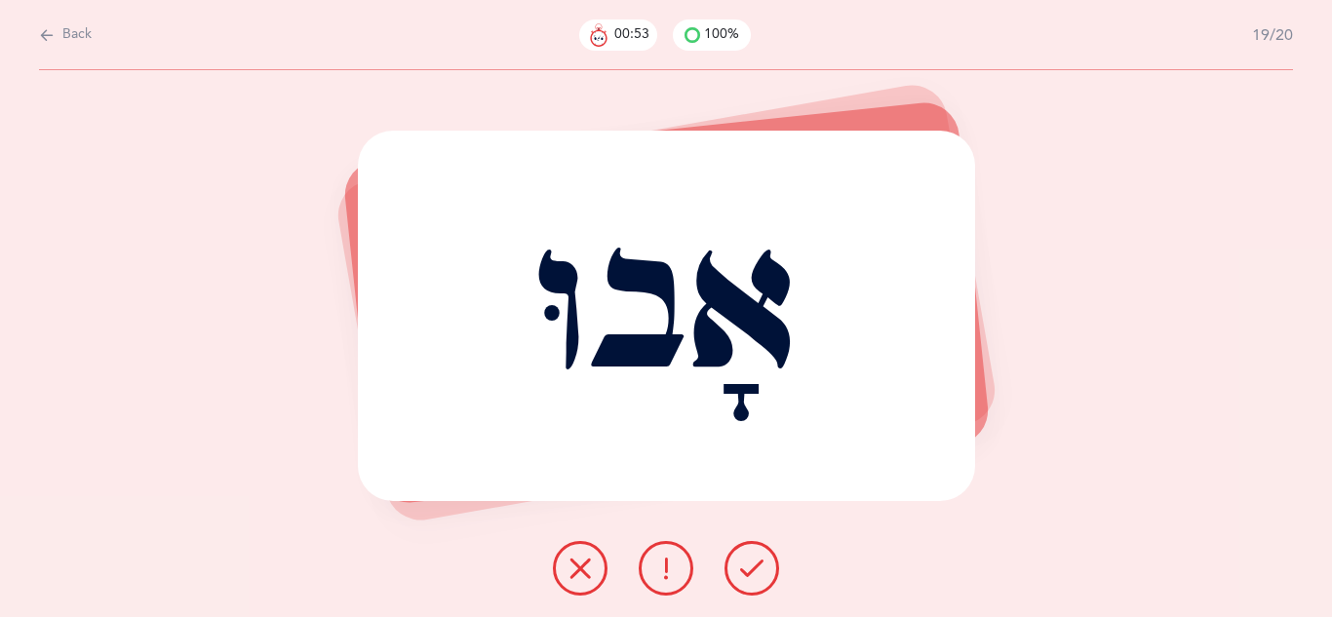
click at [745, 564] on icon at bounding box center [751, 568] width 23 height 23
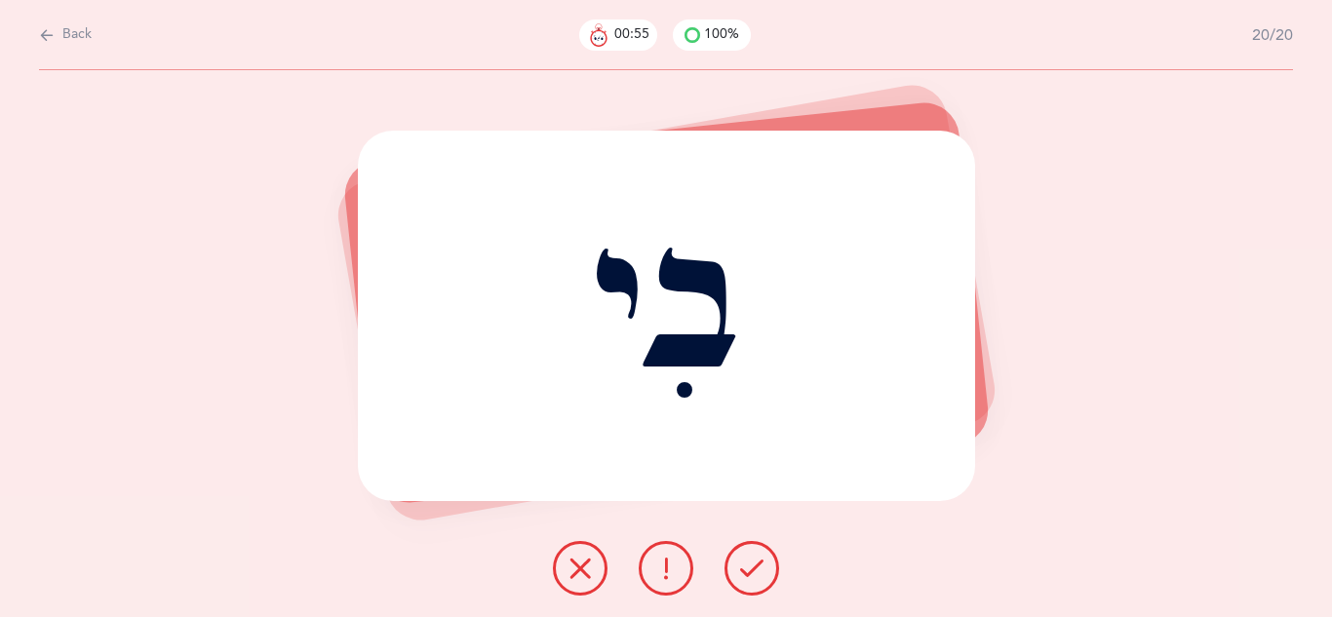
click at [745, 564] on icon at bounding box center [751, 568] width 23 height 23
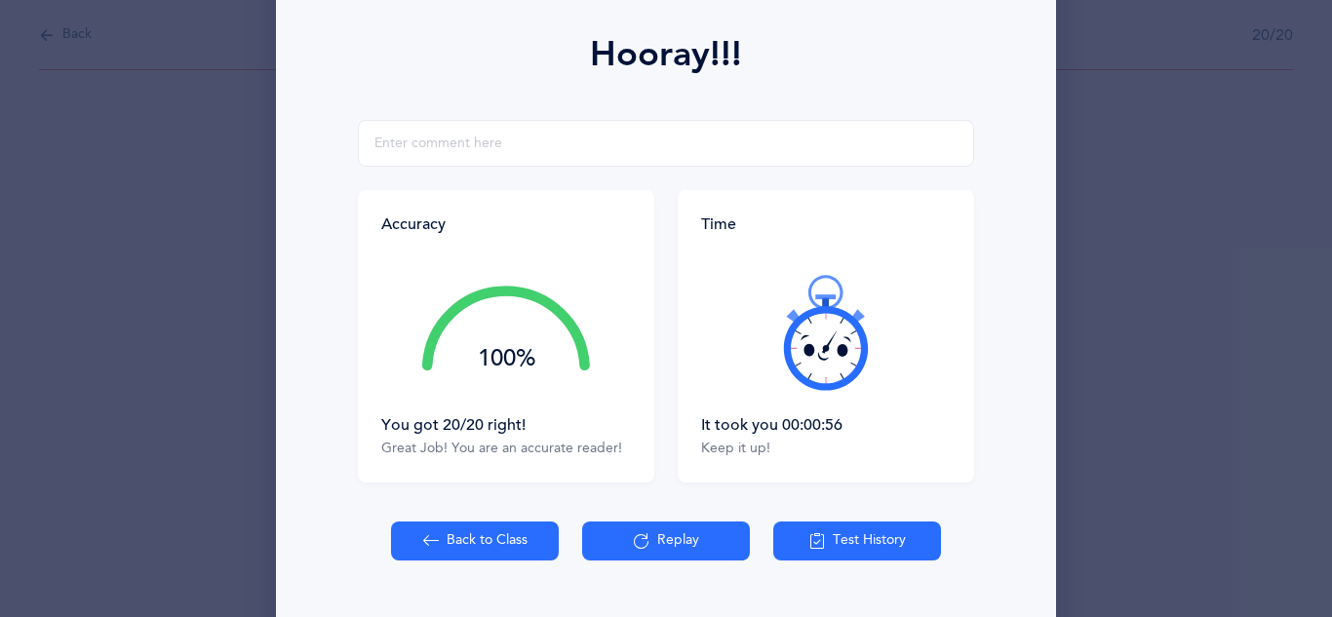
scroll to position [276, 0]
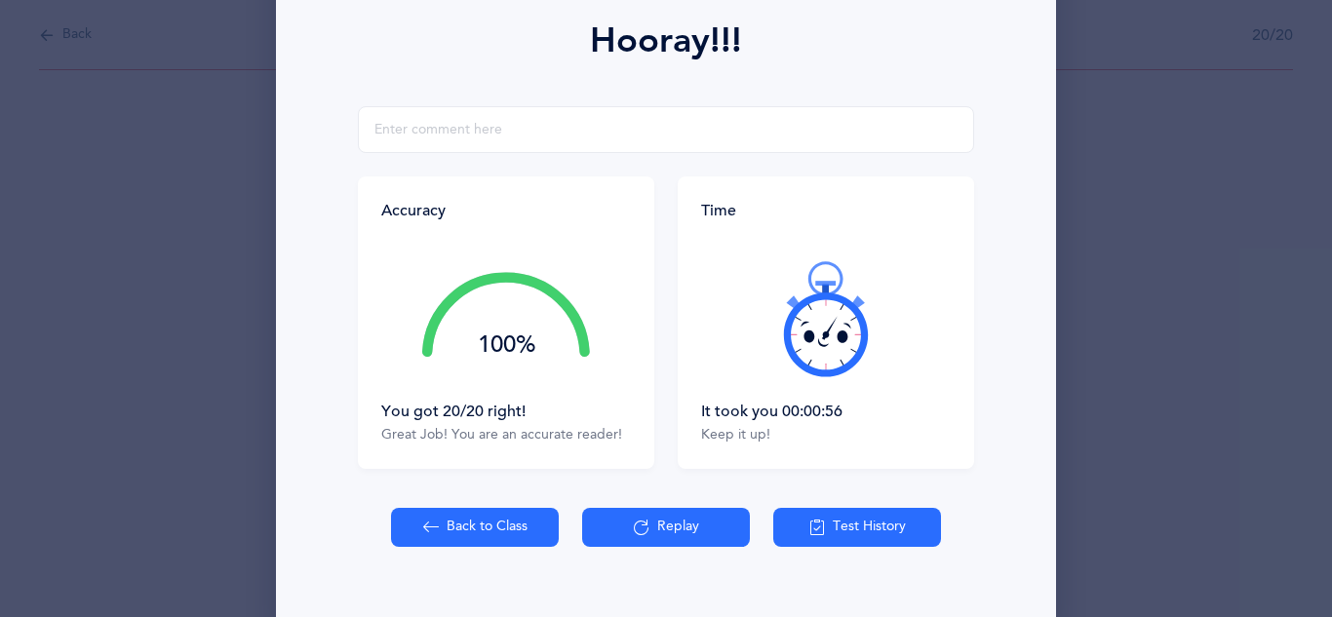
click at [509, 531] on button "Back to Class" at bounding box center [475, 527] width 168 height 39
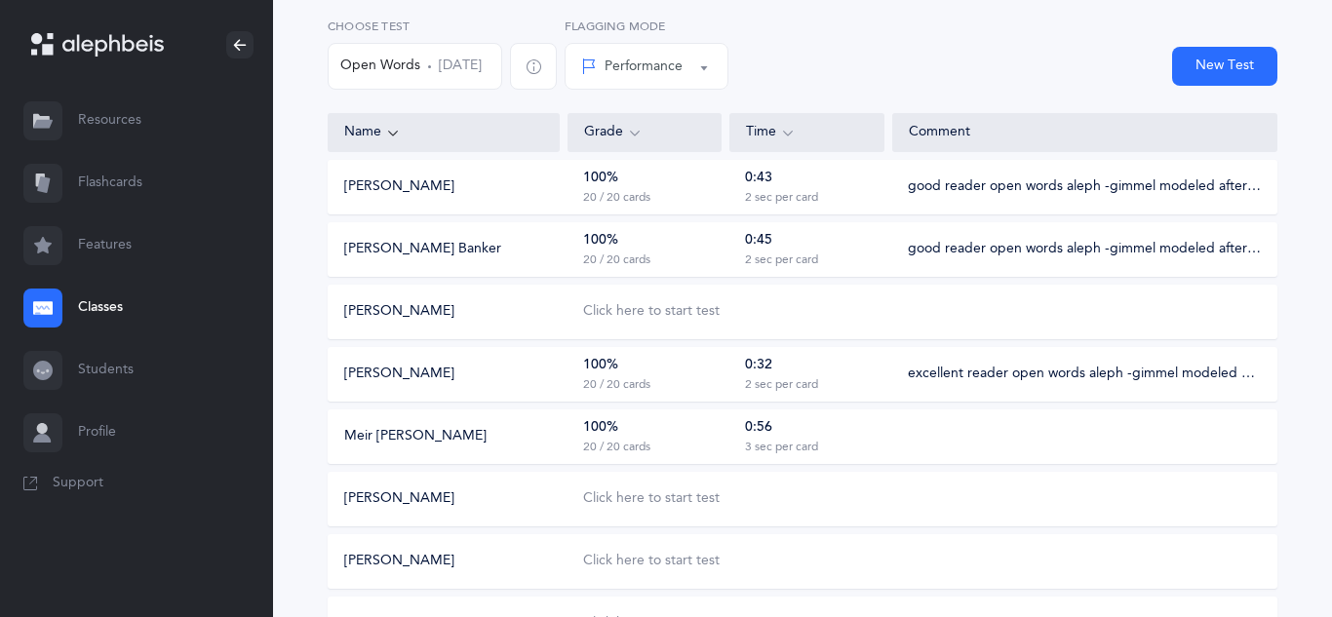
scroll to position [173, 0]
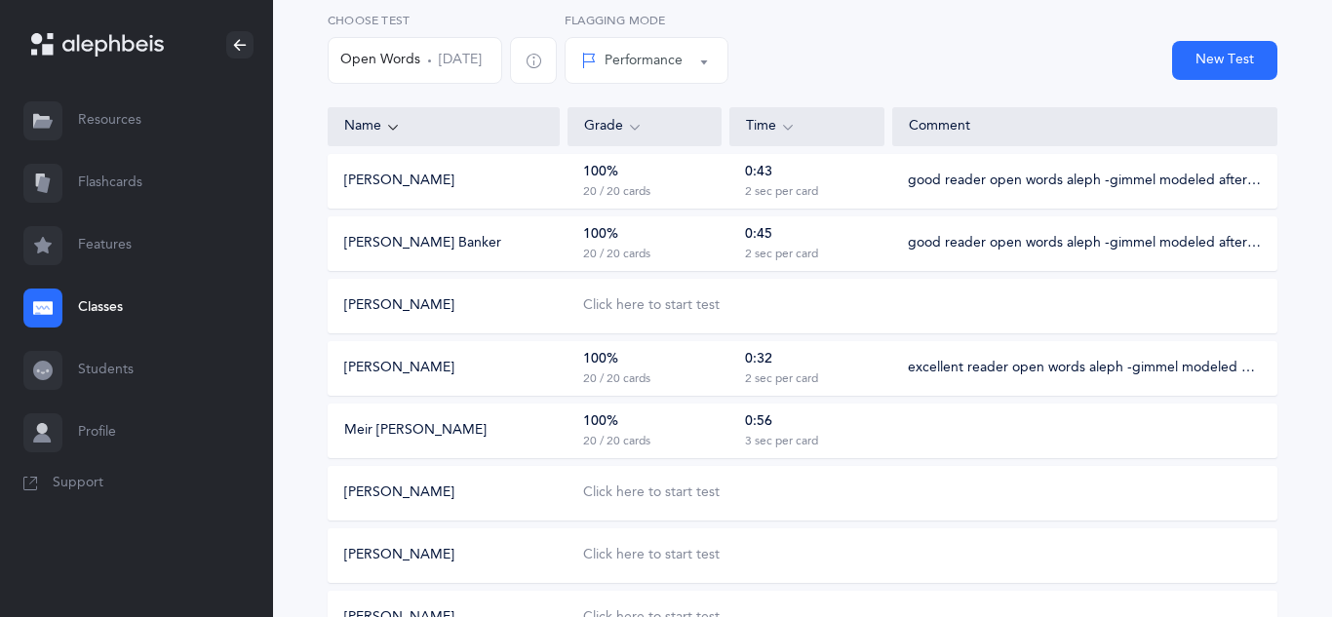
click at [857, 434] on div "0:56 3 sec per card" at bounding box center [806, 431] width 154 height 37
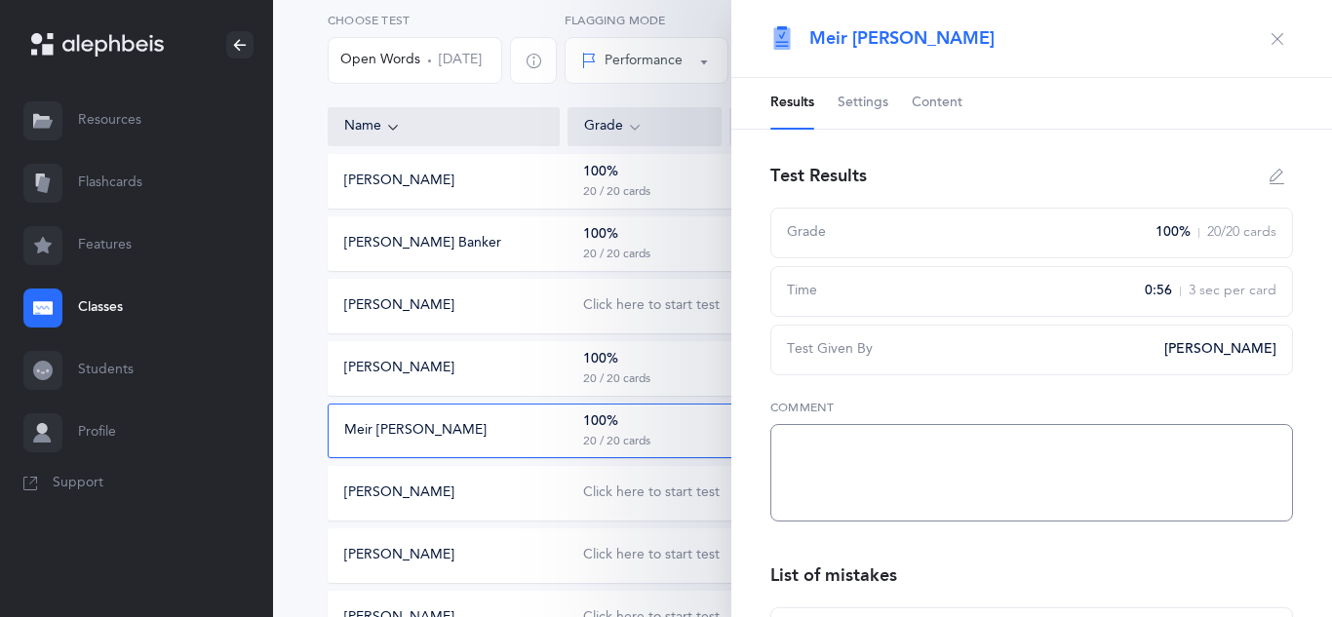
click at [808, 455] on textarea at bounding box center [1031, 473] width 523 height 98
paste textarea "good reader open words aleph -gimmel modeled after beginning of workbook"
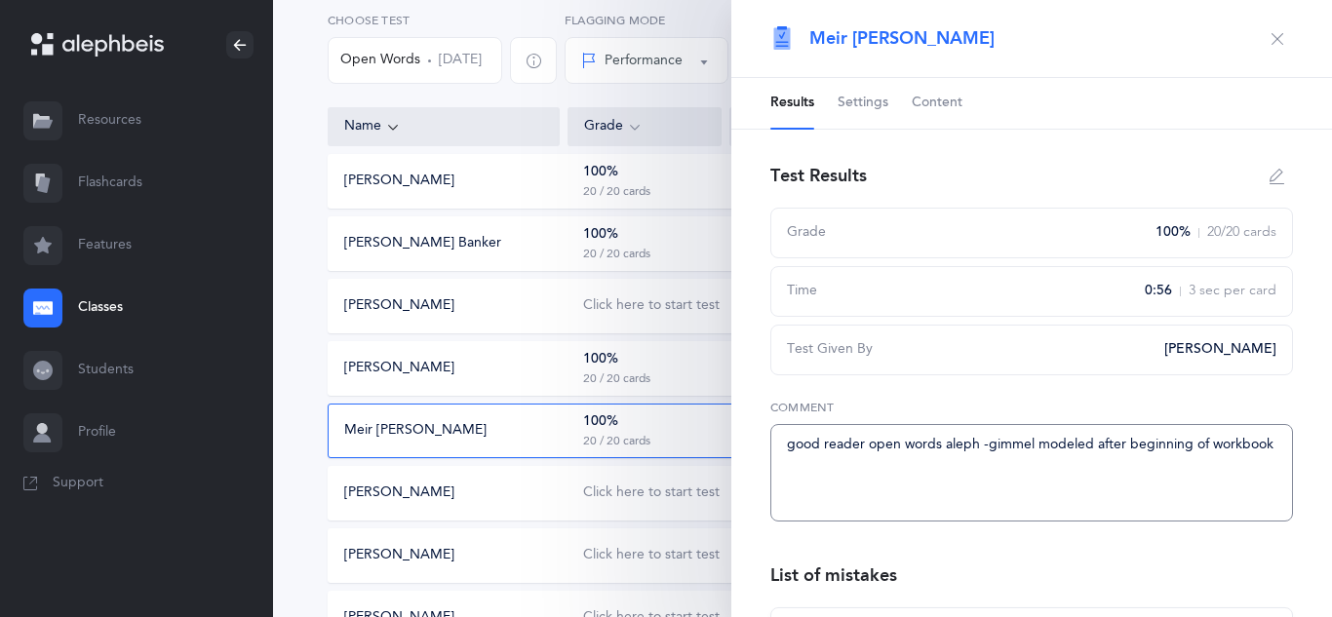
paste textarea "good reader open words aleph -gimmel modeled after beginning of workbook"
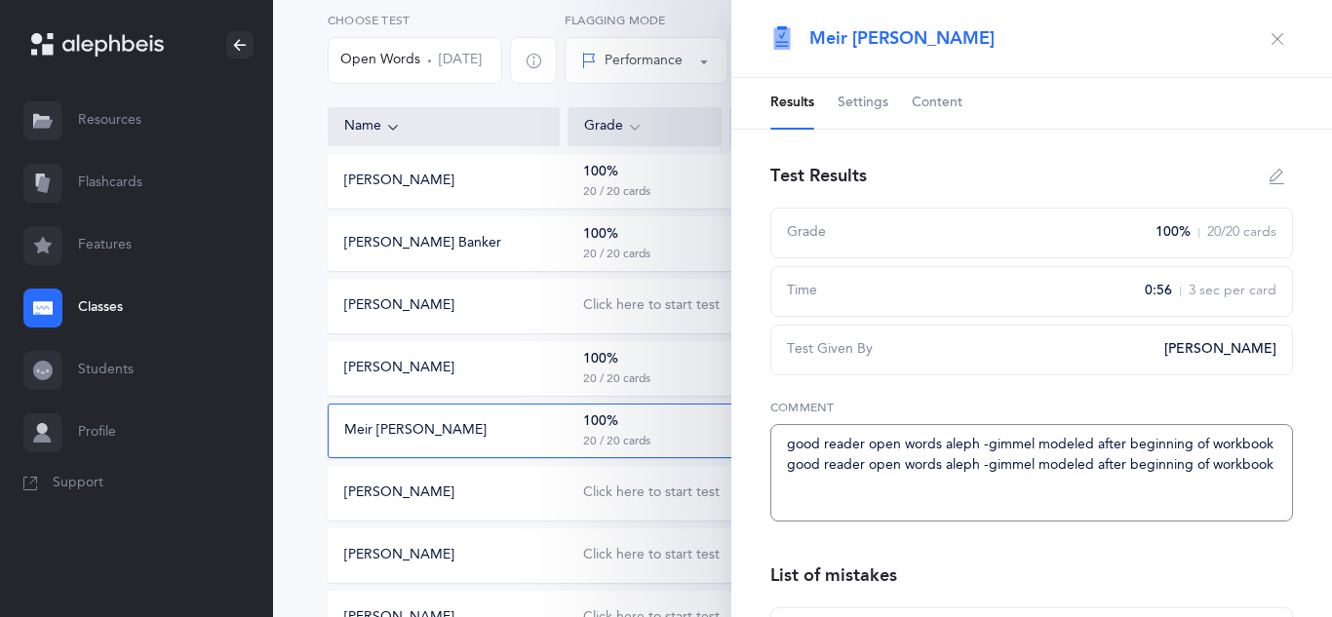
drag, startPoint x: 1277, startPoint y: 469, endPoint x: 777, endPoint y: 457, distance: 499.4
click at [777, 457] on textarea "good reader open words aleph -gimmel modeled after beginning of workbook good r…" at bounding box center [1031, 473] width 523 height 98
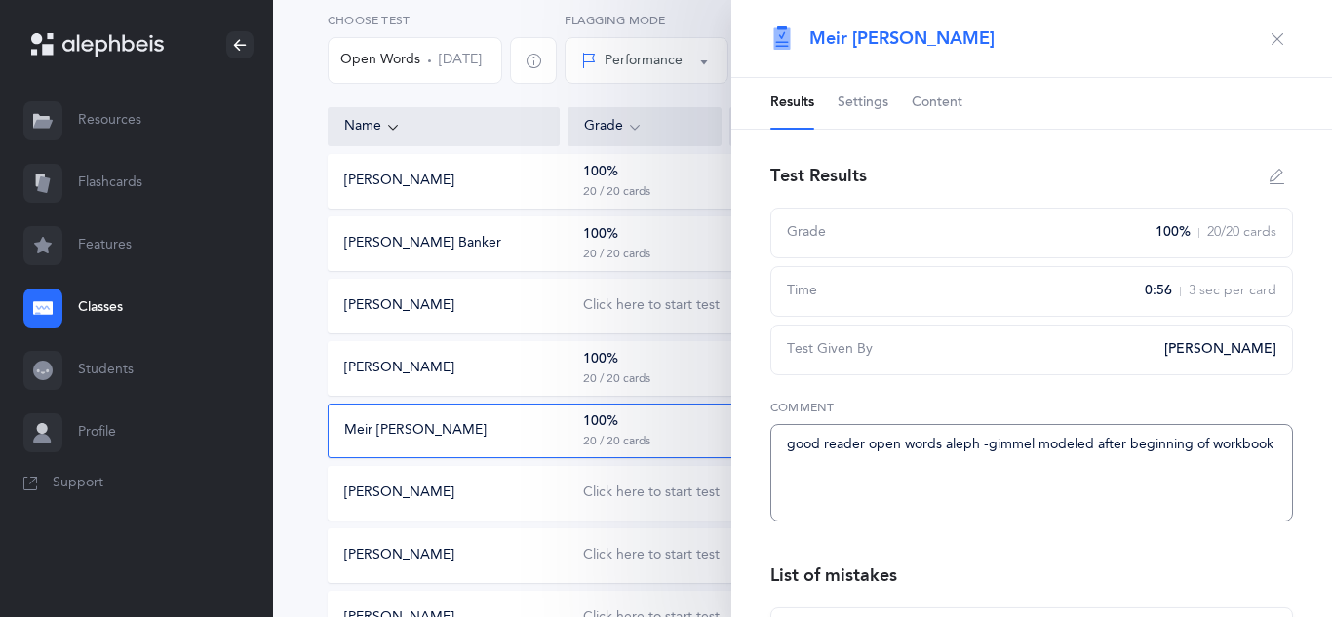
click at [859, 444] on textarea "good reader open words aleph -gimmel modeled after beginning of workbook" at bounding box center [1031, 473] width 523 height 98
click at [865, 445] on textarea "good reader open words aleph -gimmel modeled after beginning of workbook" at bounding box center [1031, 473] width 523 height 98
type textarea "good reader a bit slower open words aleph -gimmel modeled after beginning of wo…"
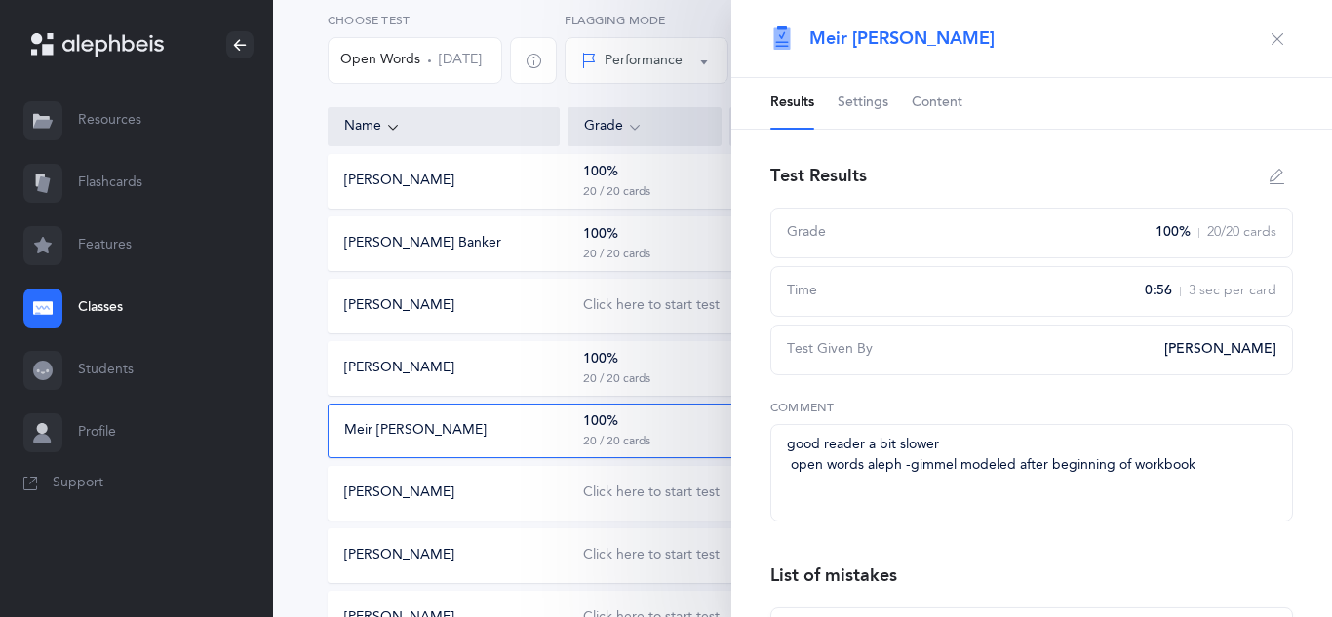
click at [1282, 36] on icon "button" at bounding box center [1278, 39] width 16 height 16
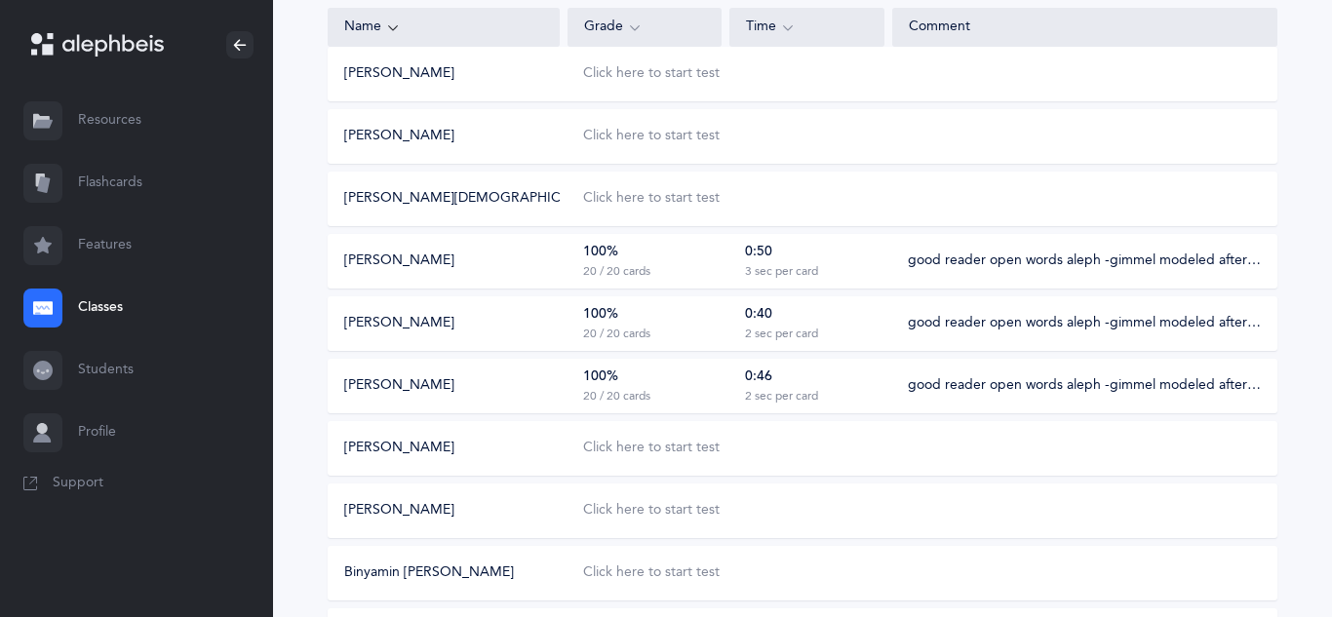
scroll to position [661, 0]
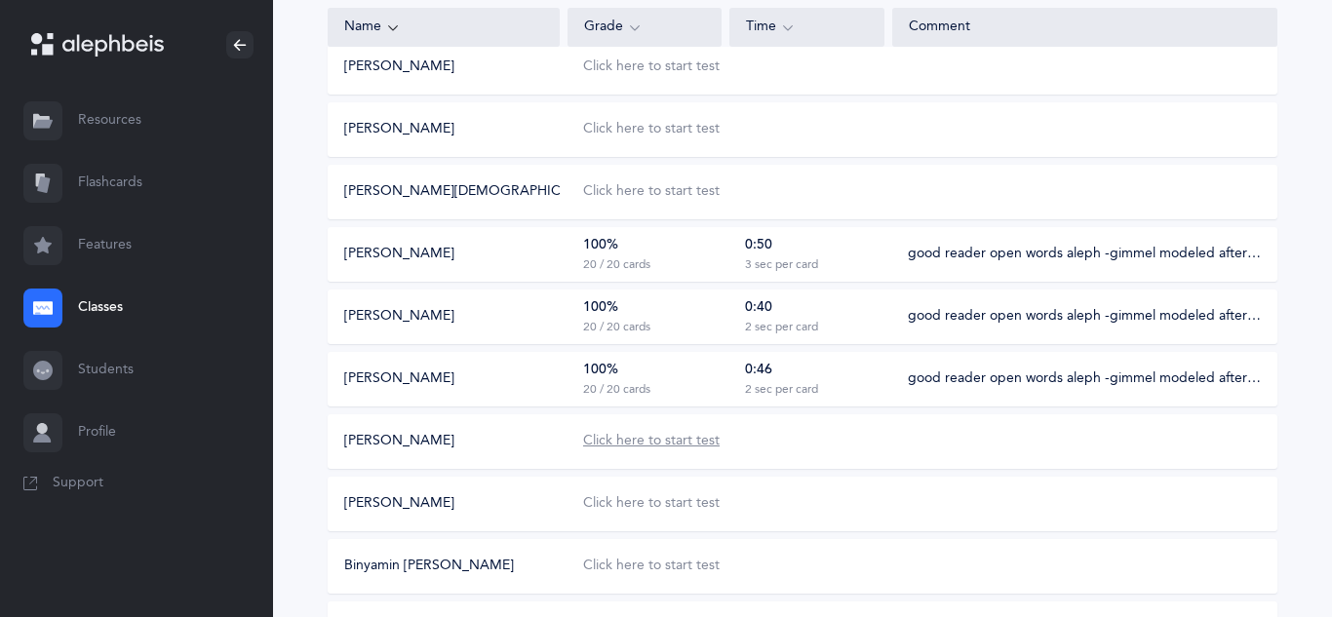
click at [652, 440] on div "Click here to start test" at bounding box center [651, 442] width 137 height 20
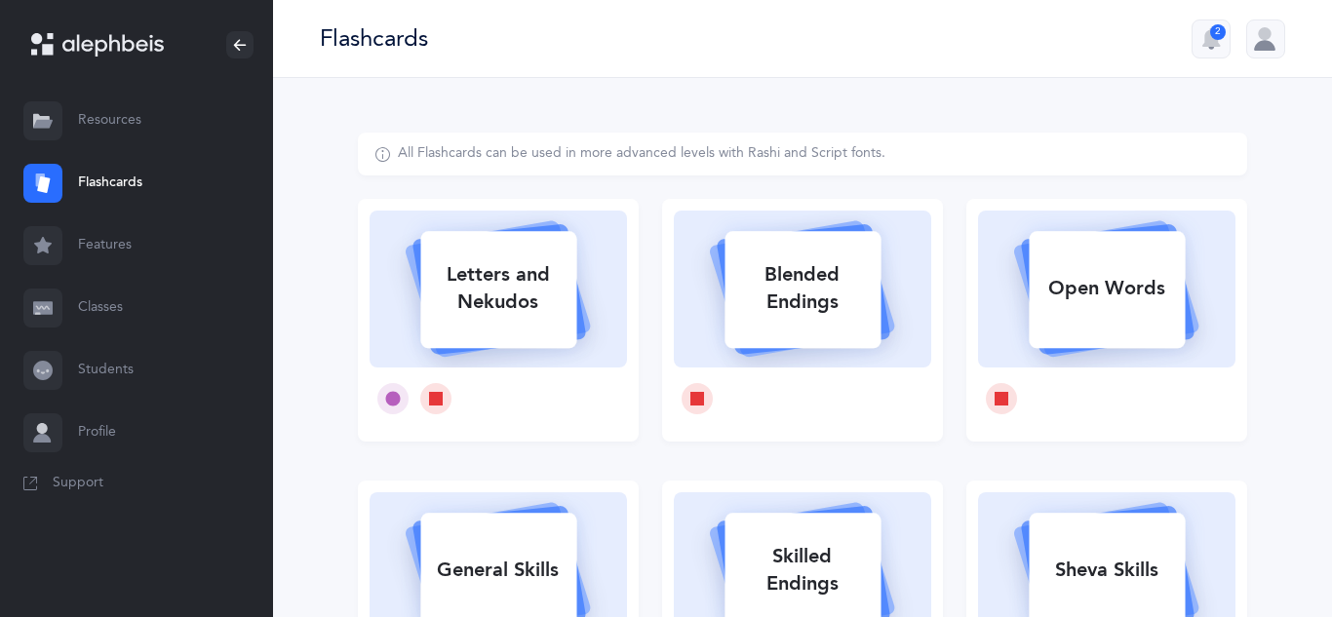
select select
select select "single"
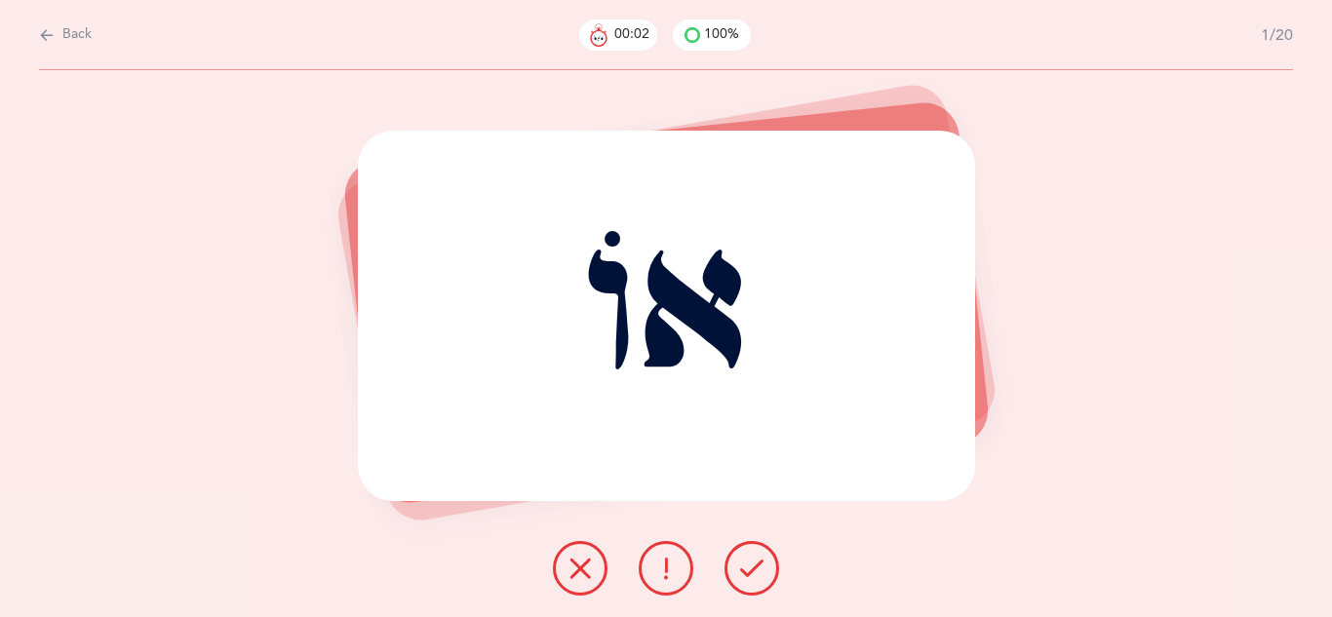
click at [748, 576] on icon at bounding box center [751, 568] width 23 height 23
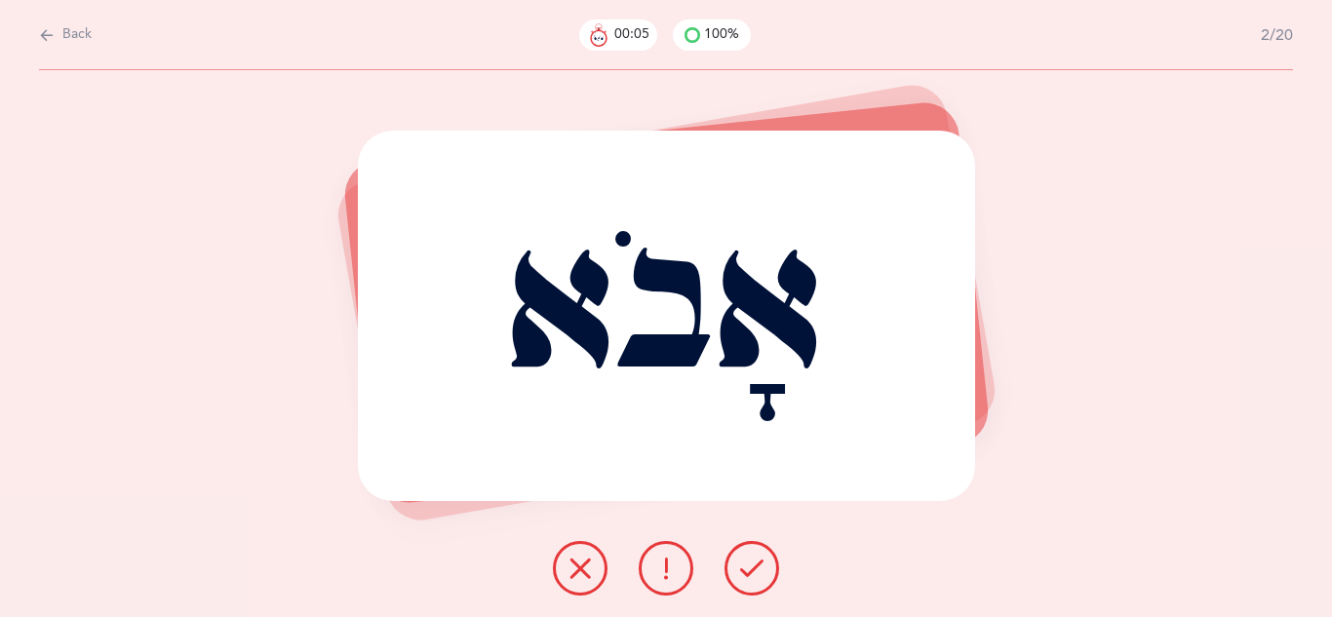
click at [748, 576] on icon at bounding box center [751, 568] width 23 height 23
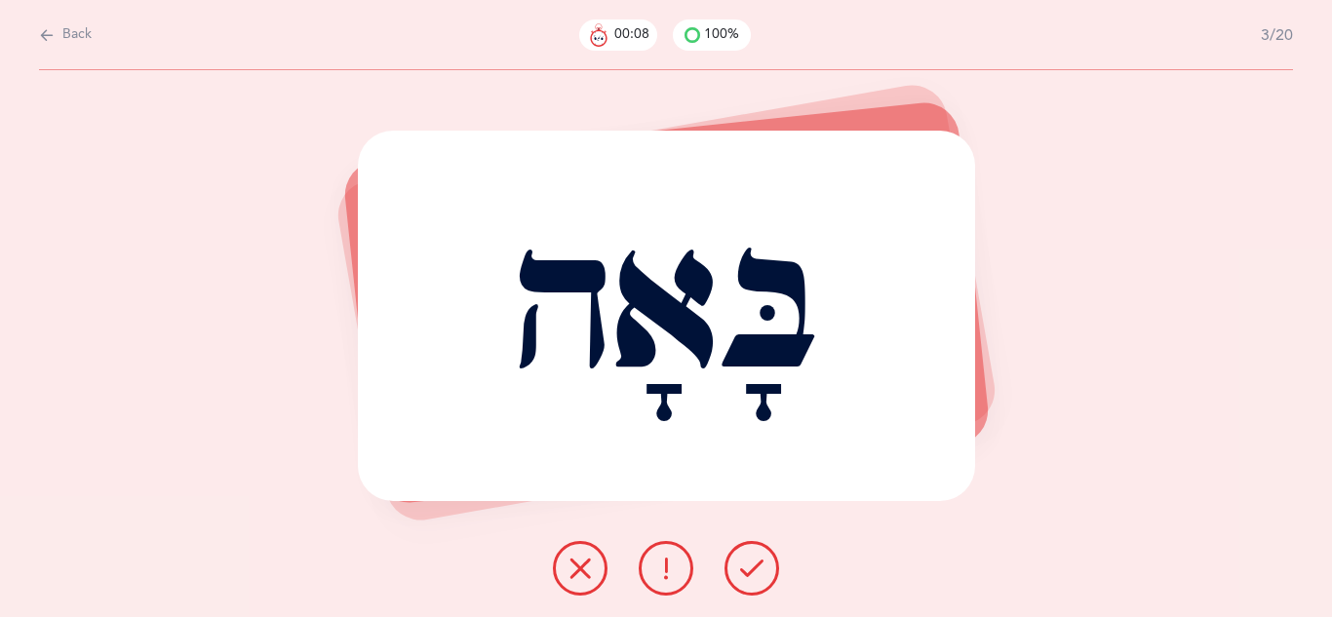
click at [748, 576] on icon at bounding box center [751, 568] width 23 height 23
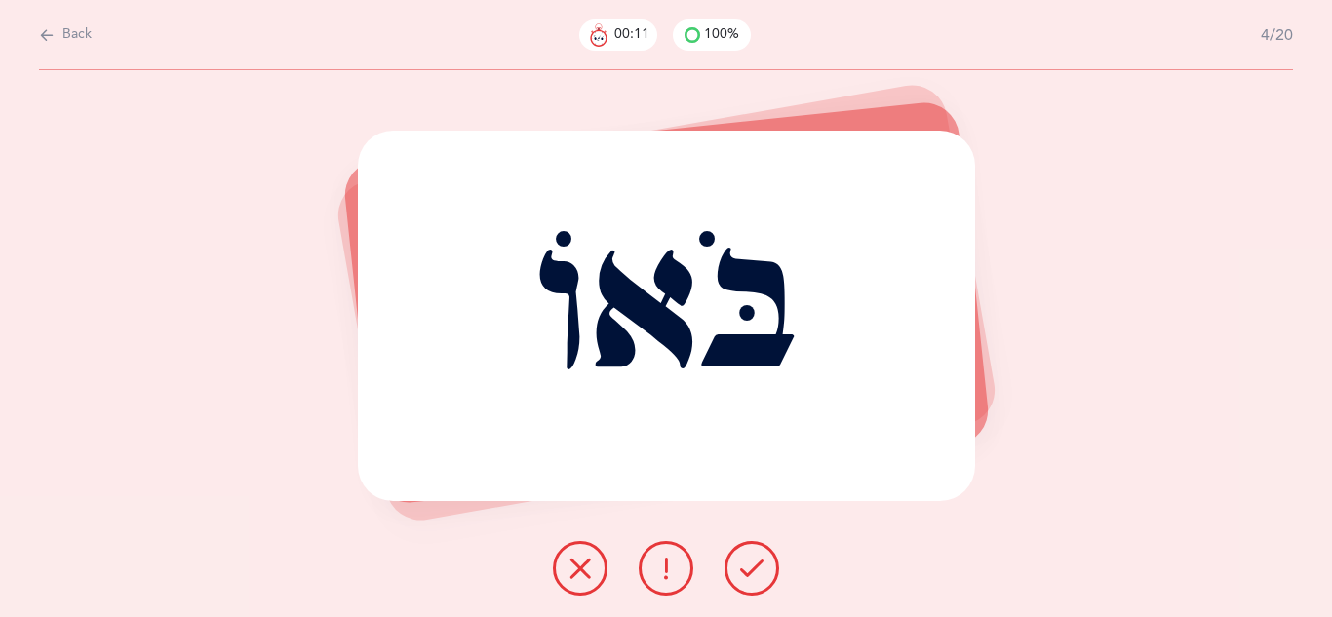
click at [748, 576] on icon at bounding box center [751, 568] width 23 height 23
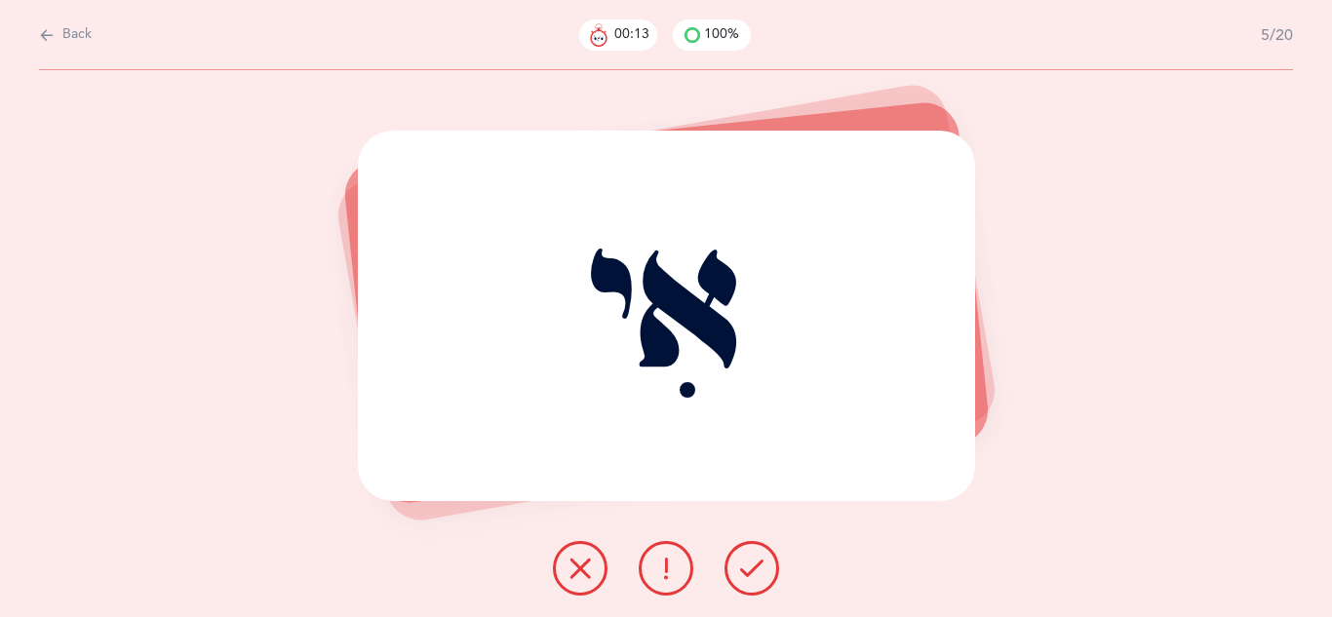
click at [748, 576] on icon at bounding box center [751, 568] width 23 height 23
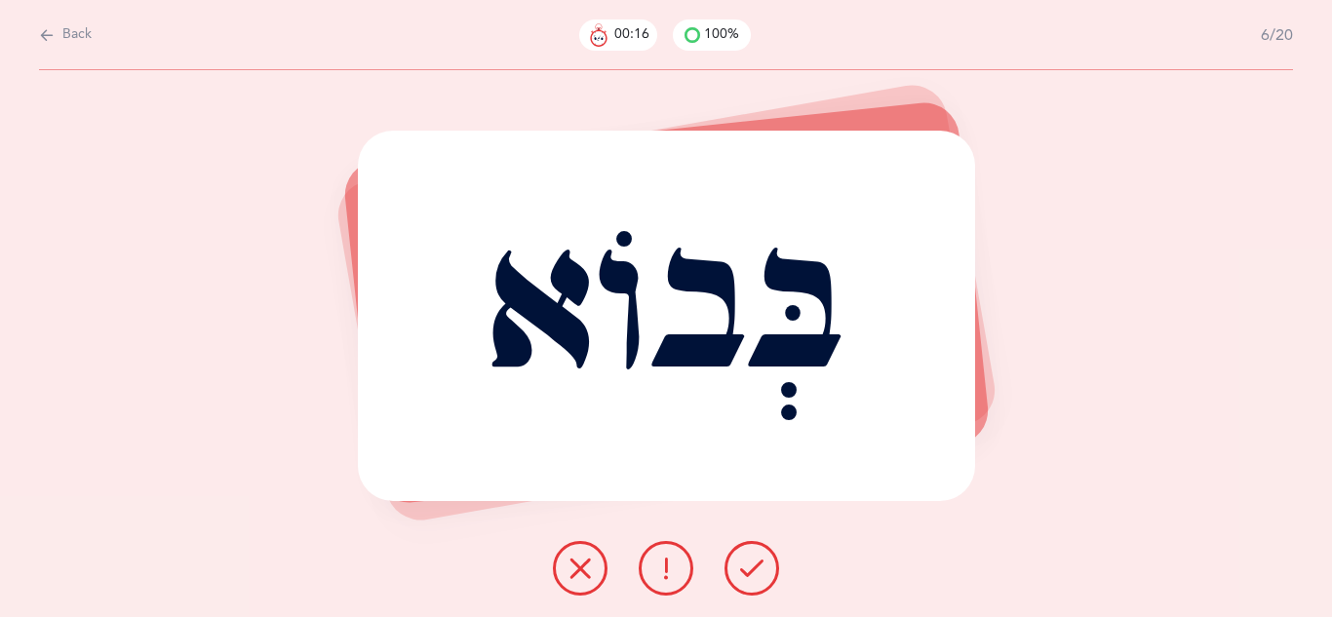
click at [748, 576] on icon at bounding box center [751, 568] width 23 height 23
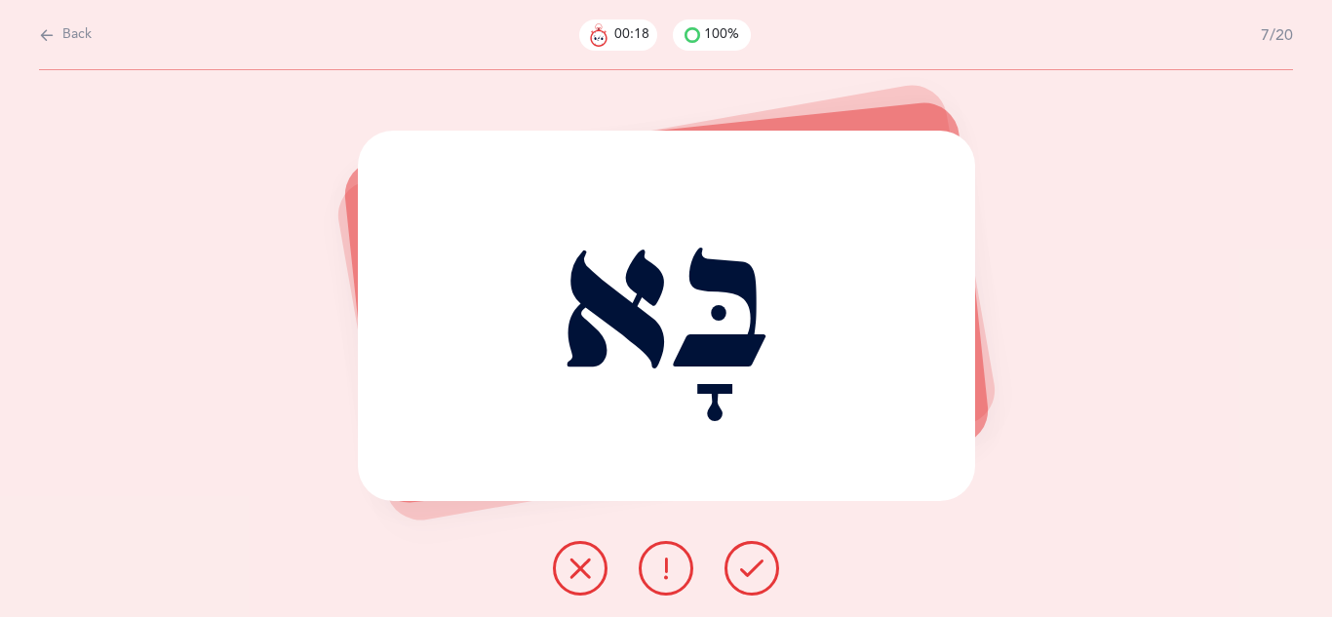
click at [748, 576] on icon at bounding box center [751, 568] width 23 height 23
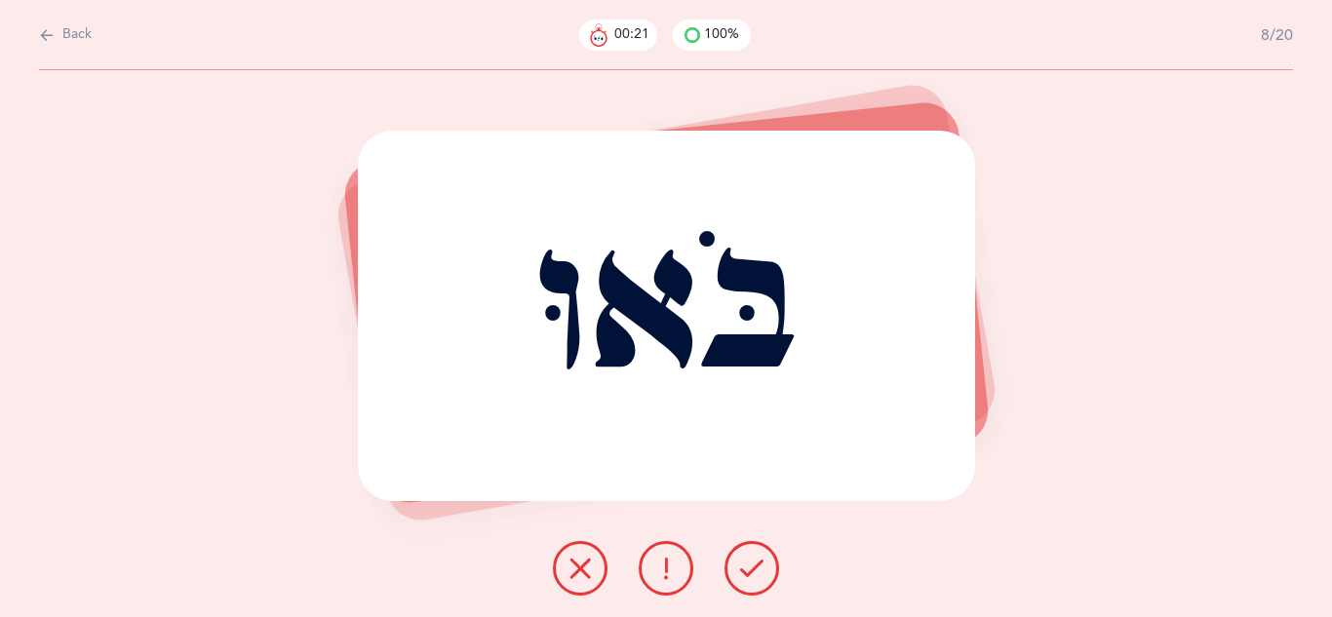
click at [748, 576] on icon at bounding box center [751, 568] width 23 height 23
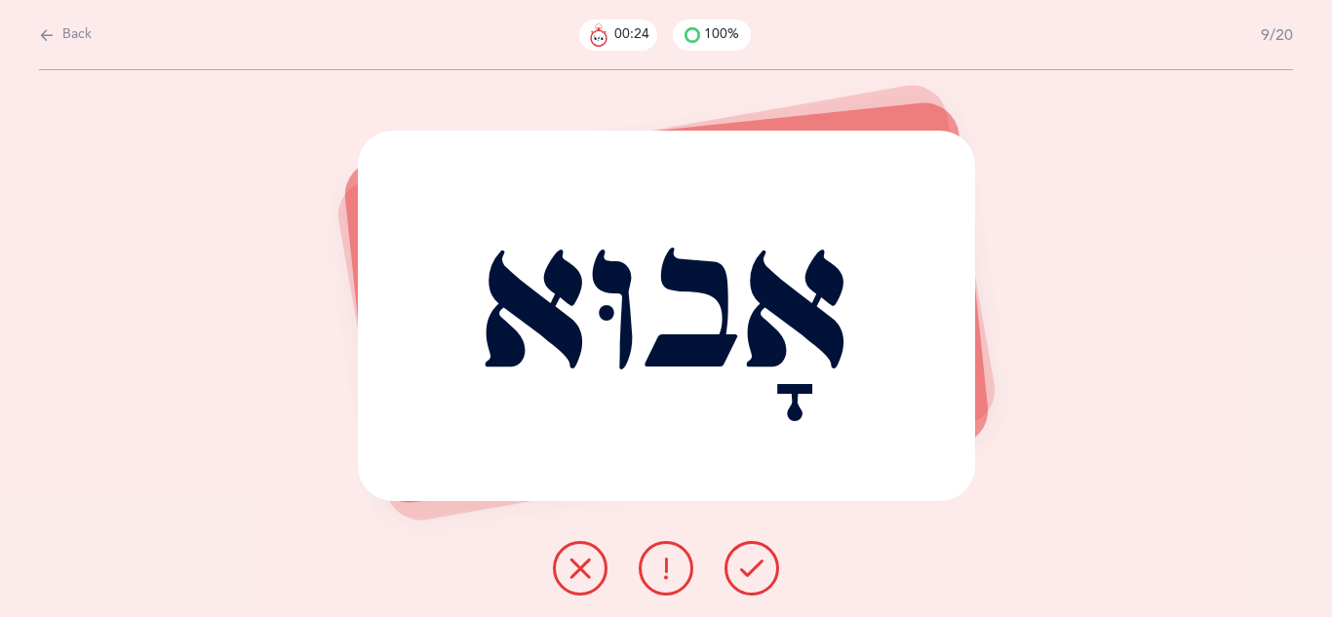
click at [748, 576] on icon at bounding box center [751, 568] width 23 height 23
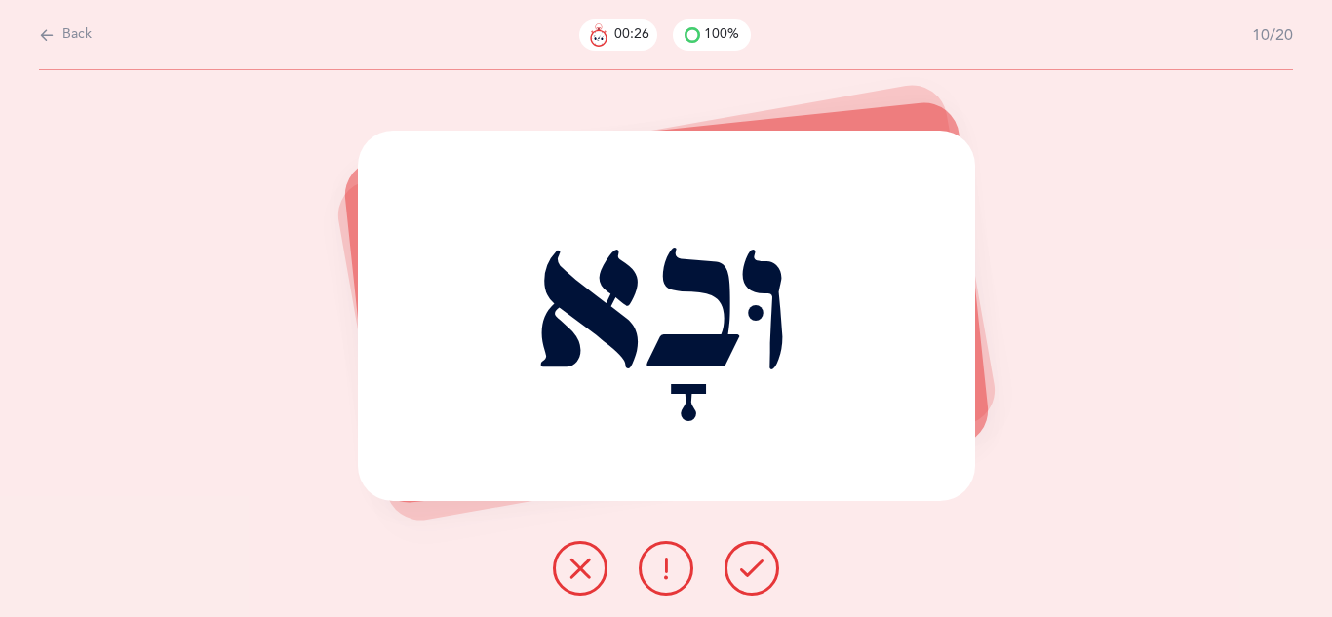
click at [748, 576] on icon at bounding box center [751, 568] width 23 height 23
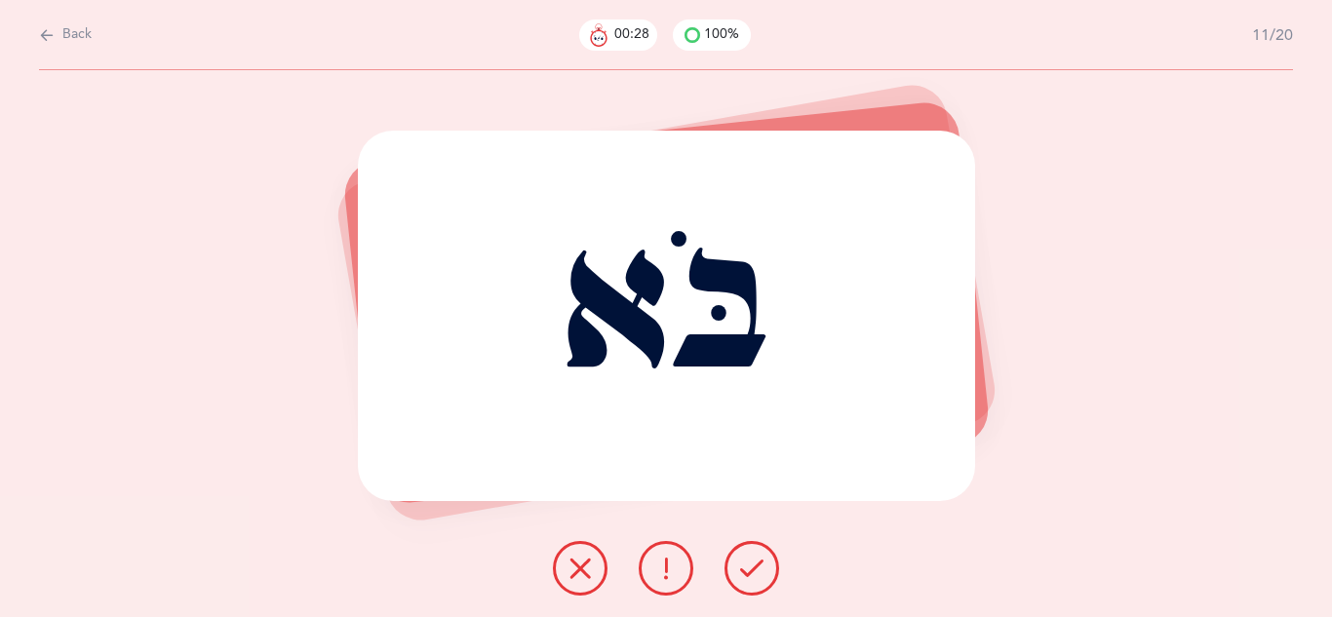
click at [748, 576] on icon at bounding box center [751, 568] width 23 height 23
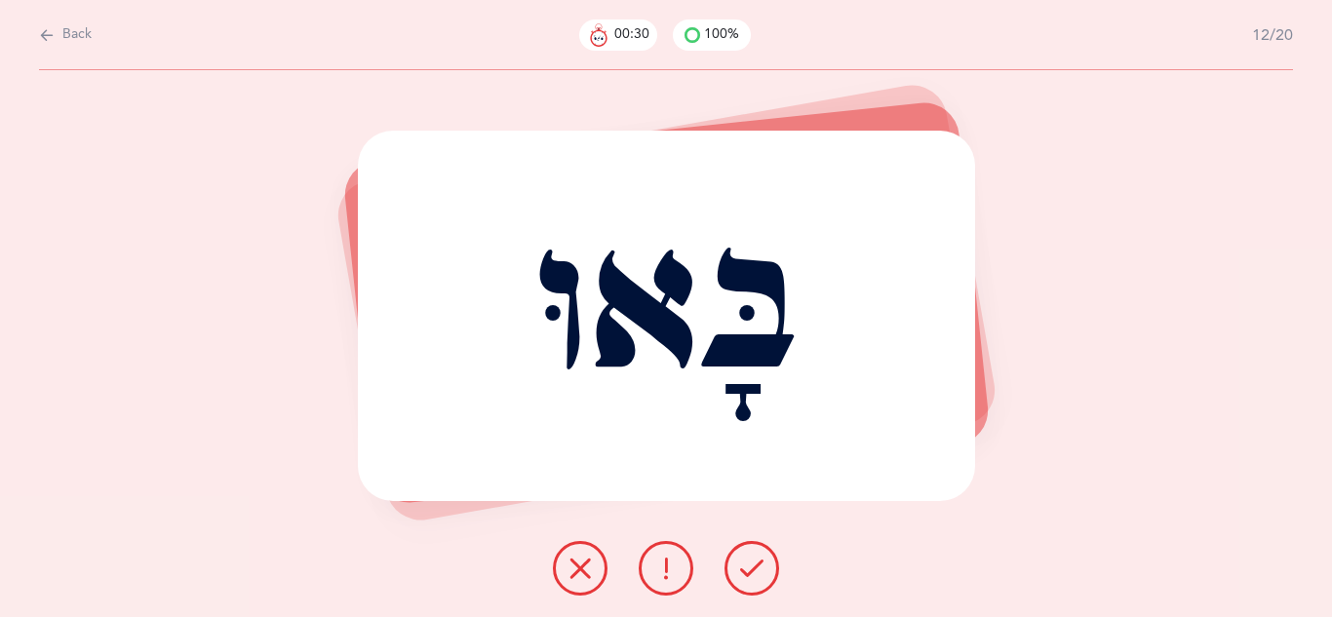
click at [748, 576] on icon at bounding box center [751, 568] width 23 height 23
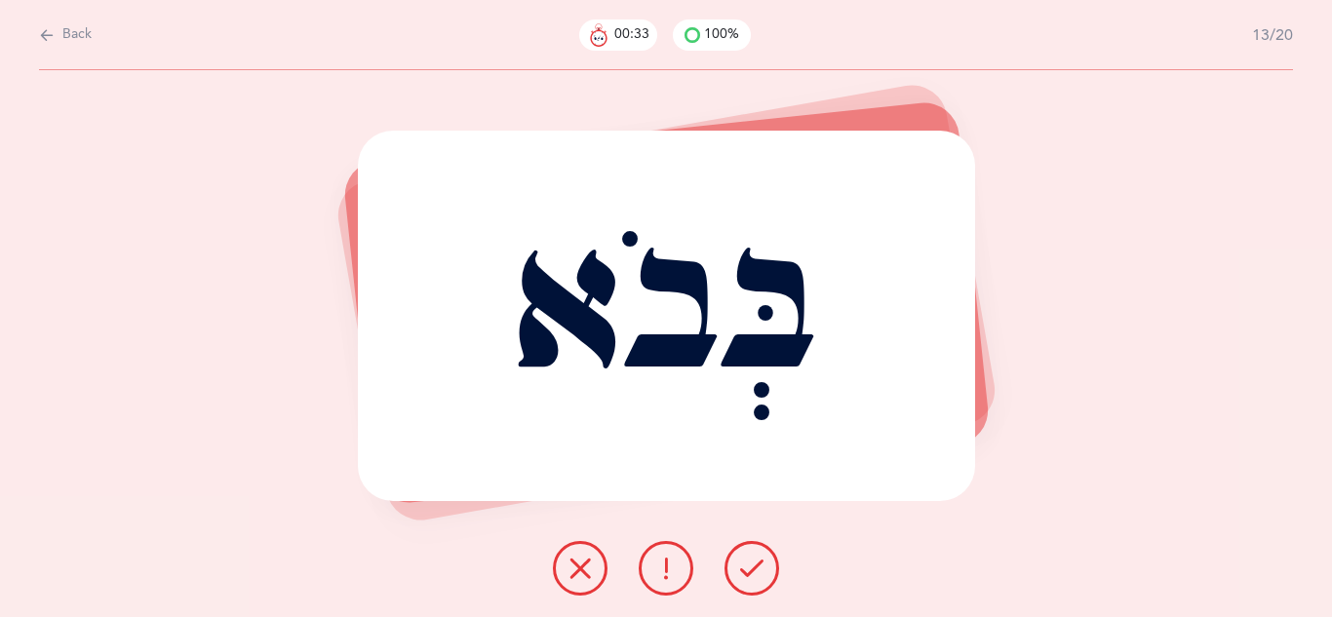
click at [748, 576] on icon at bounding box center [751, 568] width 23 height 23
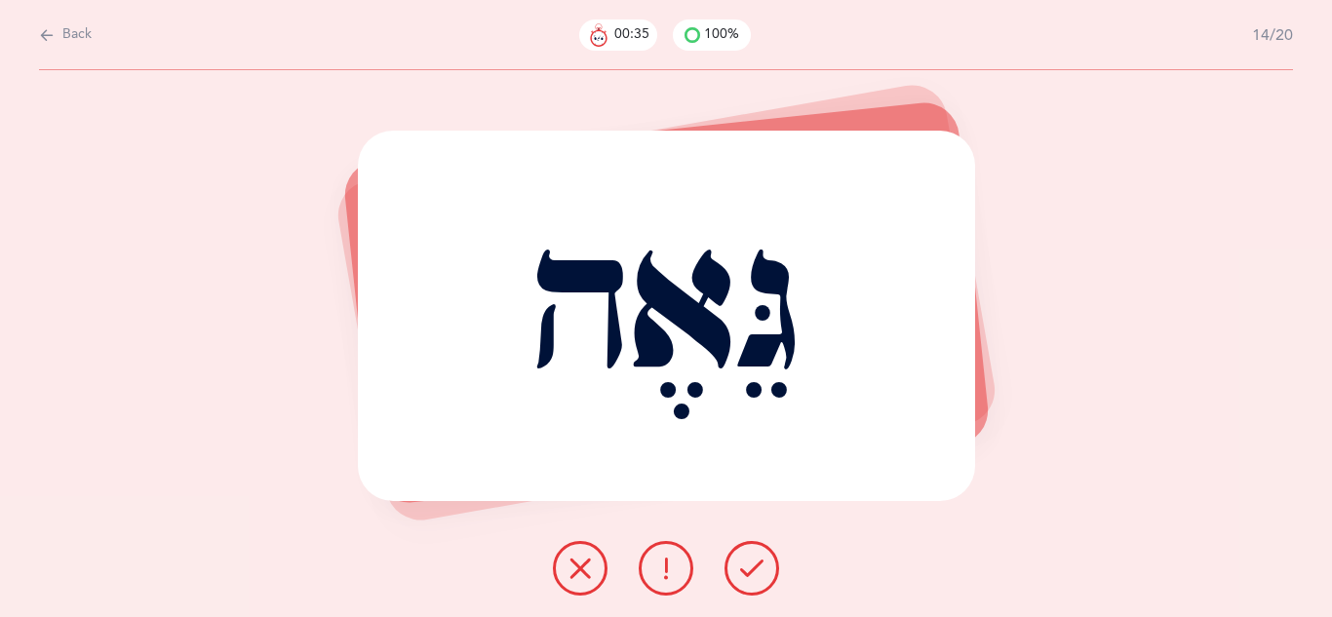
click at [748, 576] on icon at bounding box center [751, 568] width 23 height 23
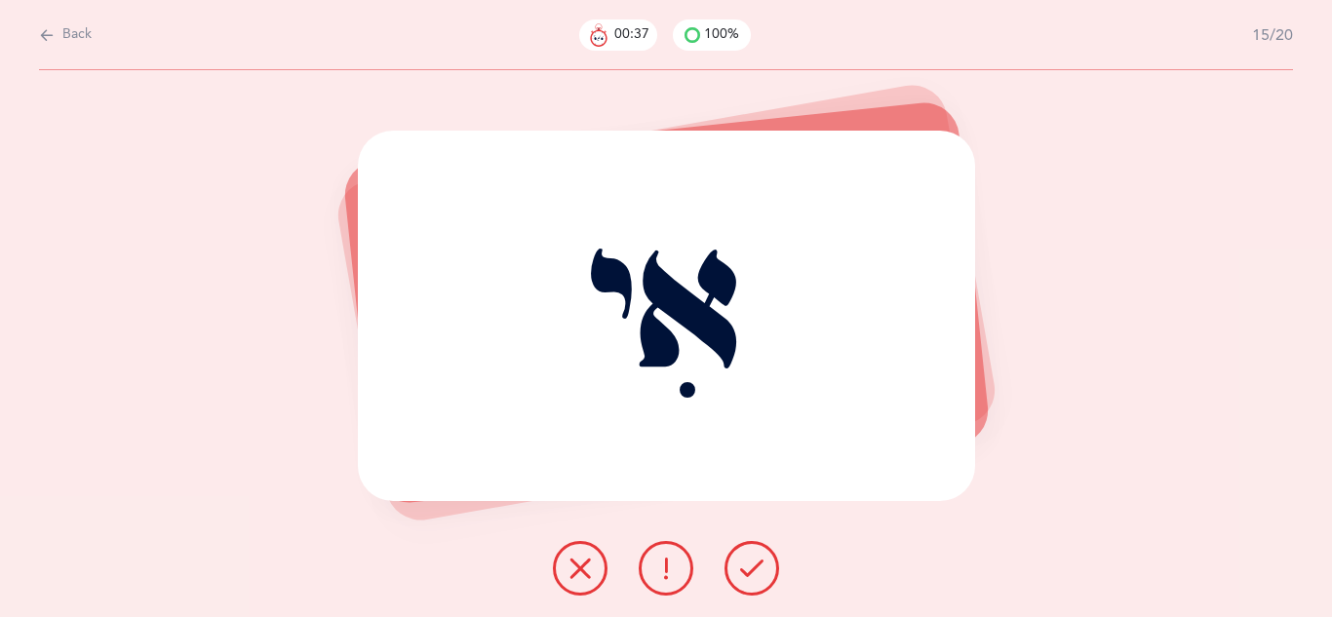
click at [748, 576] on icon at bounding box center [751, 568] width 23 height 23
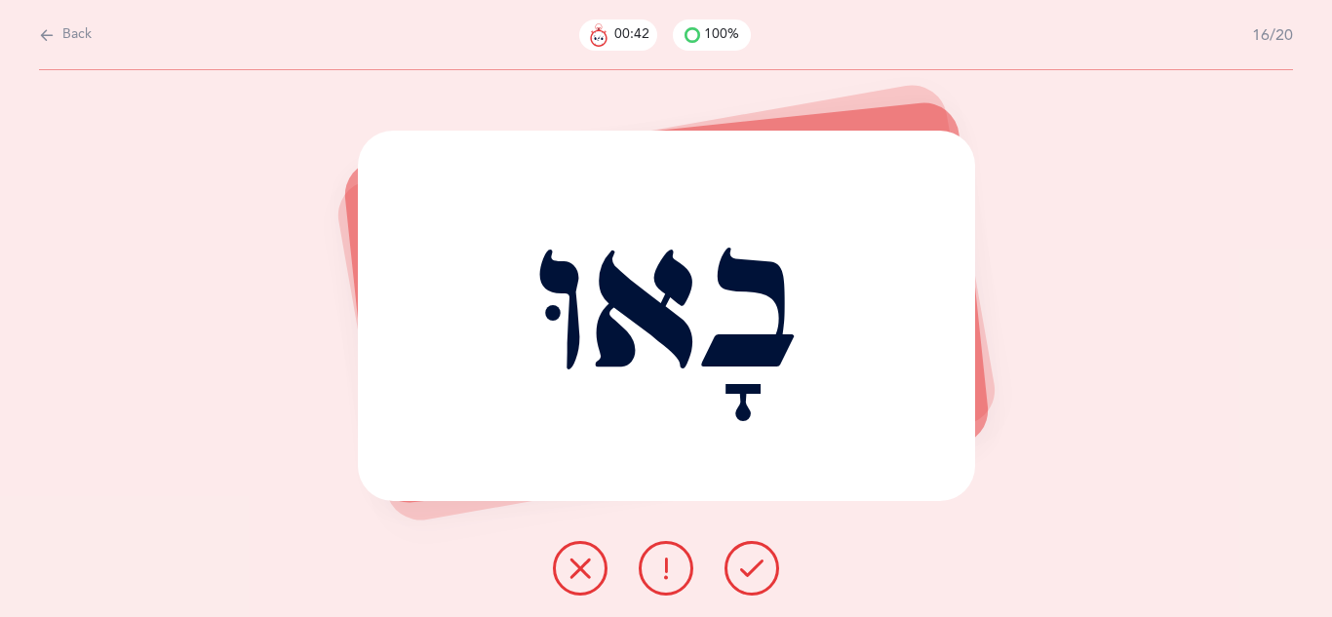
click at [664, 561] on icon at bounding box center [665, 568] width 23 height 23
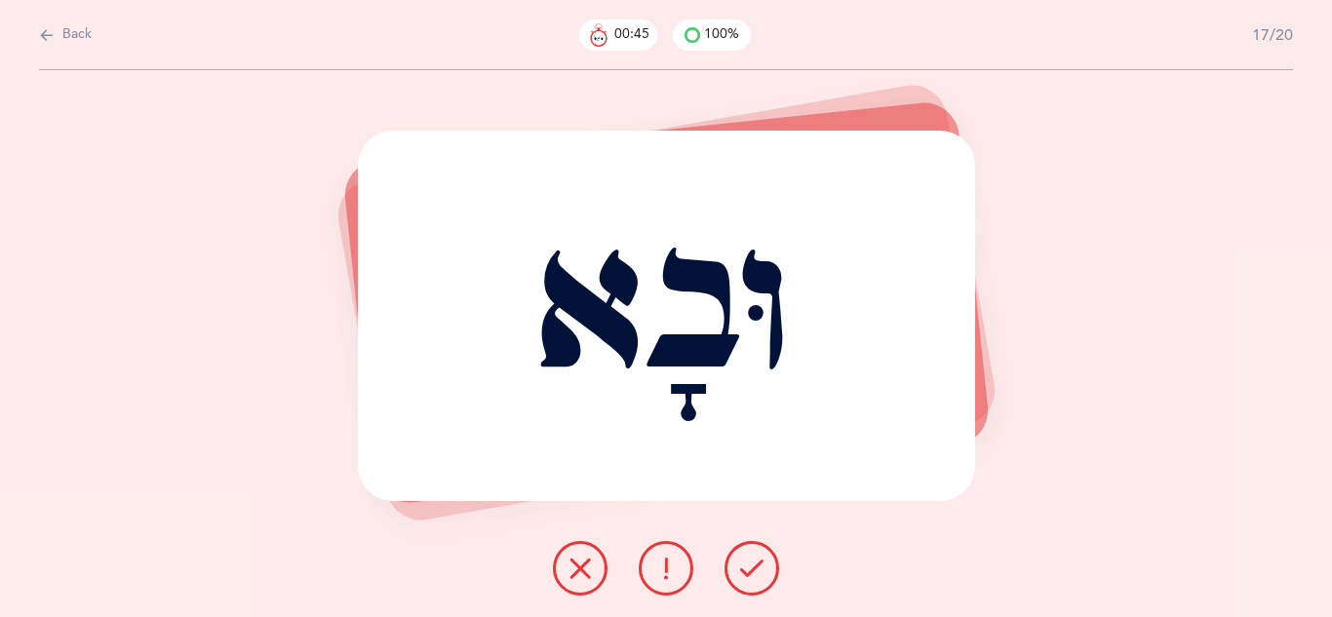
click at [762, 571] on icon at bounding box center [751, 568] width 23 height 23
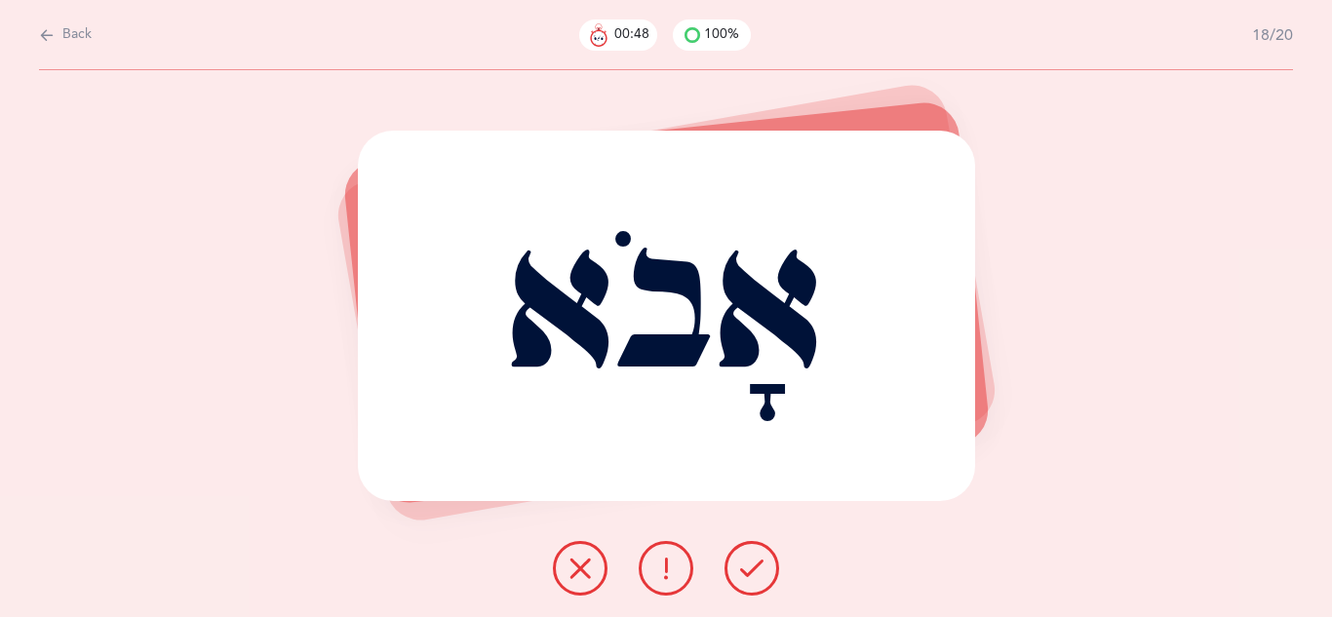
click at [762, 571] on icon at bounding box center [751, 568] width 23 height 23
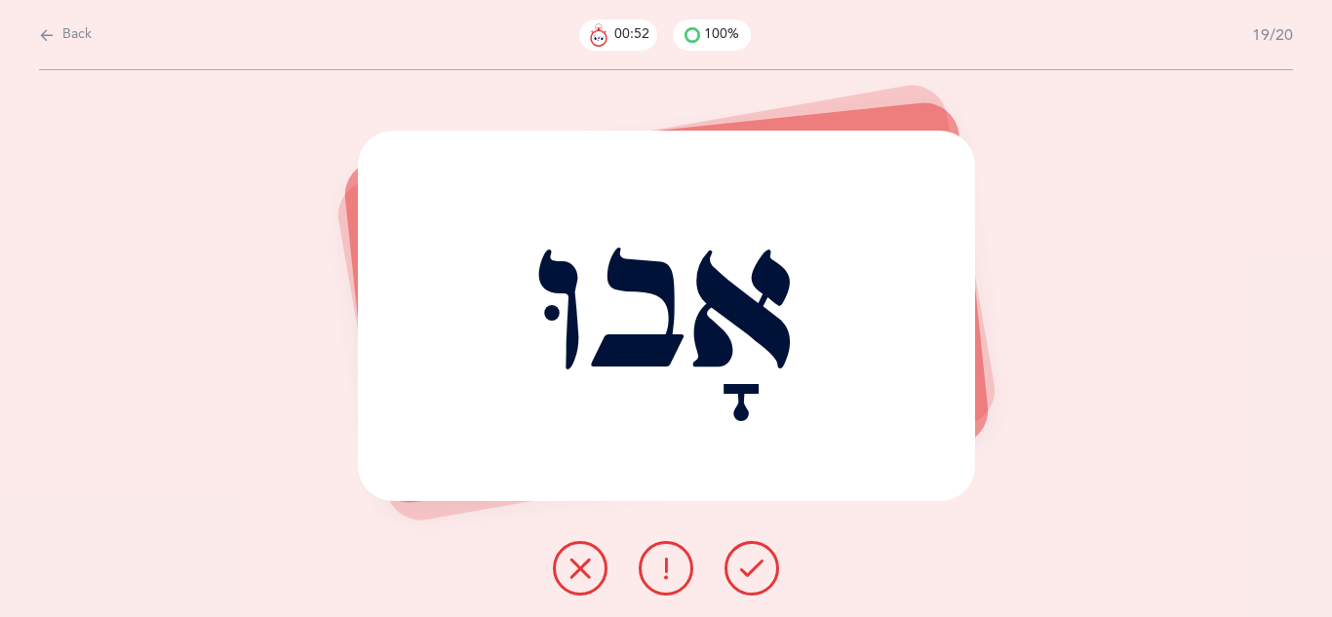
click at [762, 571] on icon at bounding box center [751, 568] width 23 height 23
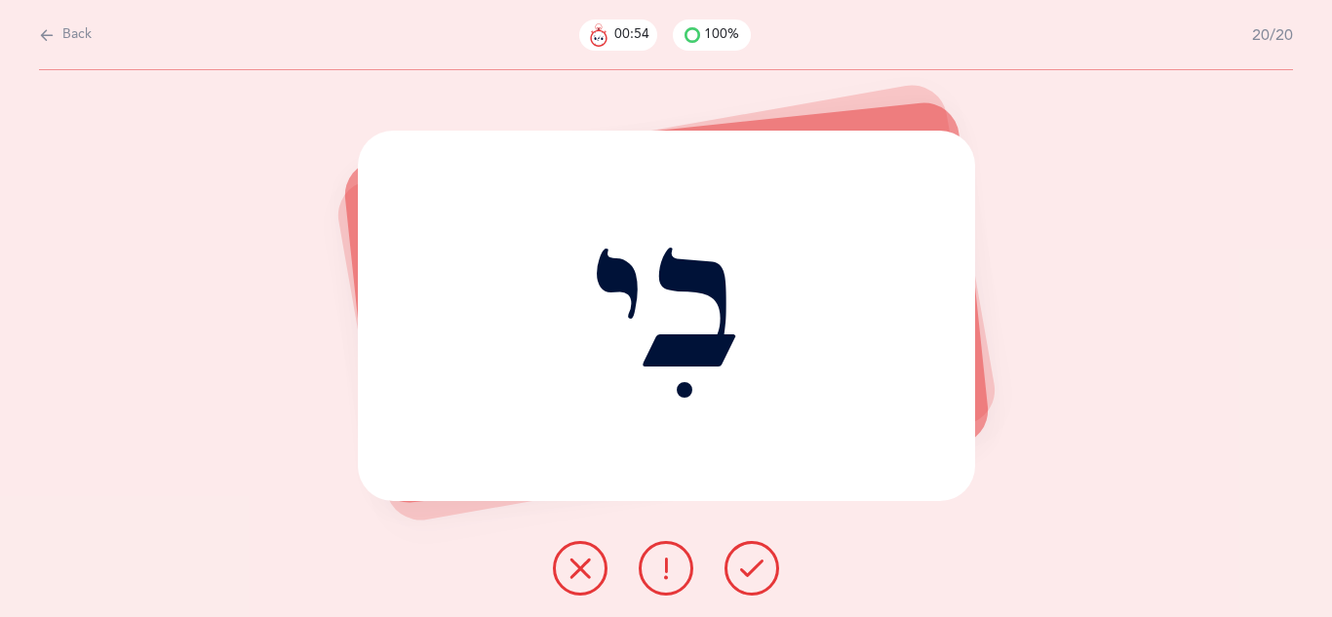
click at [755, 571] on icon at bounding box center [751, 568] width 23 height 23
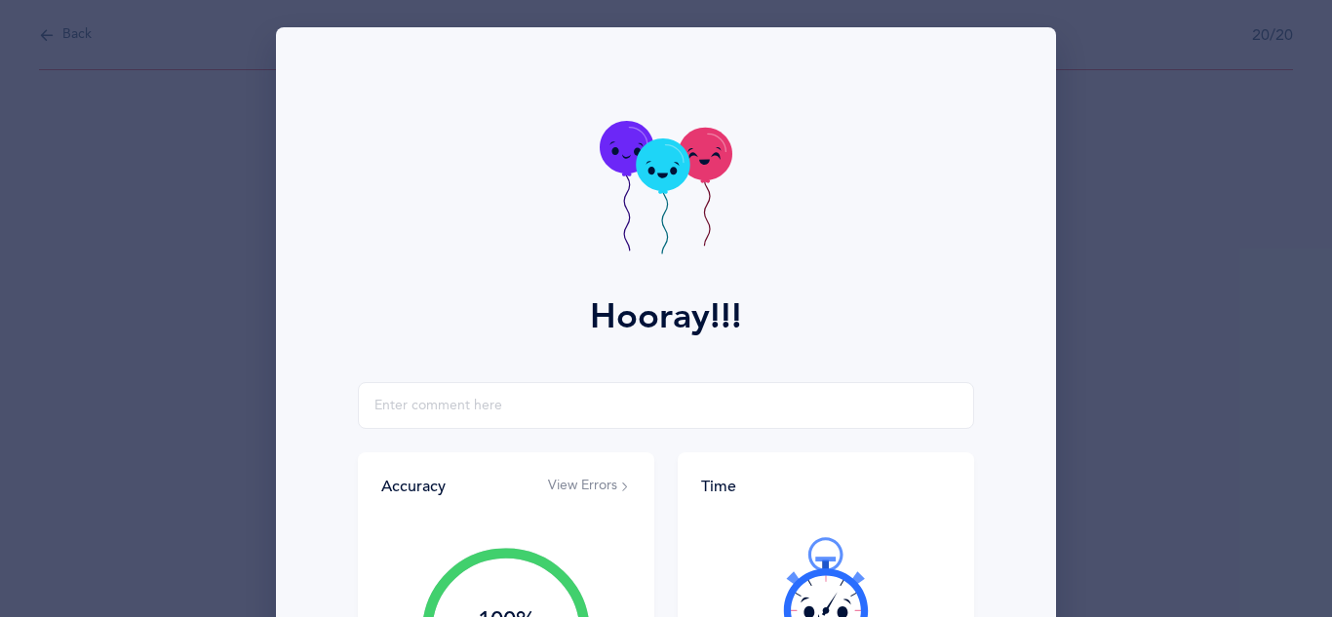
scroll to position [311, 0]
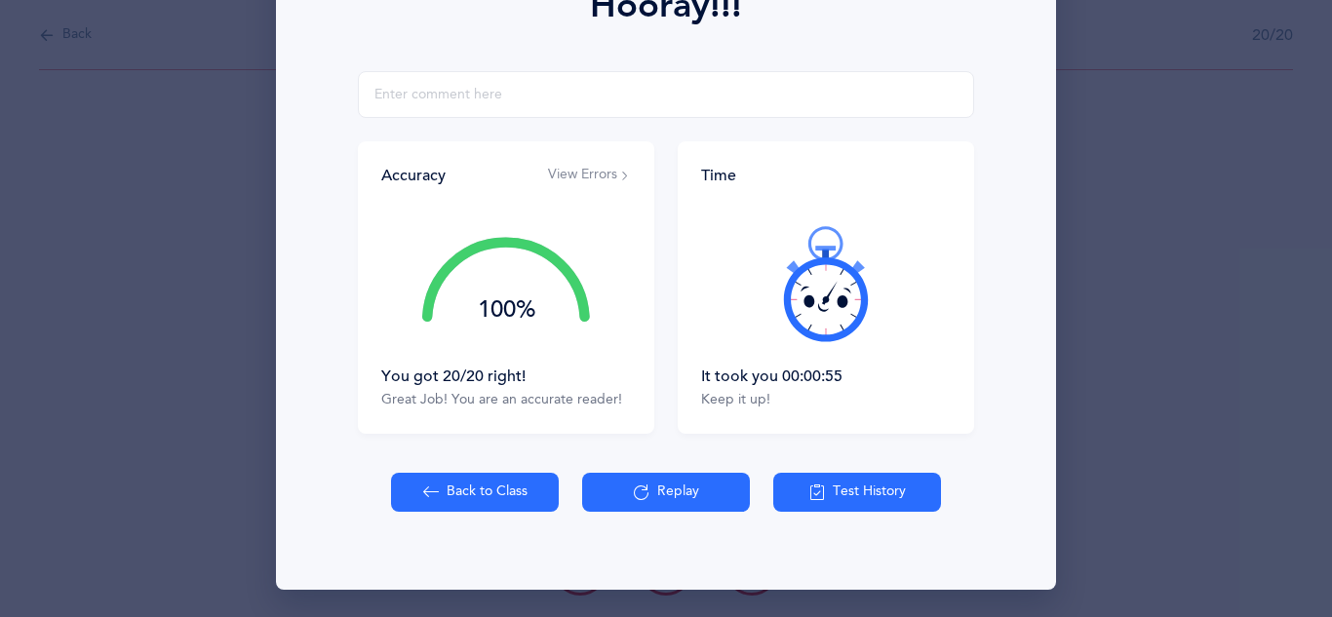
click at [493, 493] on button "Back to Class" at bounding box center [475, 492] width 168 height 39
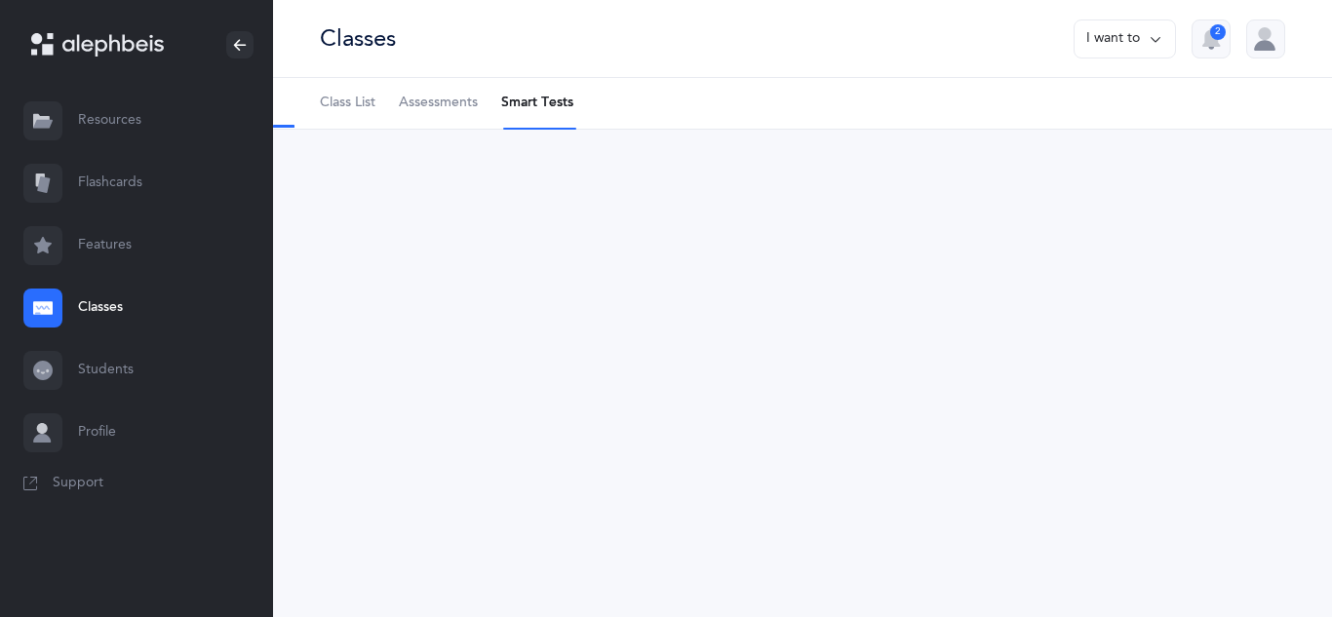
click at [495, 482] on div "Classes I want to 2 Class List Assessments Smart Tests School Year Students Cur…" at bounding box center [802, 308] width 1059 height 617
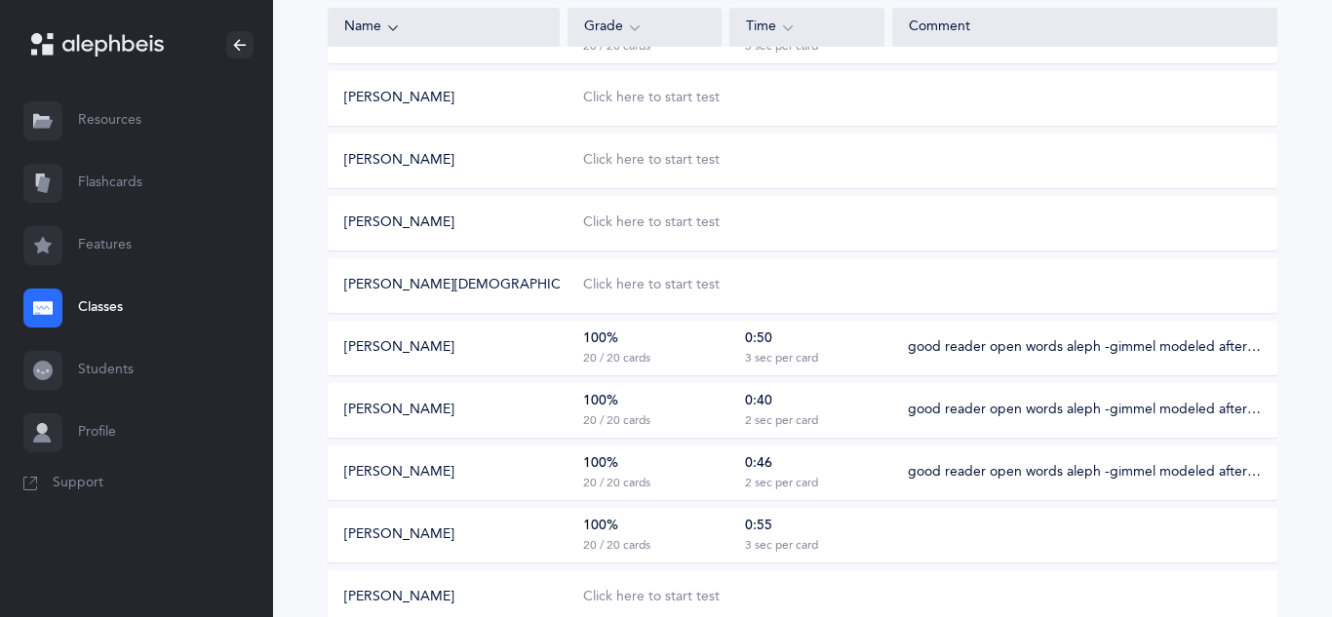
scroll to position [570, 0]
click at [653, 517] on div "100% 20 / 20 cards" at bounding box center [645, 533] width 154 height 37
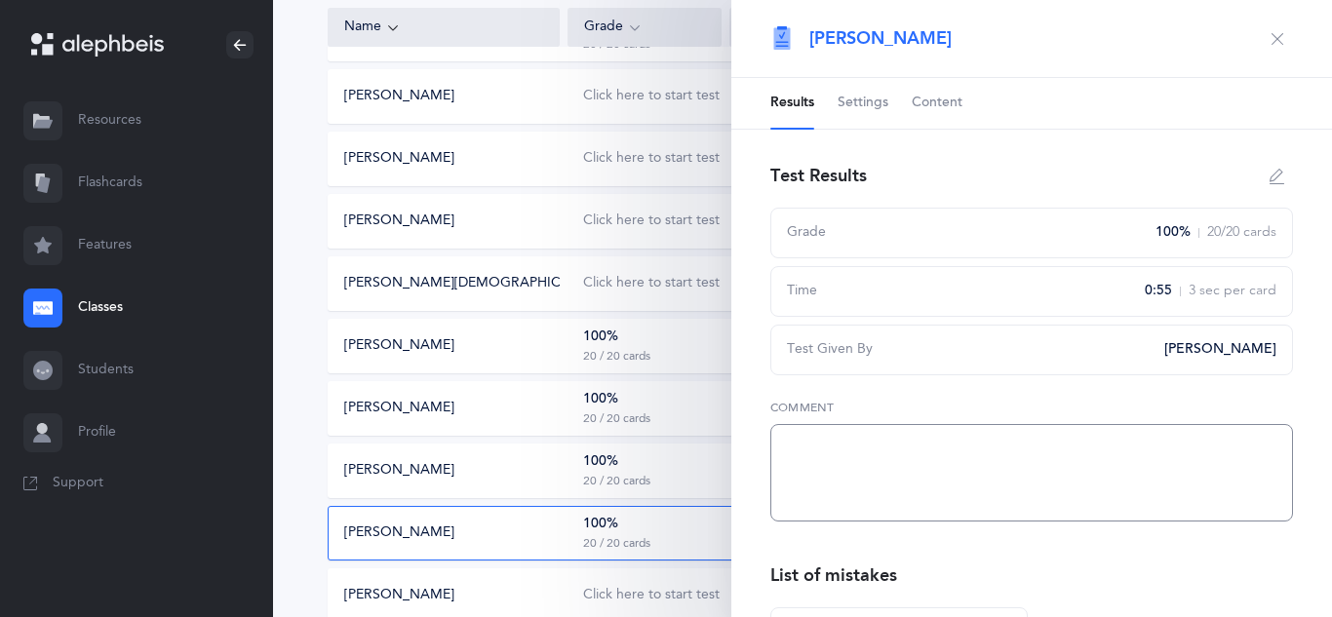
click at [829, 497] on textarea at bounding box center [1031, 473] width 523 height 98
paste textarea "good reader open words aleph -gimmel modeled after beginning of workbook"
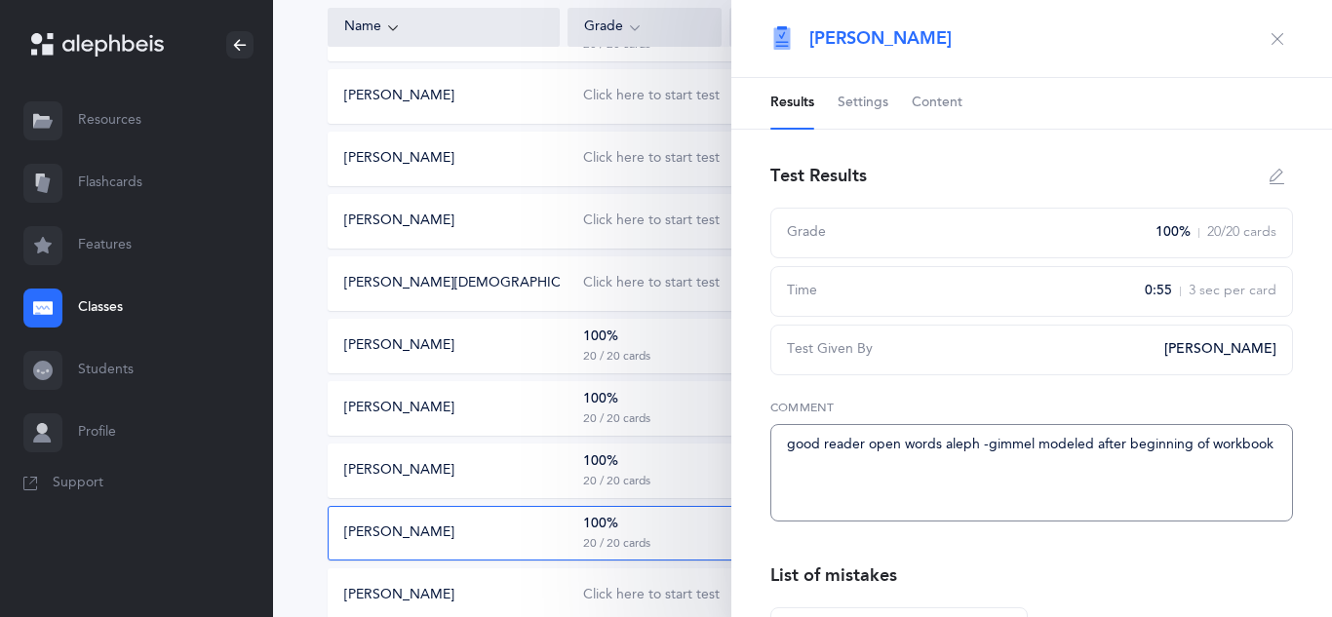
type textarea "good reader open words aleph -gimmel modeled after beginning of workbook"
click at [1278, 46] on icon "button" at bounding box center [1278, 39] width 16 height 16
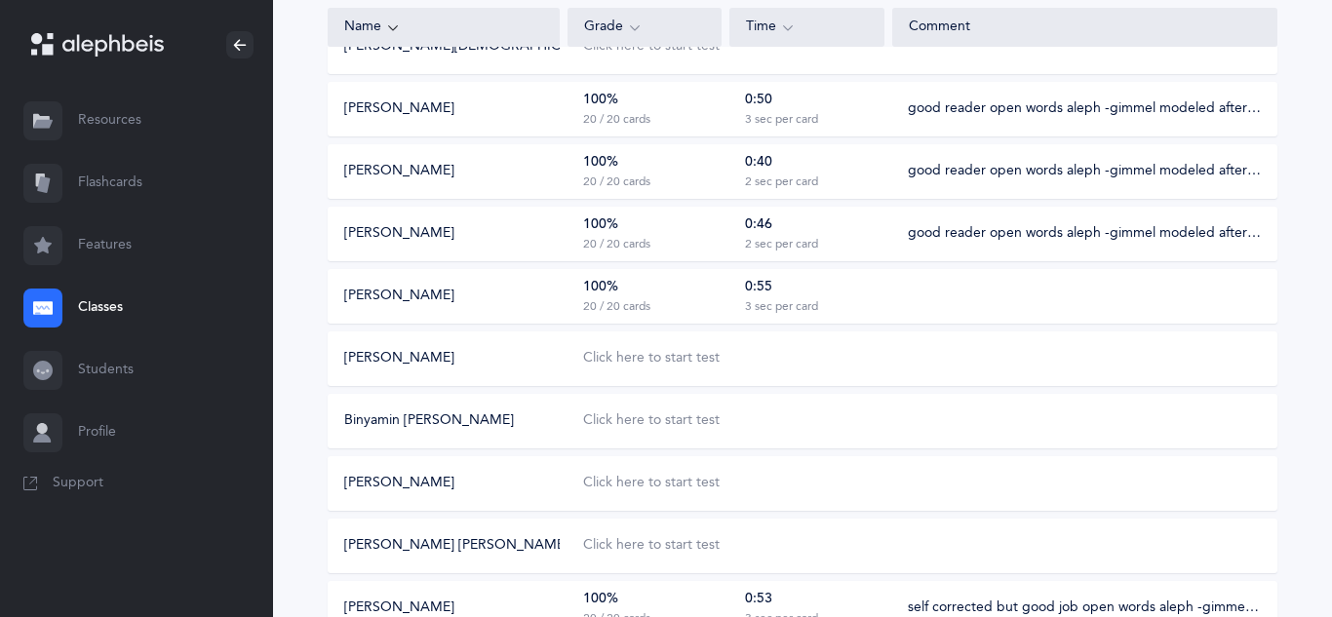
scroll to position [807, 0]
click at [681, 546] on div "Click here to start test" at bounding box center [651, 545] width 137 height 20
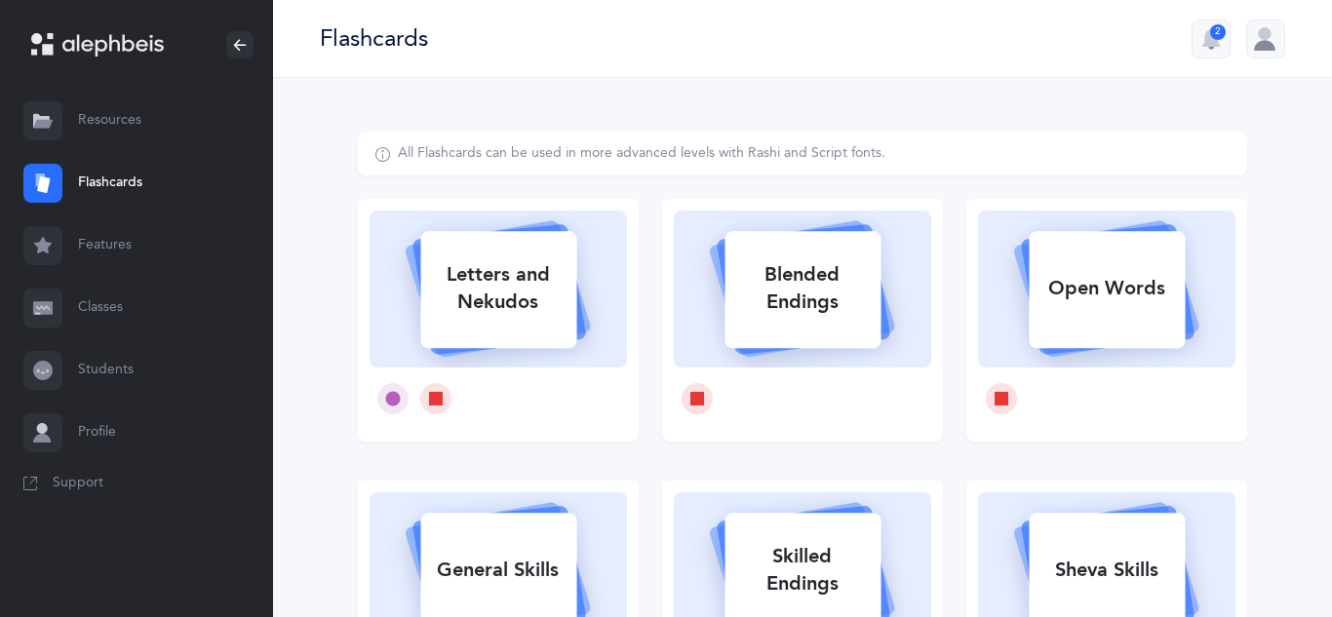
select select
select select "single"
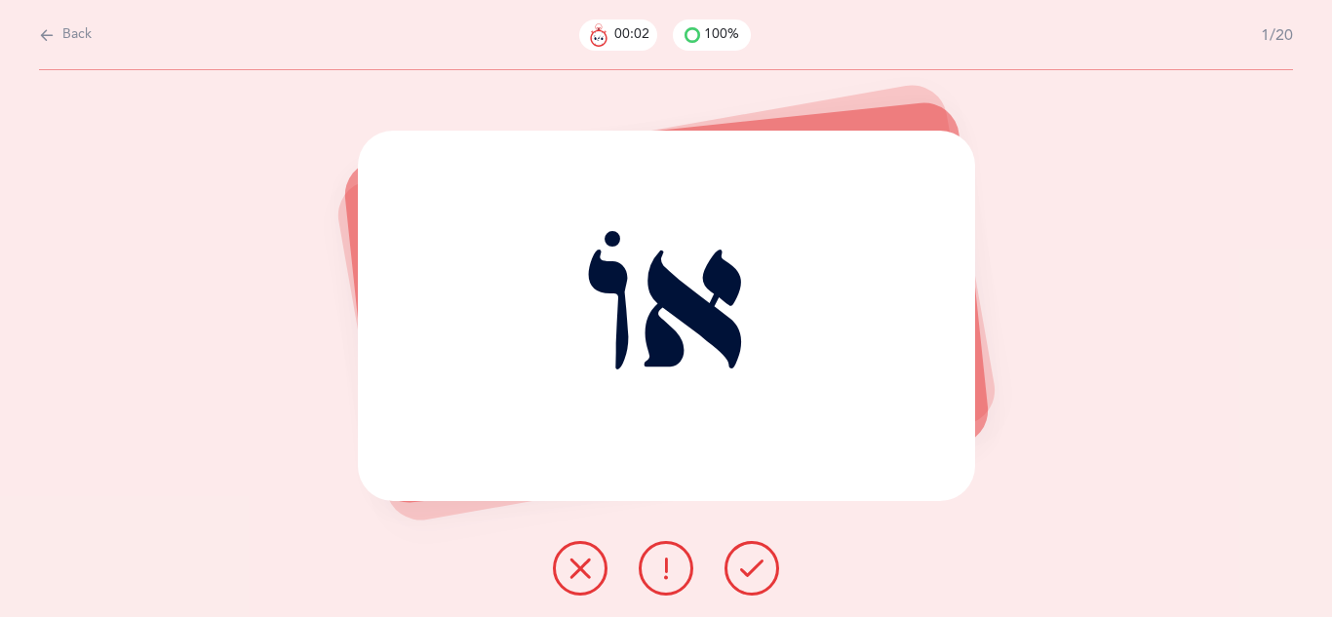
click at [750, 578] on icon at bounding box center [751, 568] width 23 height 23
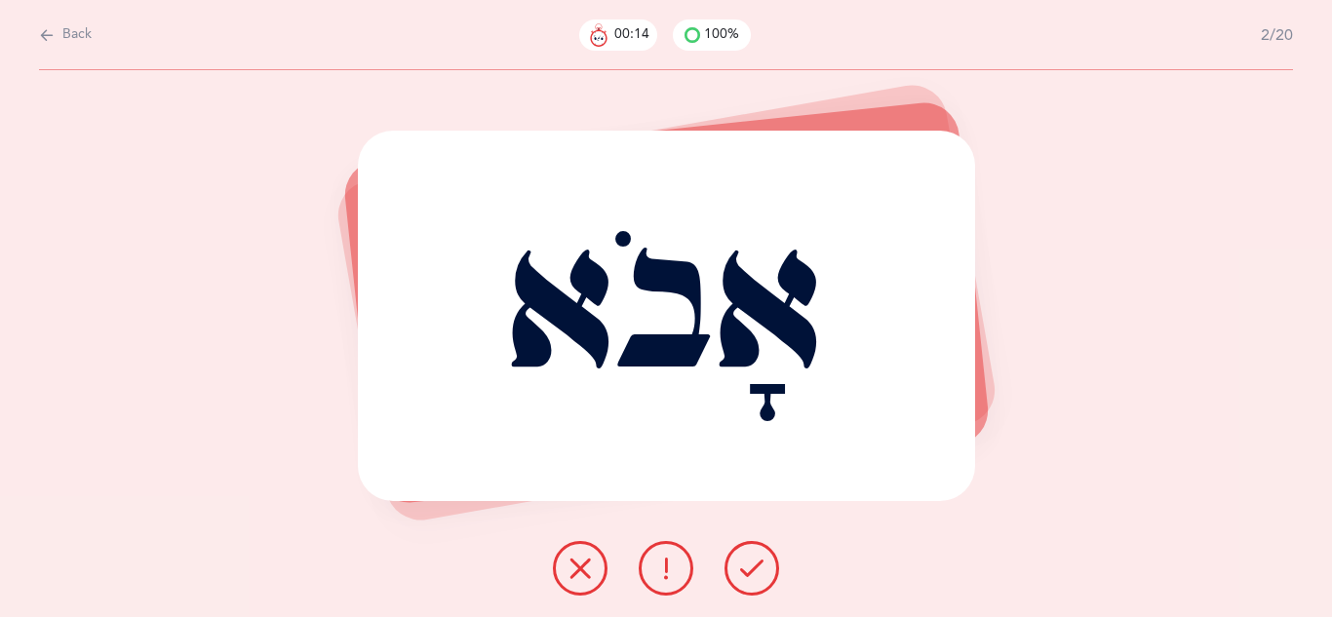
click at [579, 570] on icon at bounding box center [580, 568] width 23 height 23
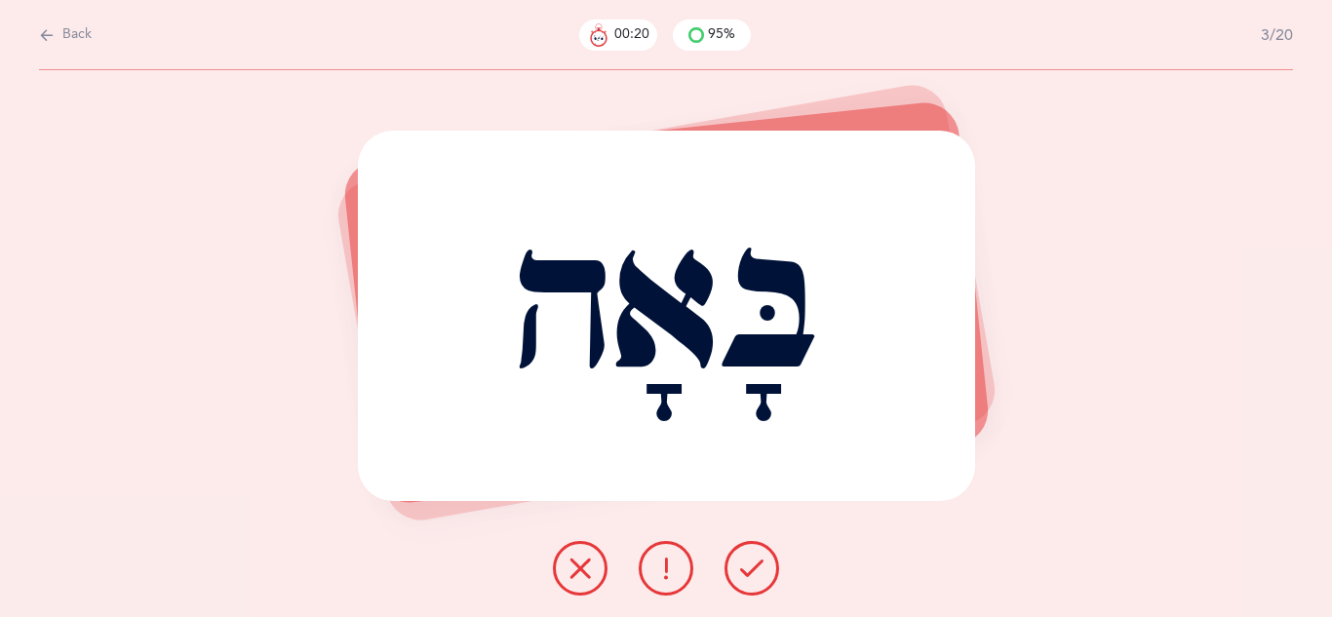
click at [758, 570] on icon at bounding box center [751, 568] width 23 height 23
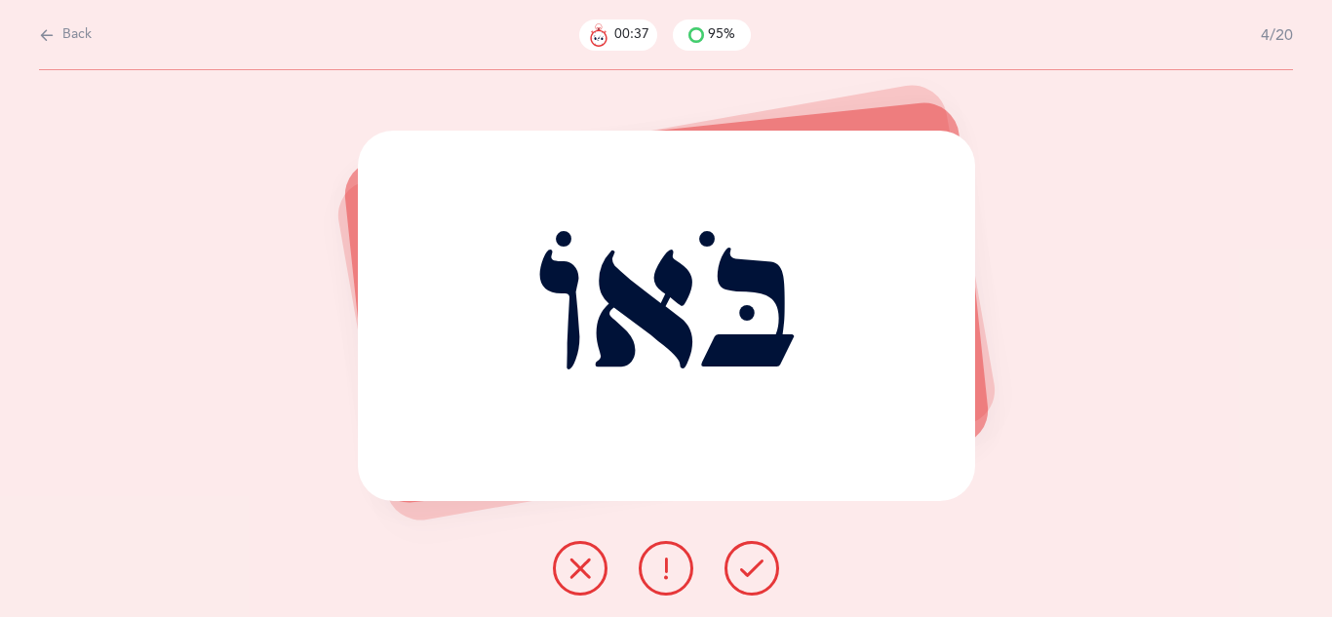
click at [566, 575] on button at bounding box center [580, 568] width 55 height 55
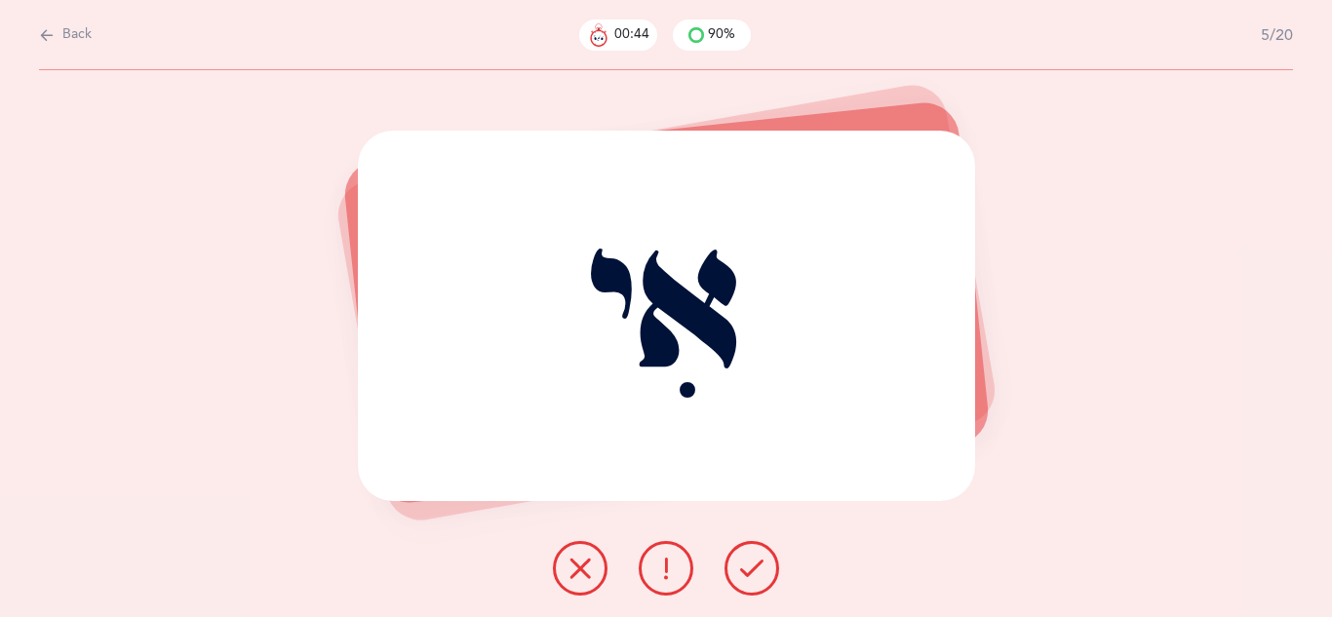
click at [745, 570] on icon at bounding box center [751, 568] width 23 height 23
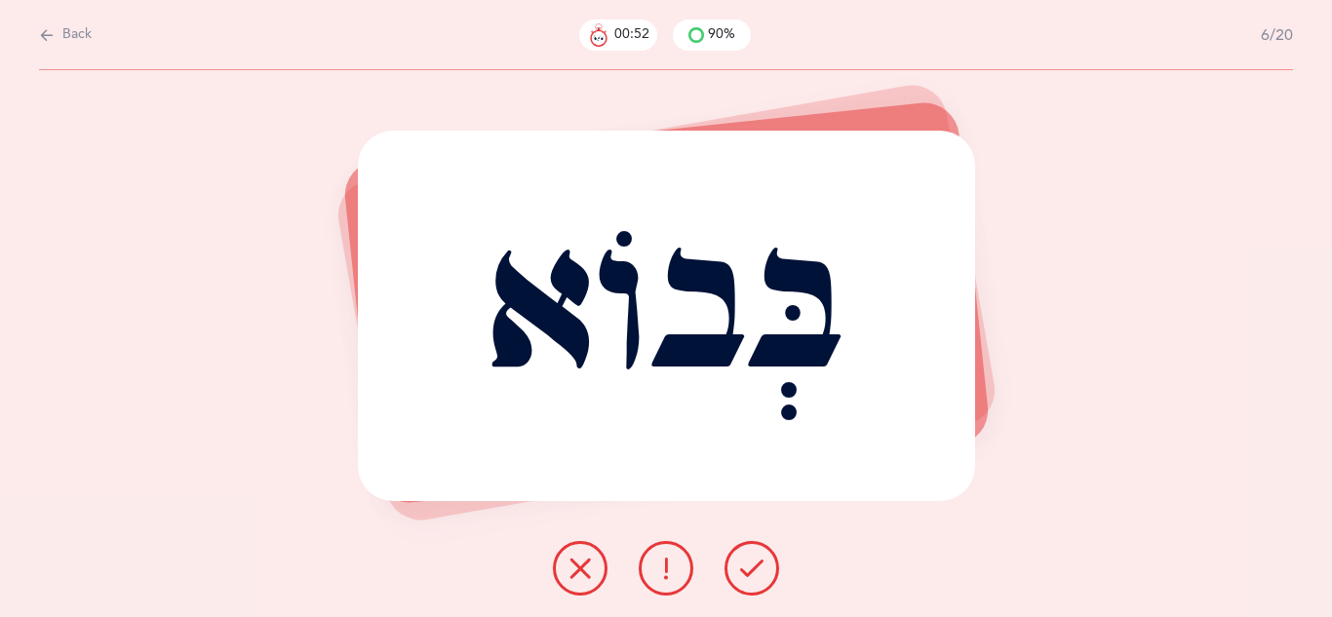
click at [745, 571] on icon at bounding box center [751, 568] width 23 height 23
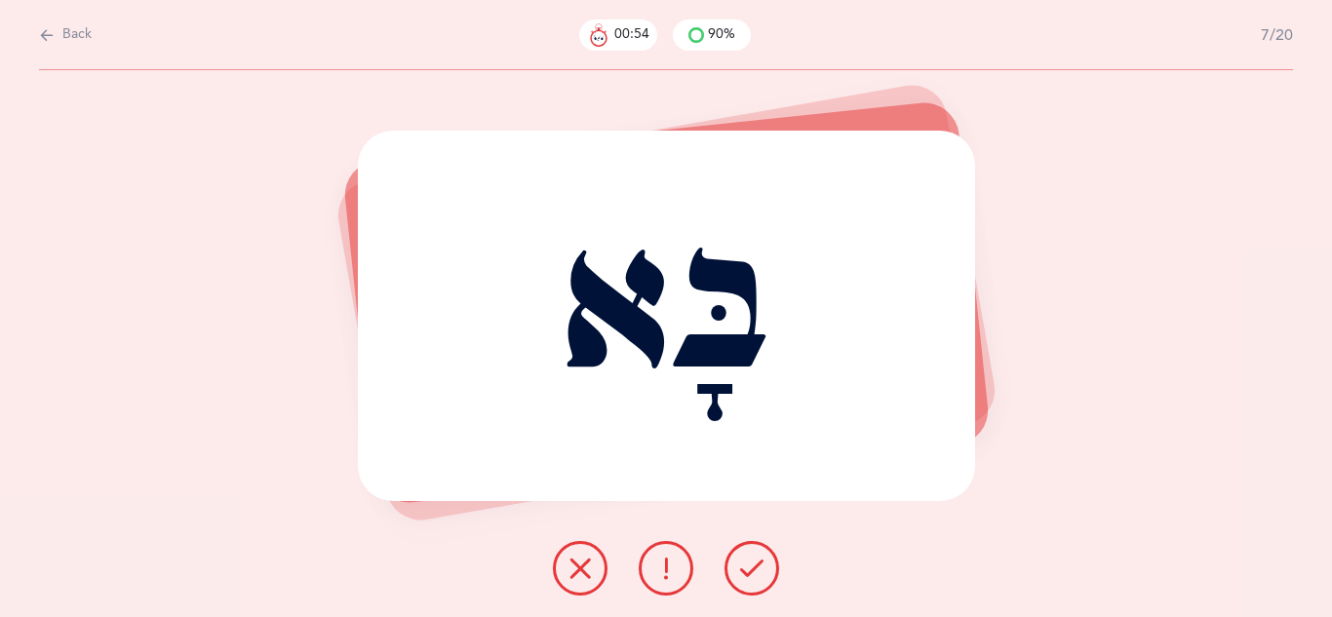
click at [745, 571] on icon at bounding box center [751, 568] width 23 height 23
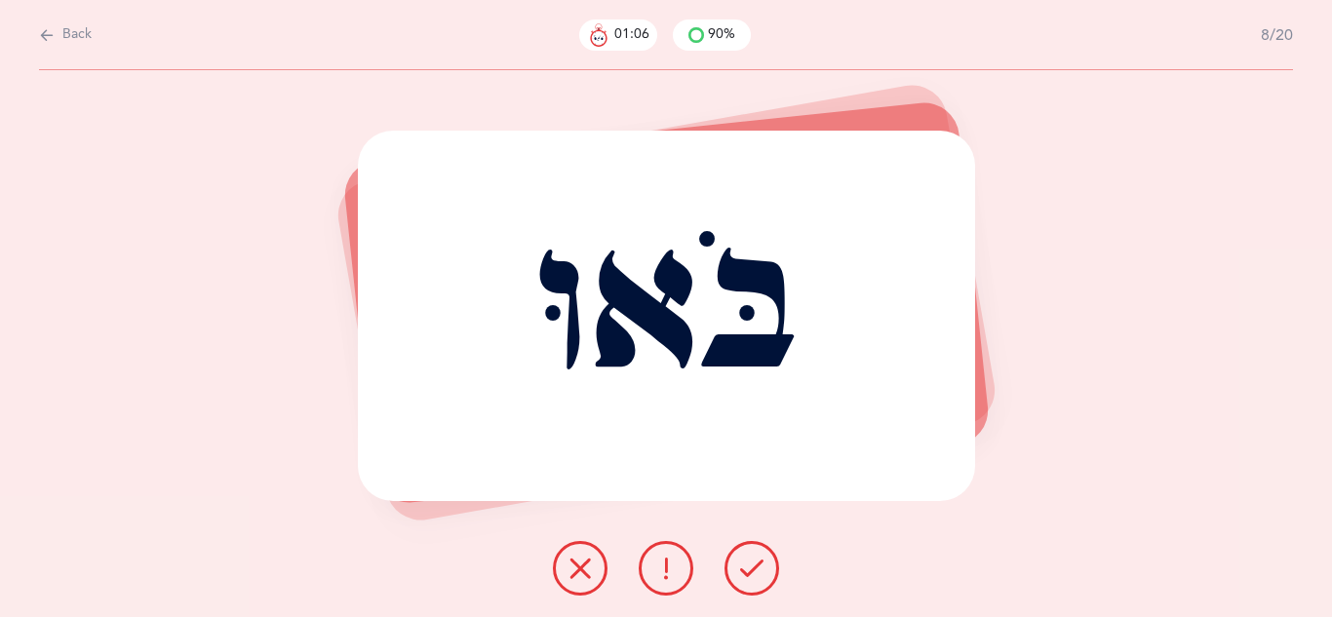
click at [749, 568] on icon at bounding box center [751, 568] width 23 height 23
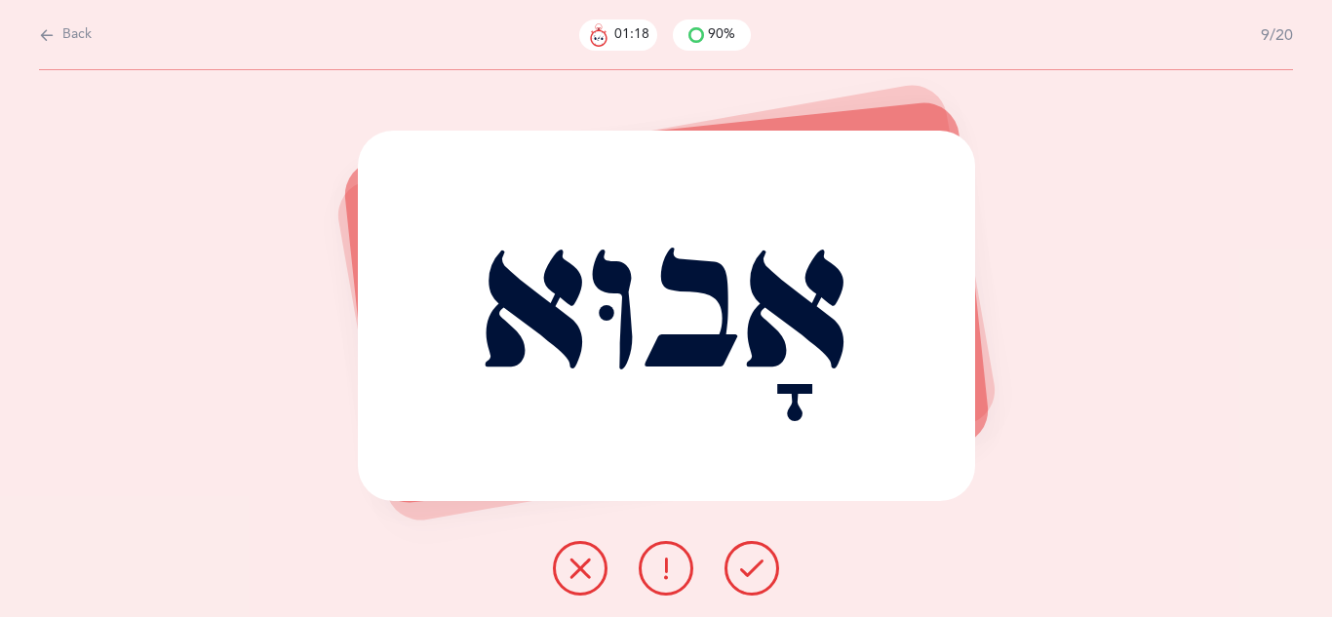
click at [668, 579] on icon at bounding box center [665, 568] width 23 height 23
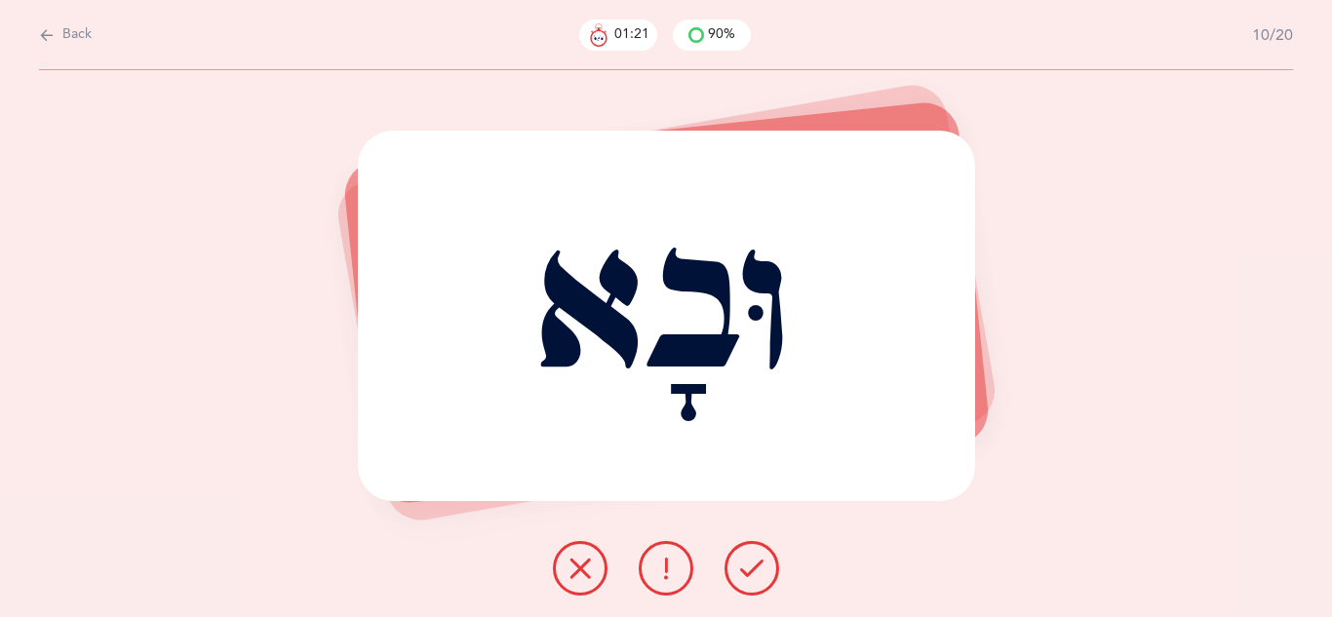
click at [772, 579] on button at bounding box center [752, 568] width 55 height 55
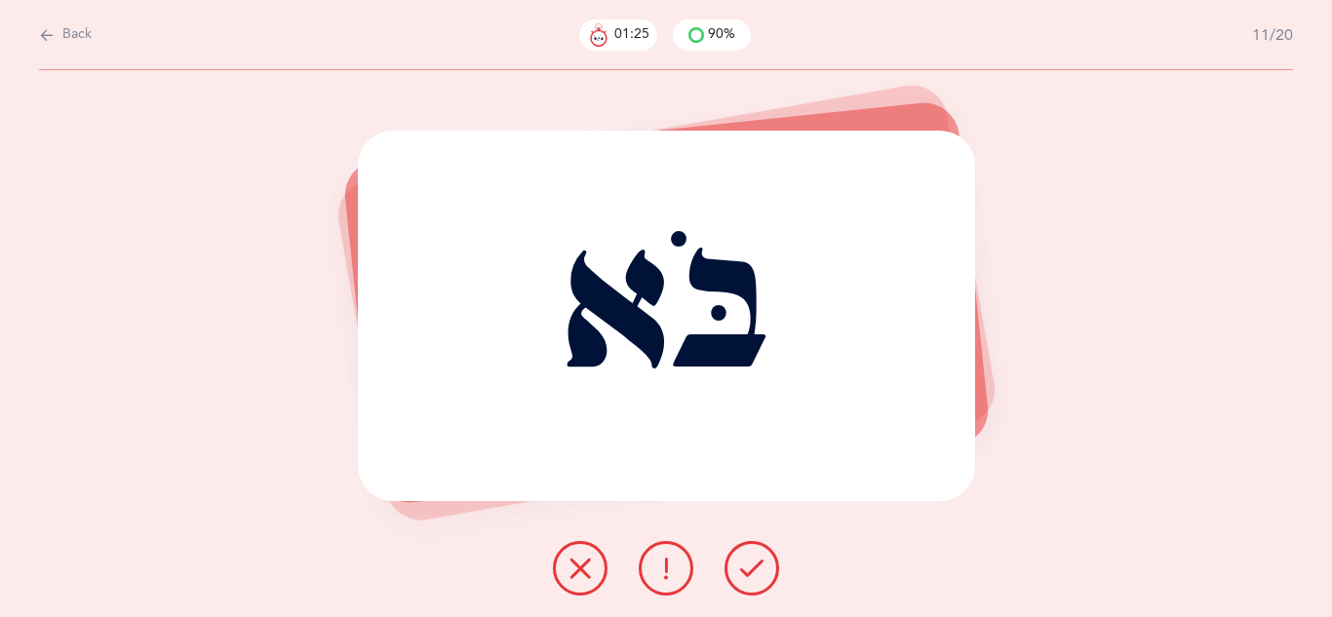
click at [753, 578] on icon at bounding box center [751, 568] width 23 height 23
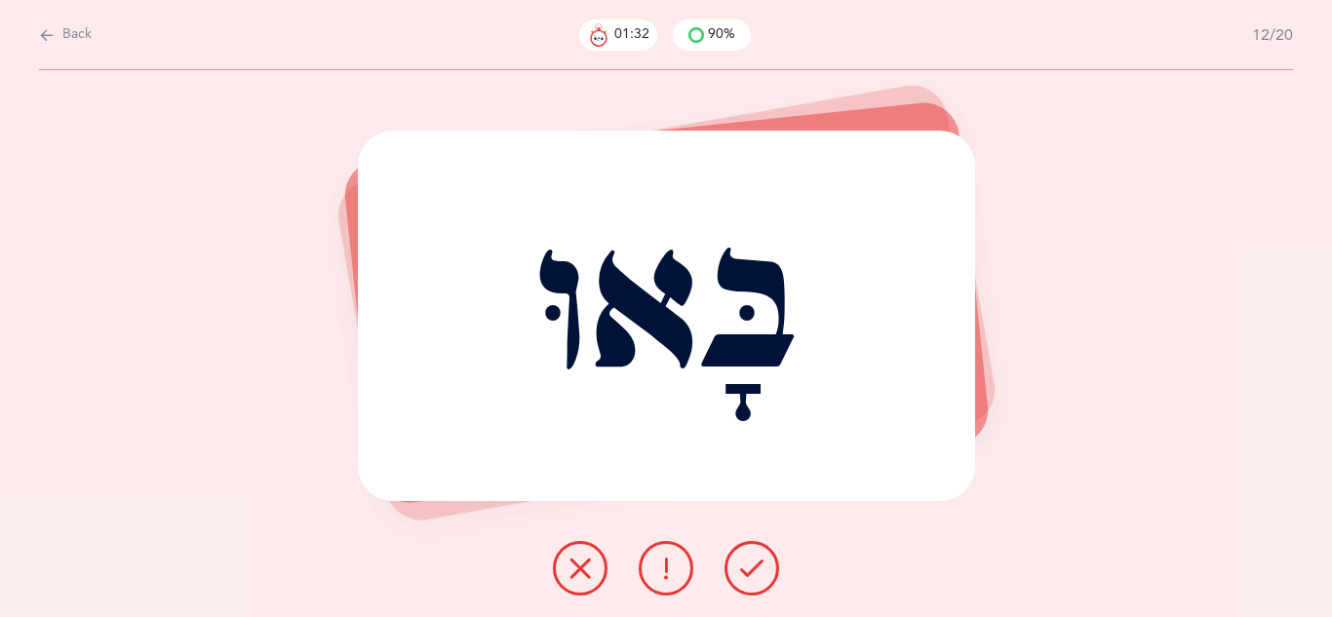
click at [744, 570] on icon at bounding box center [751, 568] width 23 height 23
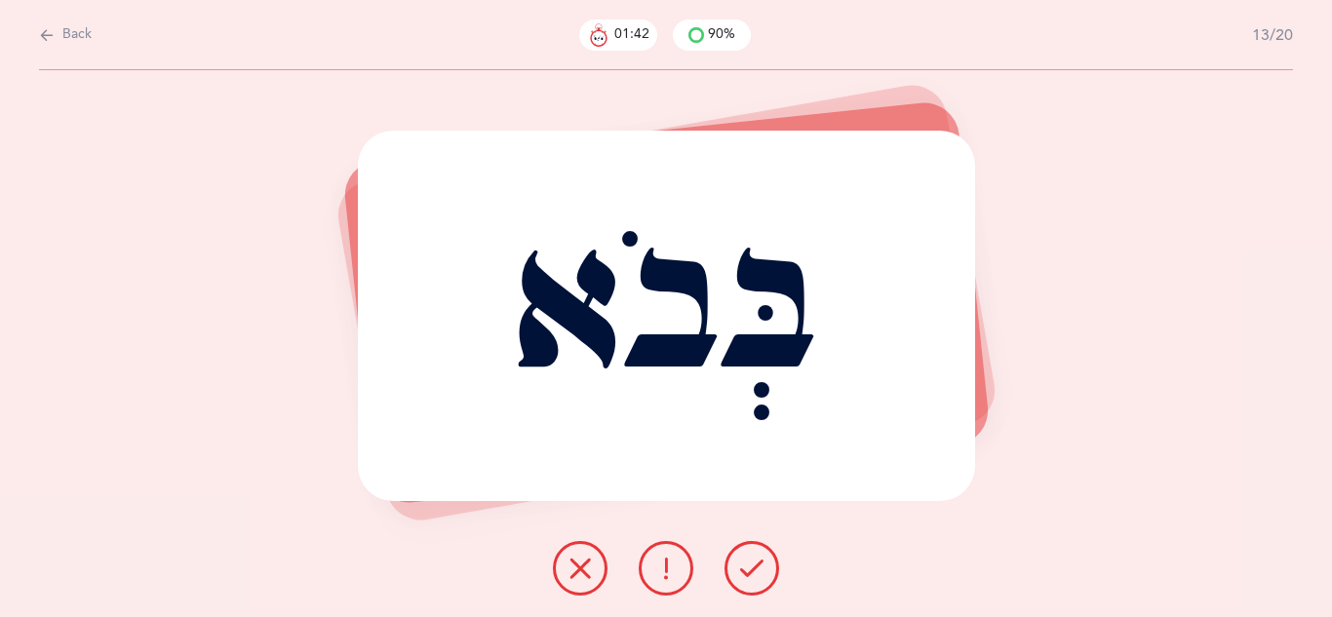
click at [756, 570] on icon at bounding box center [751, 568] width 23 height 23
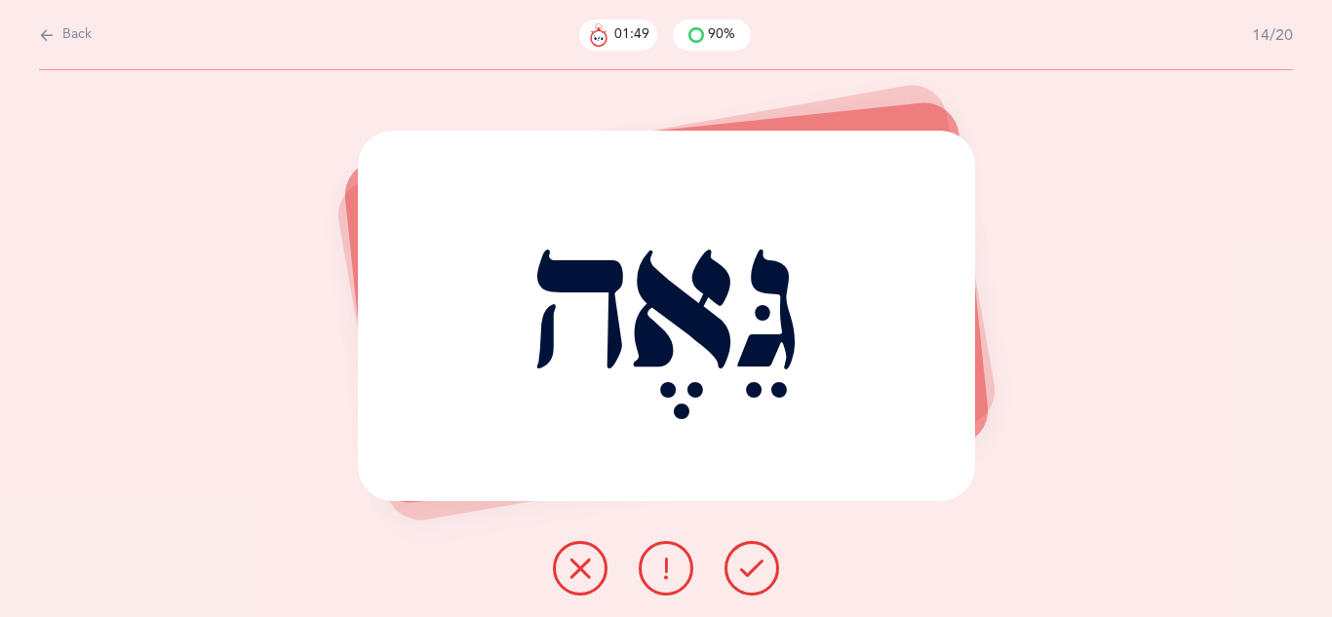
click at [739, 586] on button at bounding box center [752, 568] width 55 height 55
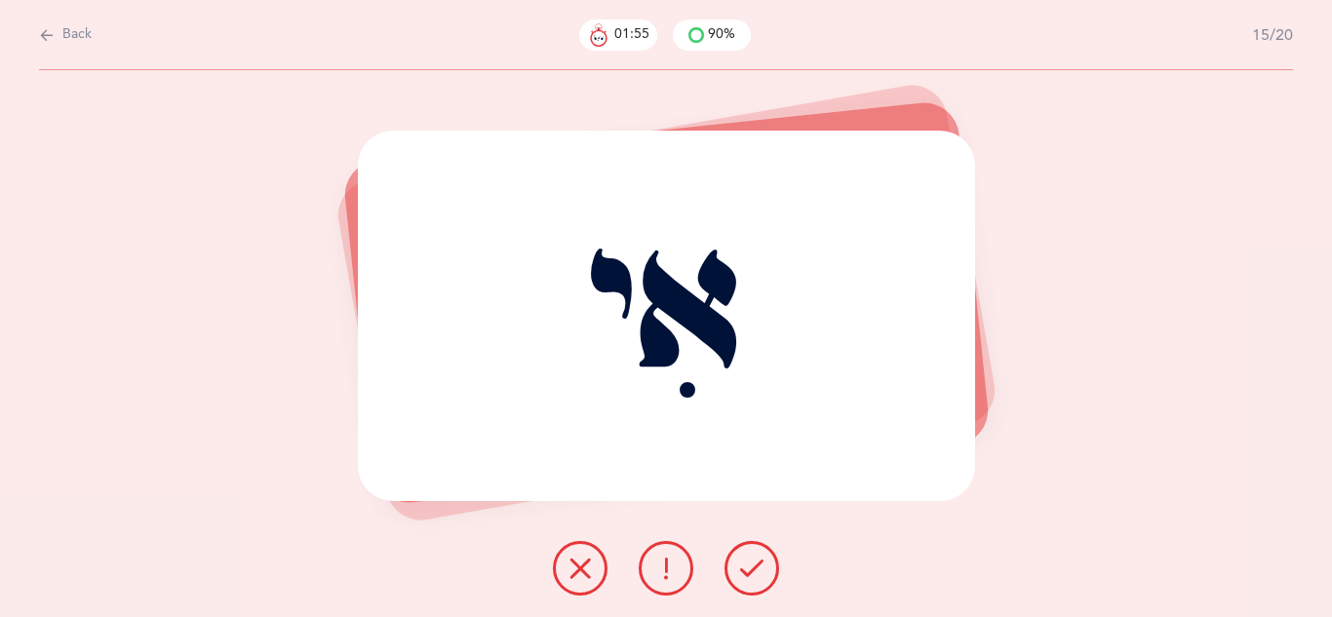
click at [746, 568] on icon at bounding box center [751, 568] width 23 height 23
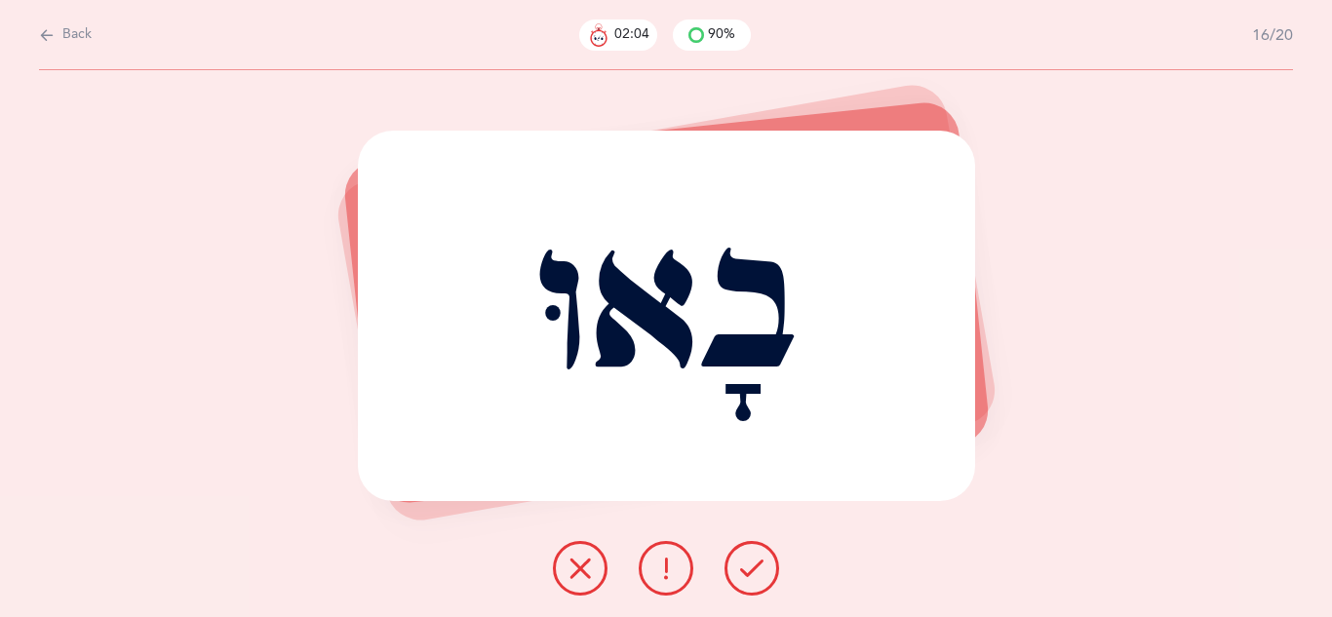
click at [758, 572] on icon at bounding box center [751, 568] width 23 height 23
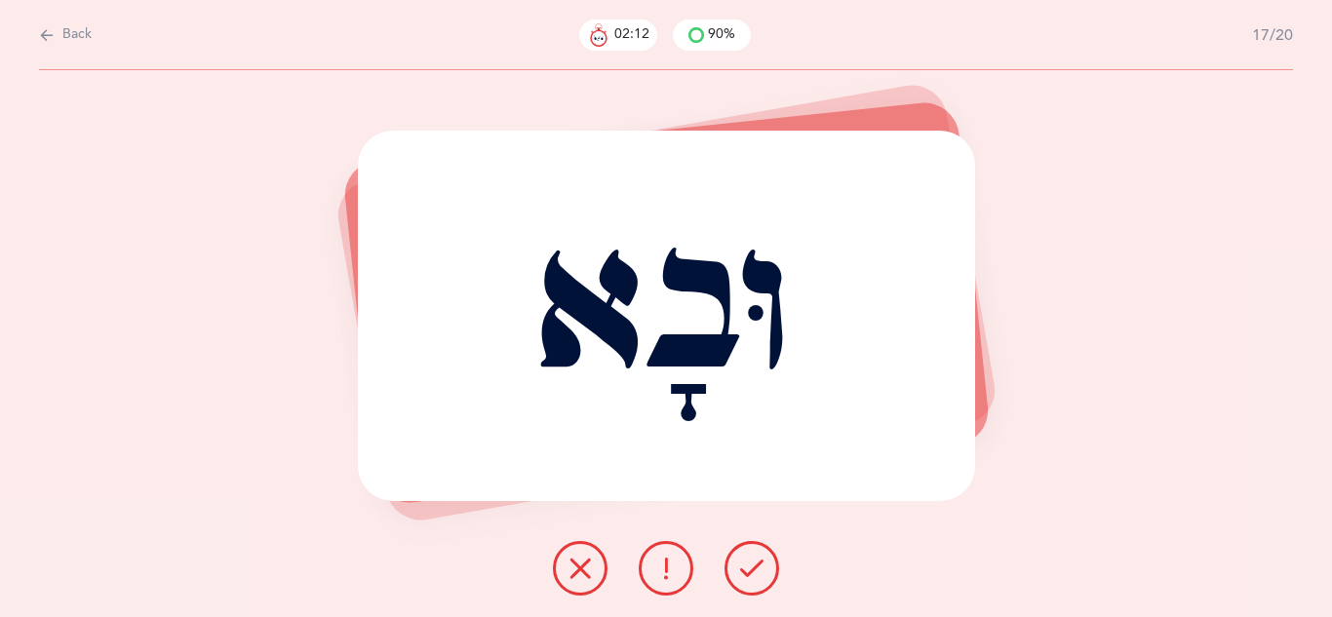
click at [744, 572] on icon at bounding box center [751, 568] width 23 height 23
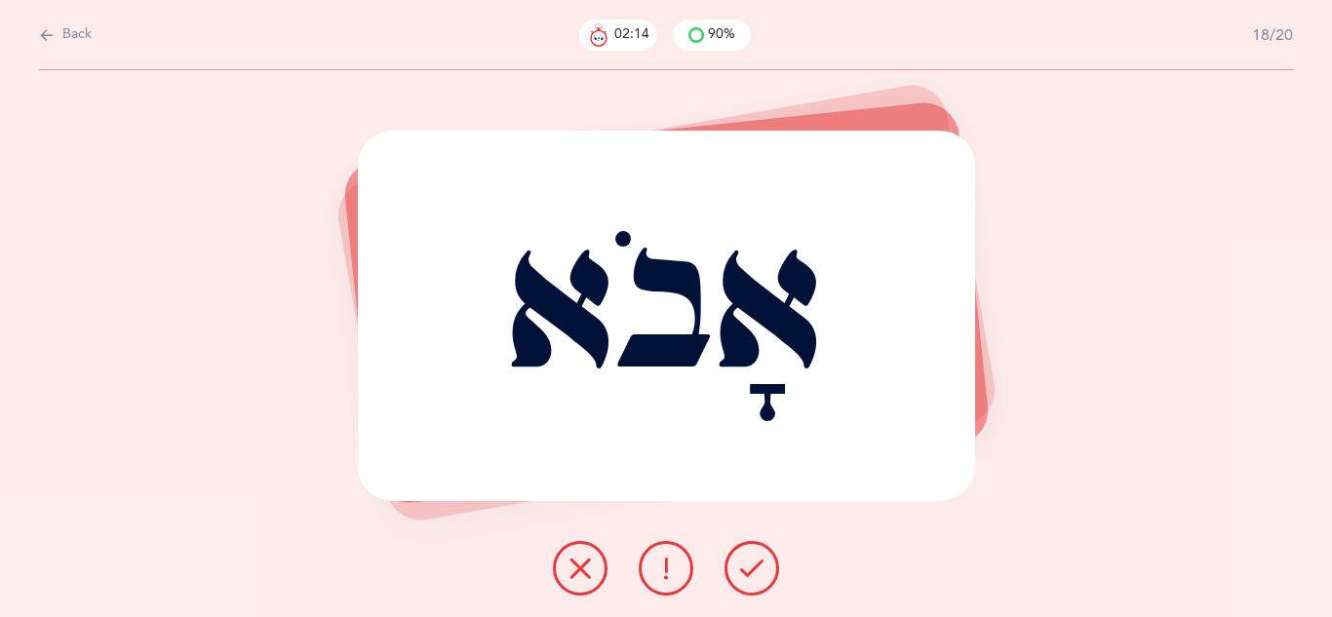
click at [744, 572] on icon at bounding box center [751, 568] width 23 height 23
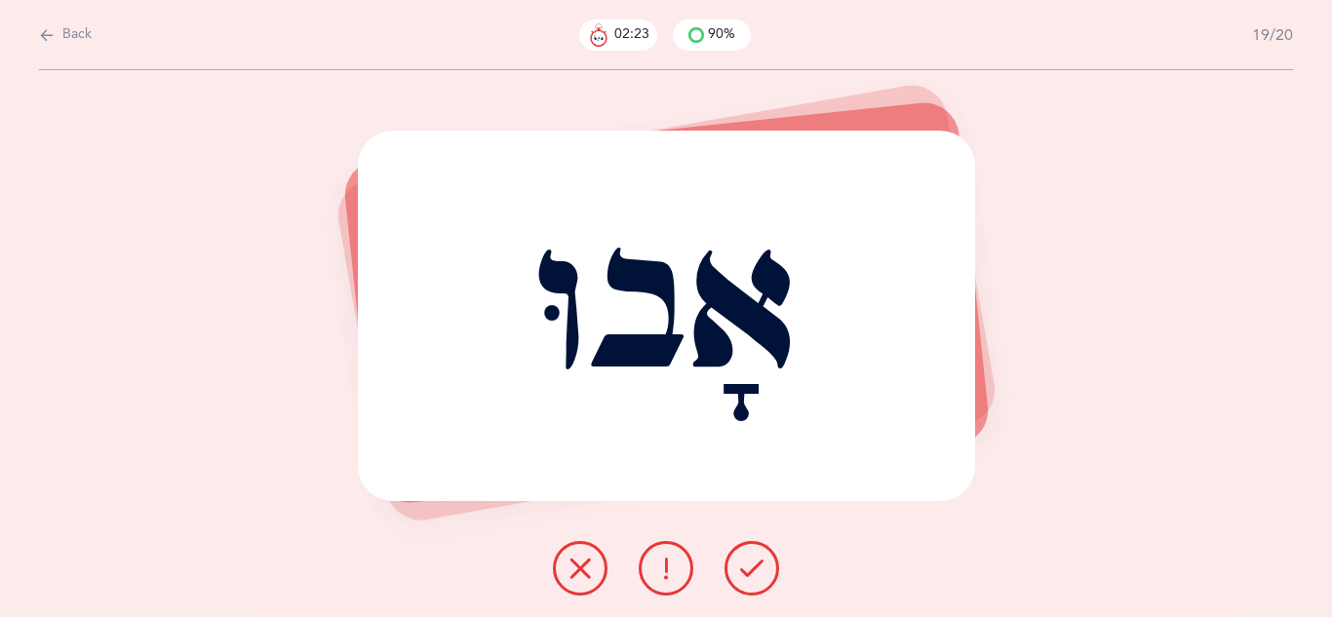
click at [739, 585] on button at bounding box center [752, 568] width 55 height 55
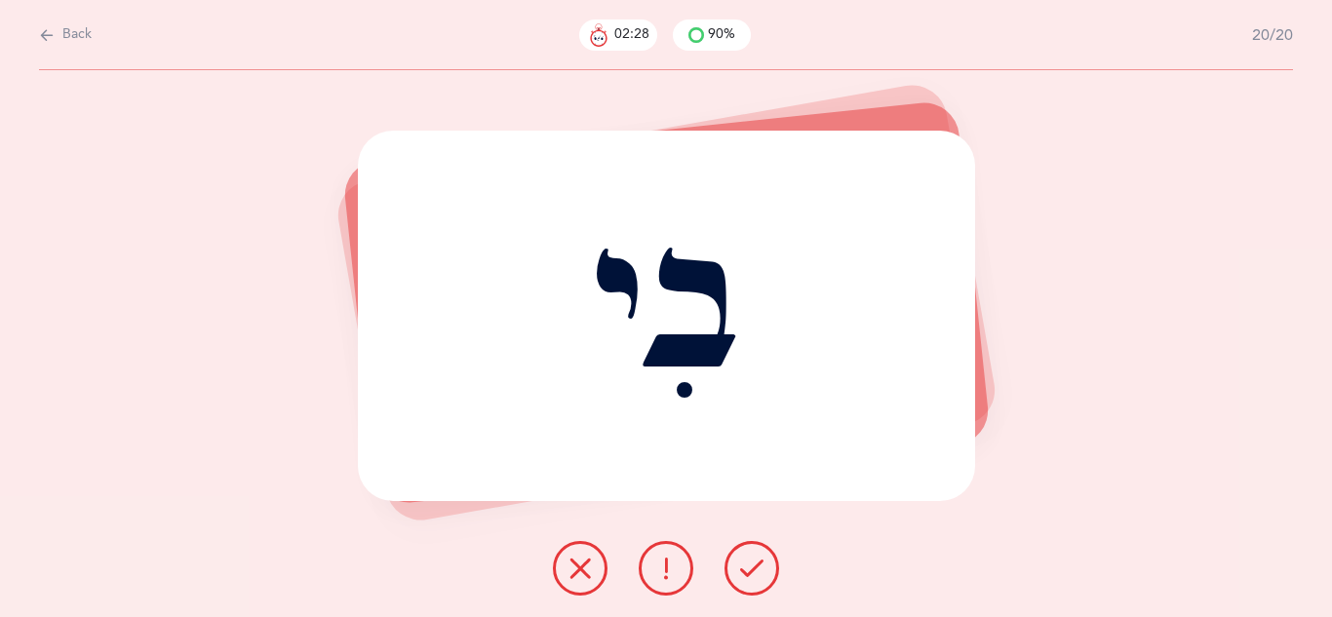
click at [743, 581] on button at bounding box center [752, 568] width 55 height 55
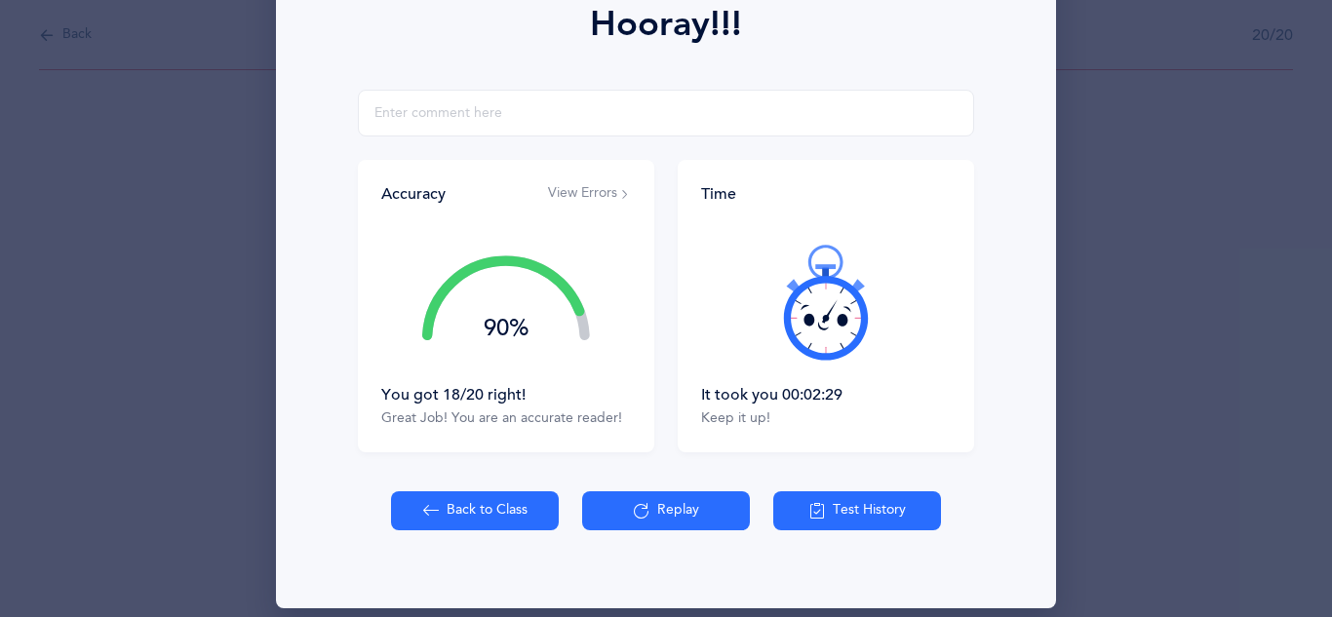
scroll to position [311, 0]
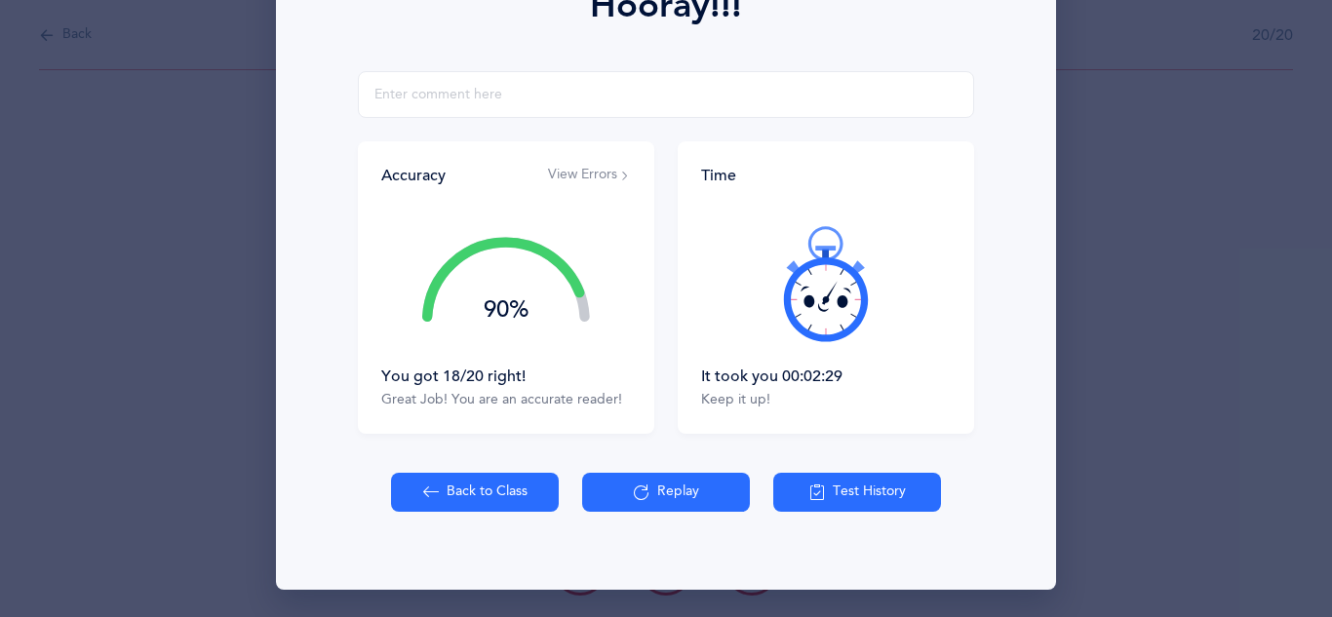
click at [518, 490] on button "Back to Class" at bounding box center [475, 492] width 168 height 39
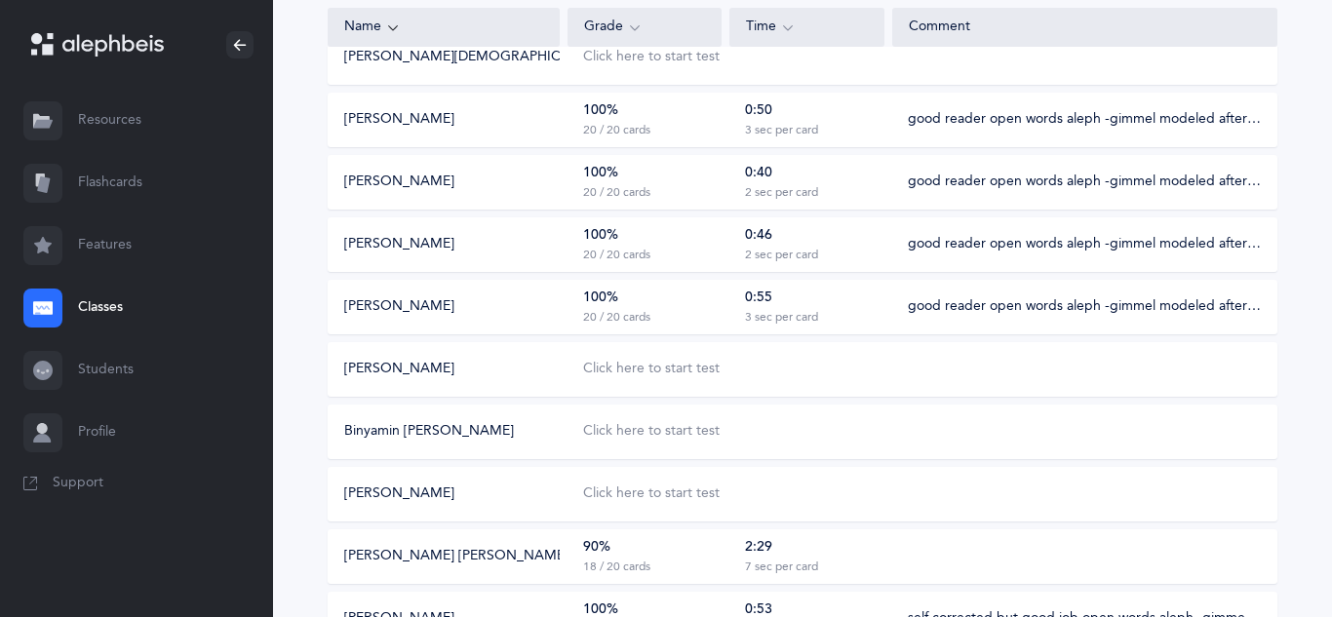
scroll to position [817, 0]
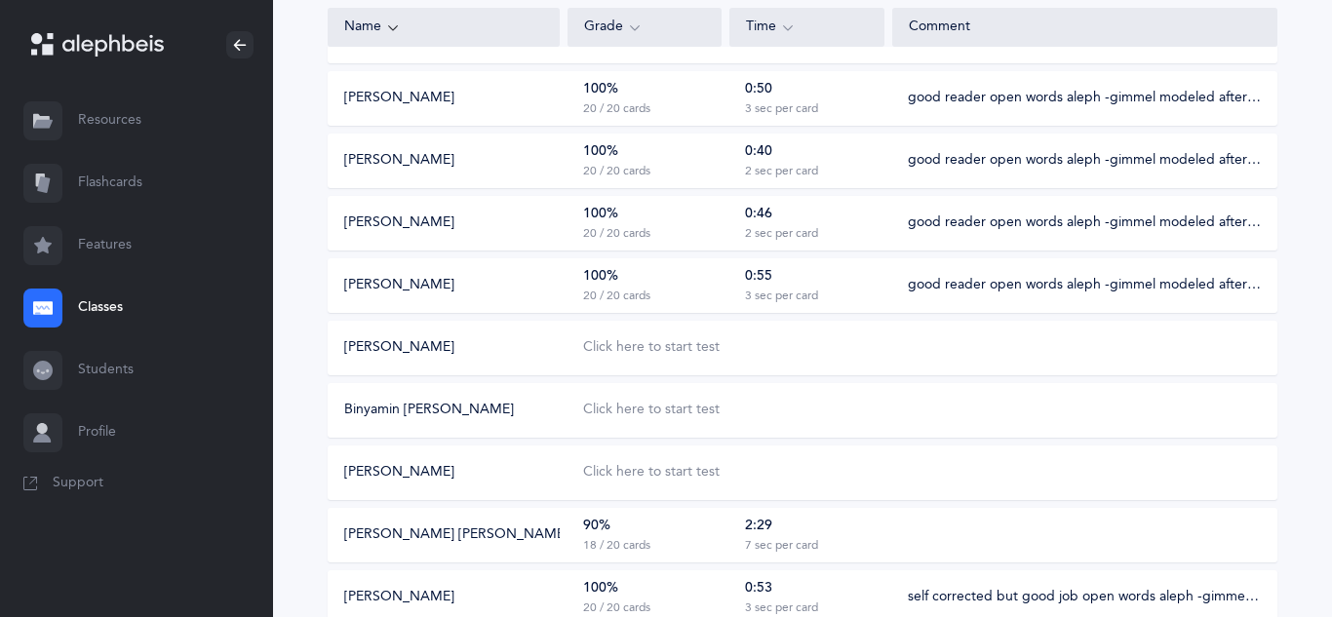
click at [682, 521] on div "90% 18 / 20 cards" at bounding box center [645, 535] width 154 height 37
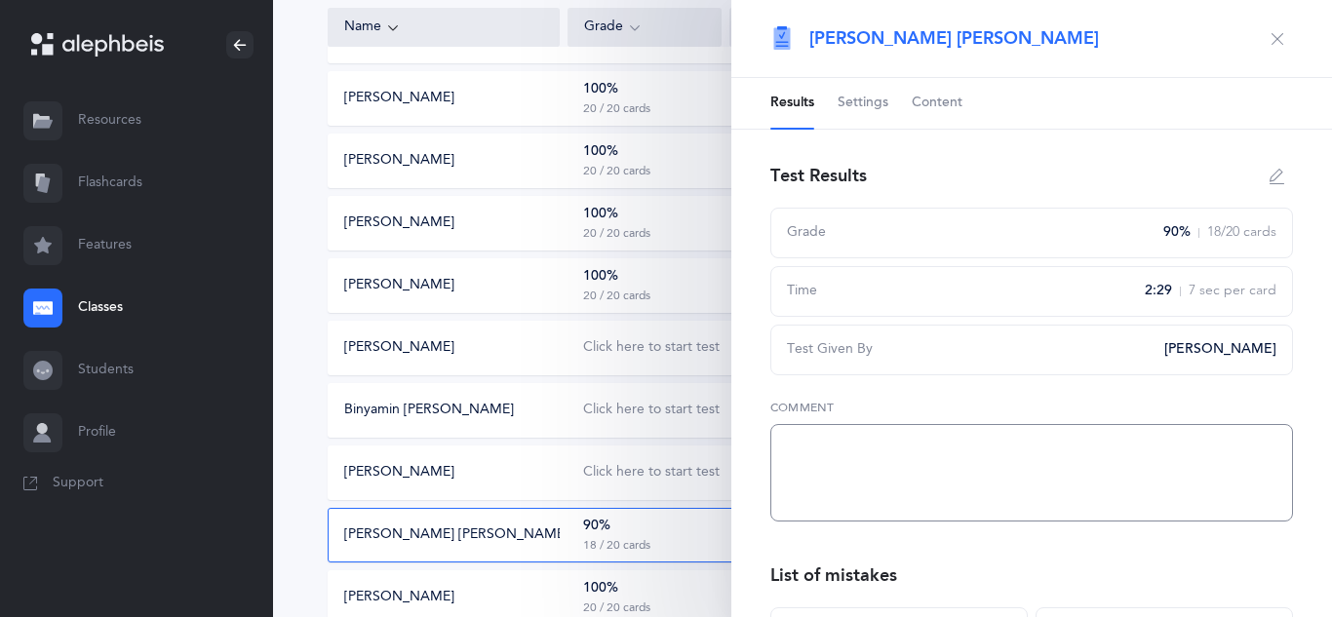
click at [816, 442] on textarea at bounding box center [1031, 473] width 523 height 98
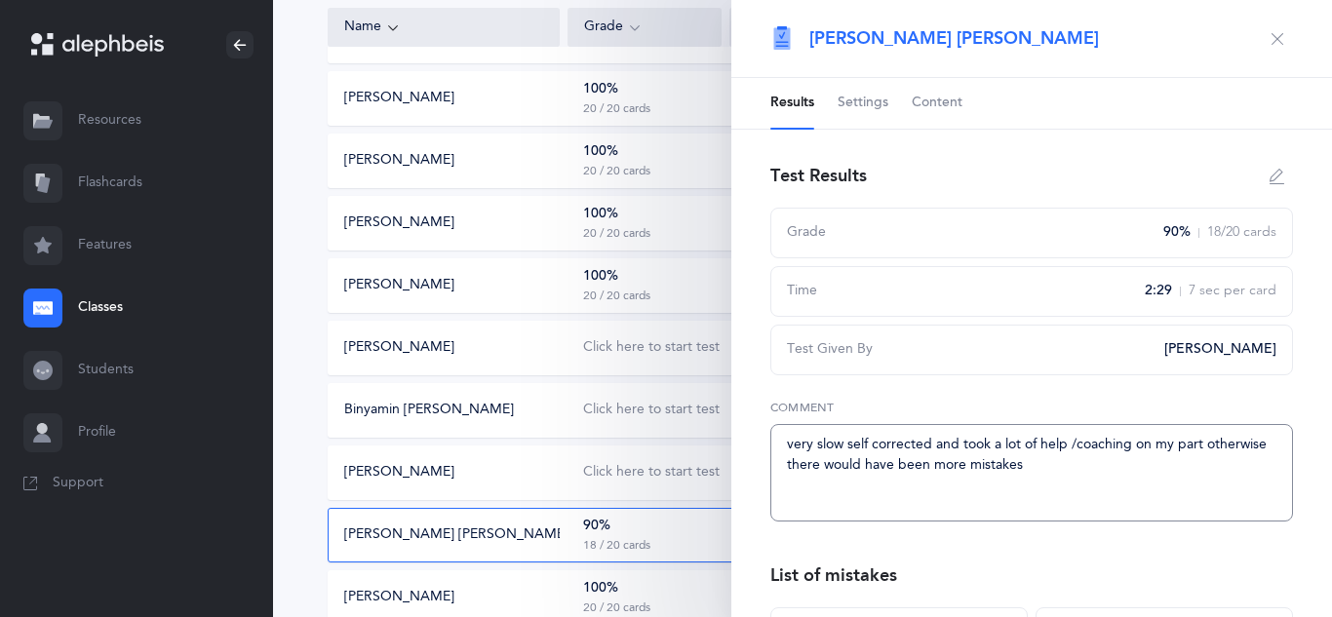
type textarea "very slow self corrected and took a lot of help /coaching on my part otherwise …"
click at [1270, 40] on icon "button" at bounding box center [1278, 39] width 16 height 16
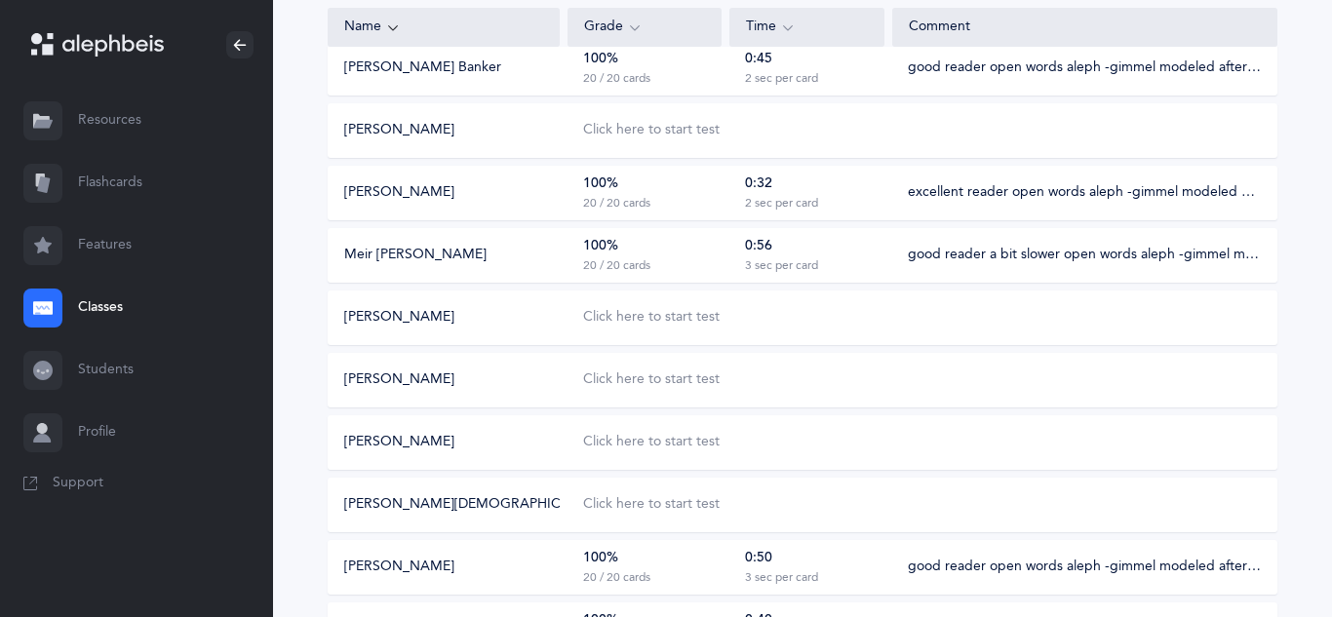
scroll to position [342, 0]
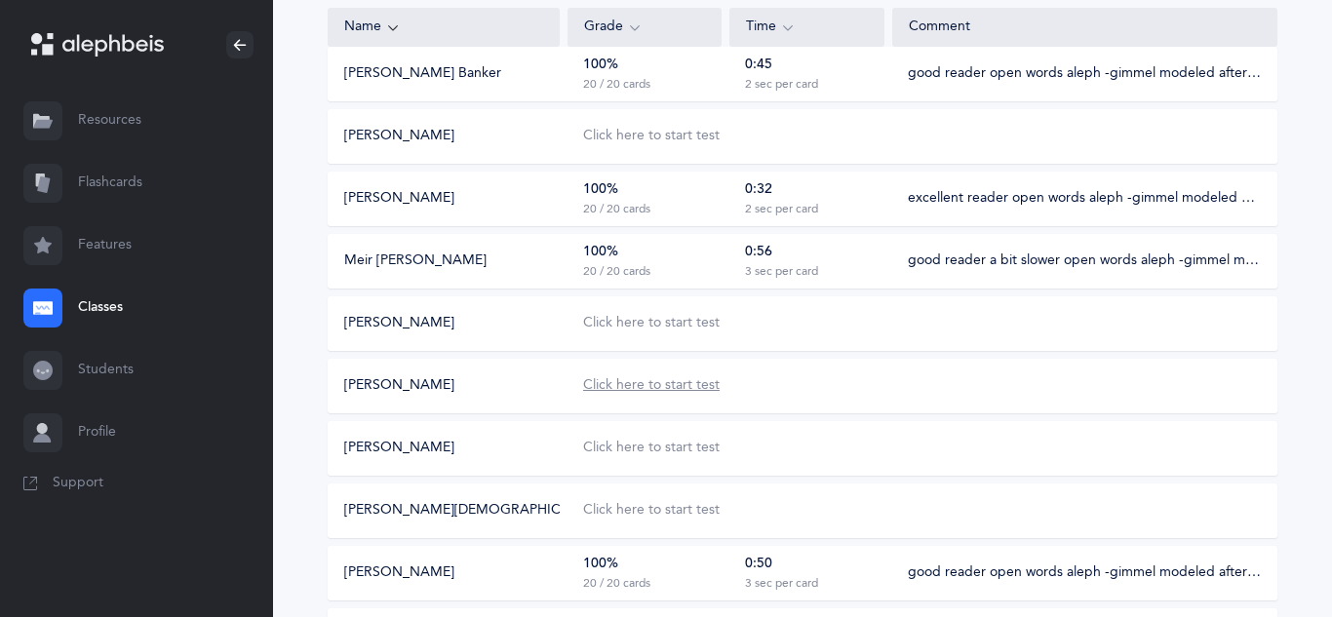
click at [628, 383] on div "Click here to start test" at bounding box center [651, 386] width 137 height 20
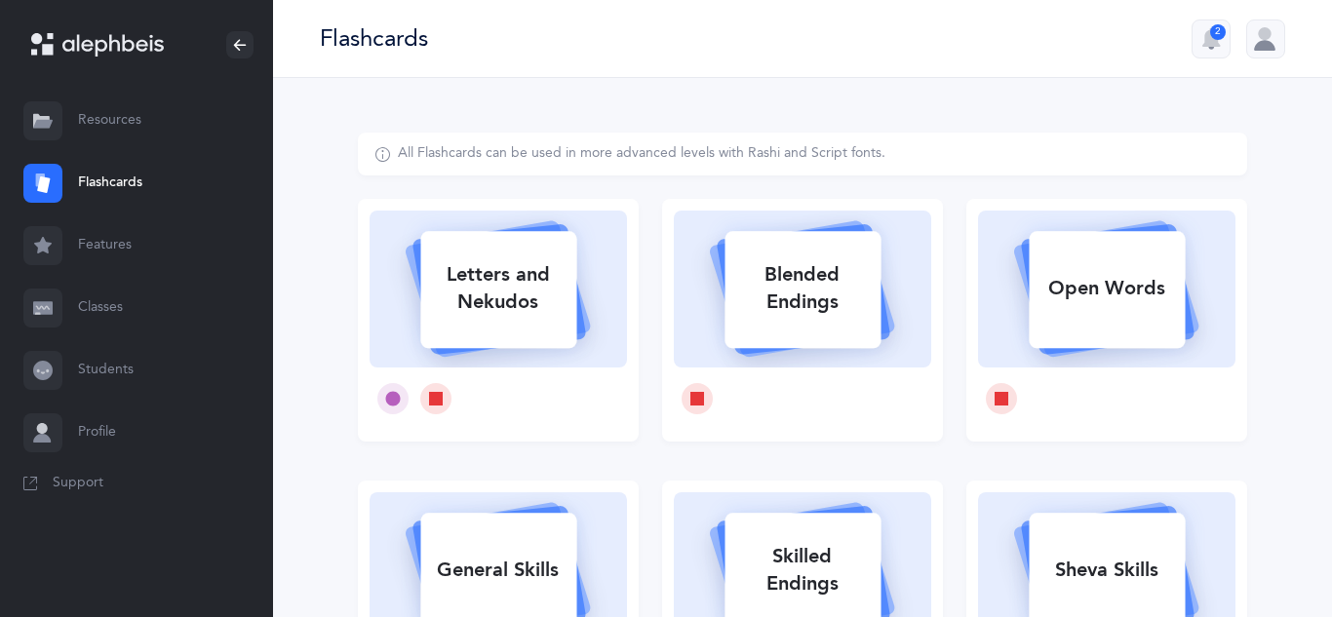
select select
select select "single"
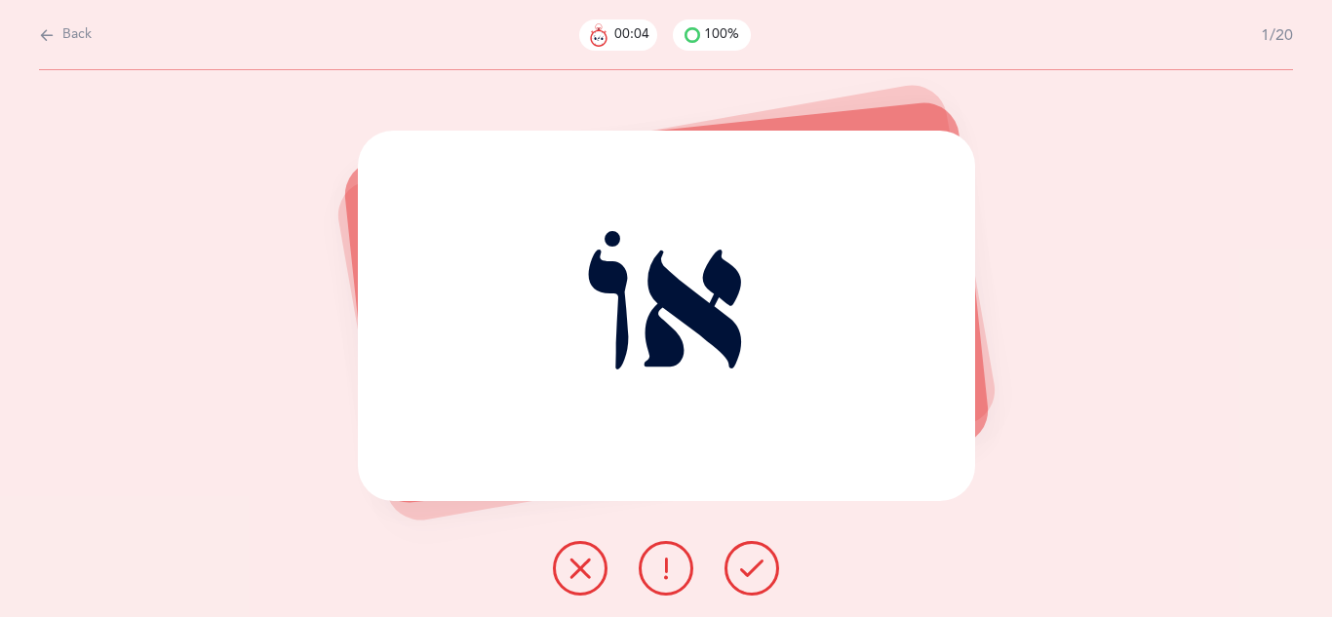
click at [752, 570] on icon at bounding box center [751, 568] width 23 height 23
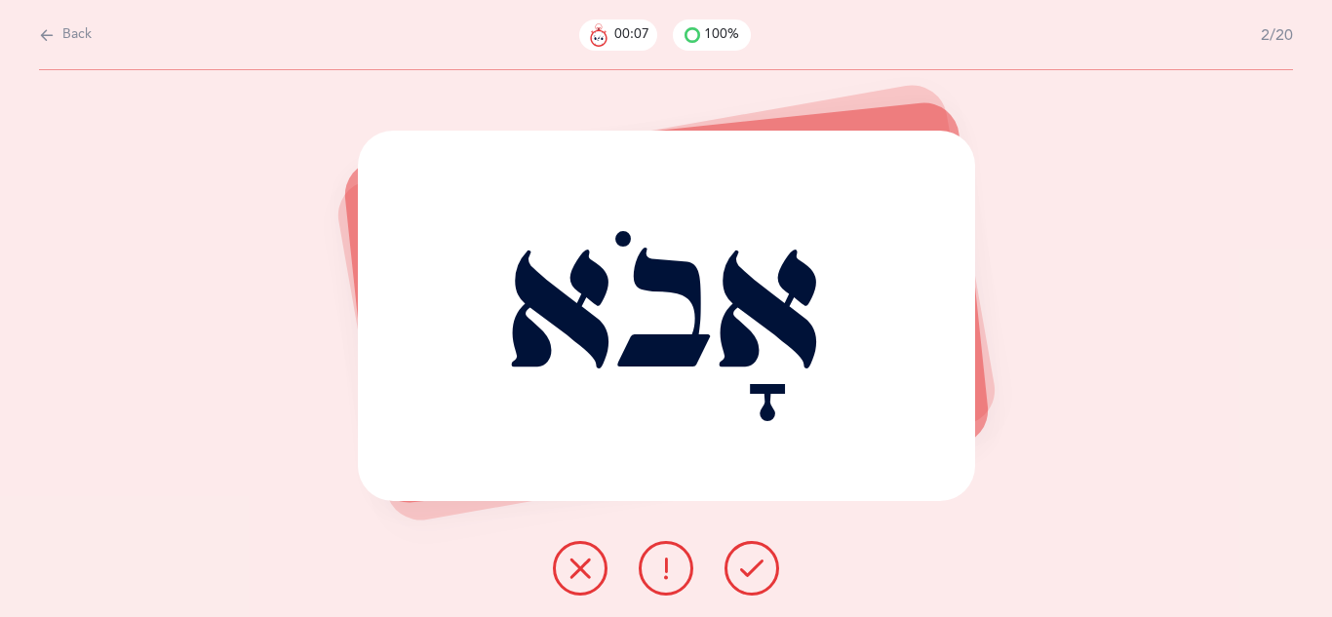
click at [751, 572] on icon at bounding box center [751, 568] width 23 height 23
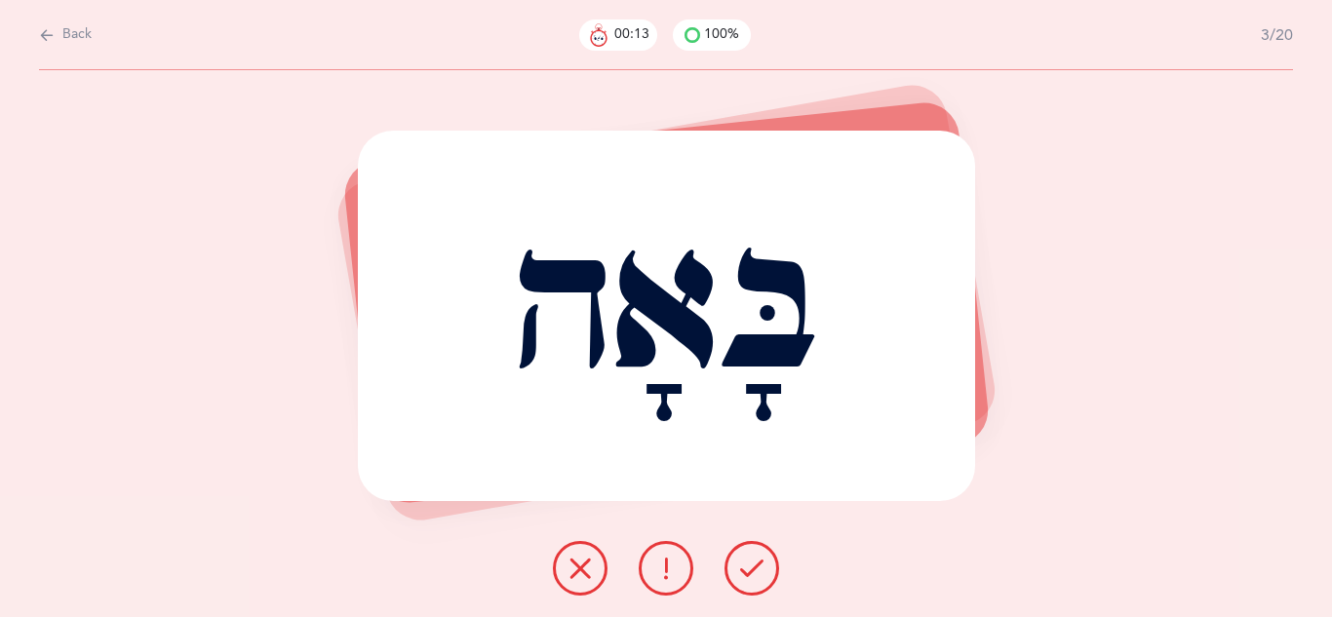
click at [666, 579] on icon at bounding box center [665, 568] width 23 height 23
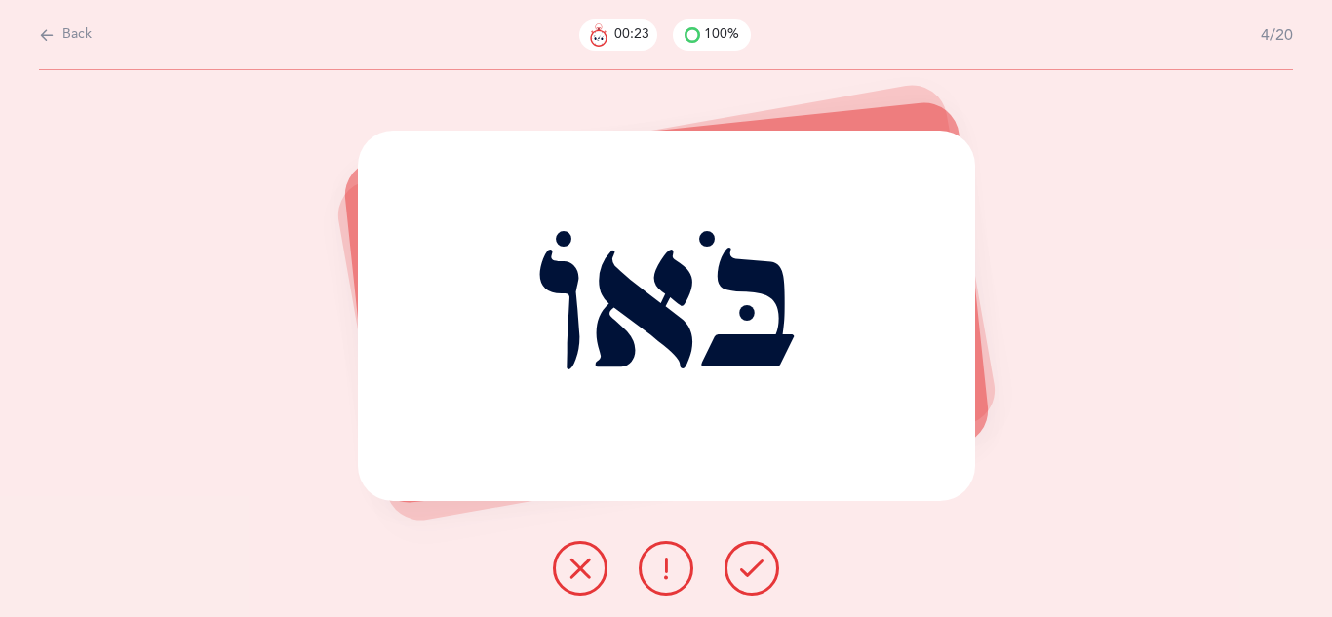
click at [575, 578] on icon at bounding box center [580, 568] width 23 height 23
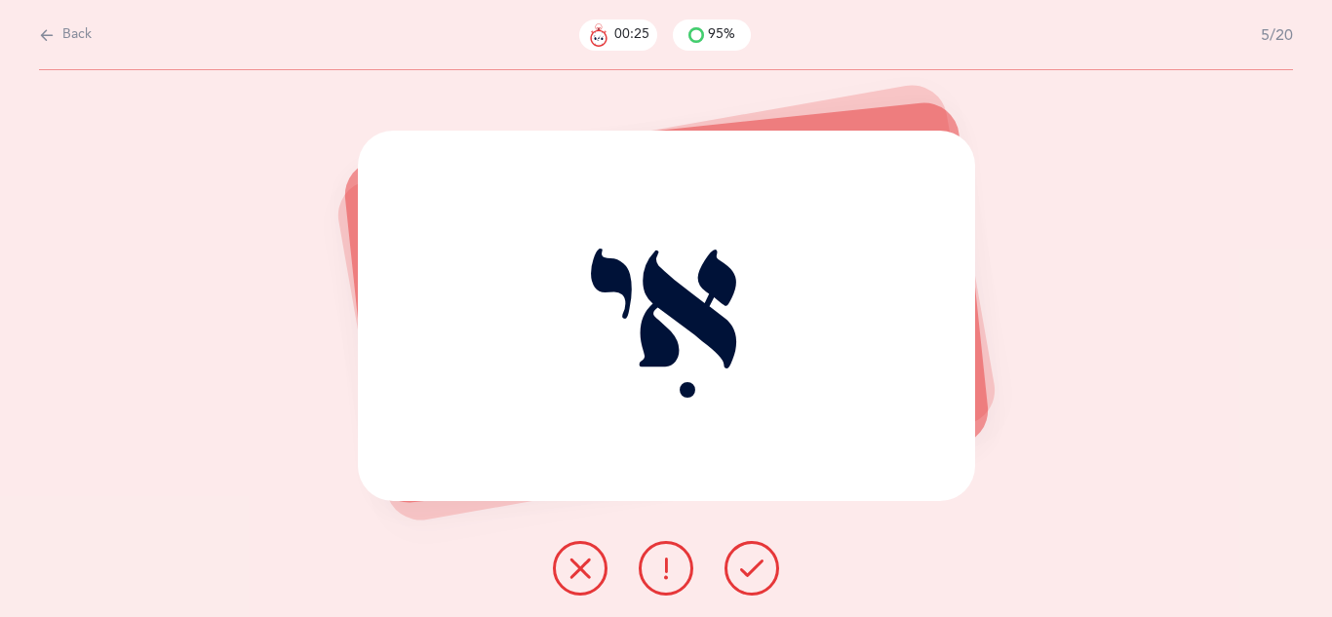
click at [750, 573] on icon at bounding box center [751, 568] width 23 height 23
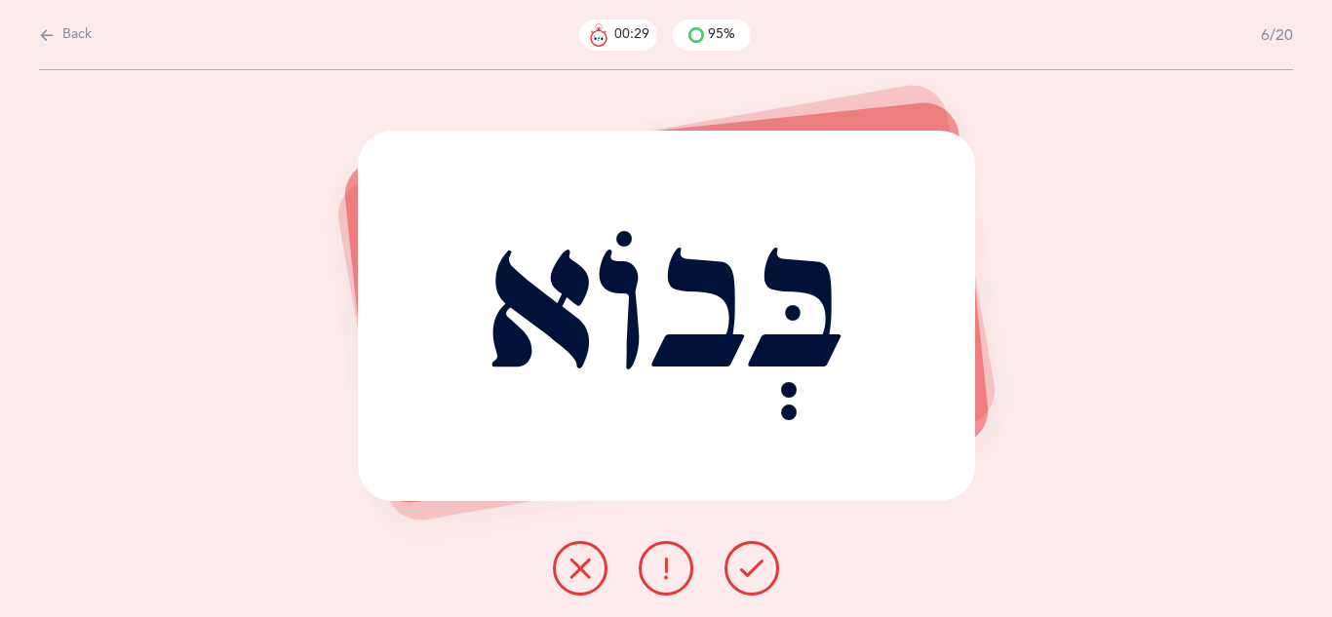
click at [750, 573] on icon at bounding box center [751, 568] width 23 height 23
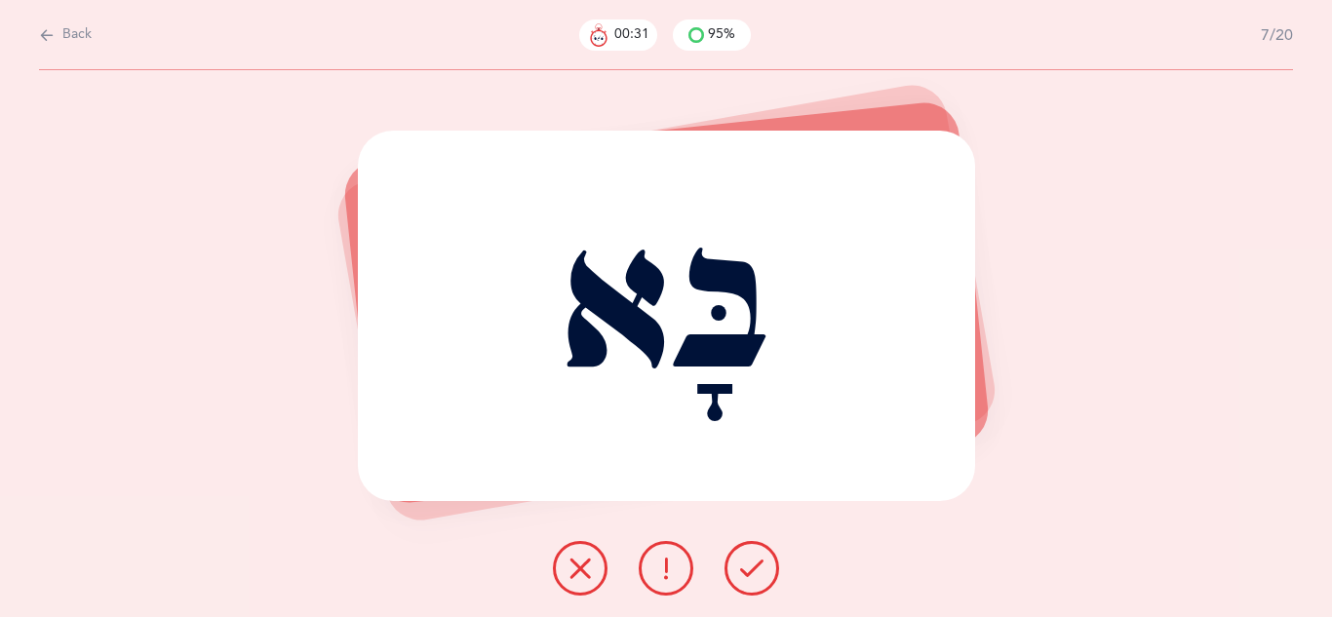
click at [750, 573] on icon at bounding box center [751, 568] width 23 height 23
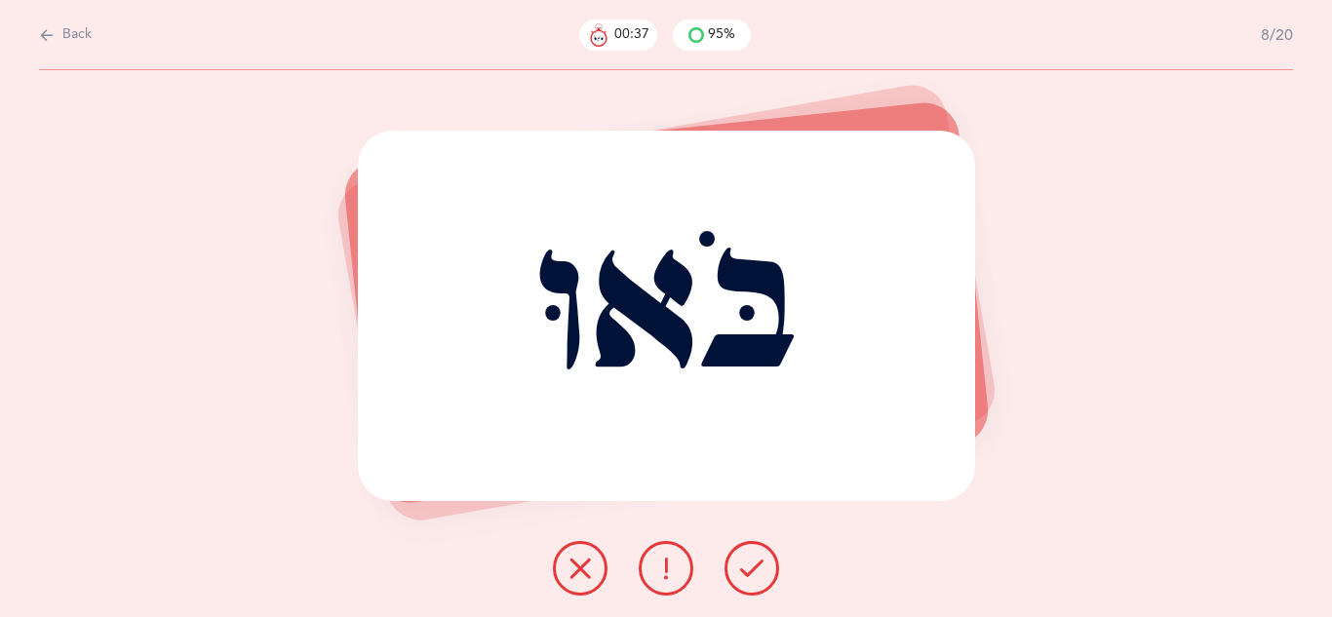
click at [576, 569] on icon at bounding box center [580, 568] width 23 height 23
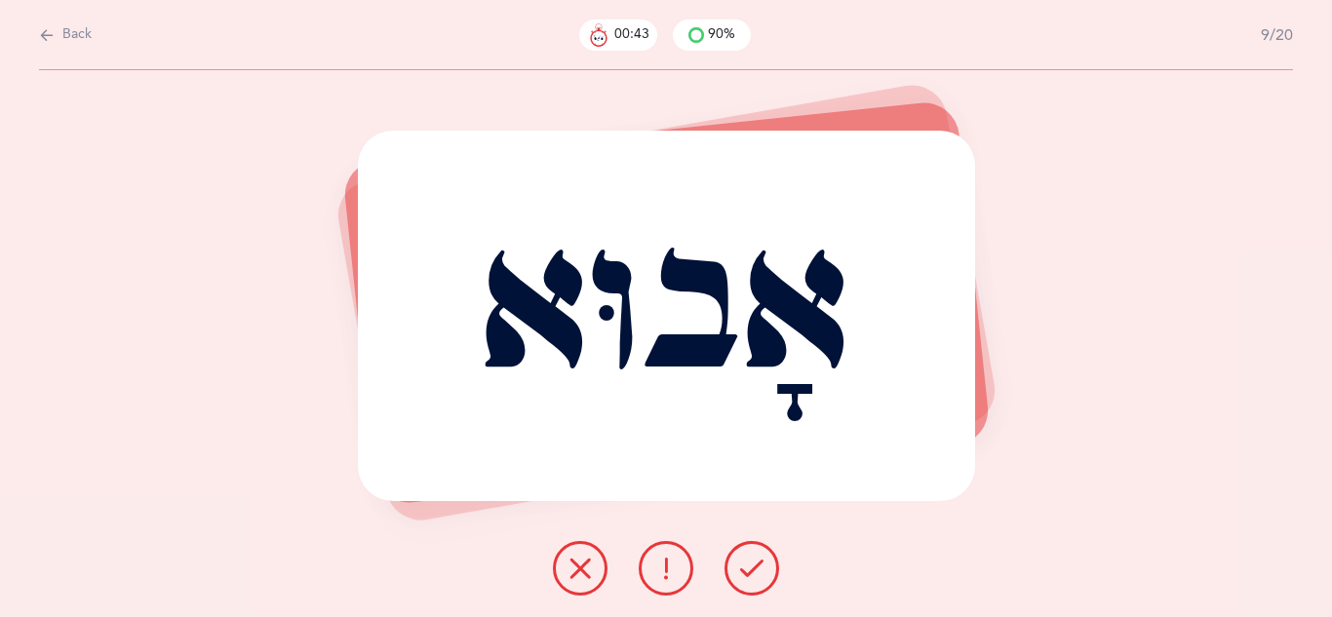
click at [576, 562] on icon at bounding box center [580, 568] width 23 height 23
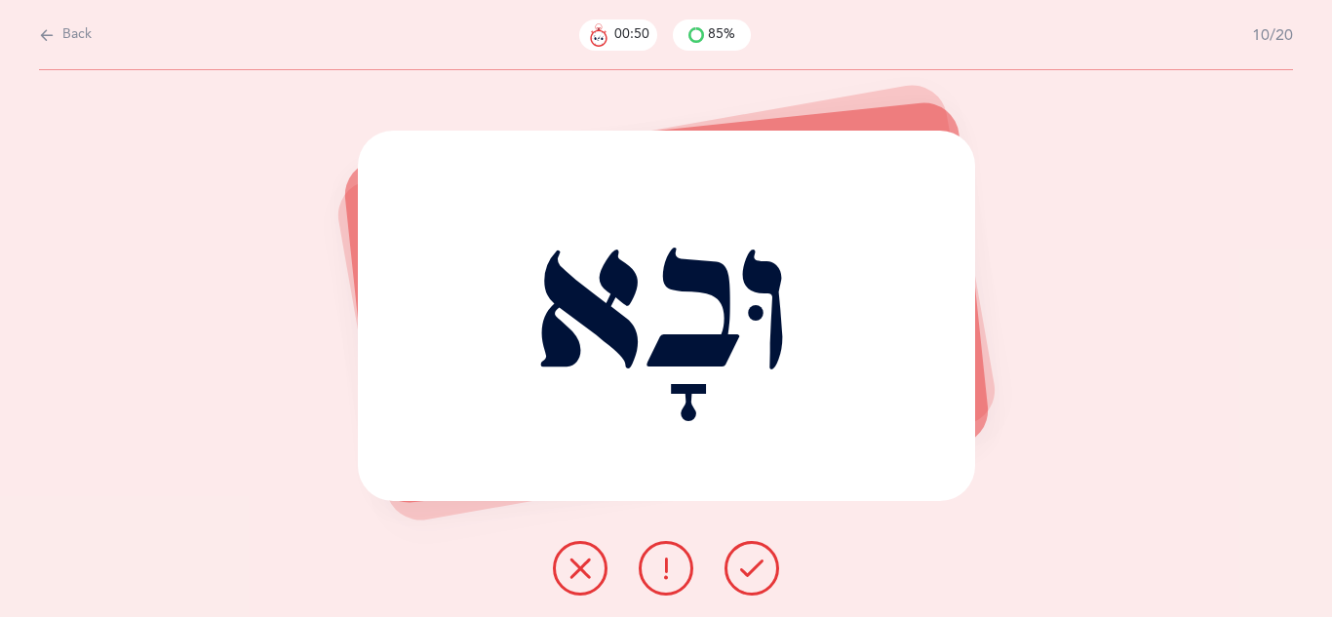
click at [575, 577] on icon at bounding box center [580, 568] width 23 height 23
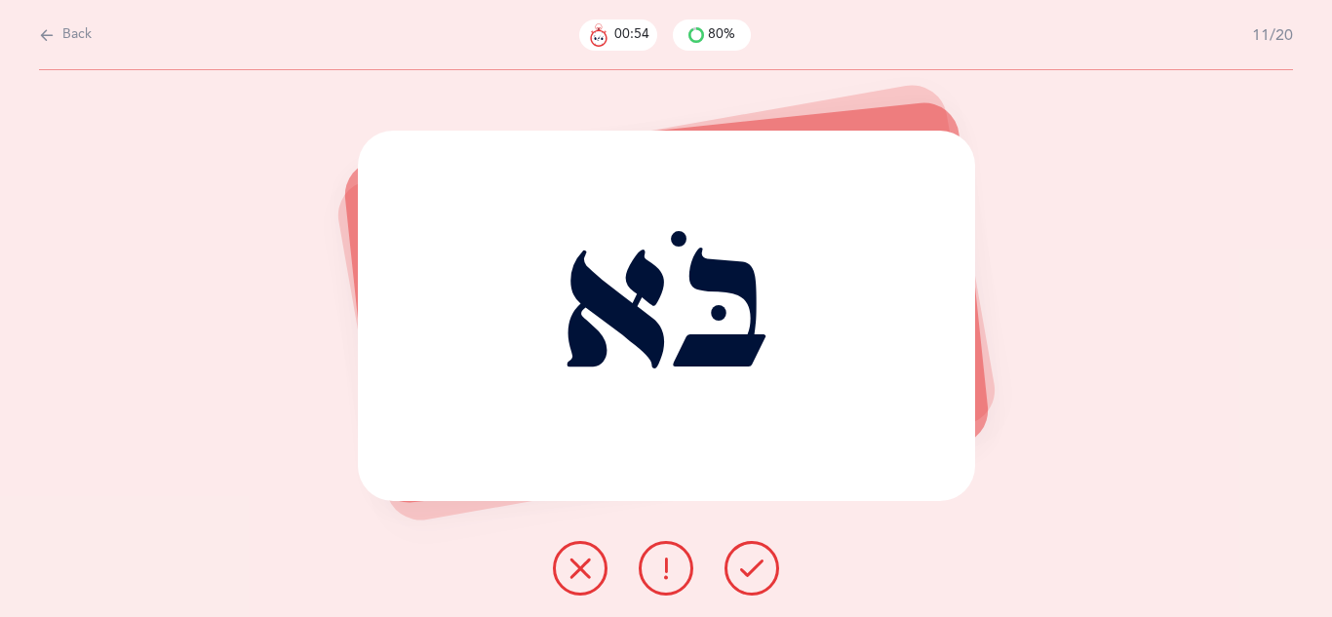
click at [756, 576] on icon at bounding box center [751, 568] width 23 height 23
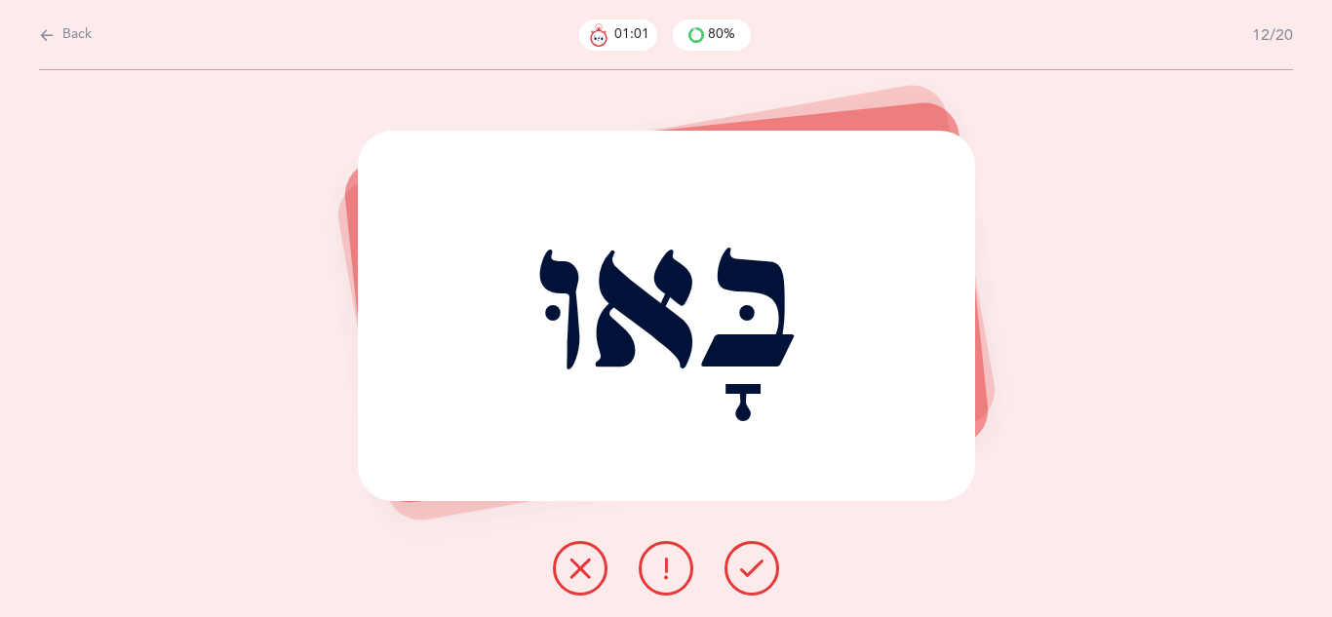
click at [585, 570] on icon at bounding box center [580, 568] width 23 height 23
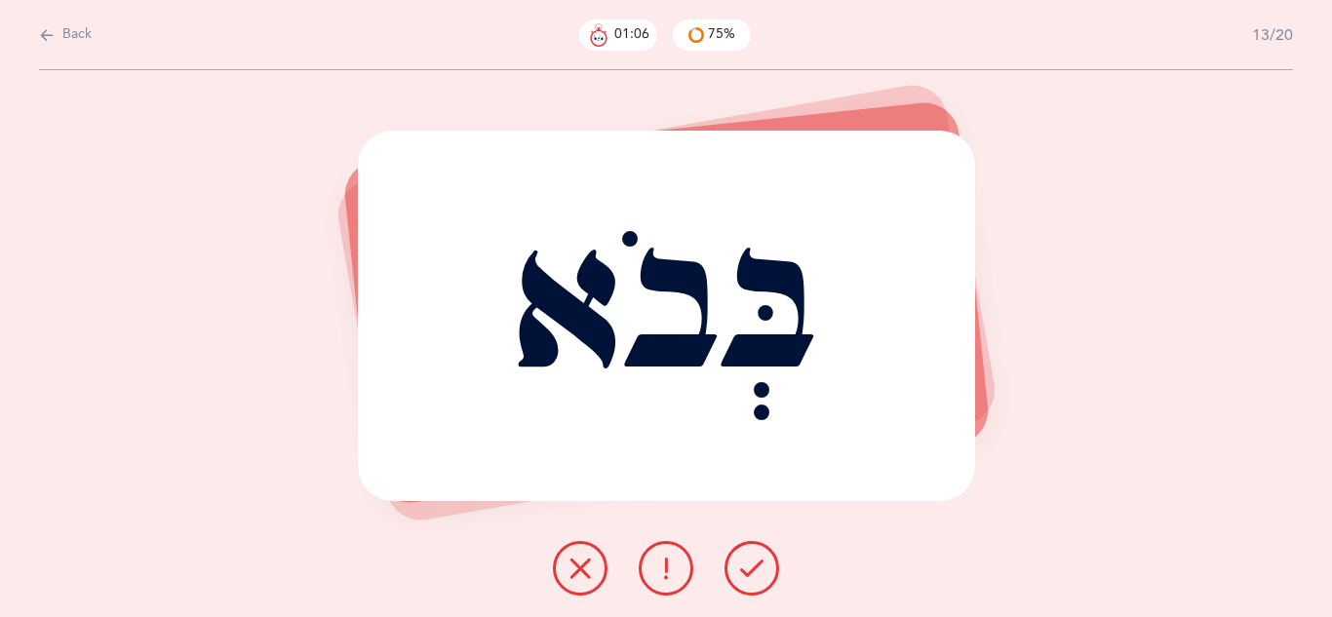
click at [752, 561] on icon at bounding box center [751, 568] width 23 height 23
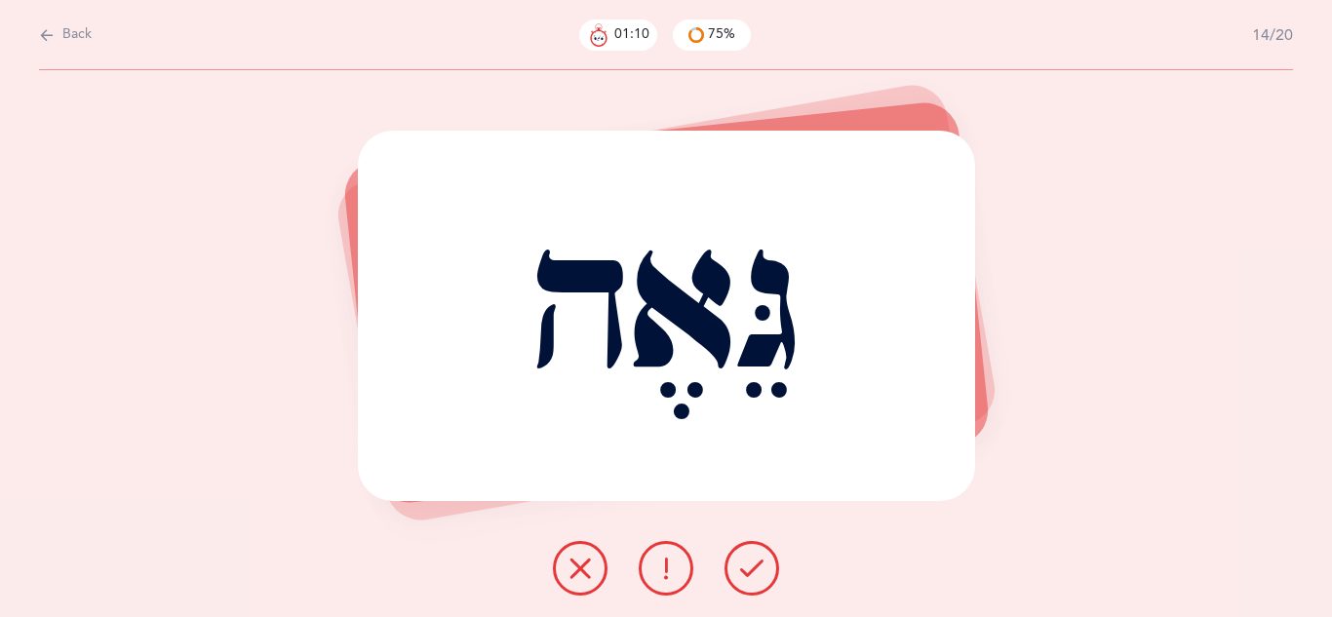
click at [753, 562] on icon at bounding box center [751, 568] width 23 height 23
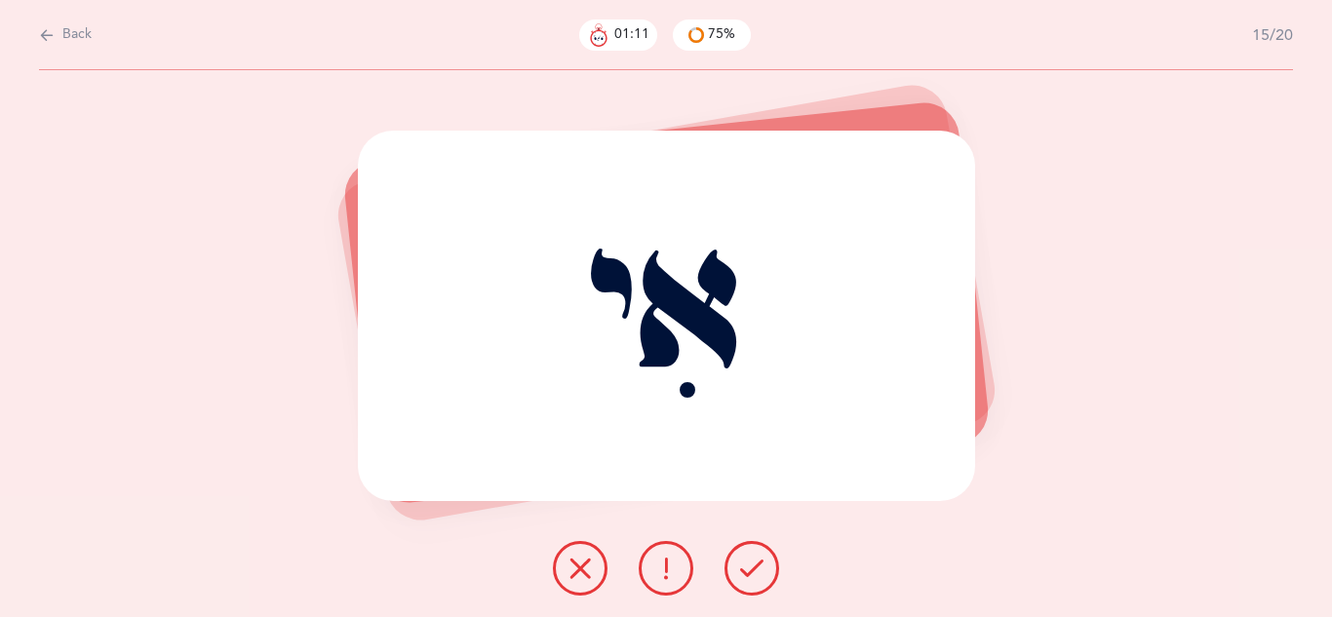
click at [753, 562] on icon at bounding box center [751, 568] width 23 height 23
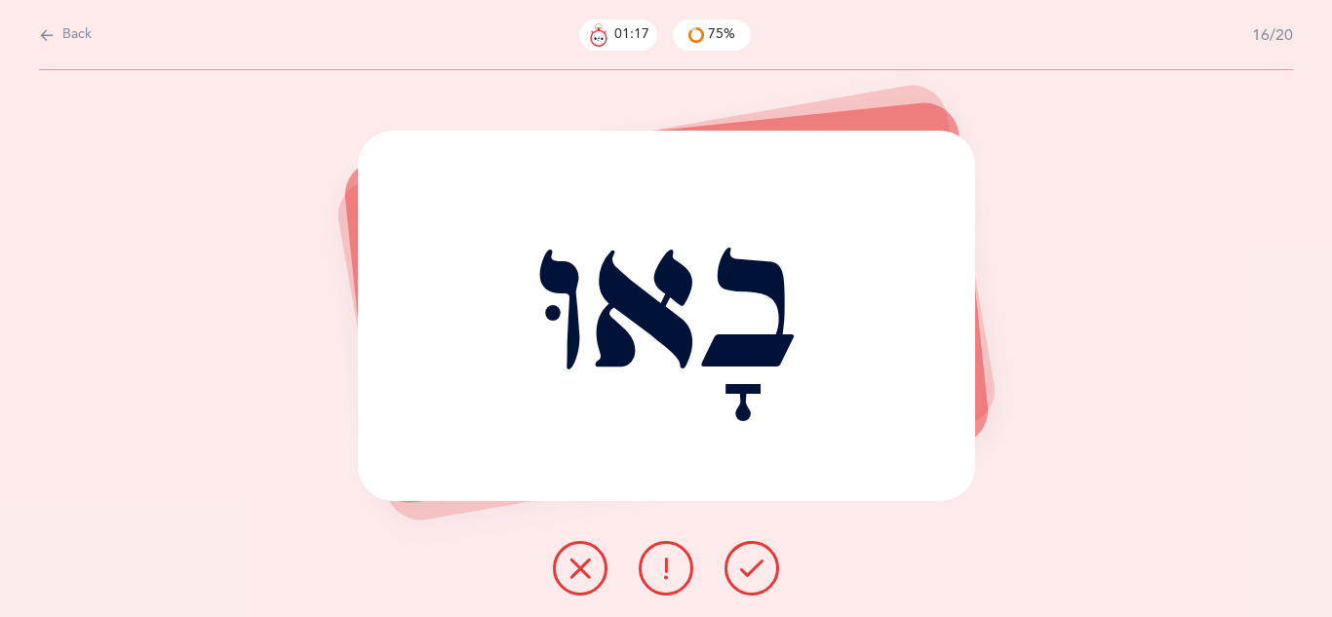
click at [570, 574] on icon at bounding box center [580, 568] width 23 height 23
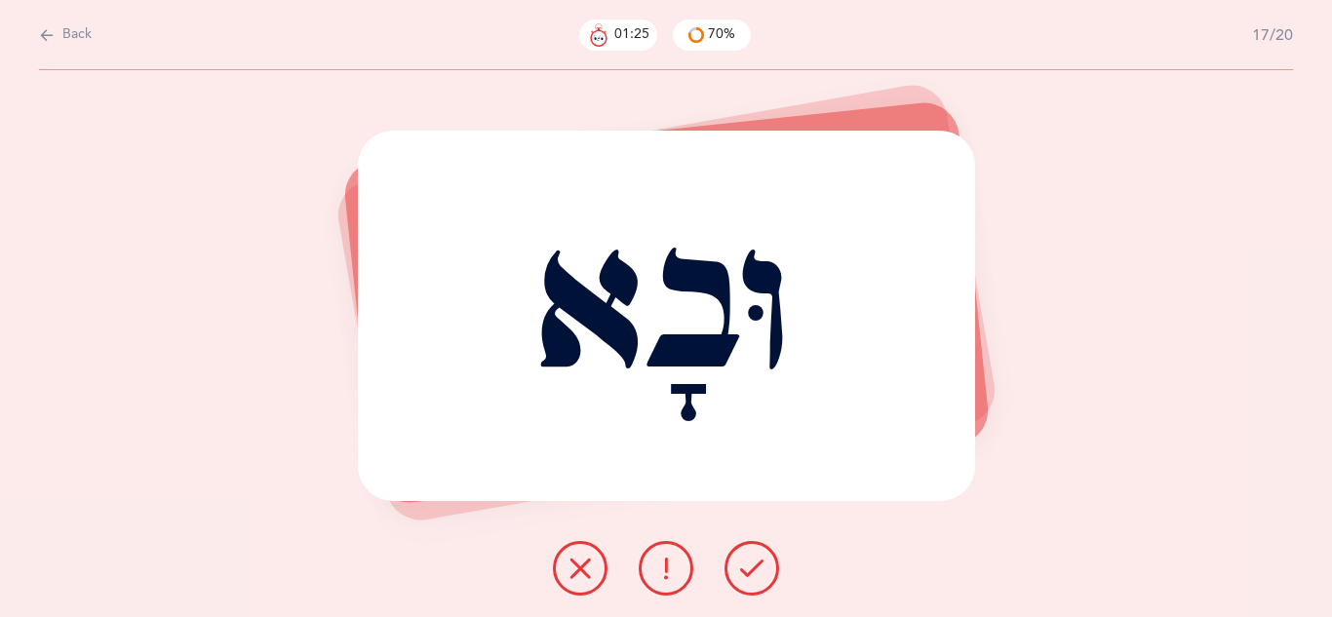
click at [569, 570] on icon at bounding box center [580, 568] width 23 height 23
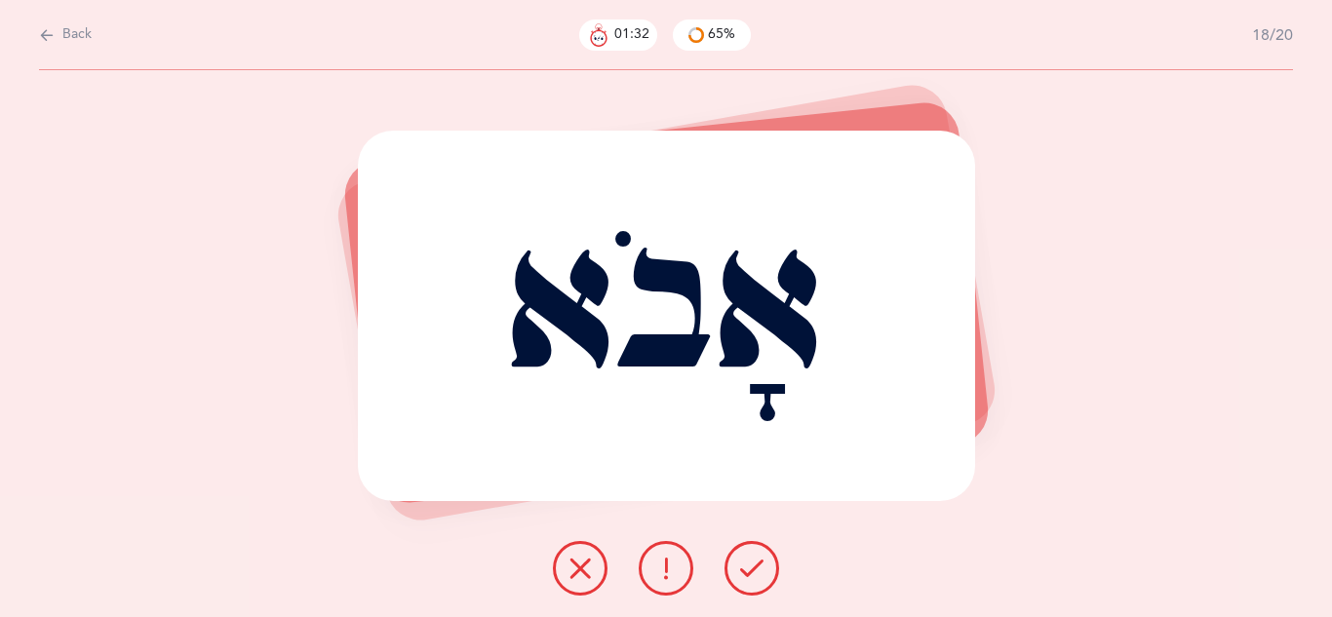
click at [733, 568] on button at bounding box center [752, 568] width 55 height 55
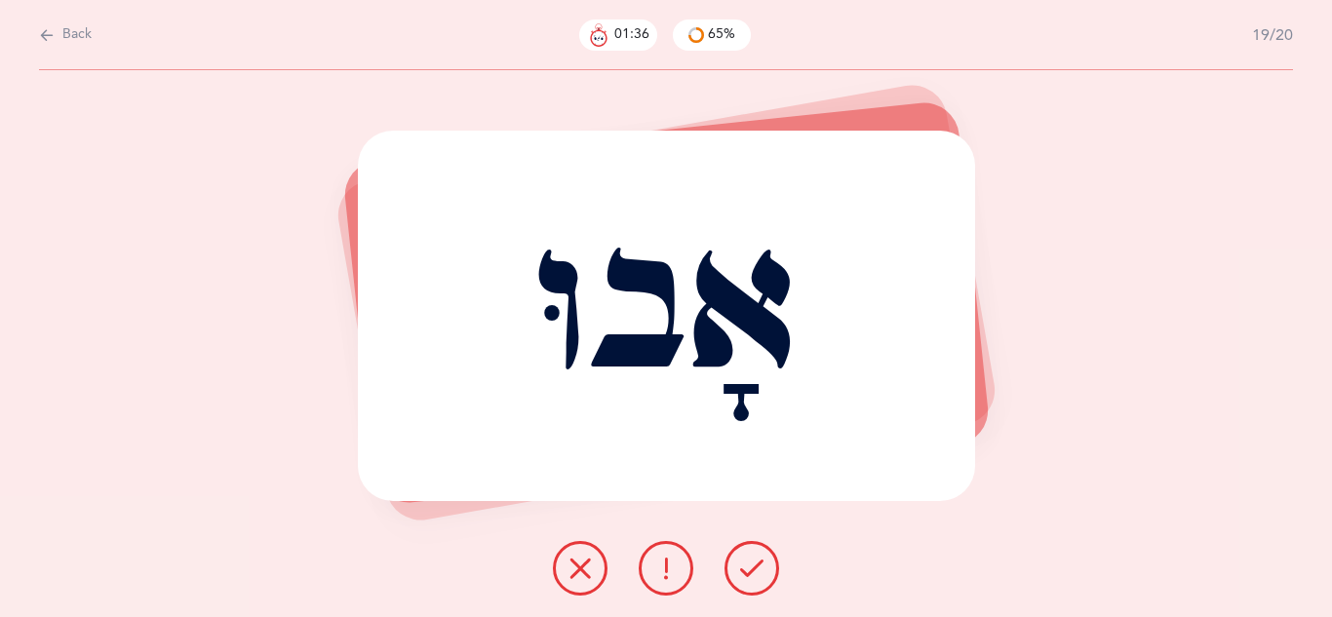
click at [733, 569] on button at bounding box center [752, 568] width 55 height 55
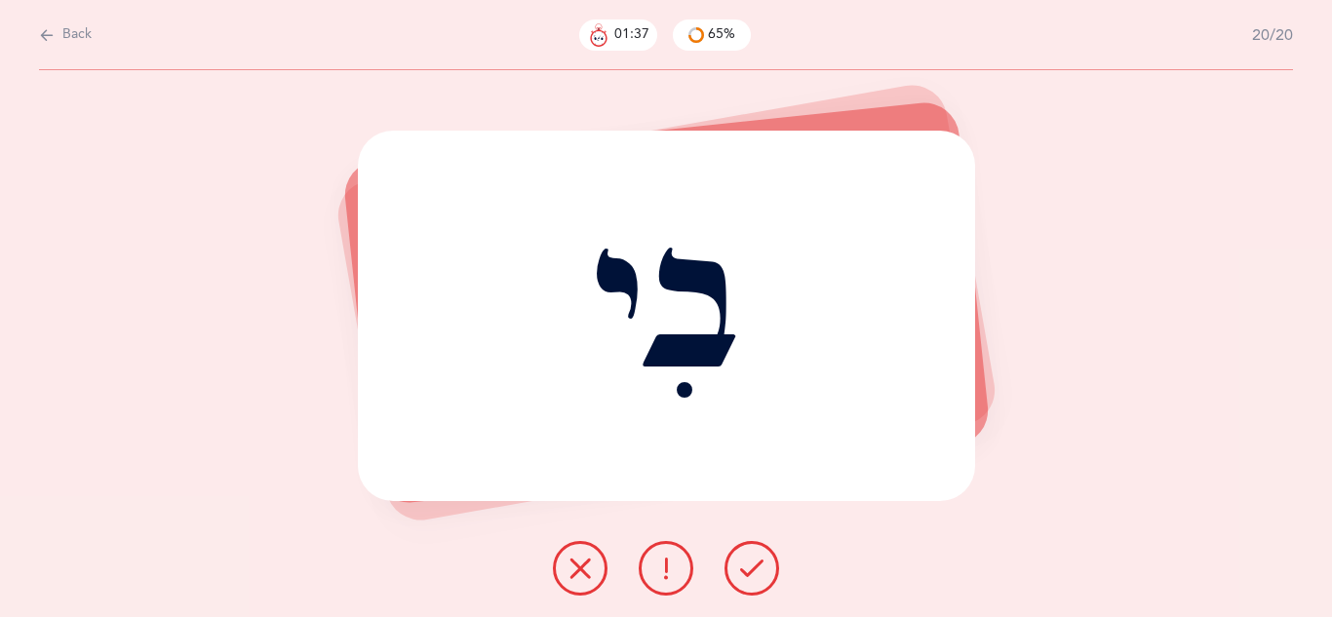
click at [751, 569] on icon at bounding box center [751, 568] width 23 height 23
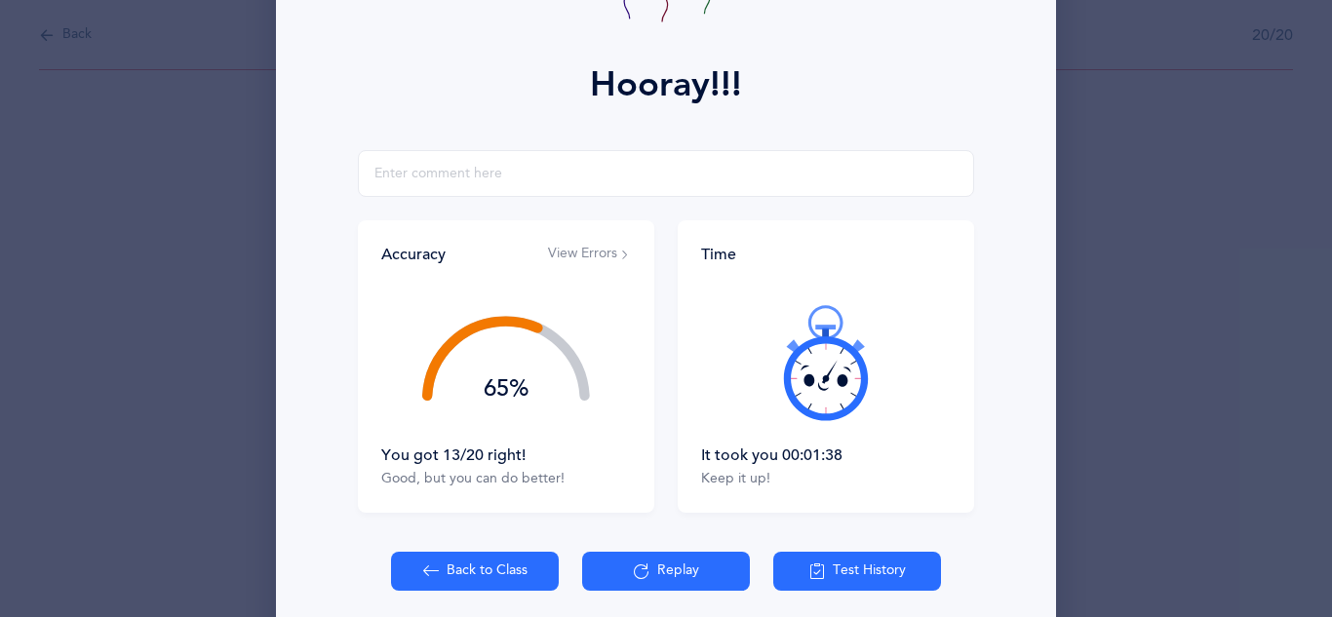
scroll to position [241, 0]
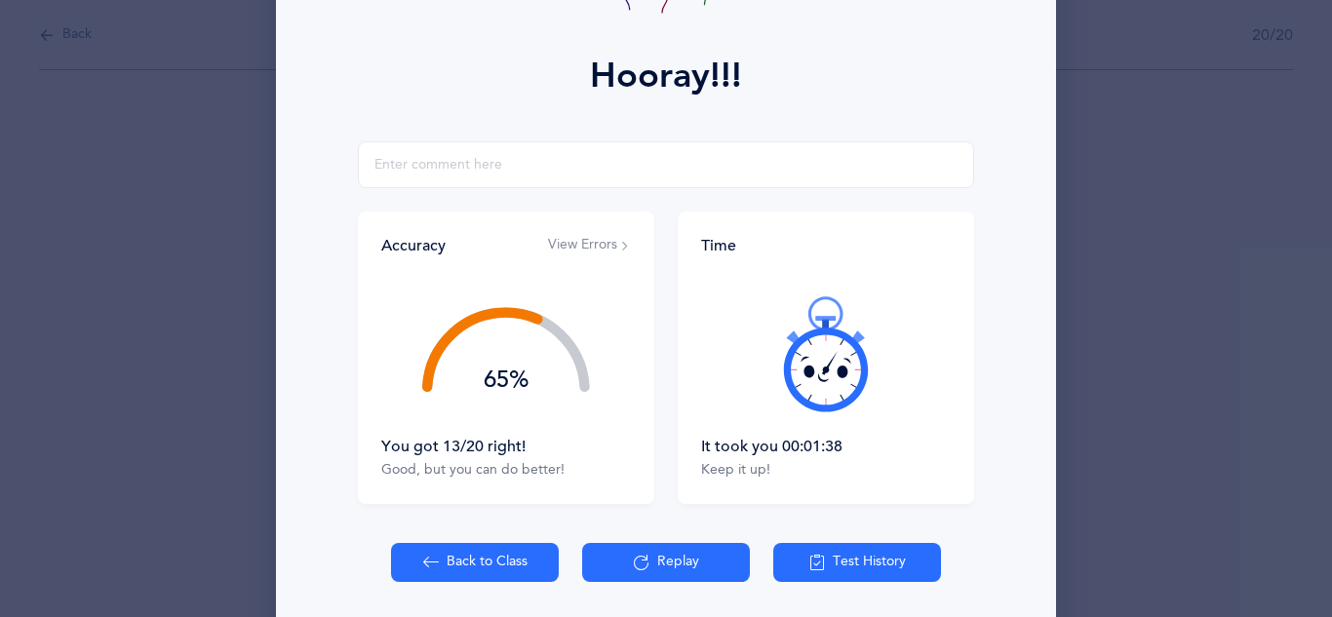
click at [497, 563] on button "Back to Class" at bounding box center [475, 562] width 168 height 39
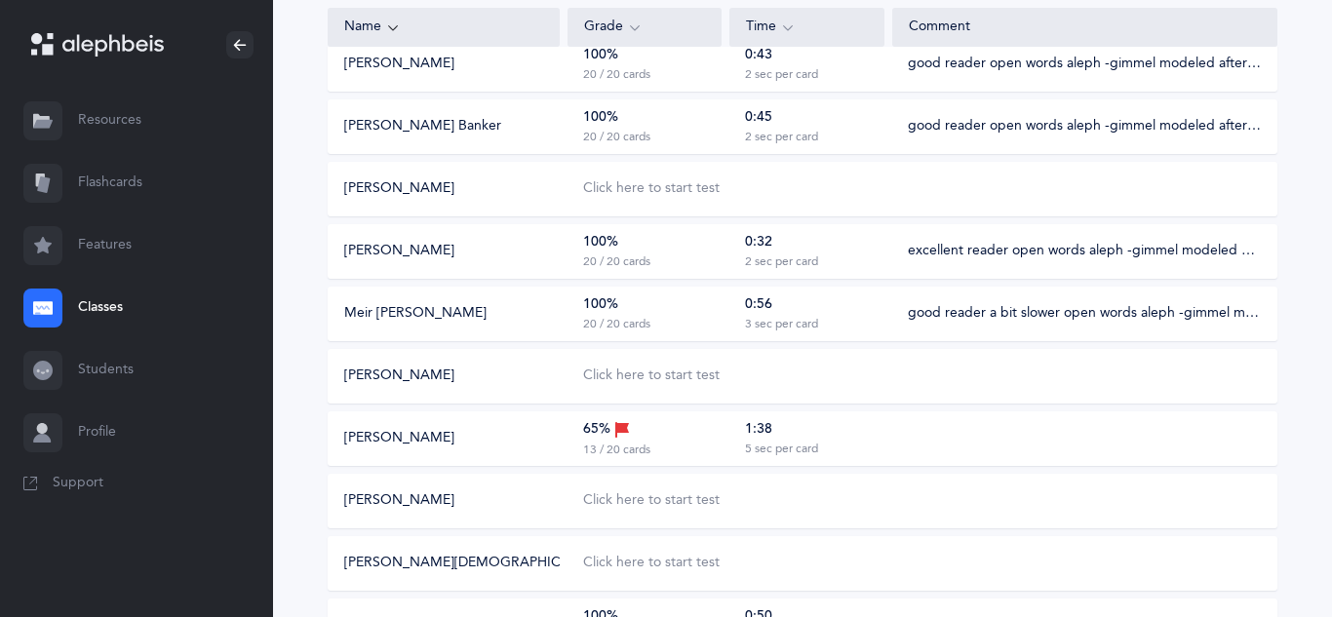
scroll to position [293, 0]
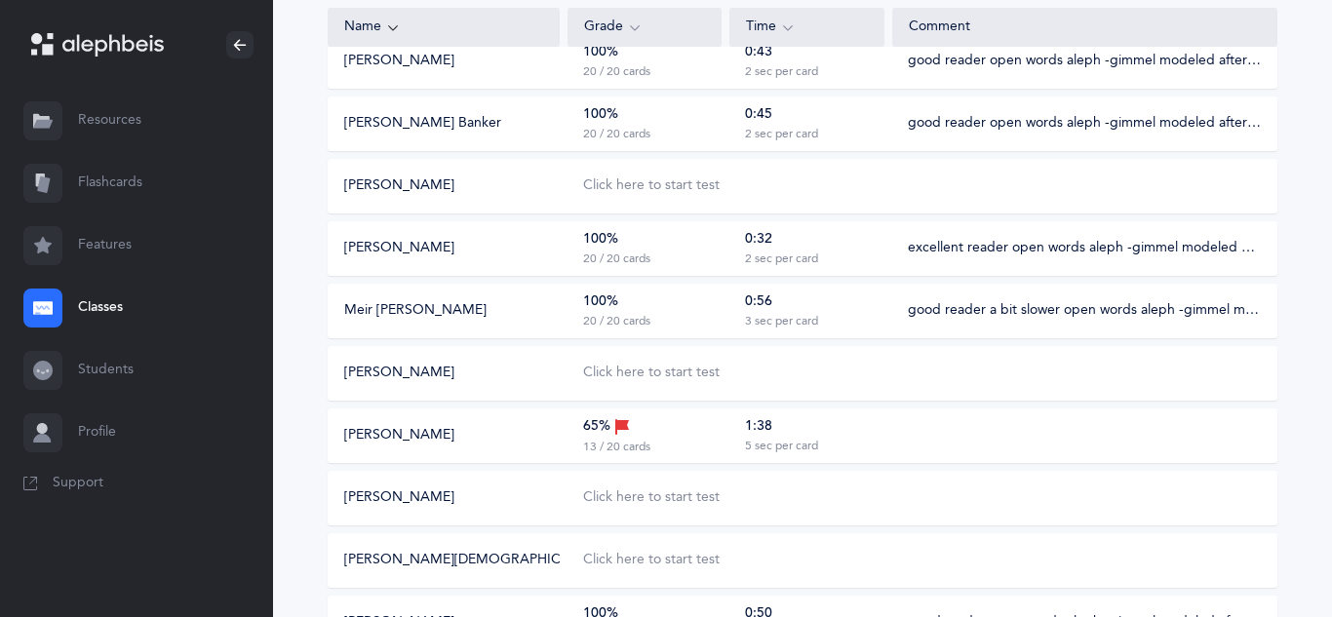
click at [706, 438] on div "65% 13 / 20 cards" at bounding box center [645, 435] width 154 height 39
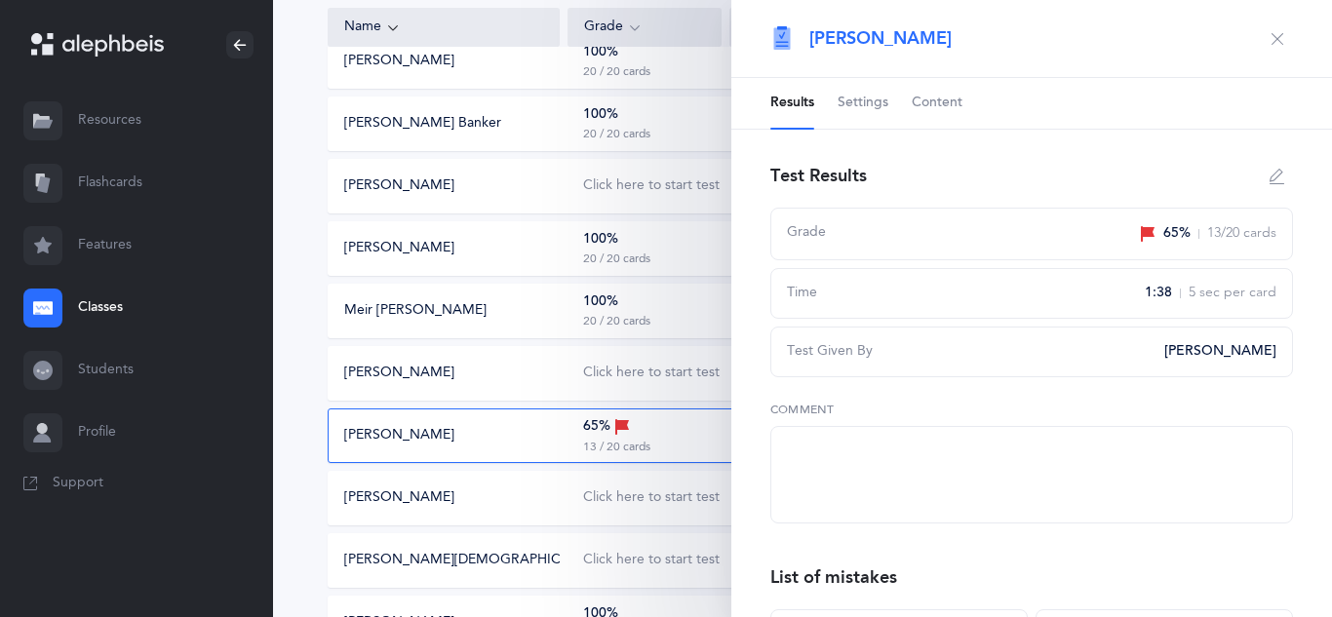
click at [706, 438] on div "65% 13 / 20 cards" at bounding box center [645, 435] width 154 height 39
click at [828, 438] on textarea at bounding box center [1031, 475] width 523 height 98
click at [1036, 448] on textarea "oh and oo mistakes with a vav also a bit slower" at bounding box center [1031, 475] width 523 height 98
click at [1071, 446] on textarea "oh and oo mistakes with a vav also a slower" at bounding box center [1031, 475] width 523 height 98
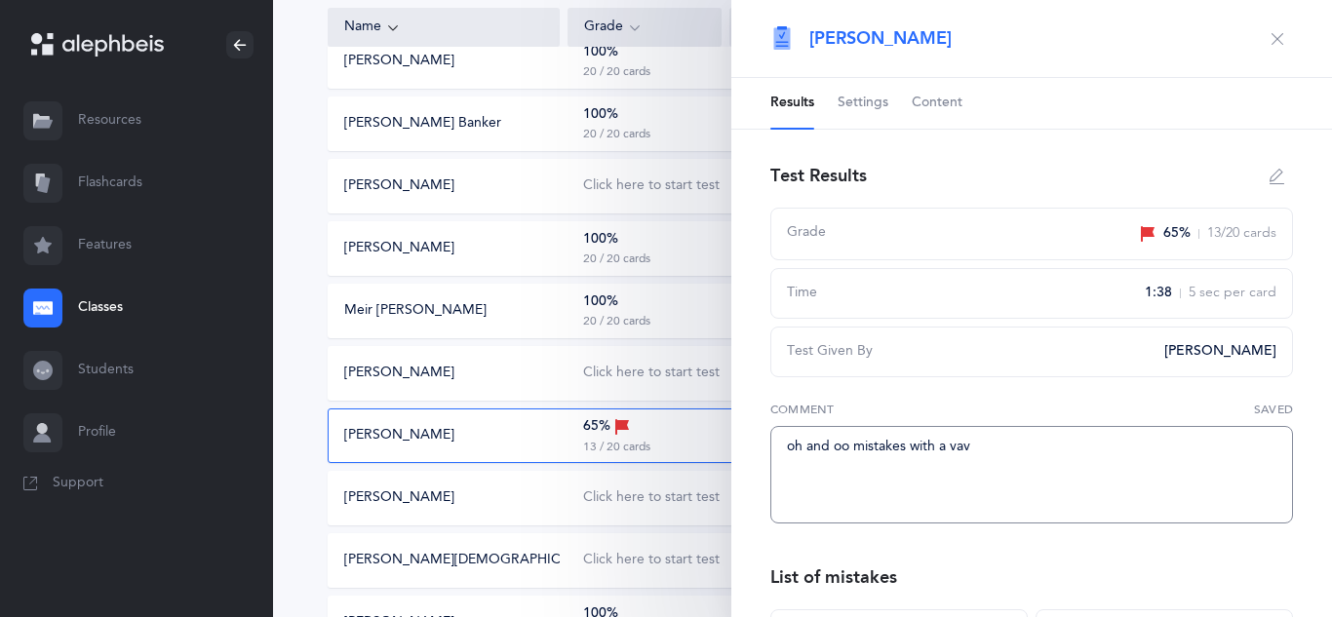
type textarea "oh and oo mistakes with a vav"
click at [1279, 45] on icon "button" at bounding box center [1278, 39] width 16 height 16
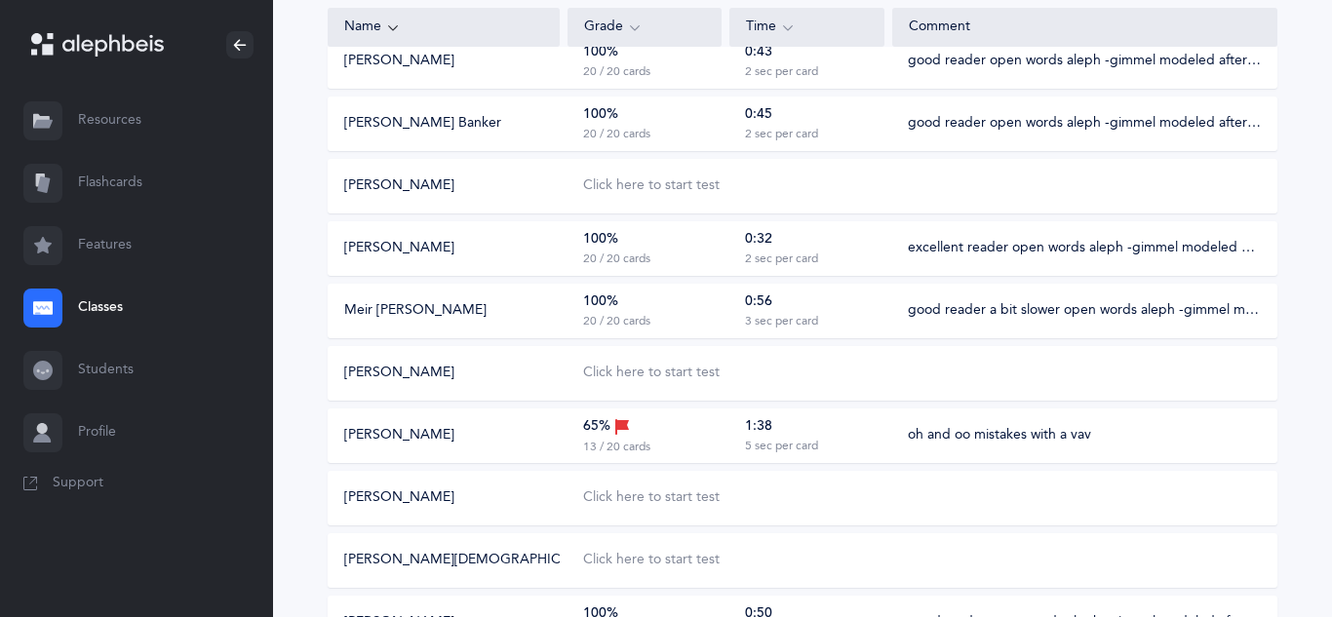
scroll to position [0, 0]
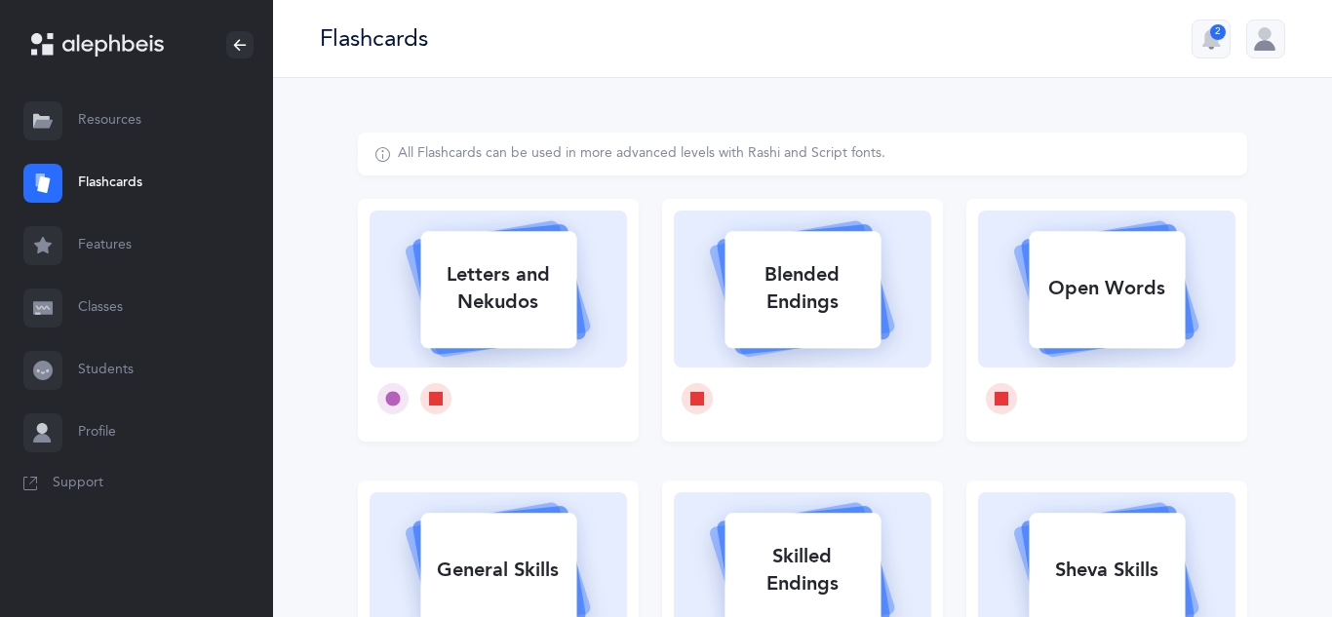
select select
select select "single"
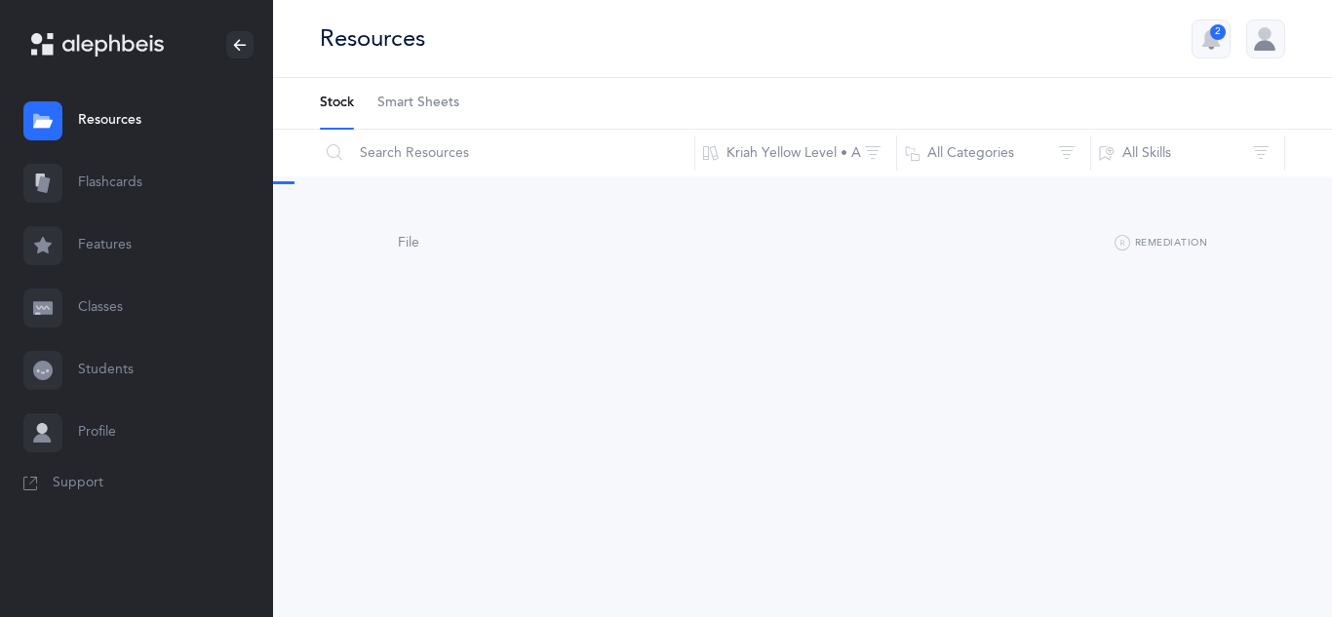
click at [1272, 38] on div at bounding box center [1265, 39] width 39 height 39
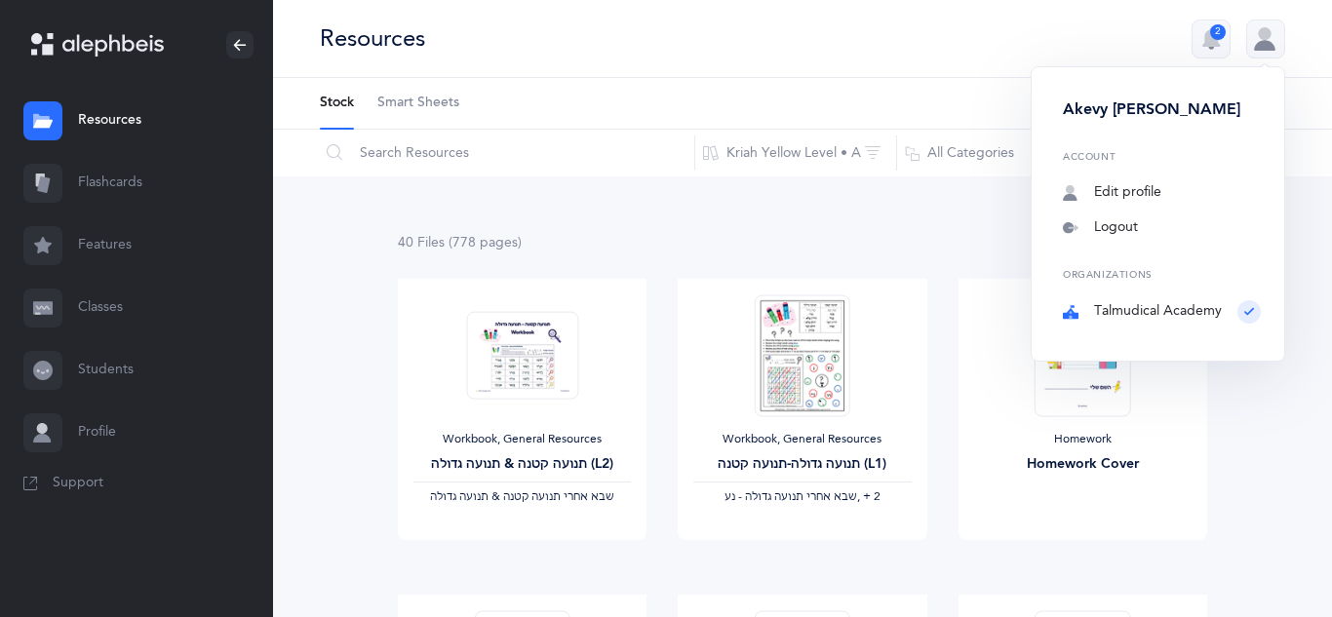
click at [1112, 239] on div "Akevy [PERSON_NAME] Account Edit profile Notifications 2 Logout Organizations […" at bounding box center [1158, 213] width 255 height 295
click at [1122, 219] on link "Logout" at bounding box center [1162, 228] width 198 height 20
